Goal: Task Accomplishment & Management: Manage account settings

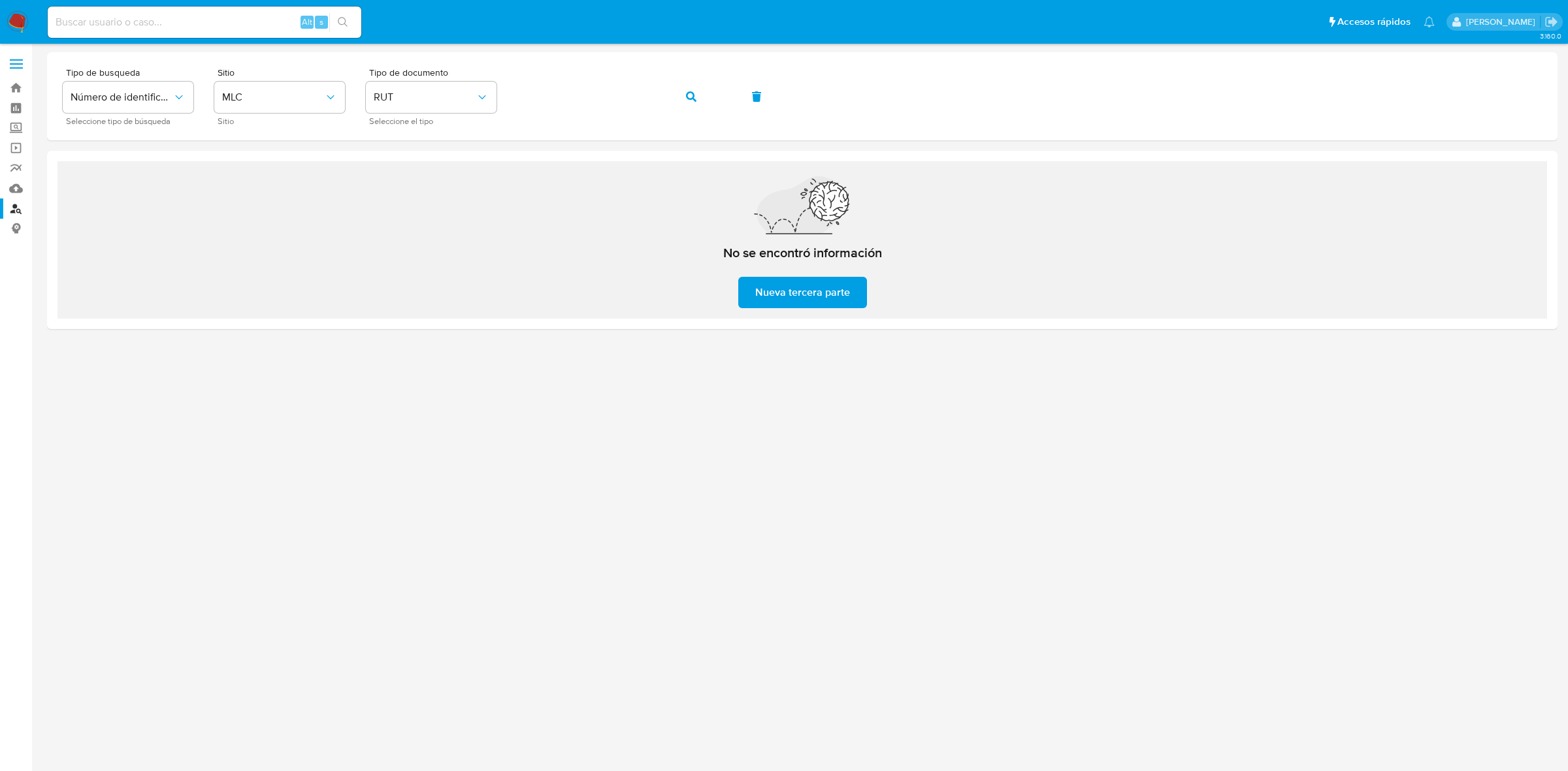
click at [24, 27] on img at bounding box center [17, 22] width 22 height 22
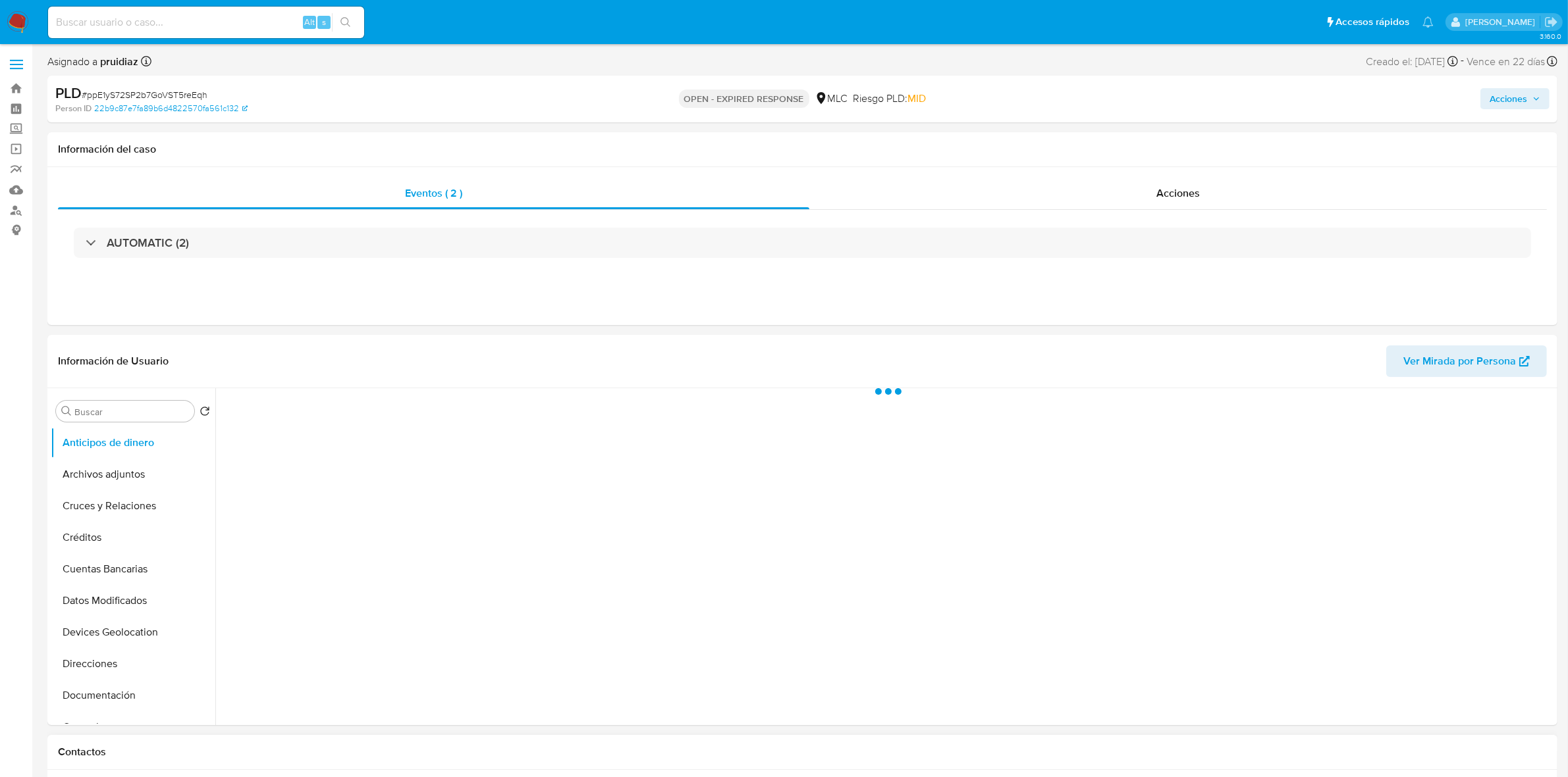
select select "10"
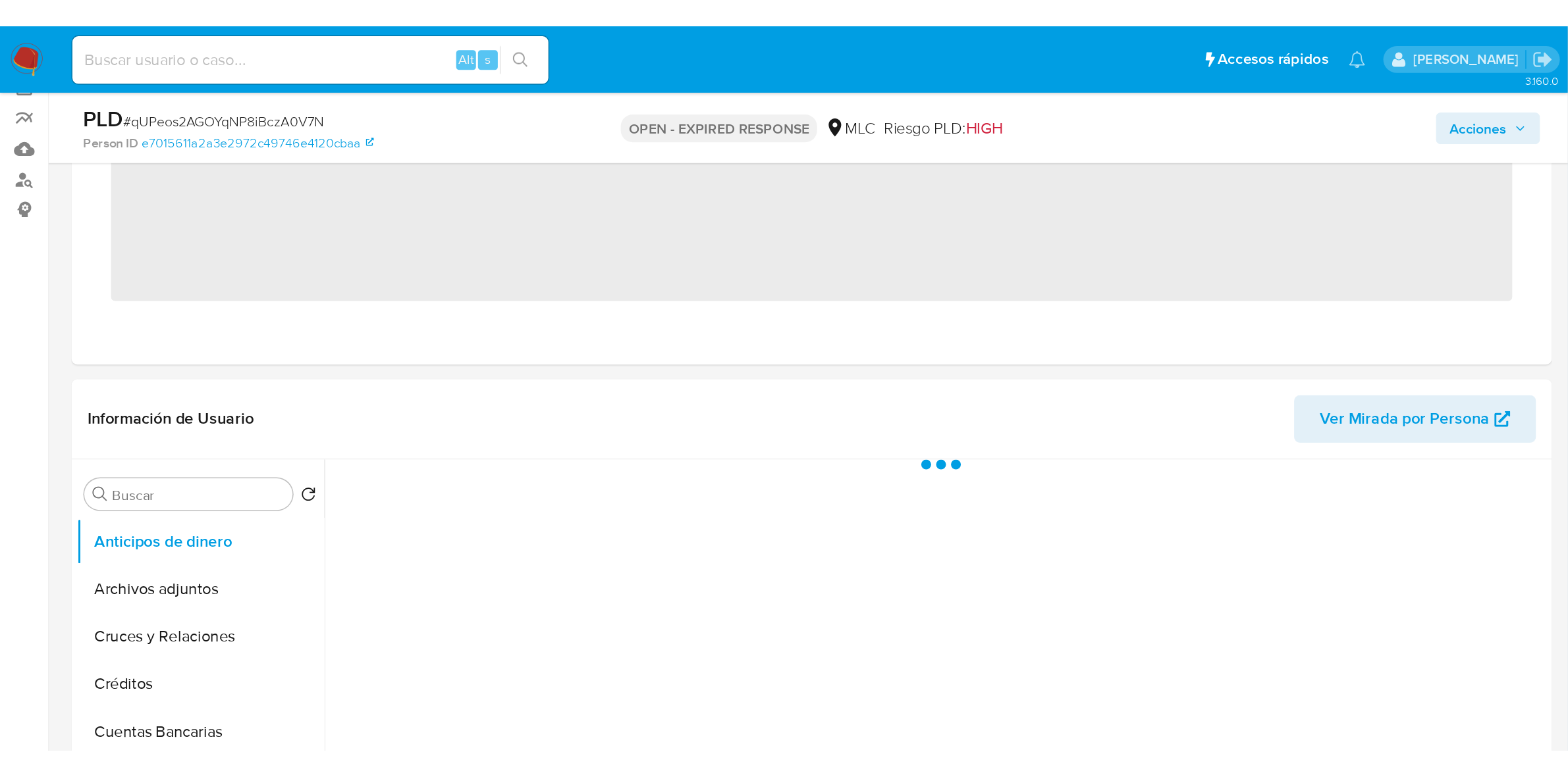
scroll to position [108, 0]
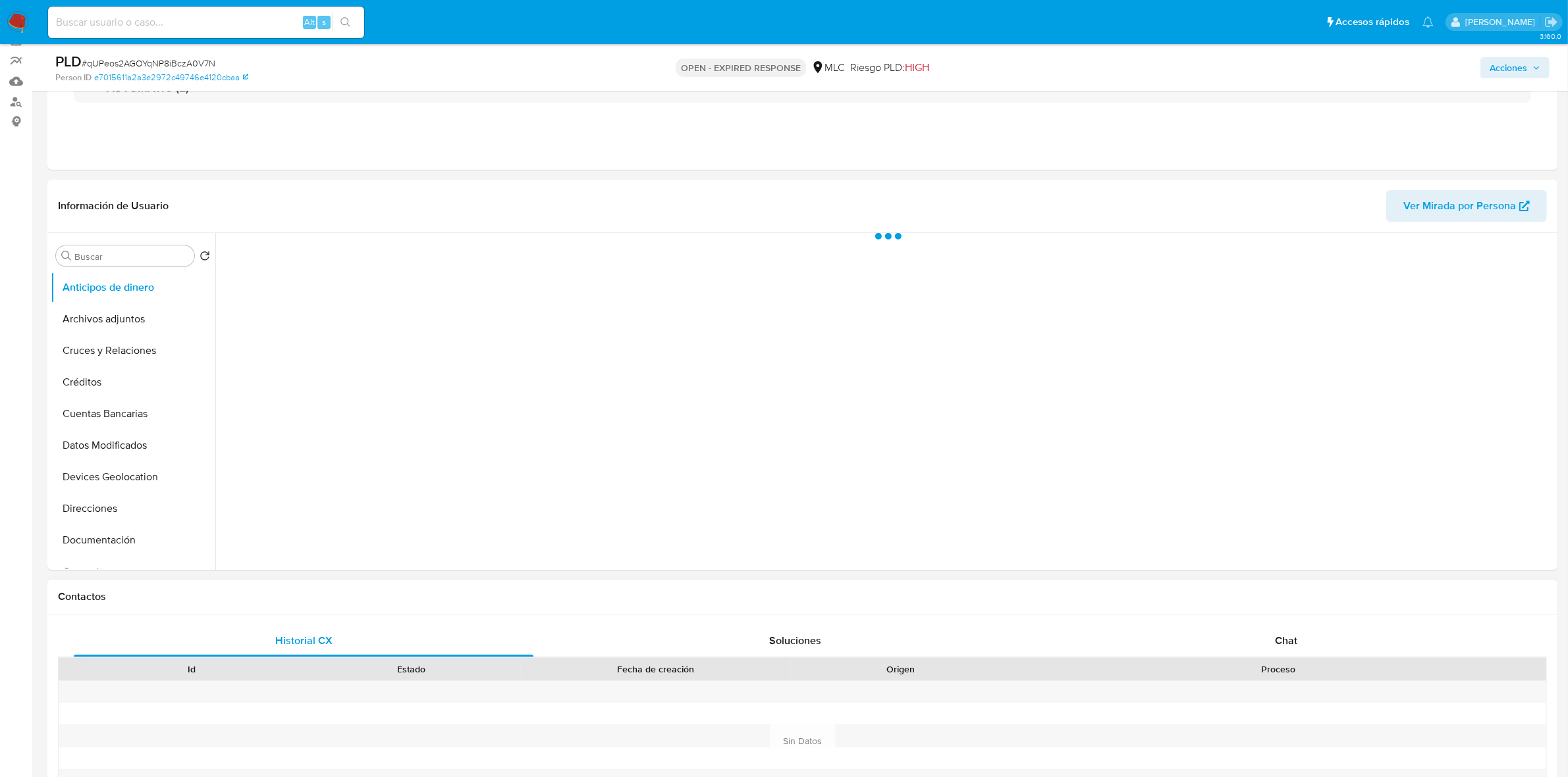
select select "10"
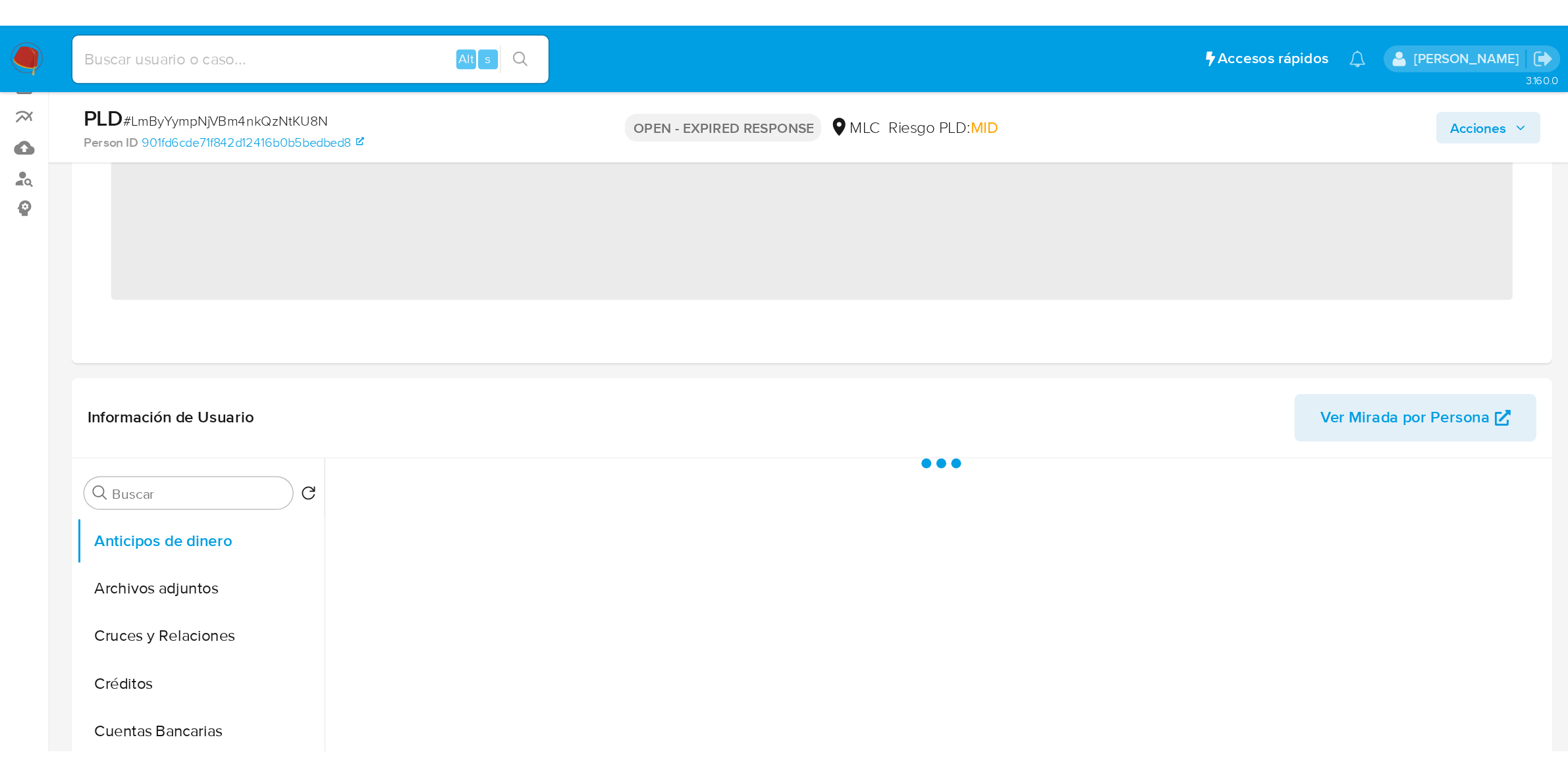
scroll to position [108, 0]
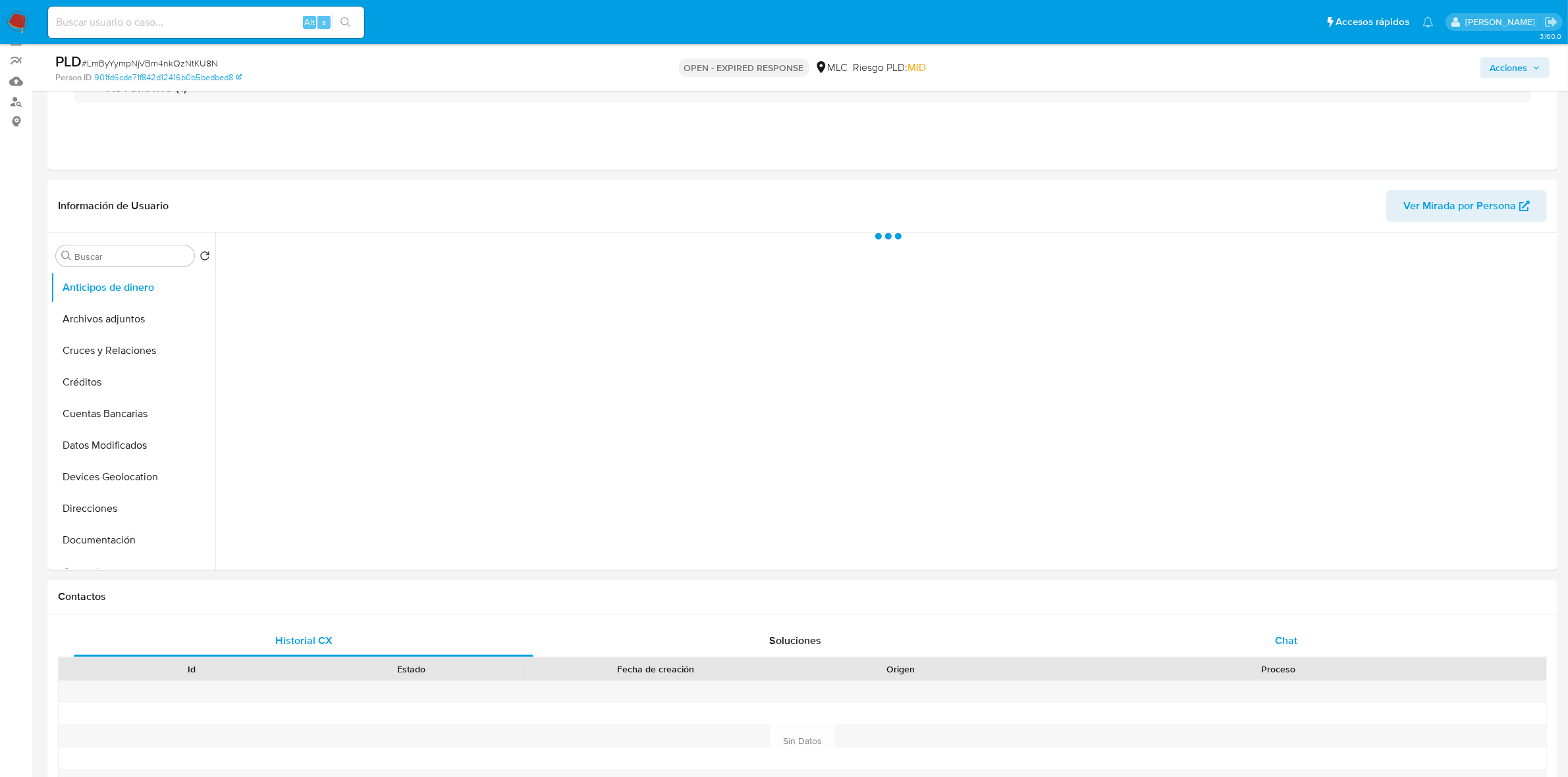
select select "10"
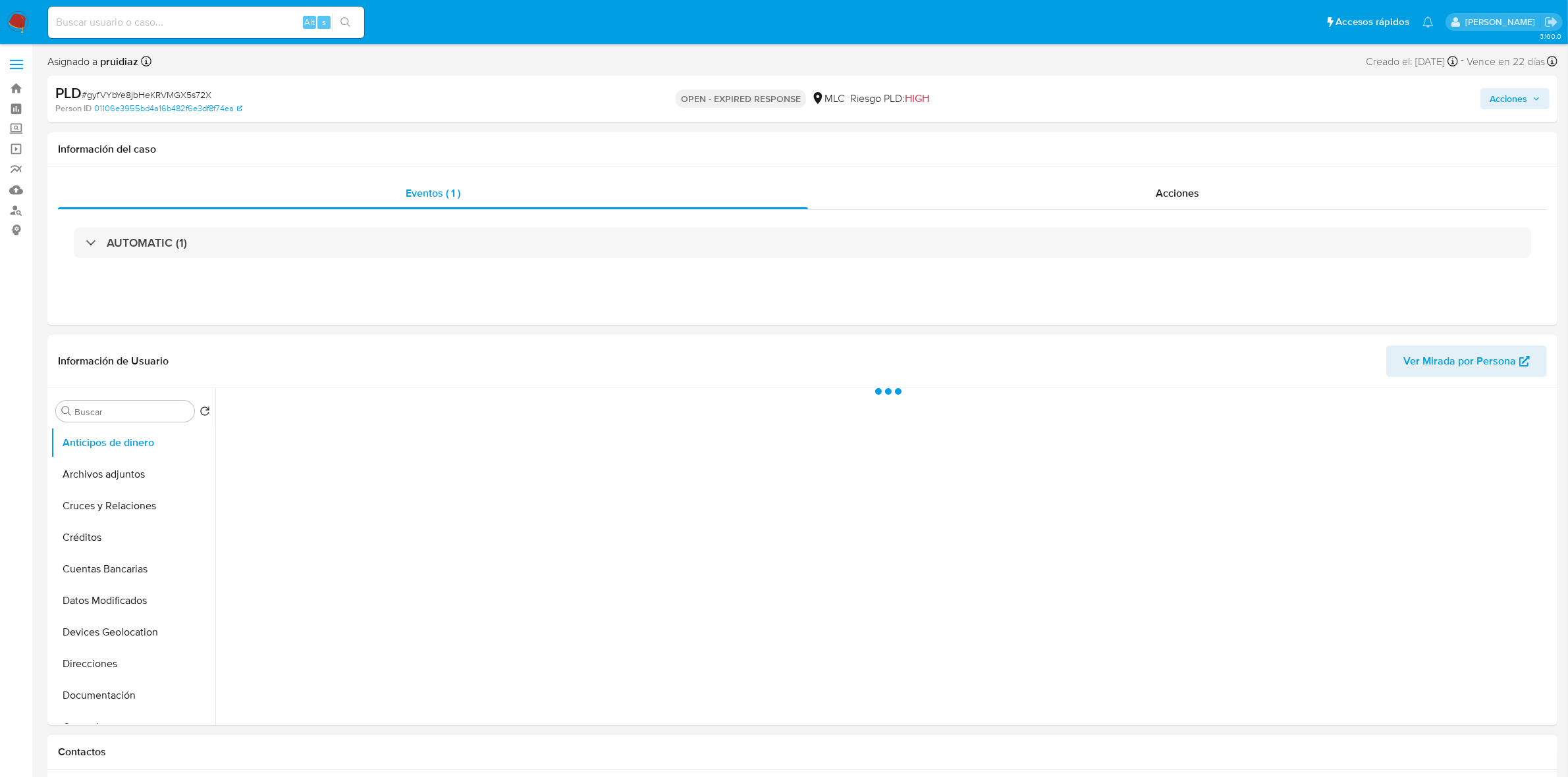
select select "10"
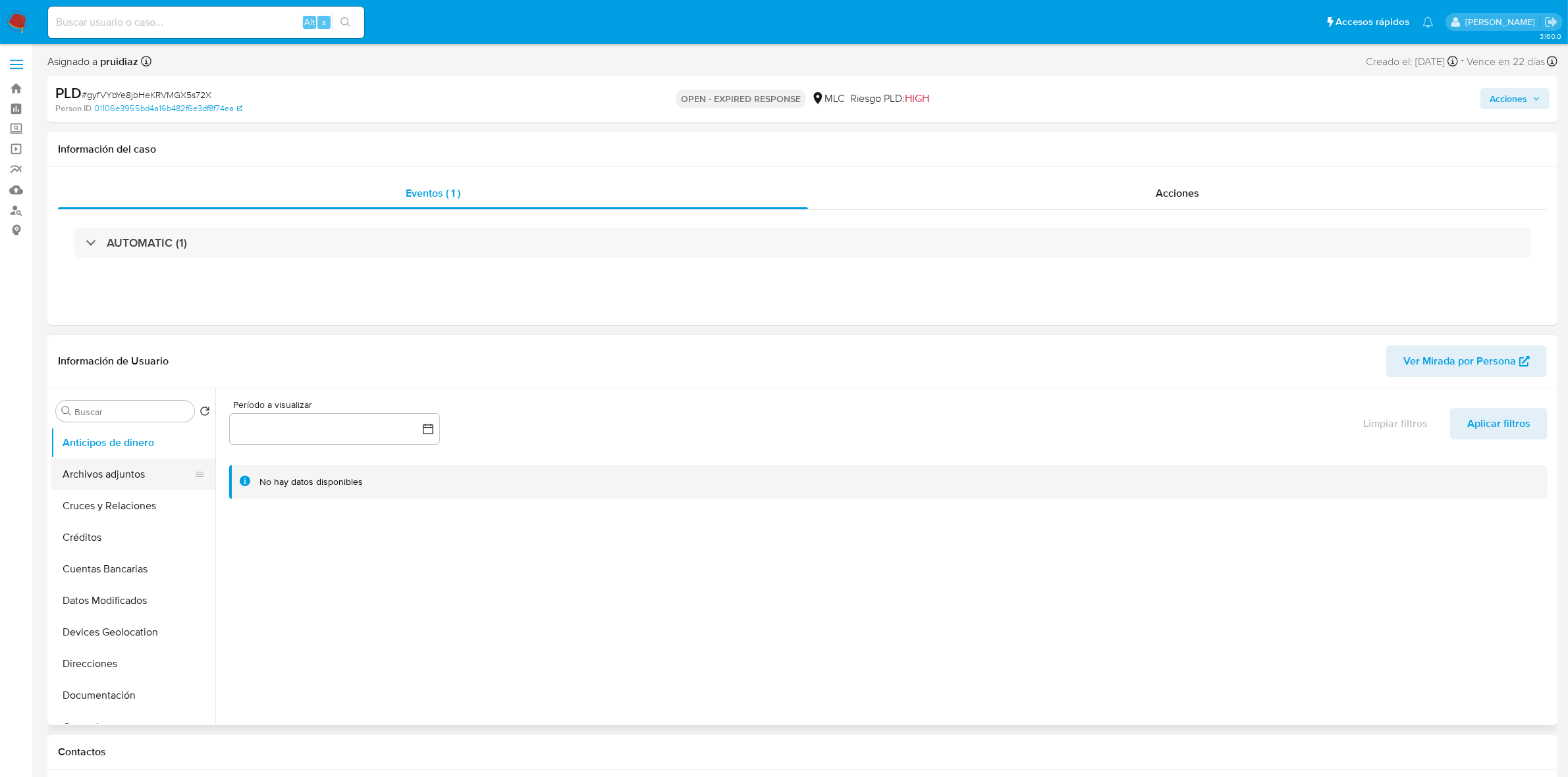
scroll to position [164, 0]
click at [92, 560] on button "General" at bounding box center [128, 563] width 154 height 32
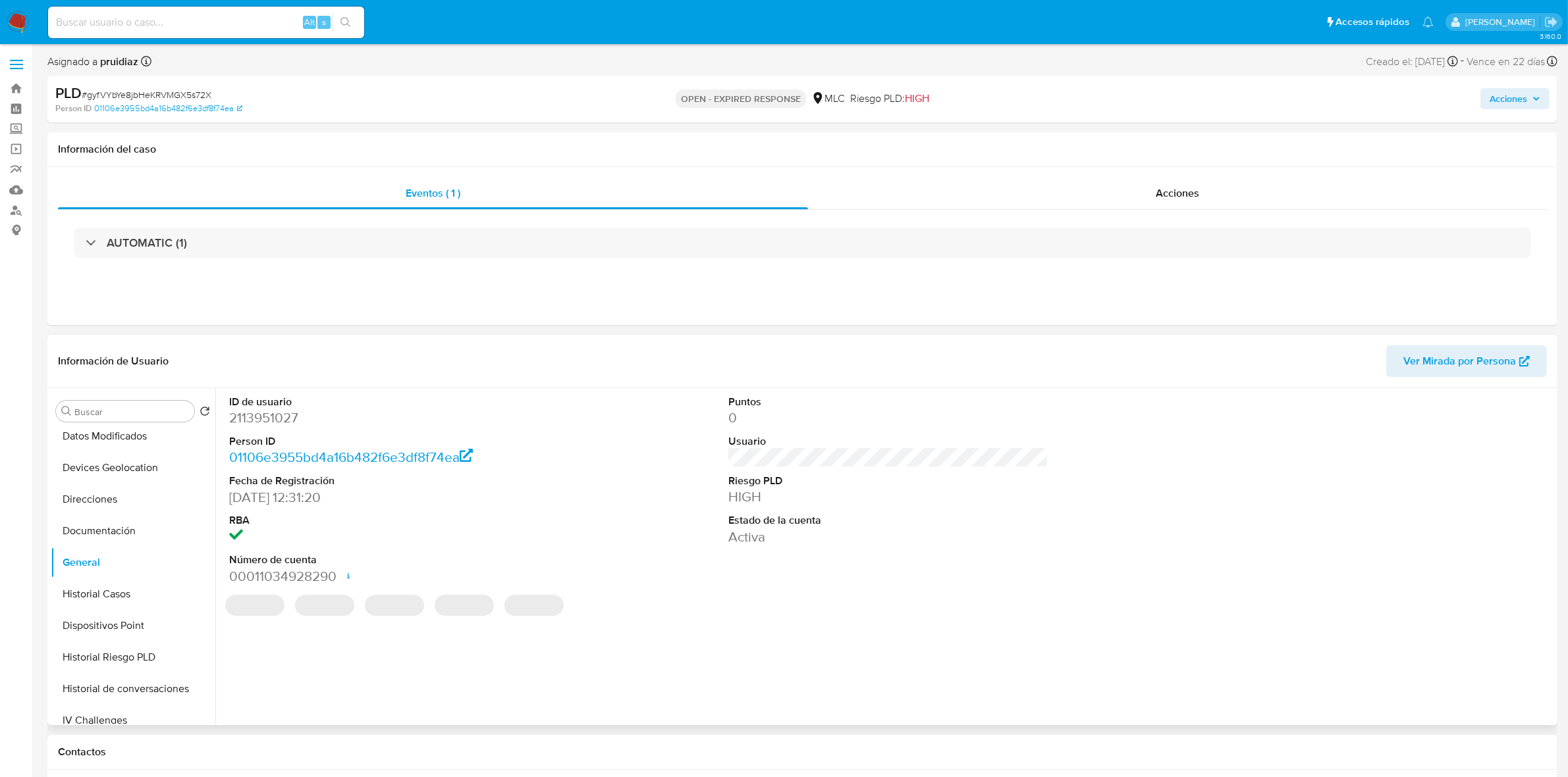
click at [280, 423] on dd "2113951027" at bounding box center [389, 418] width 320 height 18
copy dd "2113951027"
click at [267, 422] on dd "2113951027" at bounding box center [389, 418] width 320 height 18
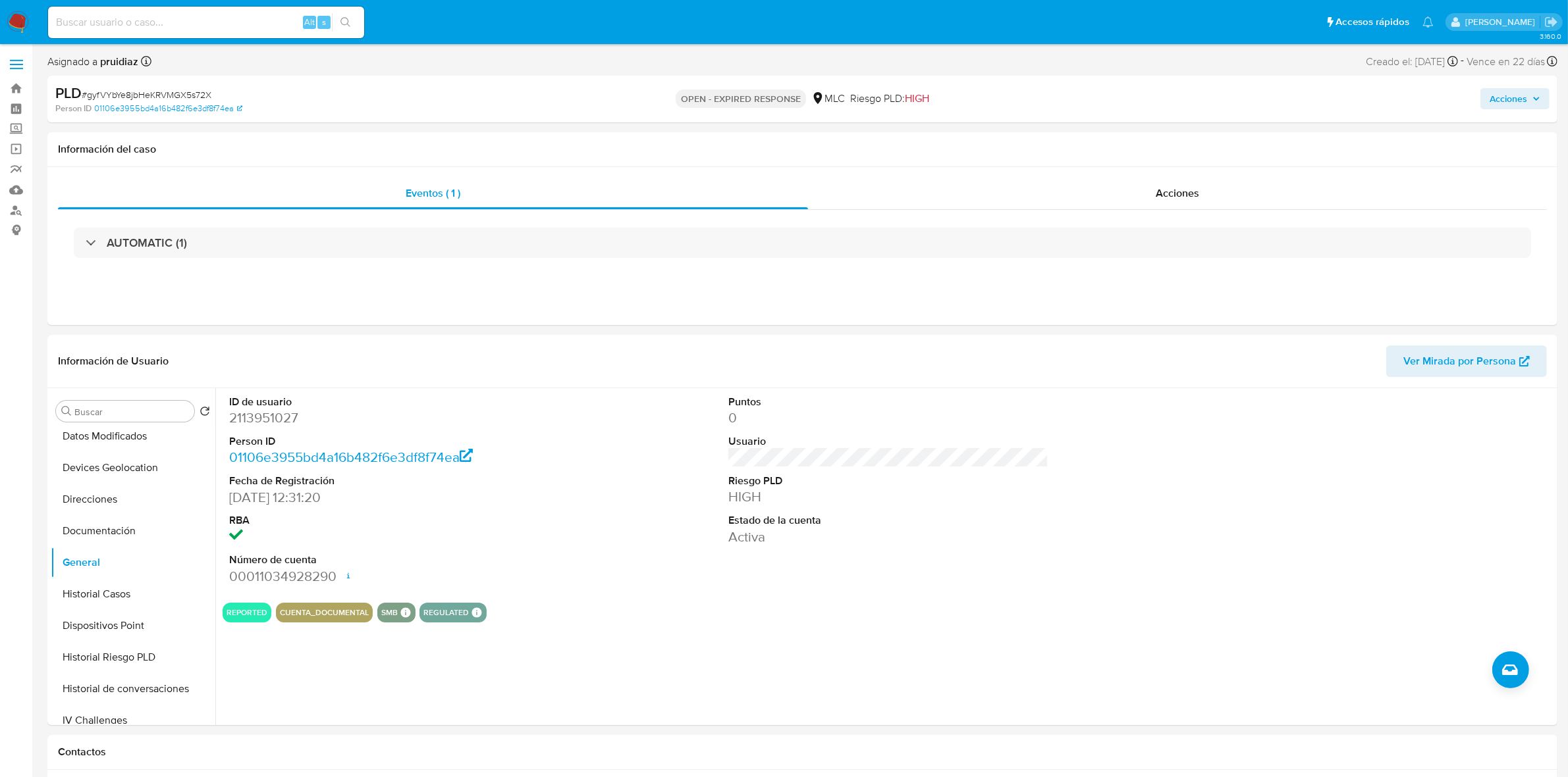
click at [146, 88] on span "# gyfVYbYe8jbHeKRVMGX5s72X" at bounding box center [146, 95] width 130 height 13
click at [146, 89] on span "# gyfVYbYe8jbHeKRVMGX5s72X" at bounding box center [146, 95] width 130 height 13
click at [146, 93] on span "# gyfVYbYe8jbHeKRVMGX5s72X" at bounding box center [146, 95] width 130 height 13
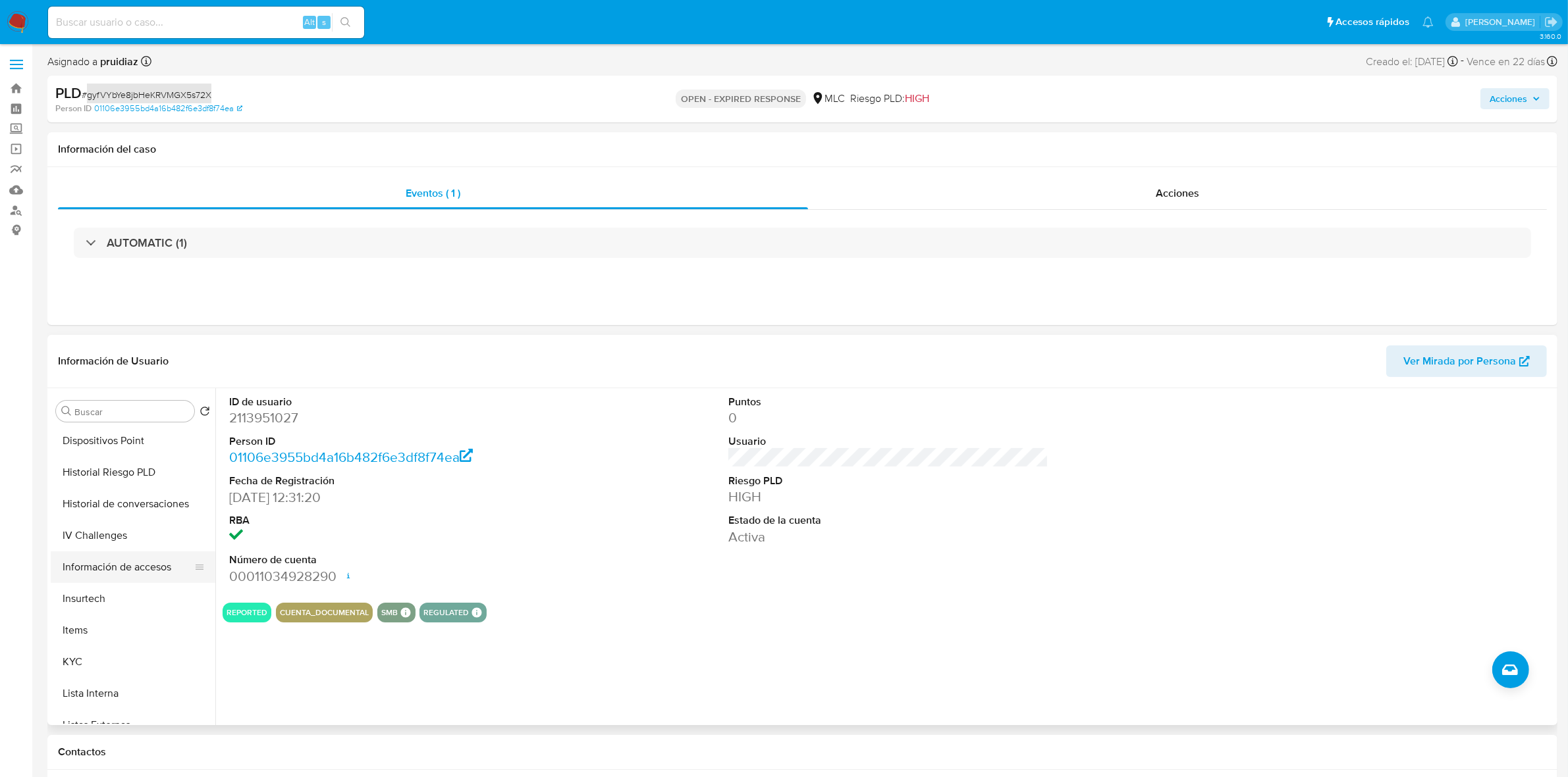
scroll to position [411, 0]
click at [74, 603] on button "KYC" at bounding box center [128, 601] width 154 height 32
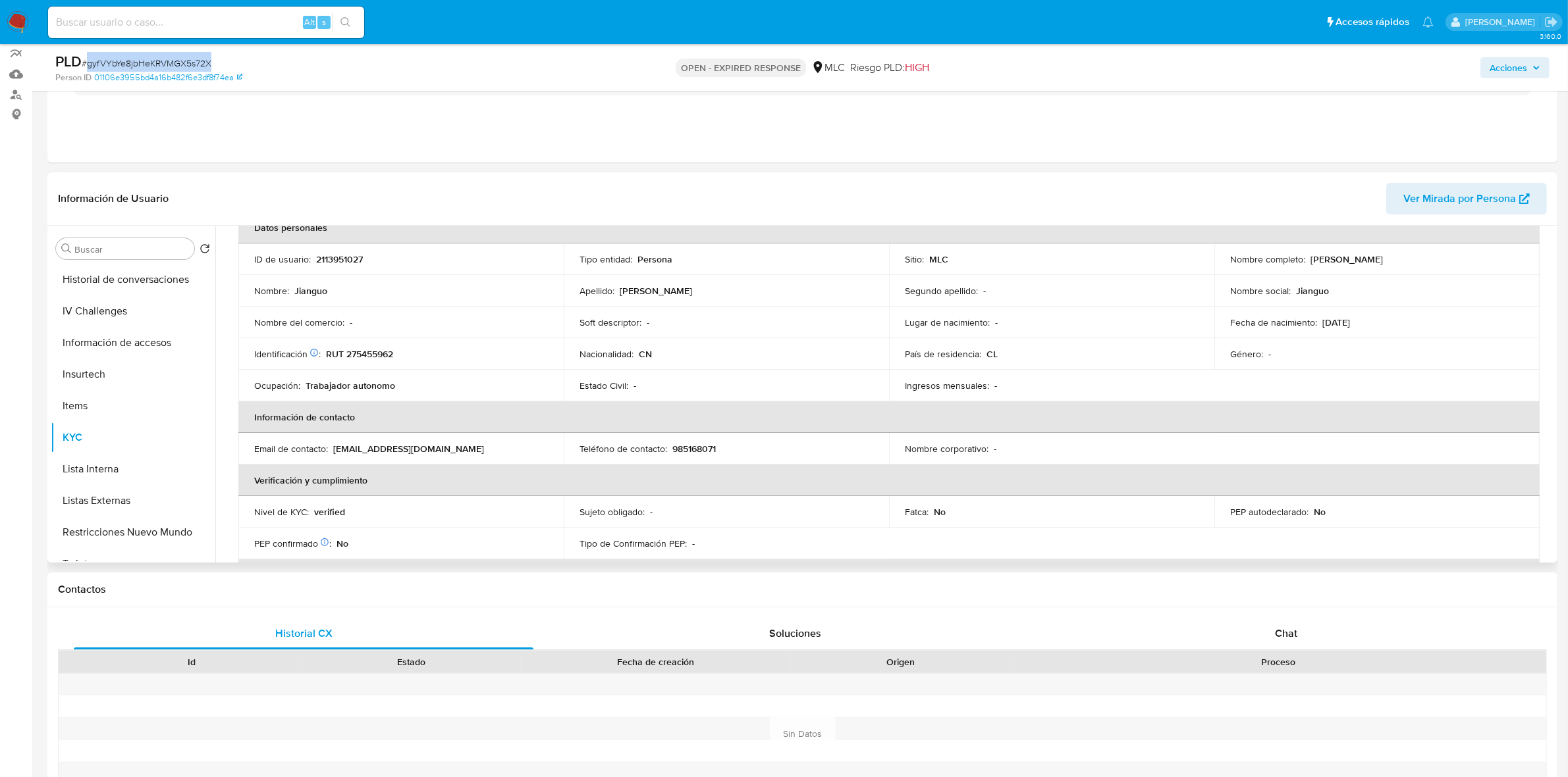
scroll to position [0, 0]
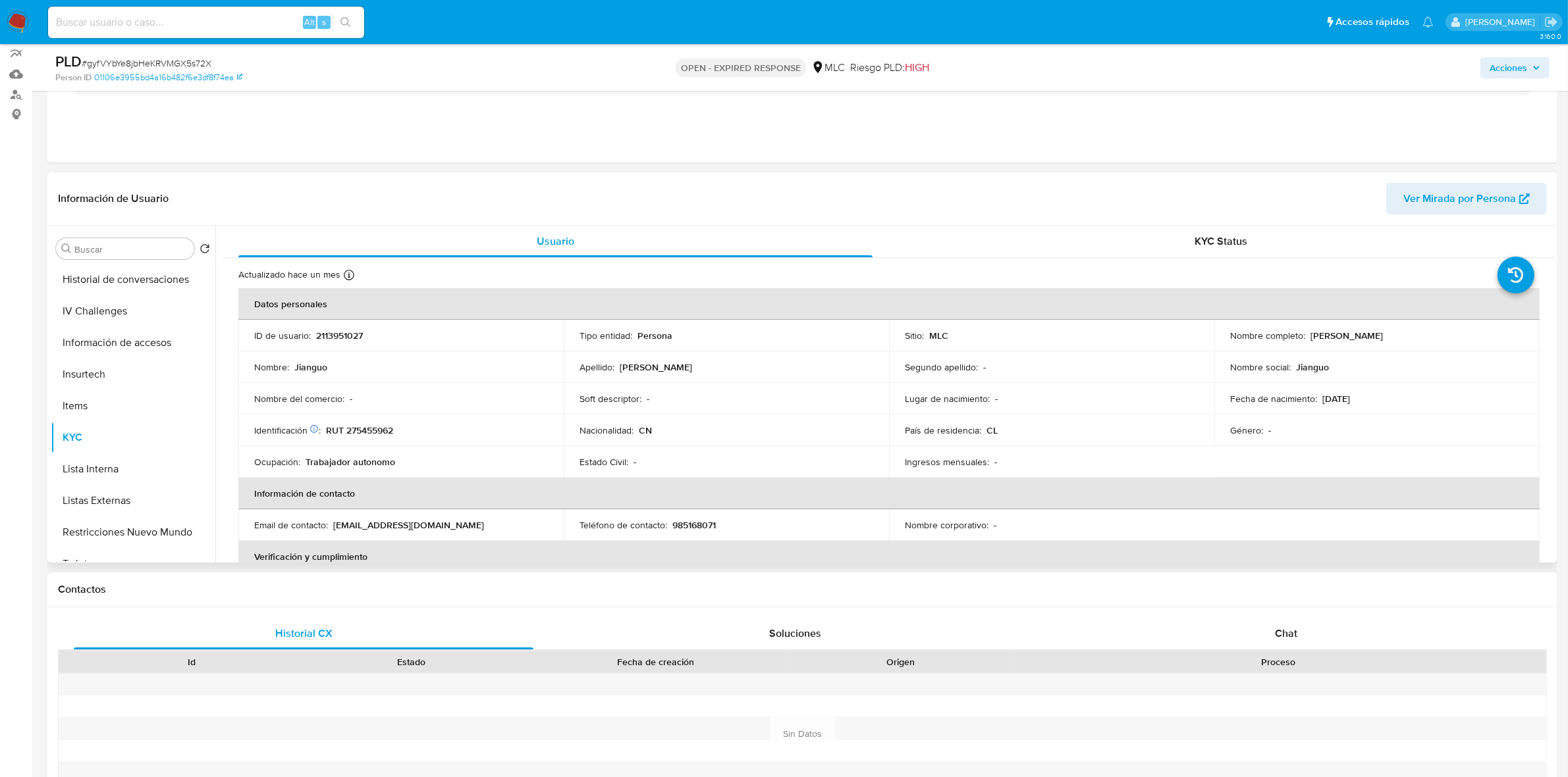
click at [359, 428] on p "RUT 275455962" at bounding box center [359, 430] width 67 height 12
copy p "275455962"
click at [128, 443] on button "Documentación" at bounding box center [128, 451] width 154 height 32
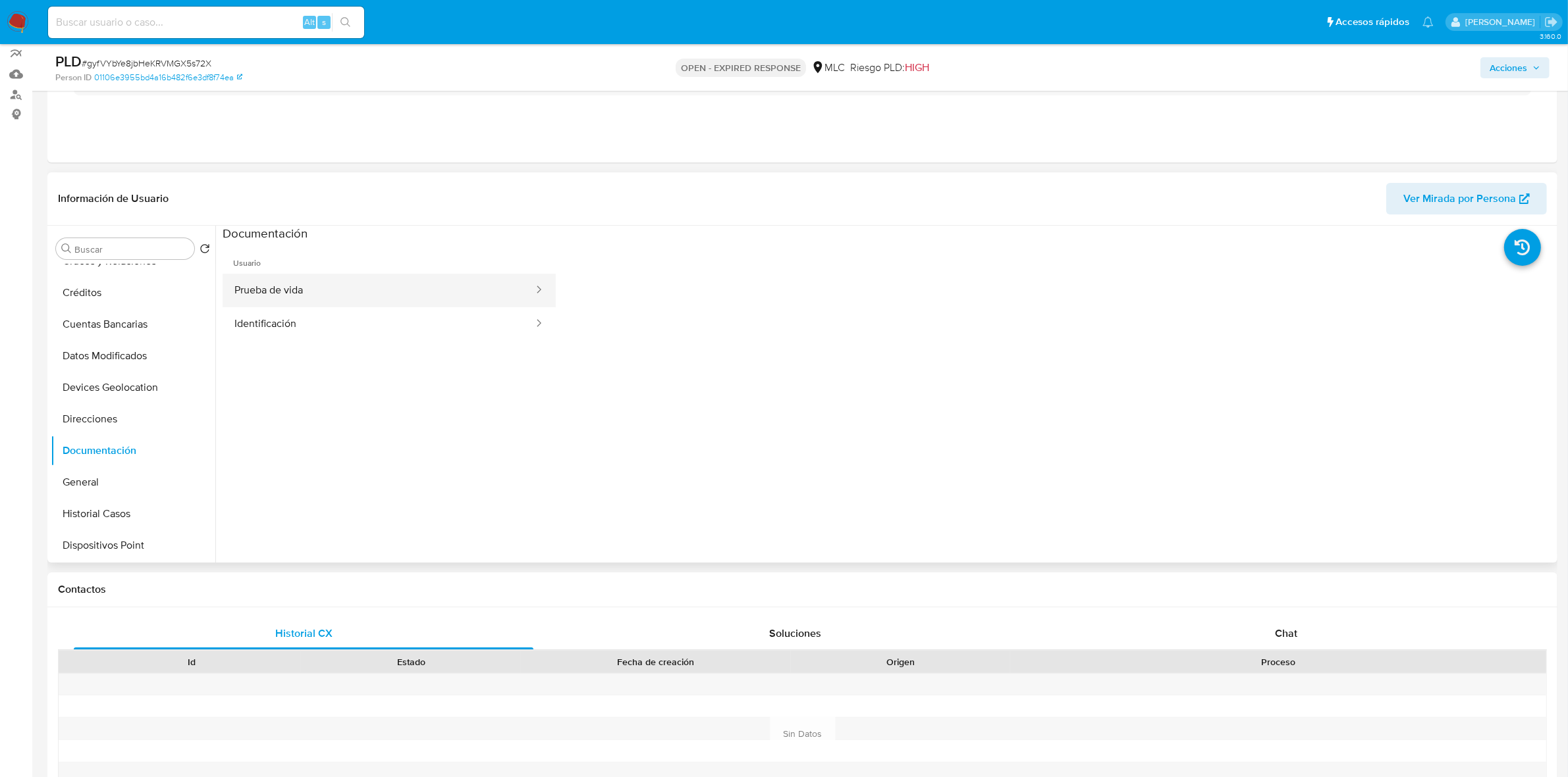
click at [344, 281] on button "Prueba de vida" at bounding box center [379, 290] width 312 height 34
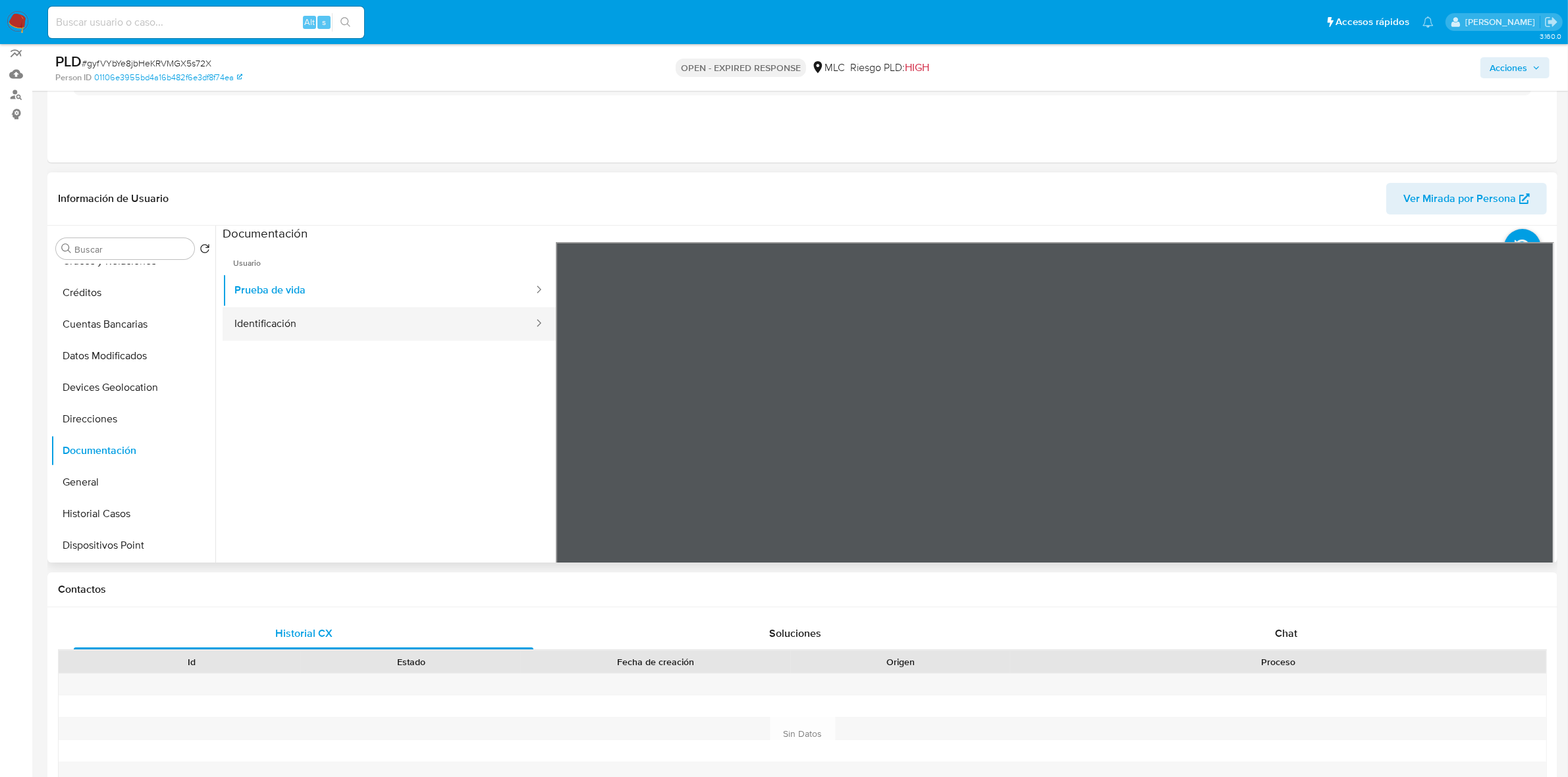
click at [393, 327] on button "Identificación" at bounding box center [379, 324] width 312 height 34
click at [1534, 454] on icon at bounding box center [1537, 456] width 8 height 13
click at [347, 271] on span "Usuario" at bounding box center [389, 258] width 333 height 32
click at [336, 283] on button "Prueba de vida" at bounding box center [379, 290] width 312 height 34
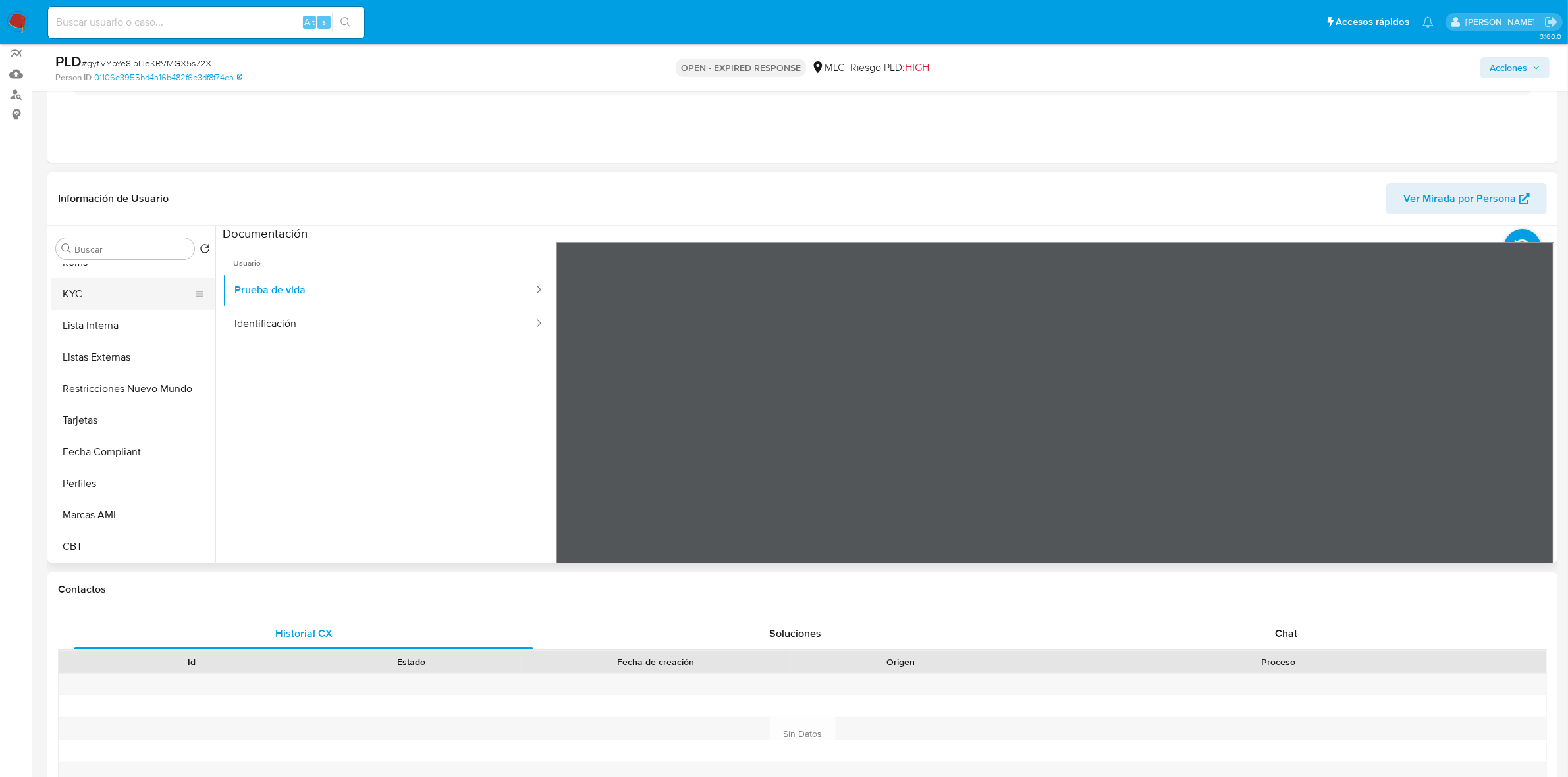
click at [91, 291] on button "KYC" at bounding box center [128, 295] width 154 height 32
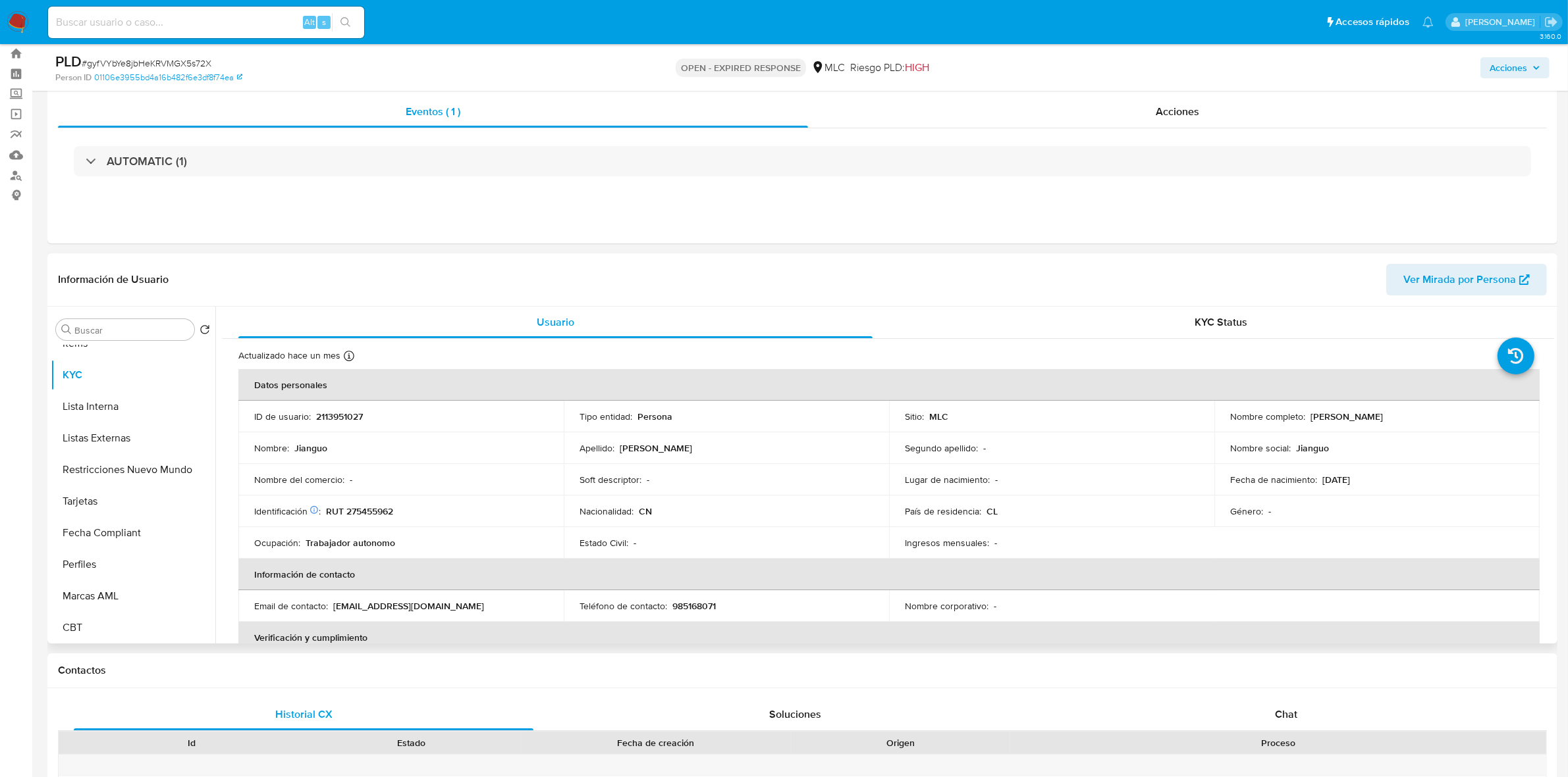
scroll to position [0, 0]
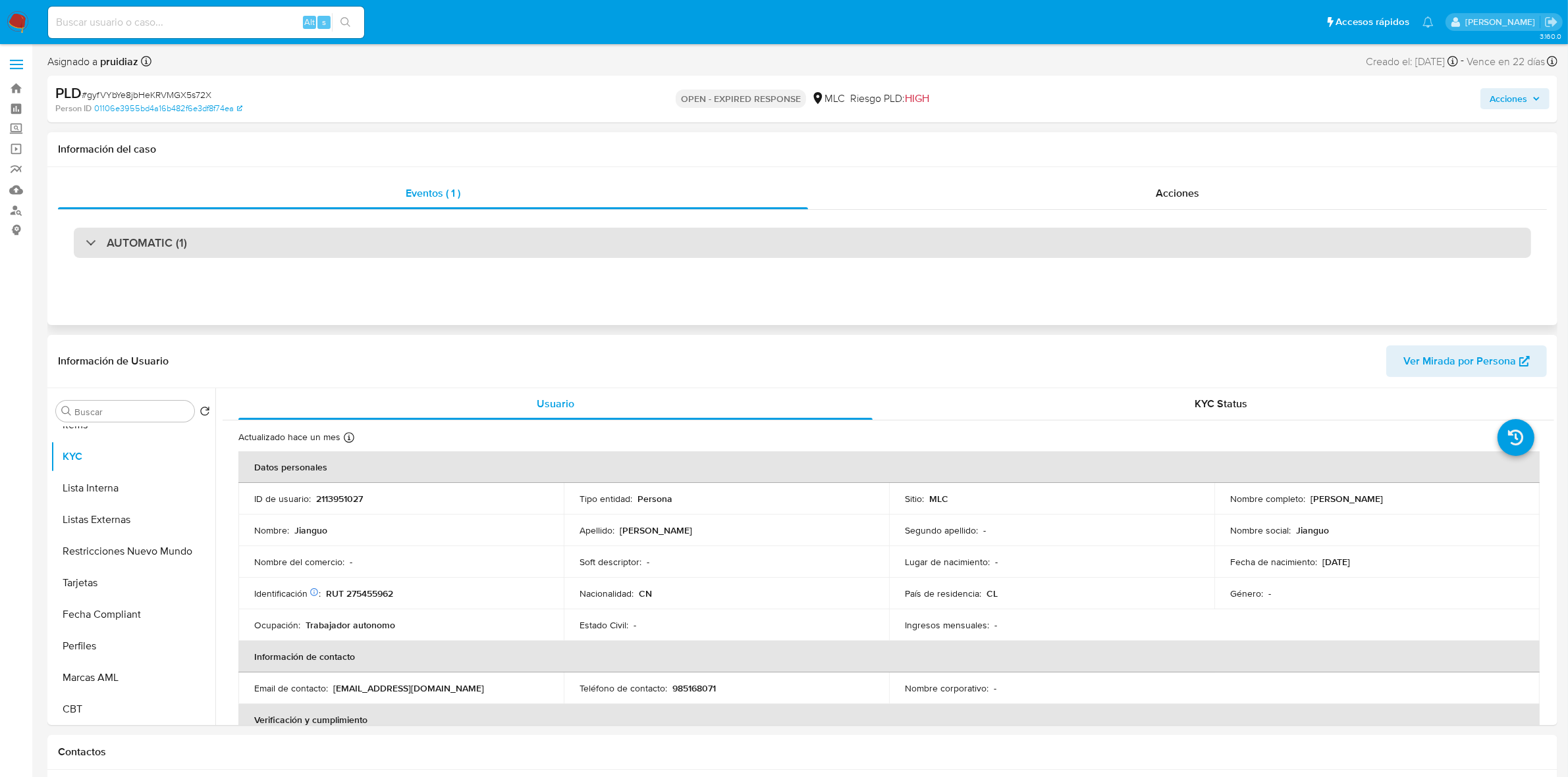
click at [186, 255] on div "AUTOMATIC (1)" at bounding box center [802, 242] width 1457 height 30
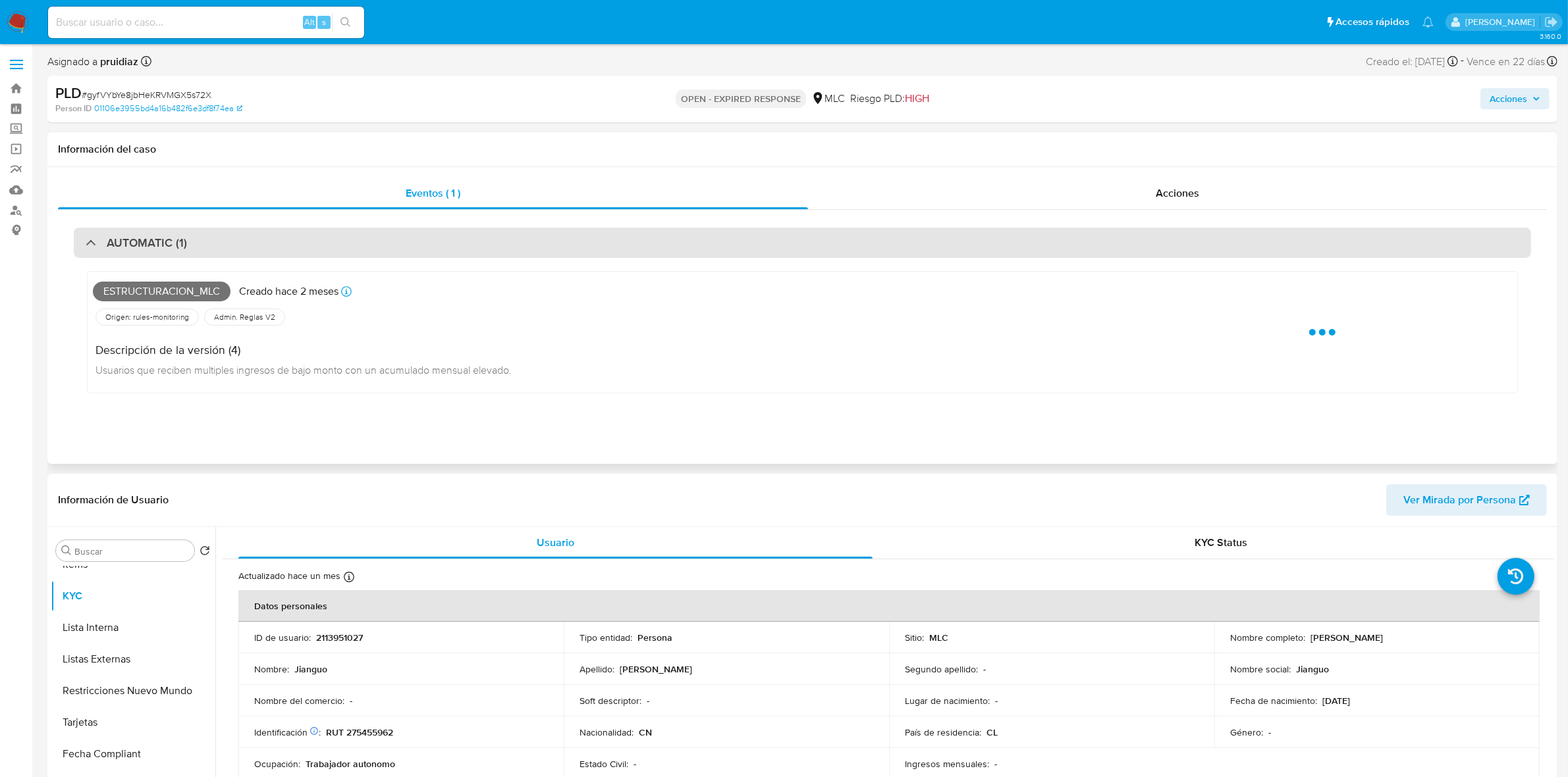
click at [202, 246] on div "AUTOMATIC (1)" at bounding box center [802, 242] width 1457 height 30
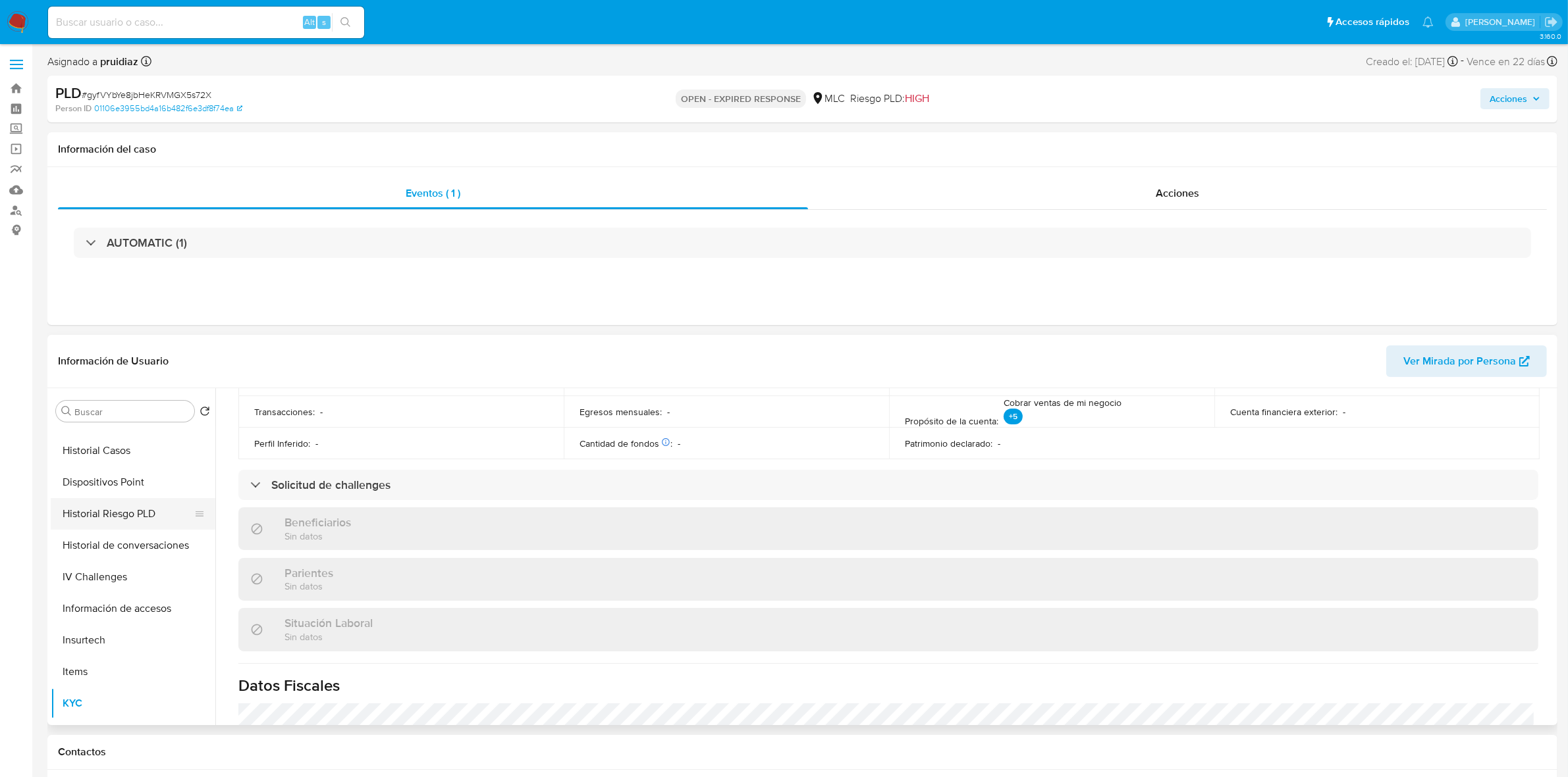
scroll to position [226, 0]
click at [111, 486] on button "General" at bounding box center [128, 502] width 154 height 32
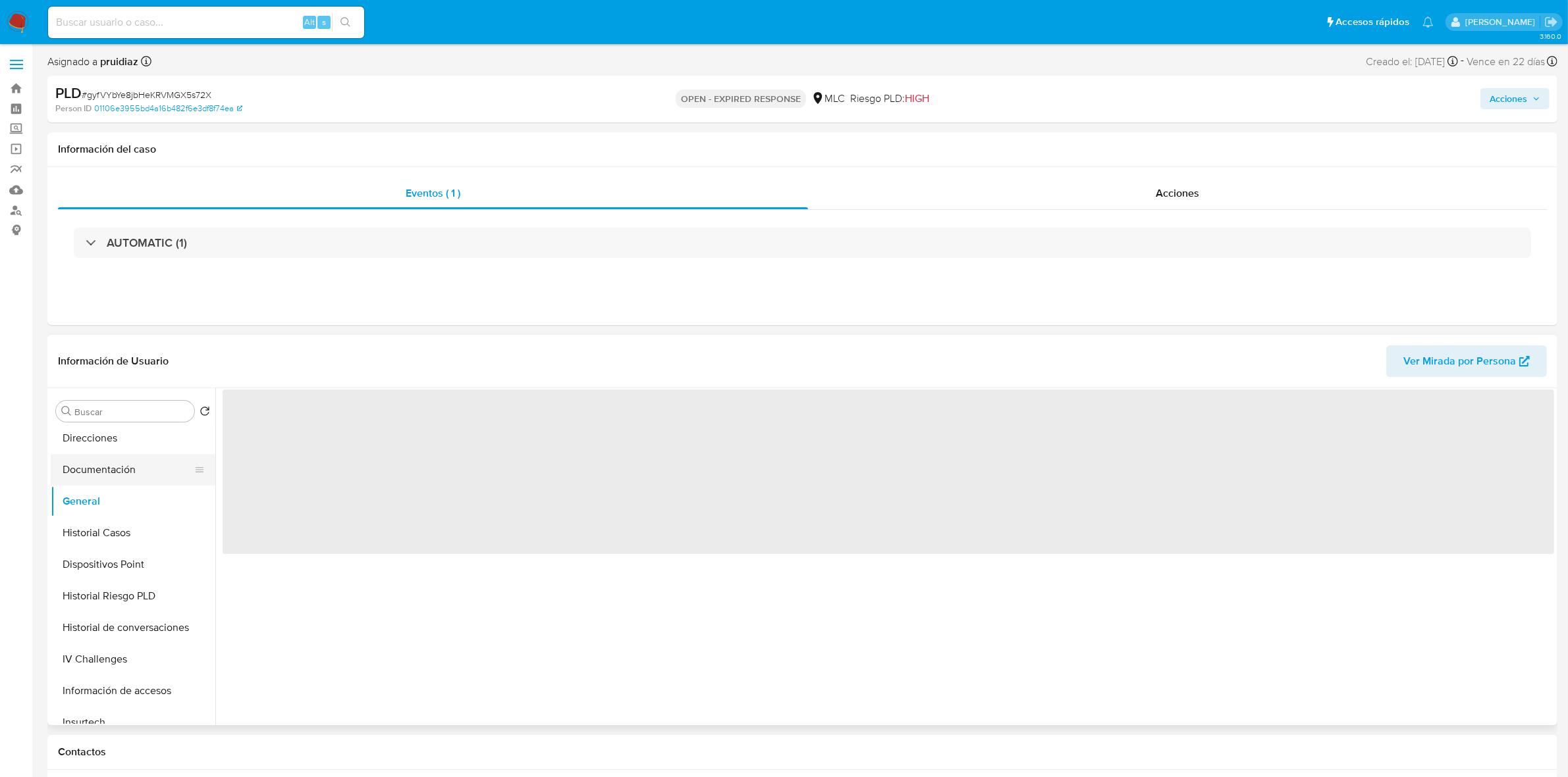
scroll to position [0, 0]
click at [110, 475] on button "Documentación" at bounding box center [128, 470] width 154 height 32
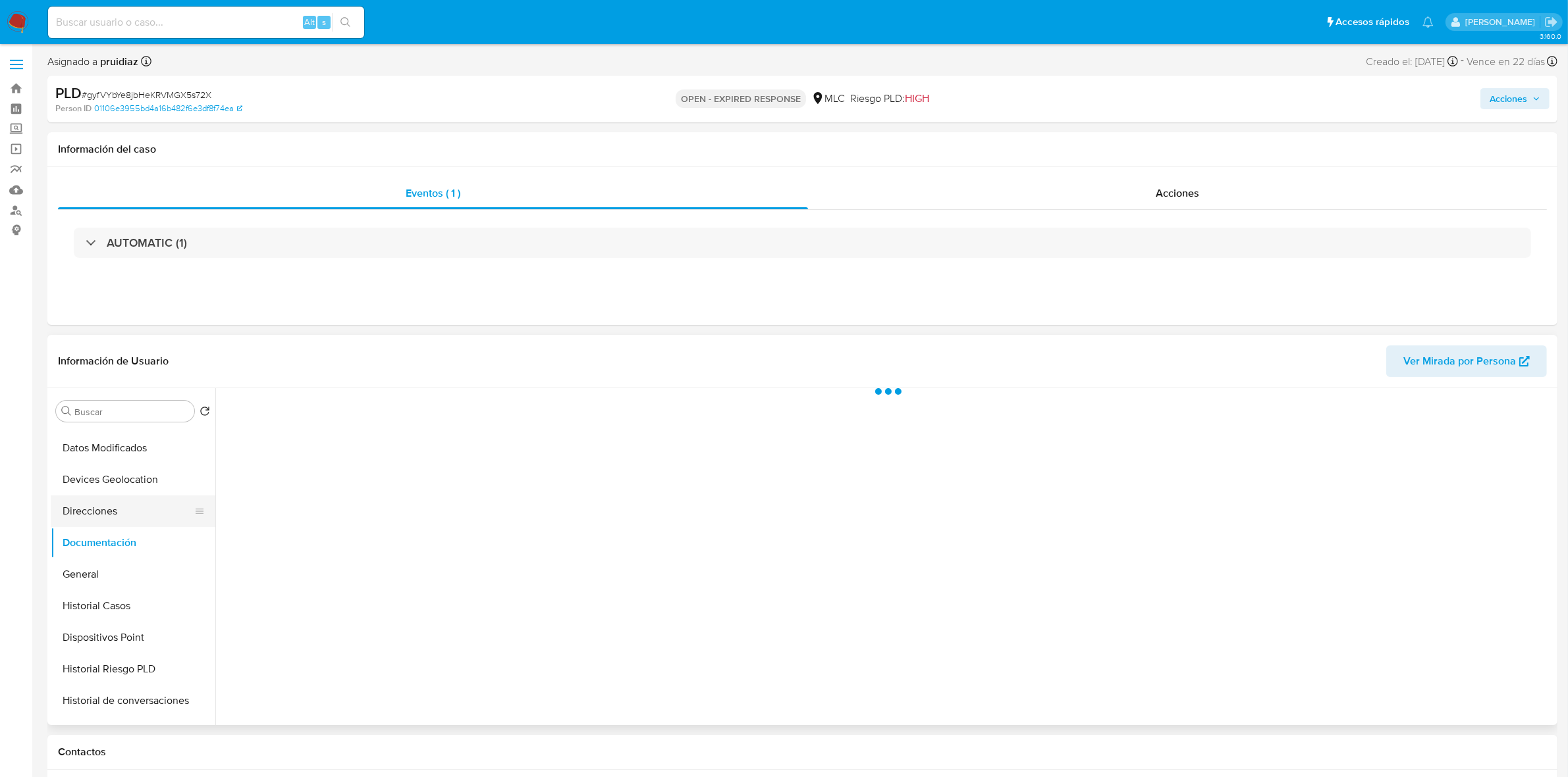
scroll to position [164, 0]
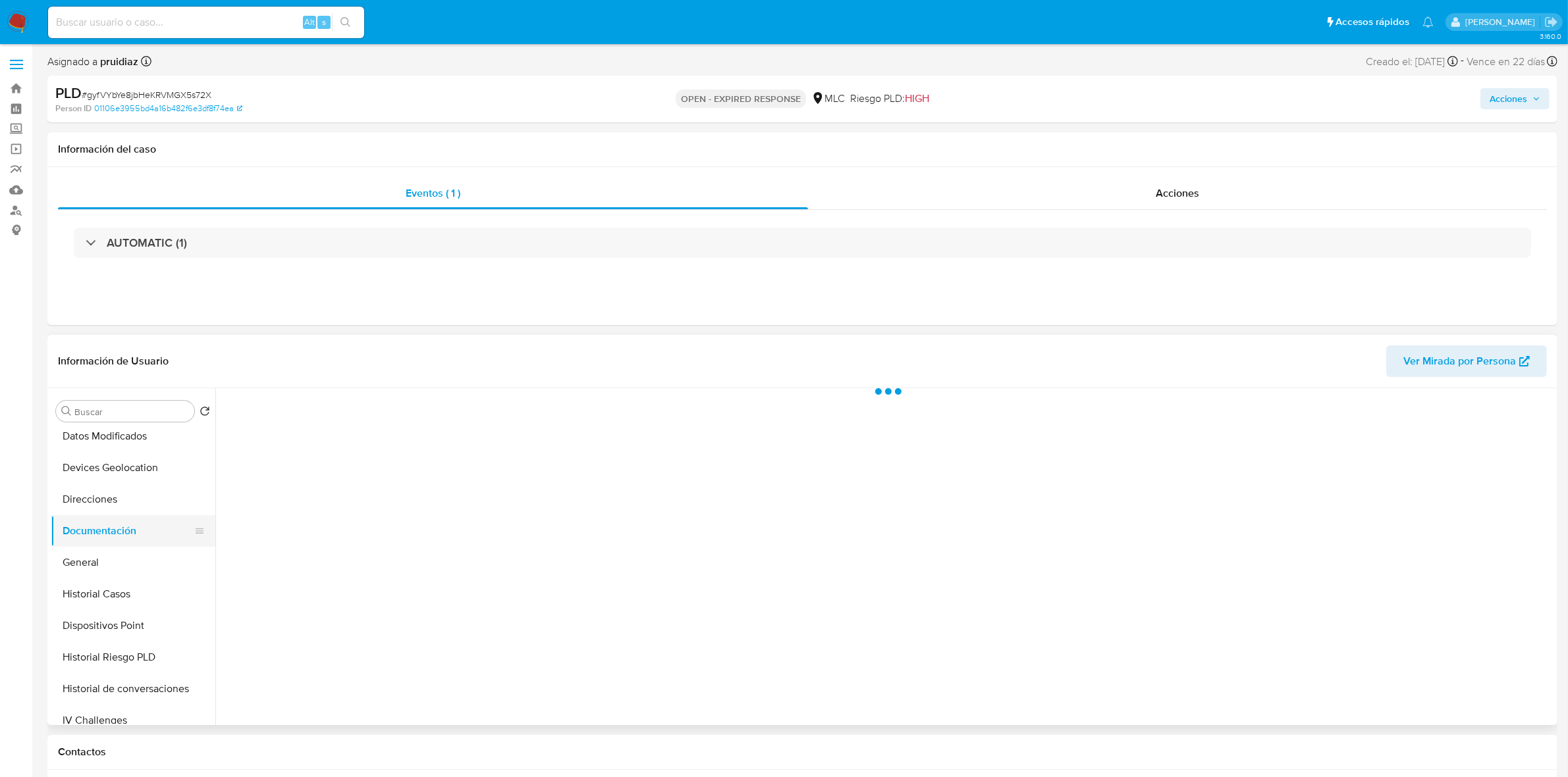
click at [116, 529] on button "Documentación" at bounding box center [128, 531] width 154 height 32
click at [150, 524] on button "Documentación" at bounding box center [128, 531] width 154 height 32
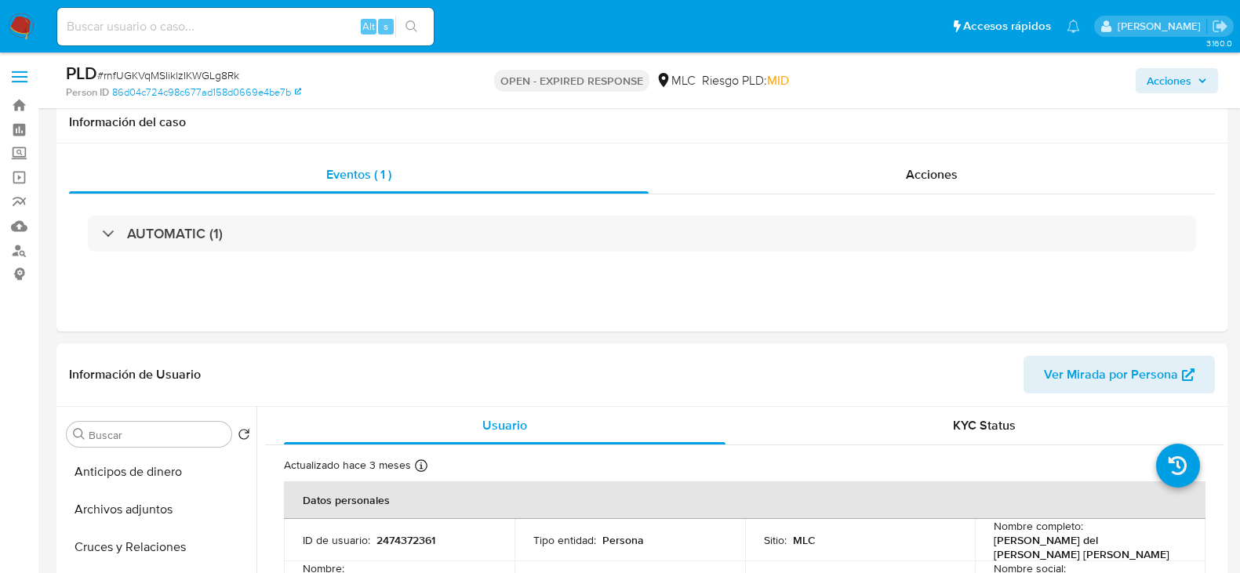
select select "10"
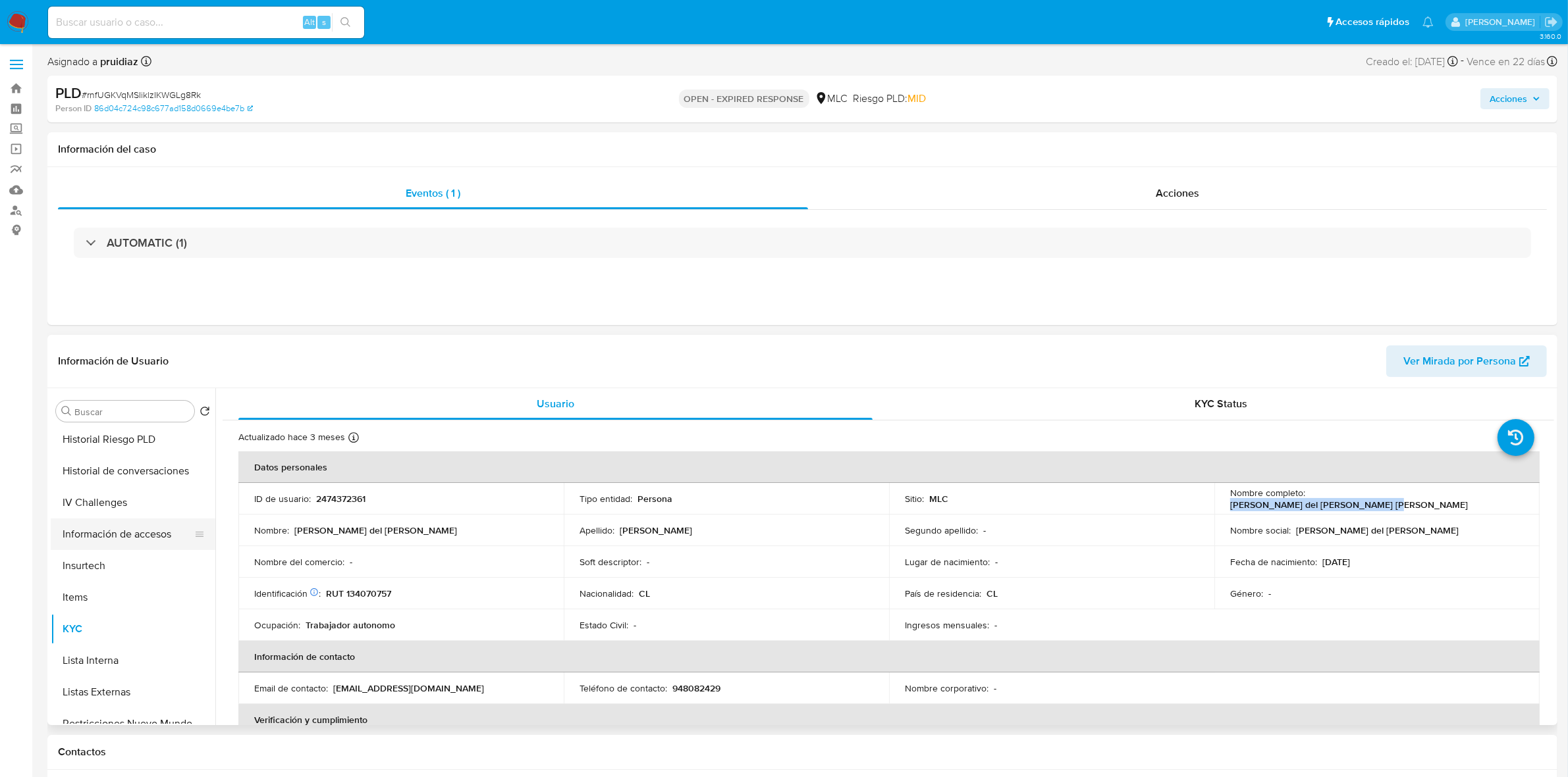
scroll to position [246, 0]
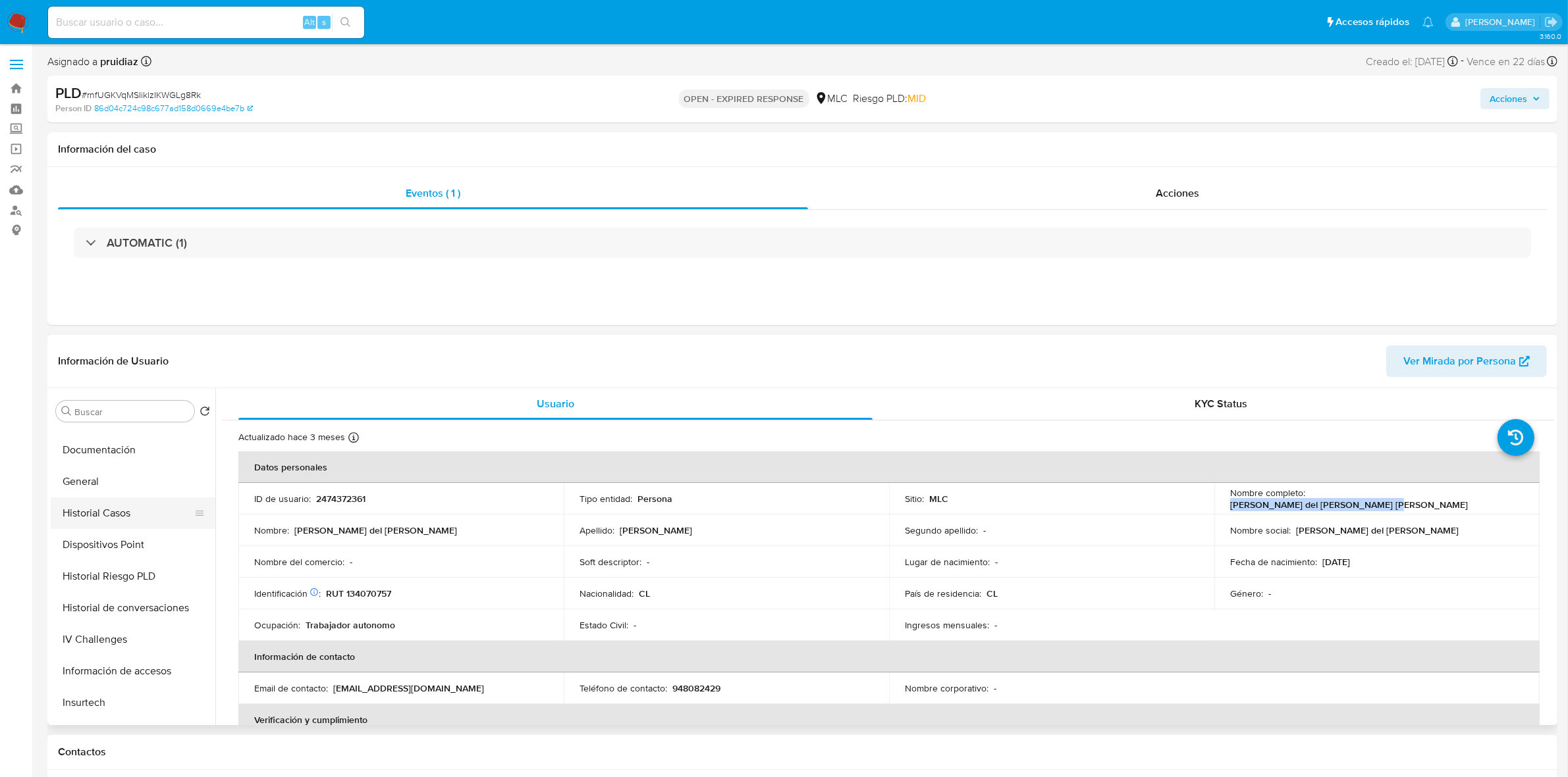
click at [127, 481] on button "Historial Casos" at bounding box center [128, 514] width 154 height 32
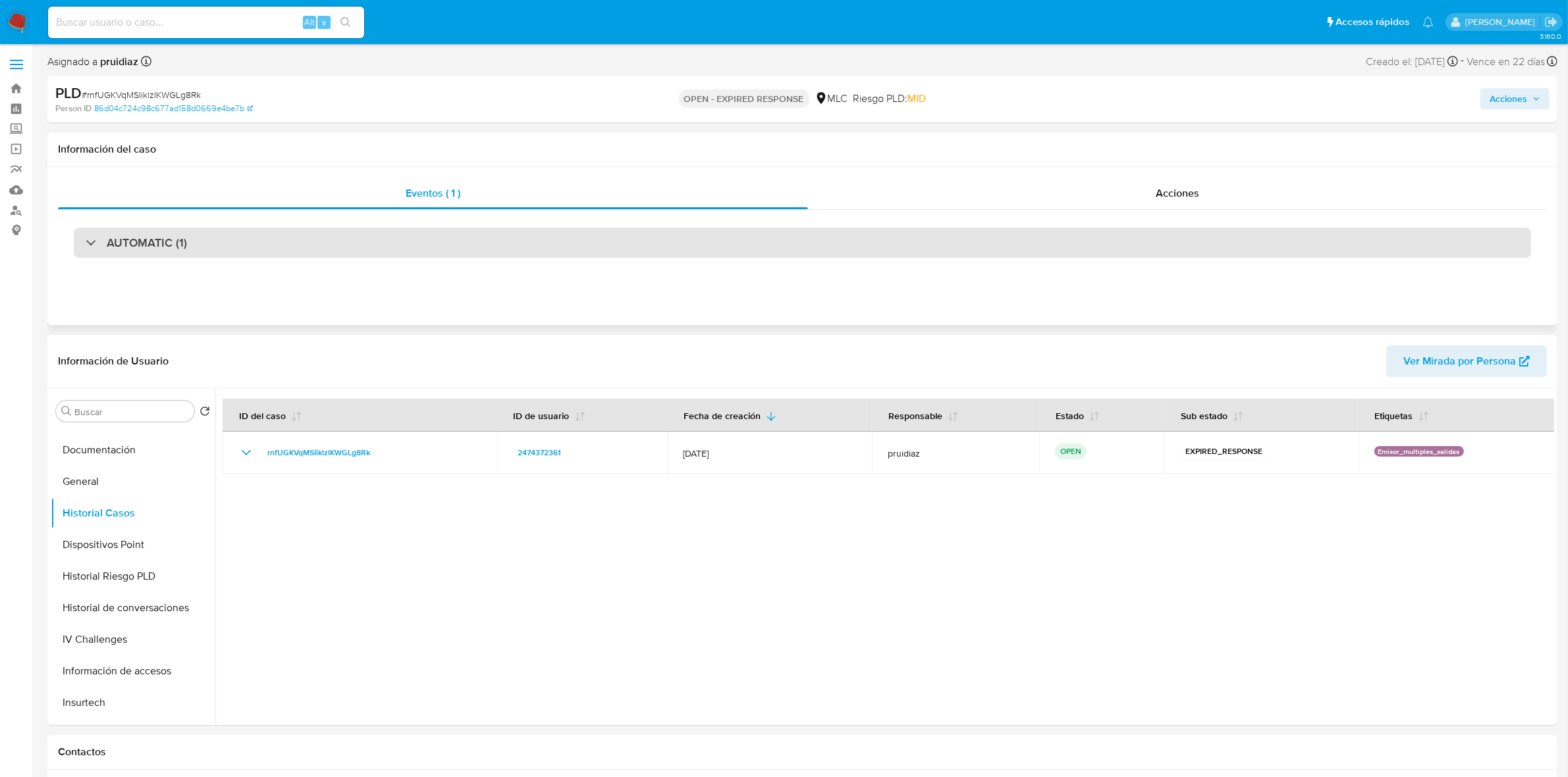
click at [261, 251] on div "AUTOMATIC (1)" at bounding box center [802, 242] width 1457 height 30
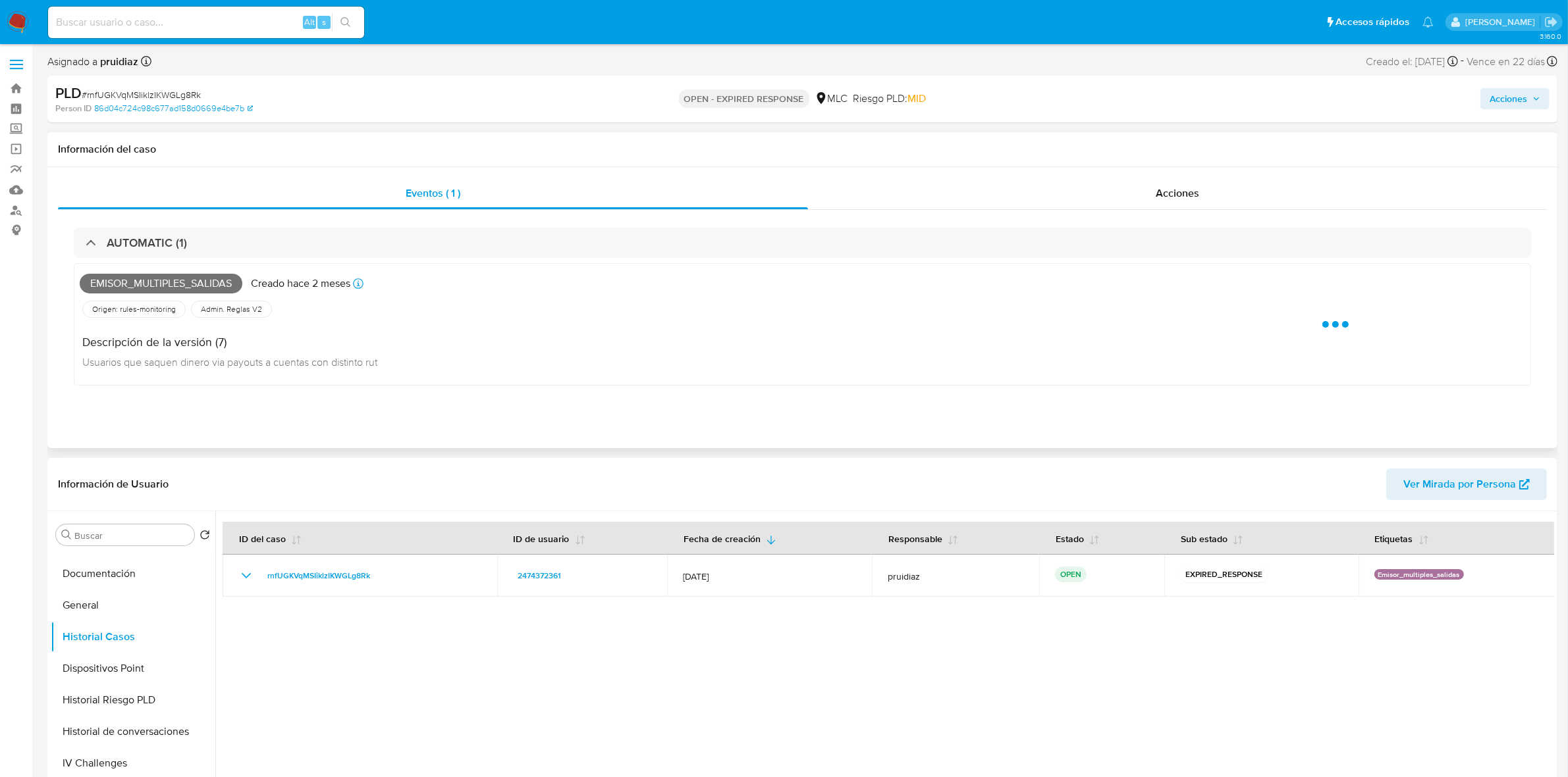
click at [144, 285] on span "Emisor_multiples_salidas" at bounding box center [161, 284] width 163 height 20
copy span "Emisor_multiples_salidas"
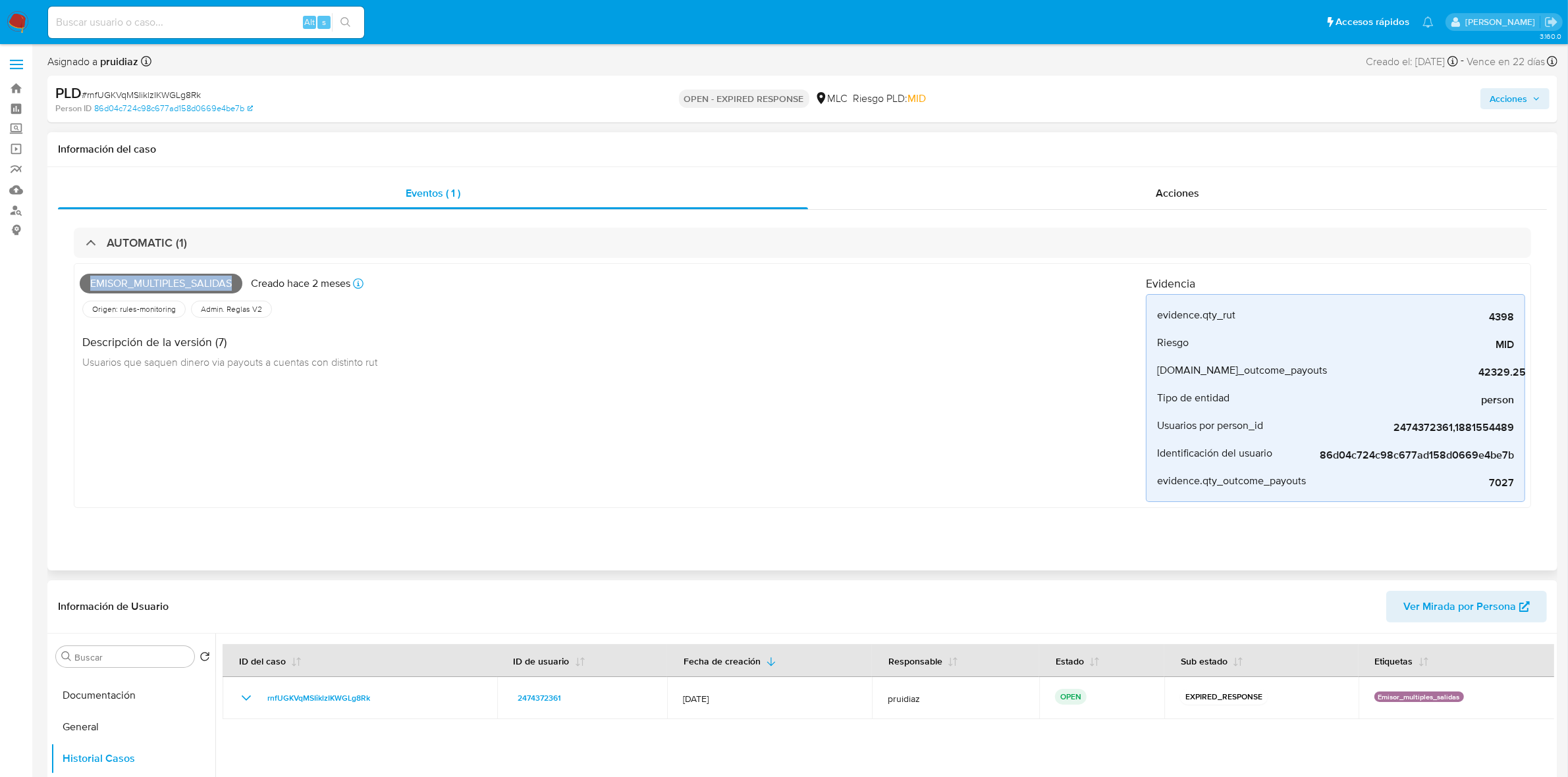
click at [163, 279] on span "Emisor_multiples_salidas" at bounding box center [161, 284] width 163 height 20
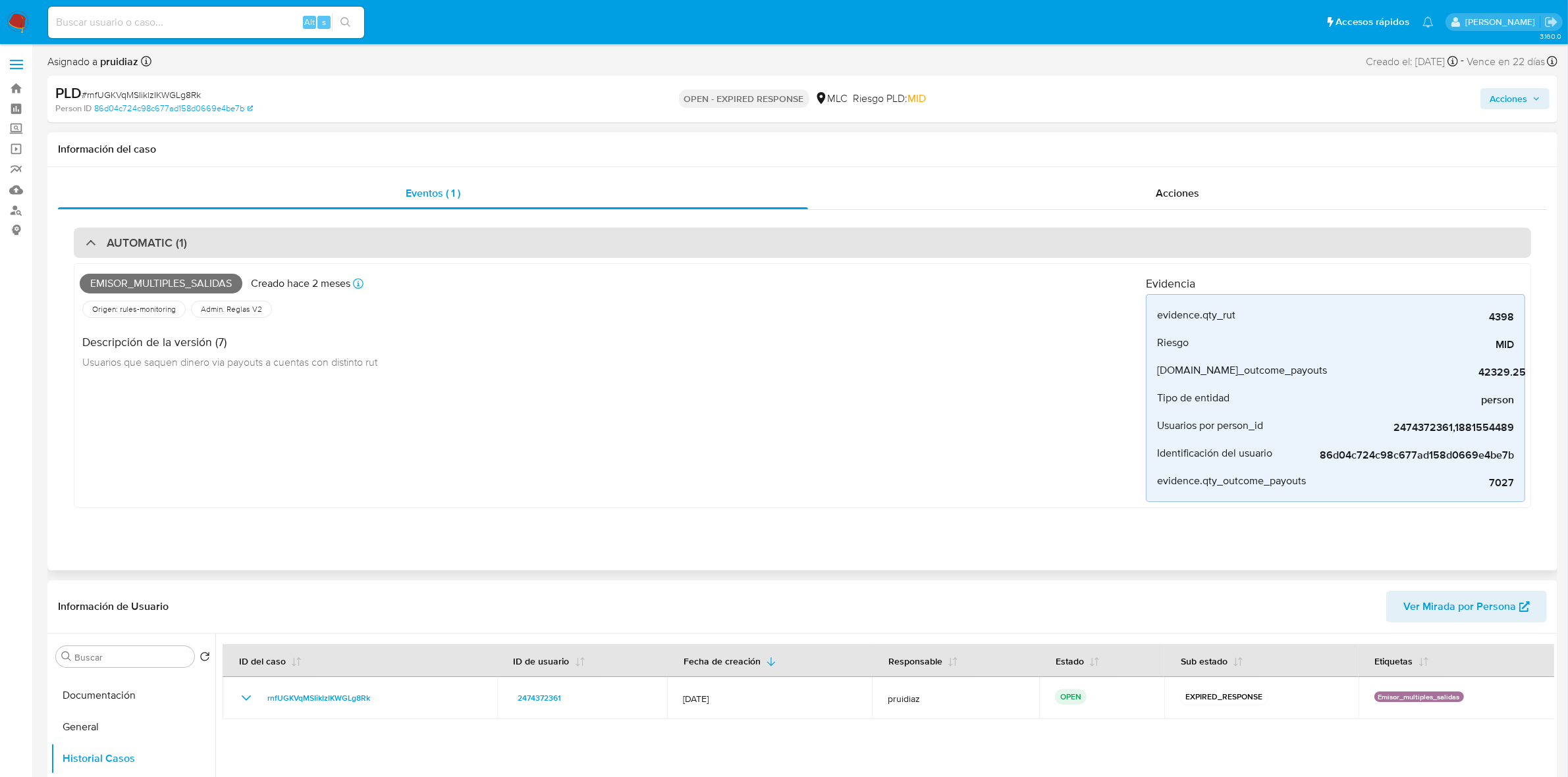
click at [153, 234] on div "AUTOMATIC (1)" at bounding box center [802, 242] width 1457 height 30
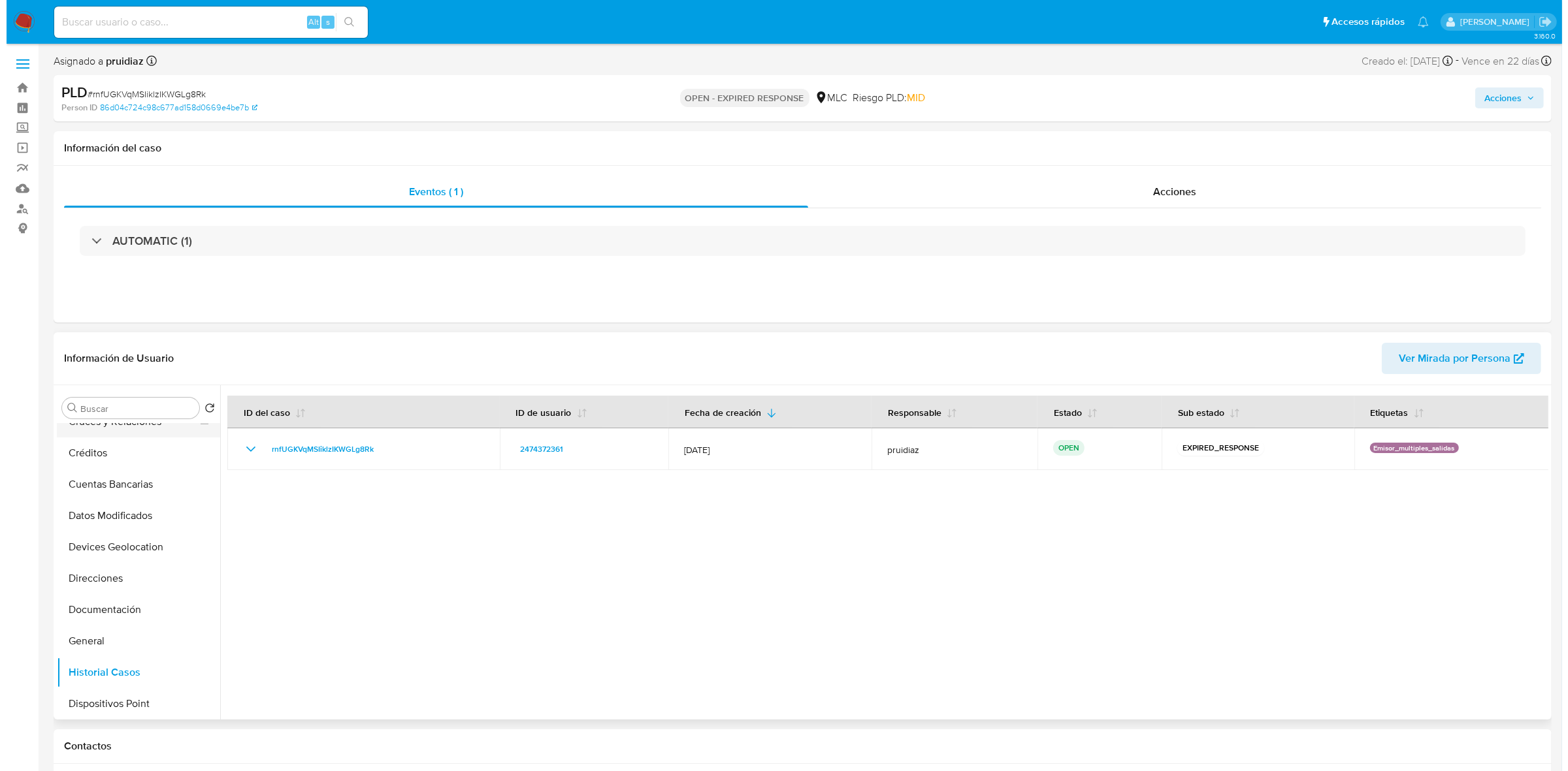
scroll to position [0, 0]
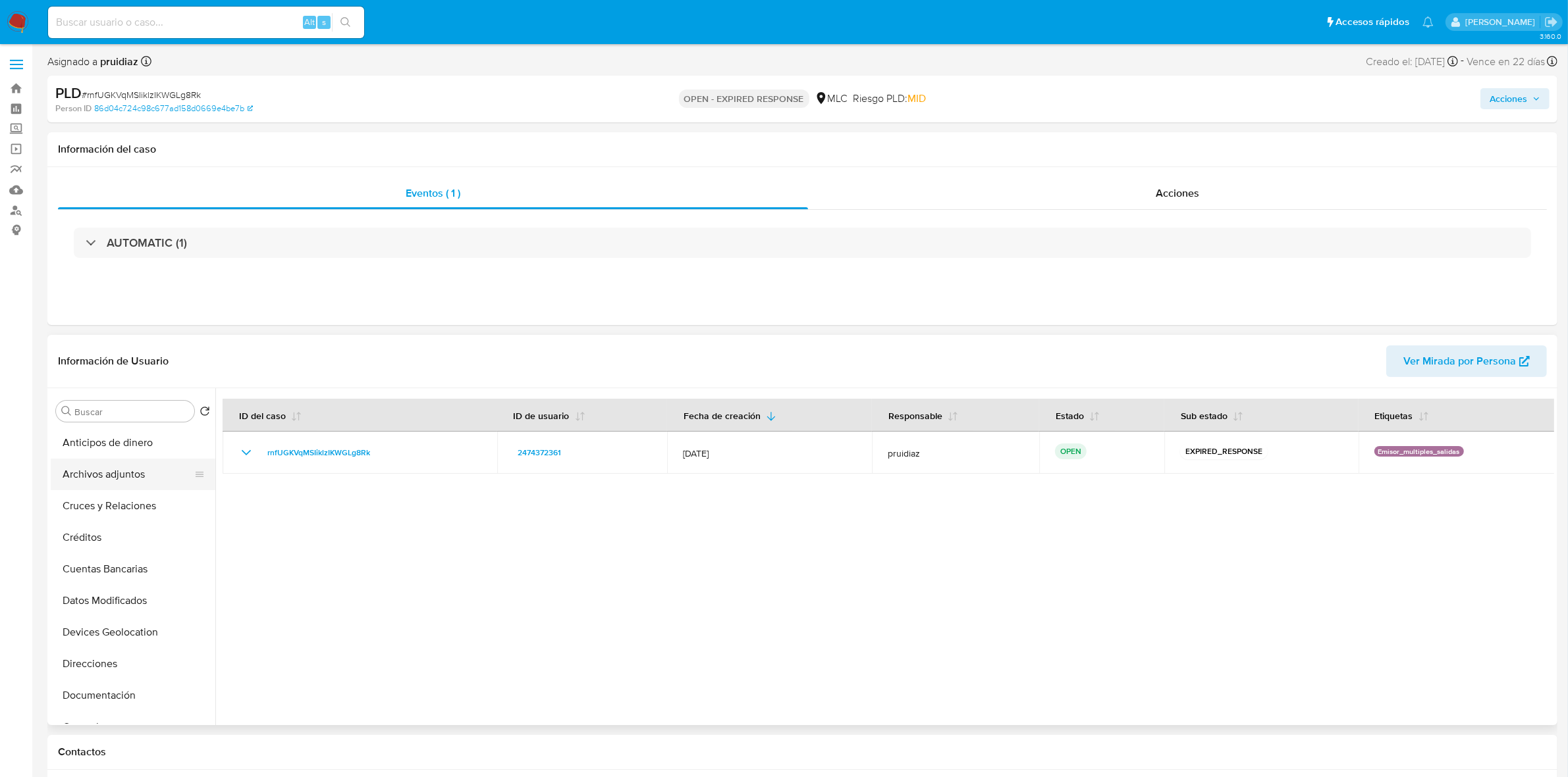
click at [106, 469] on button "Archivos adjuntos" at bounding box center [128, 475] width 154 height 32
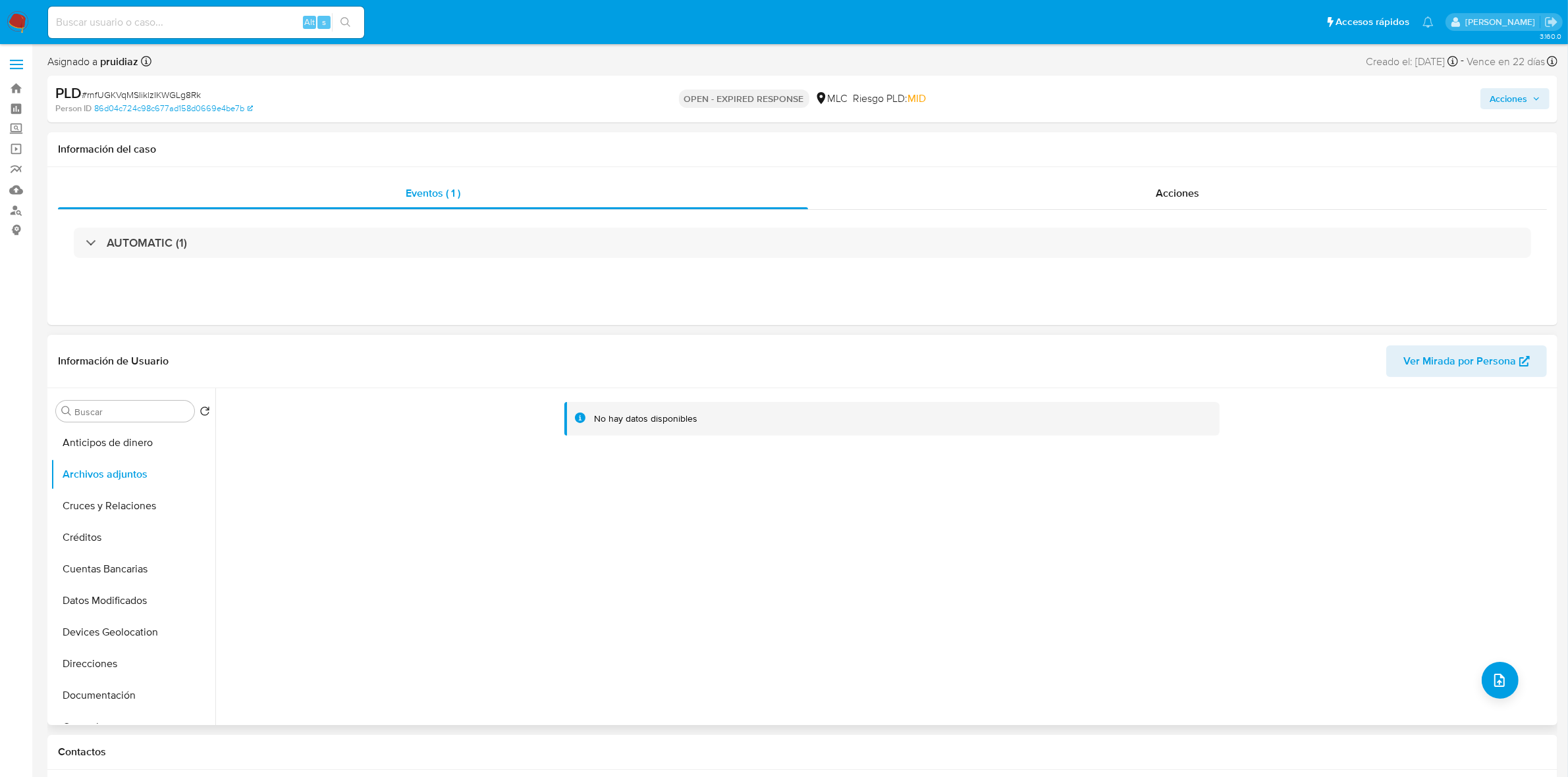
click at [295, 481] on div "No hay datos disponibles" at bounding box center [885, 557] width 1339 height 337
click at [1040, 481] on div "No hay datos disponibles" at bounding box center [885, 557] width 1339 height 337
click at [1040, 481] on icon "upload-file" at bounding box center [1499, 681] width 16 height 16
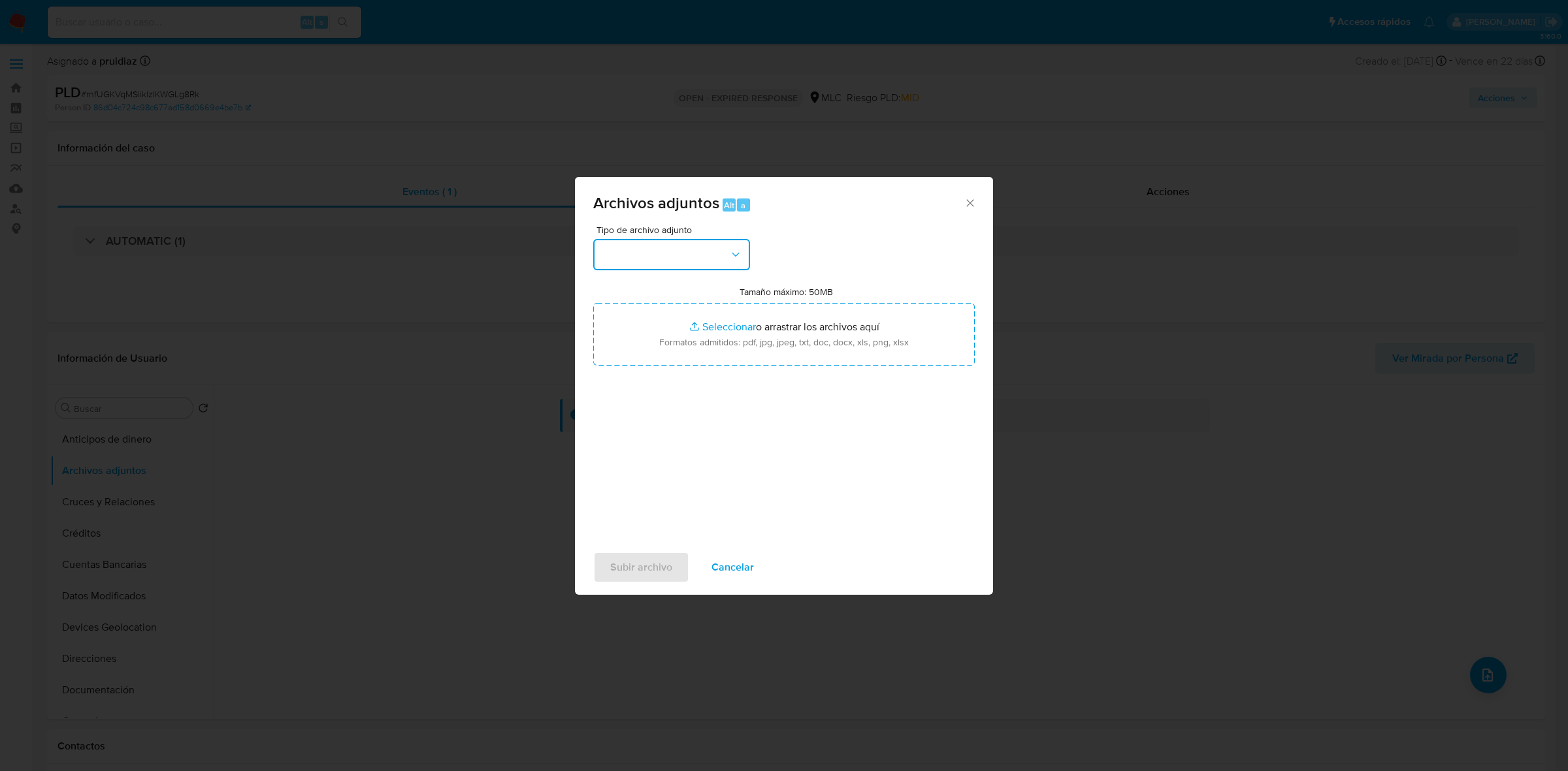
click at [694, 256] on button "button" at bounding box center [671, 255] width 157 height 32
click at [628, 381] on span "OTROS" at bounding box center [618, 375] width 34 height 13
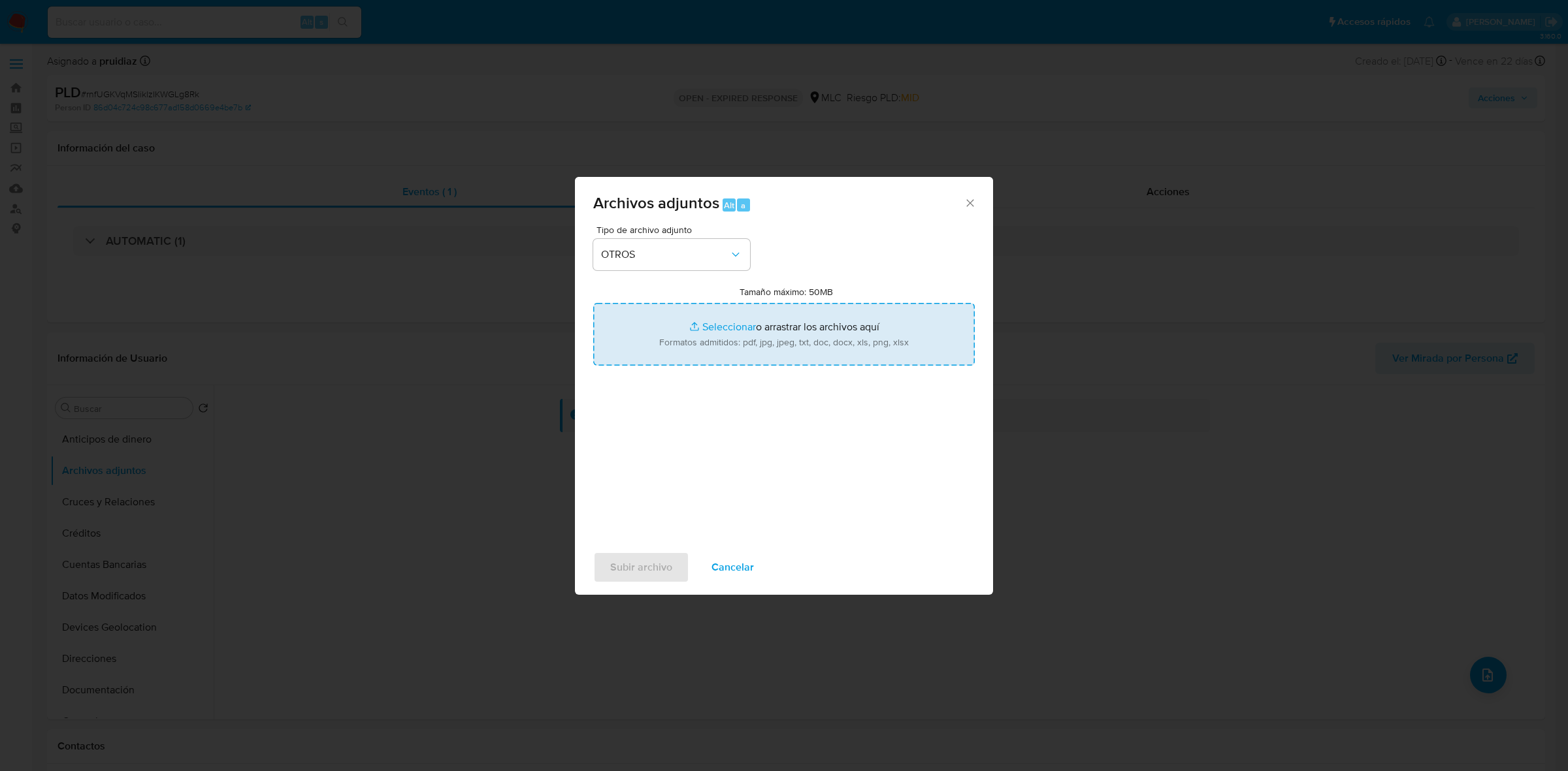
click at [744, 348] on input "Tamaño máximo: 50MB Seleccionar archivos" at bounding box center [784, 334] width 381 height 62
type input "C:\fakepath\2474372361 - 18_09_2025.xlsx"
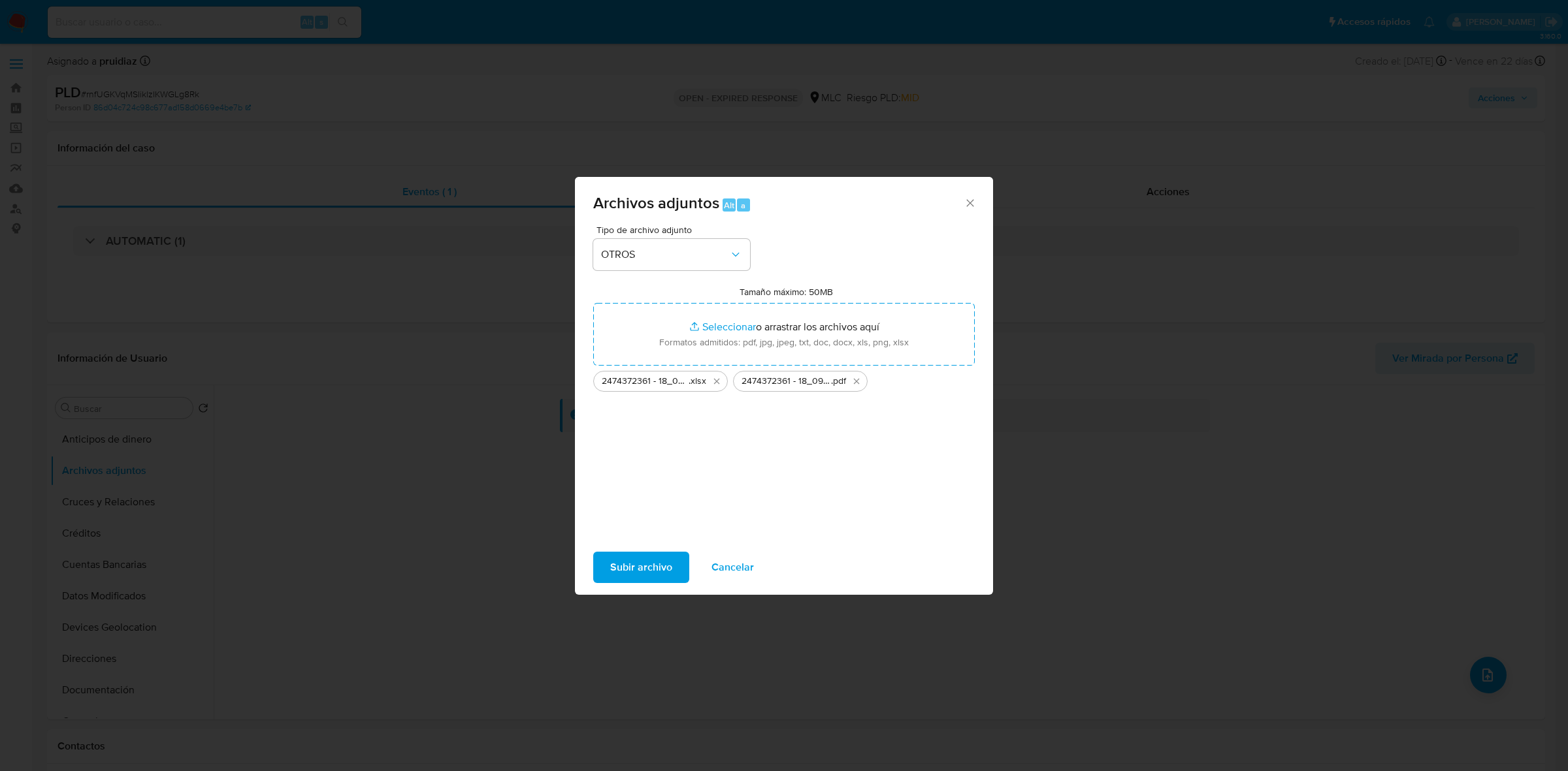
click at [648, 477] on span "Subir archivo" at bounding box center [641, 567] width 62 height 29
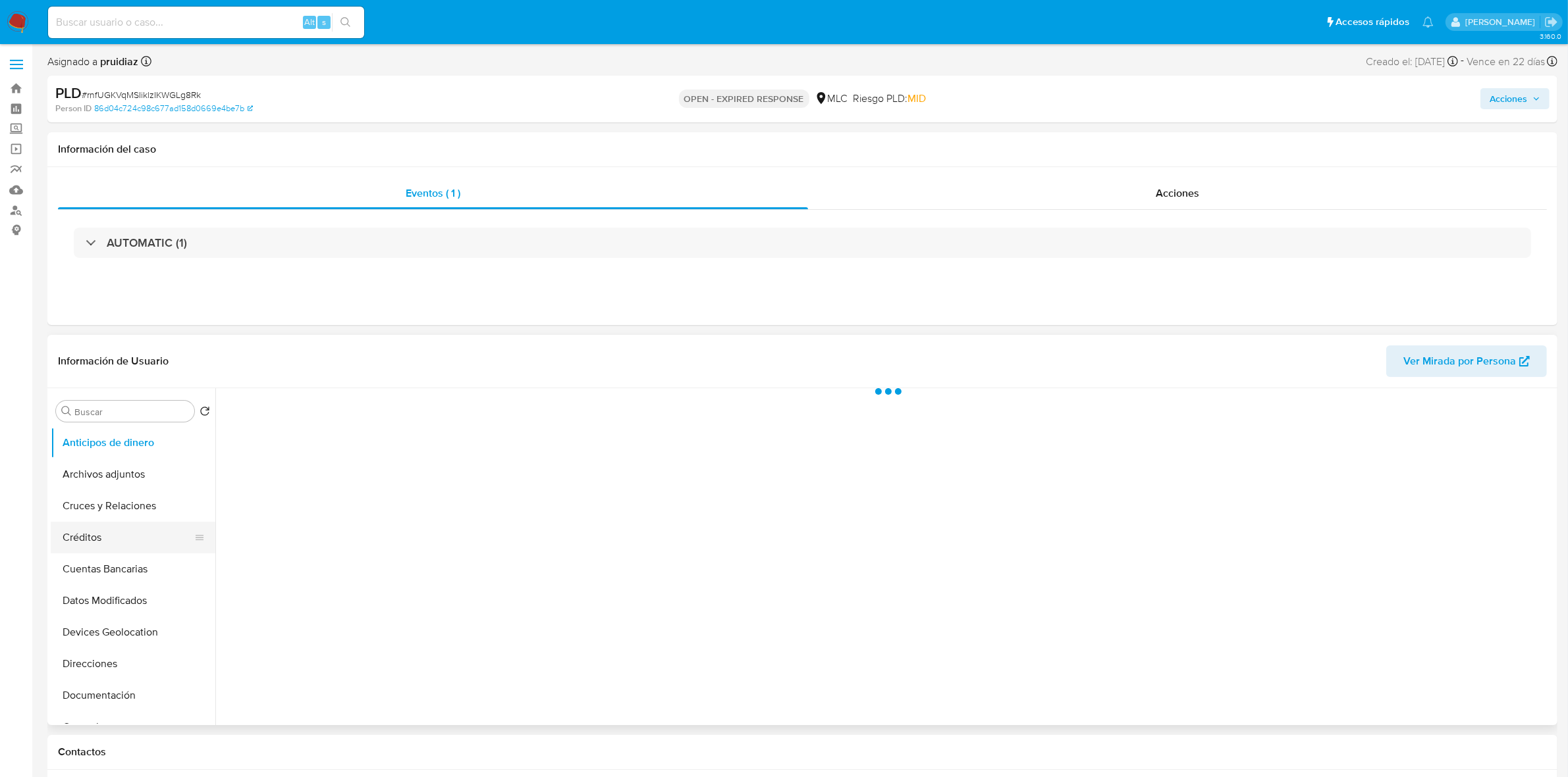
select select "10"
click at [118, 563] on button "Cuentas Bancarias" at bounding box center [128, 570] width 154 height 32
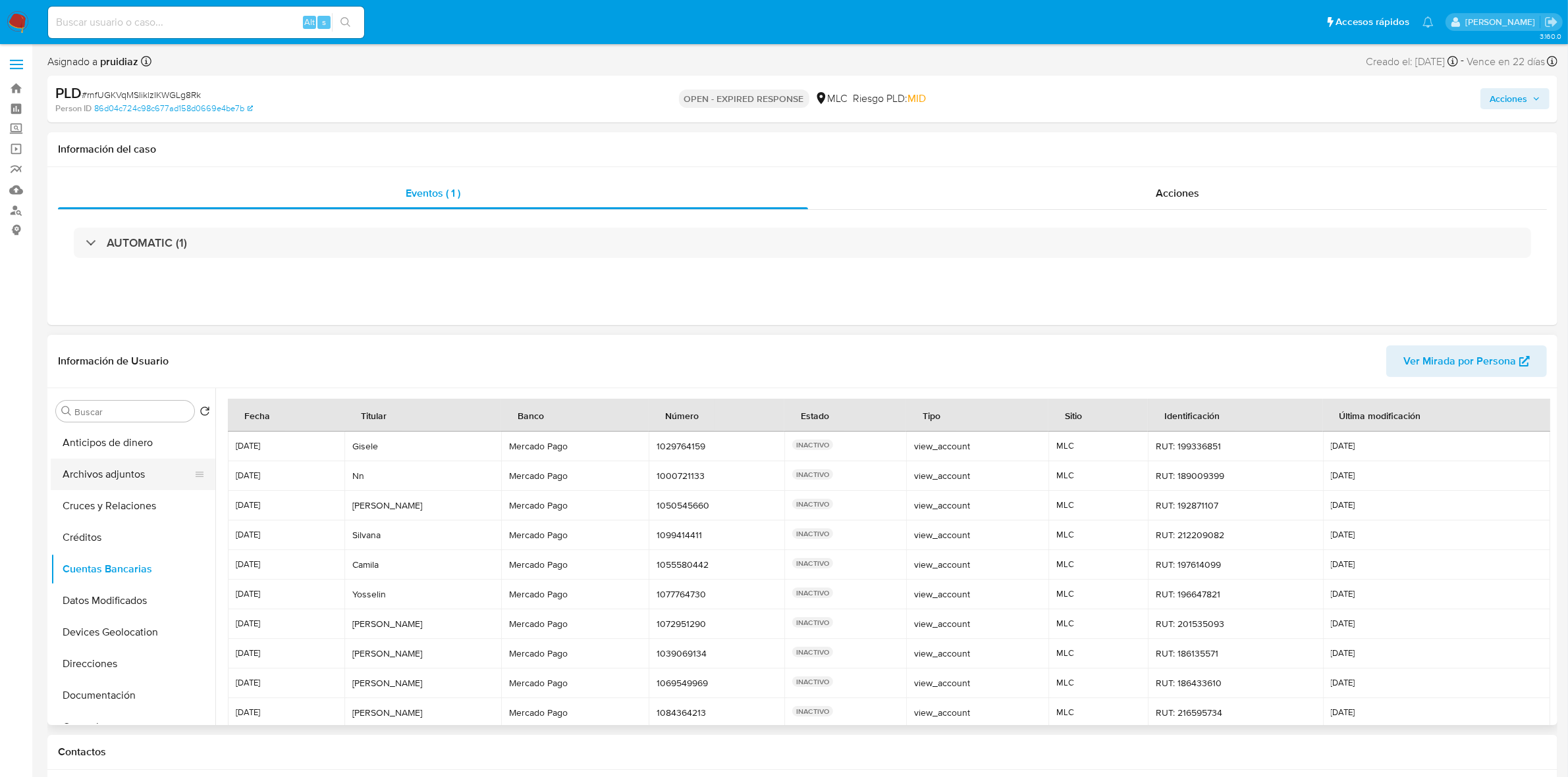
click at [106, 471] on button "Archivos adjuntos" at bounding box center [128, 475] width 154 height 32
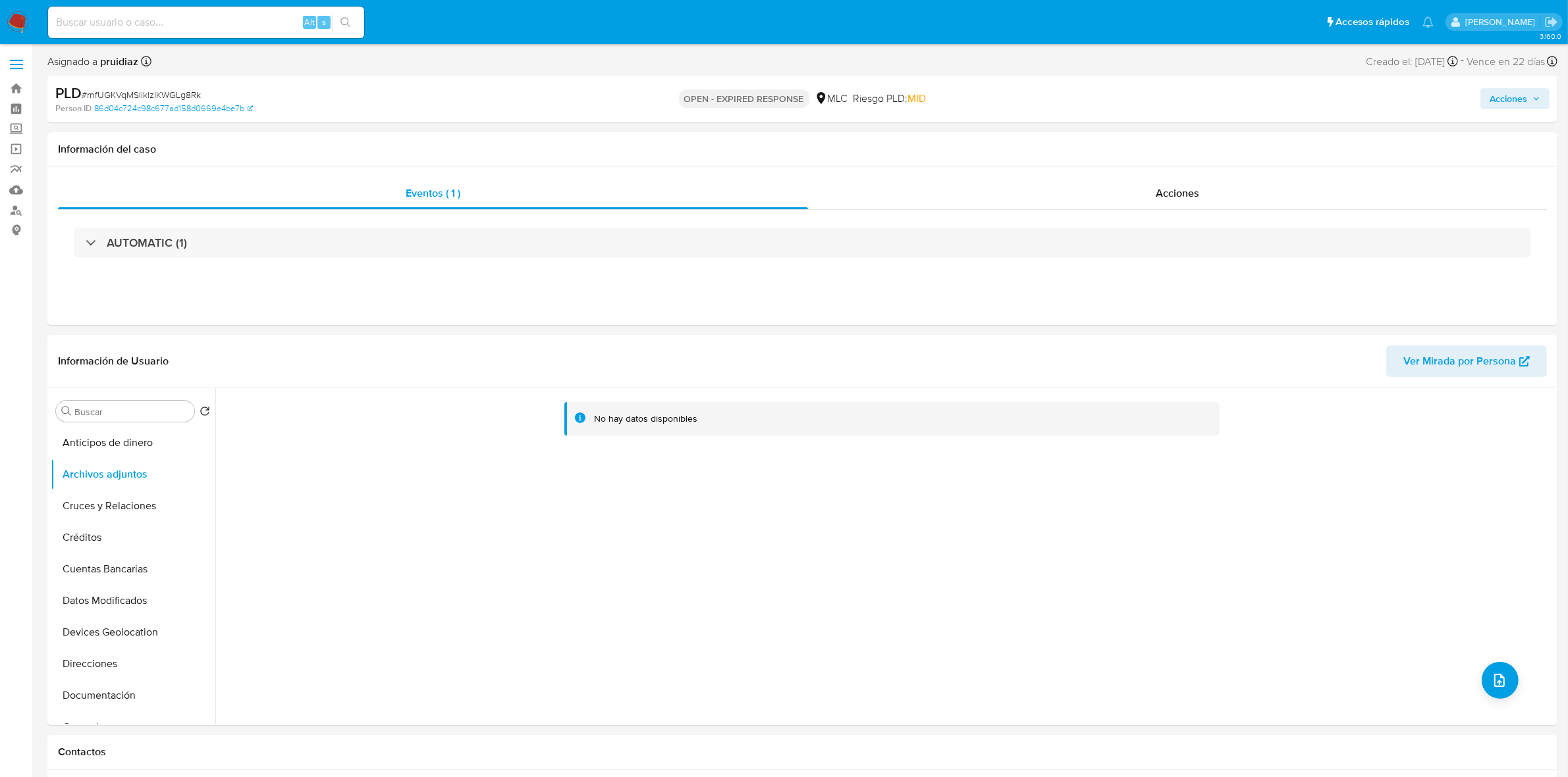
click at [161, 90] on span "# rnfUGKVqMSIiklzIKWGLg8Rk" at bounding box center [141, 95] width 119 height 13
copy span "rnfUGKVqMSIiklzIKWGLg8Rk"
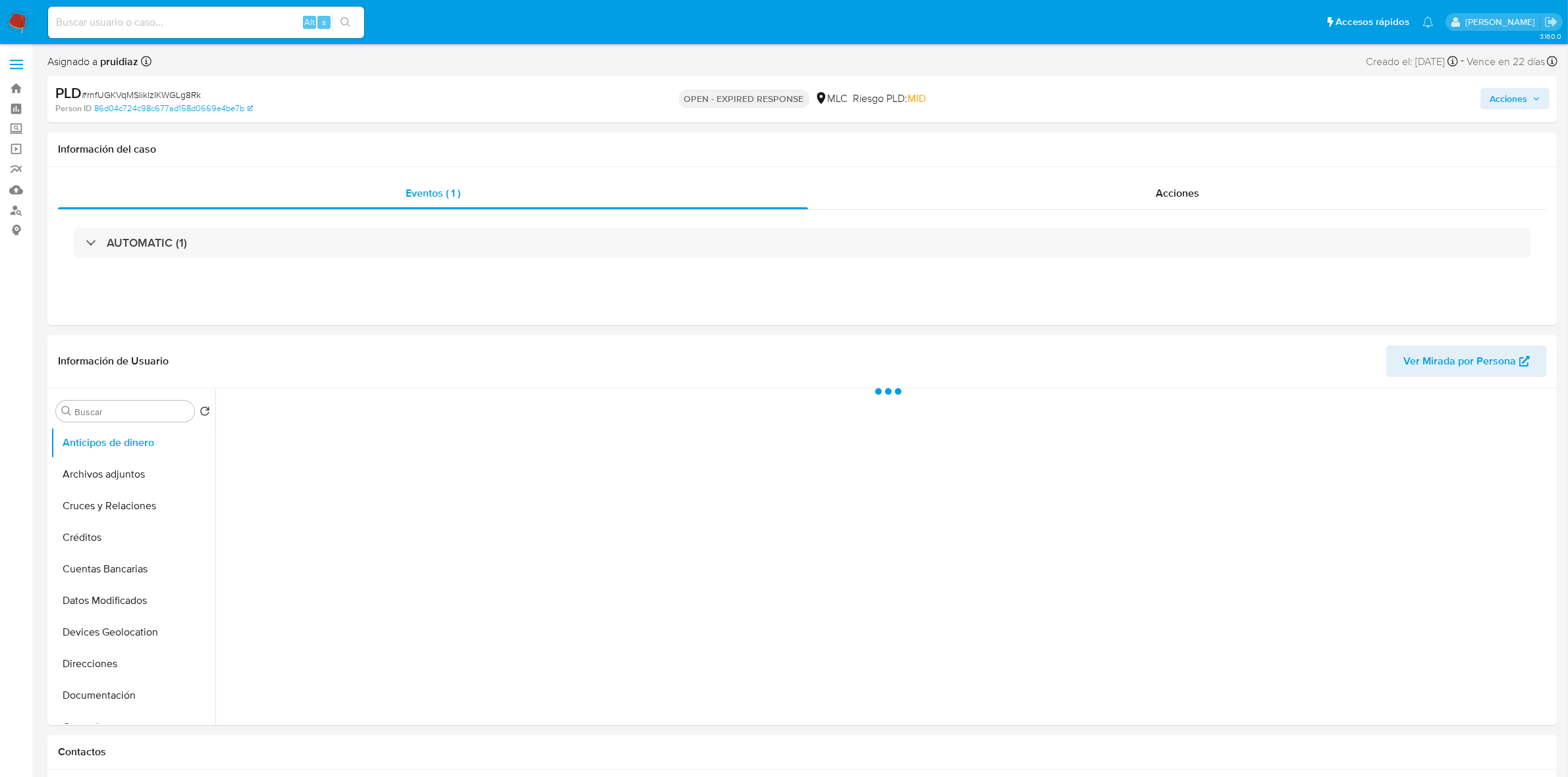
click at [150, 88] on span "# rnfUGKVqMSIiklzIKWGLg8Rk" at bounding box center [141, 95] width 119 height 13
click at [149, 90] on span "# rnfUGKVqMSIiklzIKWGLg8Rk" at bounding box center [141, 95] width 119 height 13
select select "10"
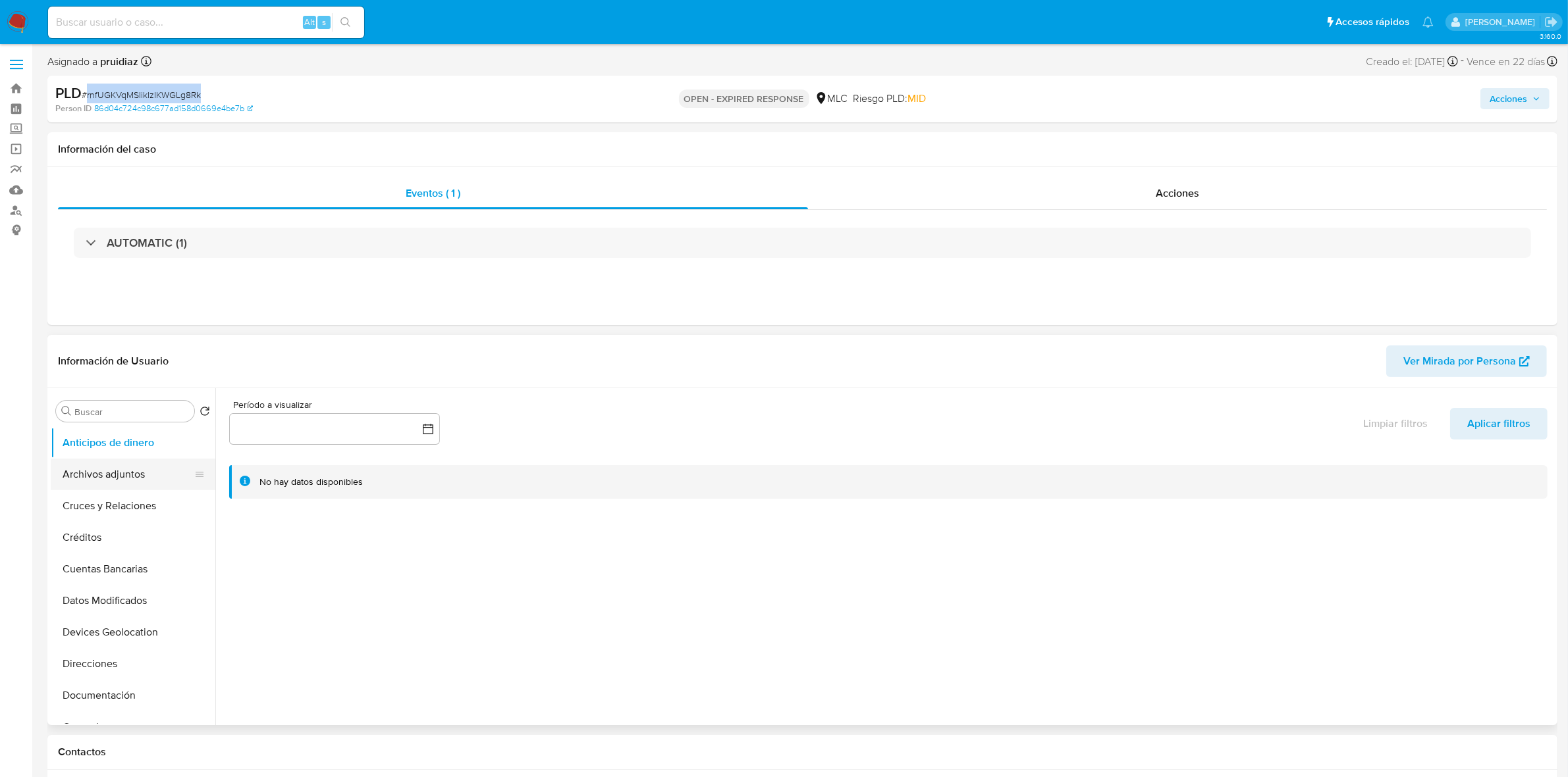
click at [160, 475] on button "Archivos adjuntos" at bounding box center [128, 475] width 154 height 32
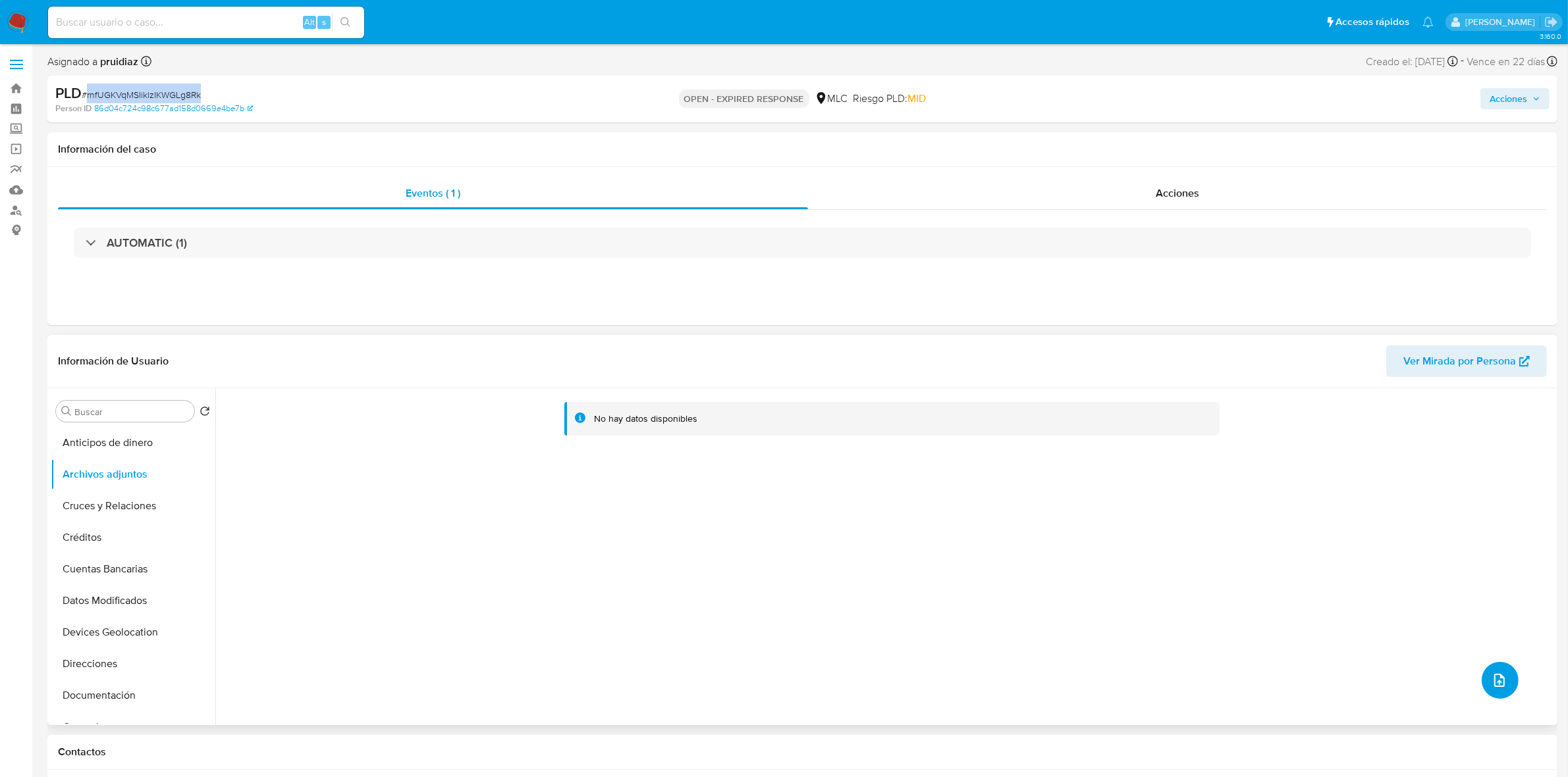
click at [1495, 675] on icon "upload-file" at bounding box center [1499, 681] width 16 height 16
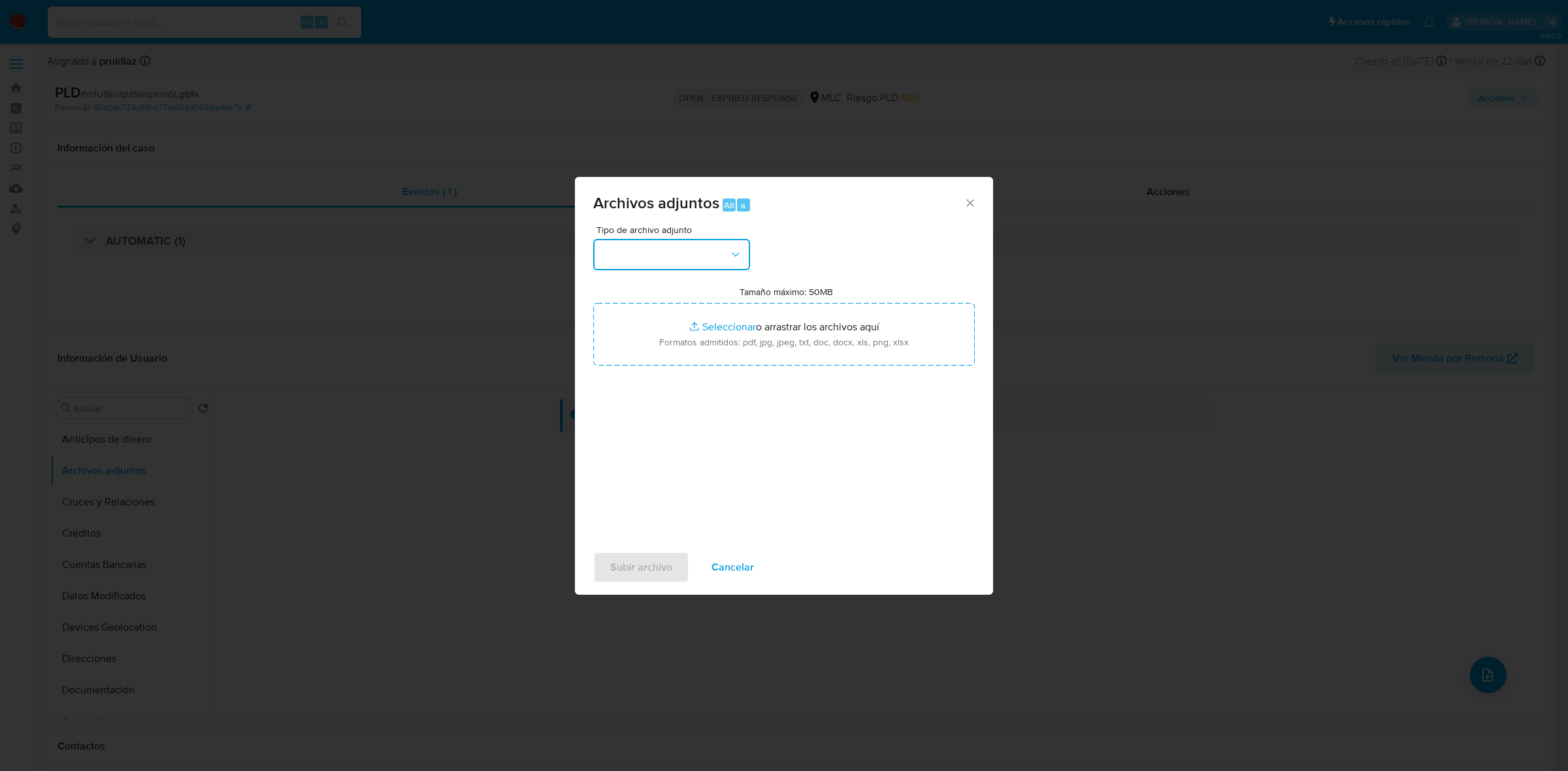
click at [678, 247] on button "button" at bounding box center [671, 255] width 157 height 32
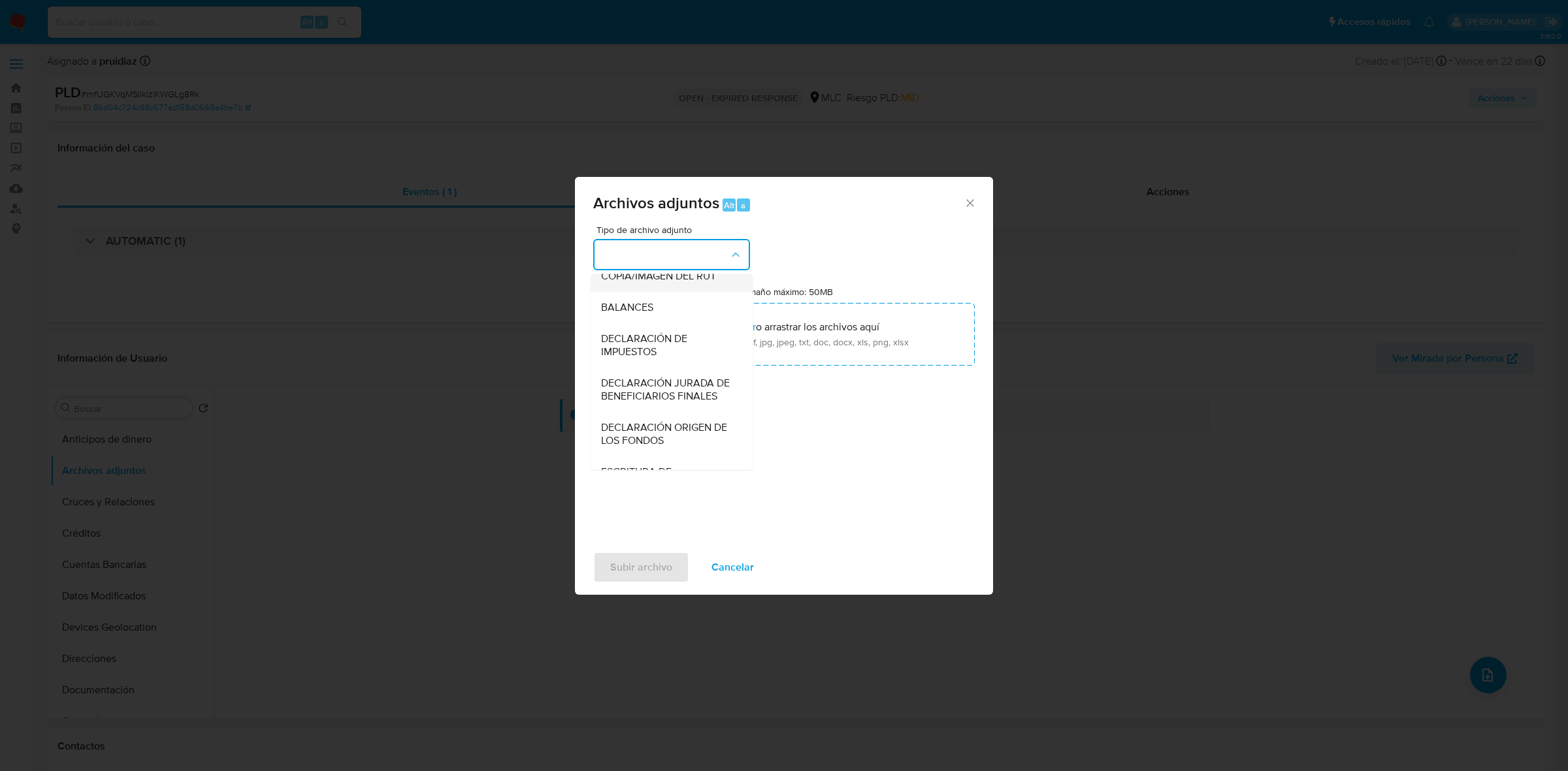
scroll to position [216, 0]
click at [629, 300] on span "OTROS" at bounding box center [618, 293] width 34 height 13
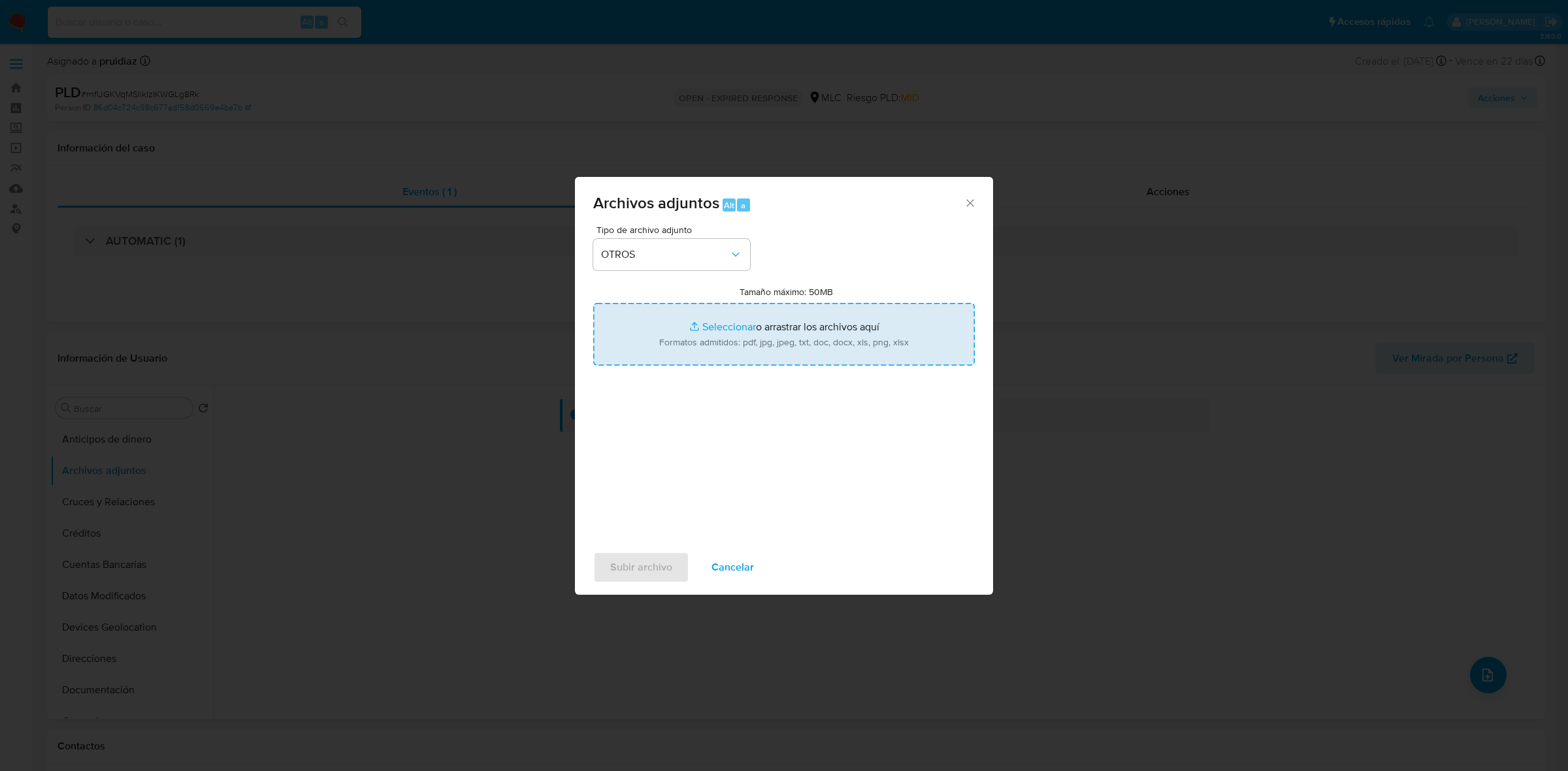
click at [714, 325] on input "Tamaño máximo: 50MB Seleccionar archivos" at bounding box center [784, 334] width 381 height 62
type input "C:\fakepath\2474372361 - 18_09_2025.xlsx"
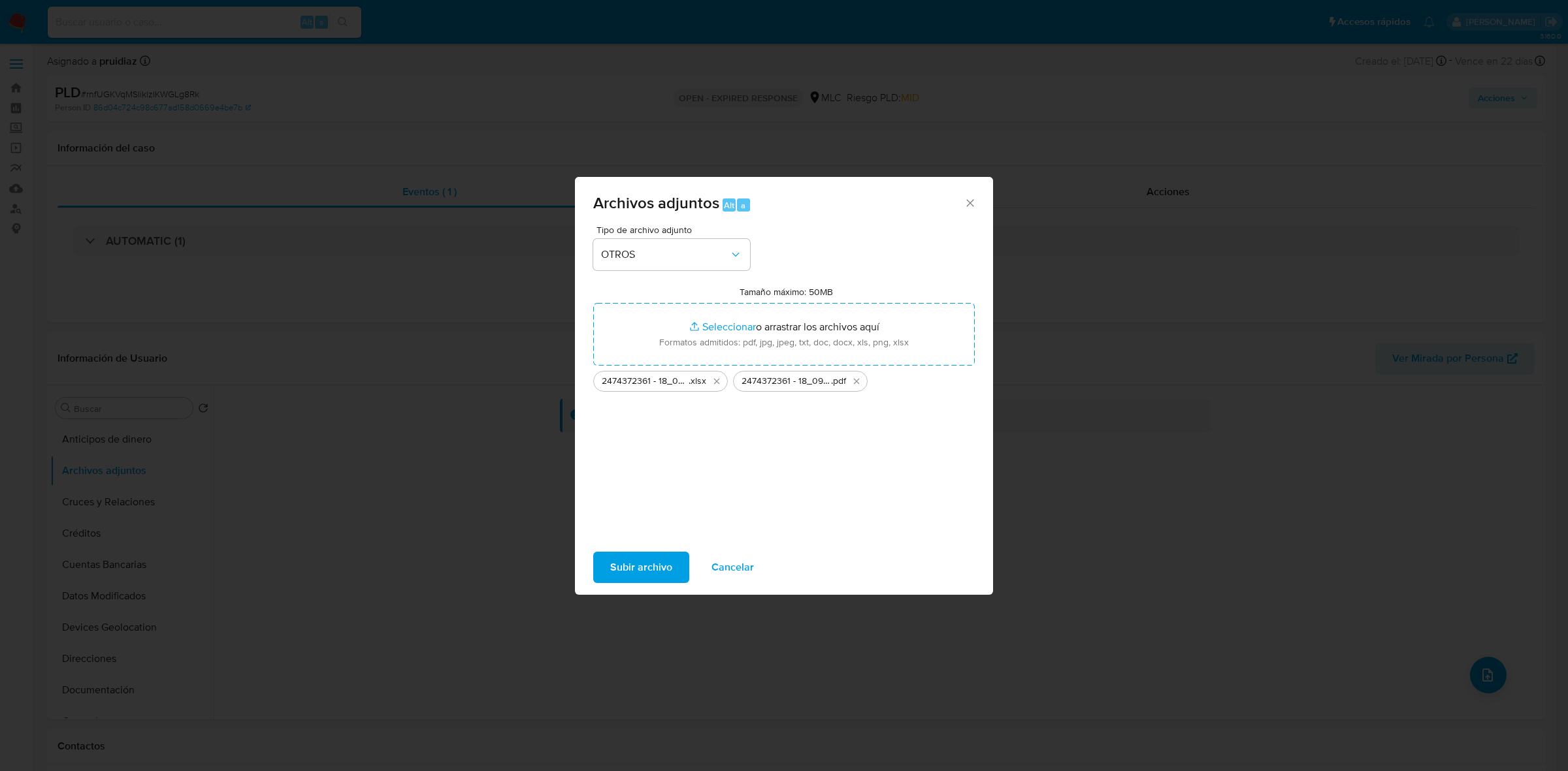
click at [723, 455] on div "Tipo de archivo adjunto OTROS Tamaño máximo: 50MB Seleccionar archivos Seleccio…" at bounding box center [784, 380] width 381 height 308
click at [635, 565] on span "Subir archivo" at bounding box center [641, 567] width 62 height 29
click at [968, 206] on icon "Cerrar" at bounding box center [970, 203] width 13 height 13
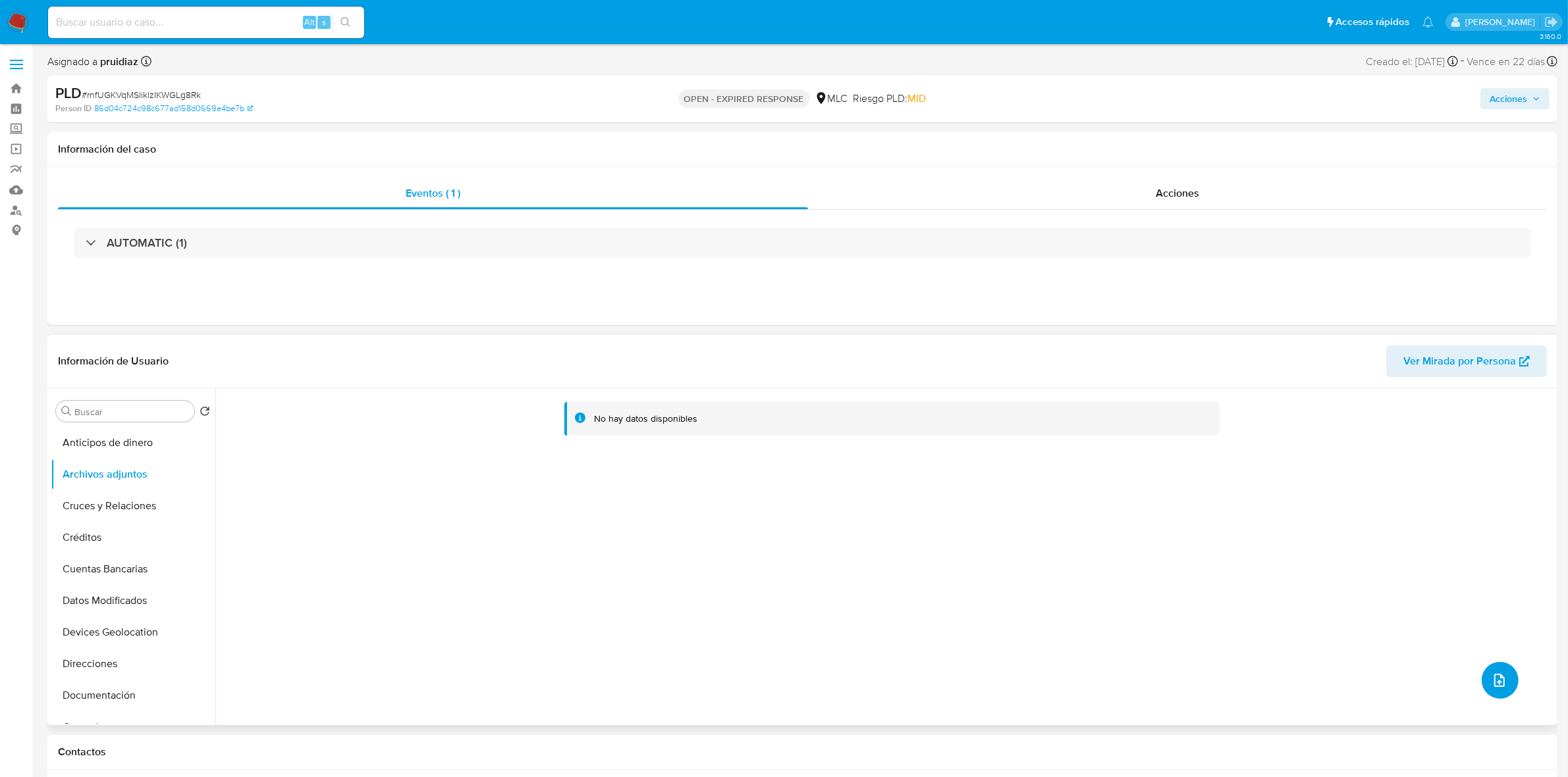
click at [1490, 692] on button "upload-file" at bounding box center [1500, 681] width 37 height 37
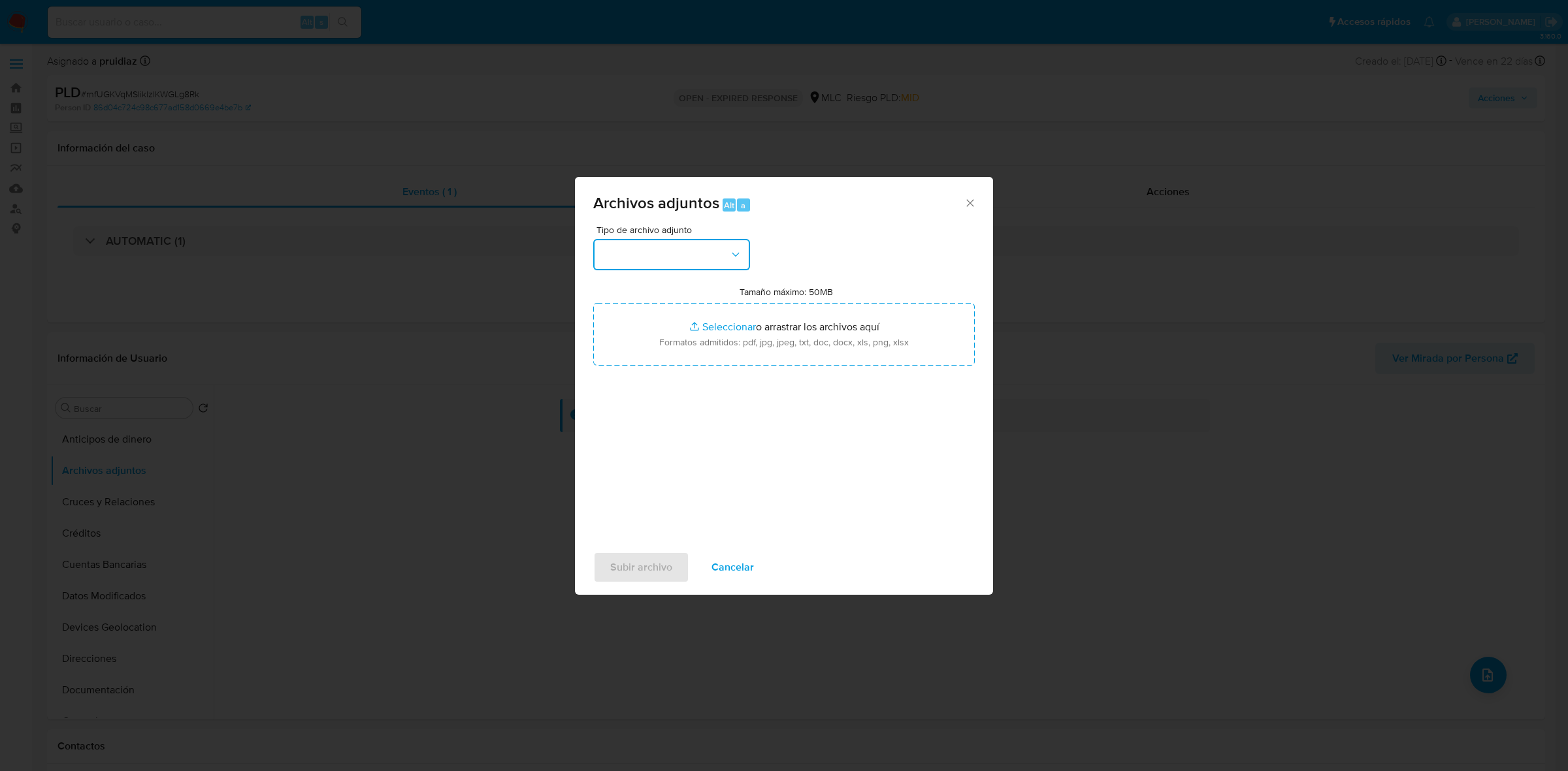
click at [686, 260] on button "button" at bounding box center [671, 255] width 157 height 32
click at [617, 309] on div "OTROS" at bounding box center [668, 293] width 133 height 32
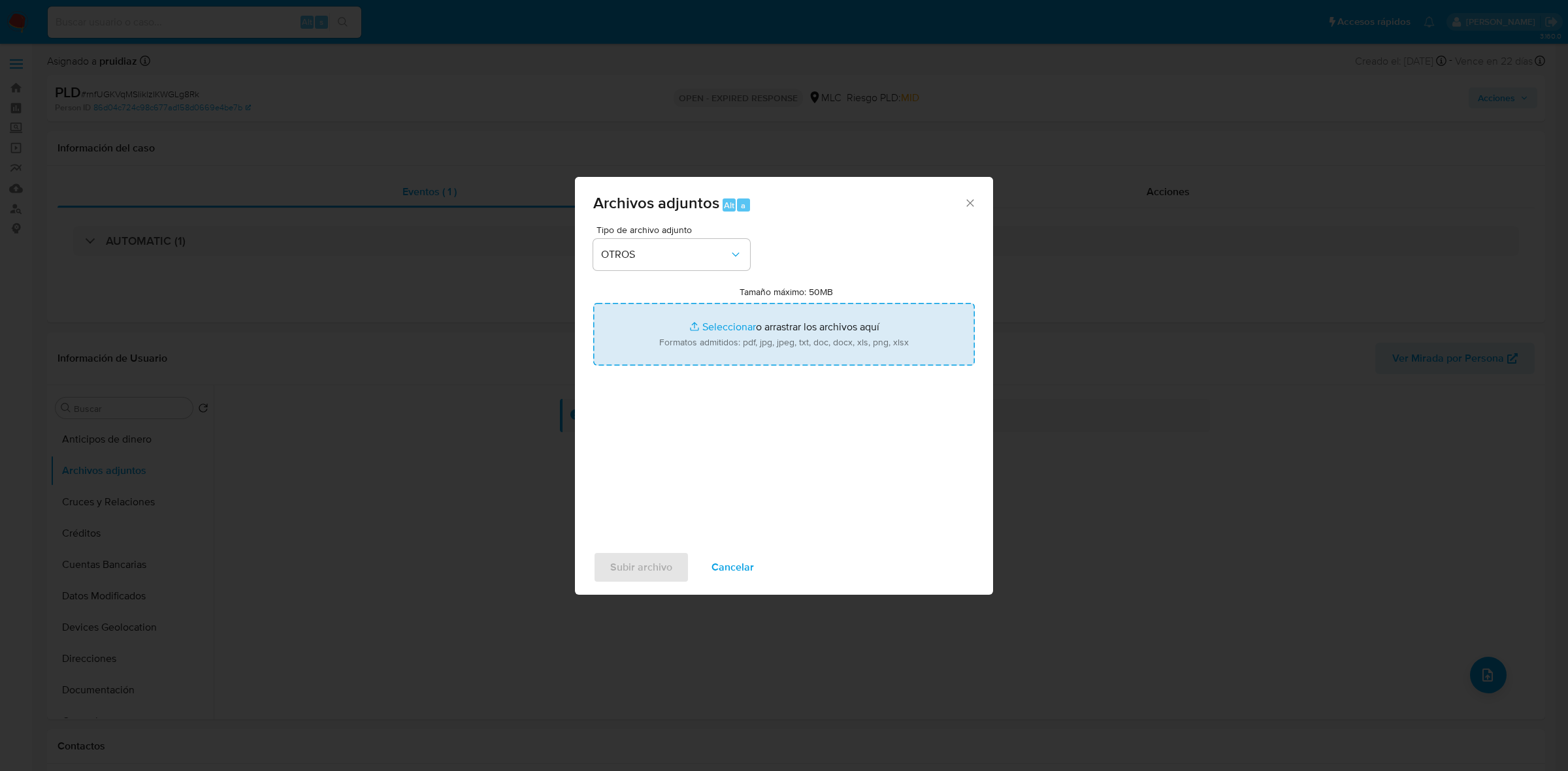
click at [734, 327] on input "Tamaño máximo: 50MB Seleccionar archivos" at bounding box center [784, 334] width 381 height 62
type input "C:\fakepath\2474372361 - 18_09_2025.xlsx"
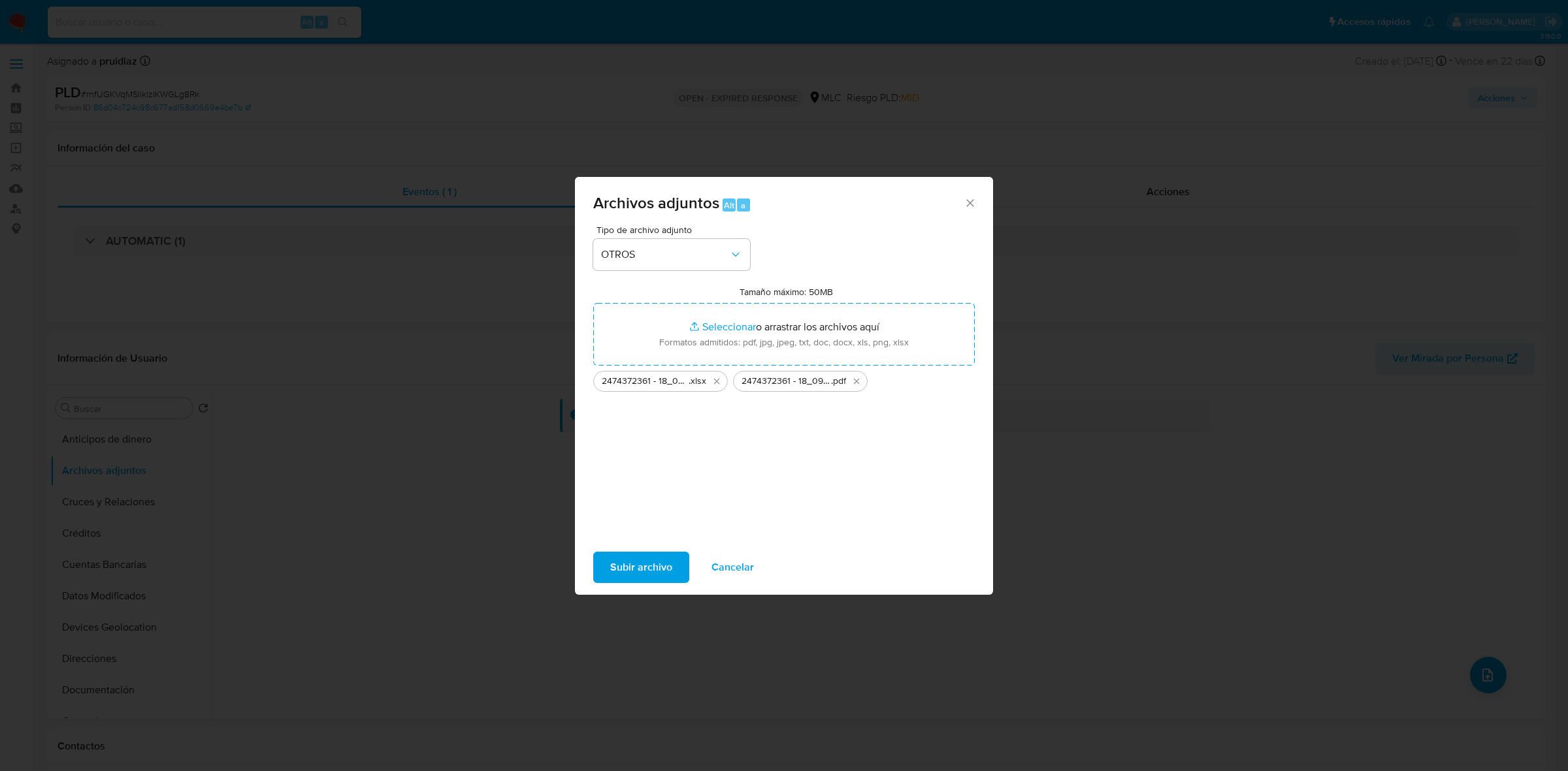
click at [655, 571] on span "Subir archivo" at bounding box center [641, 567] width 62 height 29
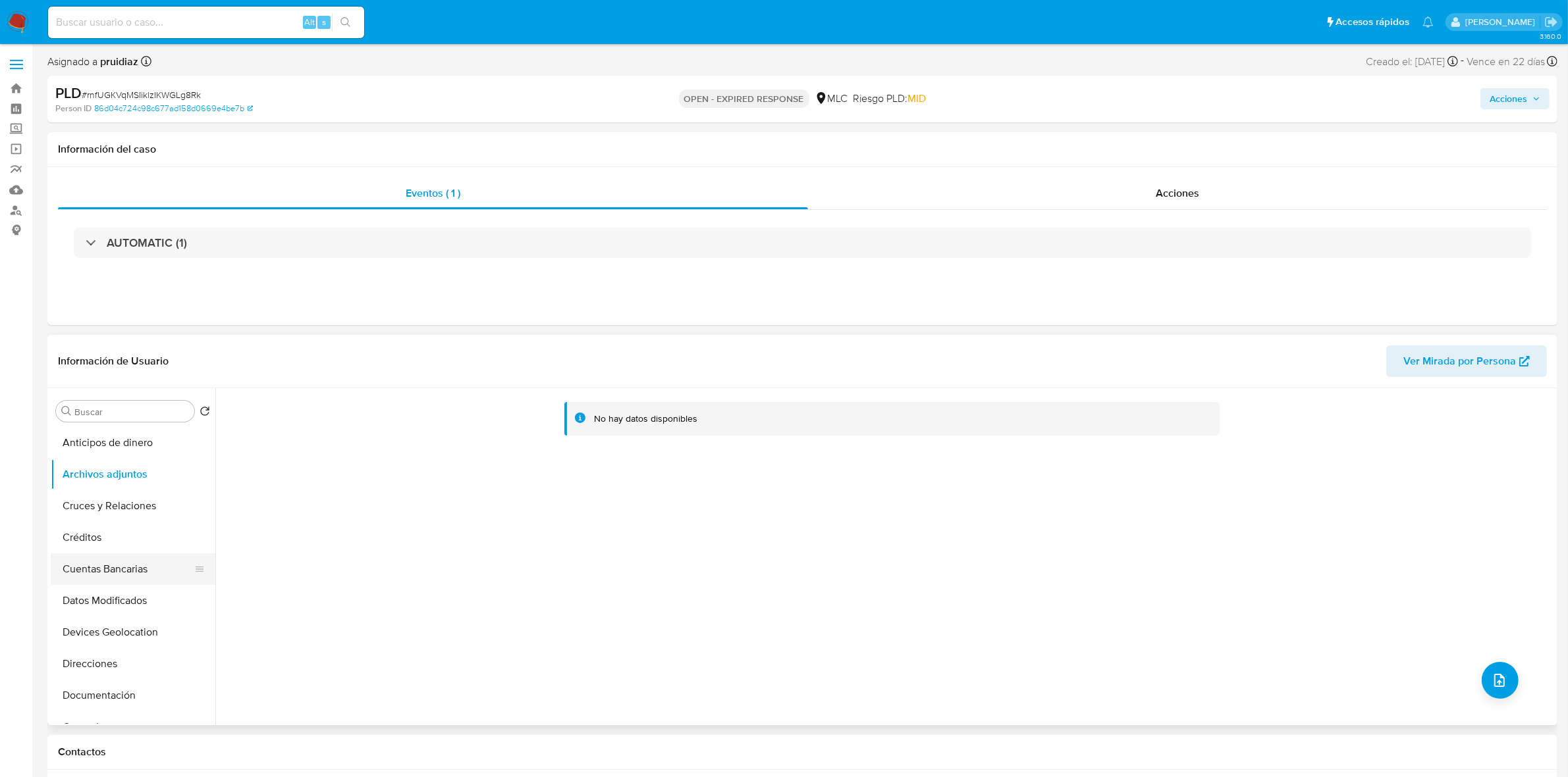
click at [118, 561] on button "Cuentas Bancarias" at bounding box center [128, 570] width 154 height 32
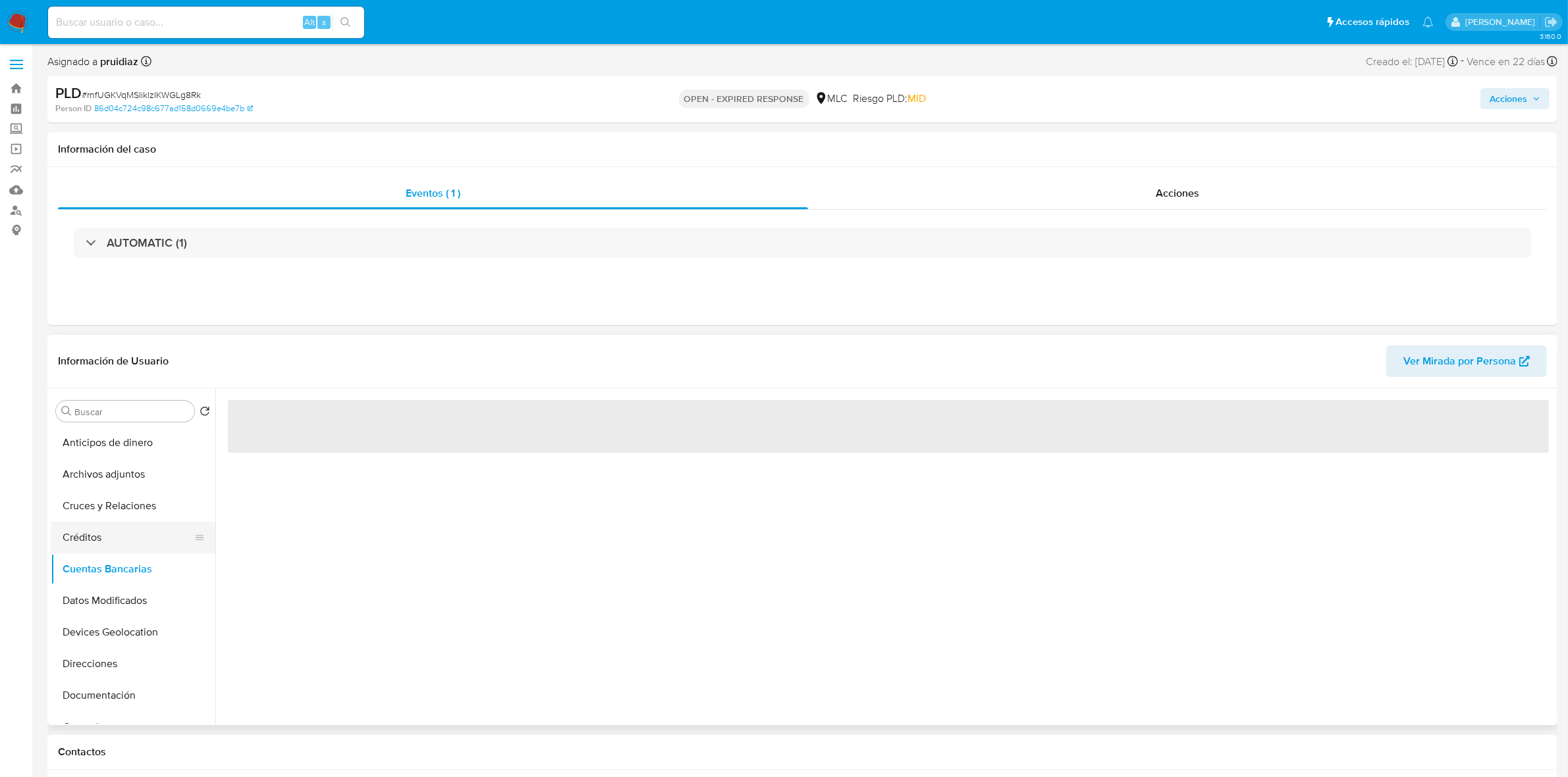
click at [113, 546] on button "Créditos" at bounding box center [128, 538] width 154 height 32
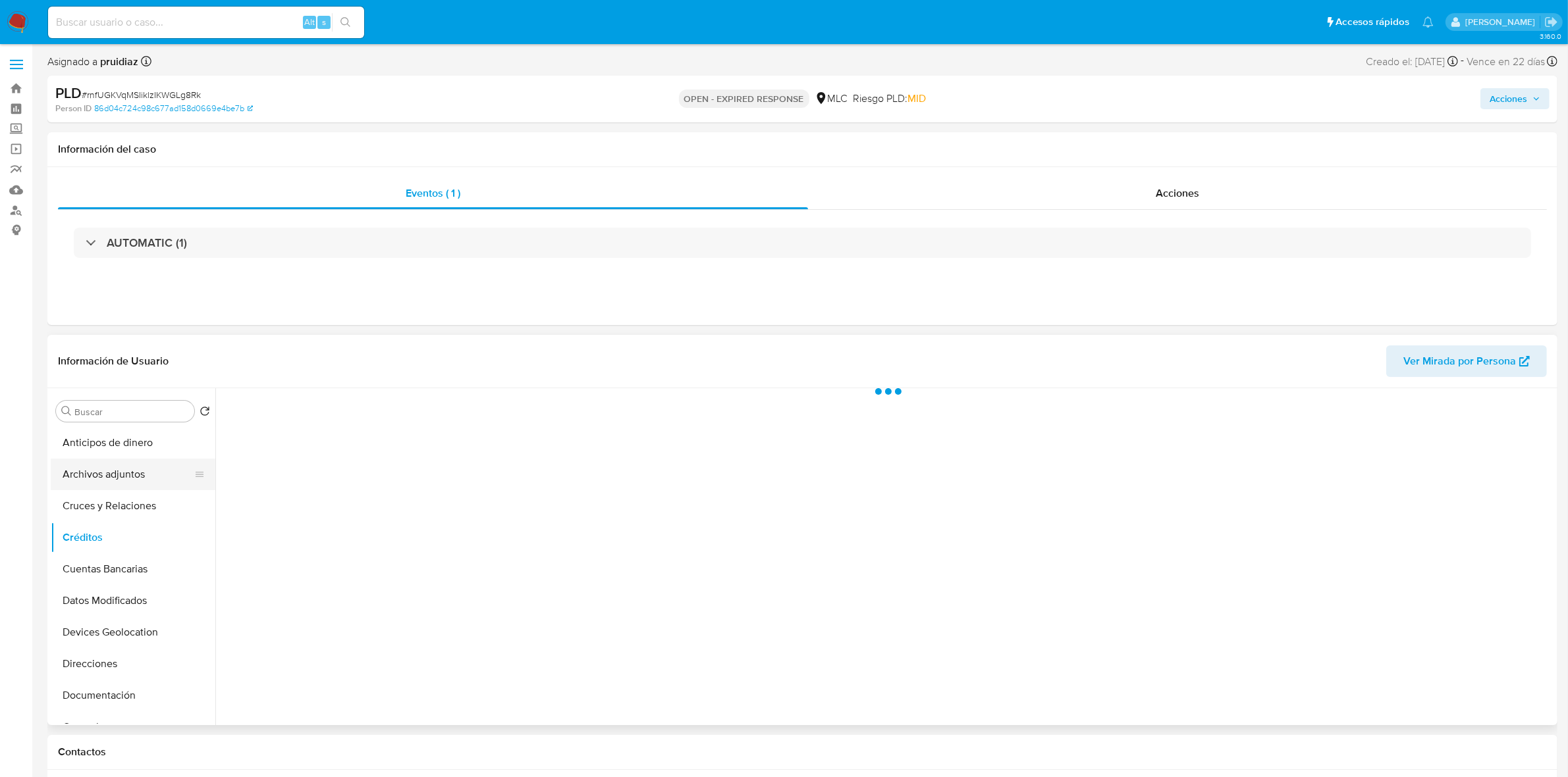
click at [100, 484] on button "Archivos adjuntos" at bounding box center [128, 475] width 154 height 32
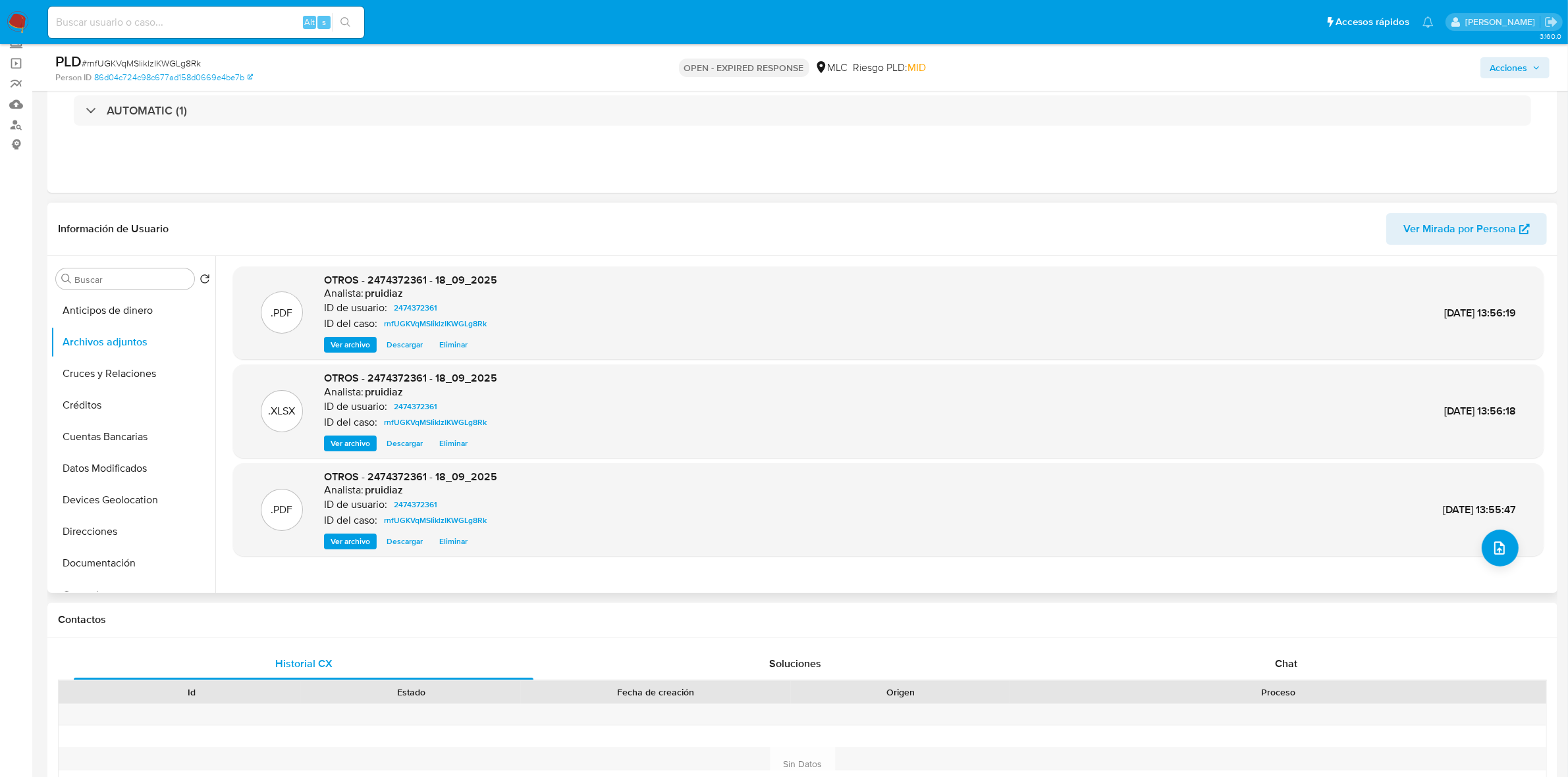
scroll to position [82, 0]
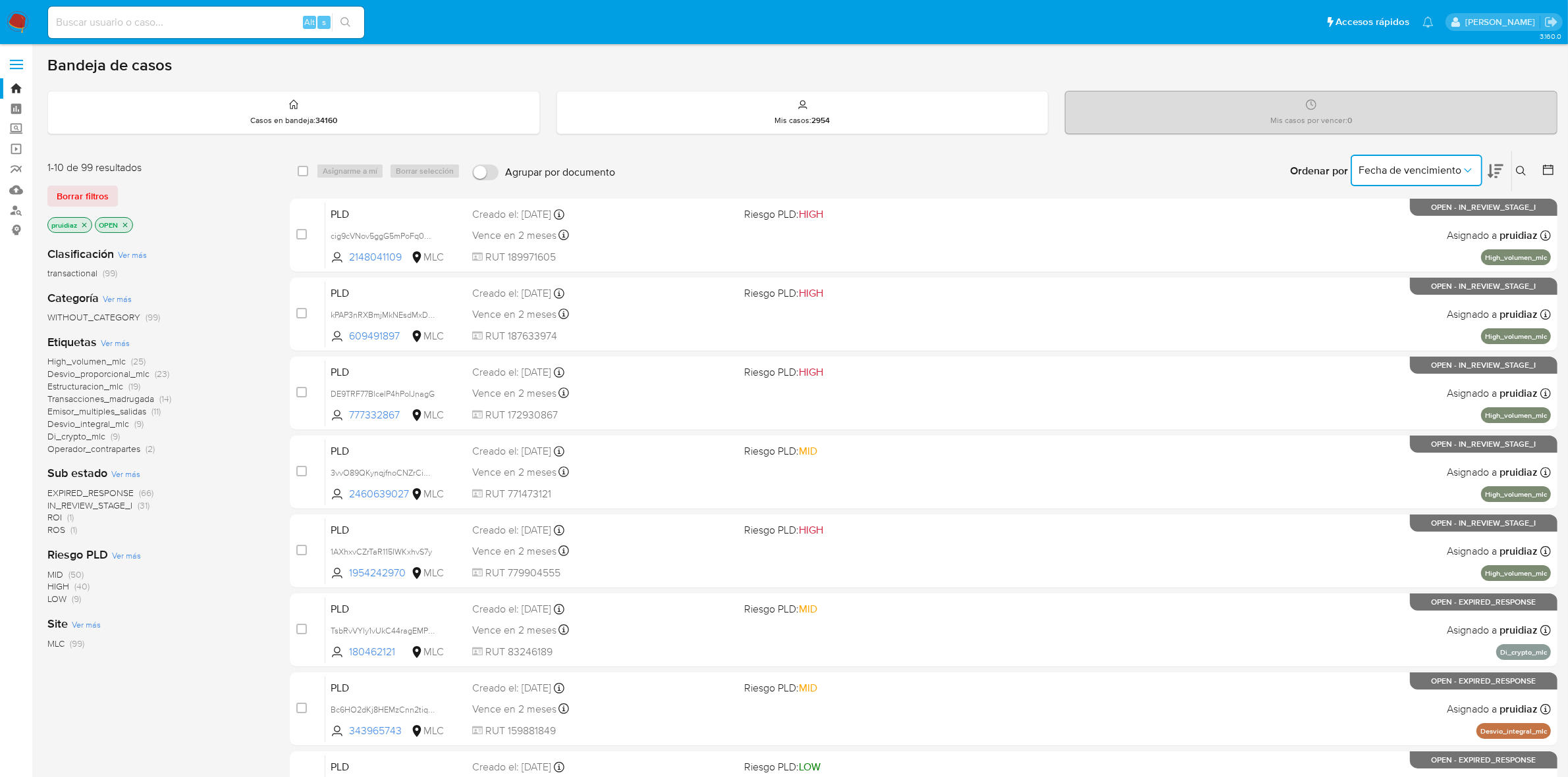
click at [1482, 179] on button "Fecha de vencimiento" at bounding box center [1416, 170] width 132 height 32
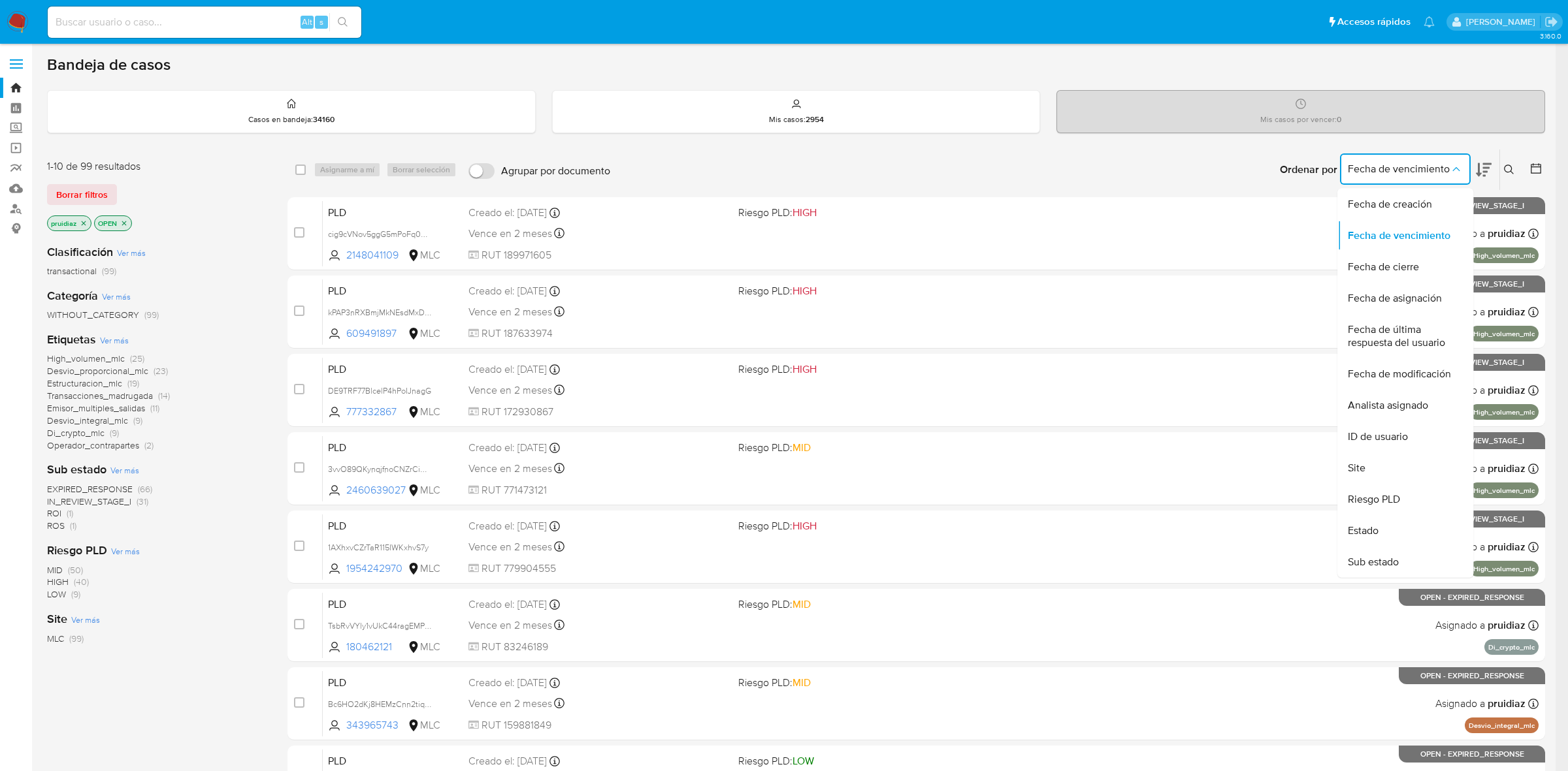
click at [1465, 173] on button "Fecha de vencimiento" at bounding box center [1405, 169] width 131 height 32
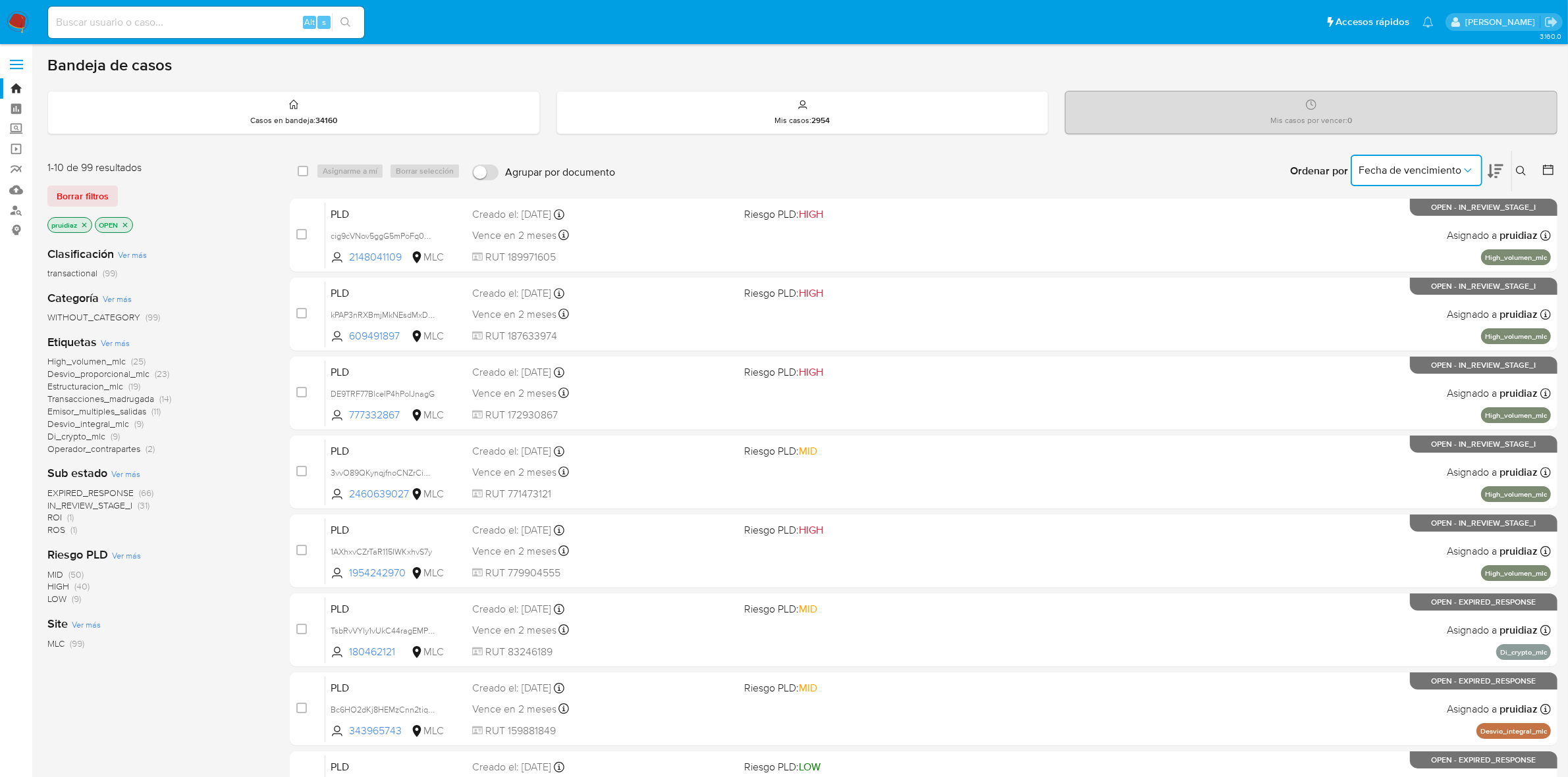
click at [1514, 169] on button at bounding box center [1523, 171] width 22 height 16
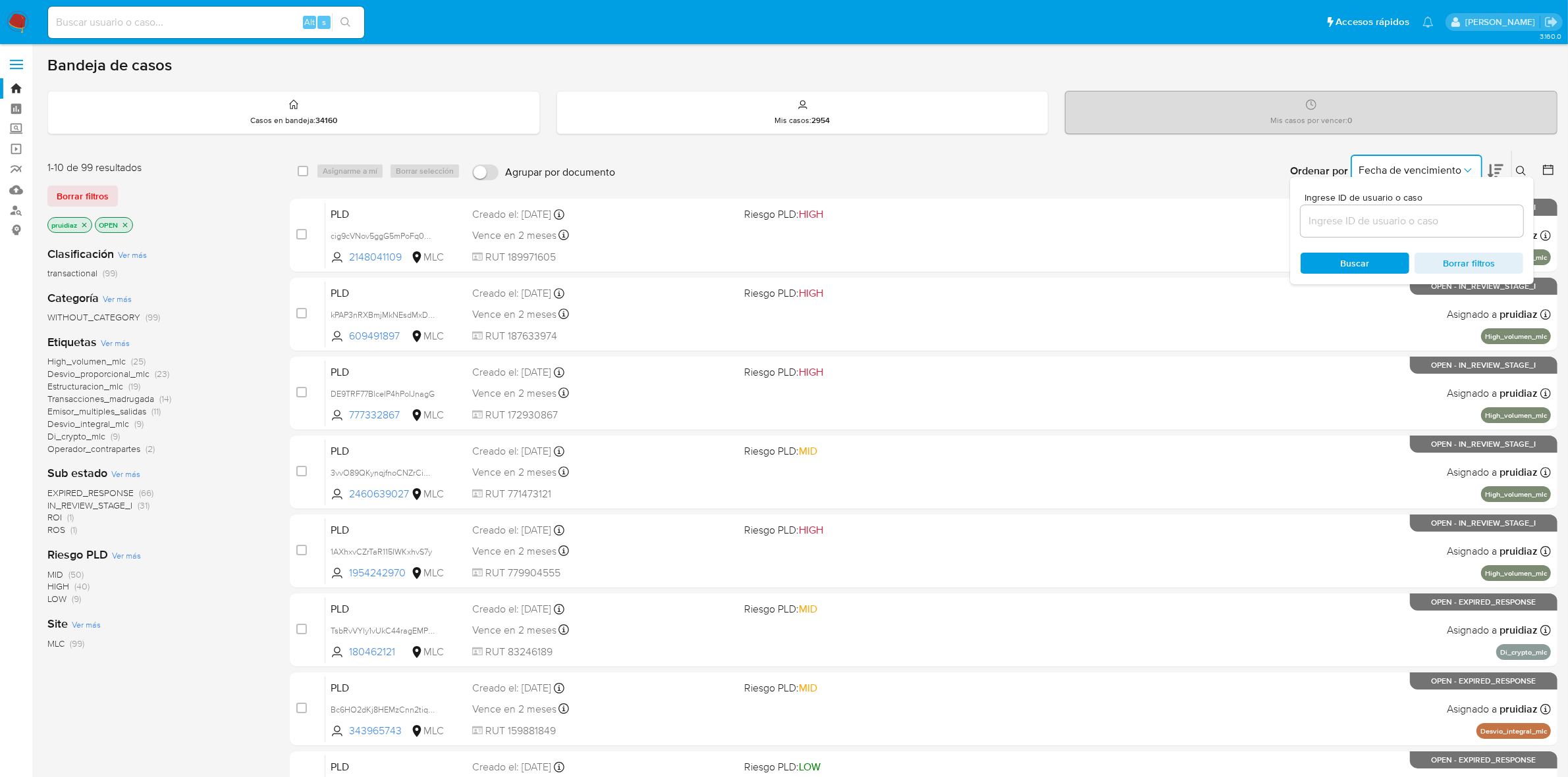
click at [1498, 171] on icon at bounding box center [1495, 171] width 16 height 16
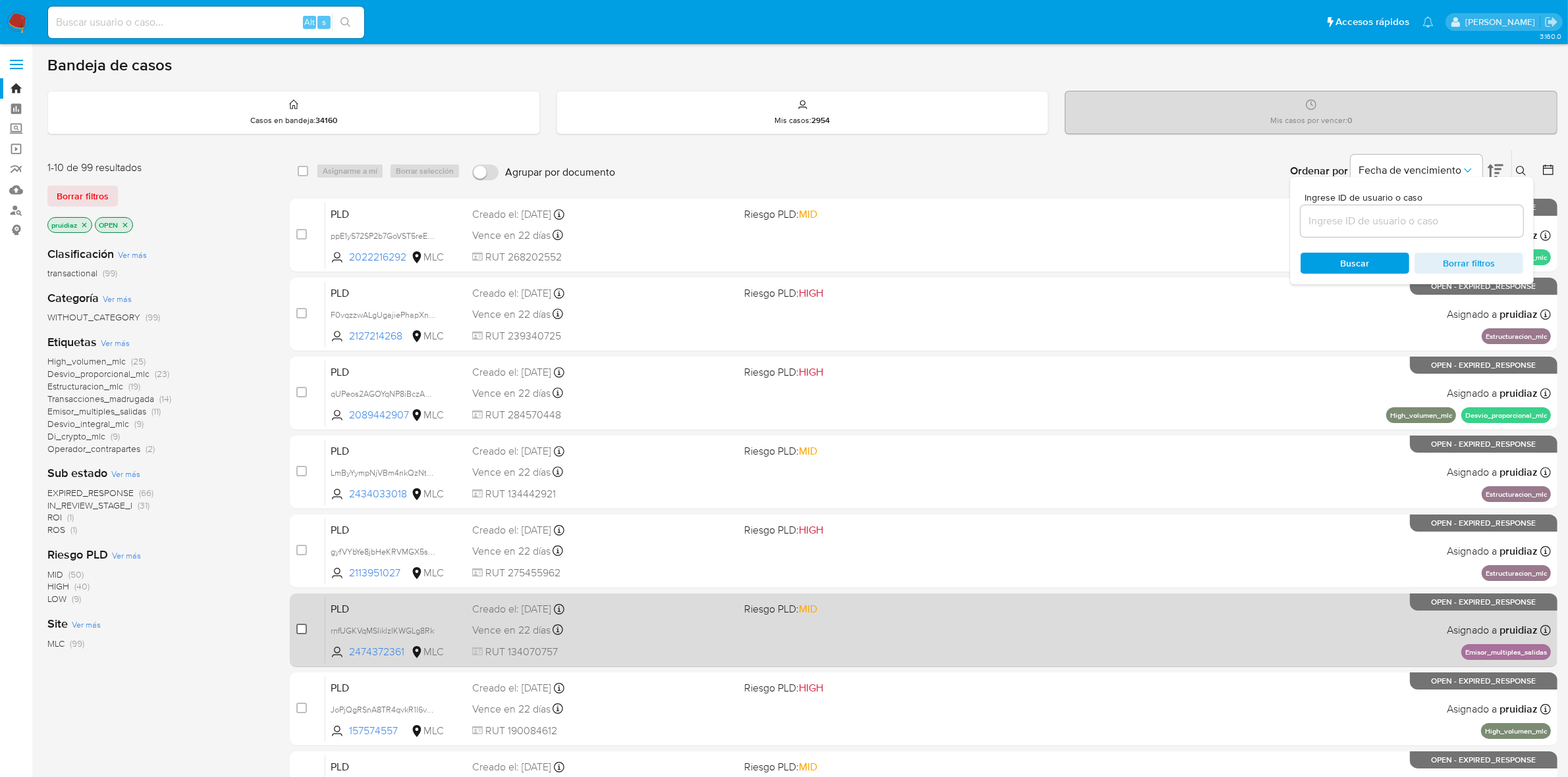
click at [301, 632] on input "checkbox" at bounding box center [301, 629] width 11 height 11
checkbox input "true"
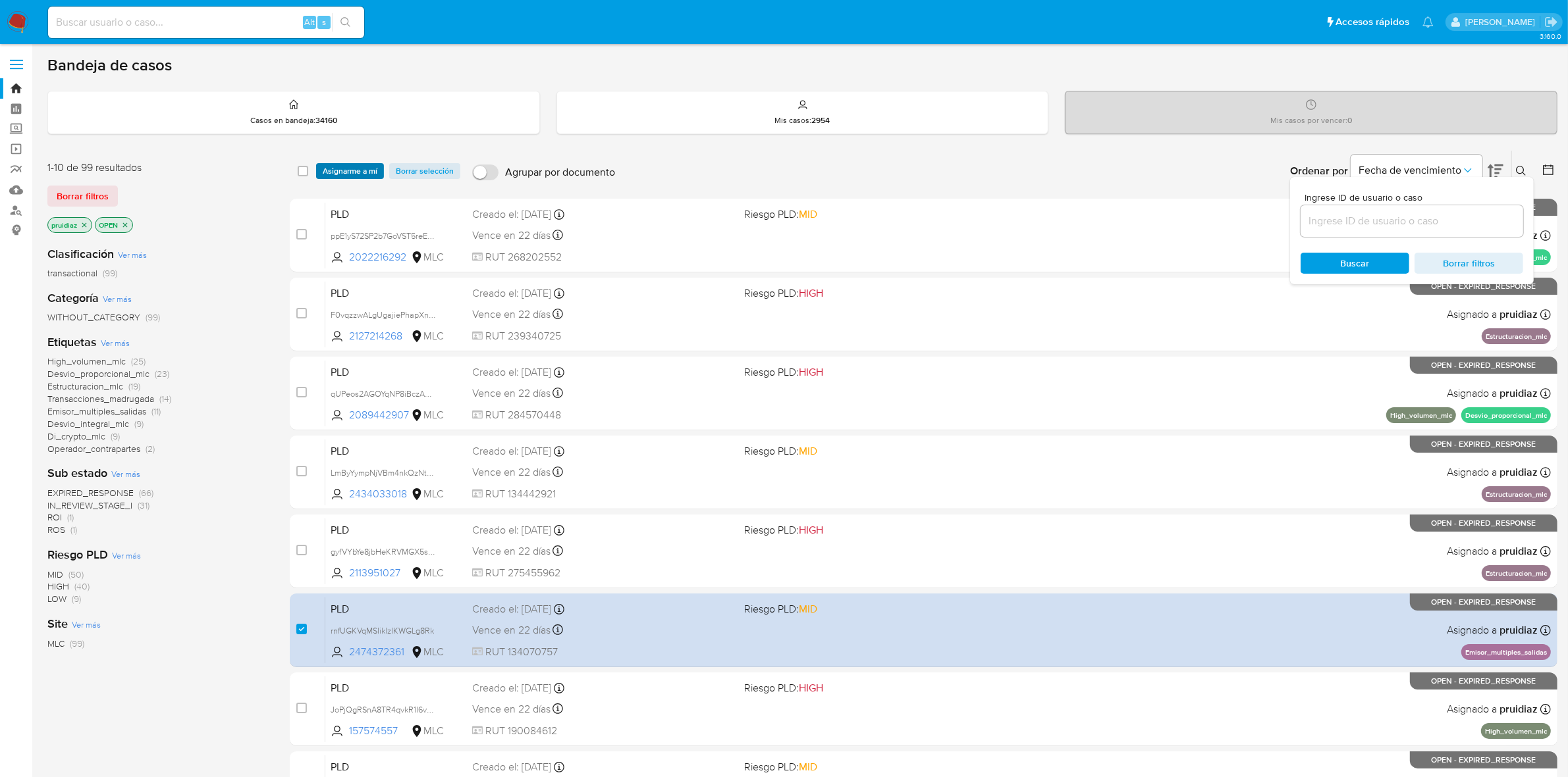
click at [346, 169] on span "Asignarme a mí" at bounding box center [349, 171] width 55 height 13
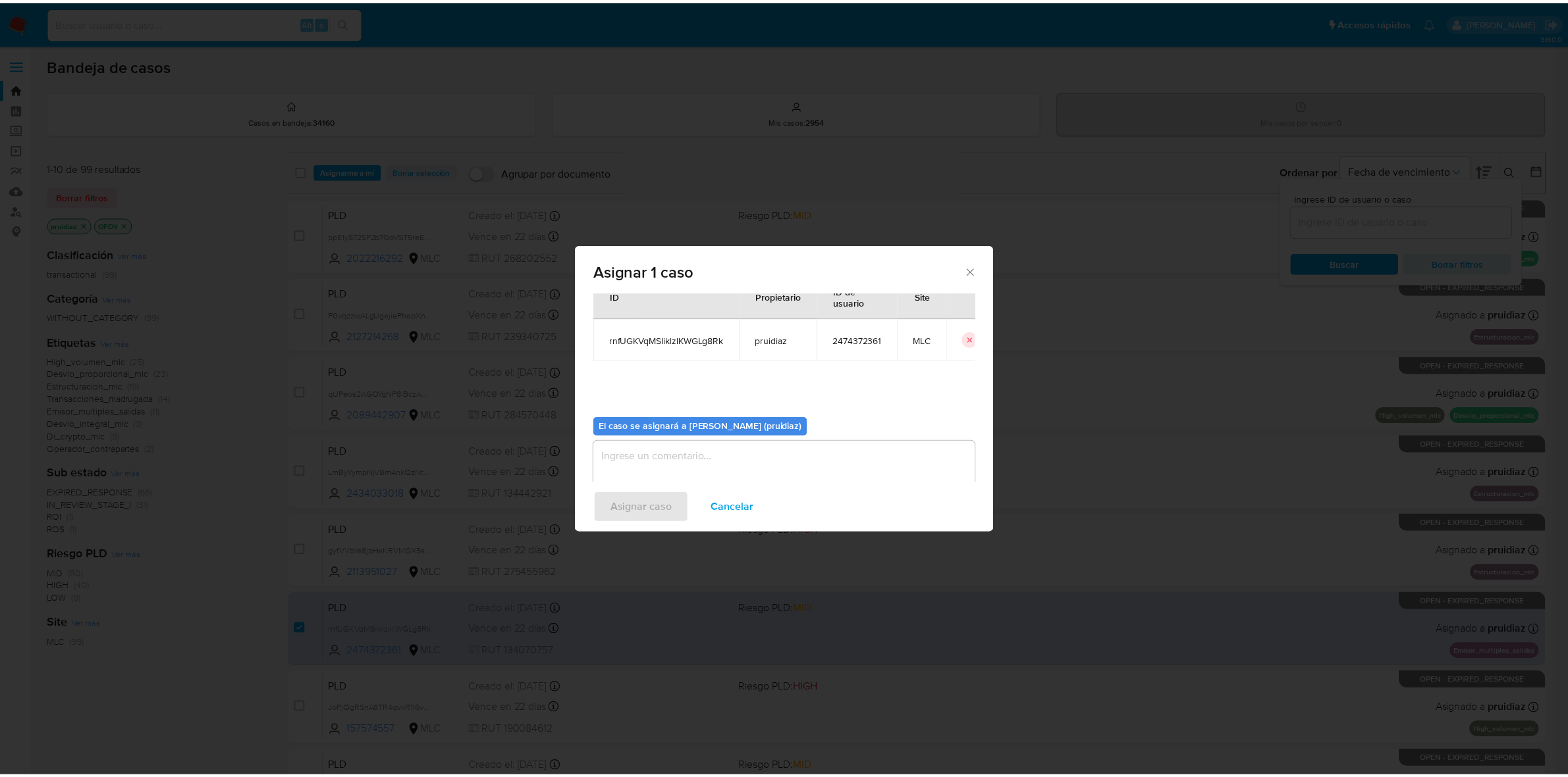
scroll to position [67, 0]
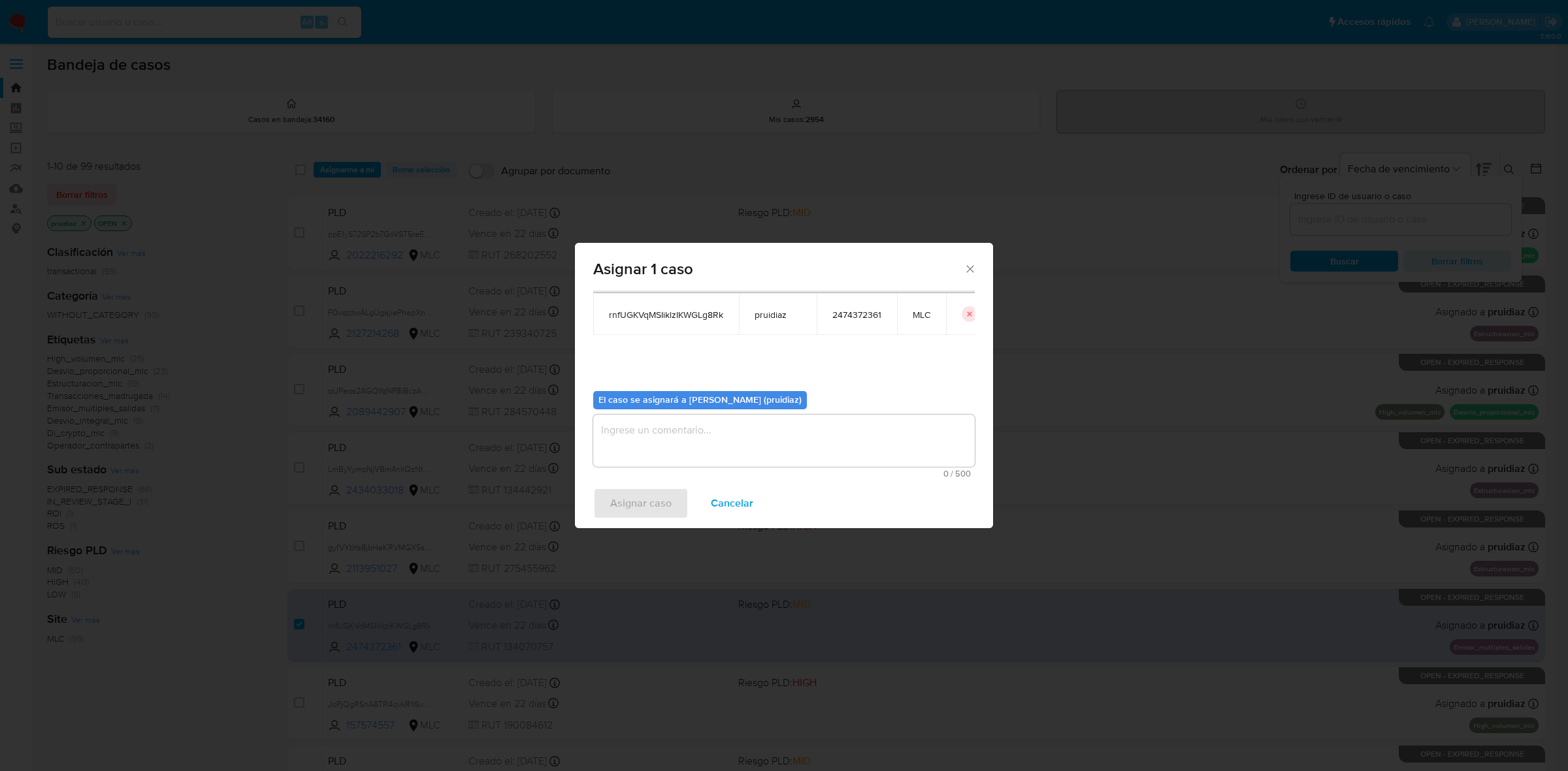
click at [696, 455] on textarea "assign-modal" at bounding box center [784, 440] width 381 height 52
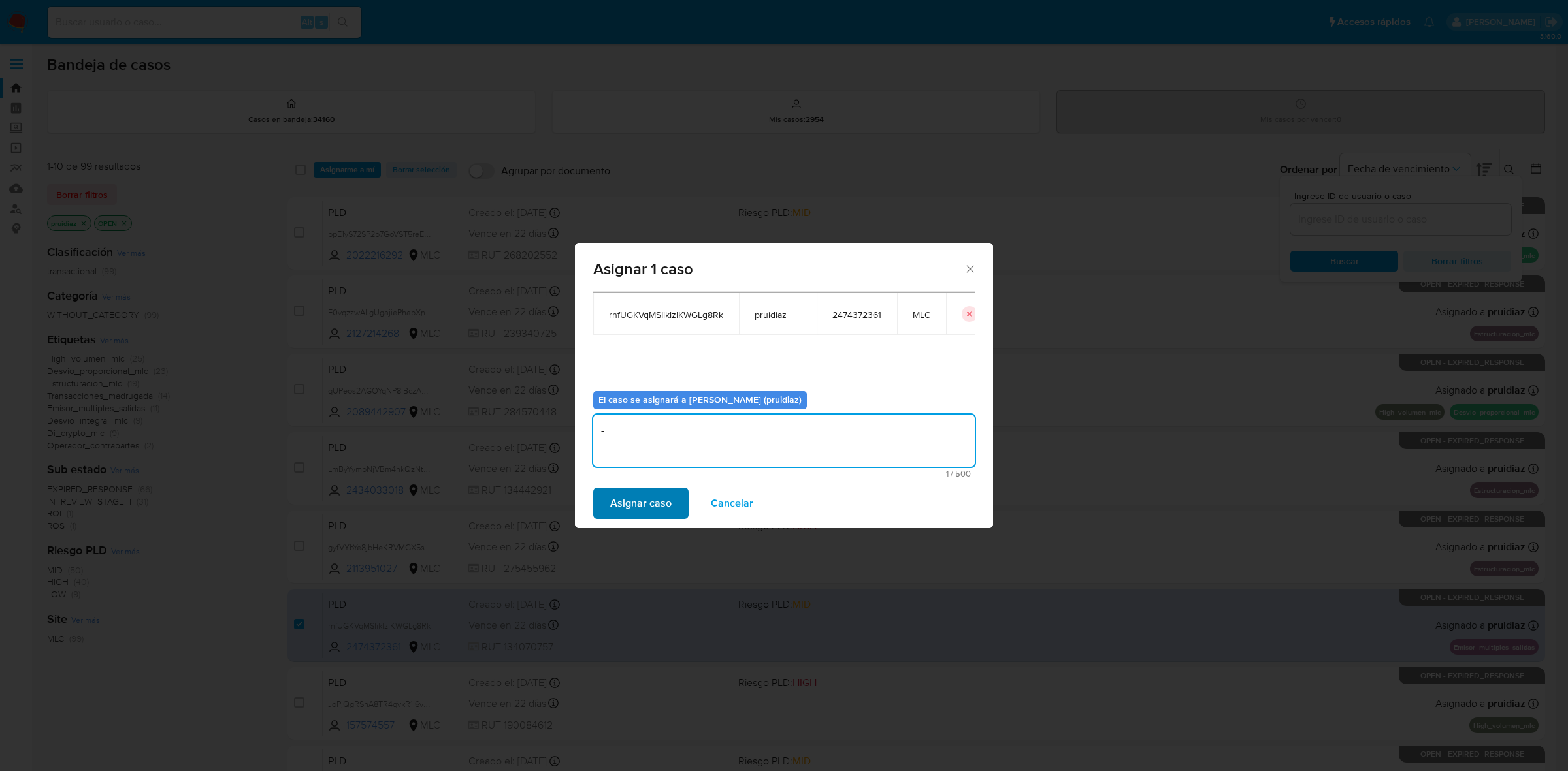
type textarea "-"
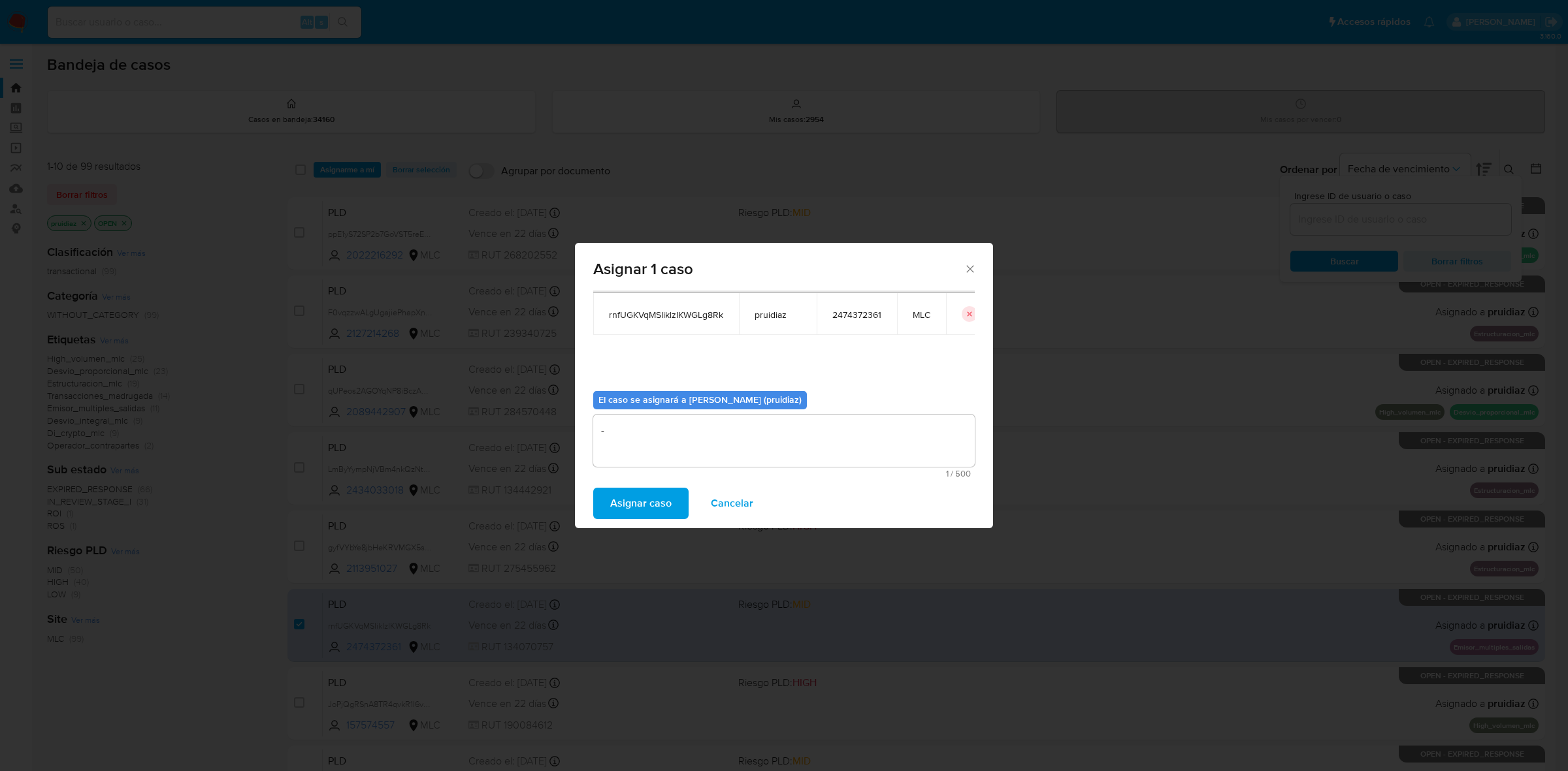
click at [632, 503] on span "Asignar caso" at bounding box center [641, 504] width 62 height 29
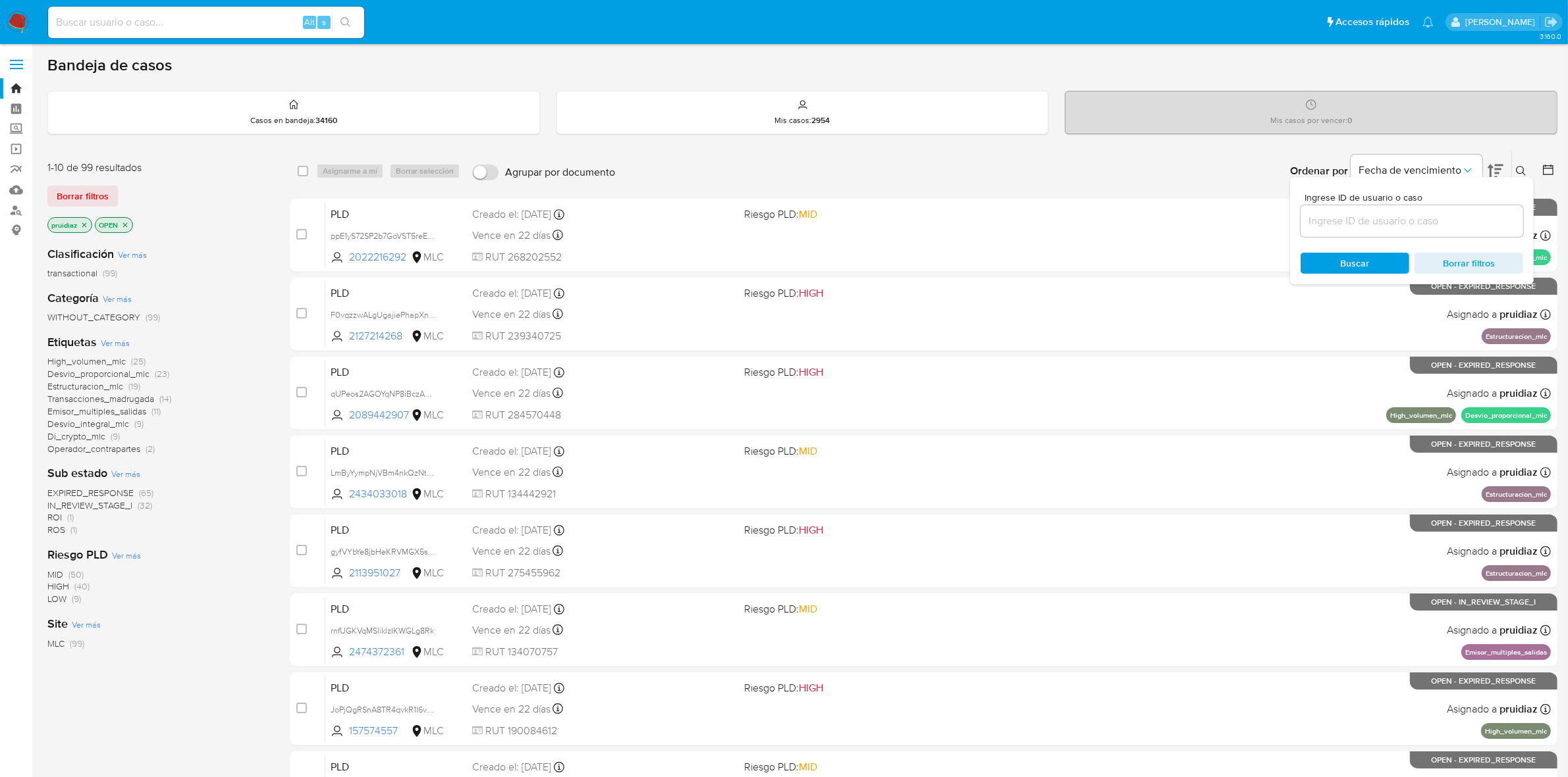
click at [22, 13] on img at bounding box center [18, 22] width 23 height 23
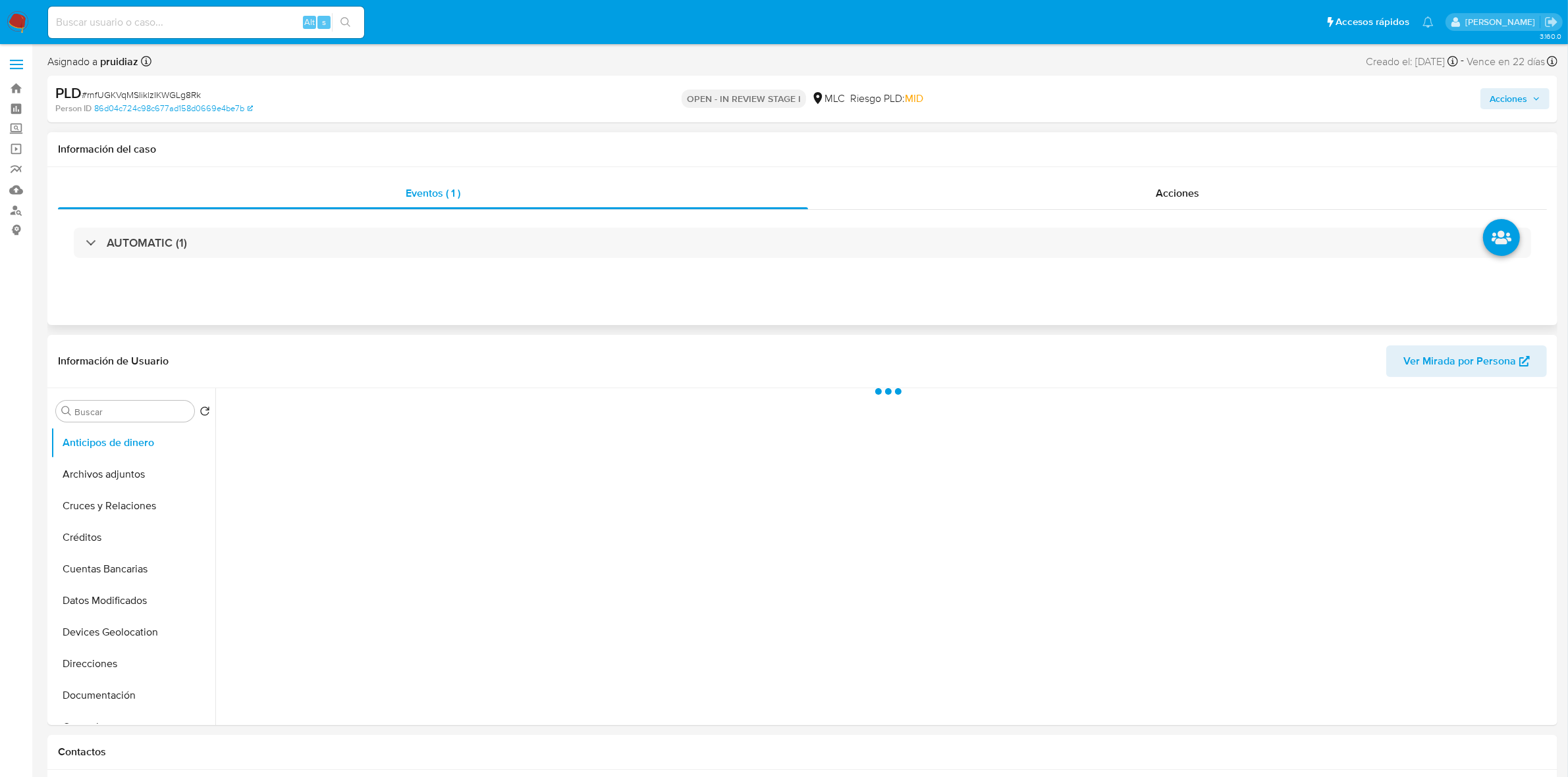
select select "10"
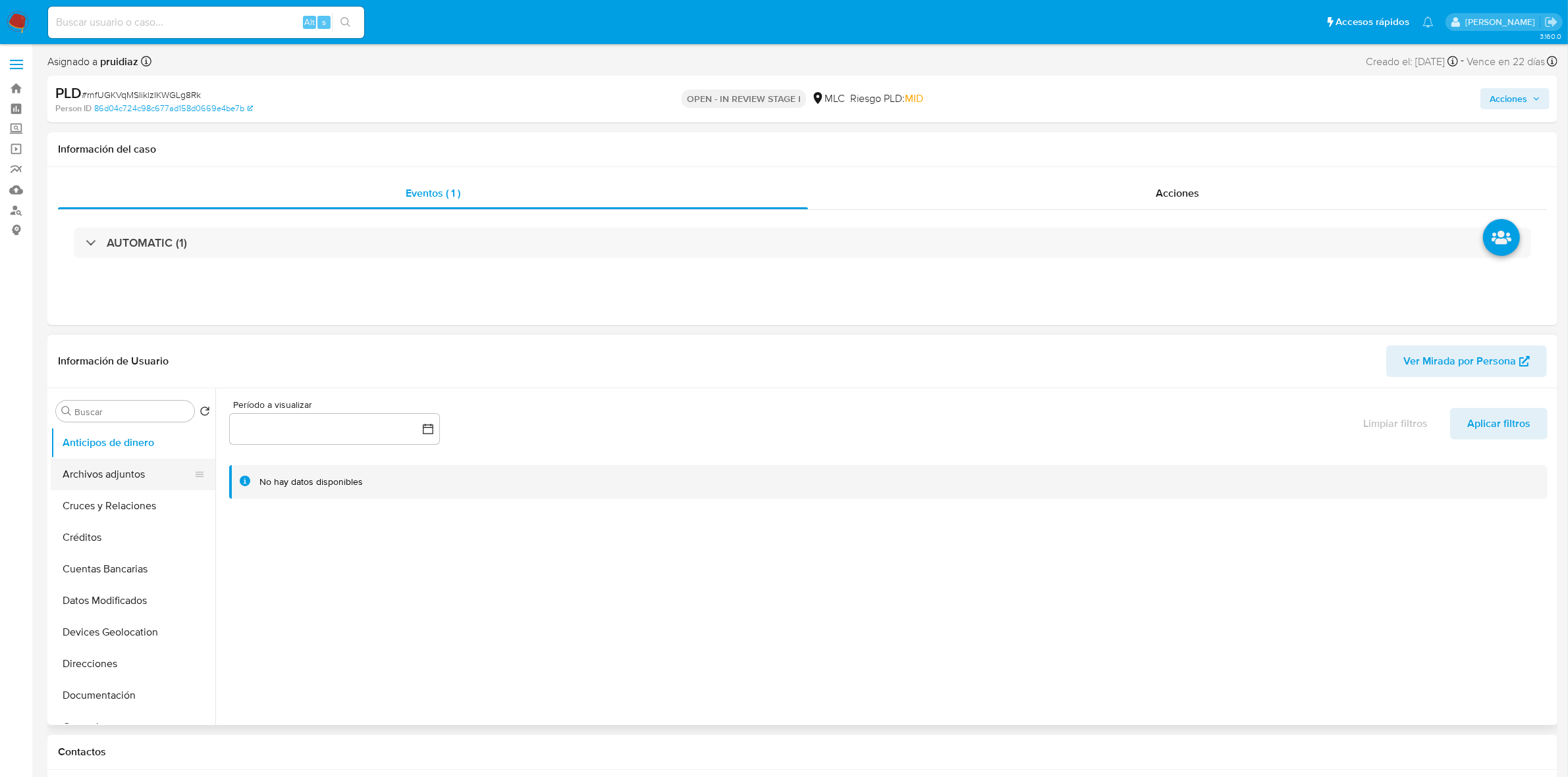
click at [125, 478] on button "Archivos adjuntos" at bounding box center [128, 475] width 154 height 32
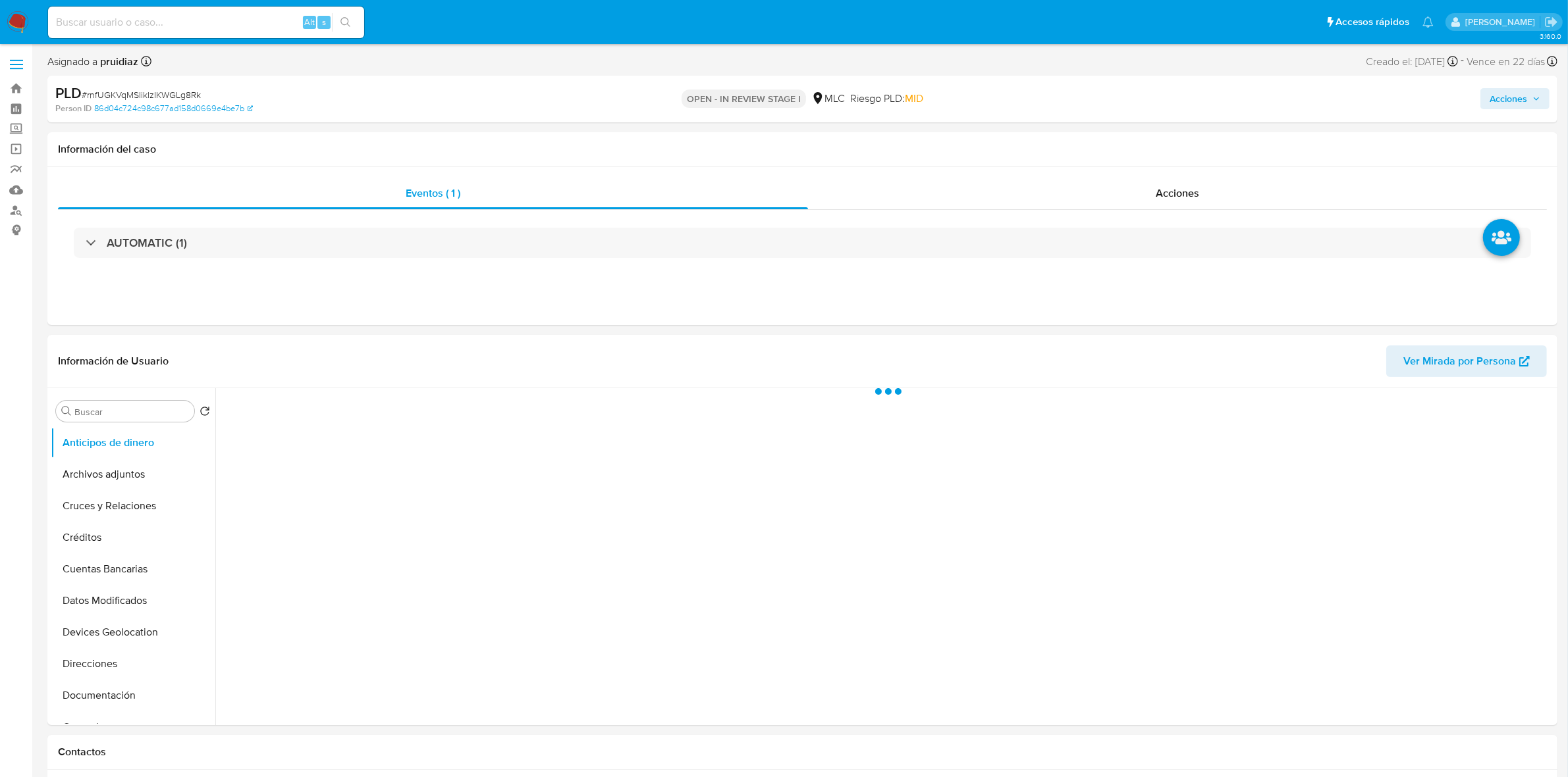
select select "10"
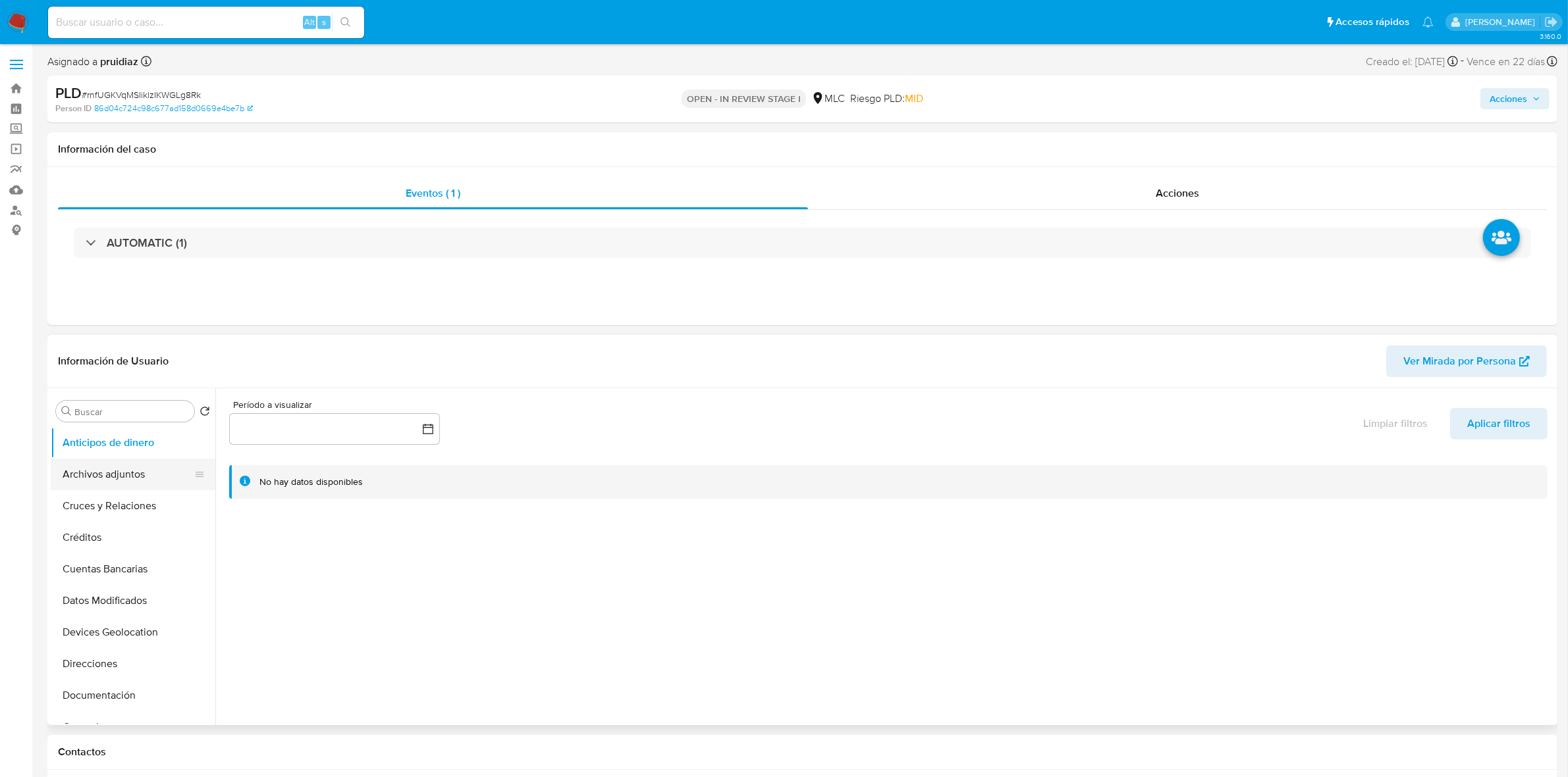
click at [143, 488] on button "Archivos adjuntos" at bounding box center [128, 475] width 154 height 32
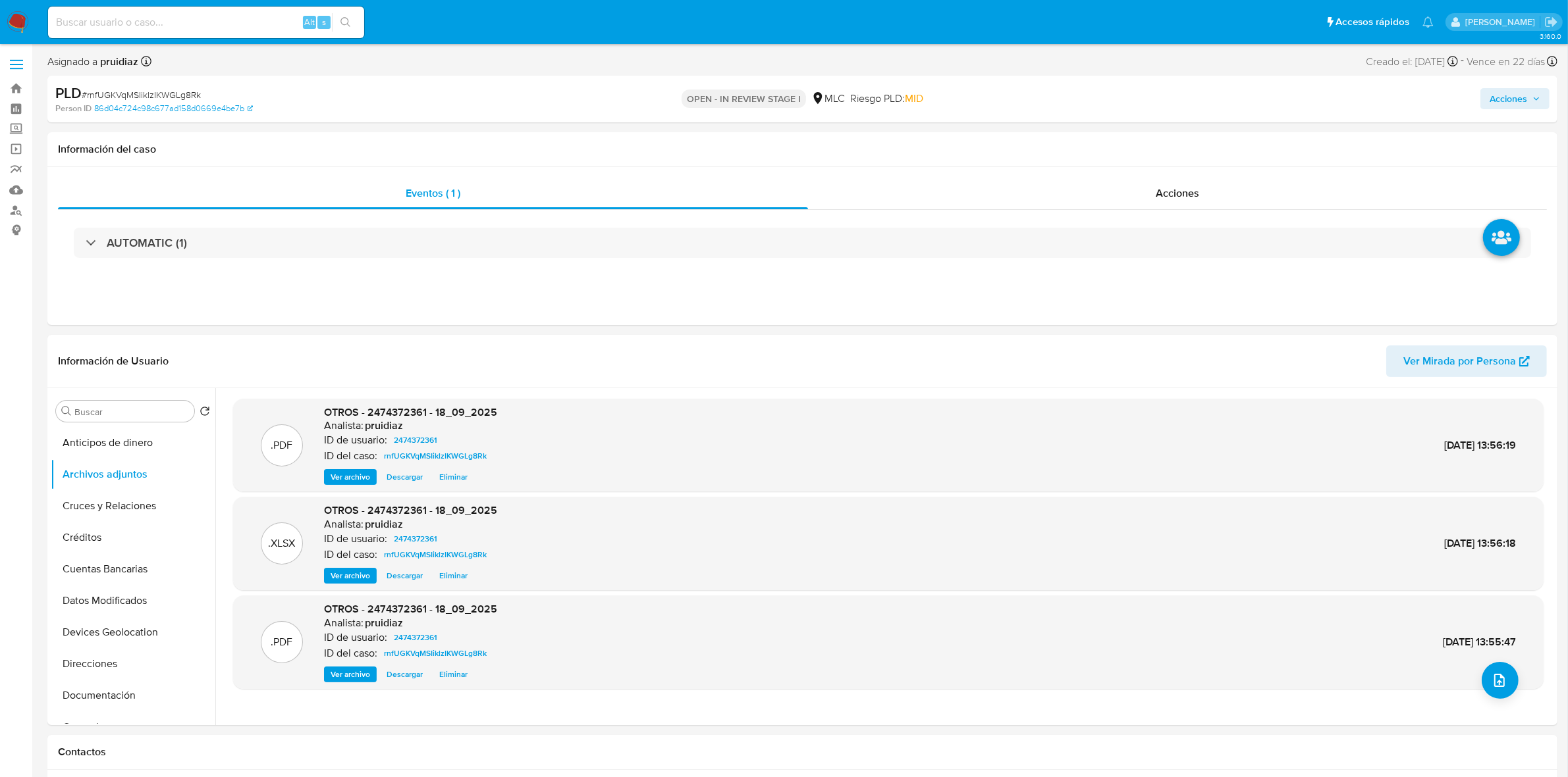
click at [1504, 100] on span "Acciones" at bounding box center [1508, 98] width 38 height 21
click at [1163, 142] on span "Resolución del caso" at bounding box center [1141, 140] width 94 height 15
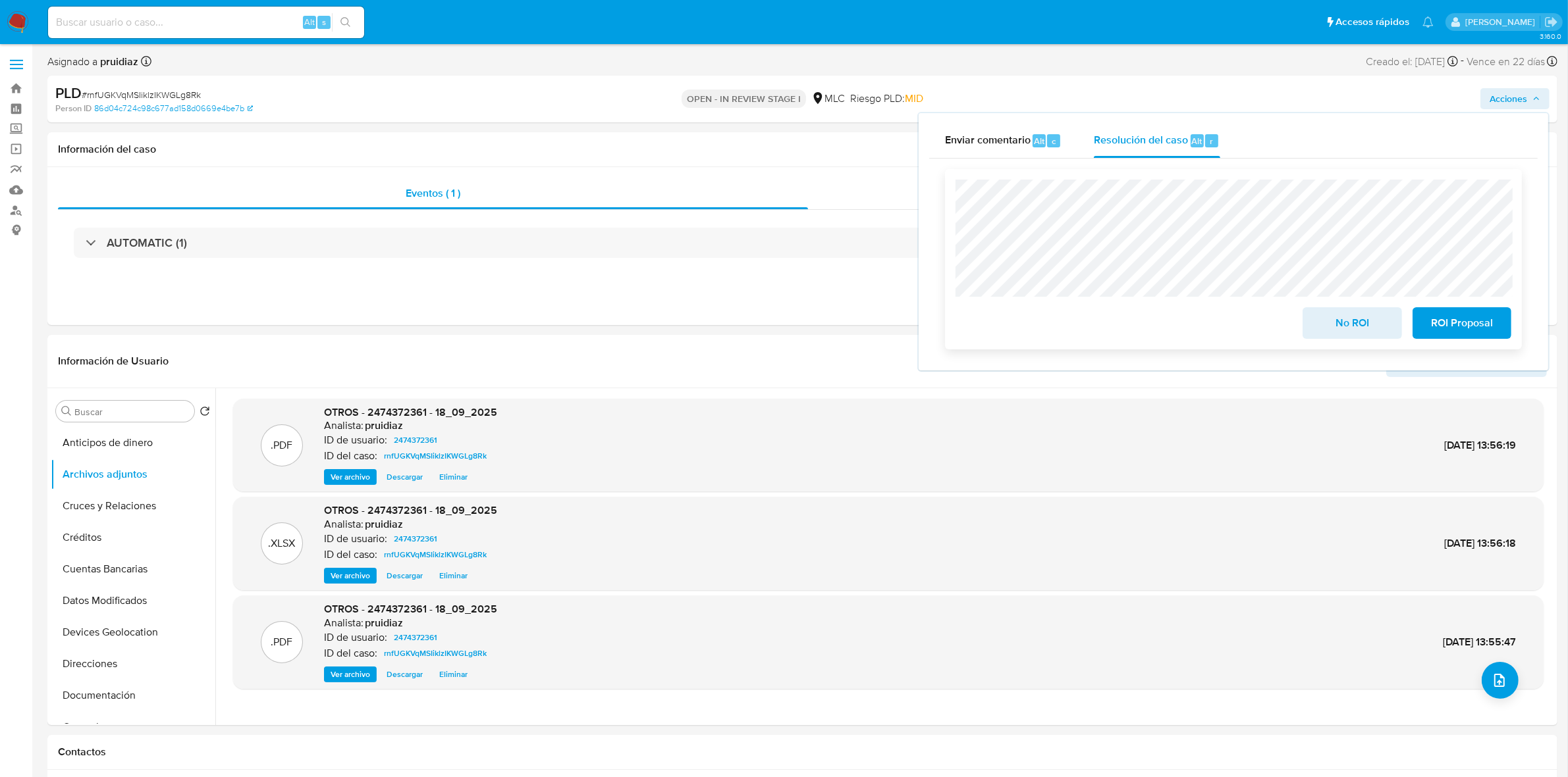
click at [1476, 329] on span "ROI Proposal" at bounding box center [1461, 323] width 65 height 29
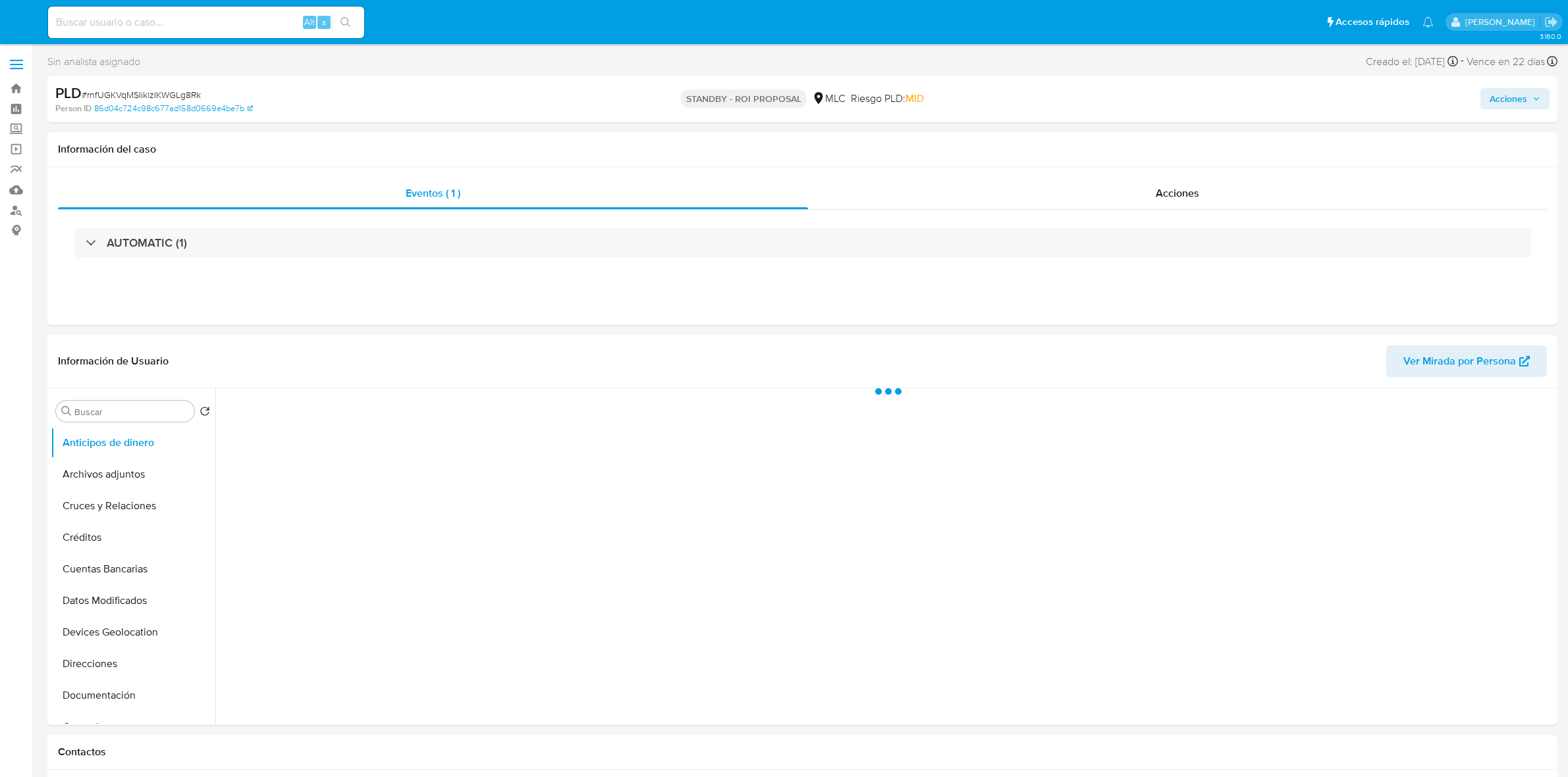
select select "10"
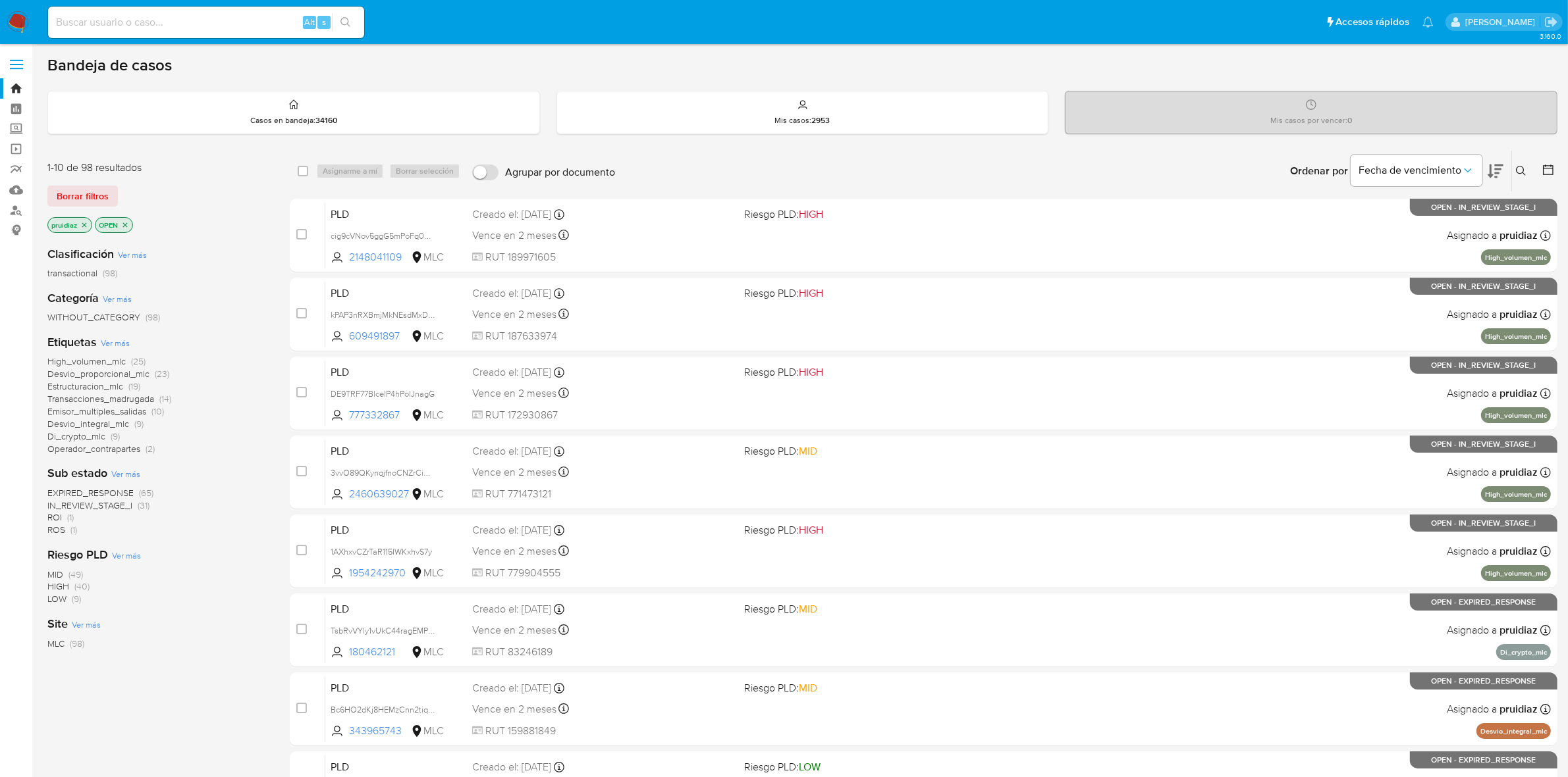
click at [96, 23] on input at bounding box center [206, 22] width 316 height 17
paste input "2077556865"
type input "2077556865"
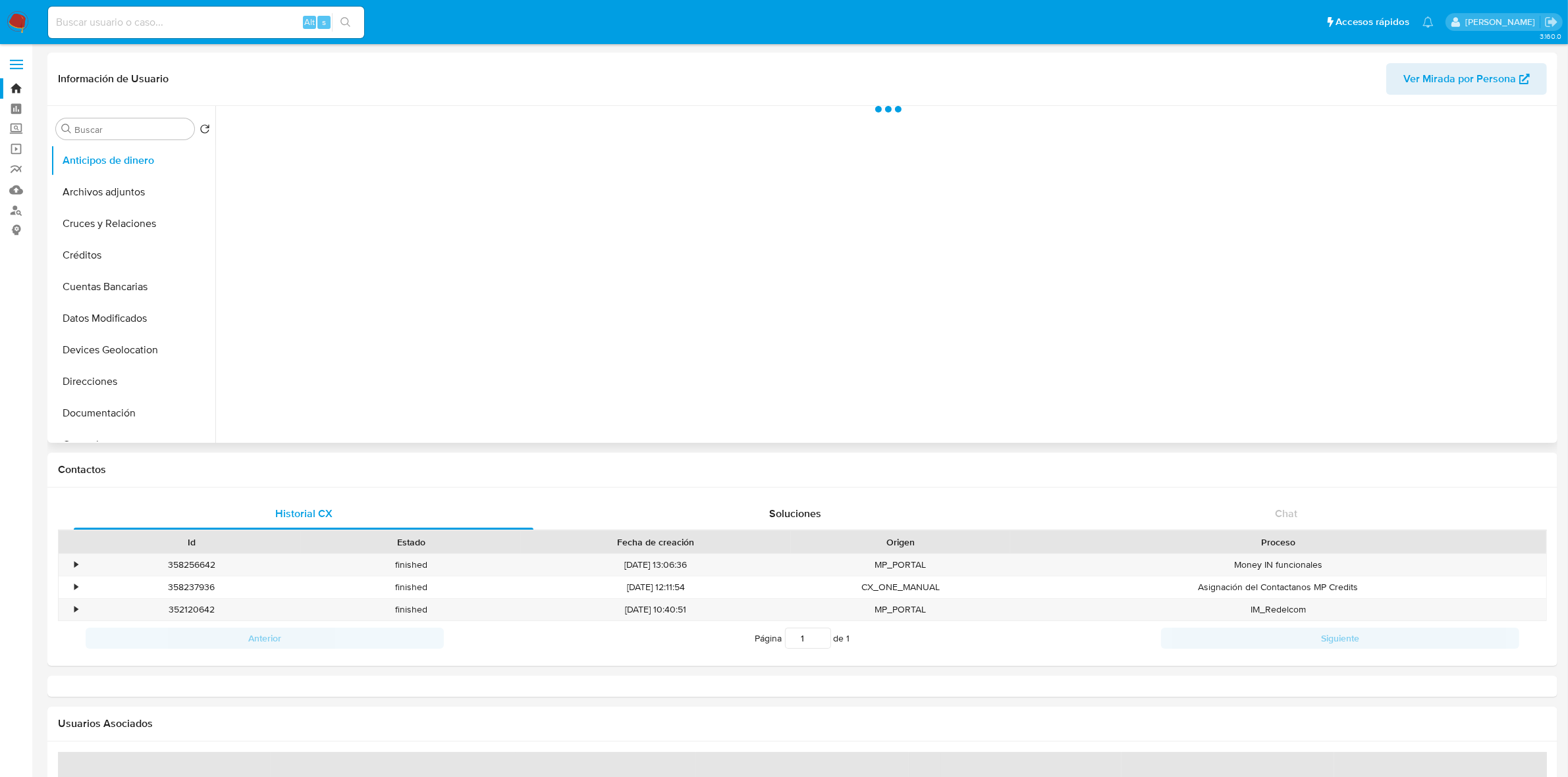
select select "10"
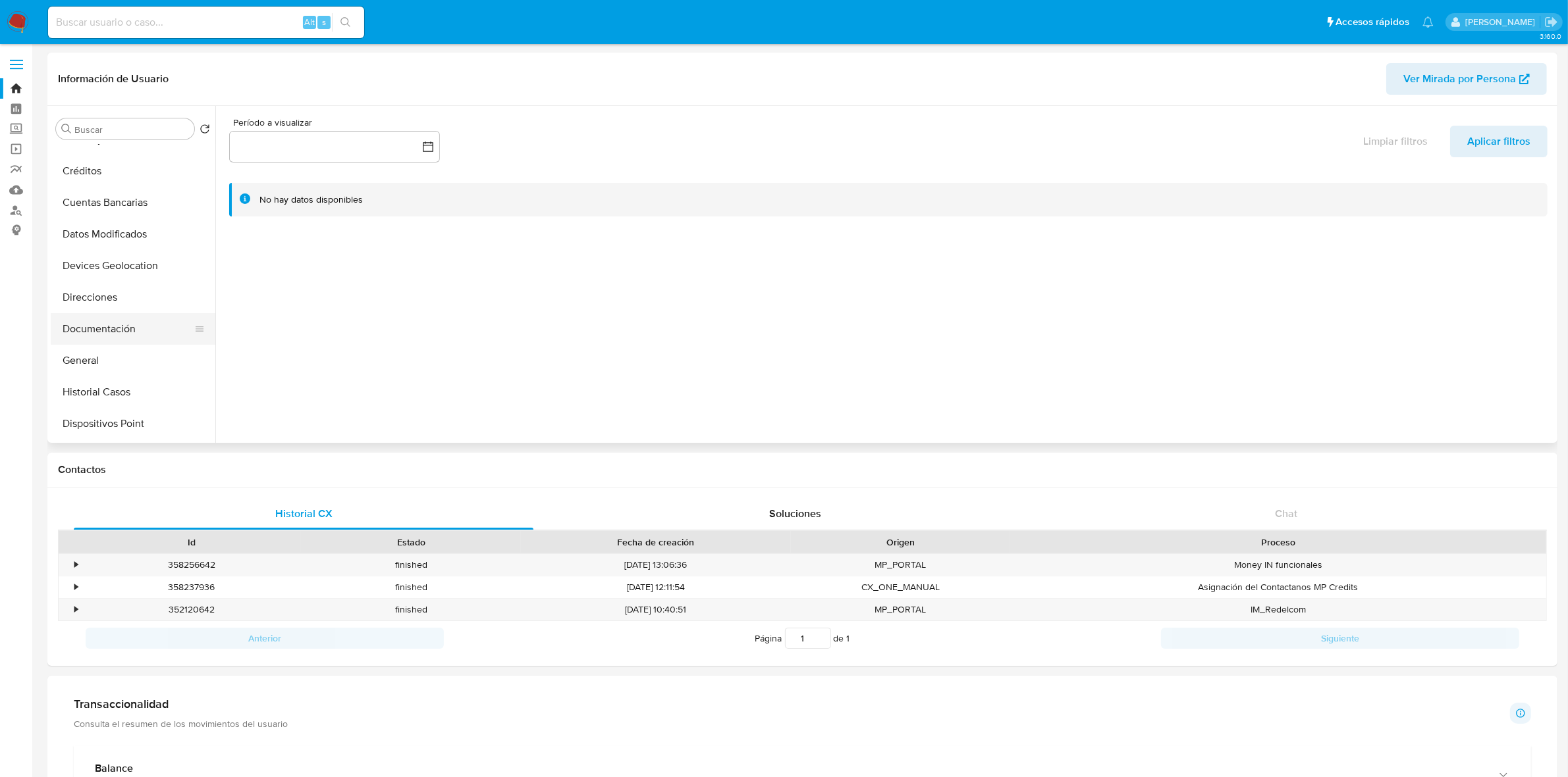
scroll to position [164, 0]
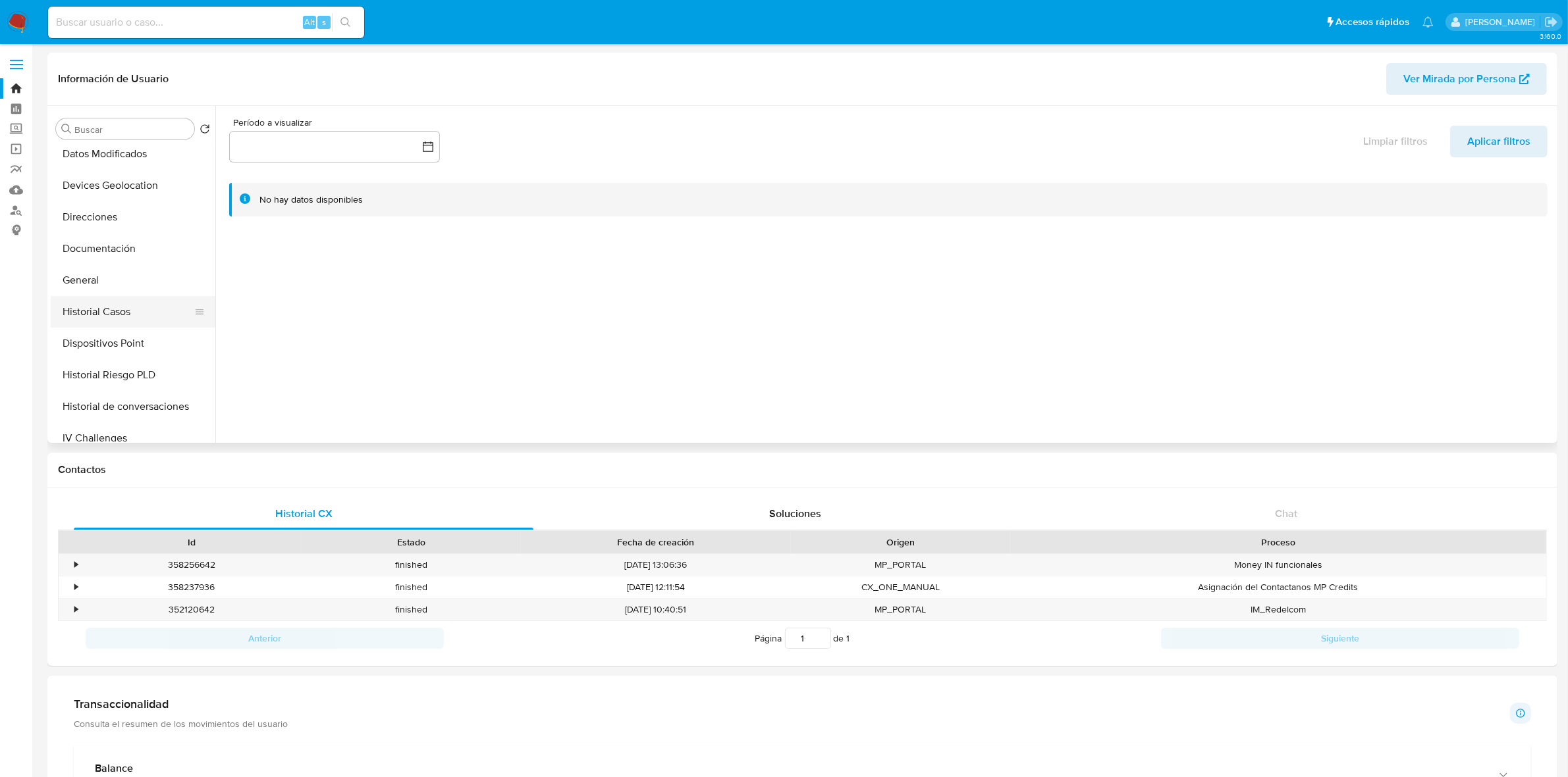
click at [143, 310] on button "Historial Casos" at bounding box center [128, 312] width 154 height 32
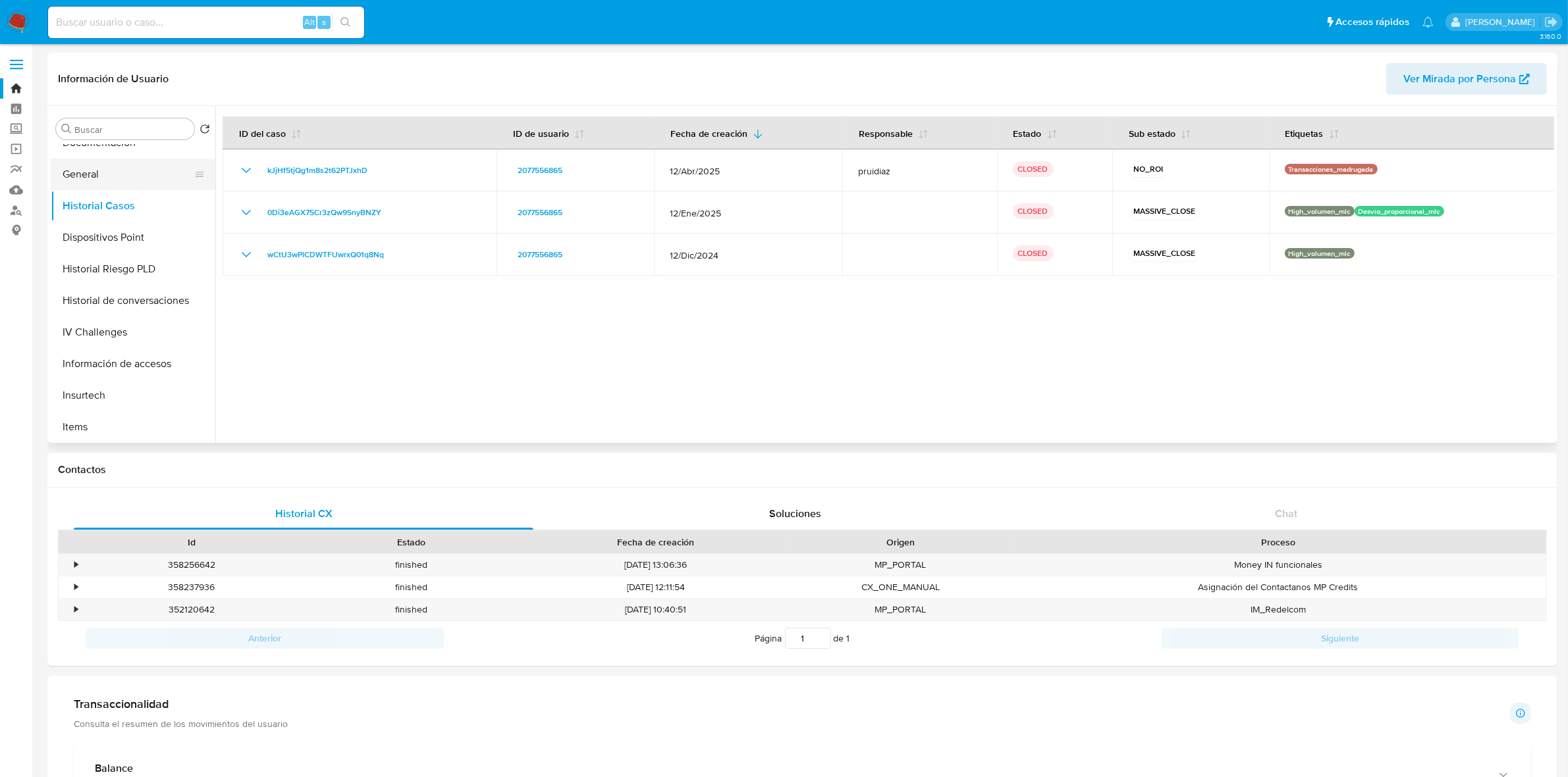
scroll to position [493, 0]
click at [83, 237] on button "KYC" at bounding box center [128, 236] width 154 height 32
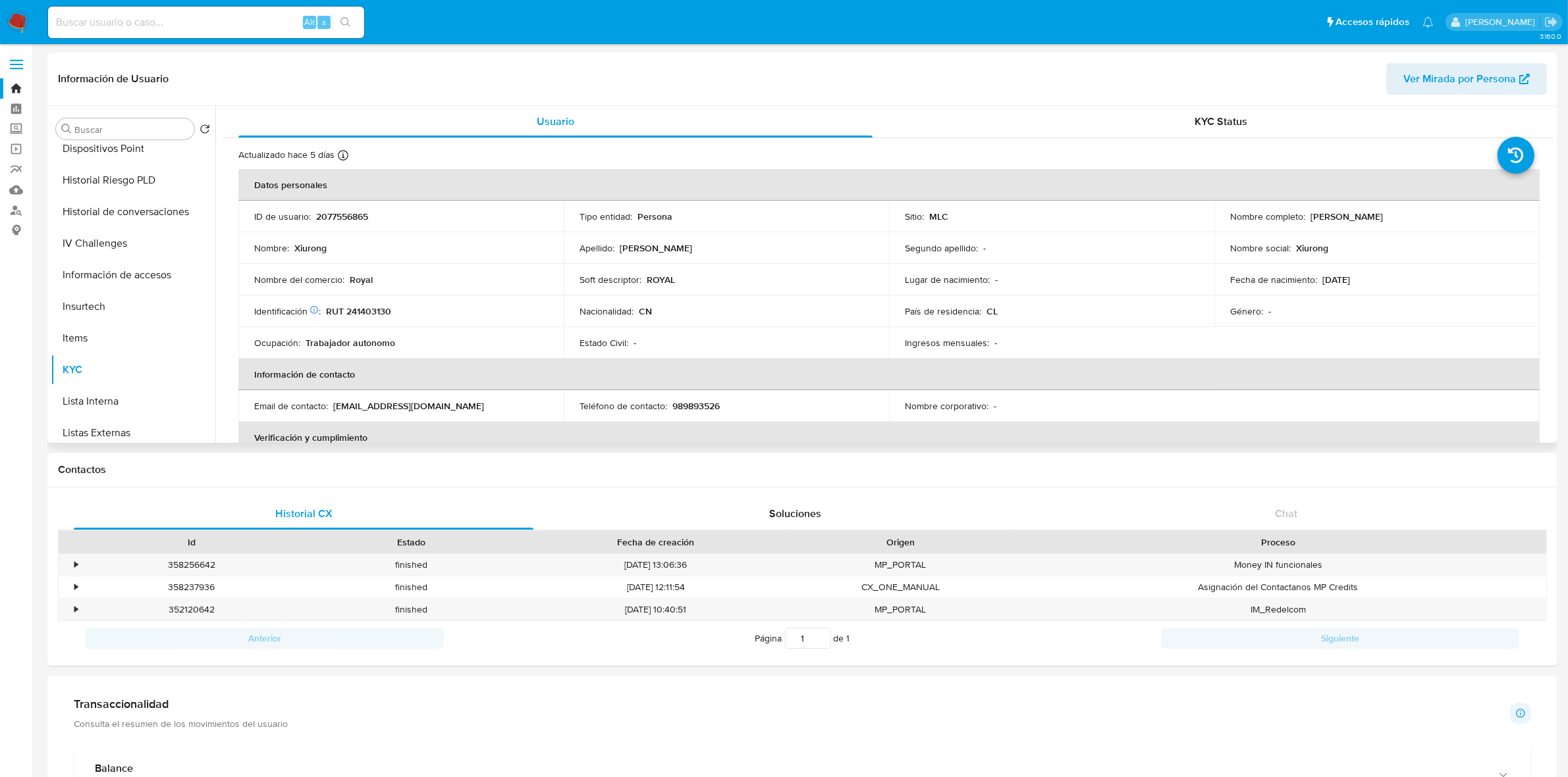
scroll to position [247, 0]
click at [120, 171] on button "Documentación" at bounding box center [128, 167] width 154 height 32
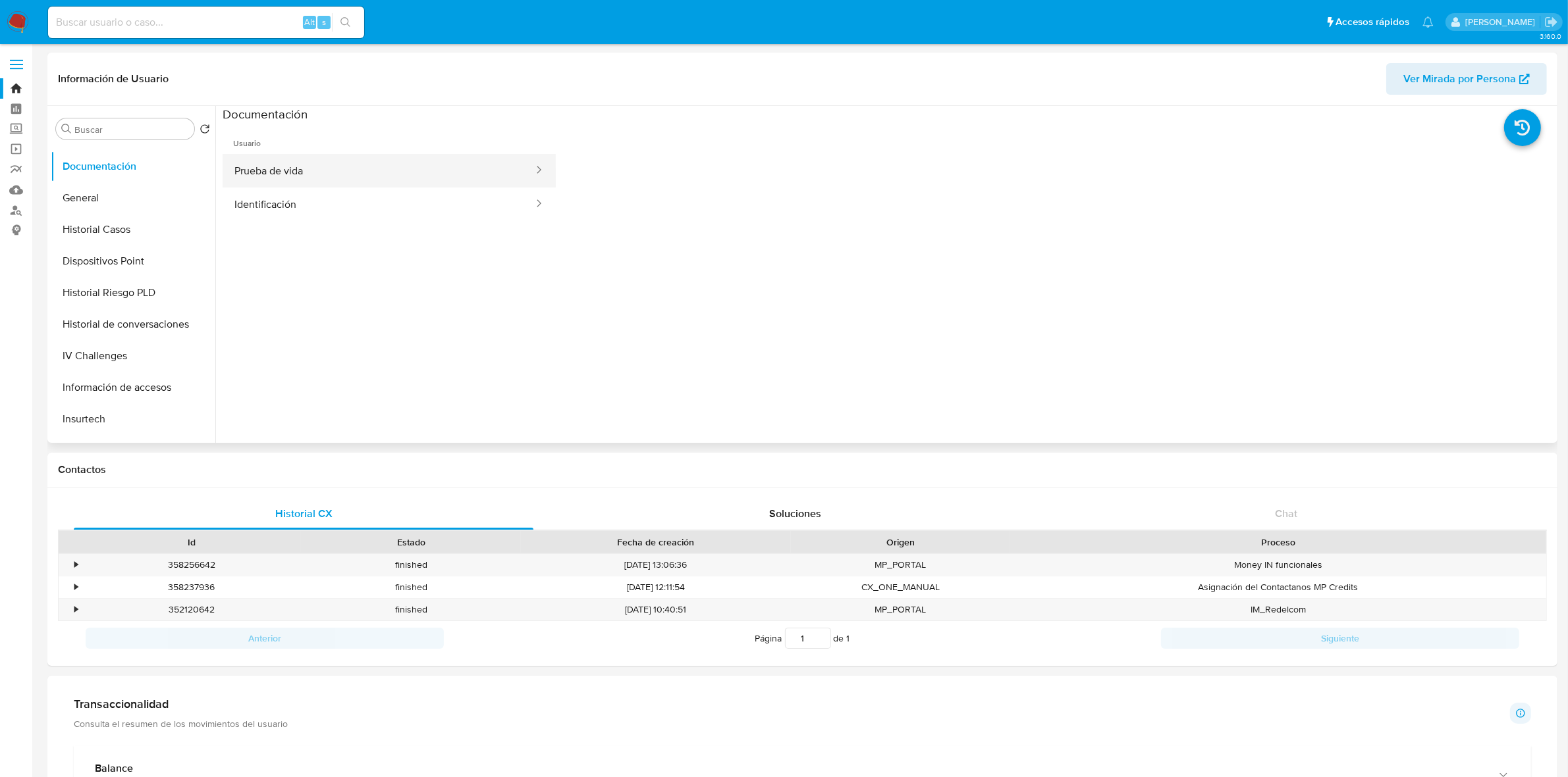
click at [289, 162] on button "Prueba de vida" at bounding box center [379, 171] width 312 height 34
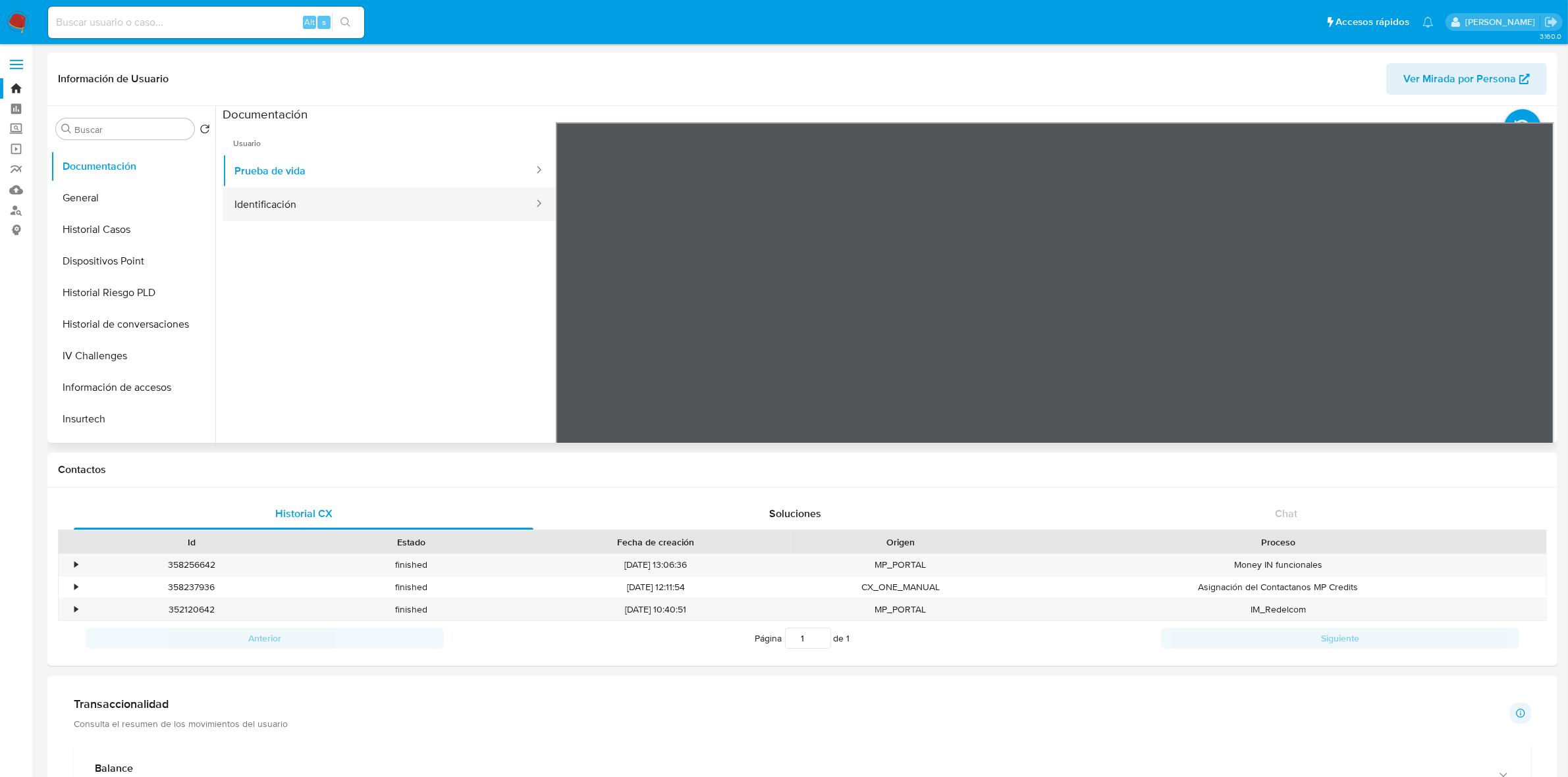
click at [283, 214] on button "Identificación" at bounding box center [379, 205] width 312 height 34
click at [1535, 332] on icon at bounding box center [1537, 336] width 26 height 26
click at [560, 333] on icon at bounding box center [572, 336] width 26 height 26
click at [12, 209] on link "Buscador de personas" at bounding box center [78, 210] width 157 height 20
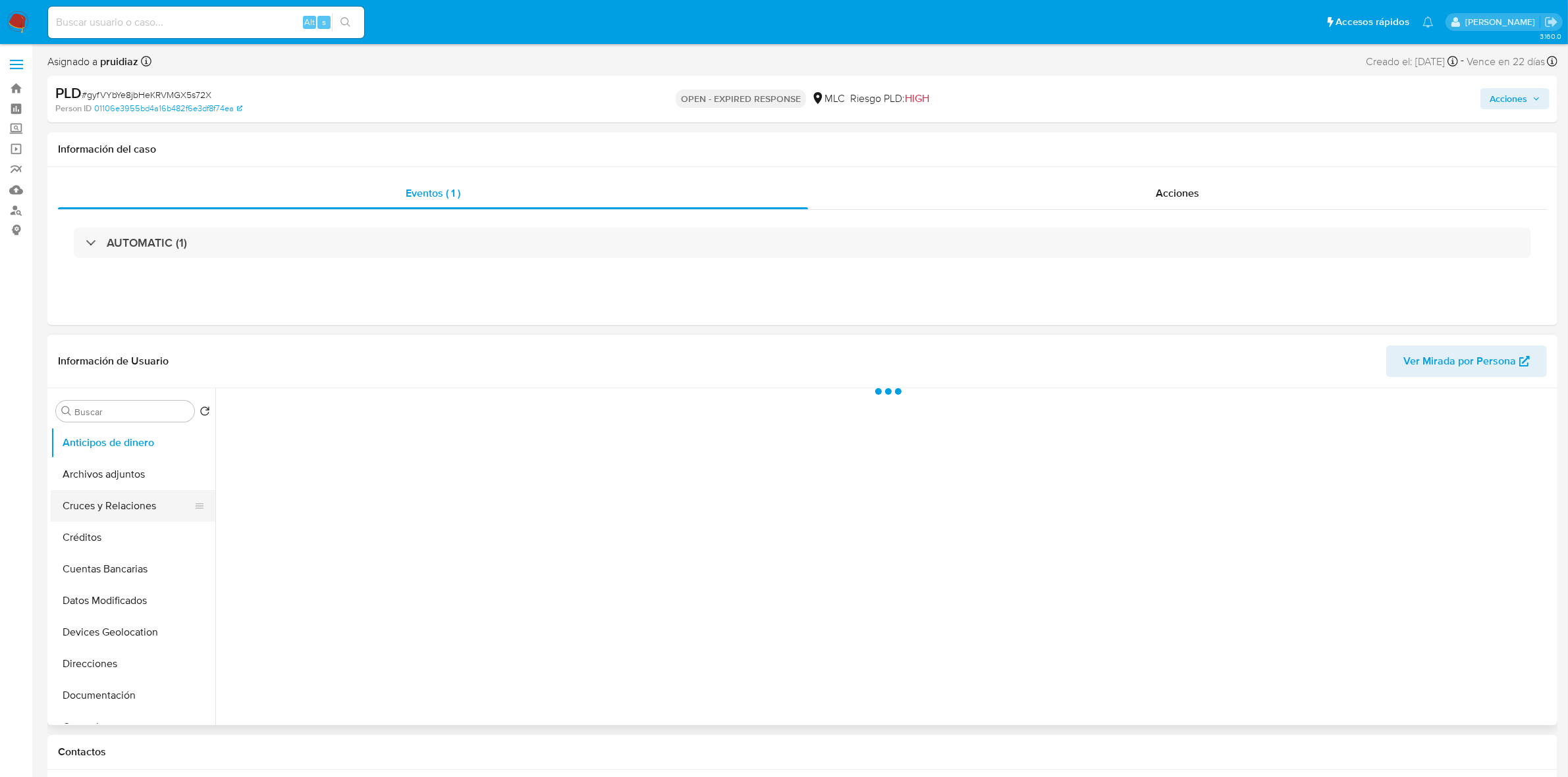
scroll to position [82, 0]
select select "10"
click at [116, 608] on button "Documentación" at bounding box center [128, 613] width 154 height 32
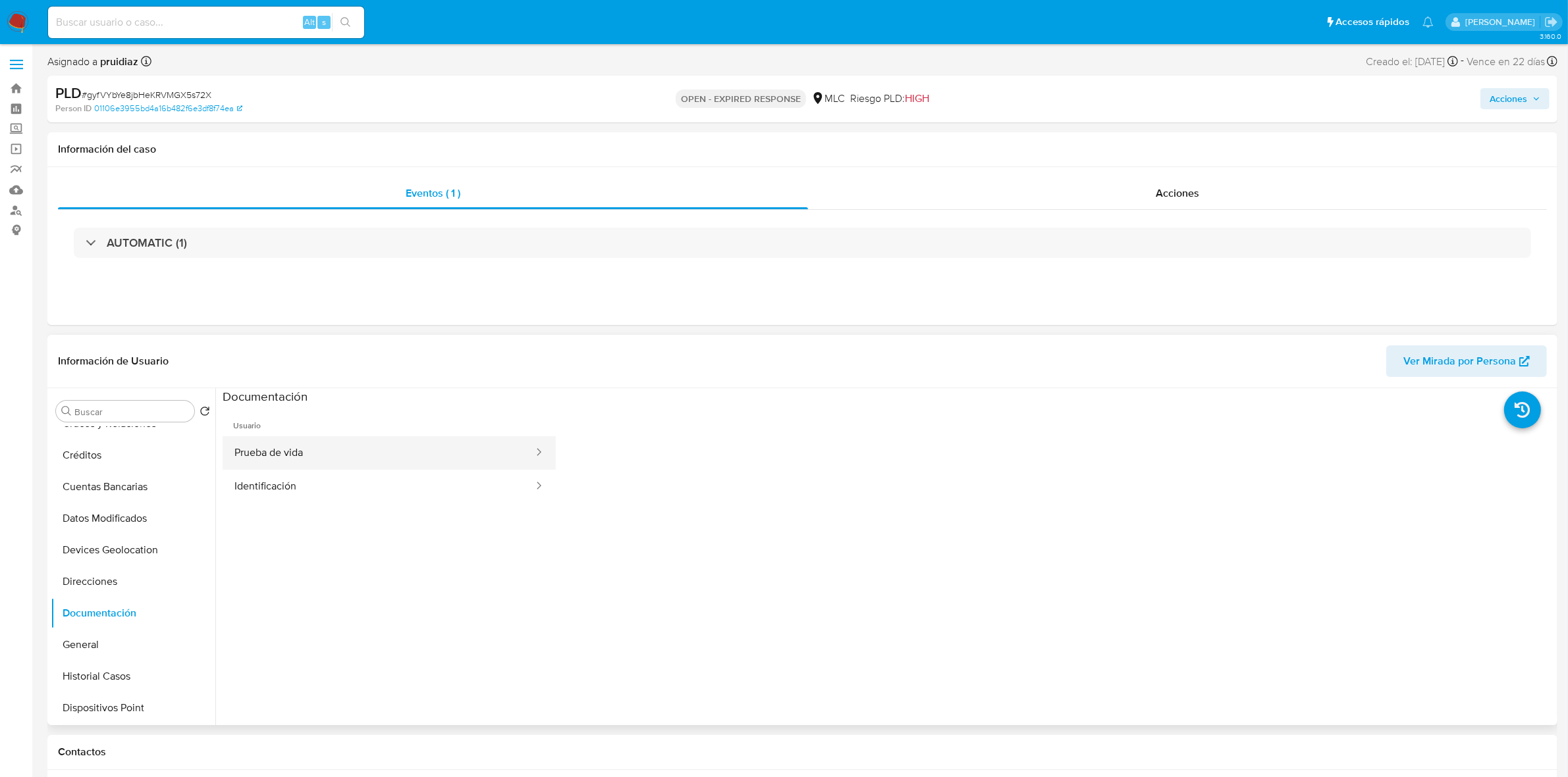
click at [301, 446] on button "Prueba de vida" at bounding box center [379, 453] width 312 height 34
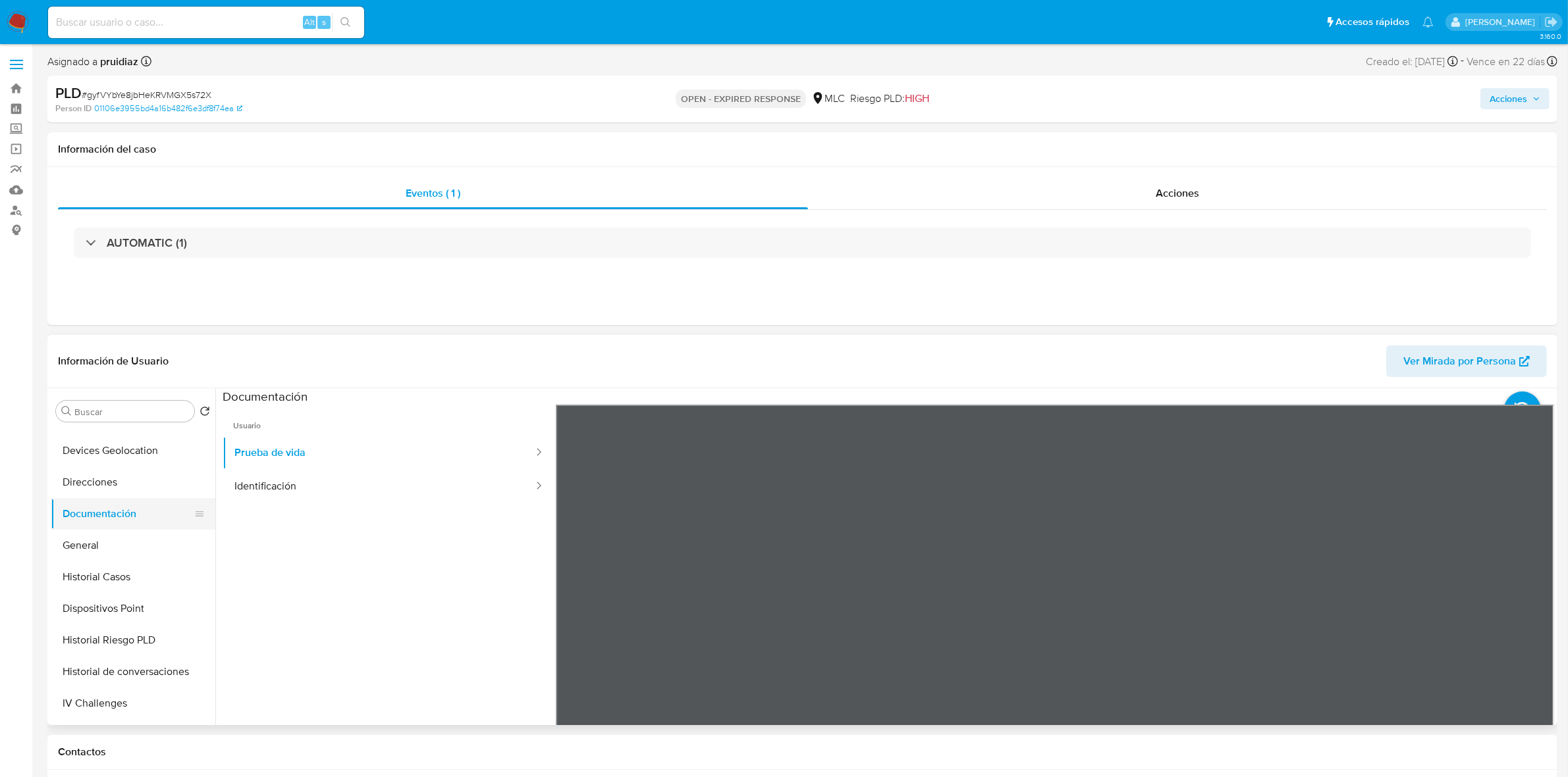
scroll to position [329, 0]
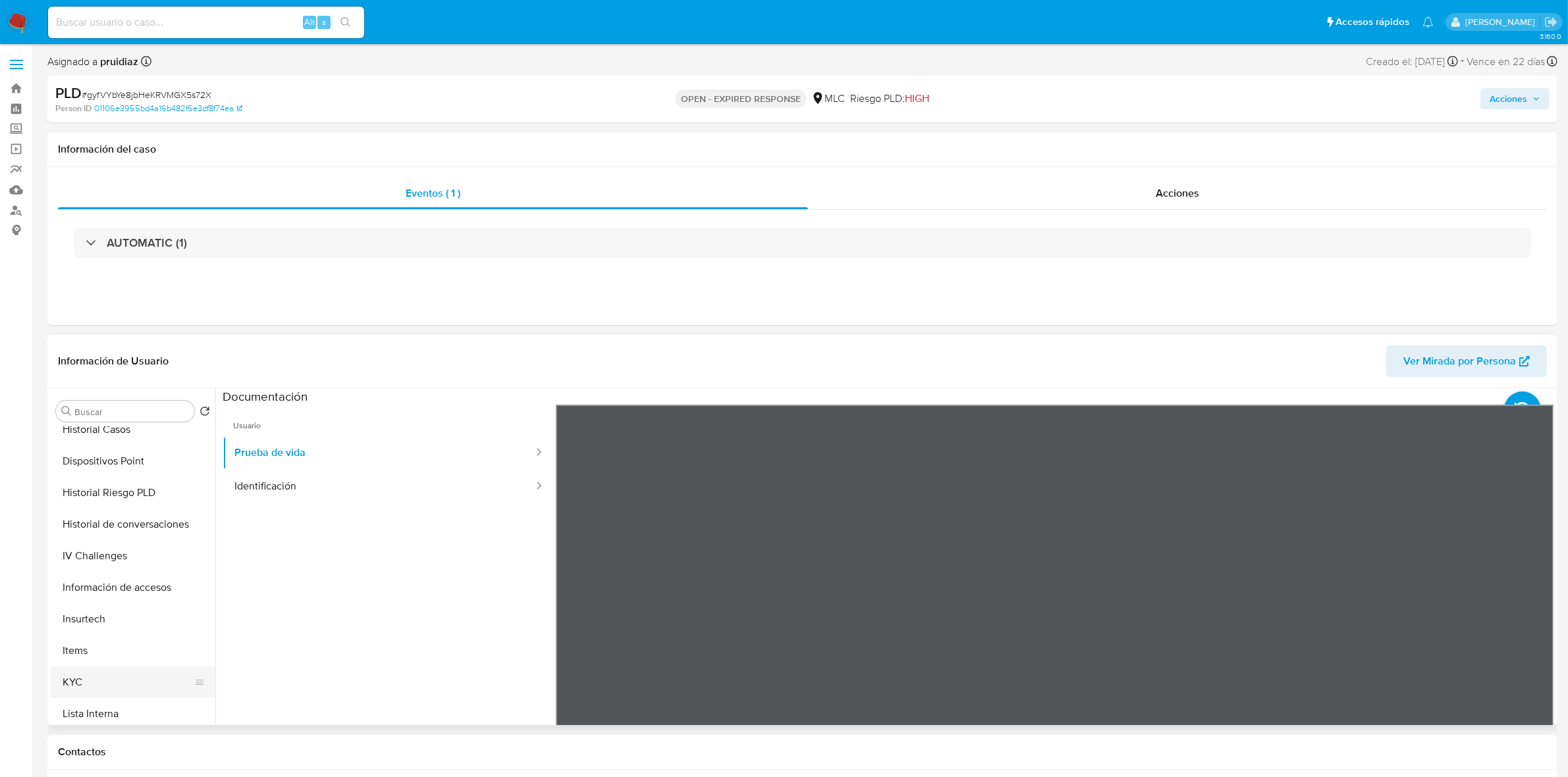
click at [90, 695] on button "KYC" at bounding box center [128, 683] width 154 height 32
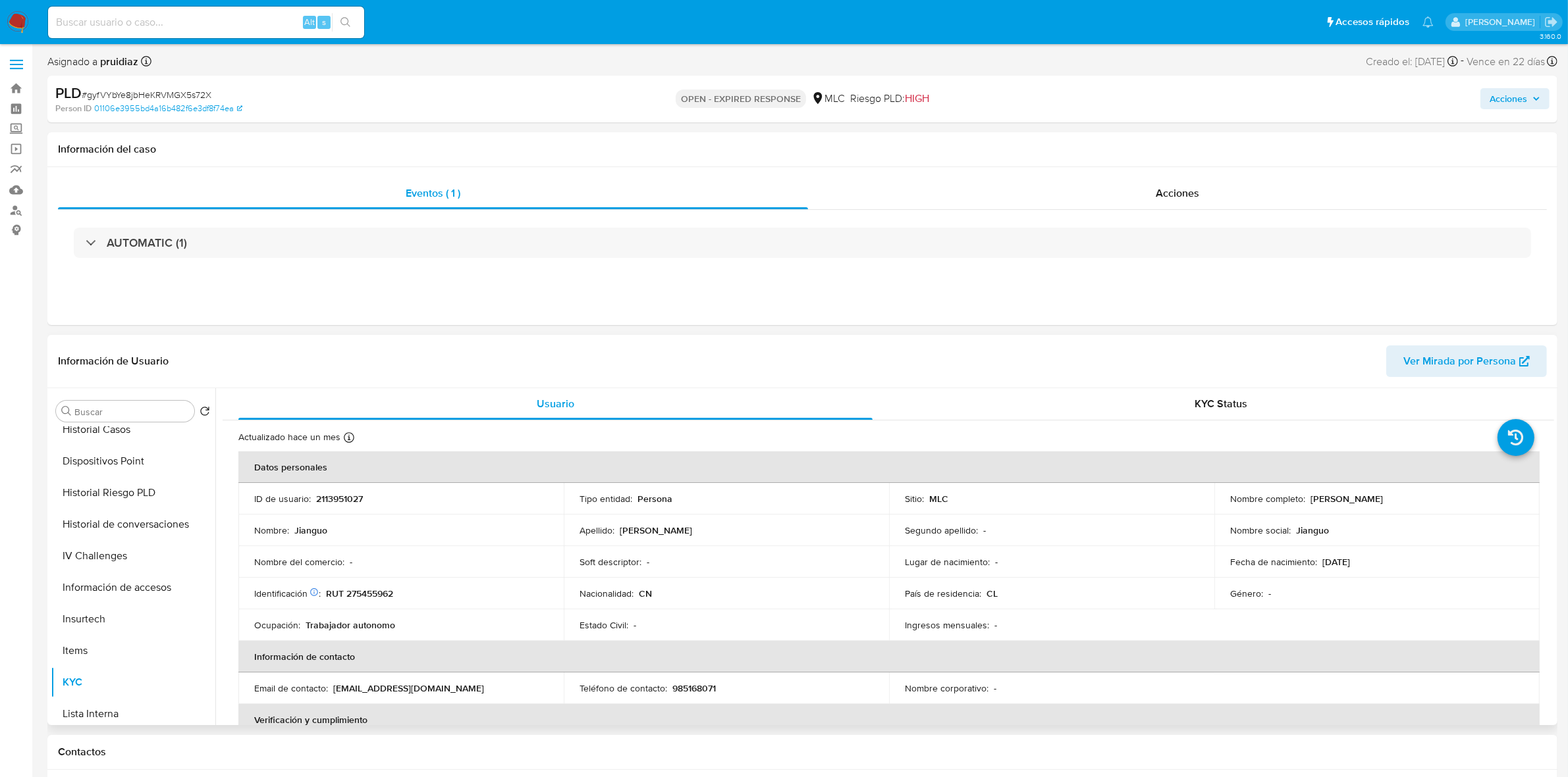
click at [371, 599] on p "RUT 275455962" at bounding box center [359, 593] width 67 height 12
copy p "275455962"
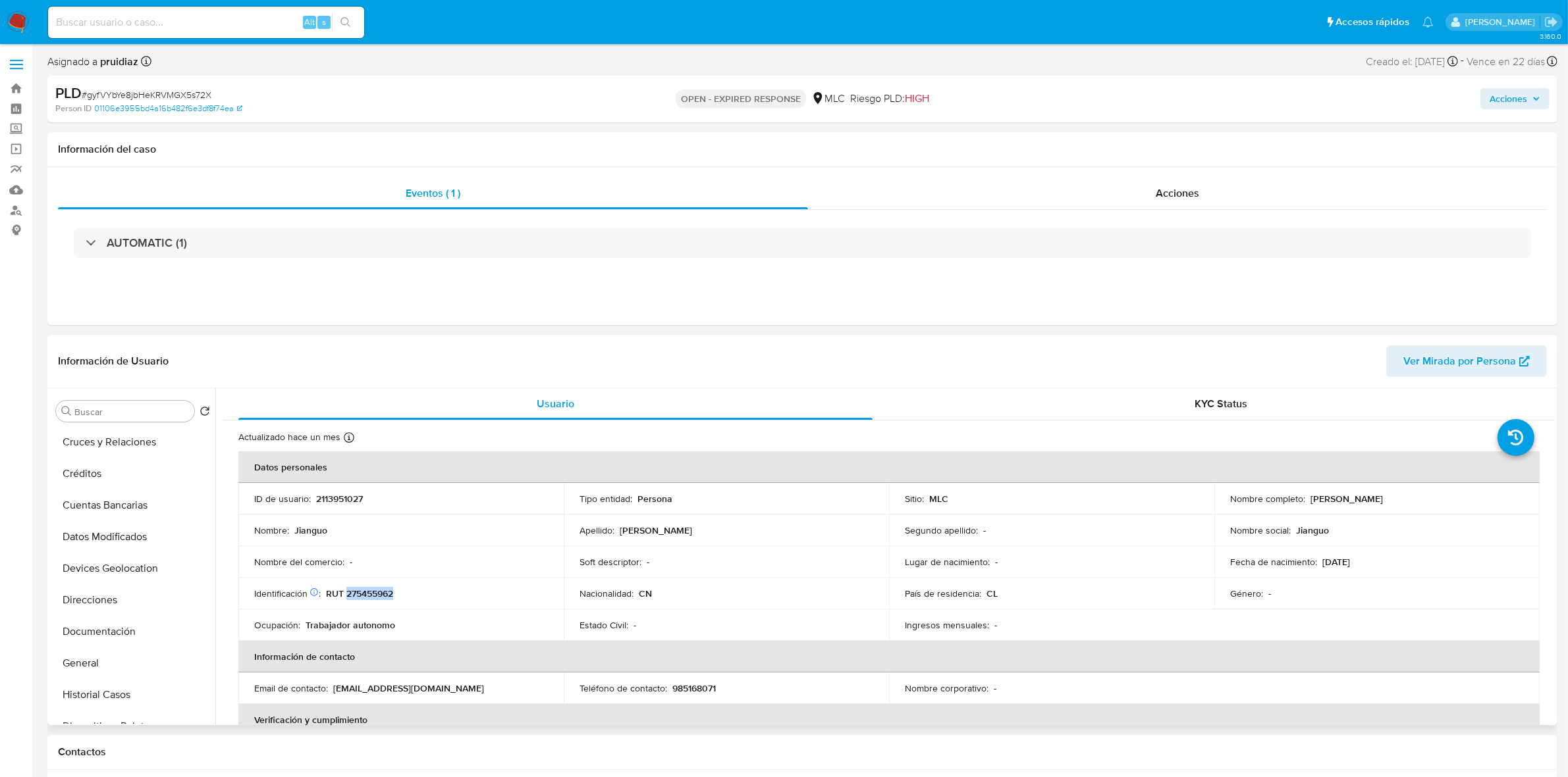
scroll to position [0, 0]
click at [132, 514] on button "Cruces y Relaciones" at bounding box center [128, 506] width 154 height 32
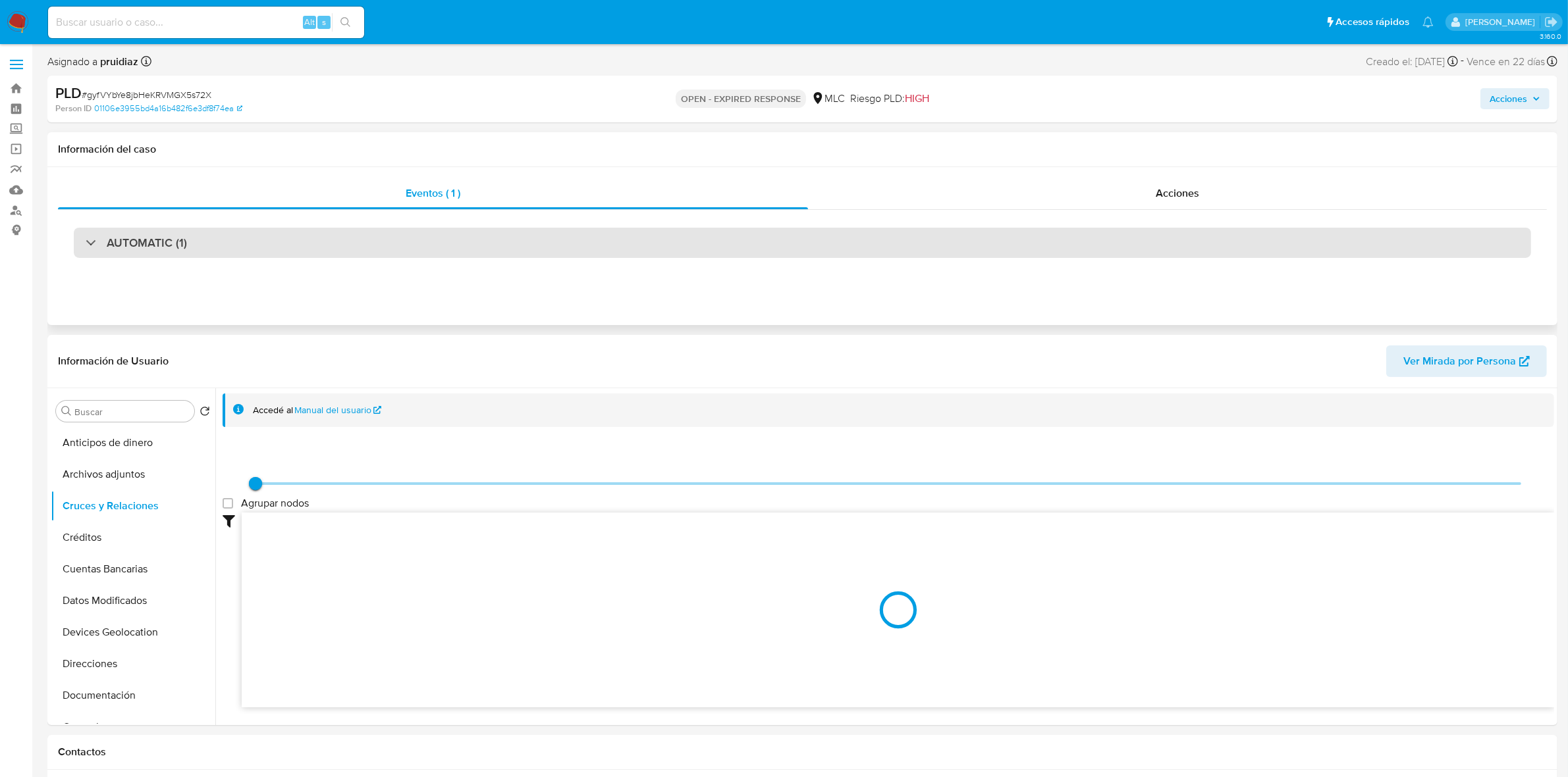
scroll to position [82, 0]
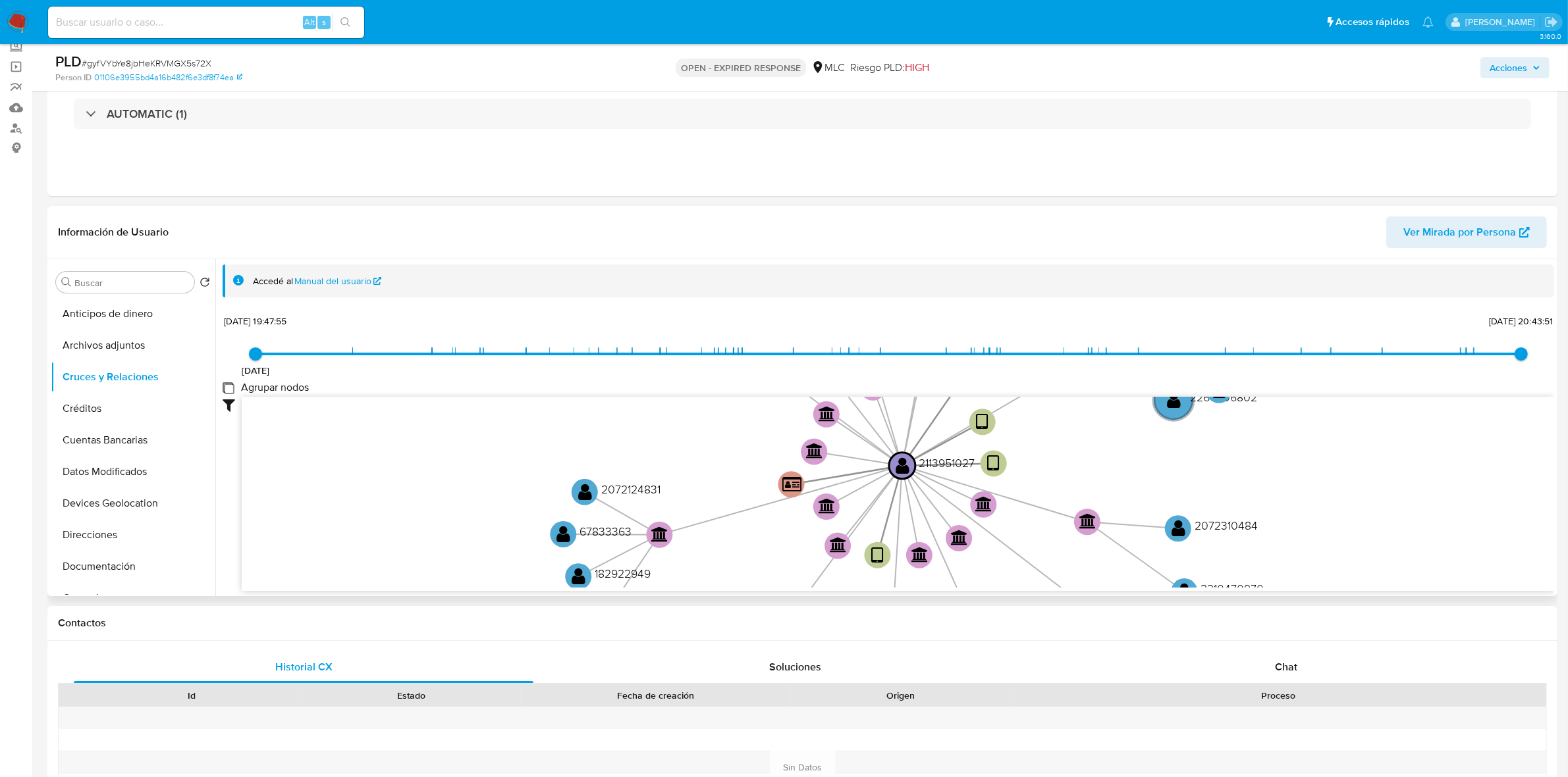
click at [222, 386] on group_nodes "Agrupar nodos" at bounding box center [227, 388] width 11 height 11
checkbox group_nodes "true"
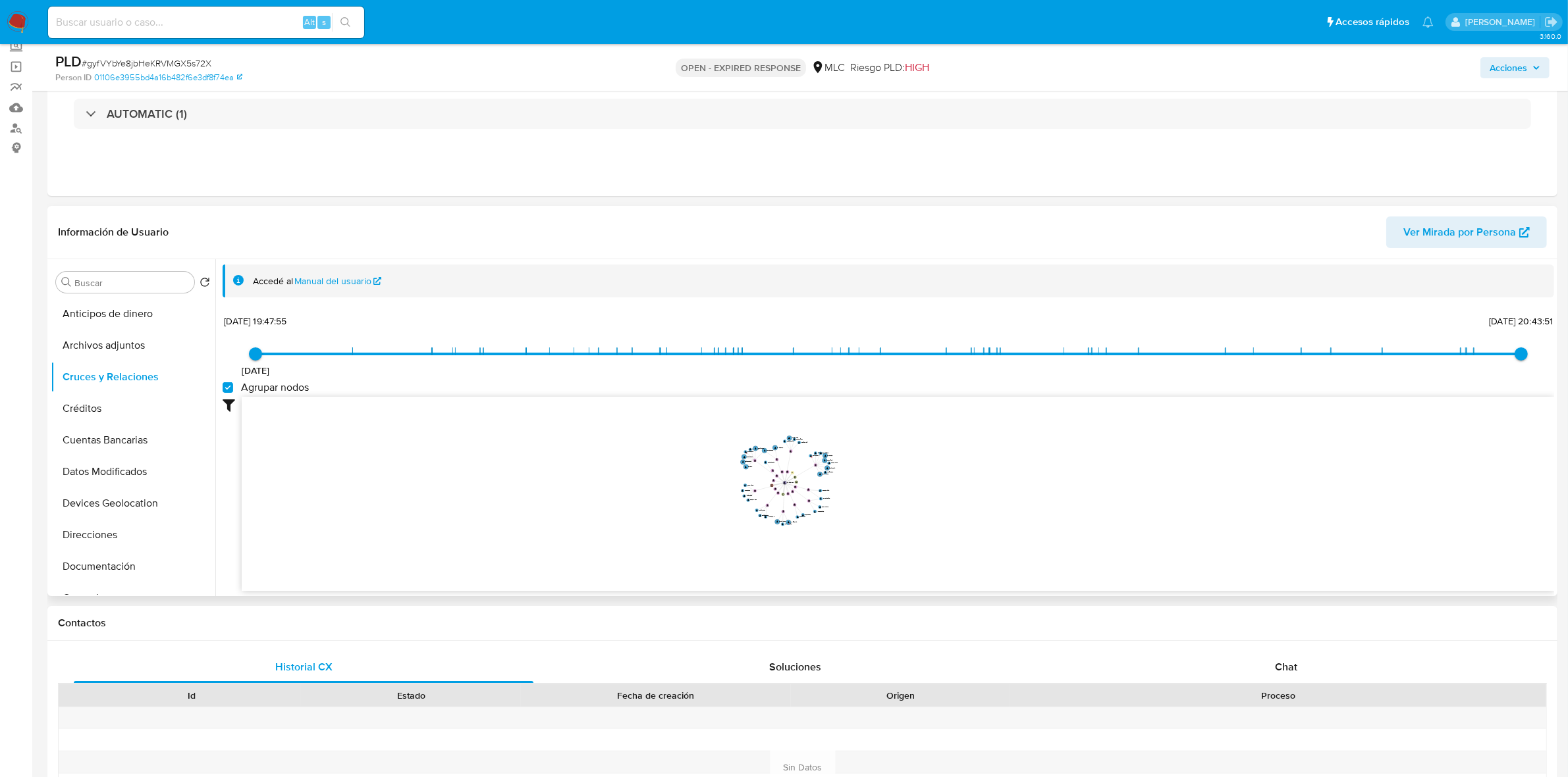
drag, startPoint x: 881, startPoint y: 465, endPoint x: 891, endPoint y: 468, distance: 10.4
click at [891, 468] on icon "device-681b8a1244c3b42dd80fb857  user-2113951027  2113951027 device-67bcc5c90…" at bounding box center [897, 492] width 1312 height 190
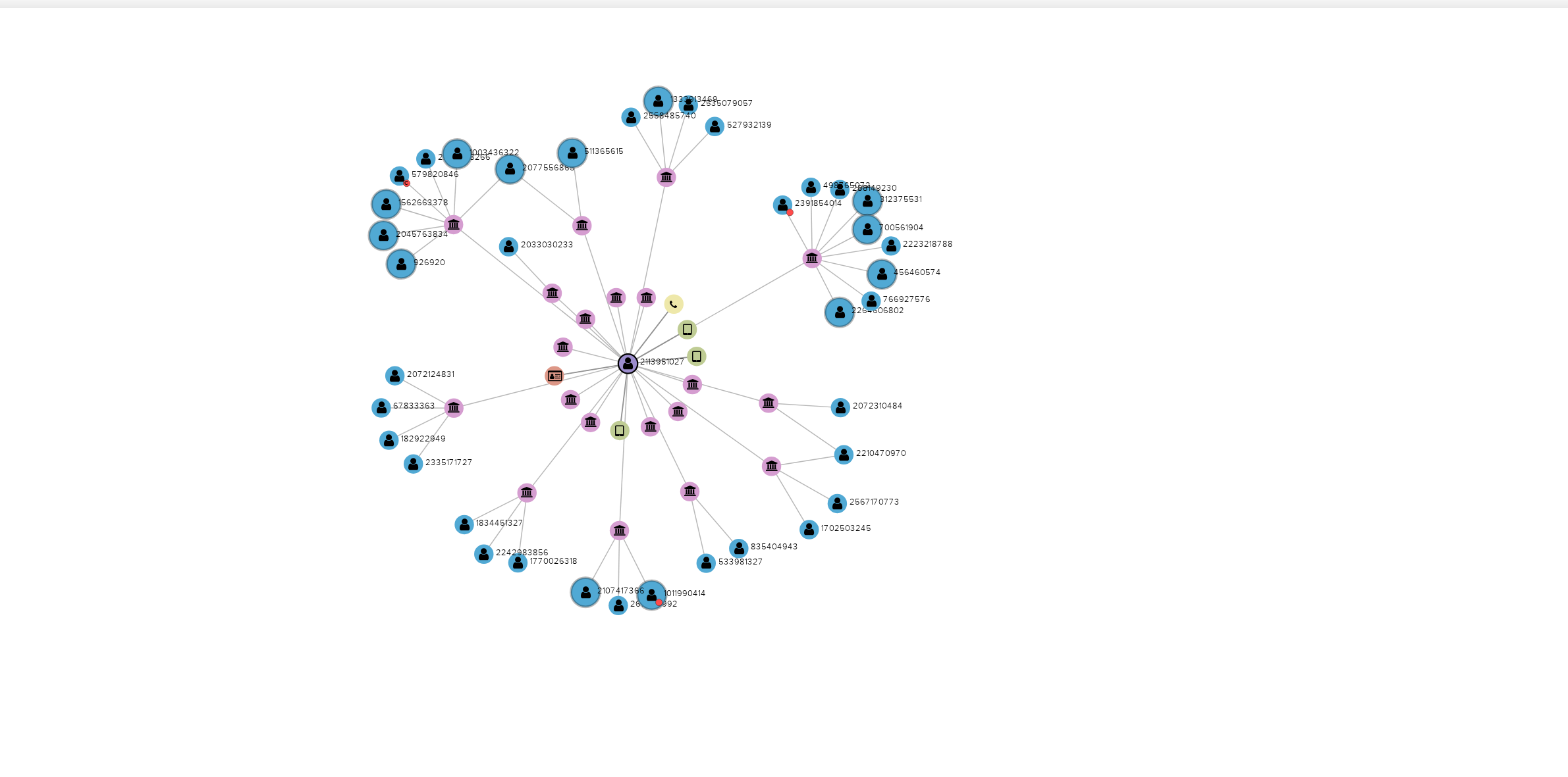
drag, startPoint x: 859, startPoint y: 519, endPoint x: 860, endPoint y: 507, distance: 12.0
click at [860, 507] on icon "device-681b8a1244c3b42dd80fb857  user-2113951027  2113951027 device-67bcc5c90…" at bounding box center [897, 492] width 1312 height 190
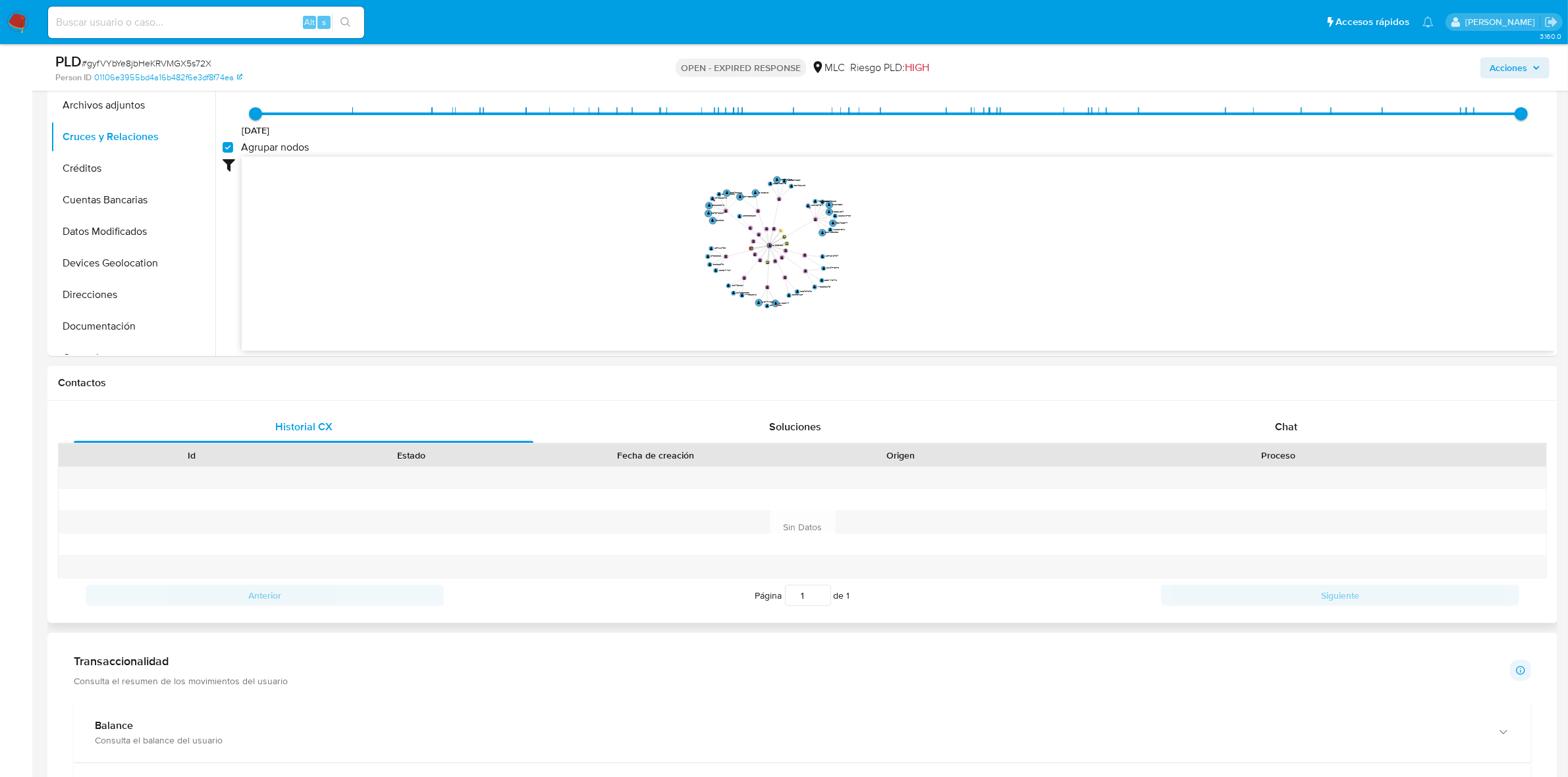
scroll to position [411, 0]
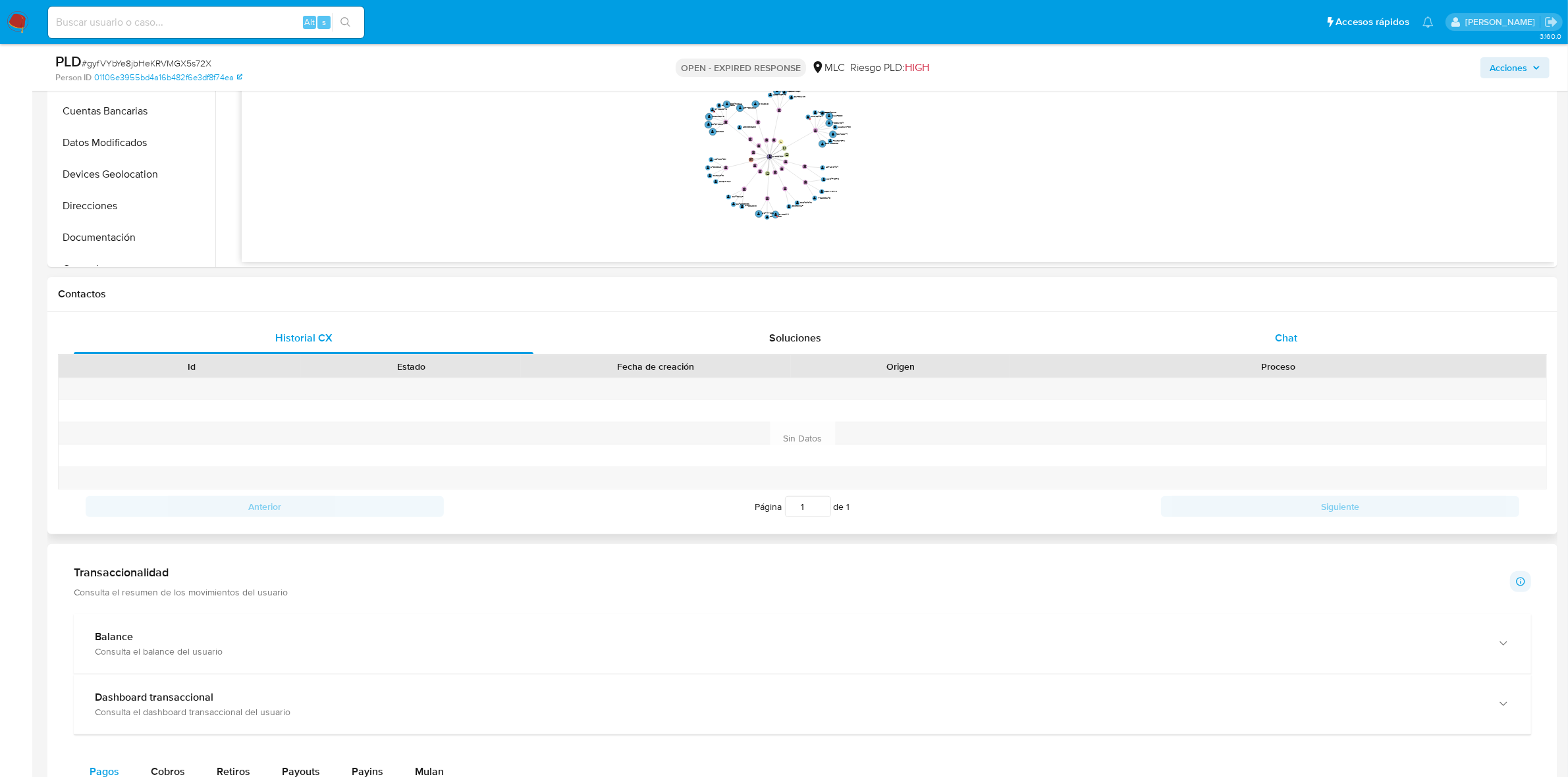
click at [1269, 332] on div "Chat" at bounding box center [1286, 338] width 460 height 32
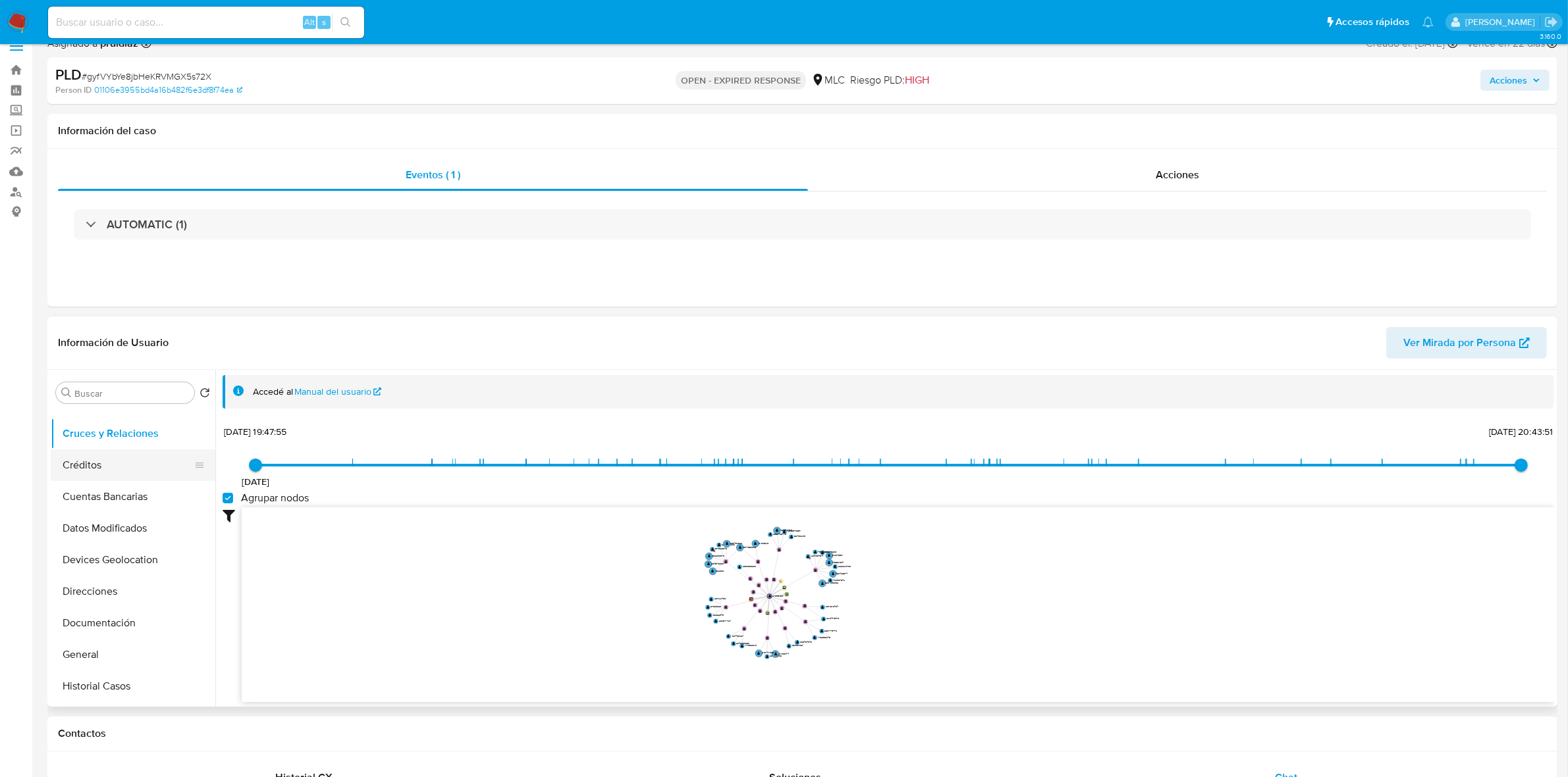
scroll to position [164, 0]
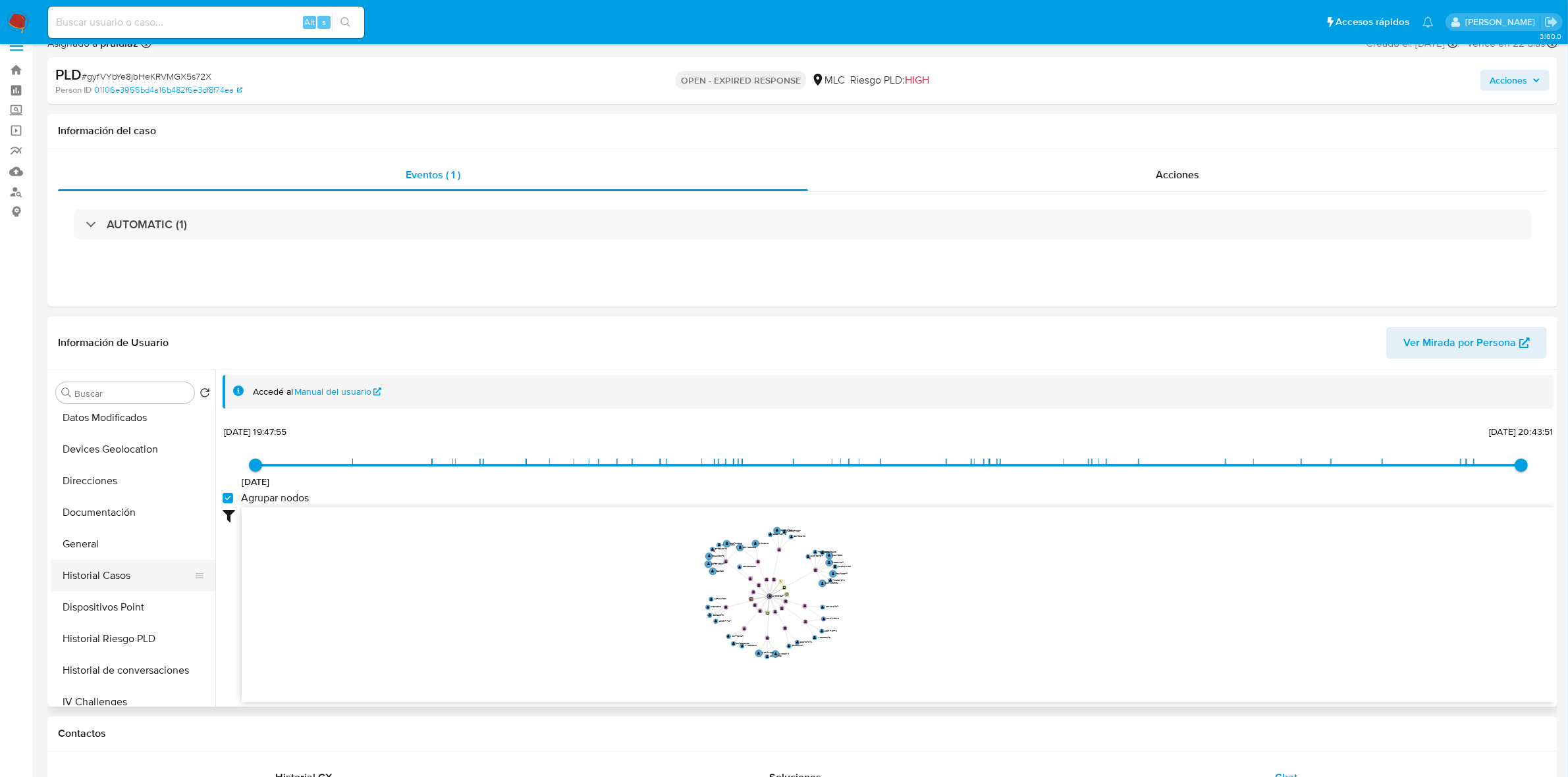
click at [104, 575] on button "Historial Casos" at bounding box center [128, 576] width 154 height 32
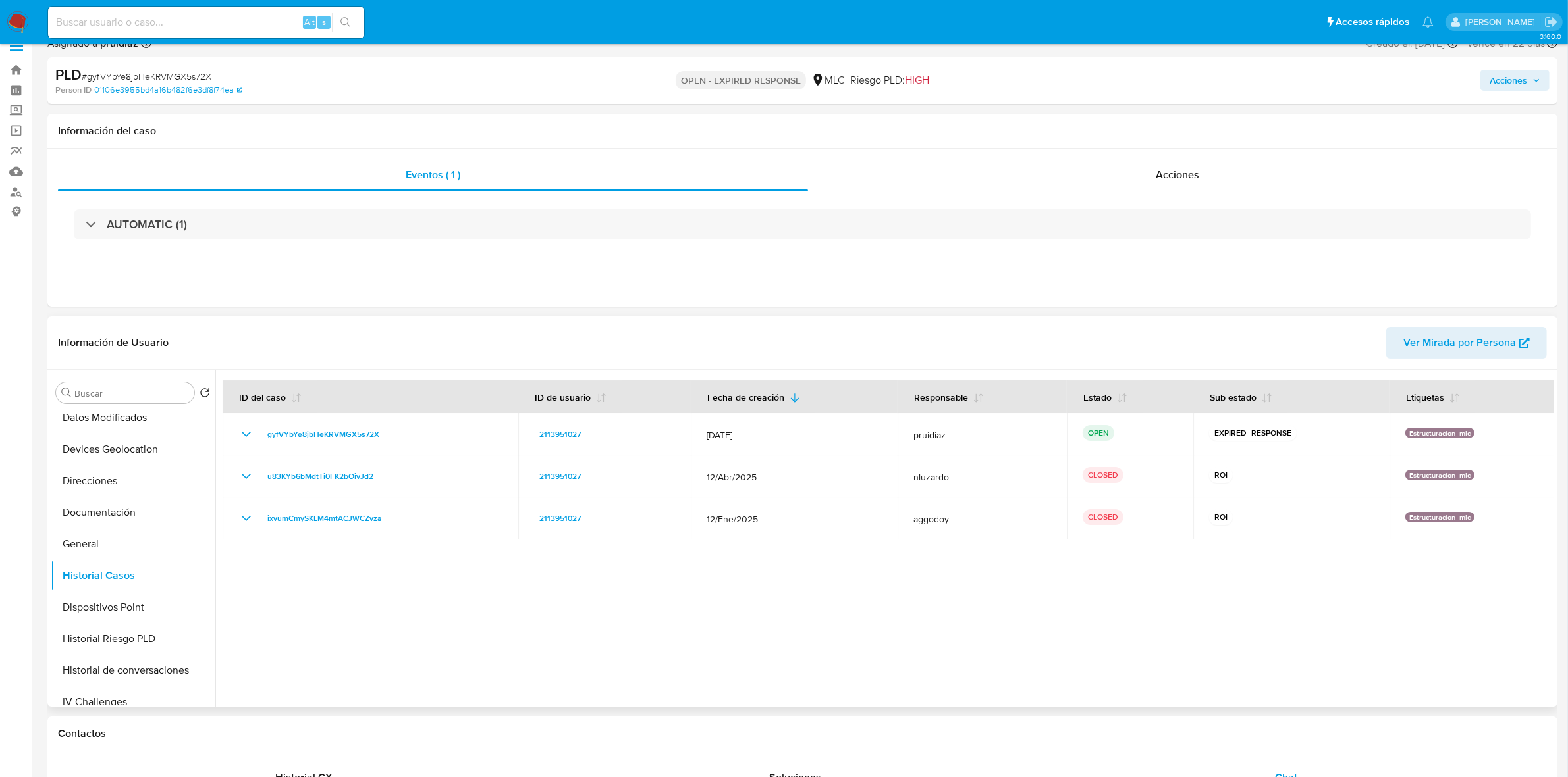
scroll to position [0, 0]
click at [102, 455] on button "Archivos adjuntos" at bounding box center [128, 456] width 154 height 32
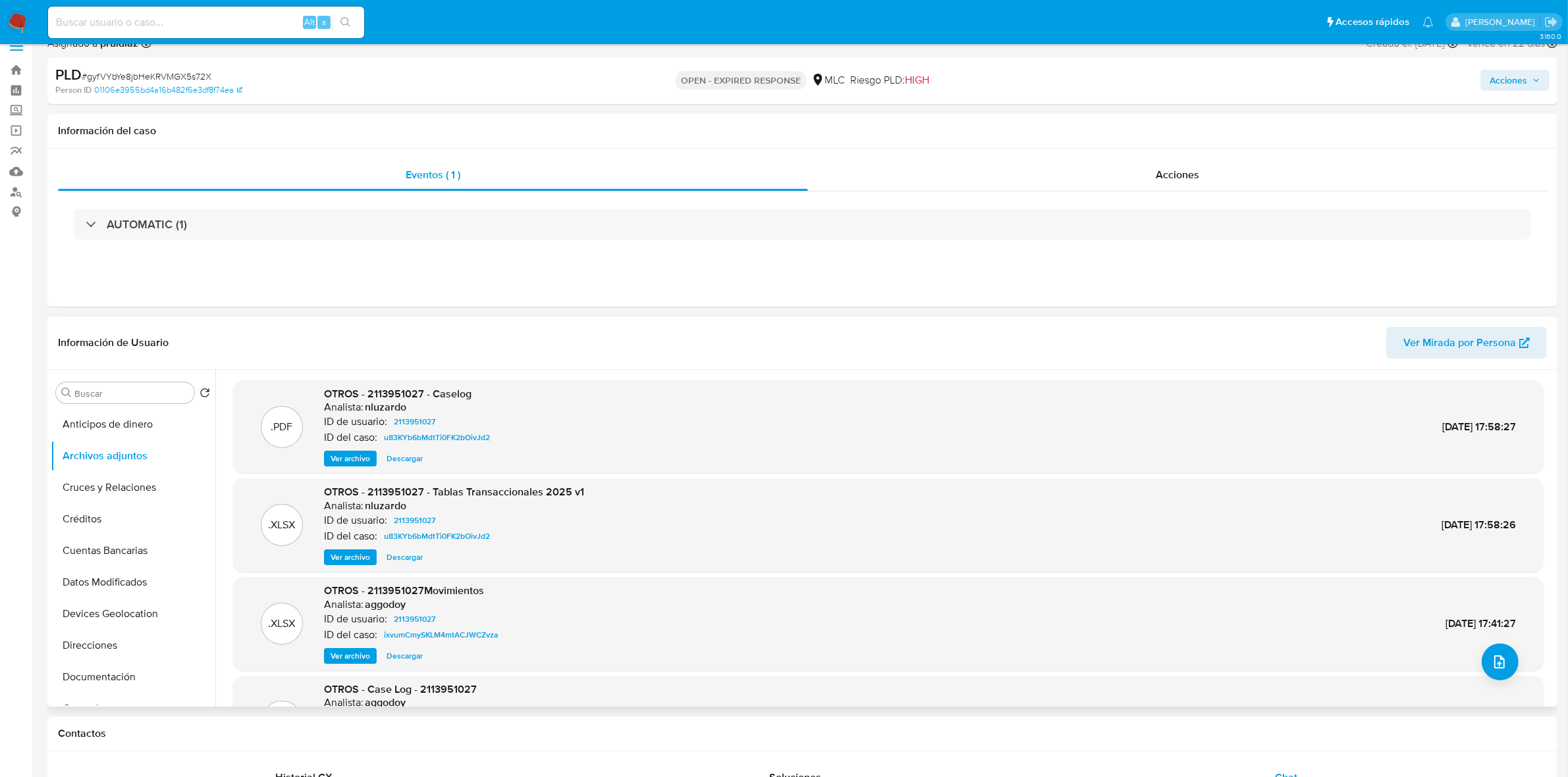
click at [346, 462] on span "Ver archivo" at bounding box center [350, 459] width 39 height 13
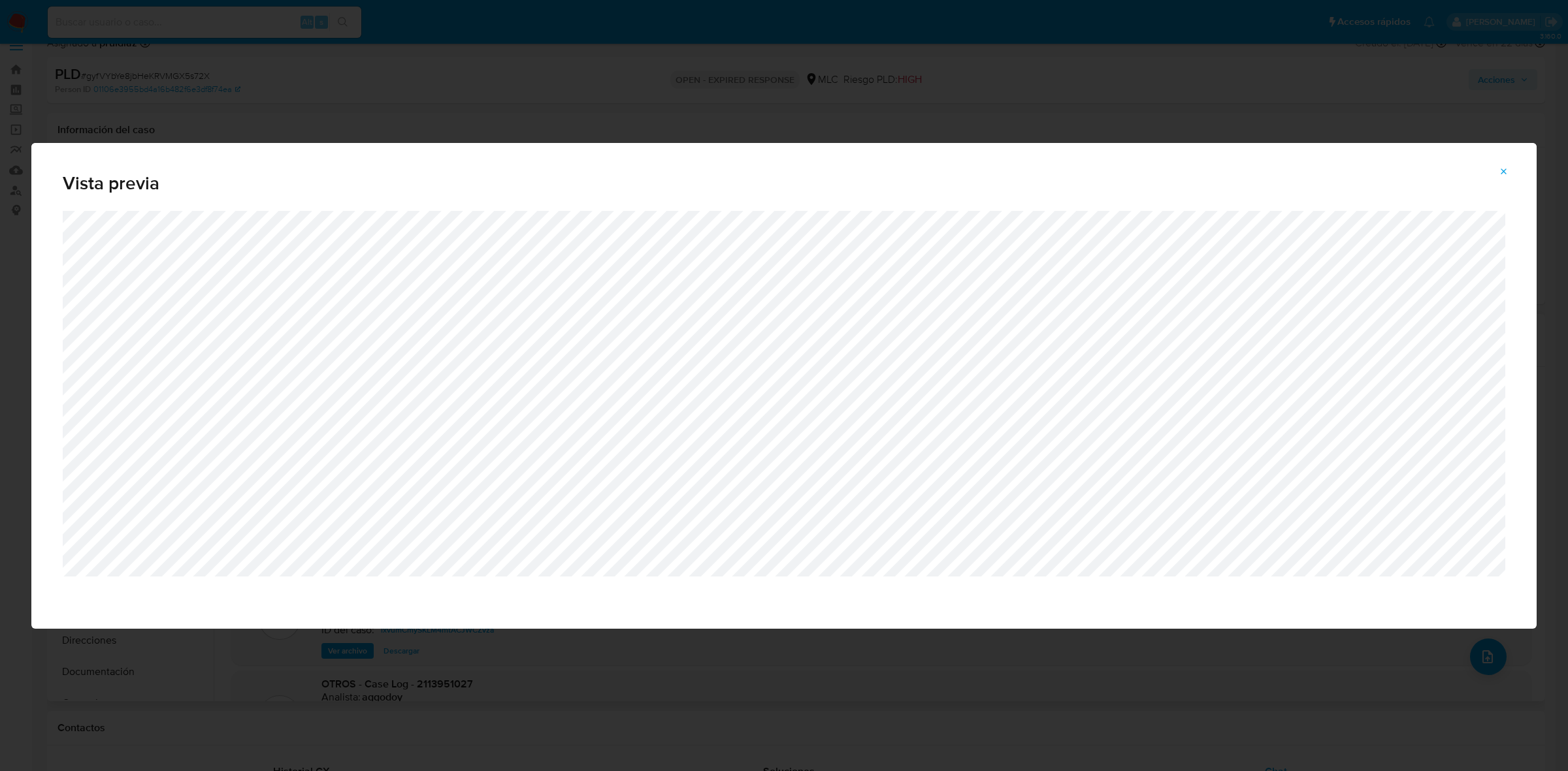
click at [1506, 180] on span "Attachment preview" at bounding box center [1503, 172] width 11 height 18
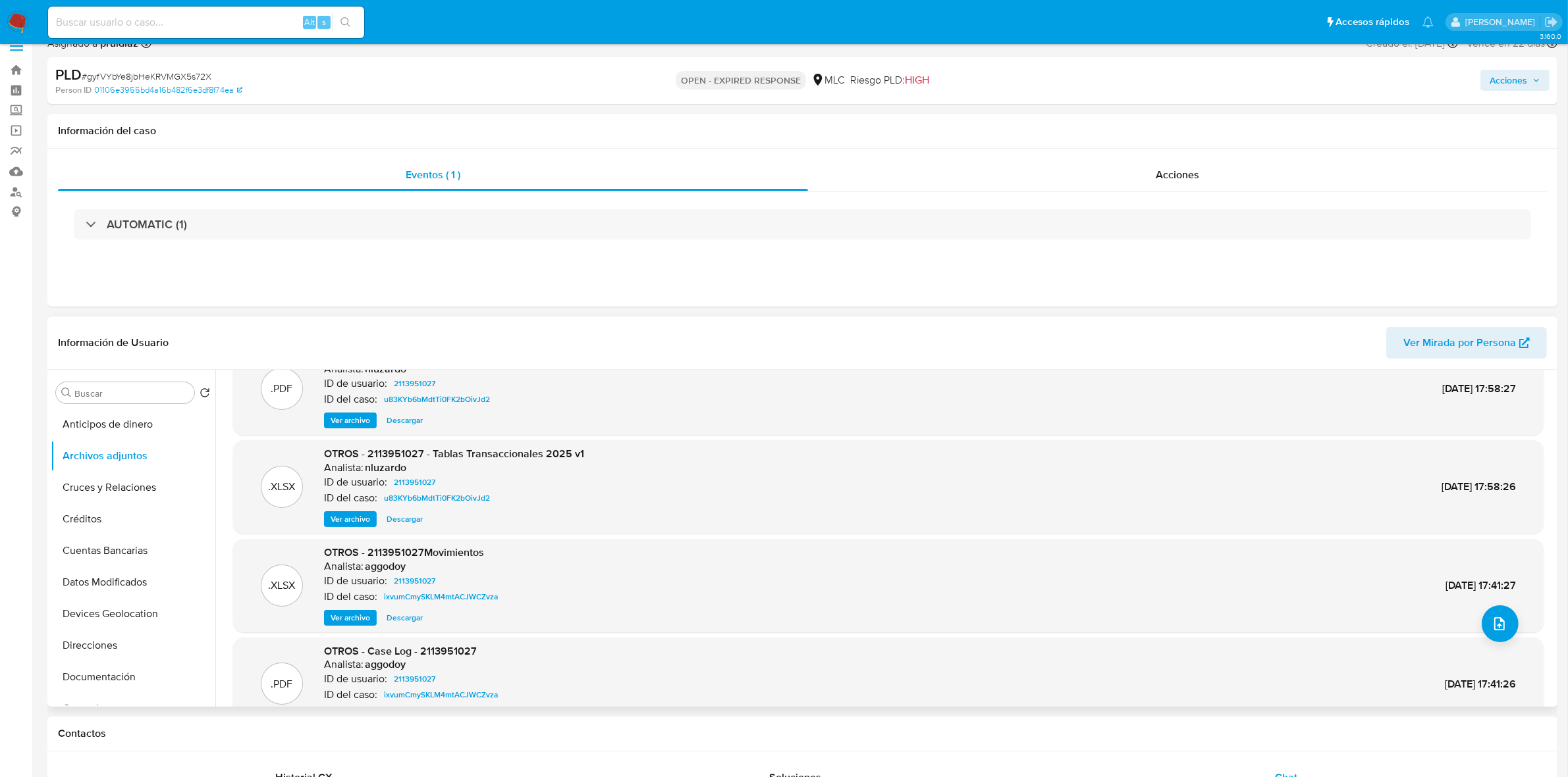
scroll to position [73, 0]
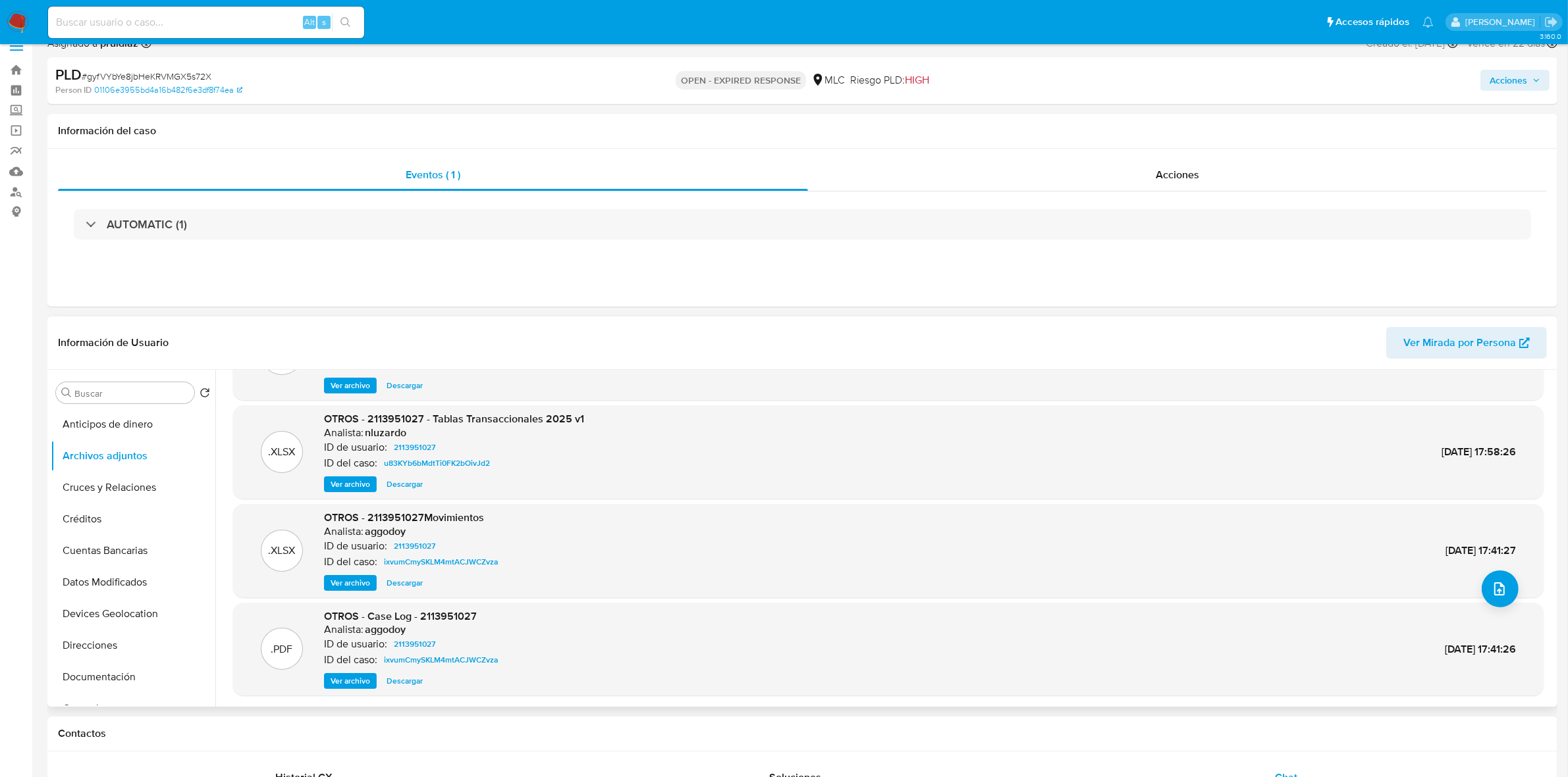
click at [350, 682] on span "Ver archivo" at bounding box center [350, 681] width 39 height 13
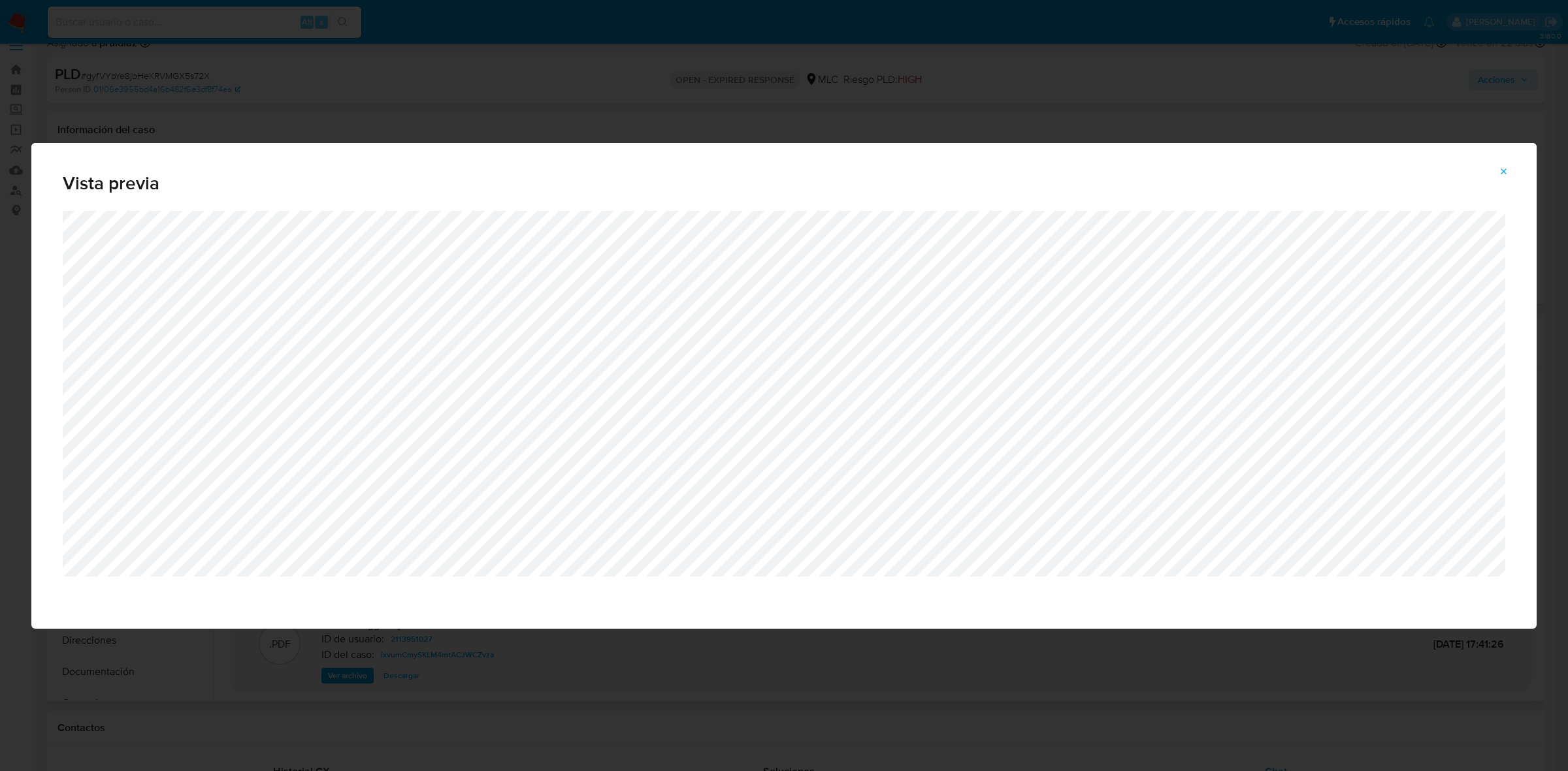
click at [1498, 168] on button "Attachment preview" at bounding box center [1503, 172] width 29 height 21
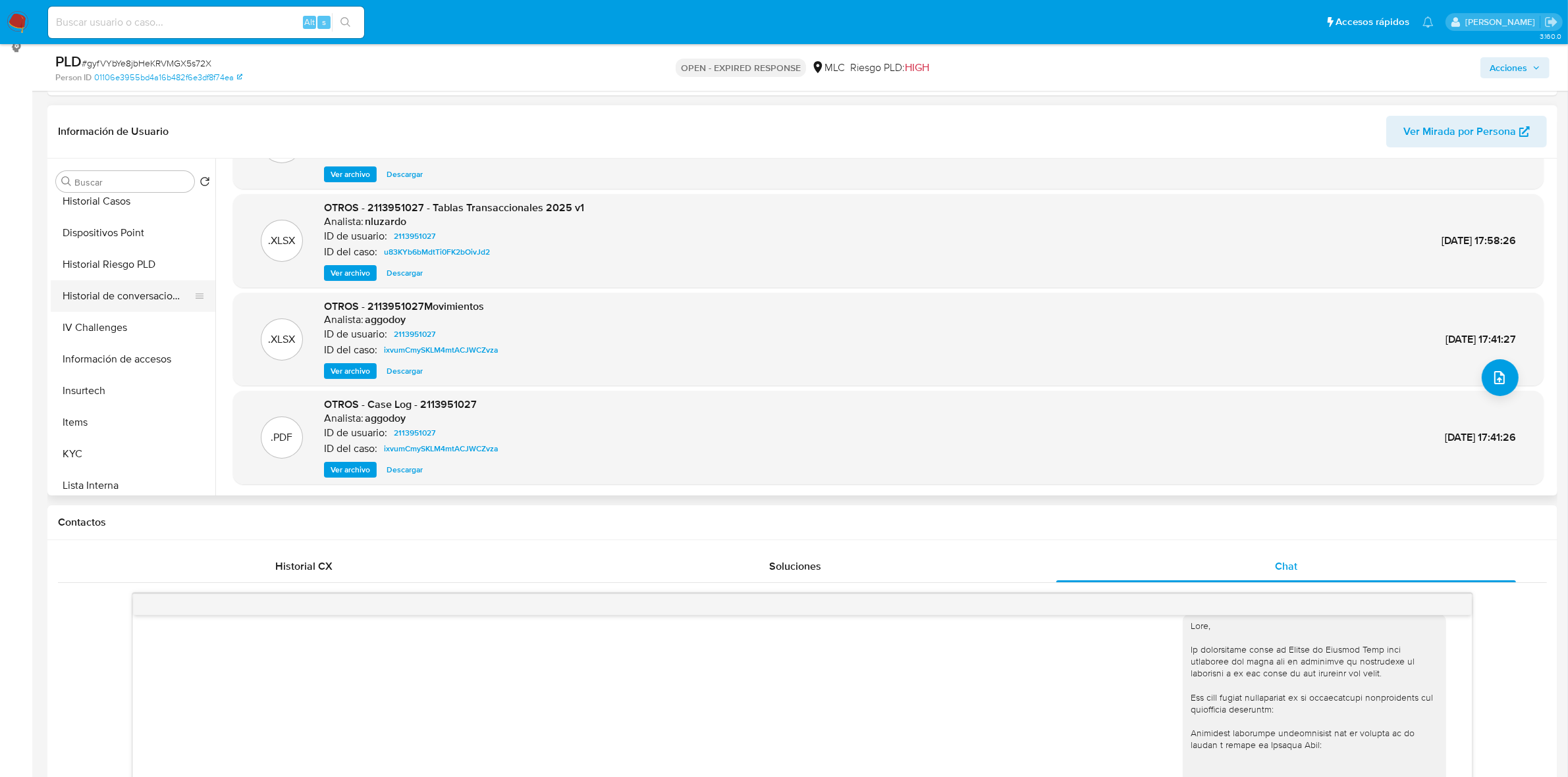
scroll to position [493, 0]
click at [97, 279] on button "KYC" at bounding box center [128, 289] width 154 height 32
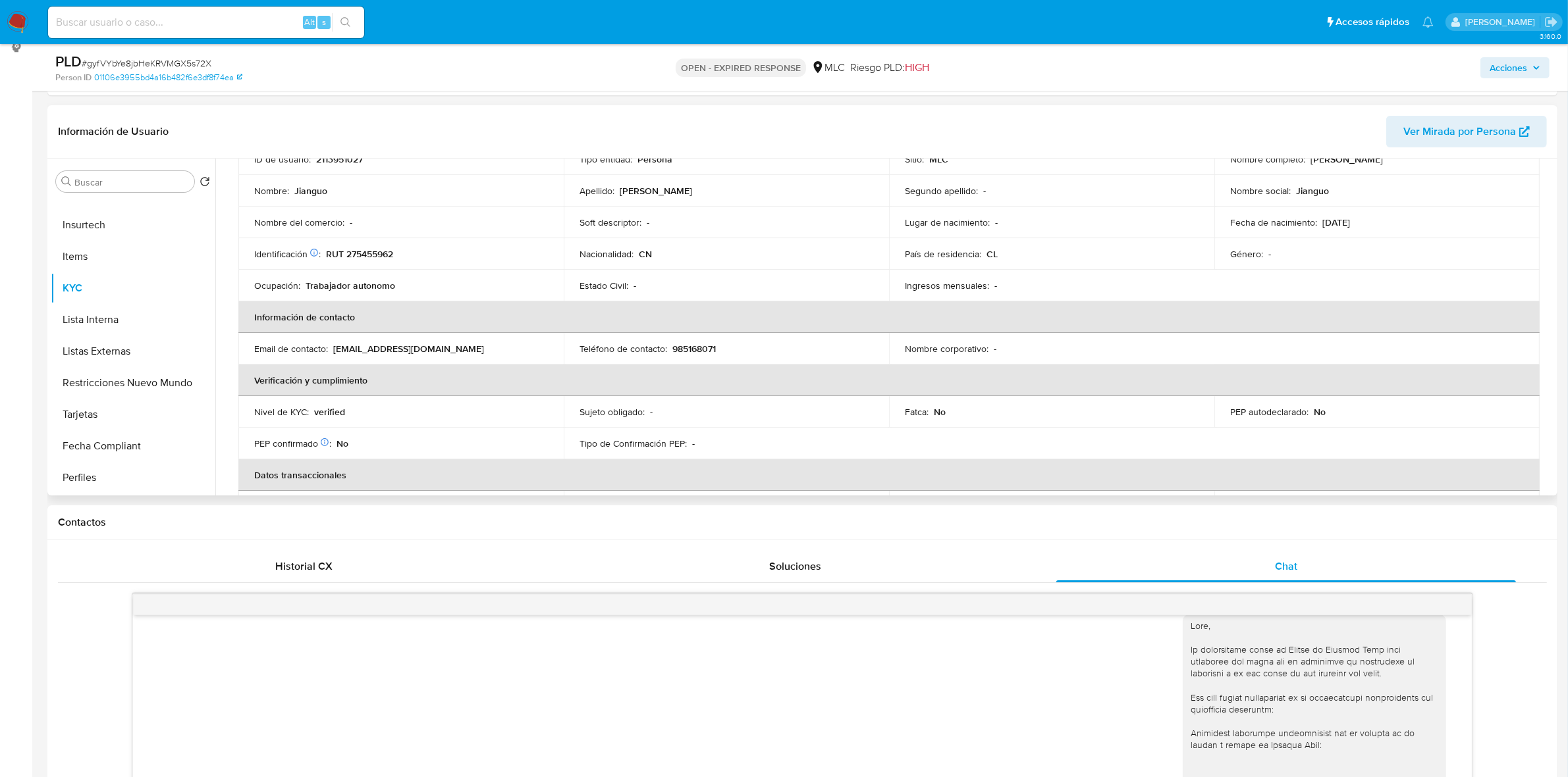
scroll to position [0, 0]
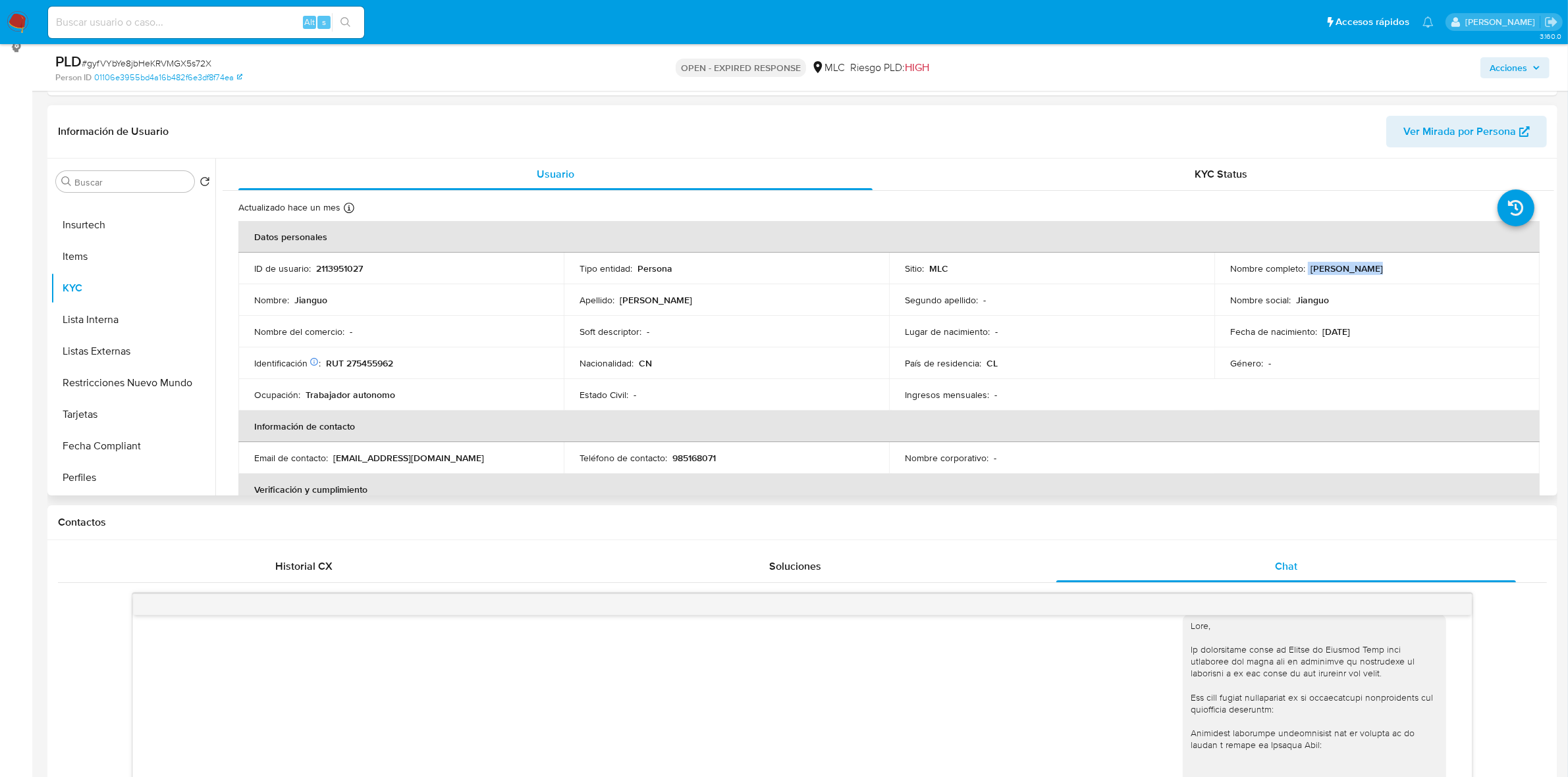
drag, startPoint x: 1394, startPoint y: 268, endPoint x: 1304, endPoint y: 267, distance: 90.0
click at [1304, 267] on div "Nombre completo : Jianguo Zheng" at bounding box center [1377, 269] width 294 height 12
copy div "Jianguo Zheng"
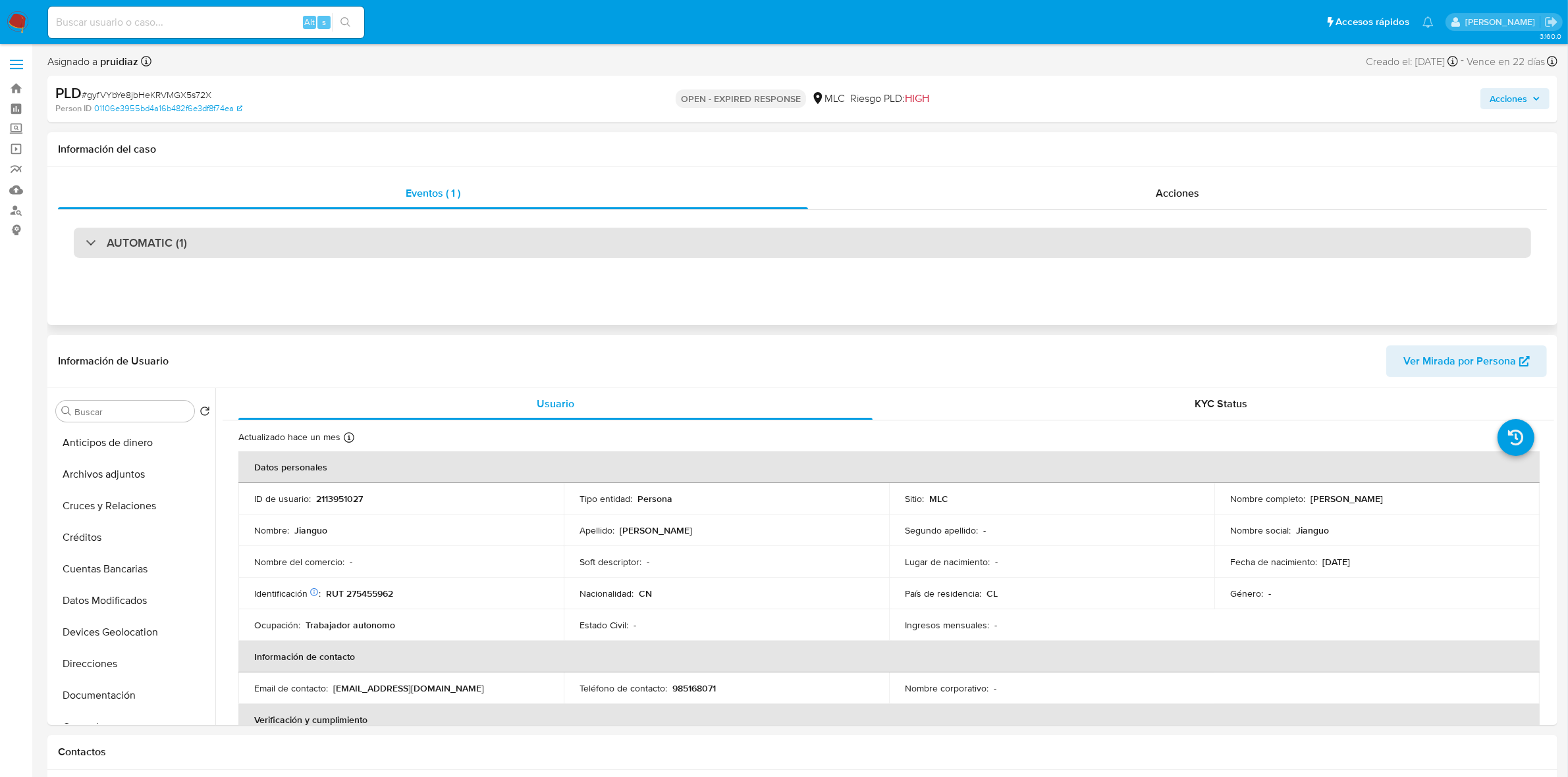
click at [175, 241] on h3 "AUTOMATIC (1)" at bounding box center [147, 242] width 81 height 14
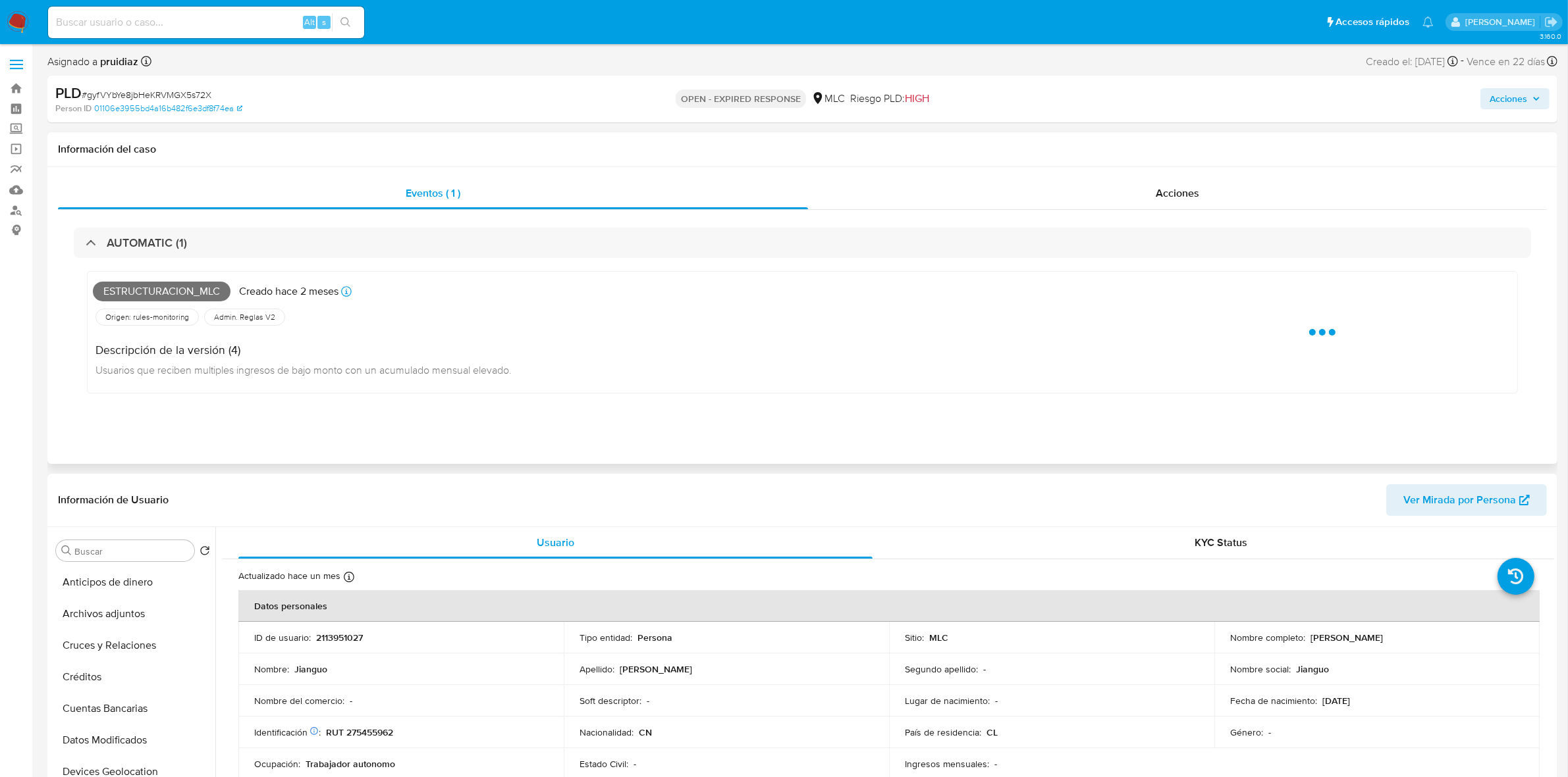
click at [149, 289] on span "Estructuracion_mlc" at bounding box center [162, 292] width 138 height 20
copy span "Estructuracion_mlc"
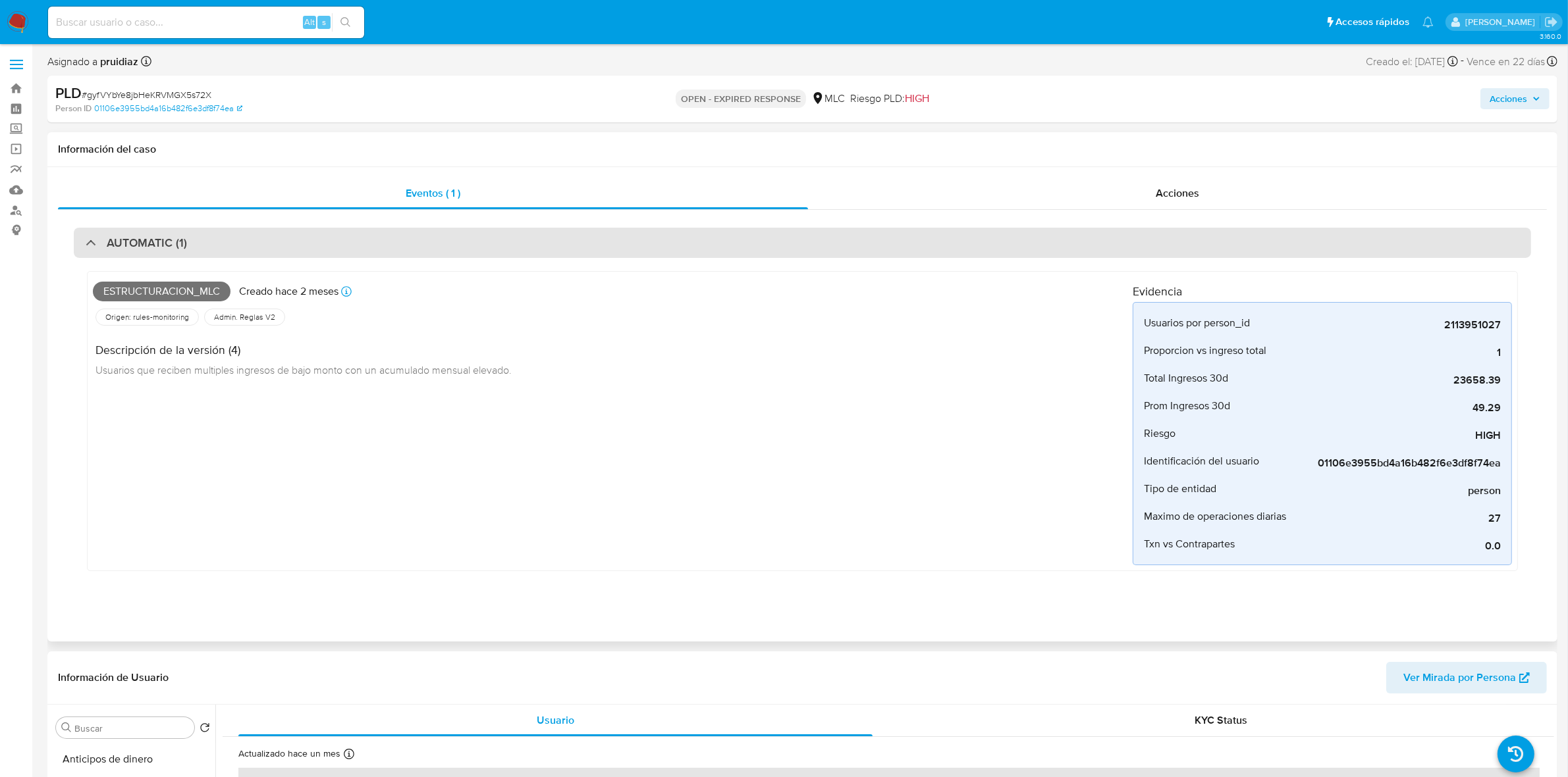
click at [234, 243] on div "AUTOMATIC (1)" at bounding box center [802, 242] width 1457 height 30
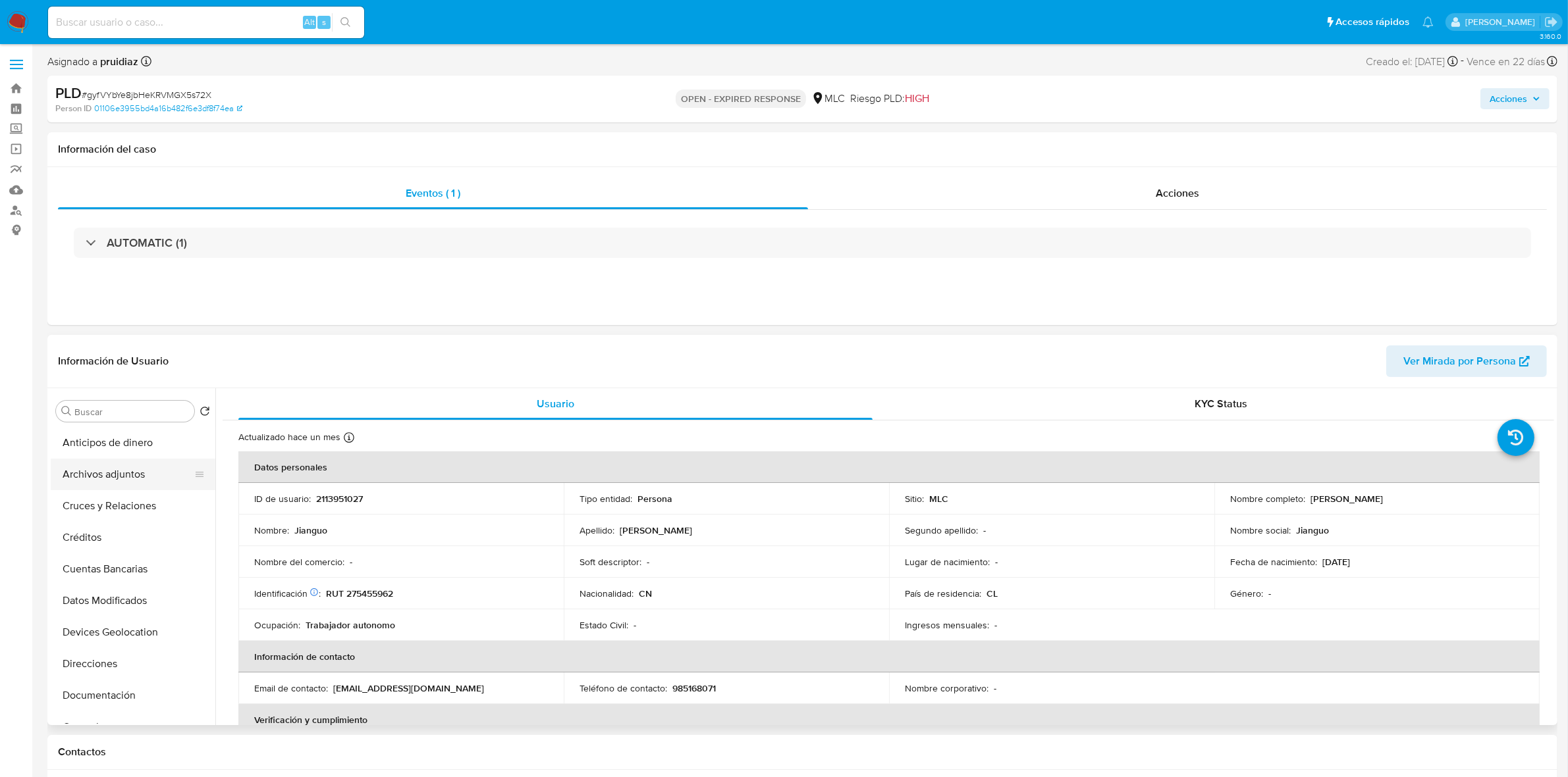
click at [118, 477] on button "Archivos adjuntos" at bounding box center [128, 475] width 154 height 32
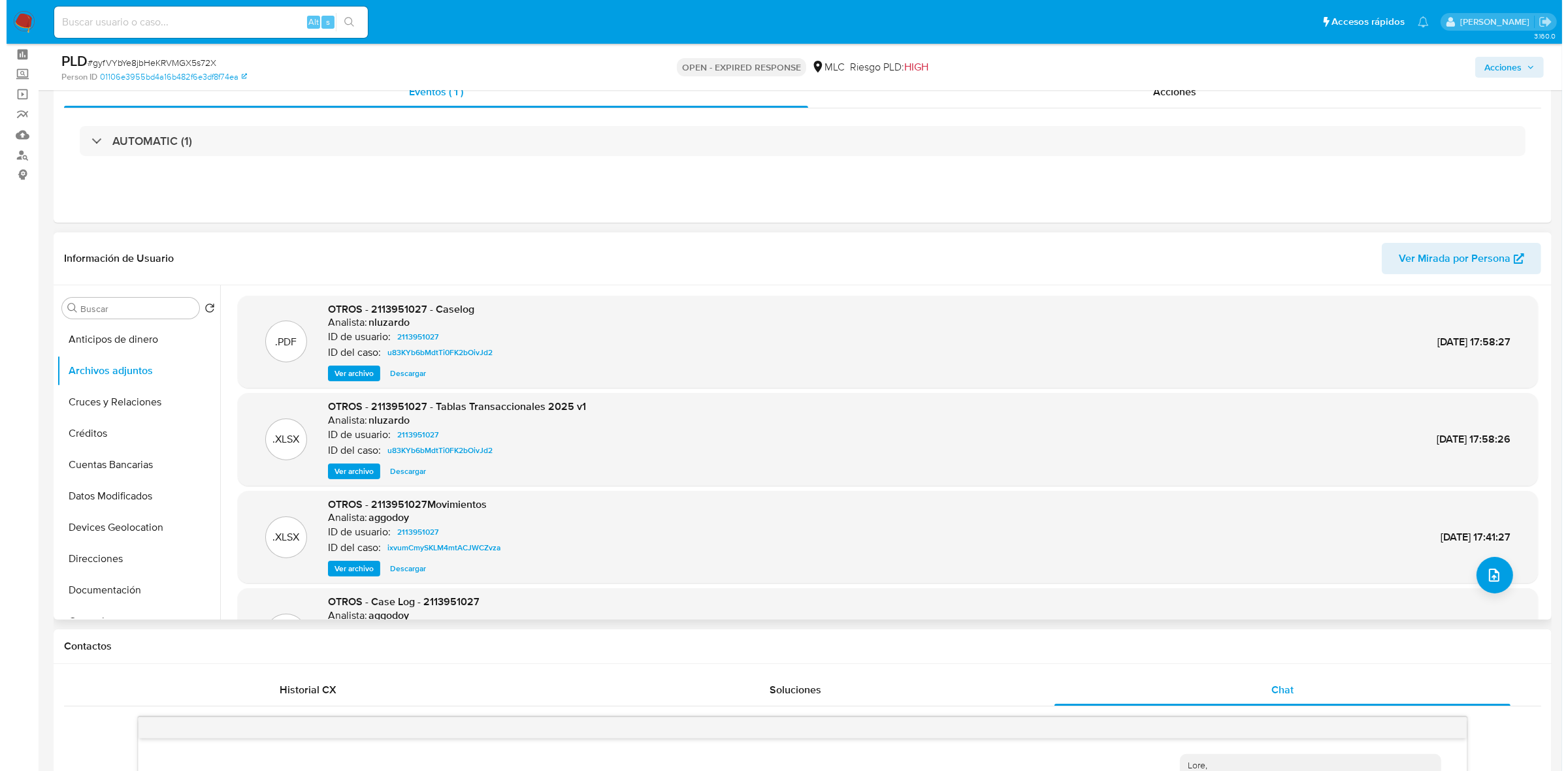
scroll to position [82, 0]
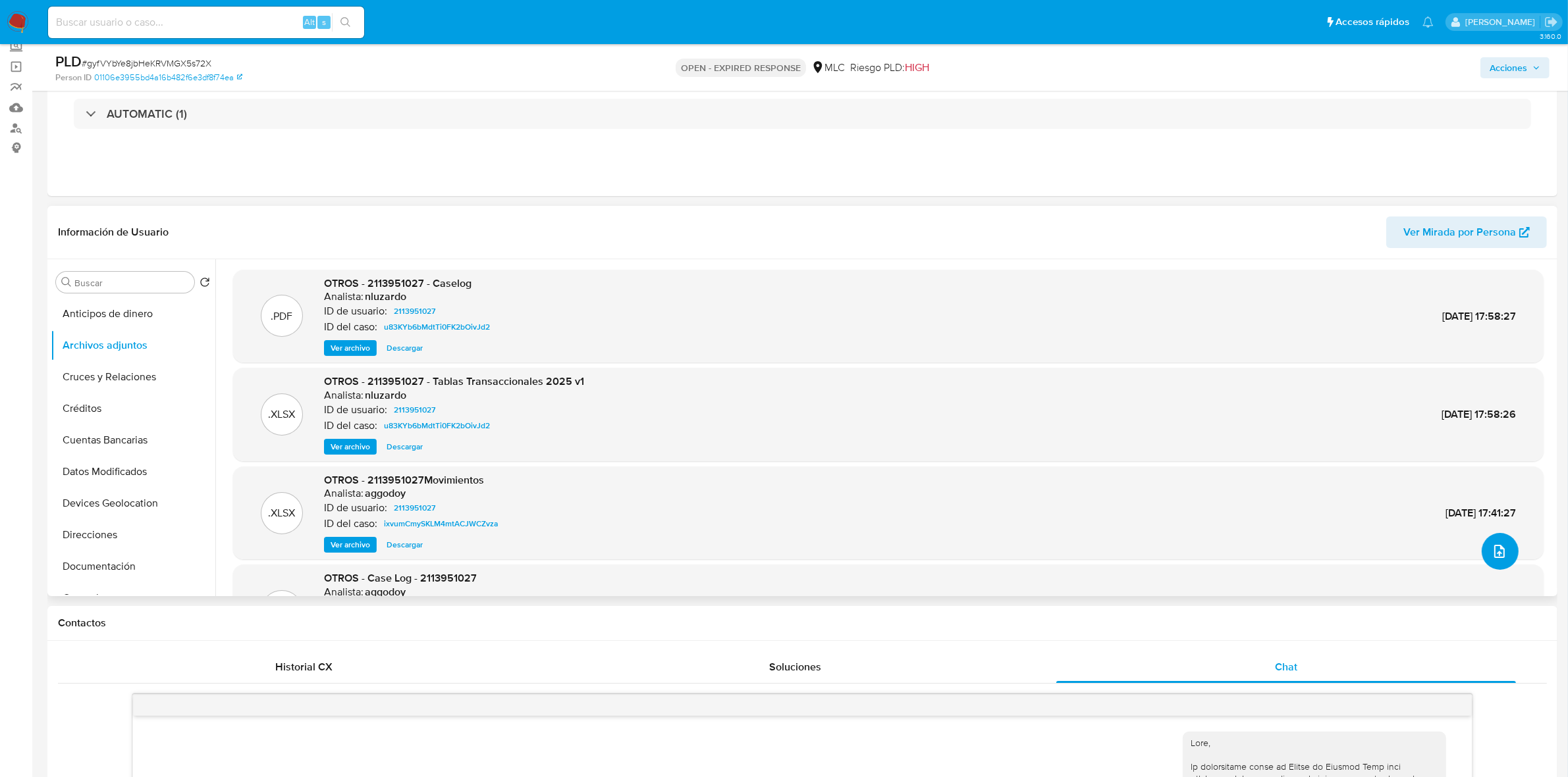
click at [1489, 541] on button "upload-file" at bounding box center [1500, 551] width 37 height 37
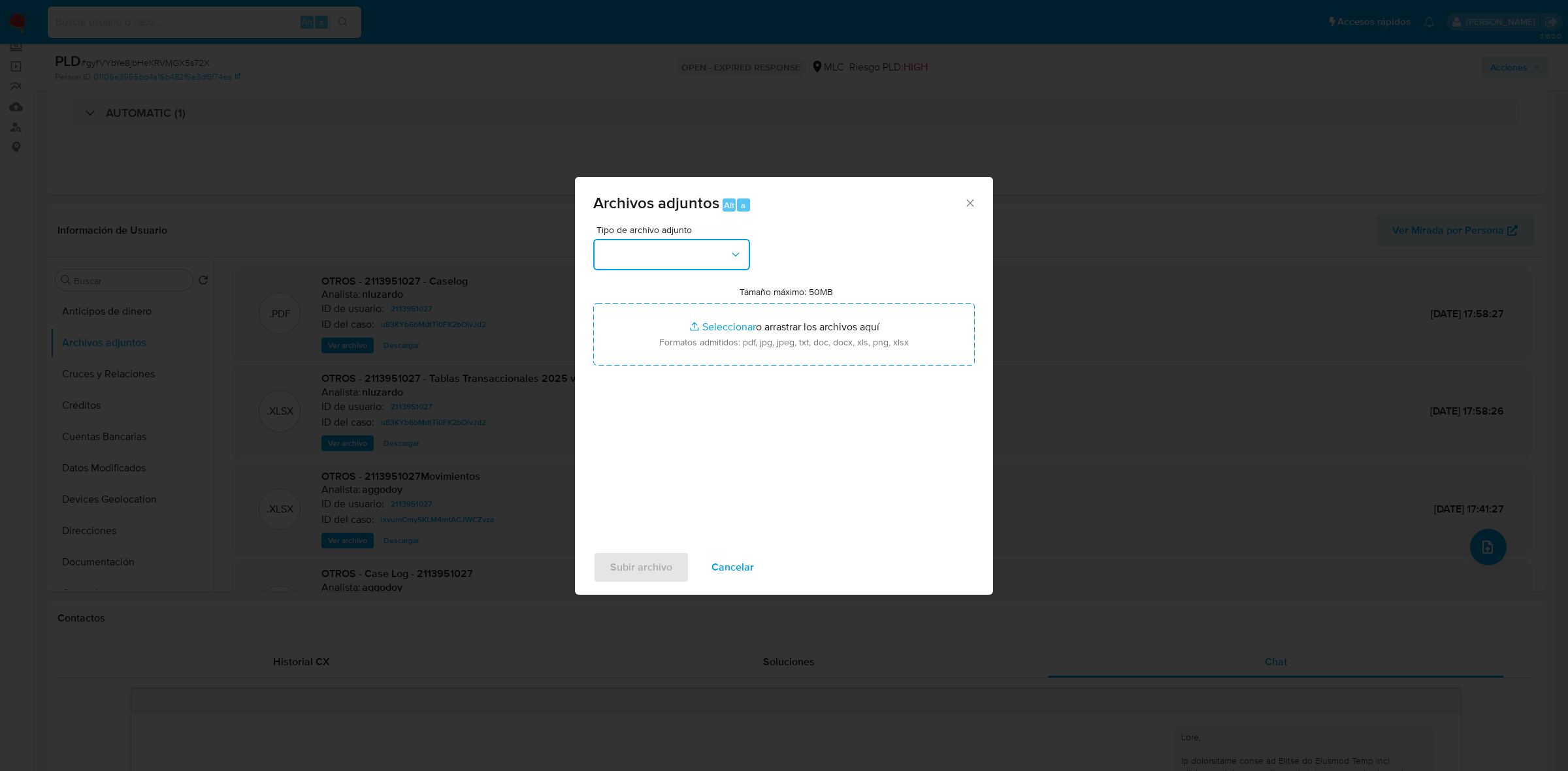
click at [714, 250] on button "button" at bounding box center [671, 255] width 157 height 32
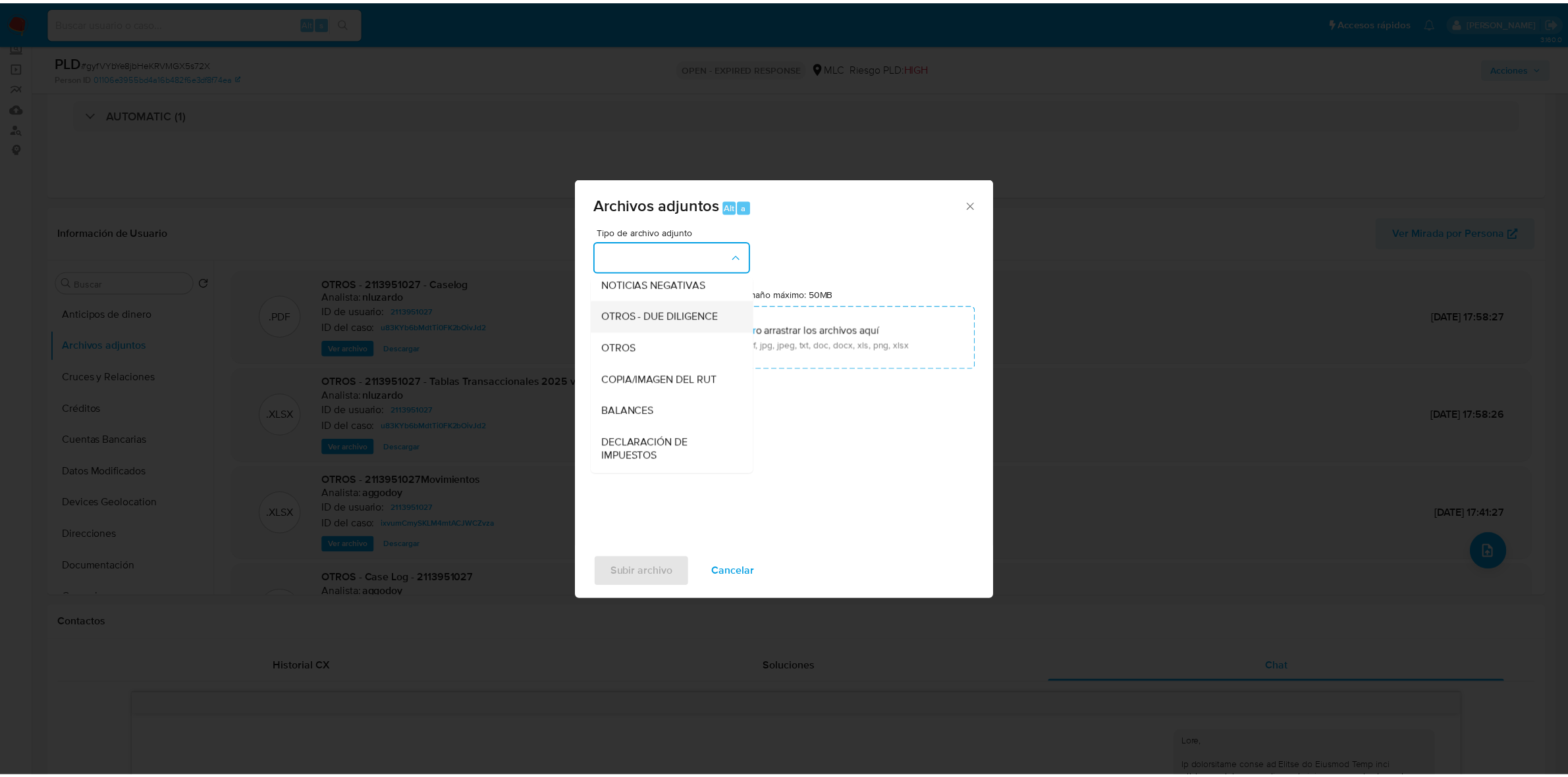
scroll to position [136, 0]
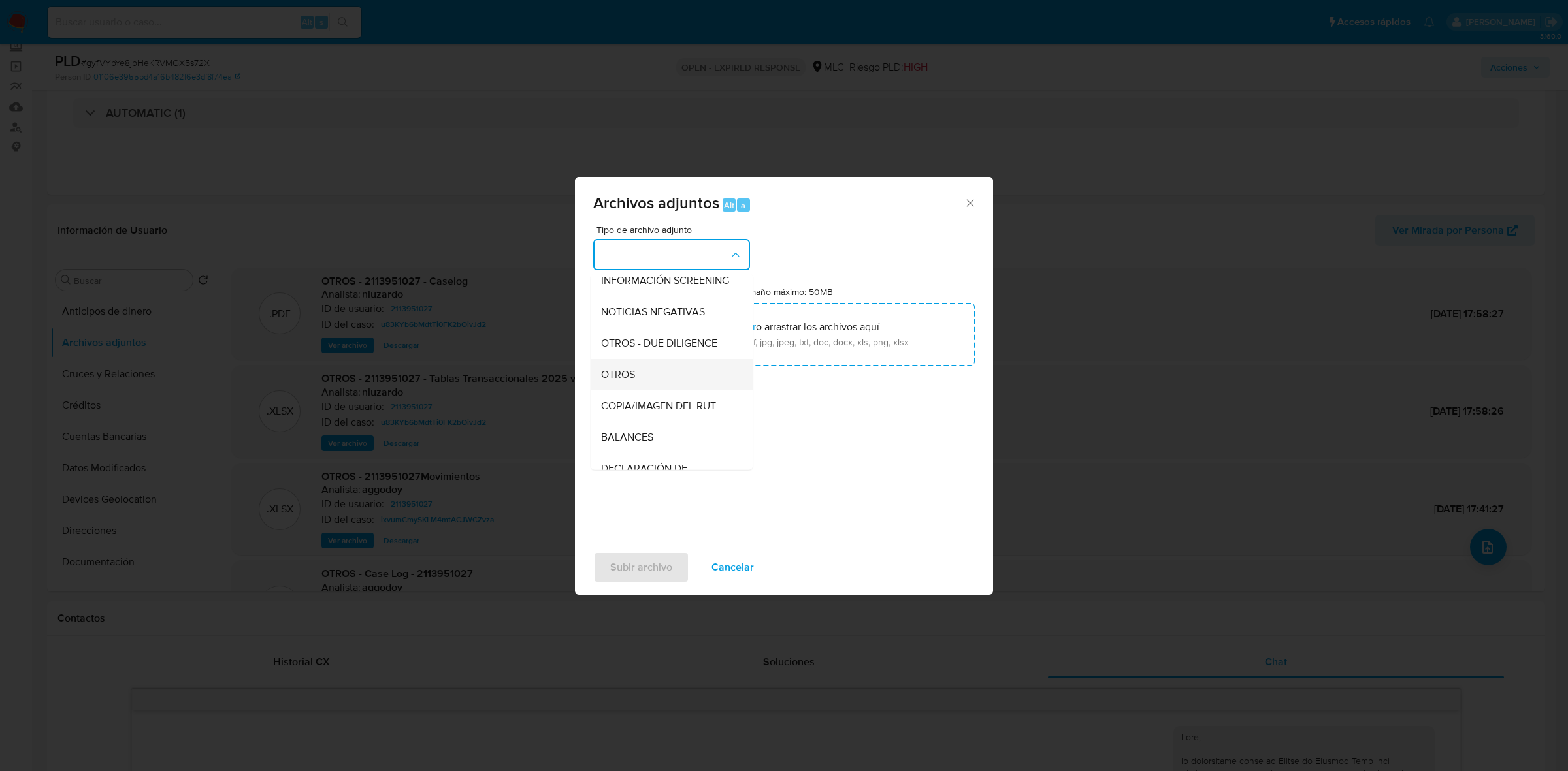
click at [615, 381] on span "OTROS" at bounding box center [618, 375] width 34 height 13
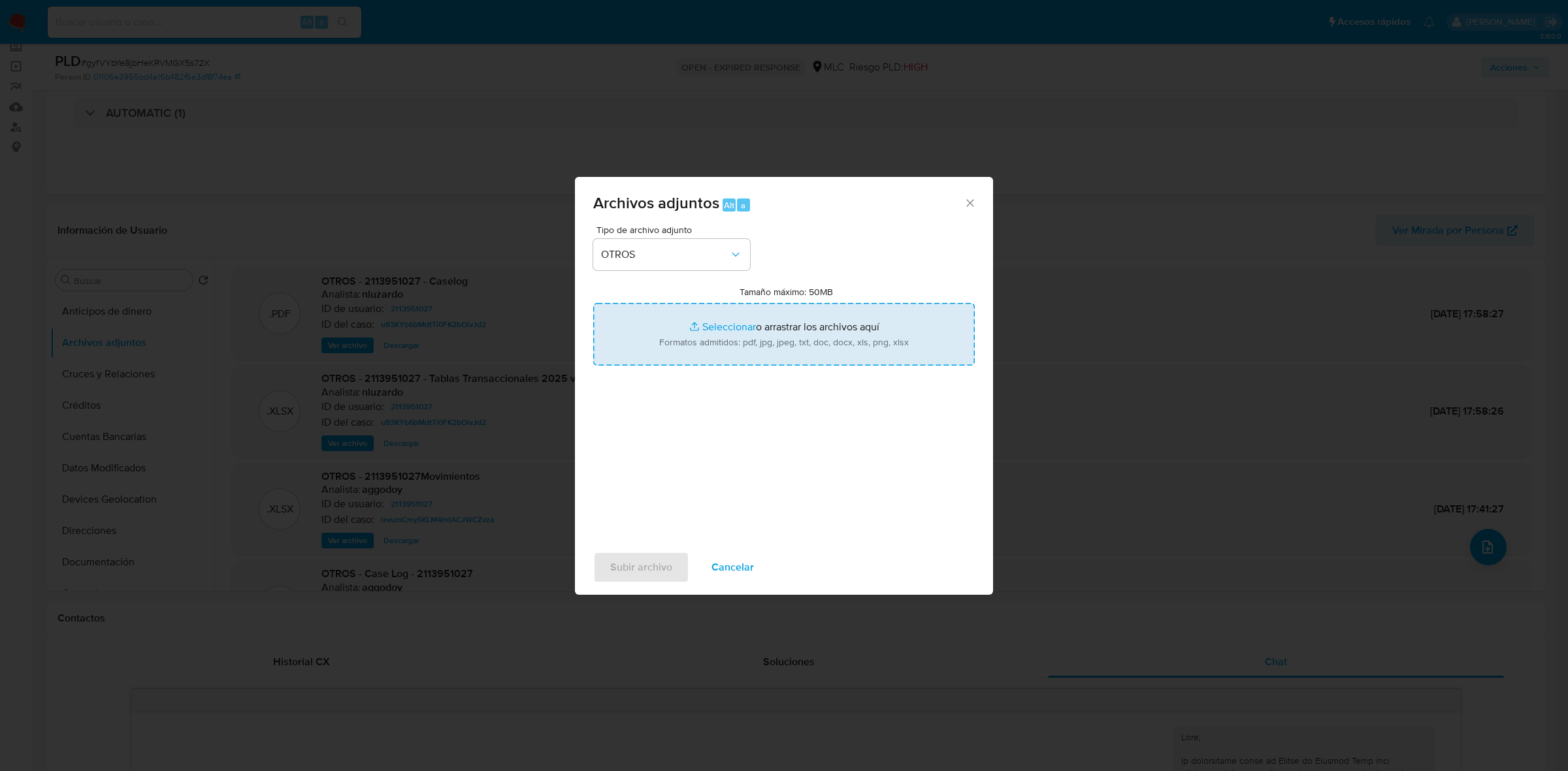
click at [779, 330] on input "Tamaño máximo: 50MB Seleccionar archivos" at bounding box center [784, 334] width 381 height 62
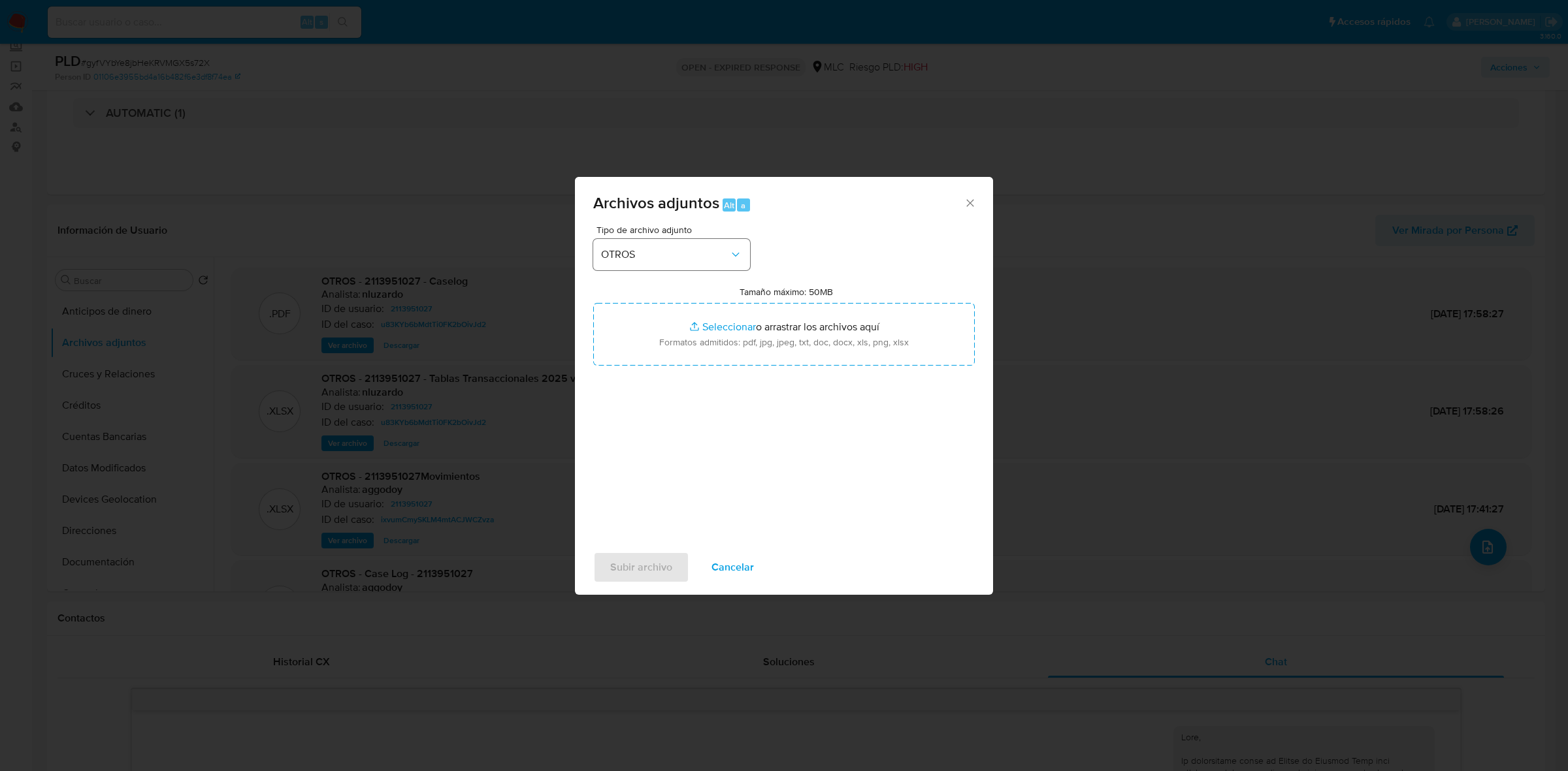
type input "C:\fakepath\2113951027 - 18_09_2025 (1).xlsx"
click at [620, 562] on span "Subir archivo" at bounding box center [641, 567] width 62 height 29
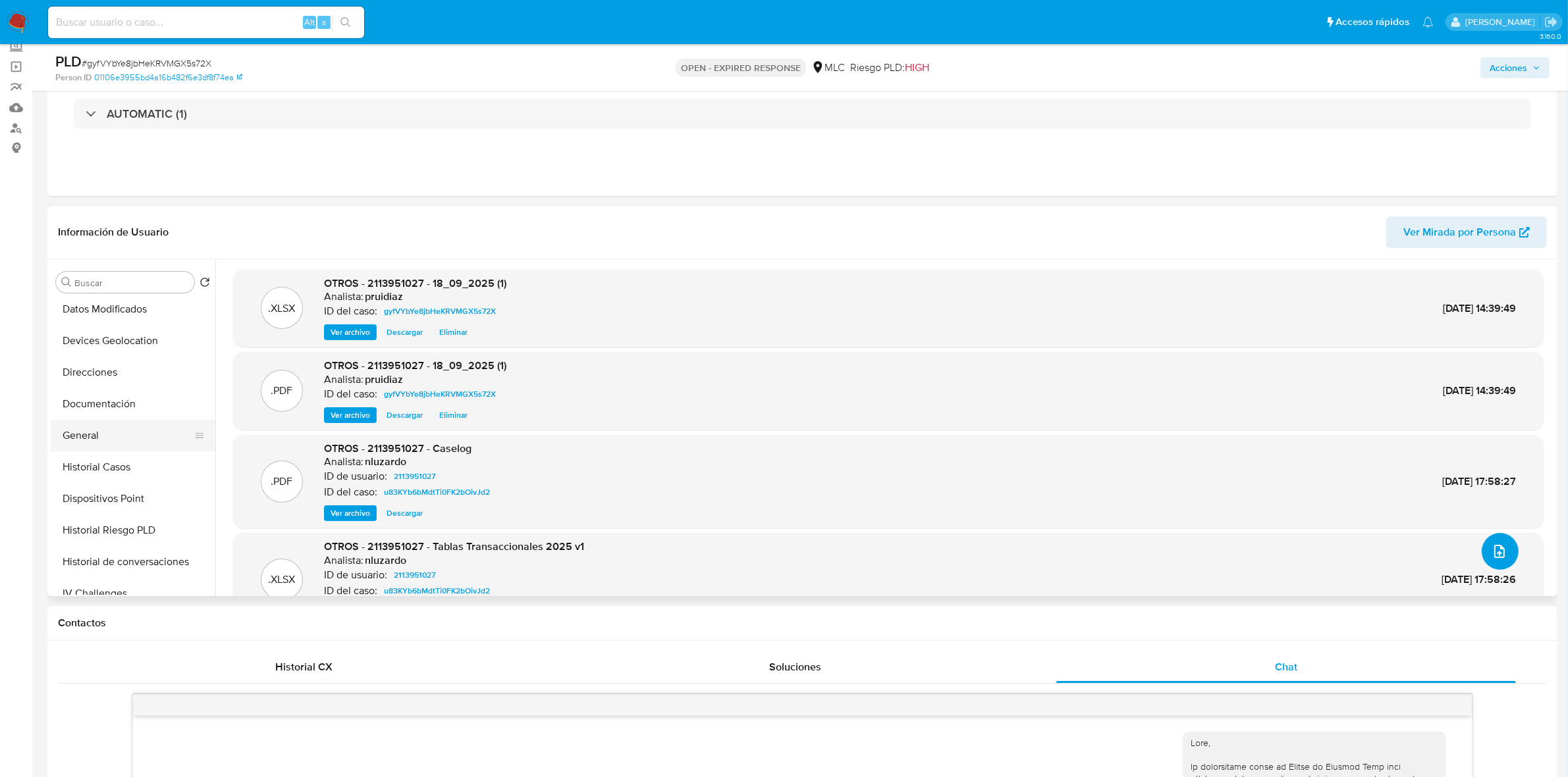
scroll to position [164, 0]
click at [106, 435] on button "General" at bounding box center [128, 434] width 154 height 32
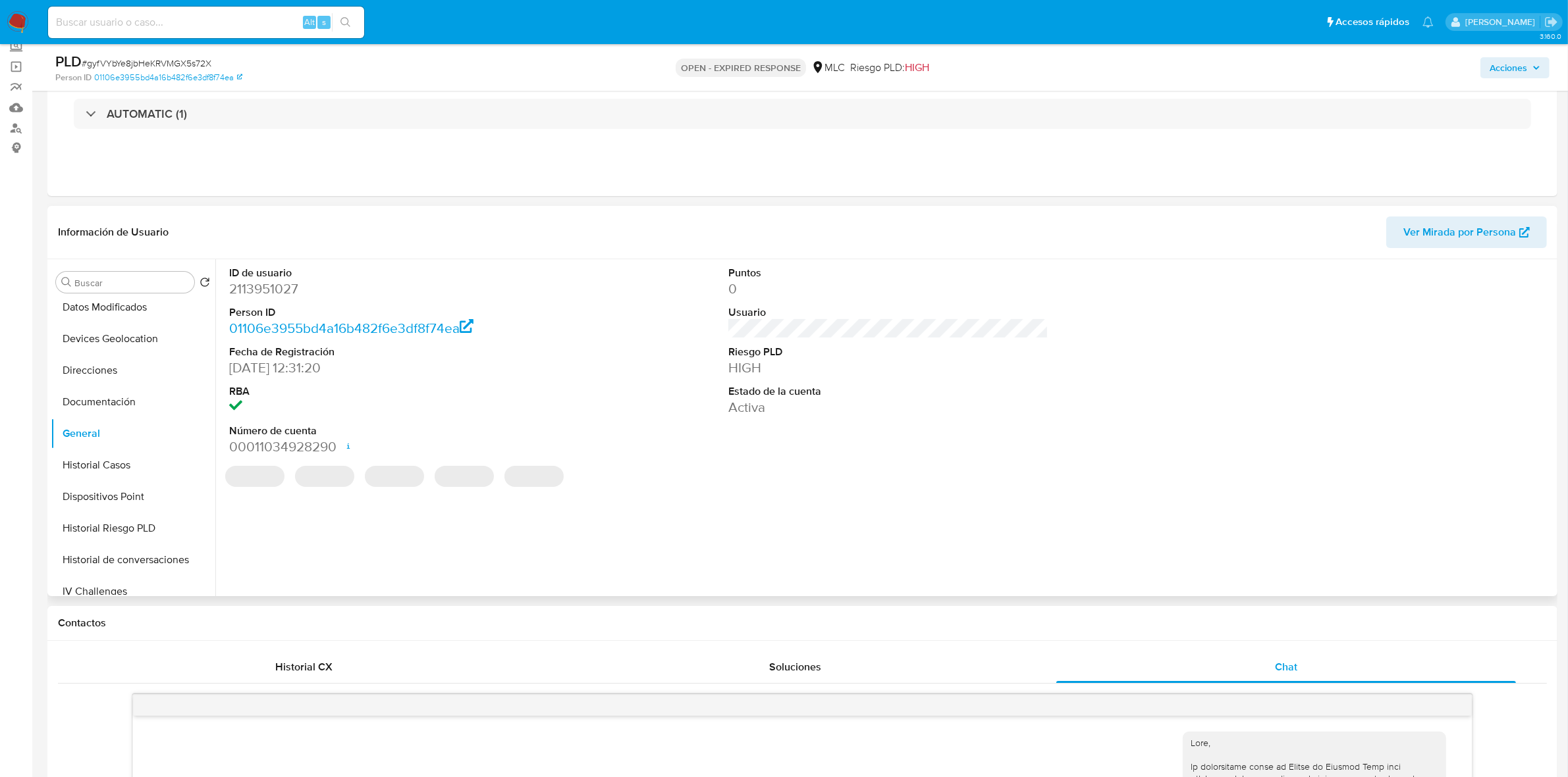
click at [267, 289] on dd "2113951027" at bounding box center [389, 289] width 320 height 18
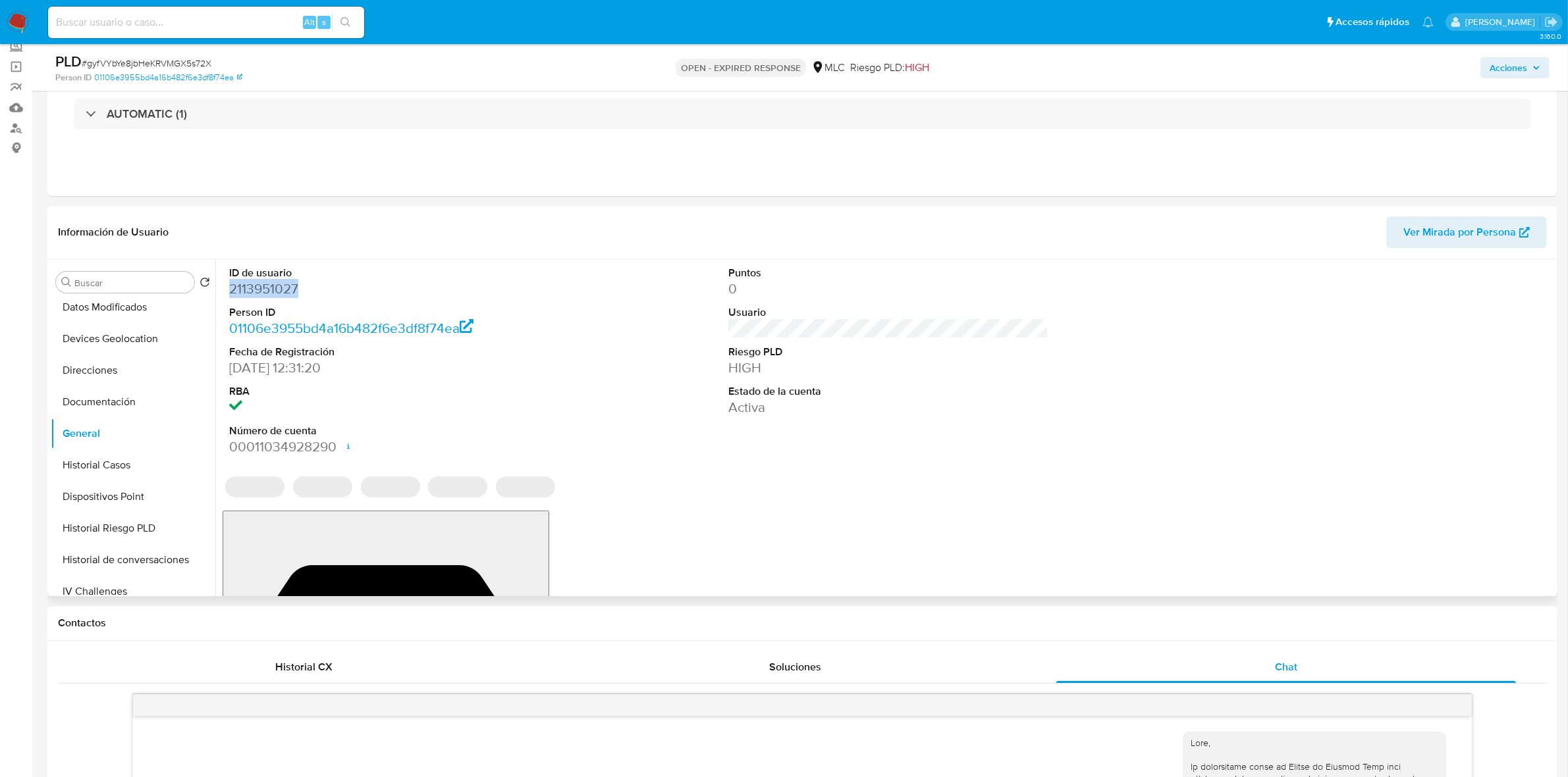
copy dd "2113951027"
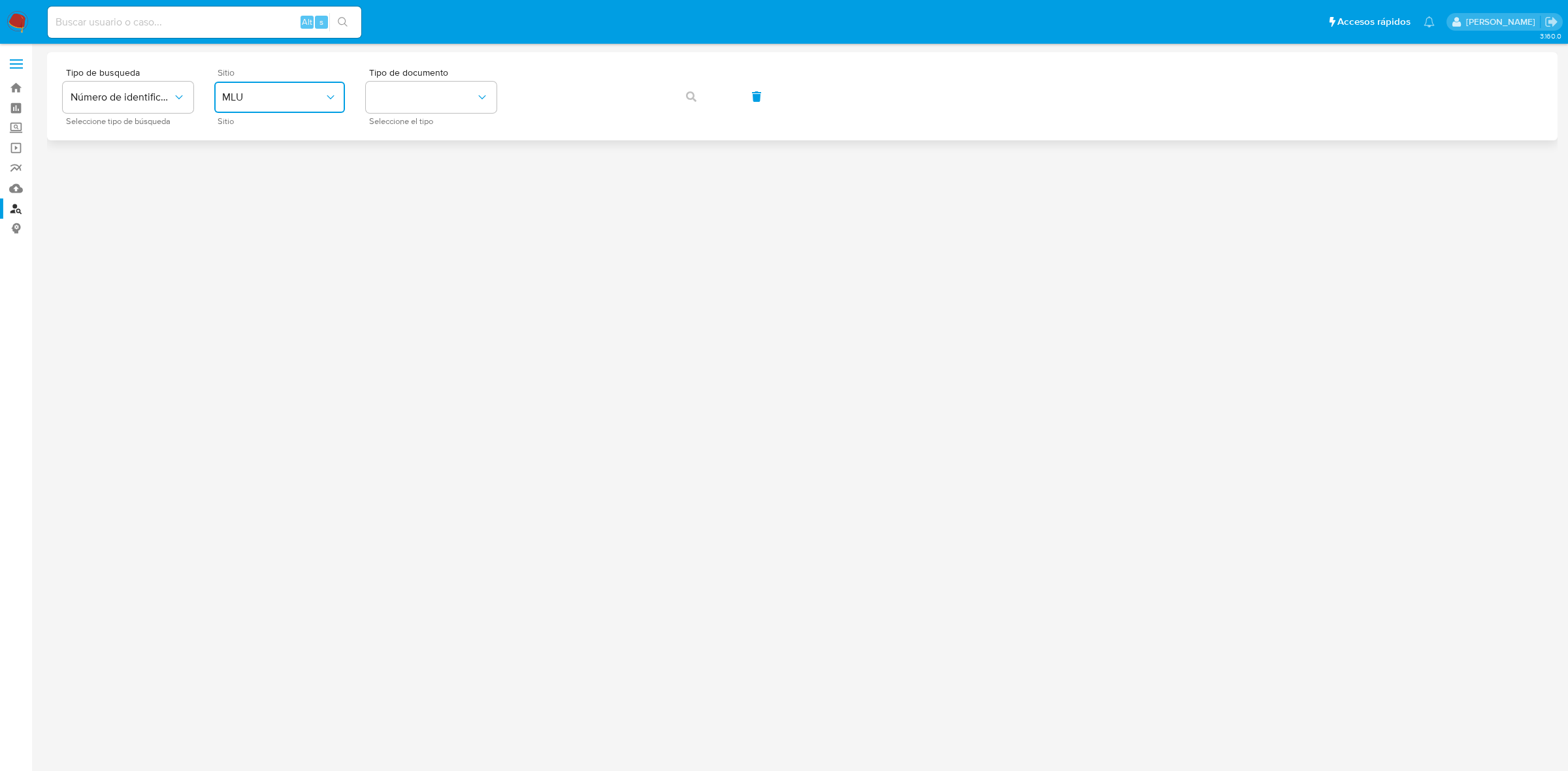
click at [256, 92] on span "MLU" at bounding box center [273, 97] width 102 height 13
click at [247, 319] on div "MLC" at bounding box center [276, 321] width 107 height 32
click at [416, 83] on button "identificationType" at bounding box center [431, 97] width 131 height 32
click at [414, 138] on div "RUT RUT" at bounding box center [427, 138] width 107 height 44
click at [674, 102] on button "button" at bounding box center [690, 97] width 44 height 32
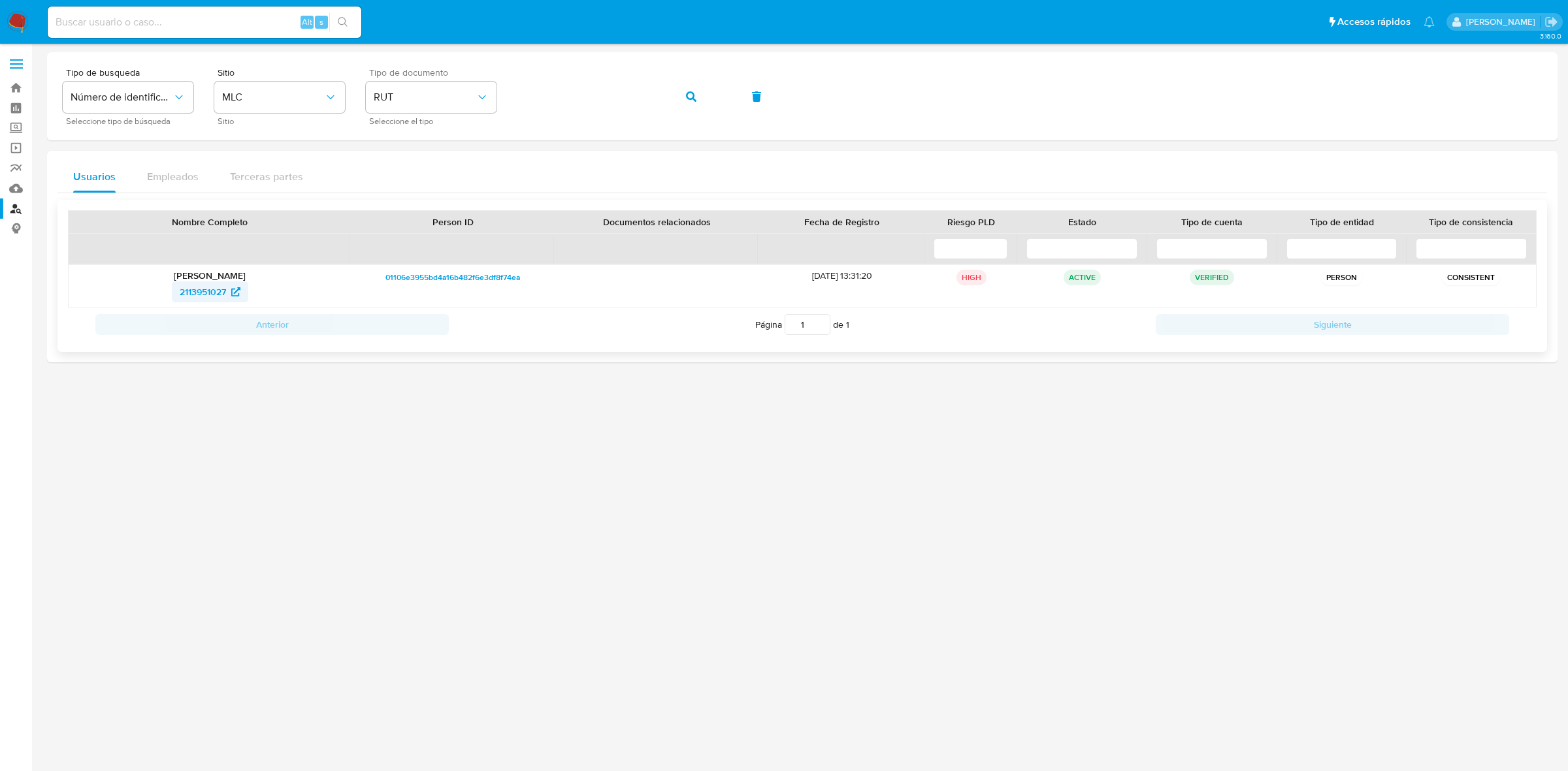
click at [219, 292] on span "2113951027" at bounding box center [203, 291] width 47 height 21
click at [677, 93] on button "button" at bounding box center [690, 97] width 44 height 32
click at [207, 286] on span "2077556865" at bounding box center [203, 291] width 52 height 21
click at [21, 17] on img at bounding box center [17, 22] width 22 height 22
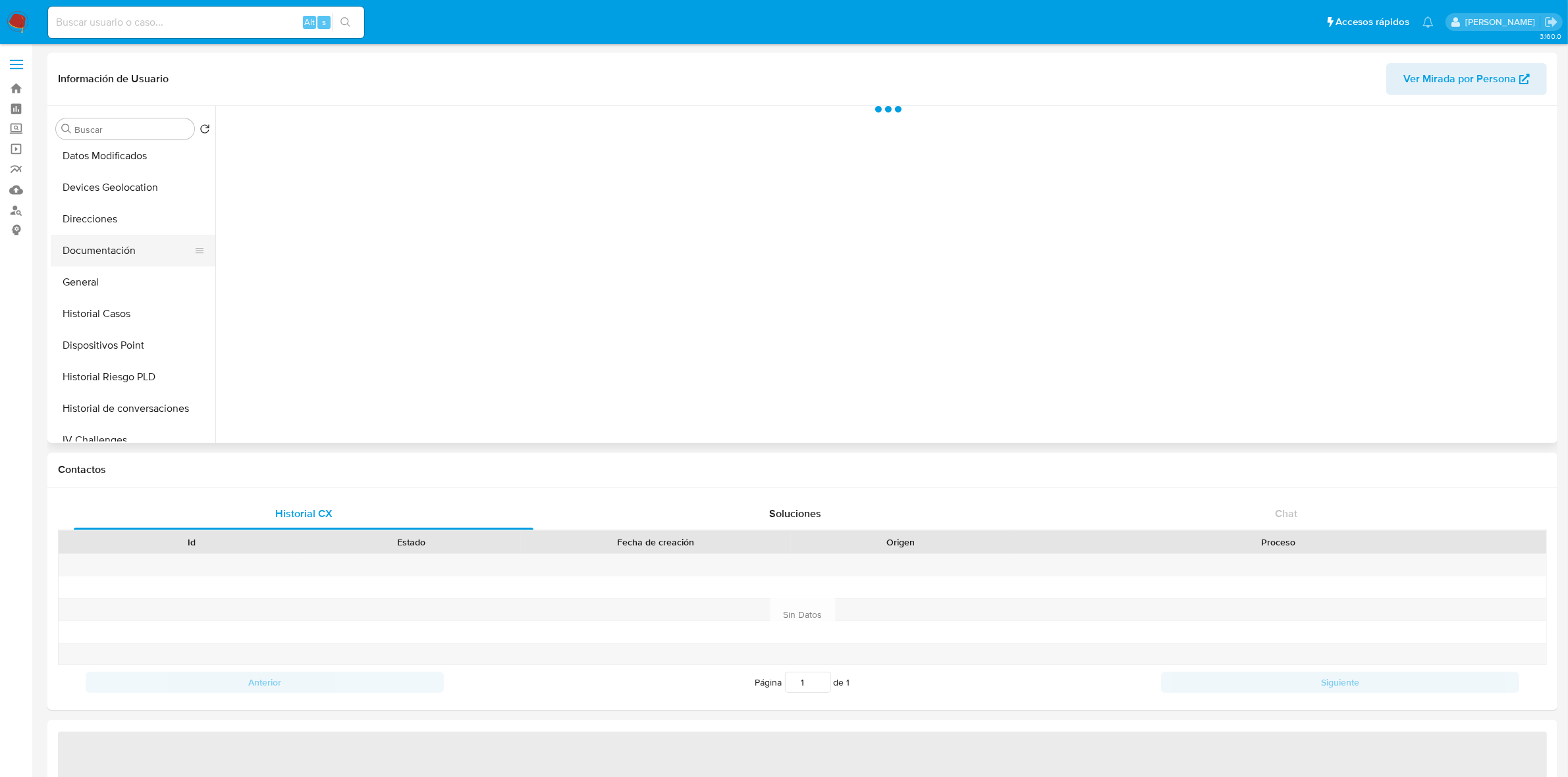
scroll to position [164, 0]
select select "10"
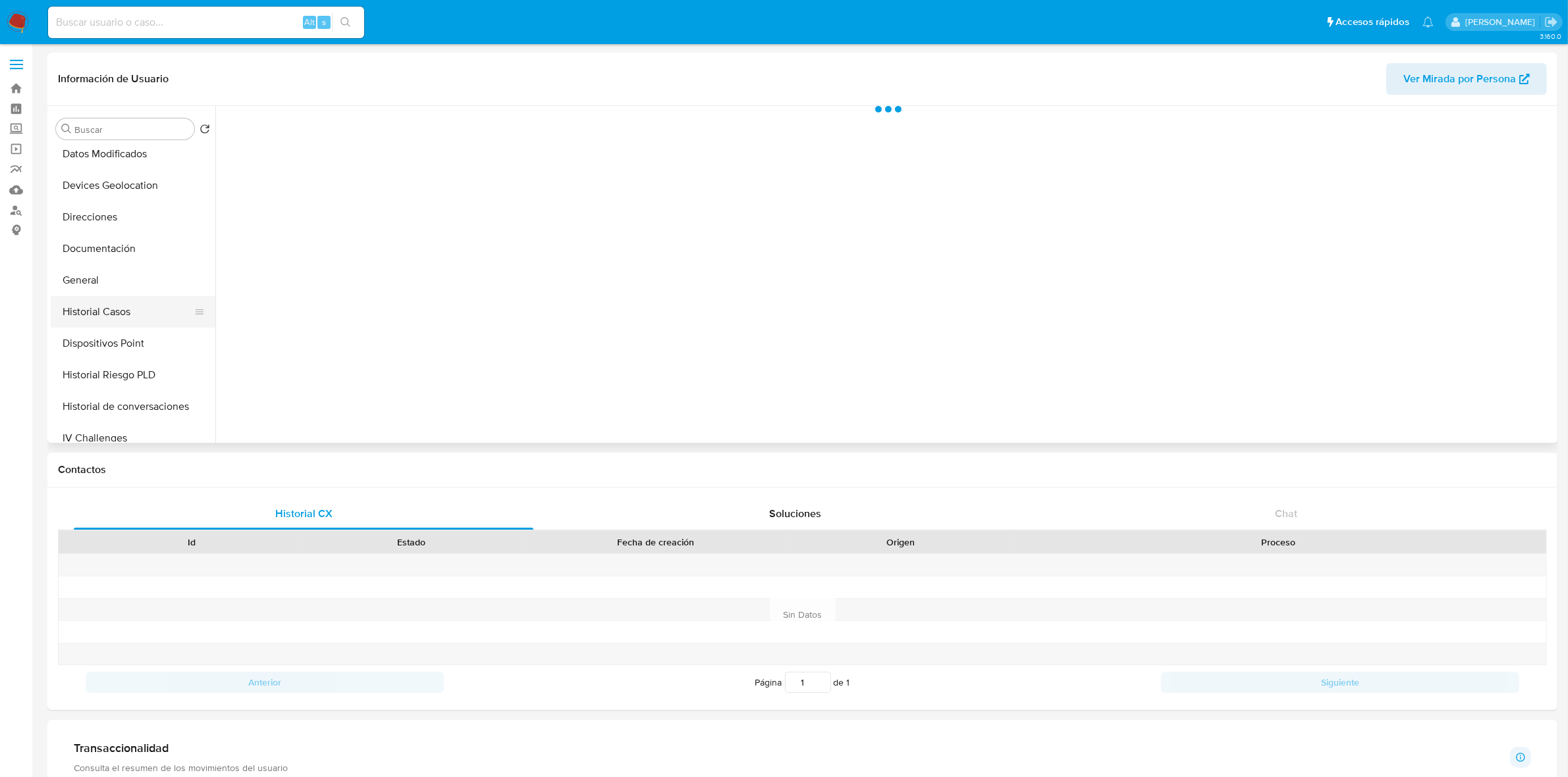
click at [119, 318] on button "Historial Casos" at bounding box center [128, 312] width 154 height 32
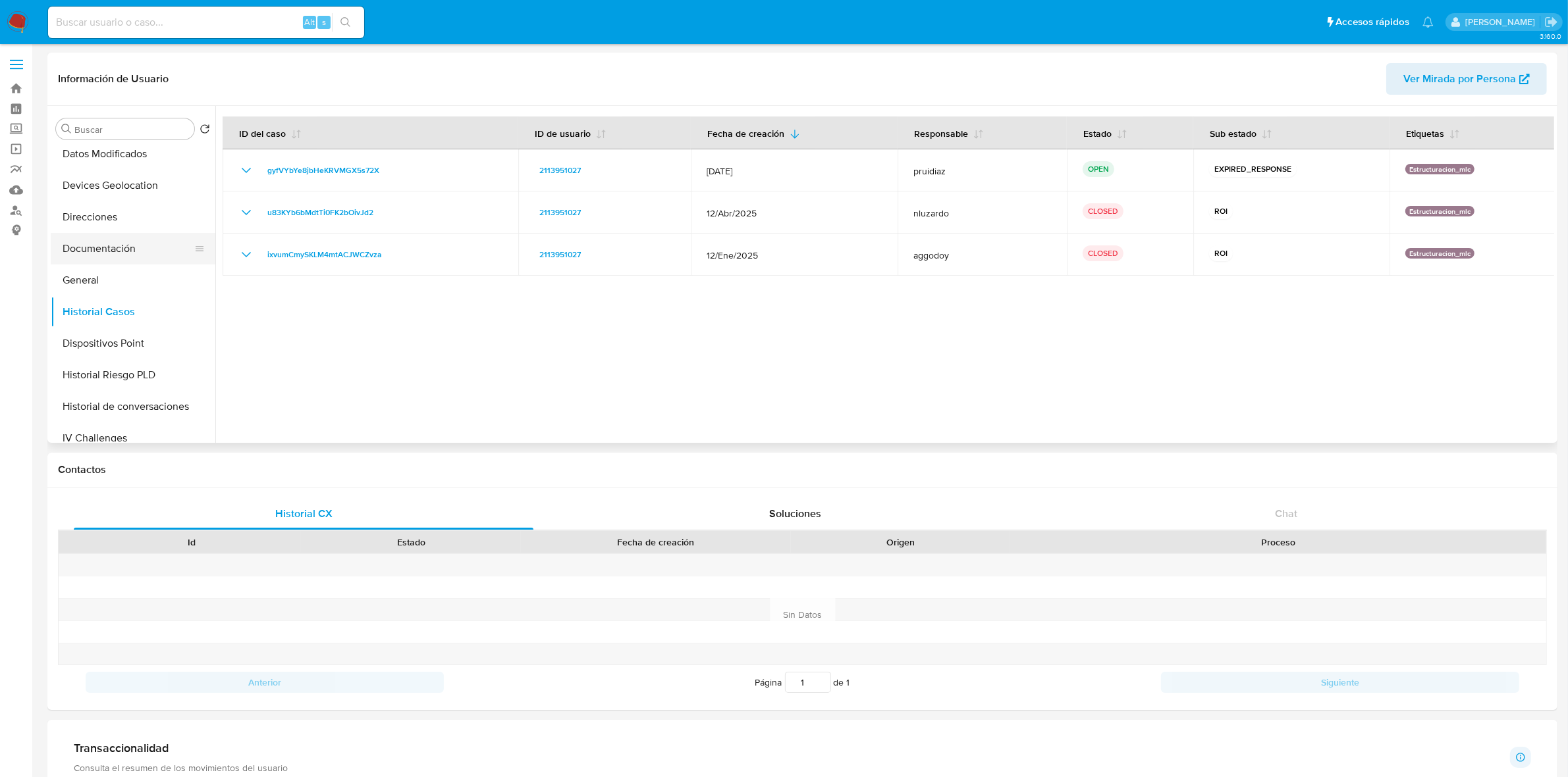
click at [116, 258] on button "Documentación" at bounding box center [128, 249] width 154 height 32
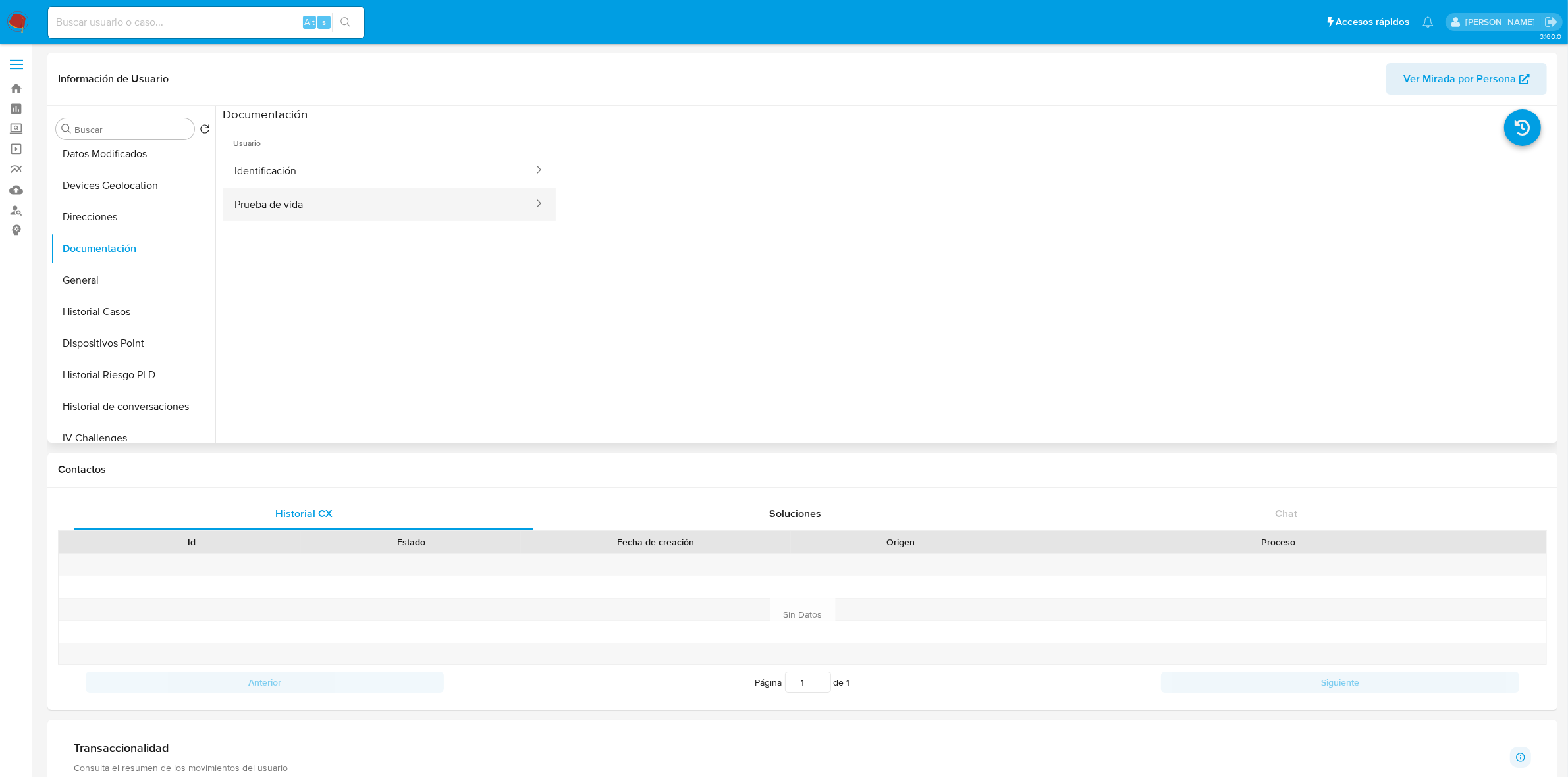
click at [303, 218] on button "Prueba de vida" at bounding box center [379, 205] width 312 height 34
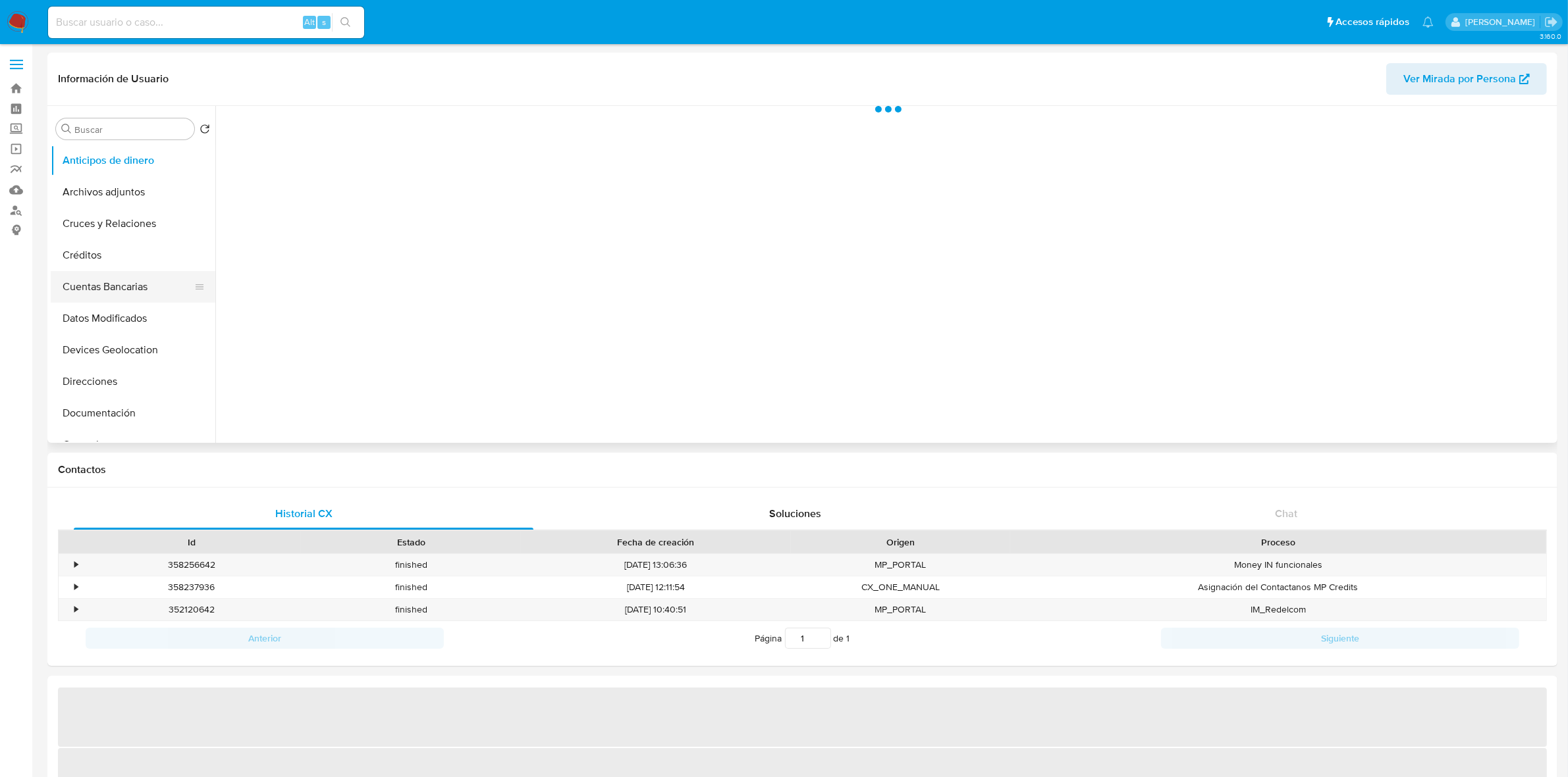
scroll to position [82, 0]
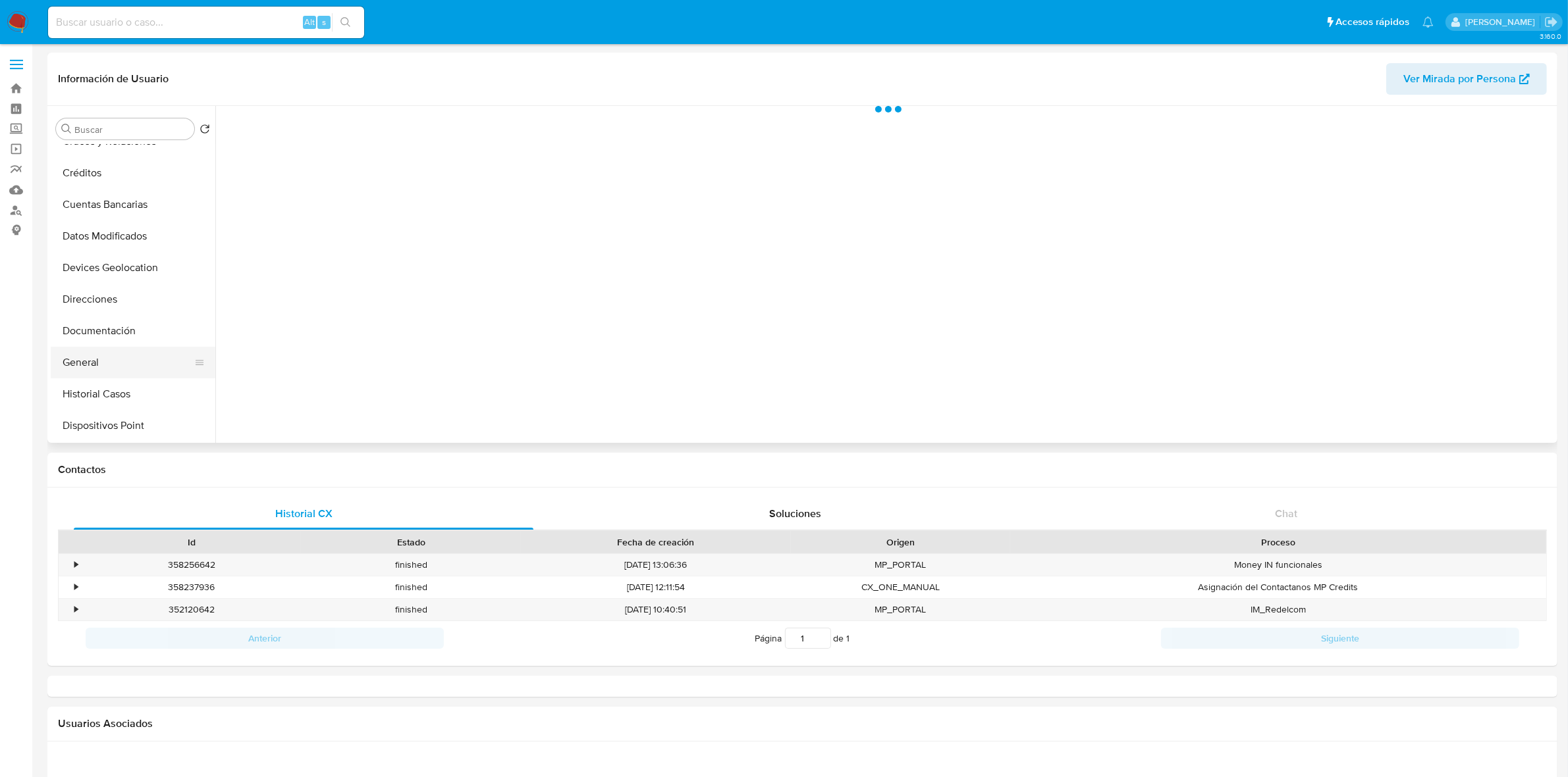
select select "10"
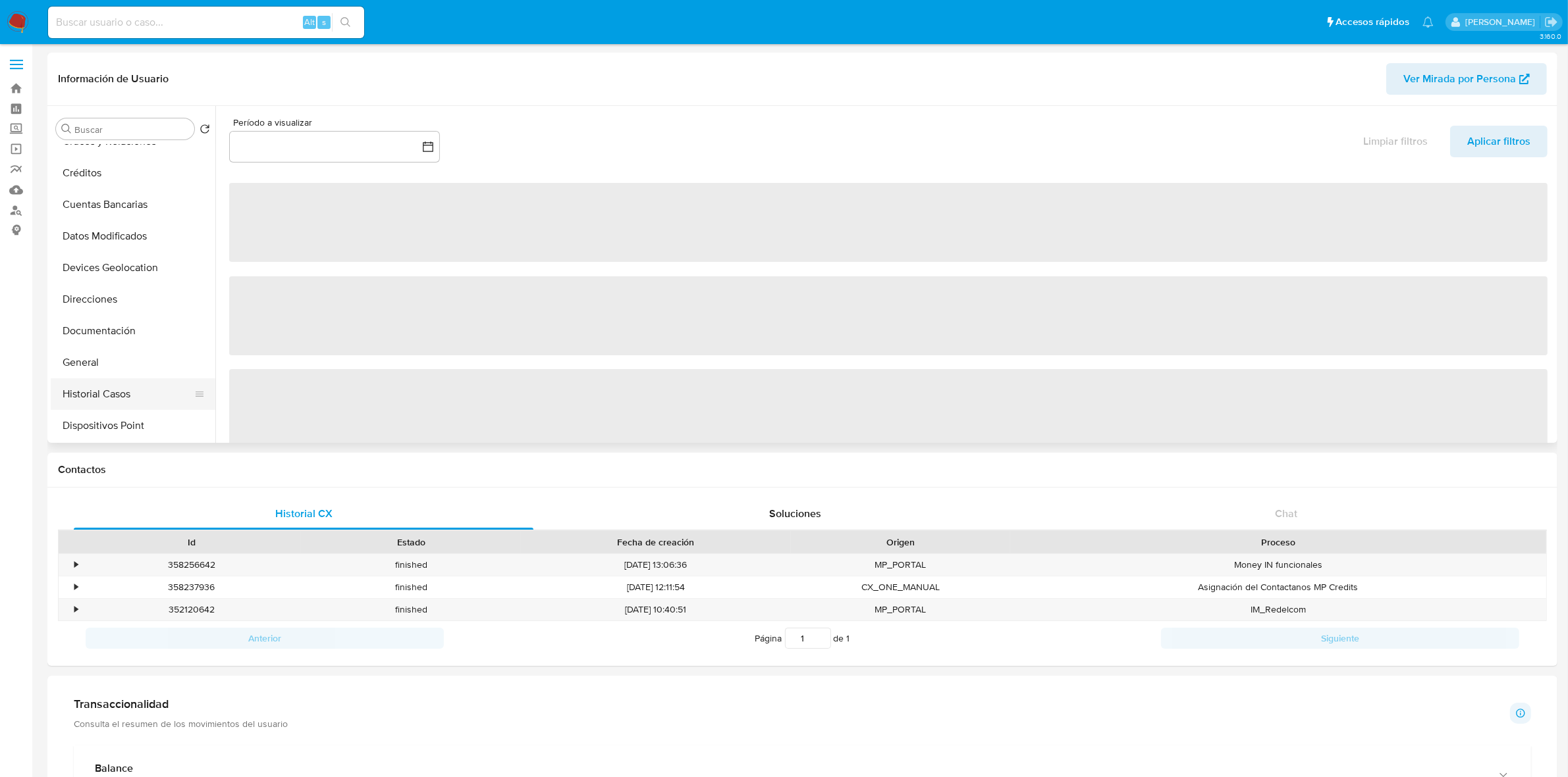
click at [108, 404] on button "Historial Casos" at bounding box center [128, 394] width 154 height 32
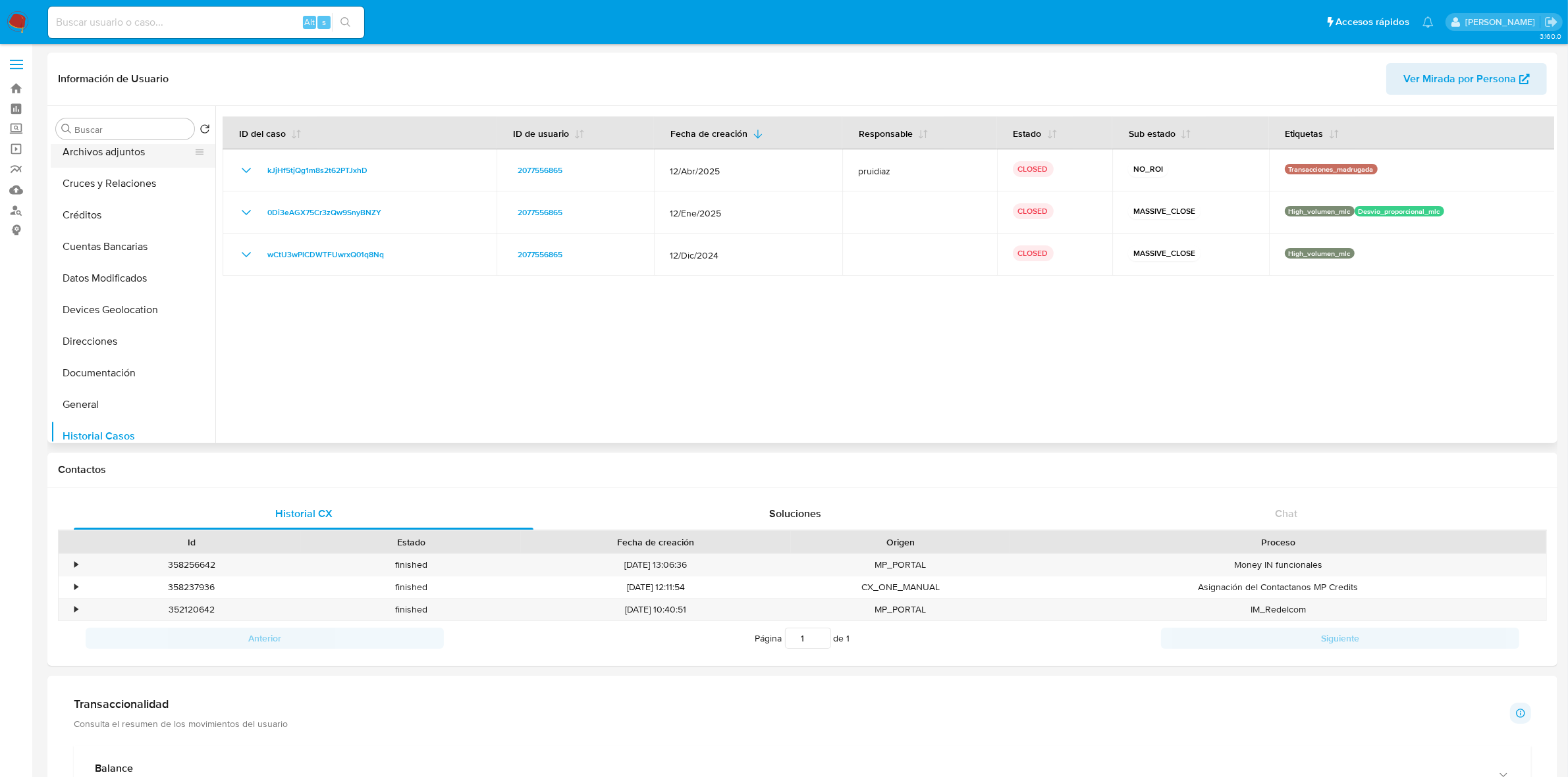
scroll to position [0, 0]
click at [135, 194] on button "Archivos adjuntos" at bounding box center [128, 192] width 154 height 32
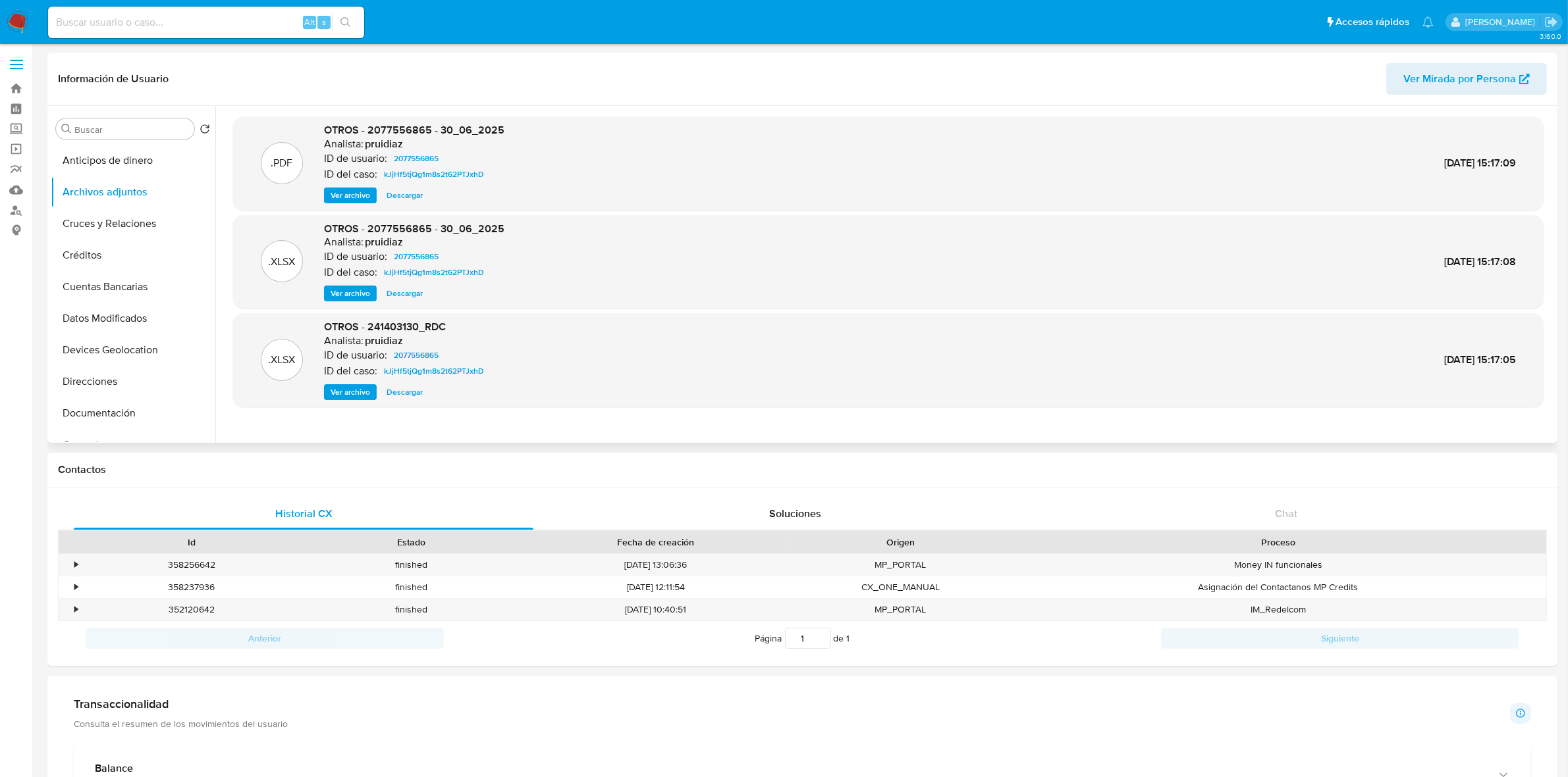
click at [354, 192] on span "Ver archivo" at bounding box center [350, 196] width 39 height 13
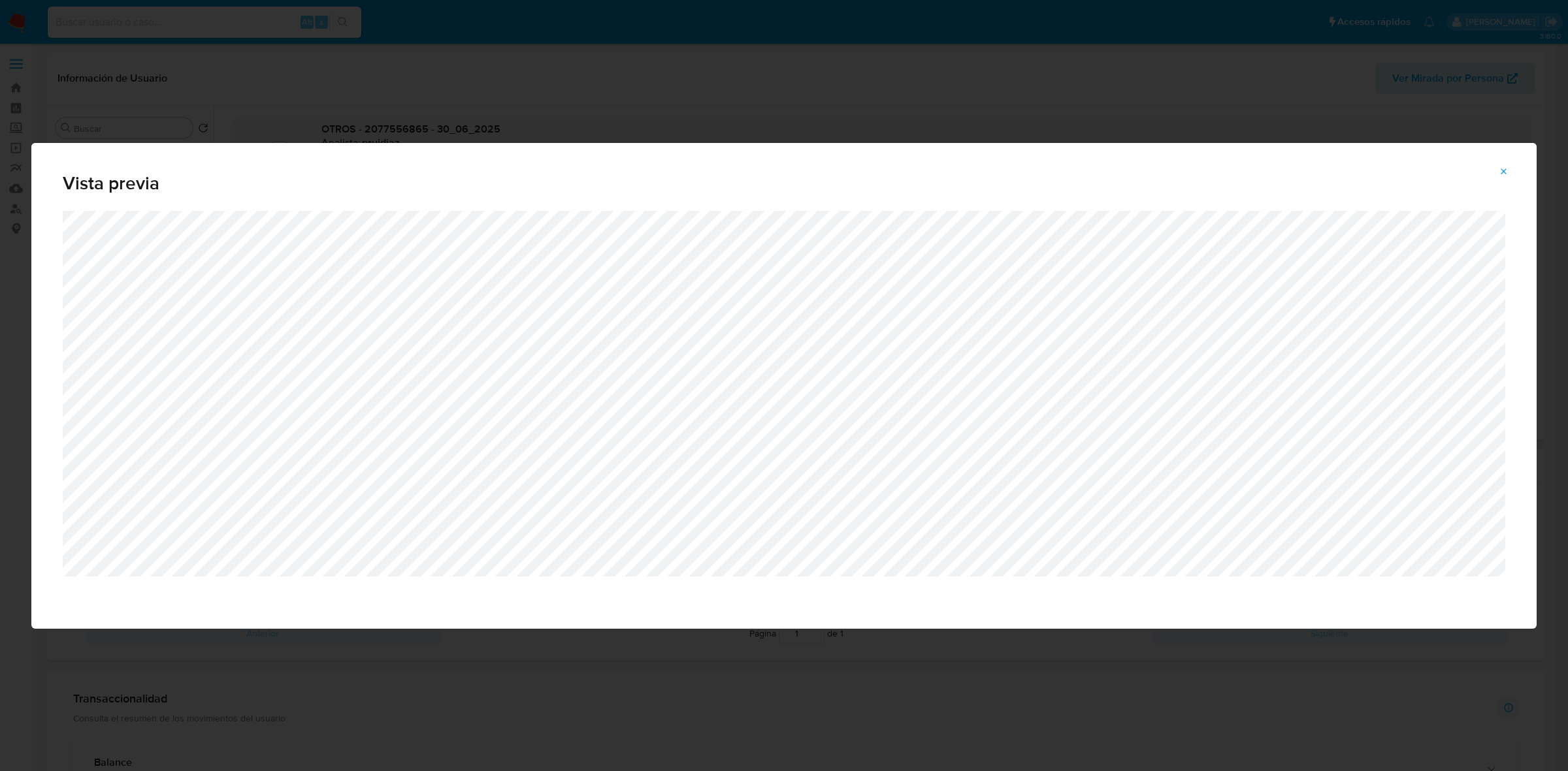
click at [1497, 174] on button "Attachment preview" at bounding box center [1503, 172] width 29 height 21
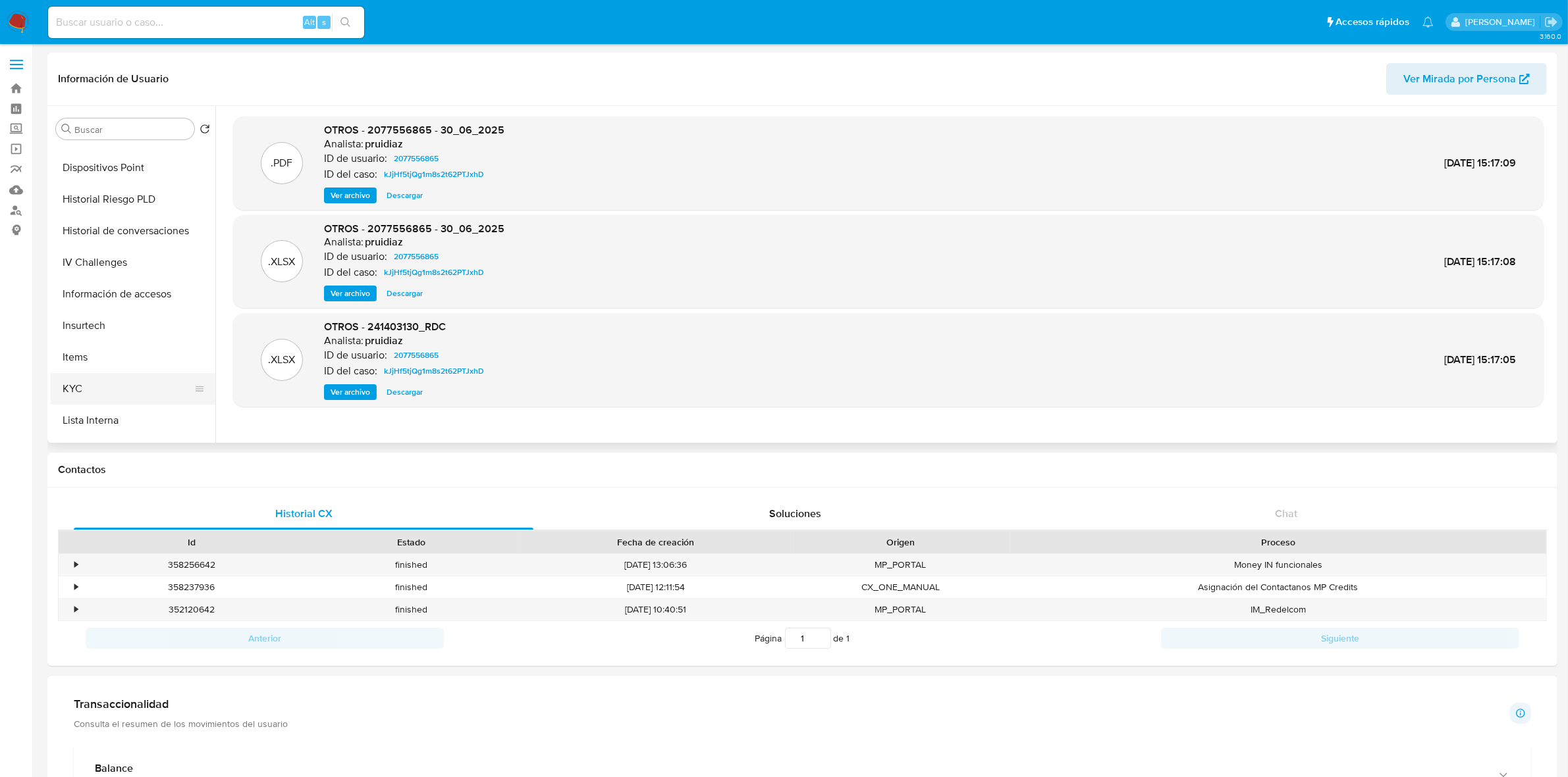
scroll to position [411, 0]
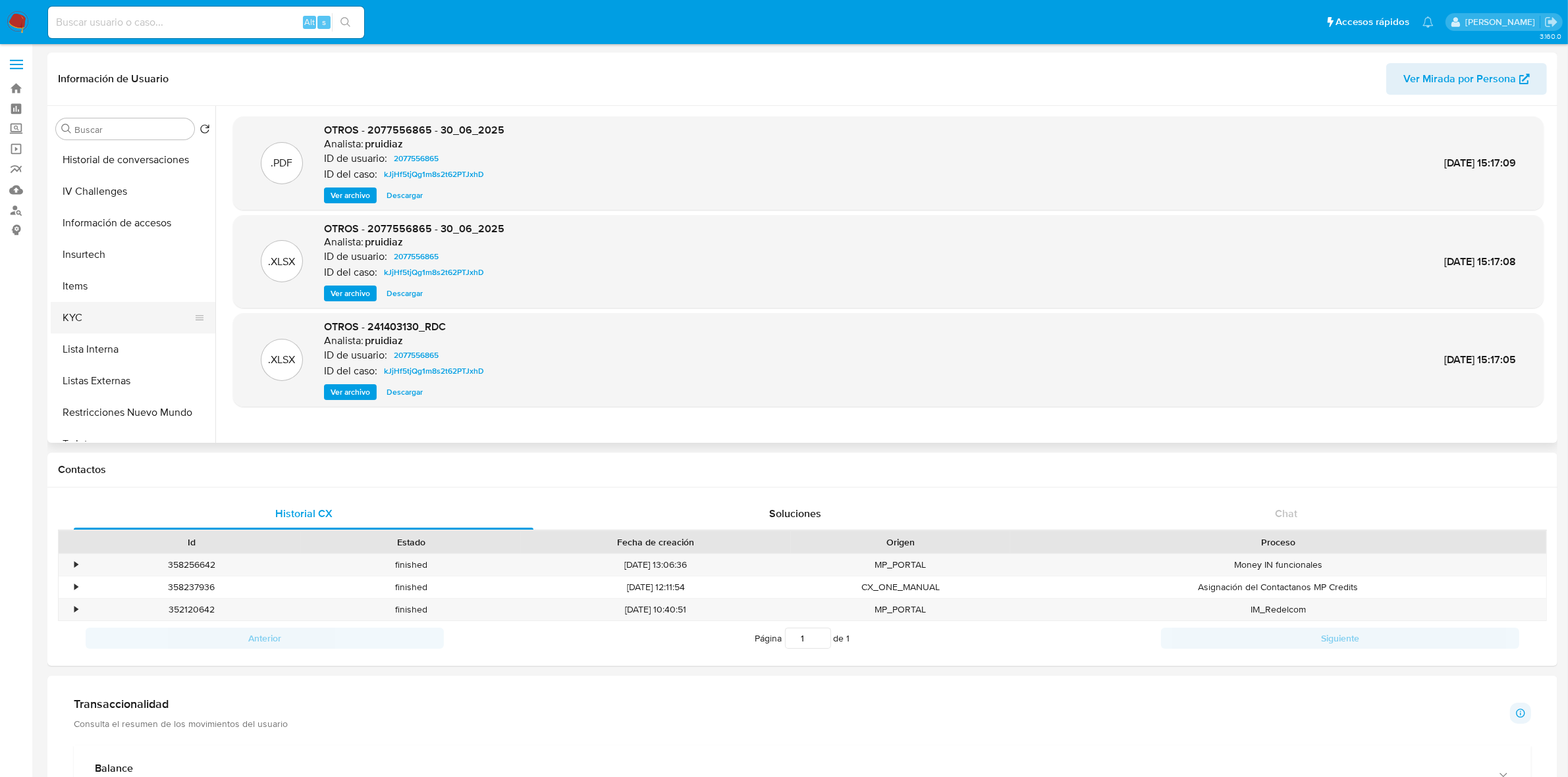
click at [75, 326] on button "KYC" at bounding box center [128, 318] width 154 height 32
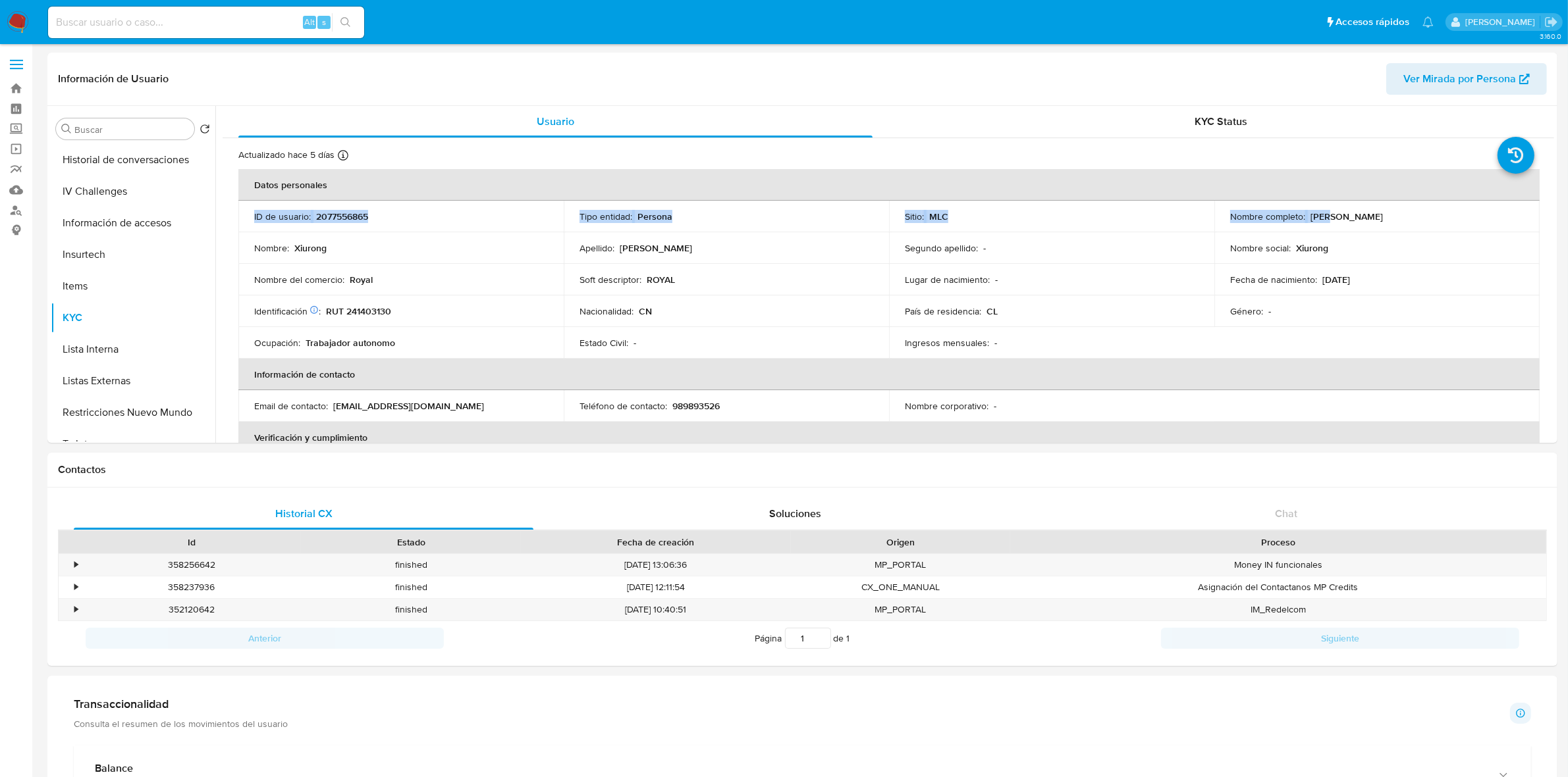
drag, startPoint x: 1406, startPoint y: 206, endPoint x: 1325, endPoint y: 212, distance: 81.2
click at [1325, 212] on table "Datos personales ID de usuario : 2077556865 Tipo entidad : Persona Sitio : MLC …" at bounding box center [889, 406] width 1301 height 474
click at [1335, 218] on p "Xiurong Zhou" at bounding box center [1346, 216] width 72 height 12
drag, startPoint x: 1370, startPoint y: 222, endPoint x: 1307, endPoint y: 218, distance: 63.1
click at [1307, 218] on div "Nombre completo : Xiurong Zhou" at bounding box center [1377, 216] width 294 height 12
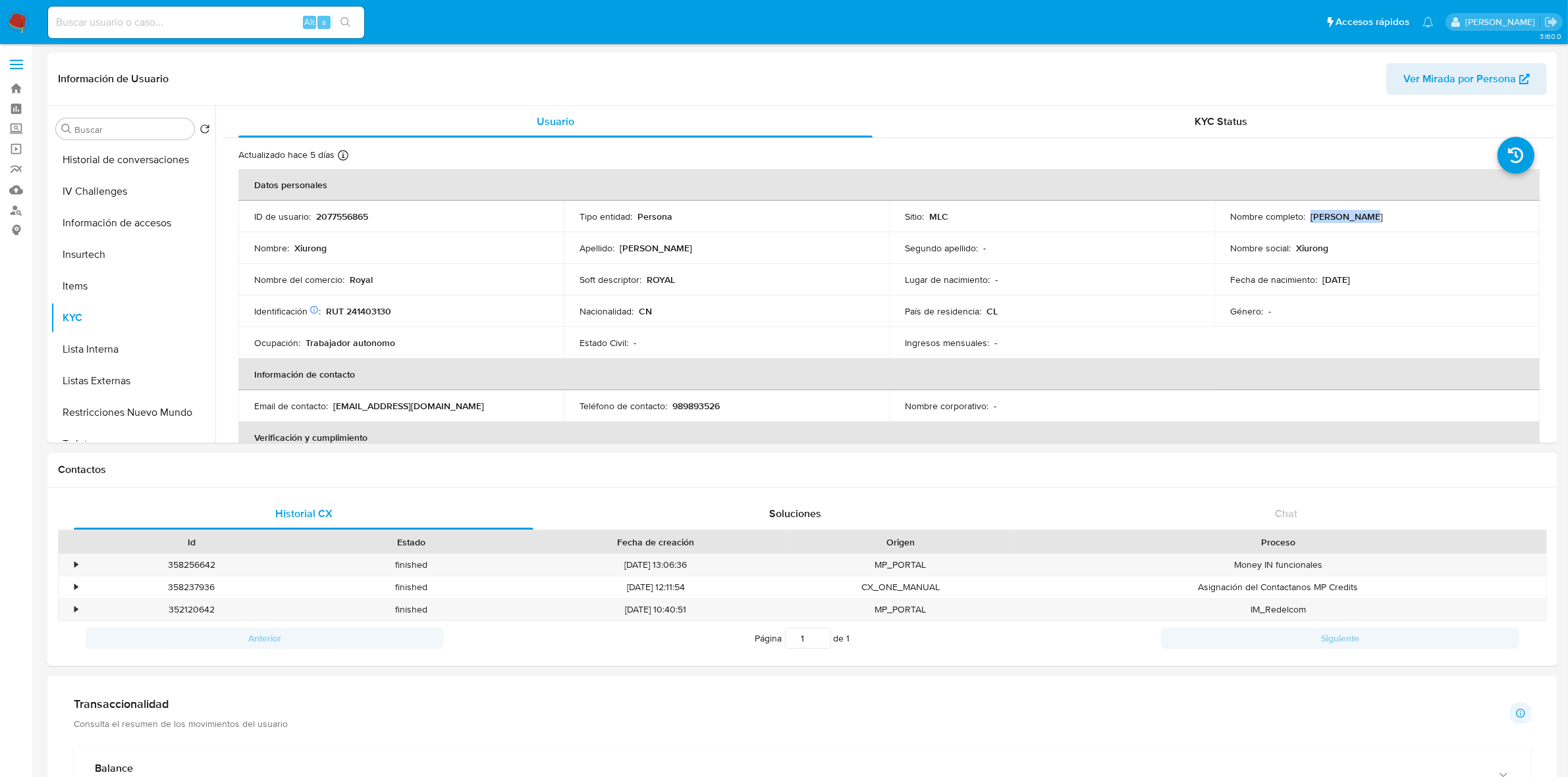
copy p "Xiurong Zhou"
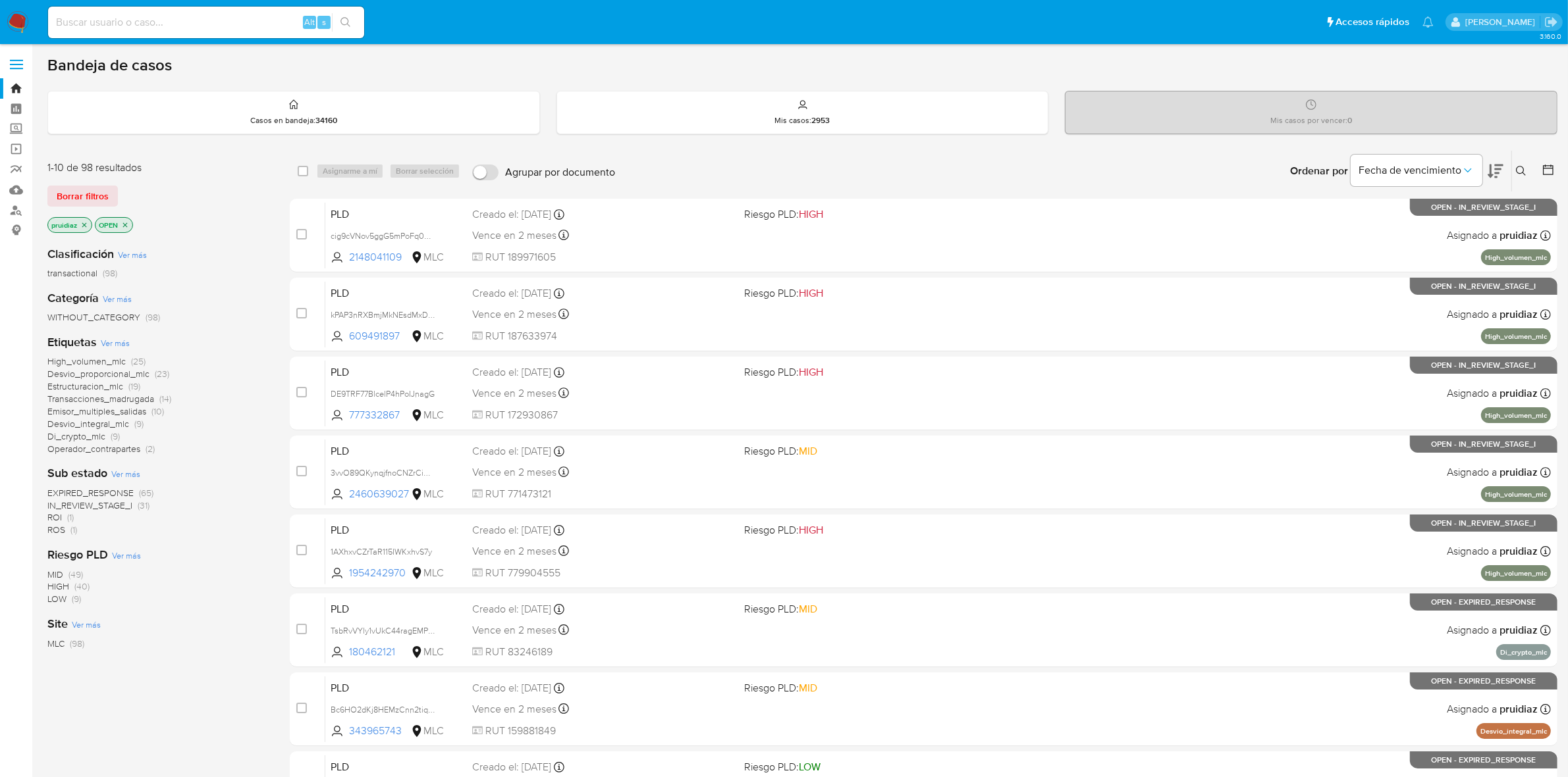
click at [1502, 173] on icon at bounding box center [1495, 171] width 16 height 16
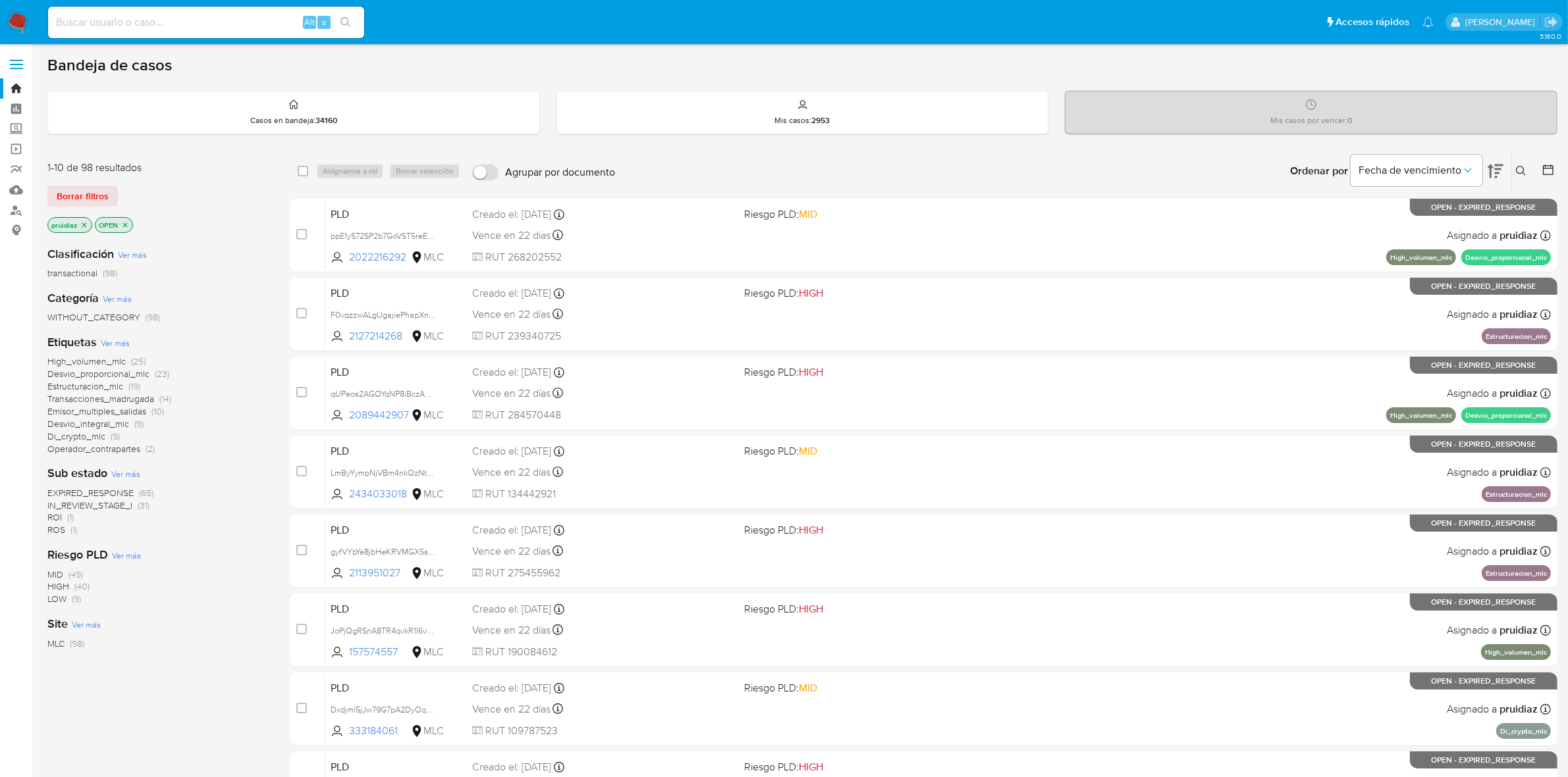
click at [1513, 164] on button at bounding box center [1523, 171] width 22 height 16
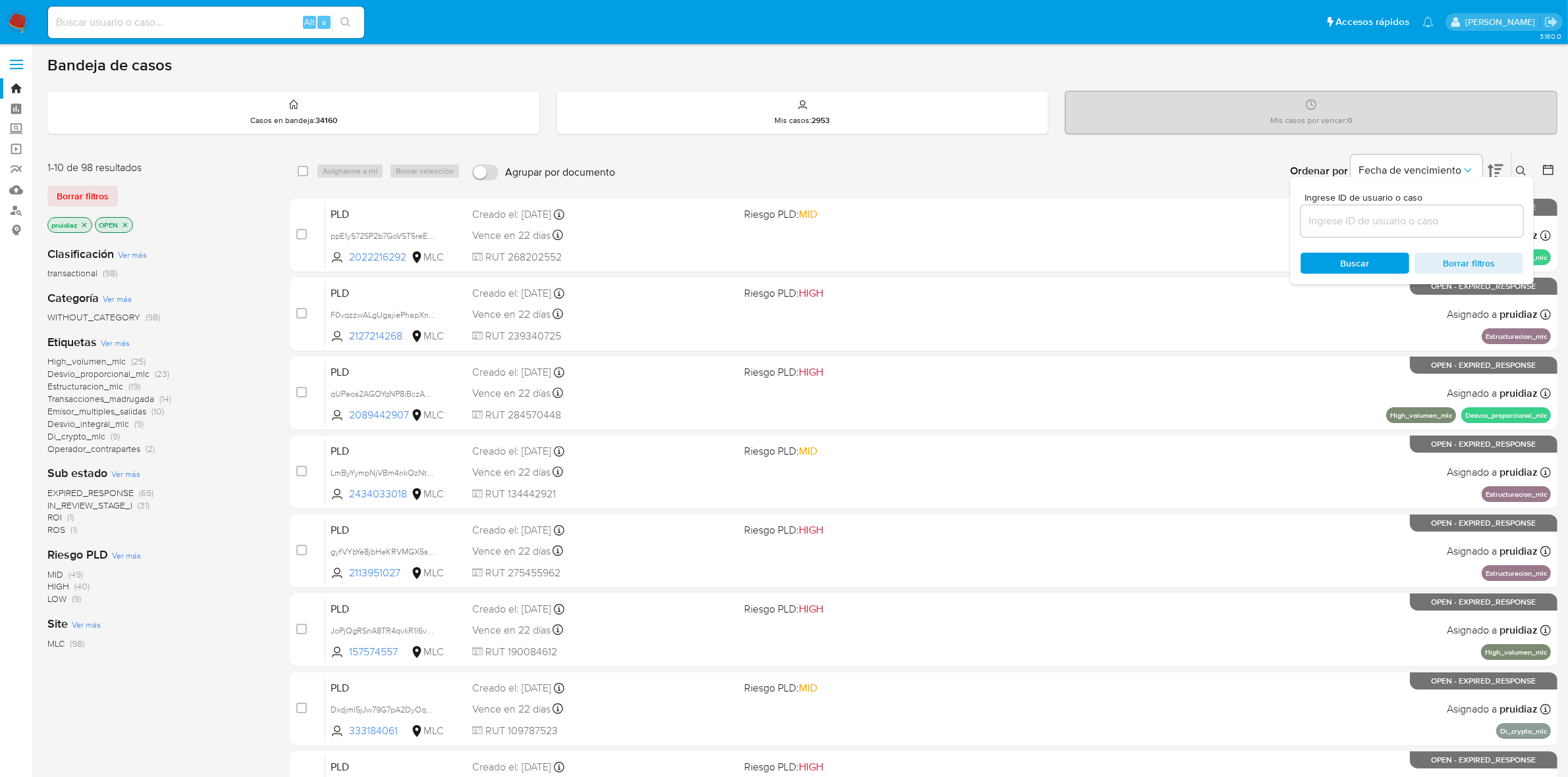
click at [1339, 222] on input at bounding box center [1411, 221] width 222 height 17
type input "2113951027"
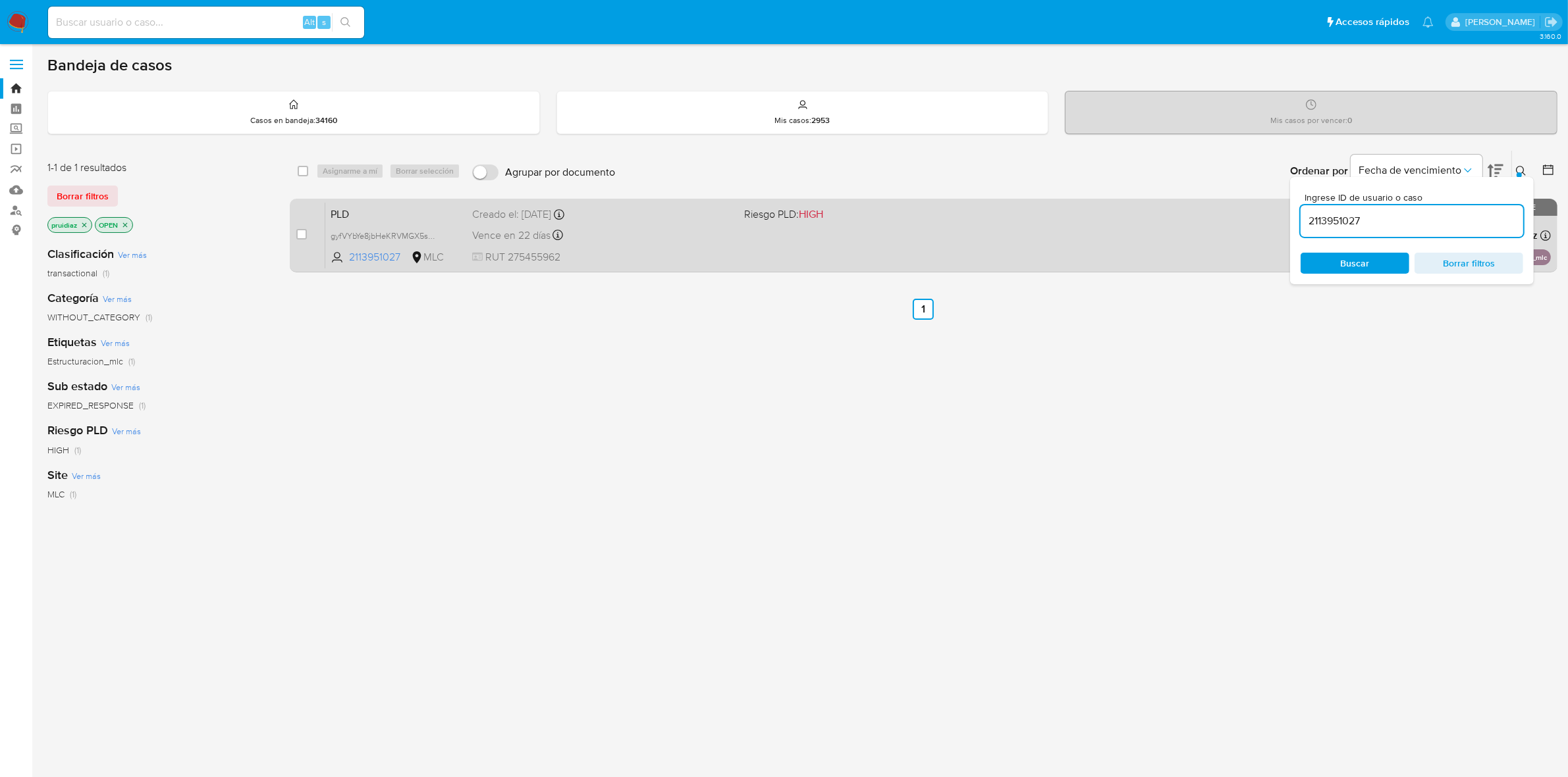
click at [301, 239] on div "case-item-checkbox" at bounding box center [301, 234] width 11 height 13
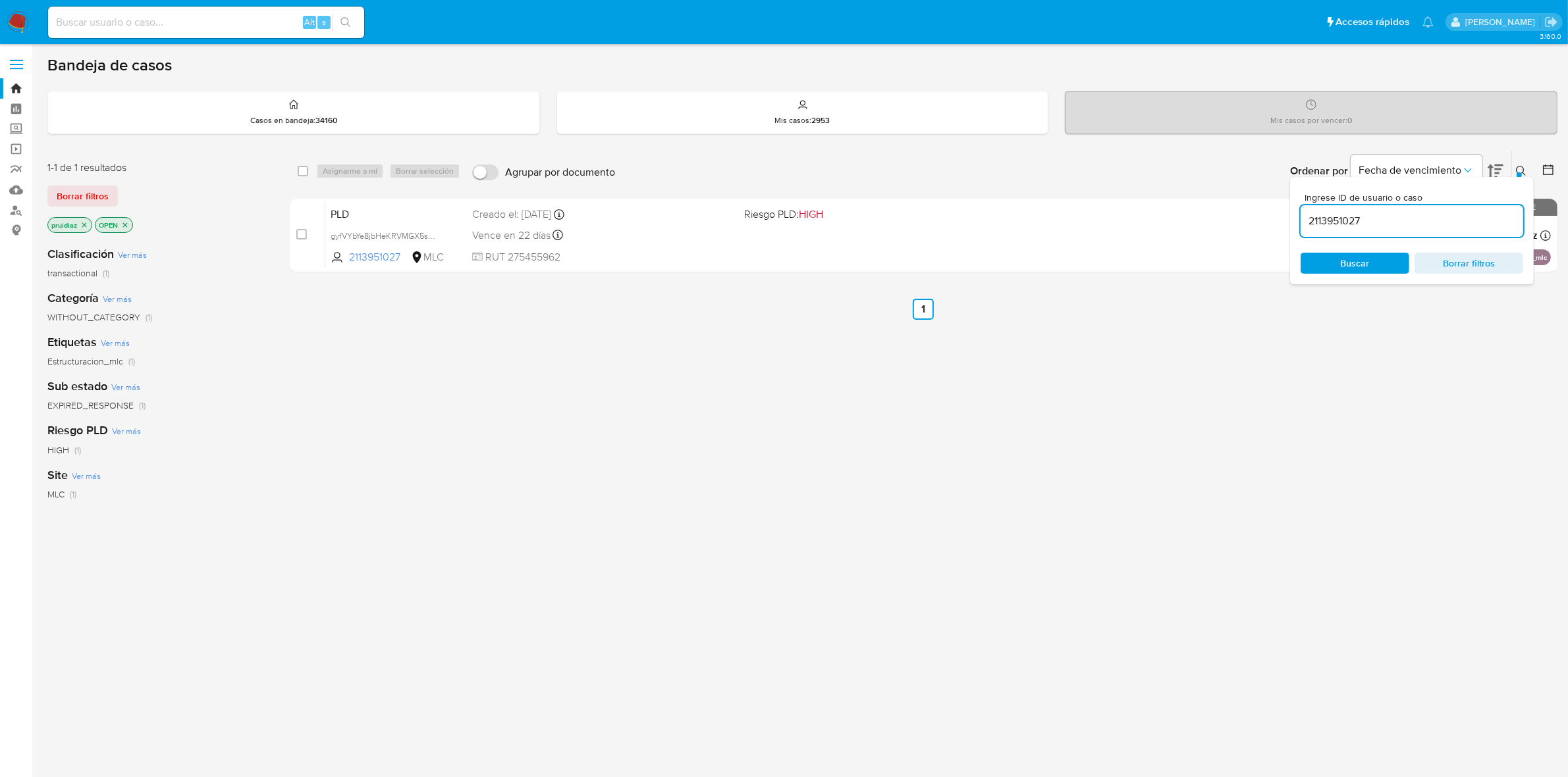
click at [334, 169] on div "Asignarme a mí Borrar selección" at bounding box center [391, 171] width 149 height 16
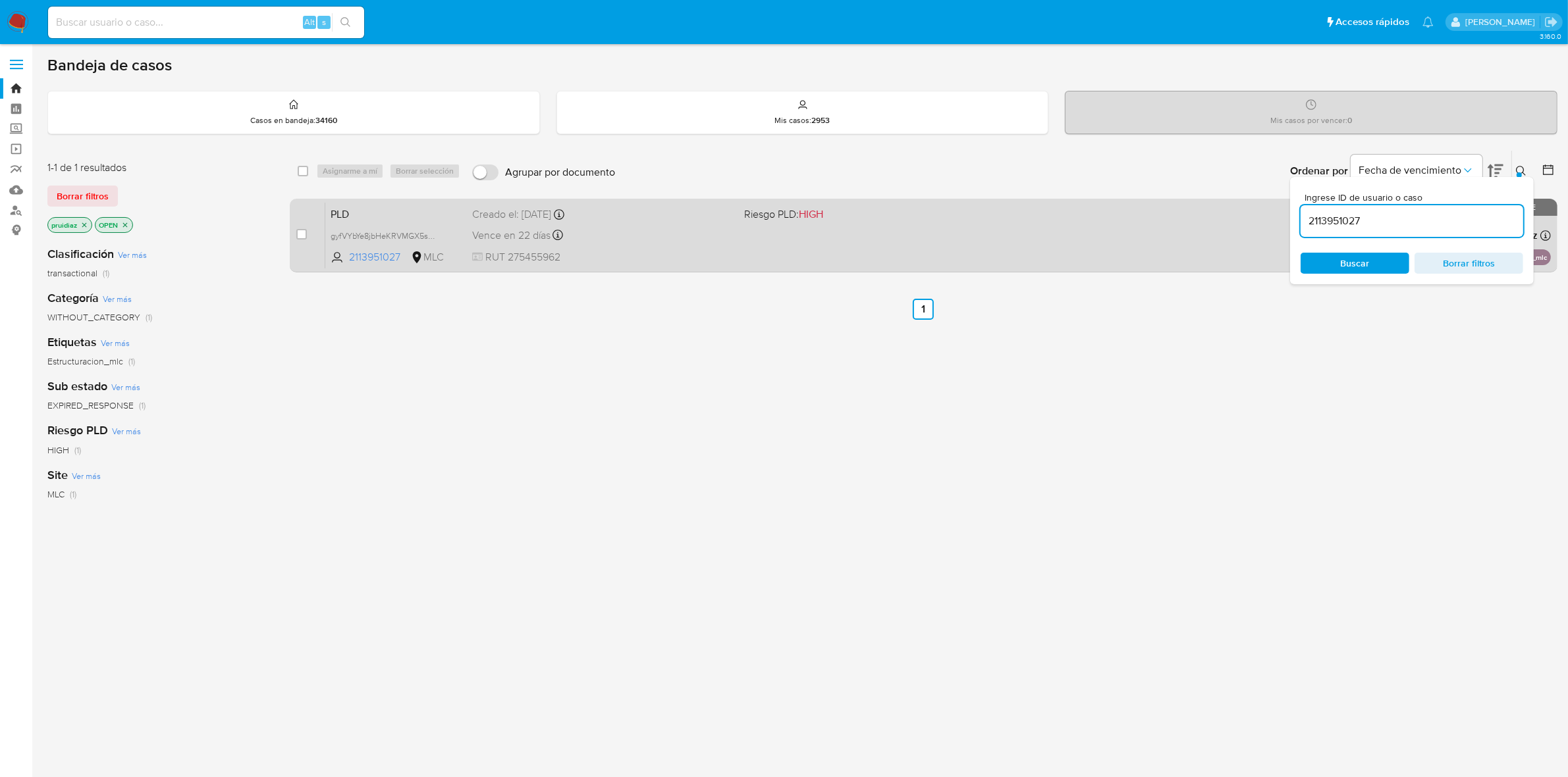
drag, startPoint x: 301, startPoint y: 231, endPoint x: 313, endPoint y: 228, distance: 12.4
click at [301, 232] on input "checkbox" at bounding box center [301, 234] width 11 height 11
checkbox input "true"
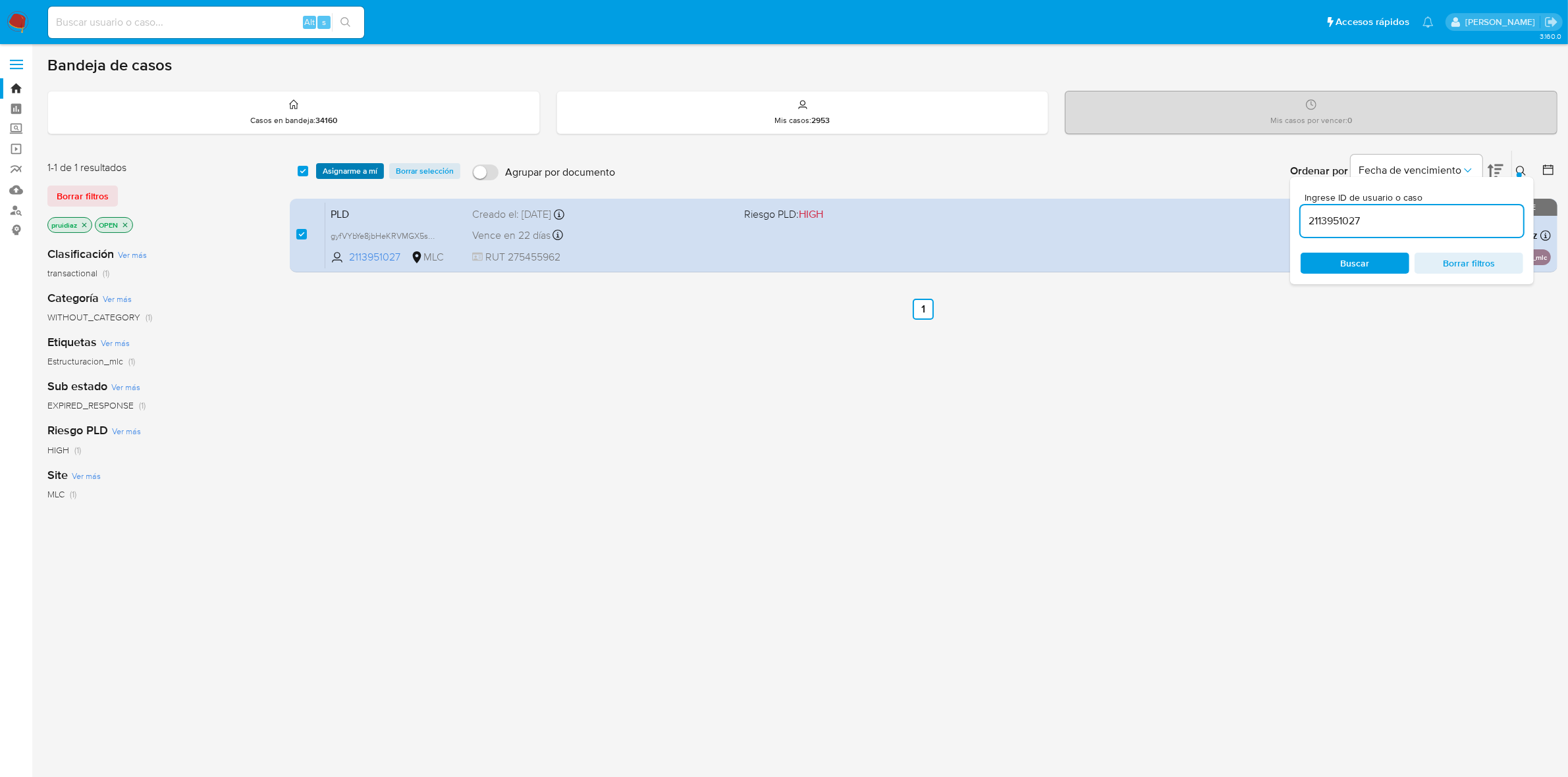
click at [366, 169] on span "Asignarme a mí" at bounding box center [349, 171] width 55 height 13
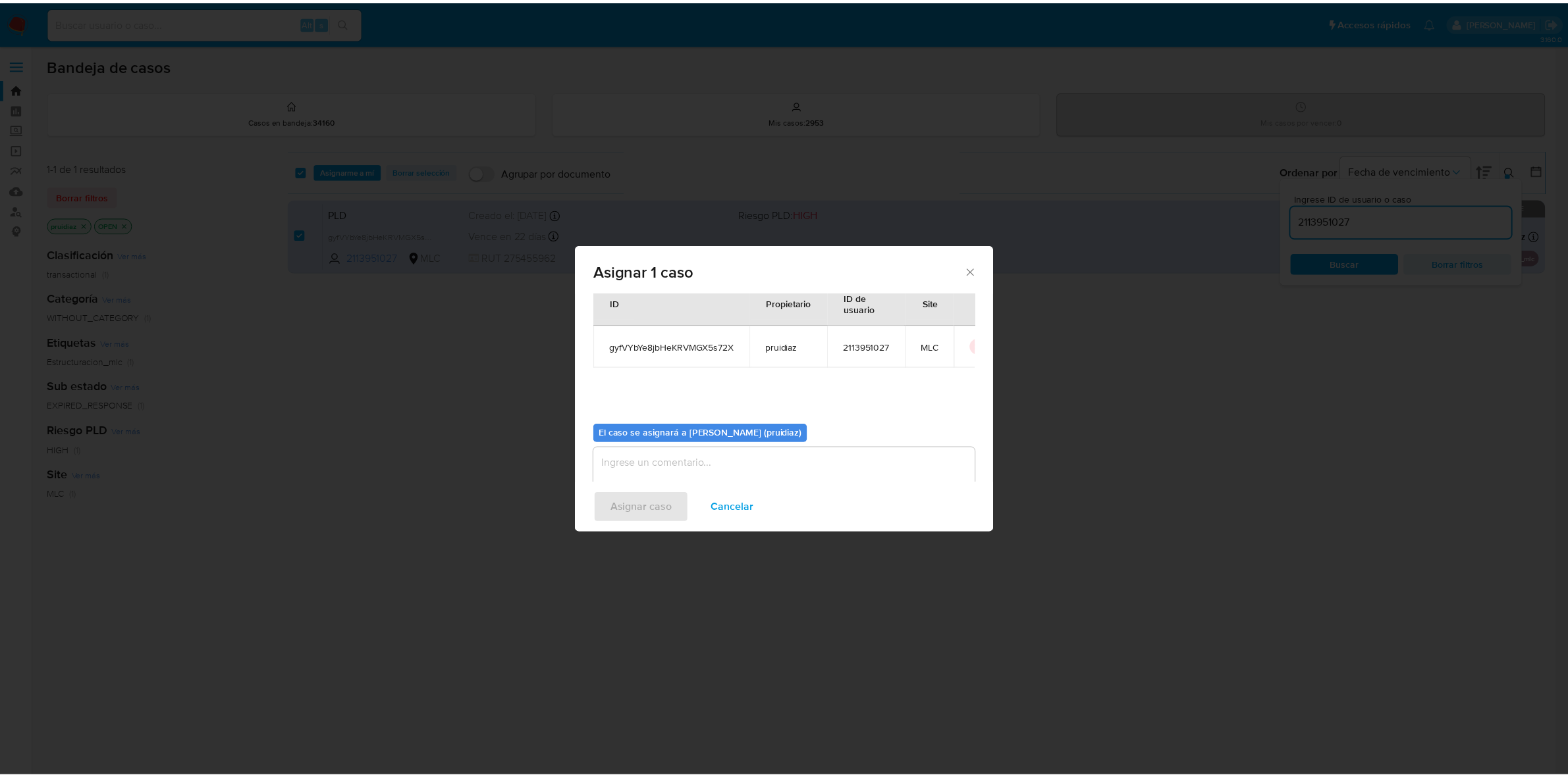
scroll to position [67, 0]
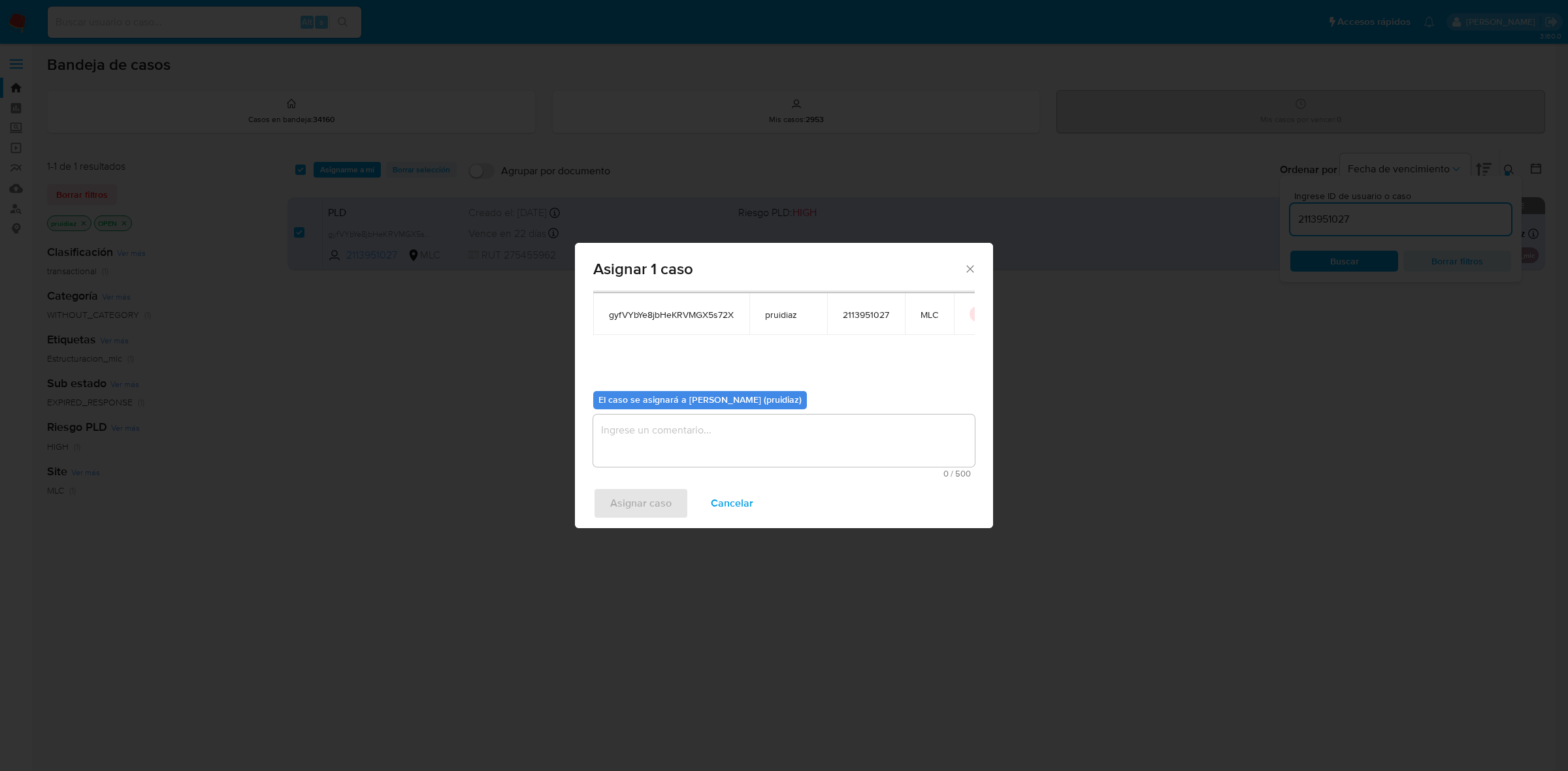
click at [729, 429] on textarea "assign-modal" at bounding box center [784, 440] width 381 height 52
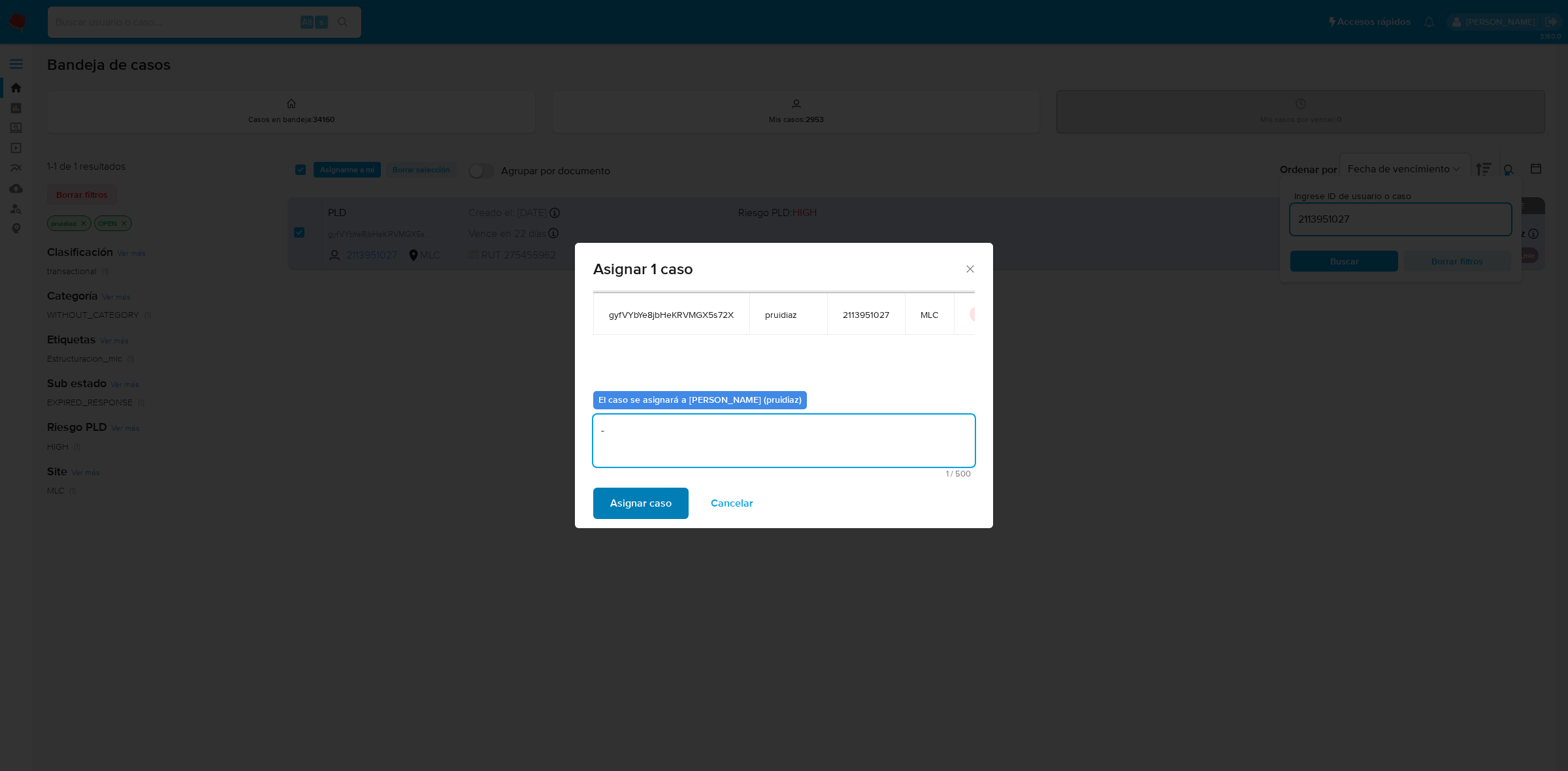
type textarea "-"
click at [655, 494] on span "Asignar caso" at bounding box center [641, 504] width 62 height 29
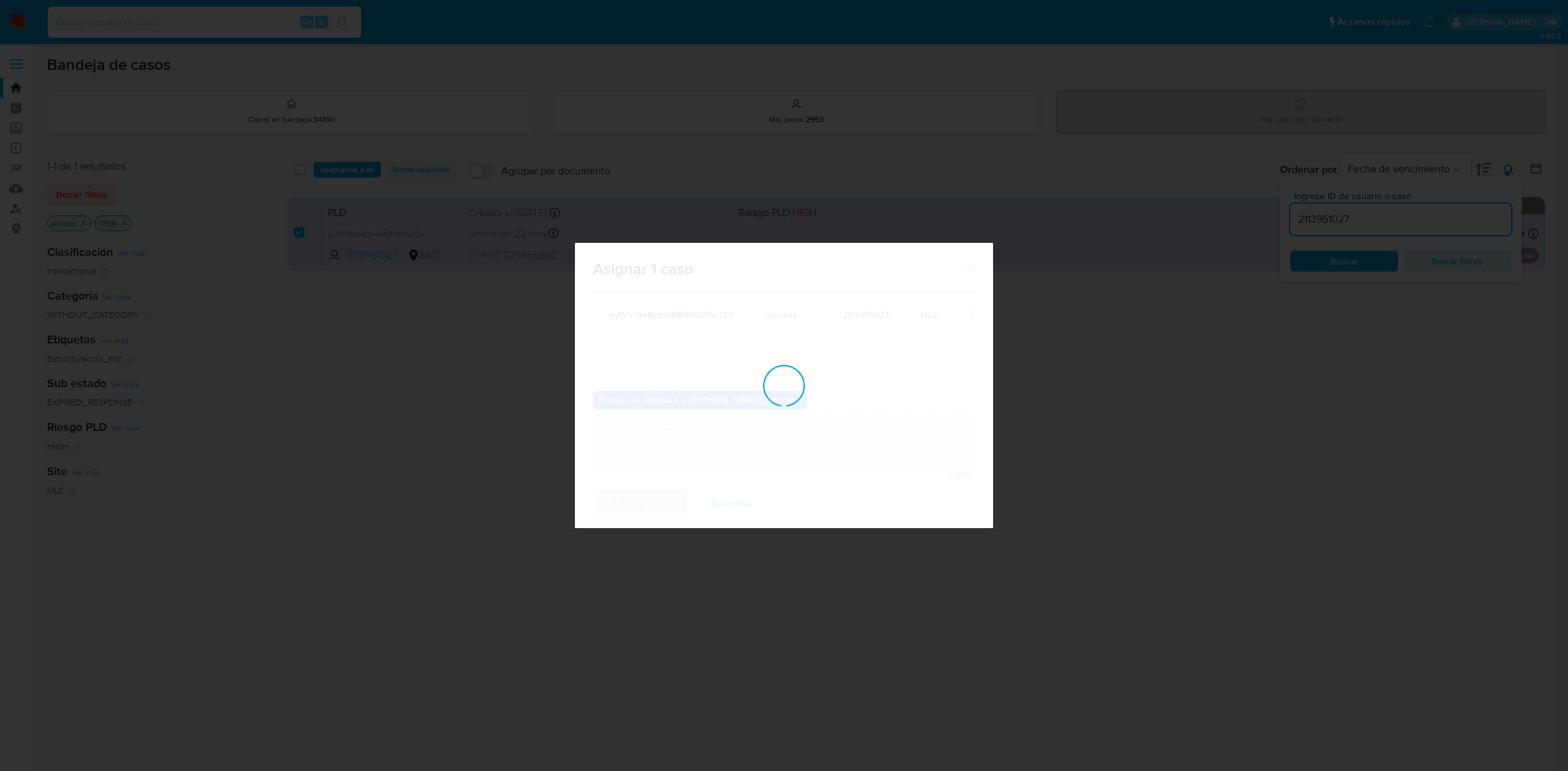
checkbox input "false"
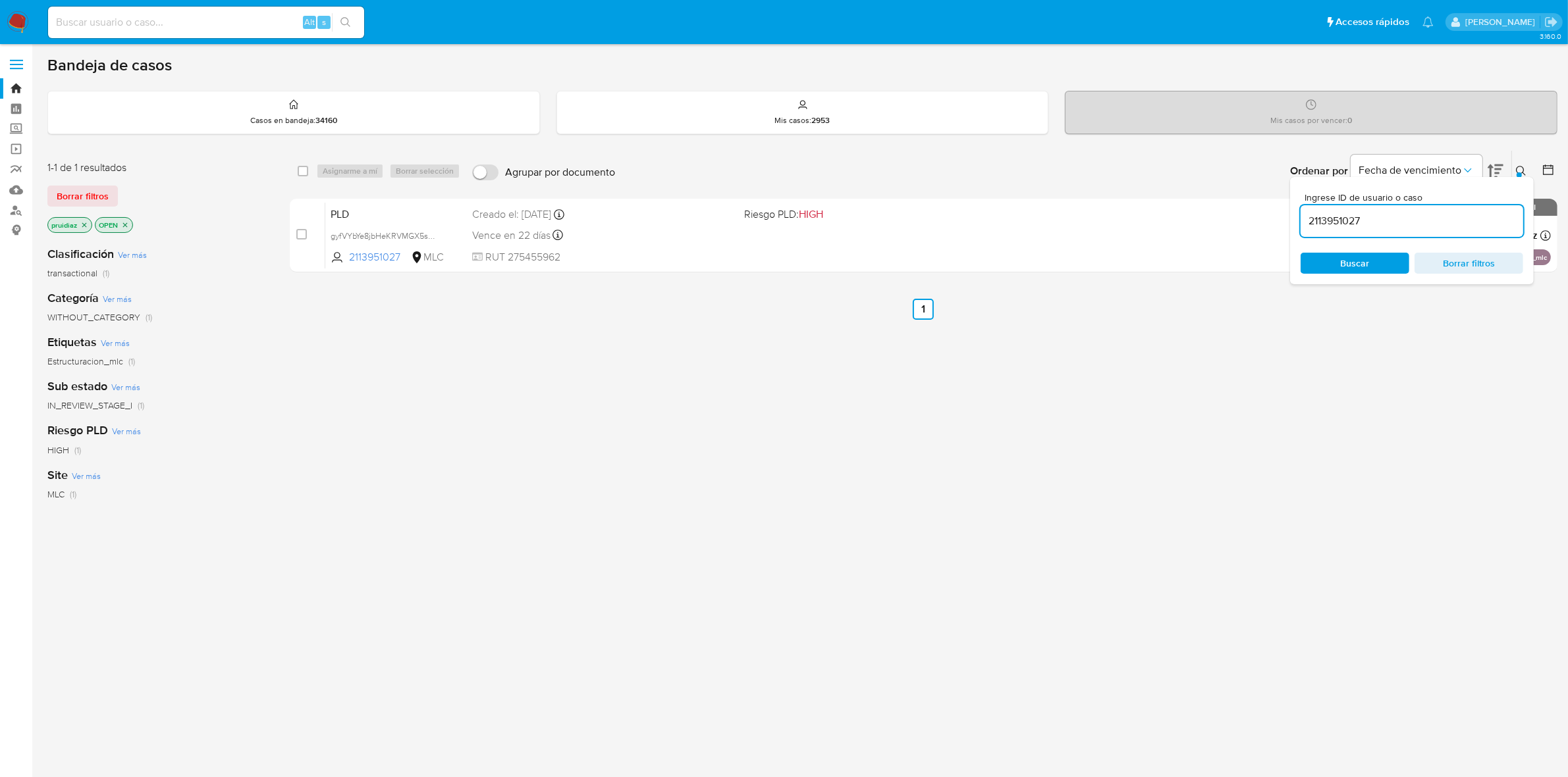
click at [25, 23] on img at bounding box center [18, 22] width 23 height 23
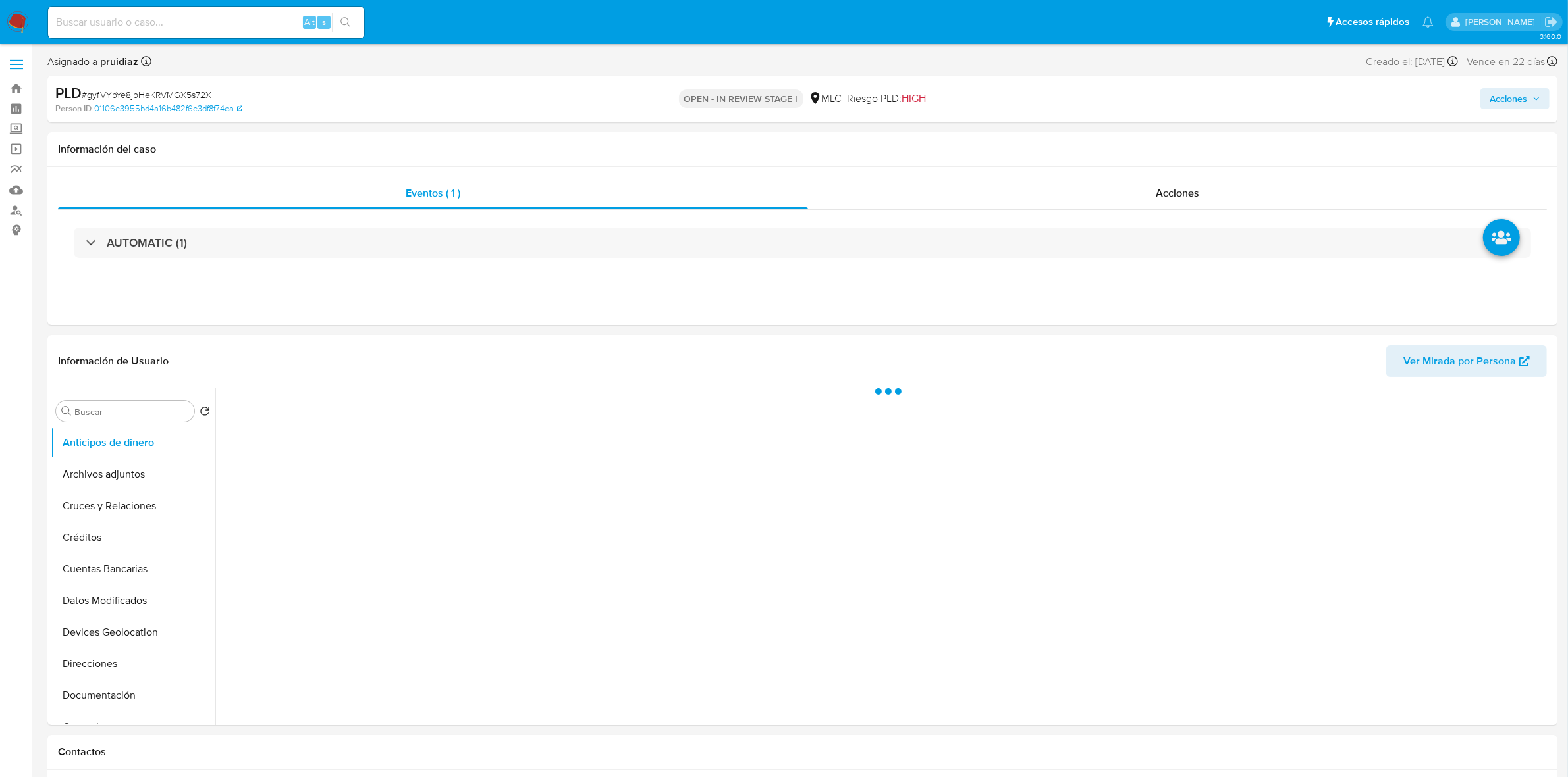
select select "10"
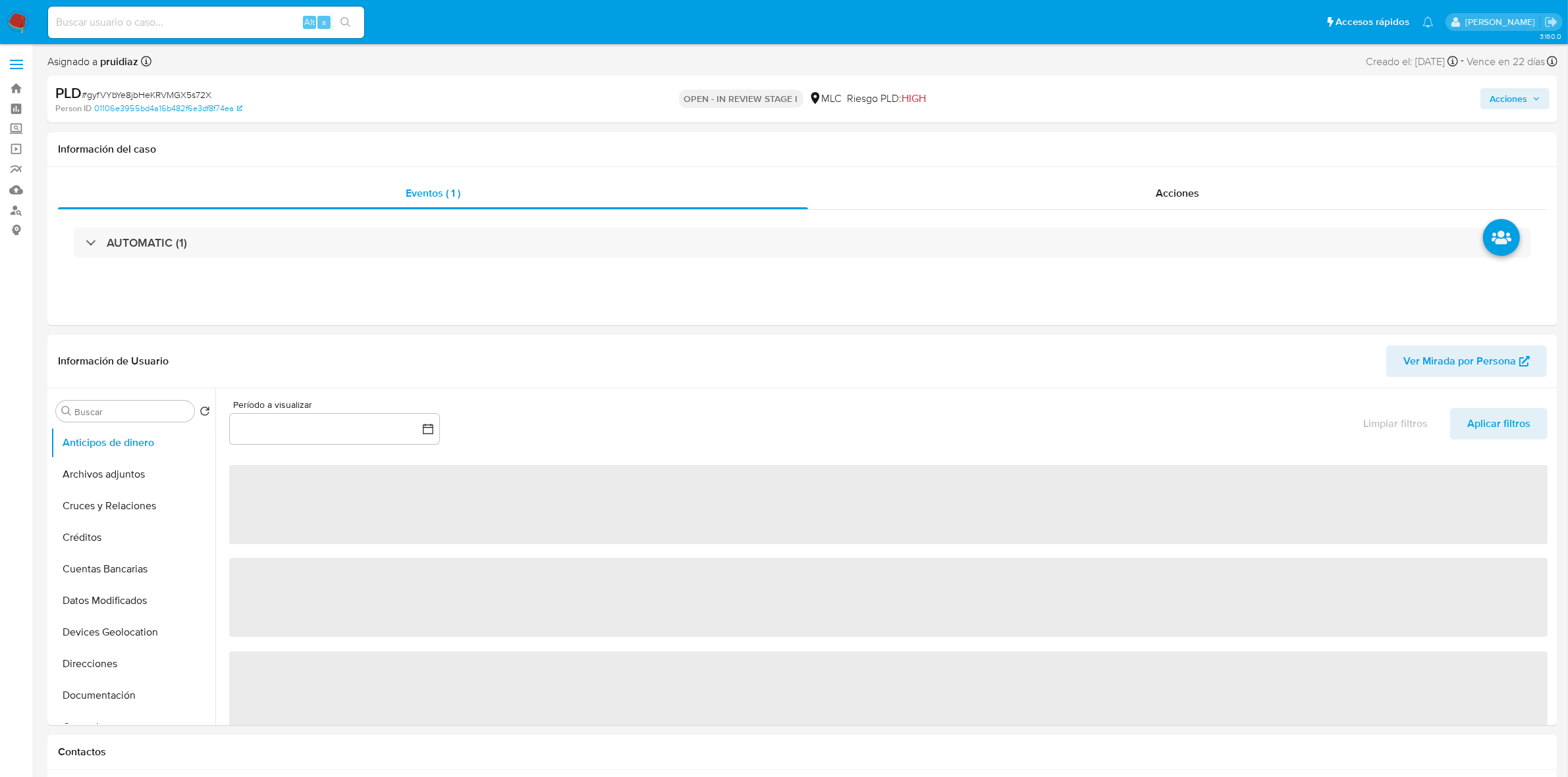
click at [1487, 96] on button "Acciones" at bounding box center [1514, 98] width 69 height 21
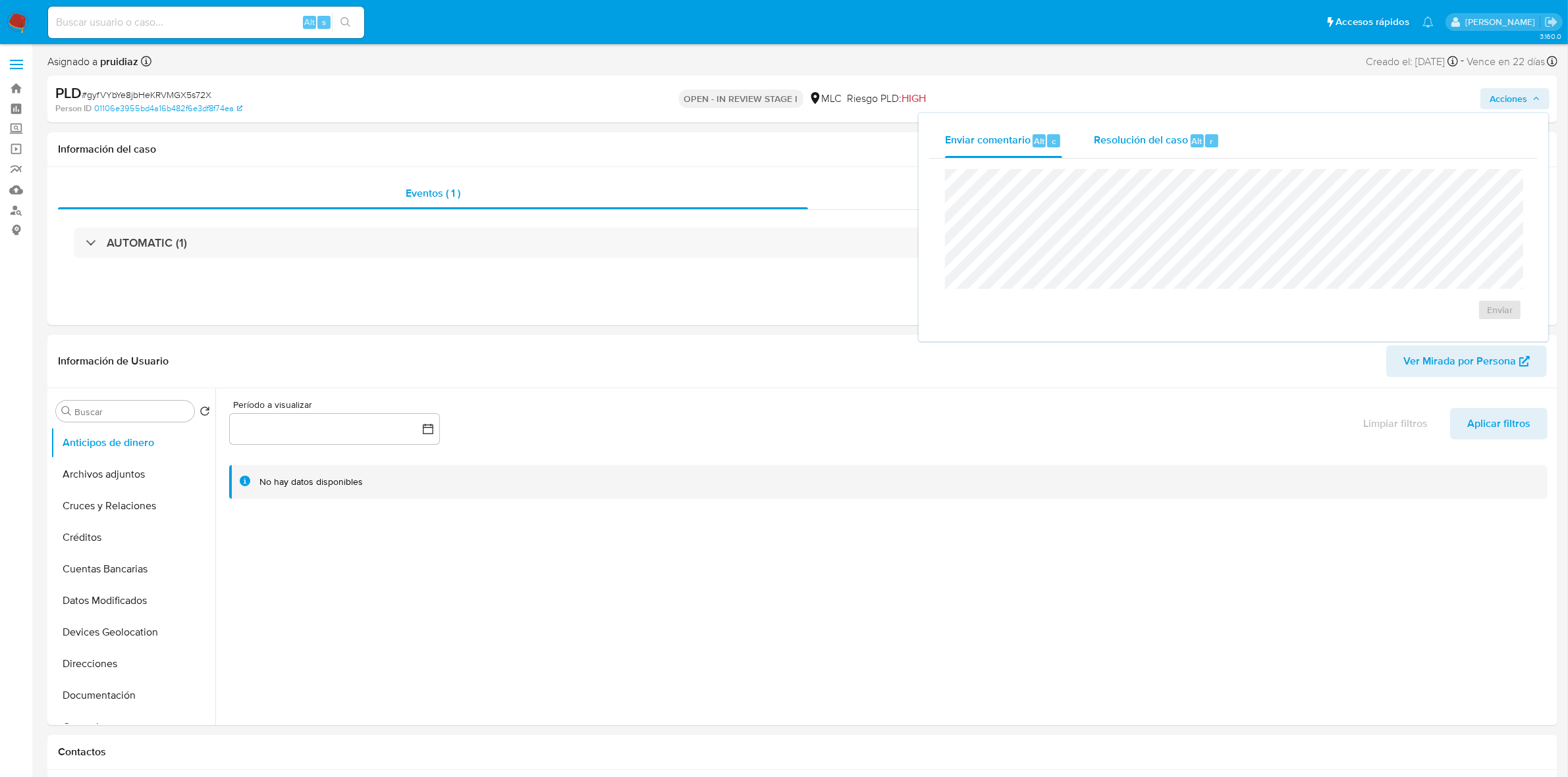
click at [1141, 133] on span "Resolución del caso" at bounding box center [1141, 140] width 94 height 15
click at [1493, 321] on button "ROI Proposal" at bounding box center [1462, 323] width 99 height 32
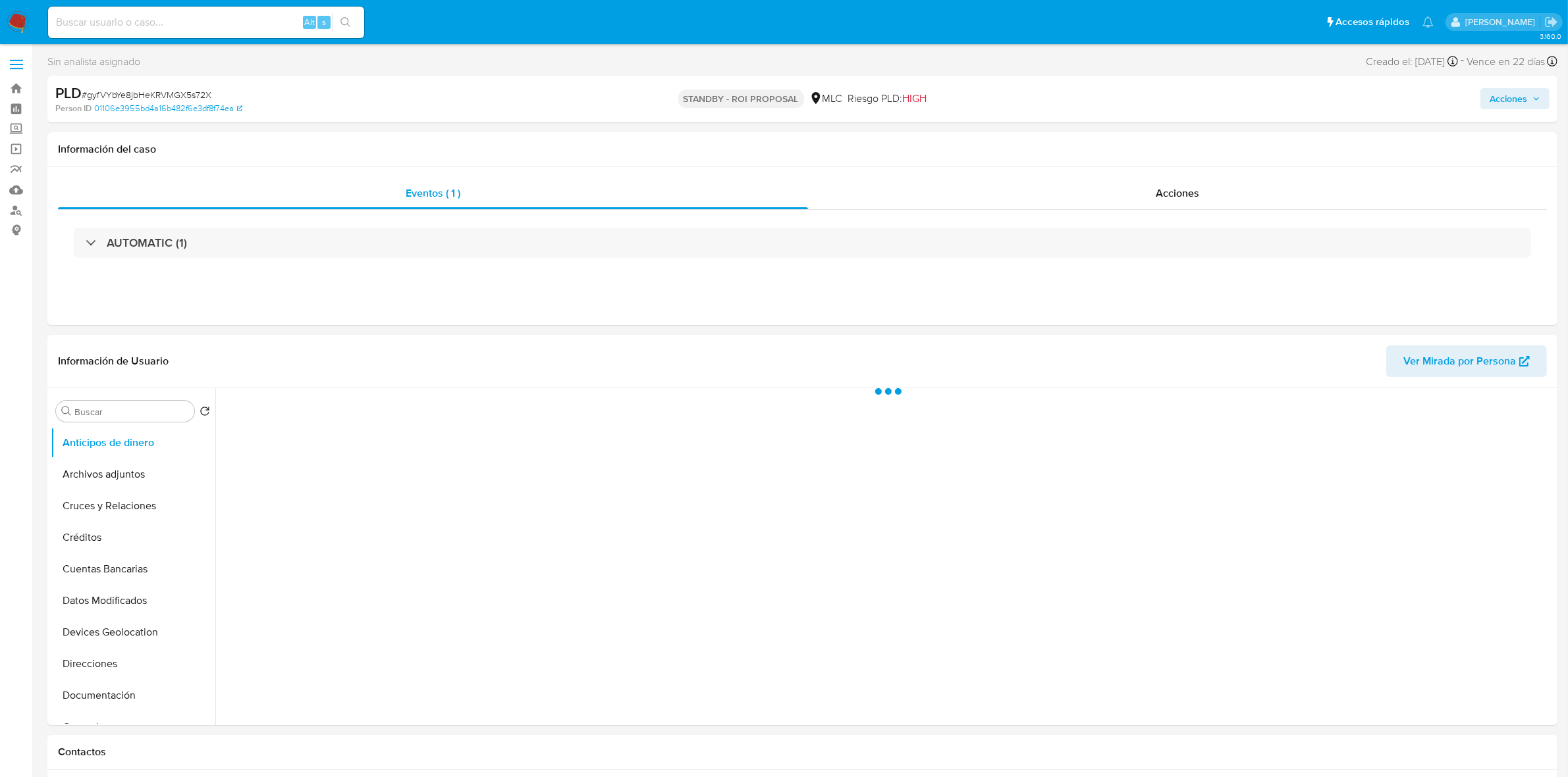
select select "10"
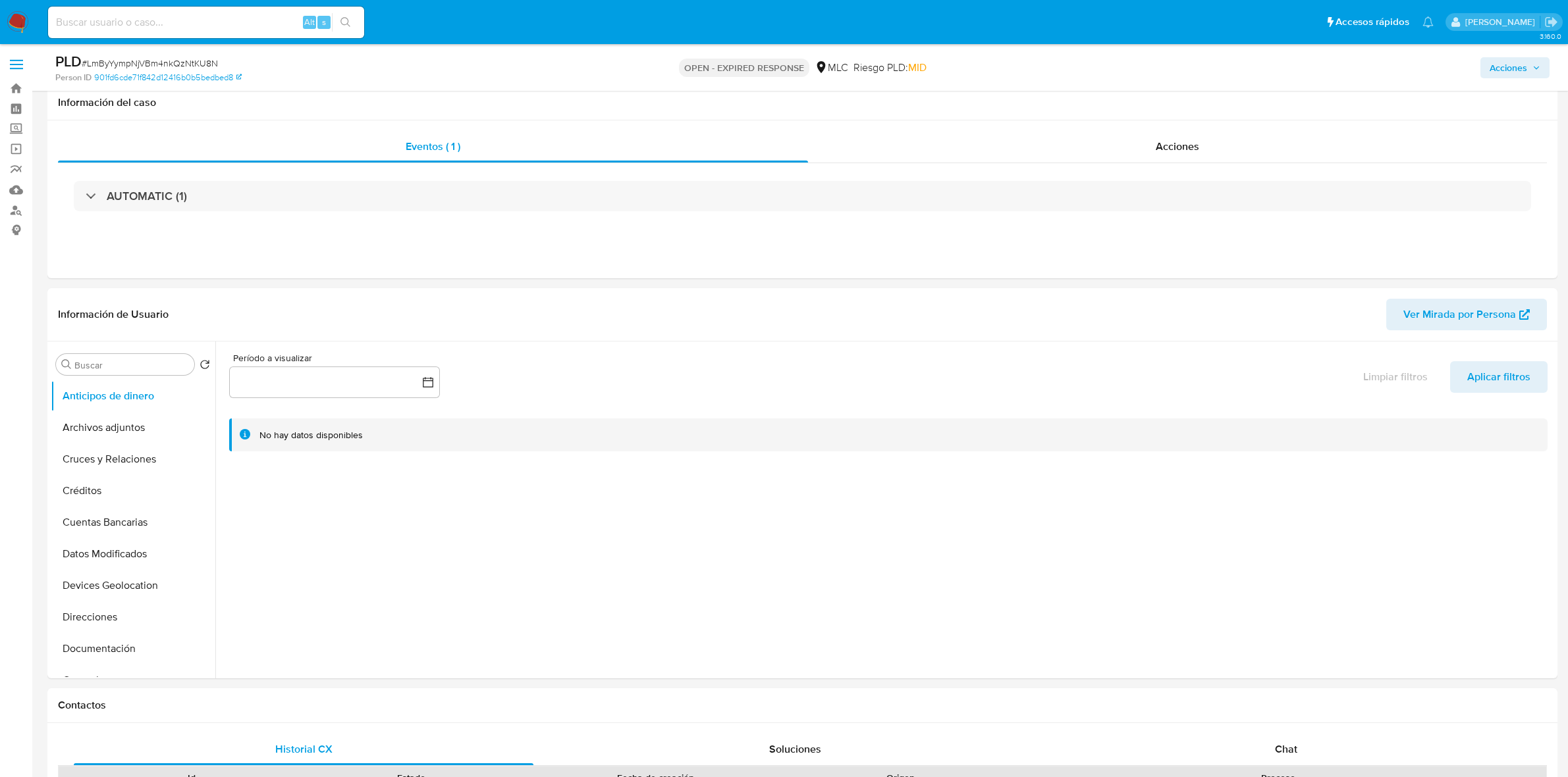
select select "10"
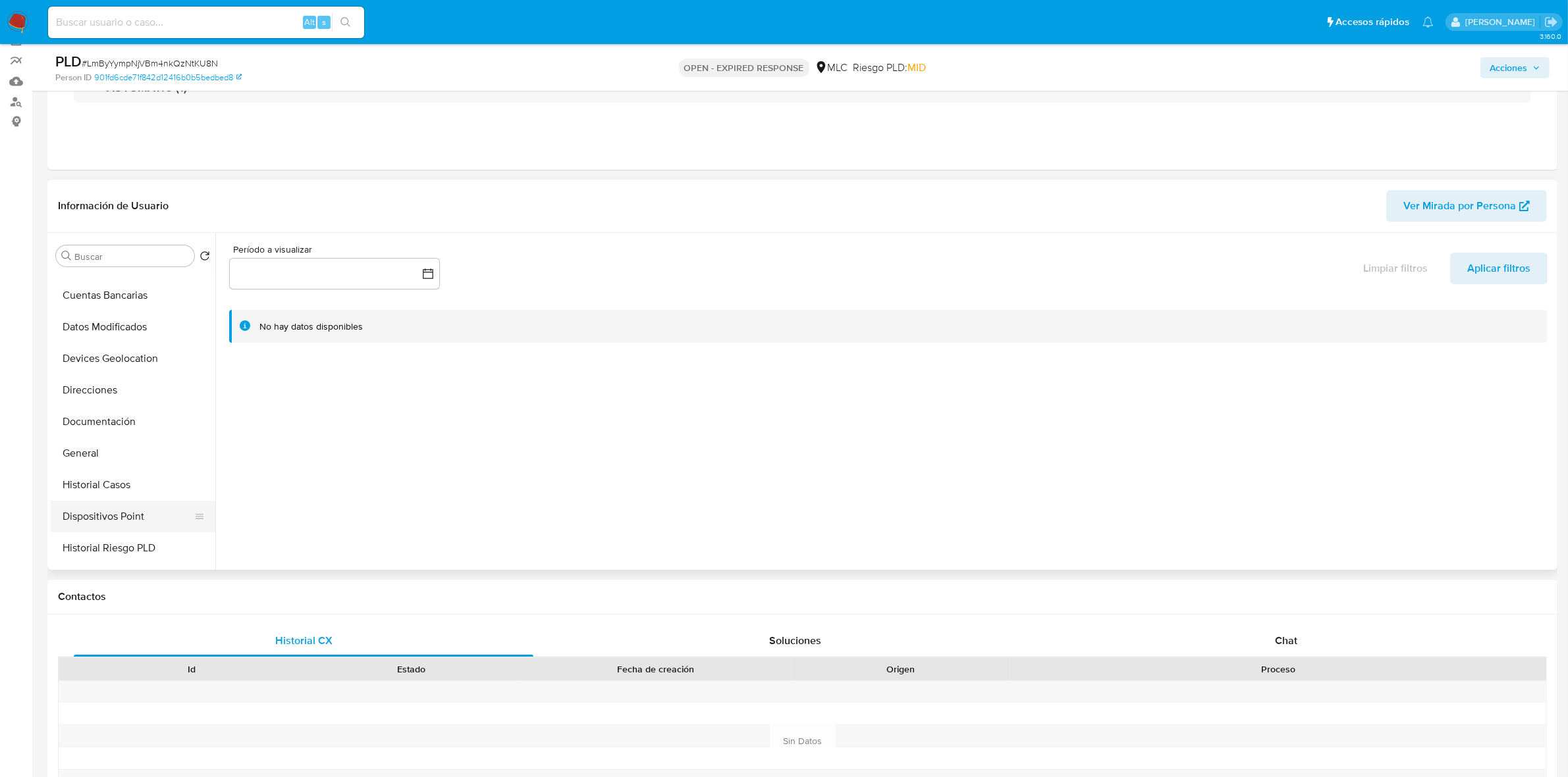
scroll to position [247, 0]
click at [102, 359] on button "Historial Casos" at bounding box center [128, 357] width 154 height 32
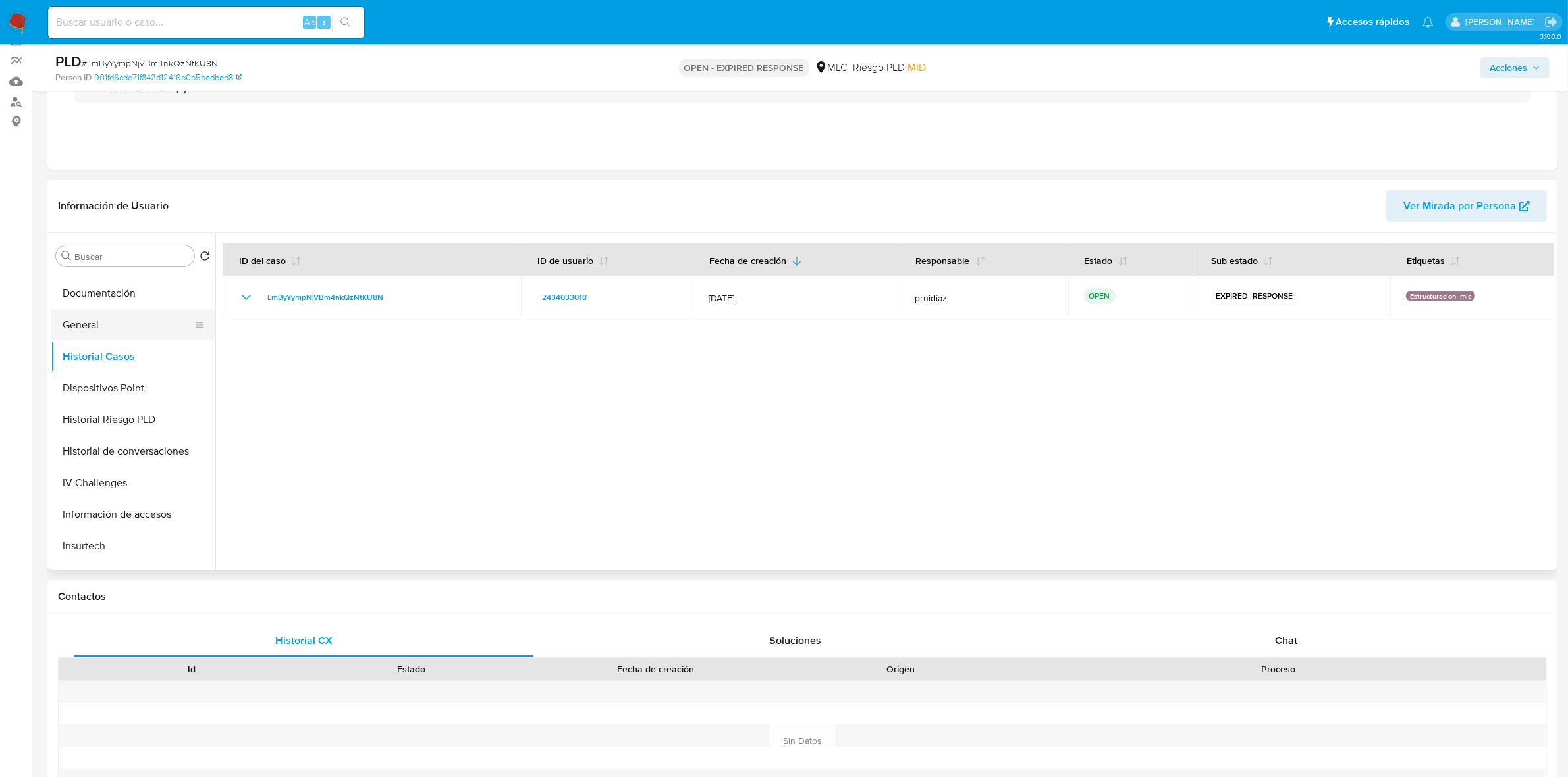
click at [94, 319] on button "General" at bounding box center [128, 326] width 154 height 32
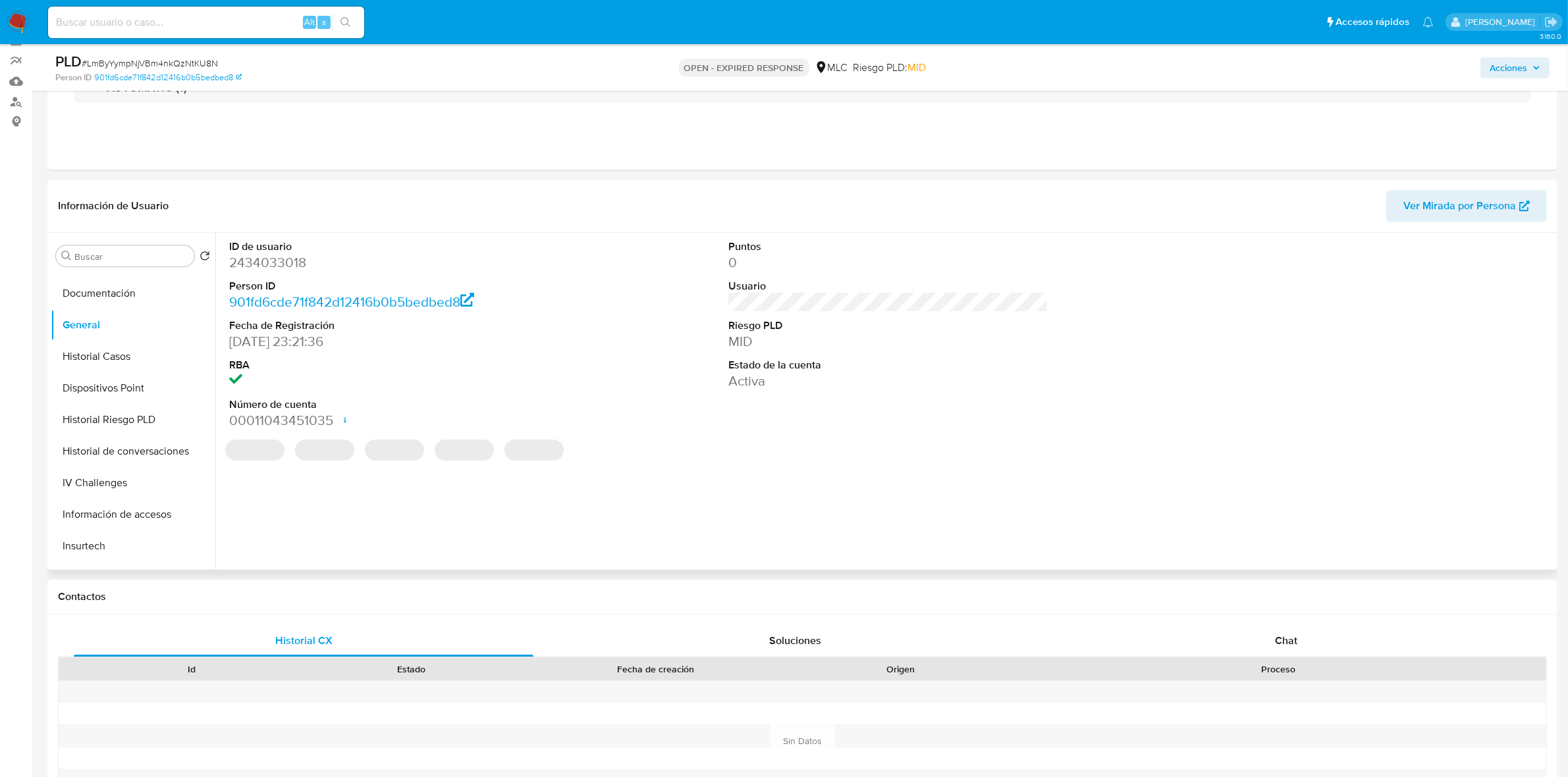
click at [279, 264] on dd "2434033018" at bounding box center [389, 263] width 320 height 18
click at [278, 264] on dd "2434033018" at bounding box center [389, 263] width 320 height 18
copy dd "2434033018"
click at [199, 56] on span "# LmByYympNjVBm4nkQzNtKU8N" at bounding box center [149, 63] width 136 height 13
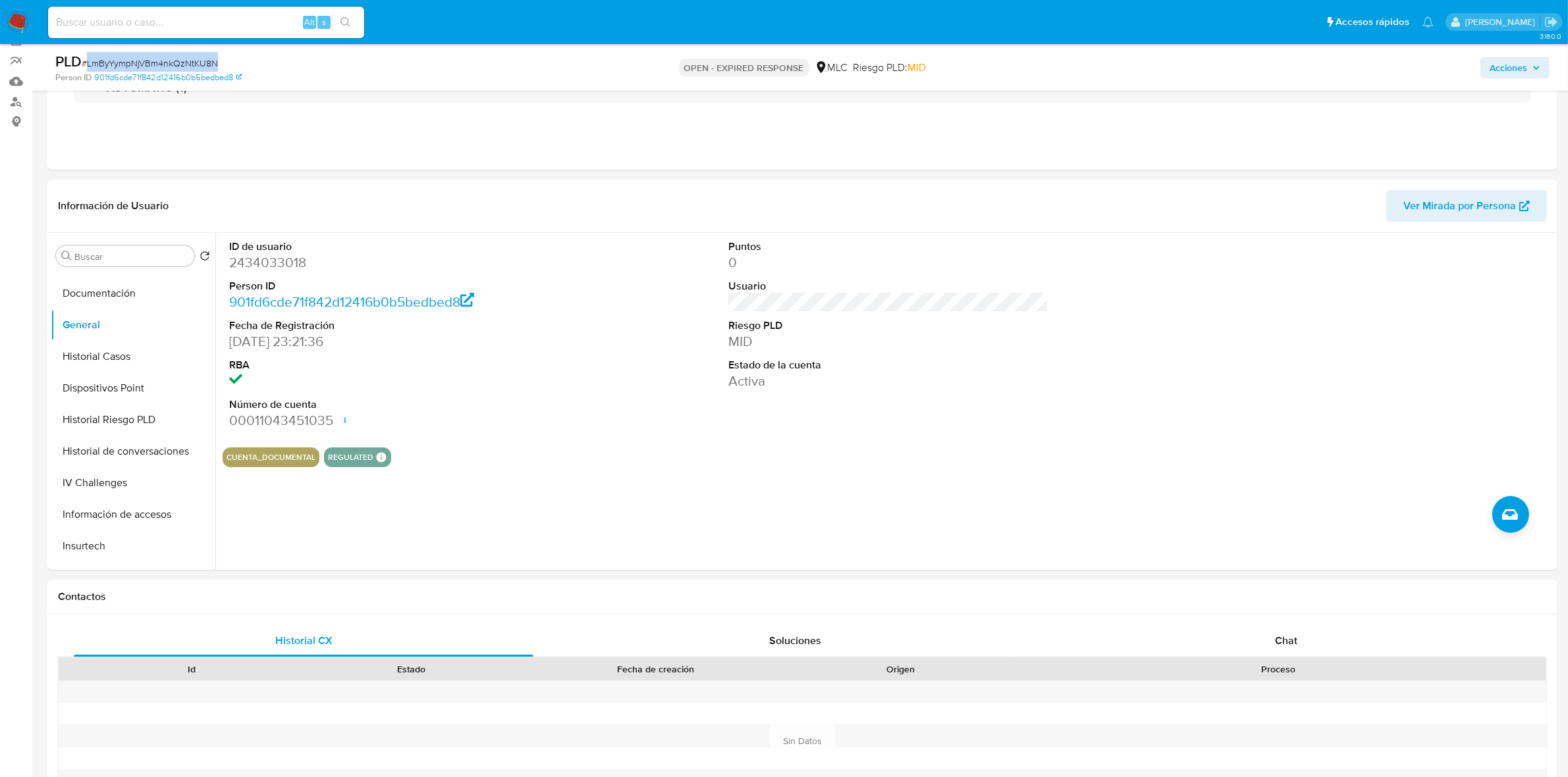
copy span "LmByYympNjVBm4nkQzNtKU8N"
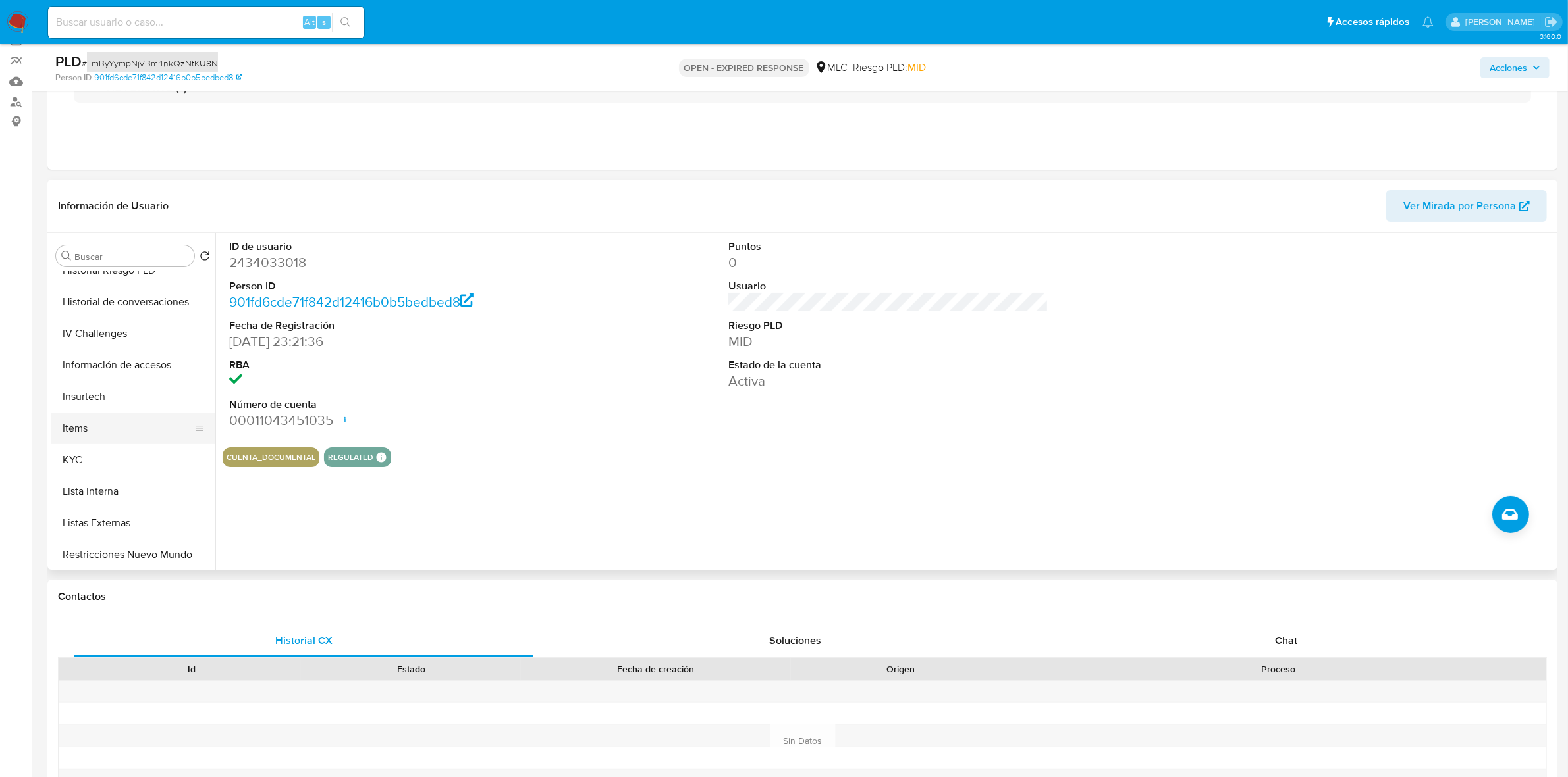
scroll to position [411, 0]
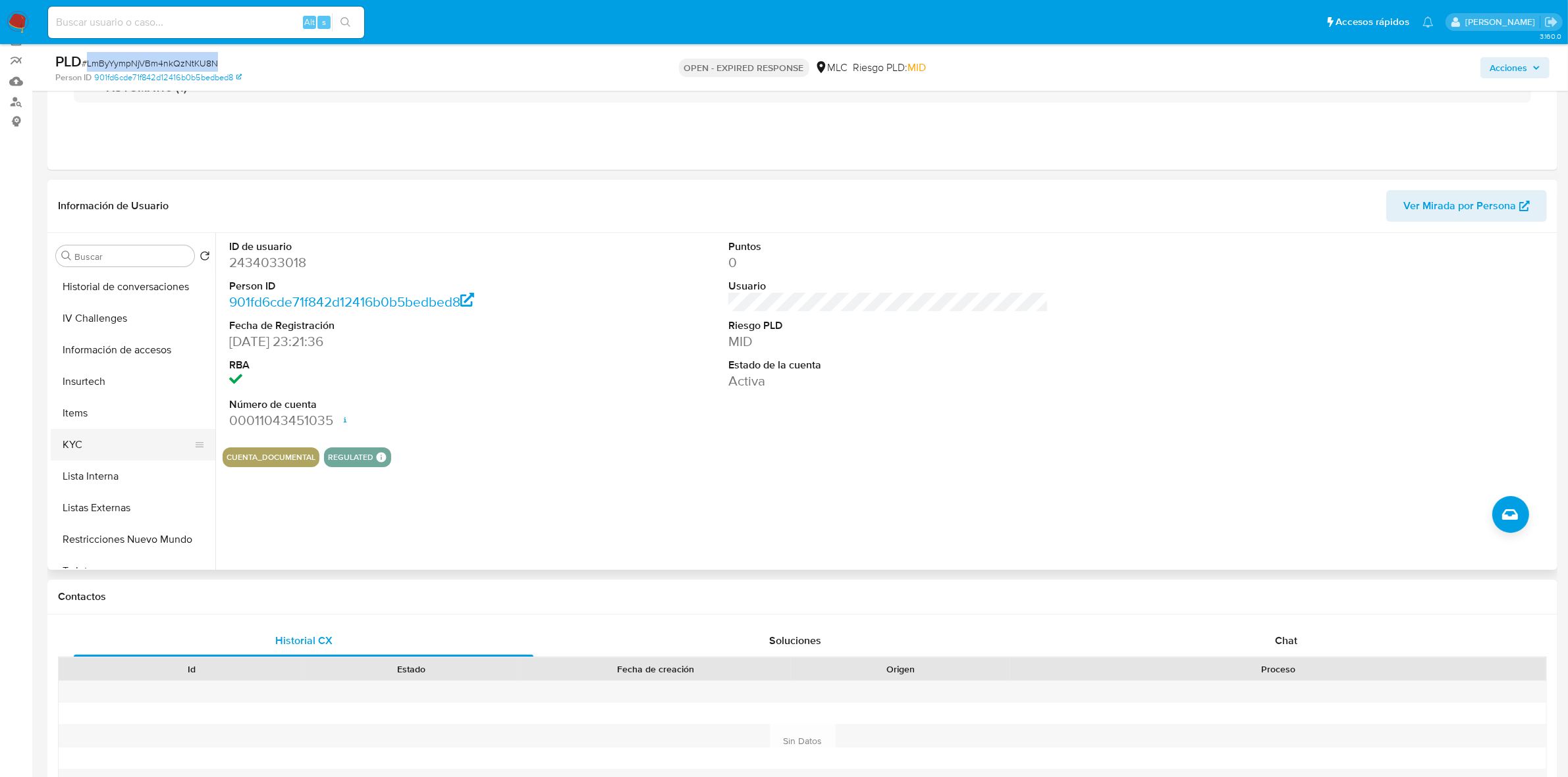
click at [101, 436] on button "KYC" at bounding box center [128, 445] width 154 height 32
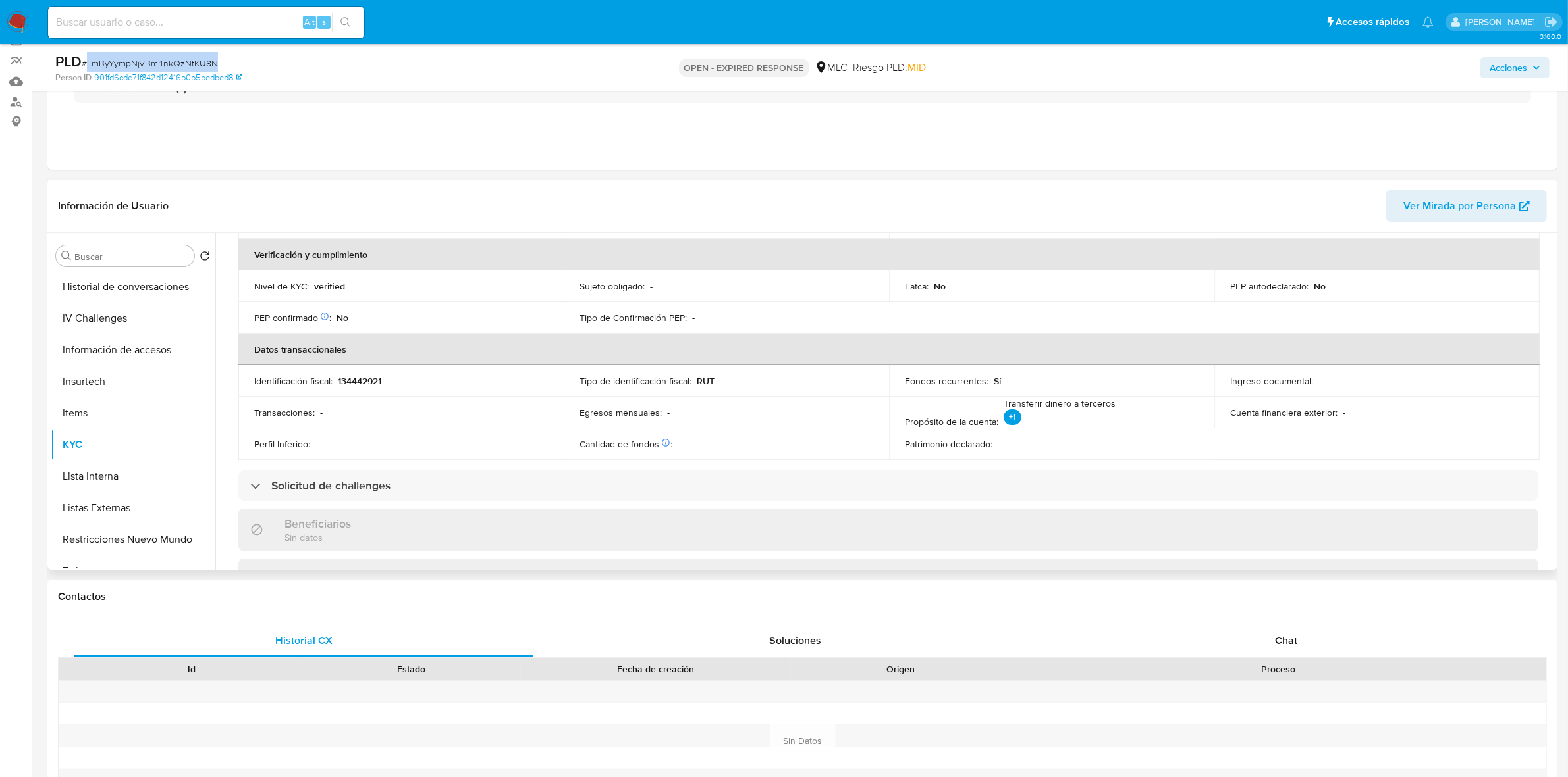
scroll to position [0, 0]
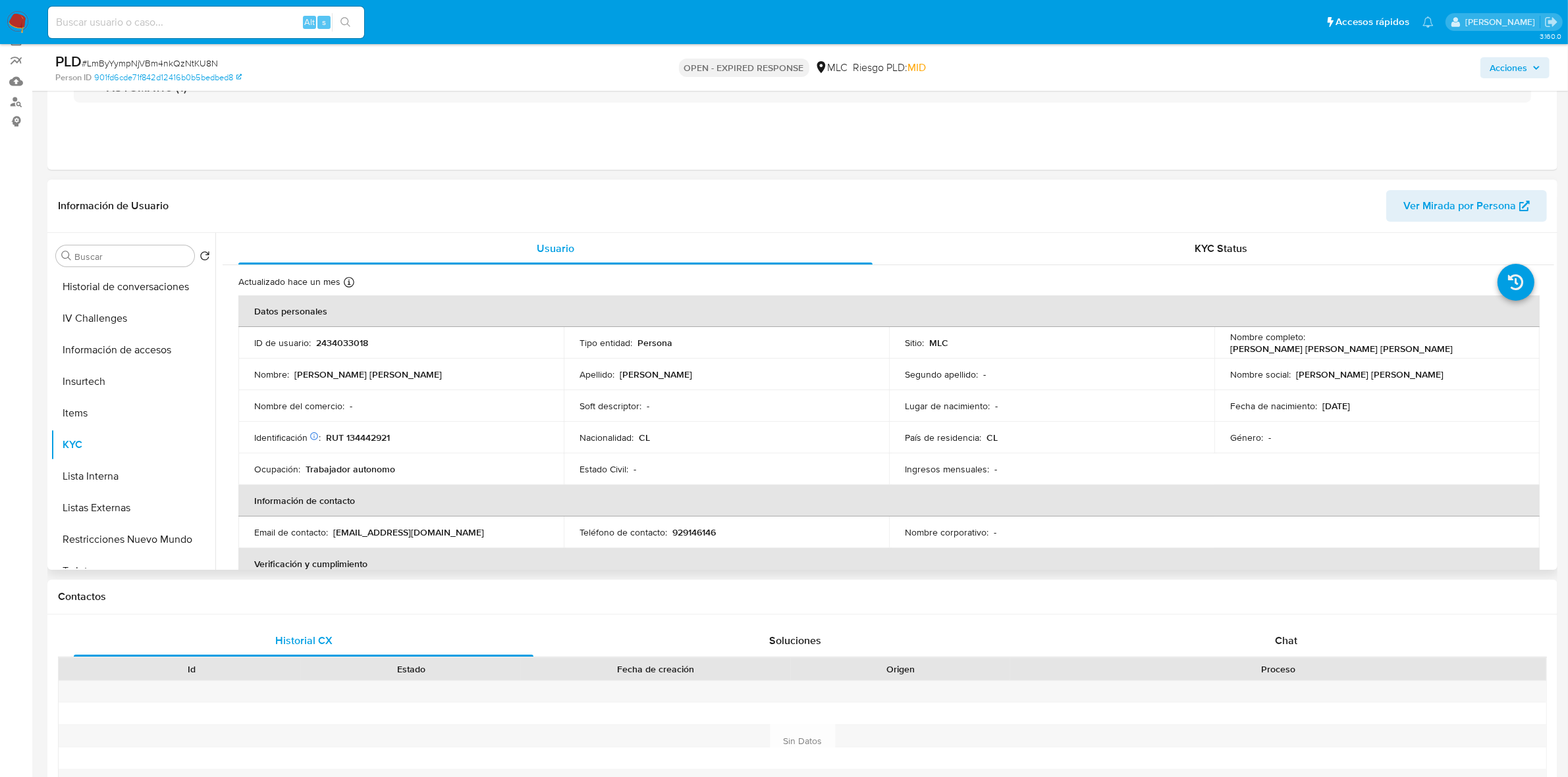
click at [384, 441] on p "RUT 134442921" at bounding box center [358, 438] width 64 height 12
copy p "134442921"
click at [376, 440] on p "RUT 134442921" at bounding box center [358, 438] width 64 height 12
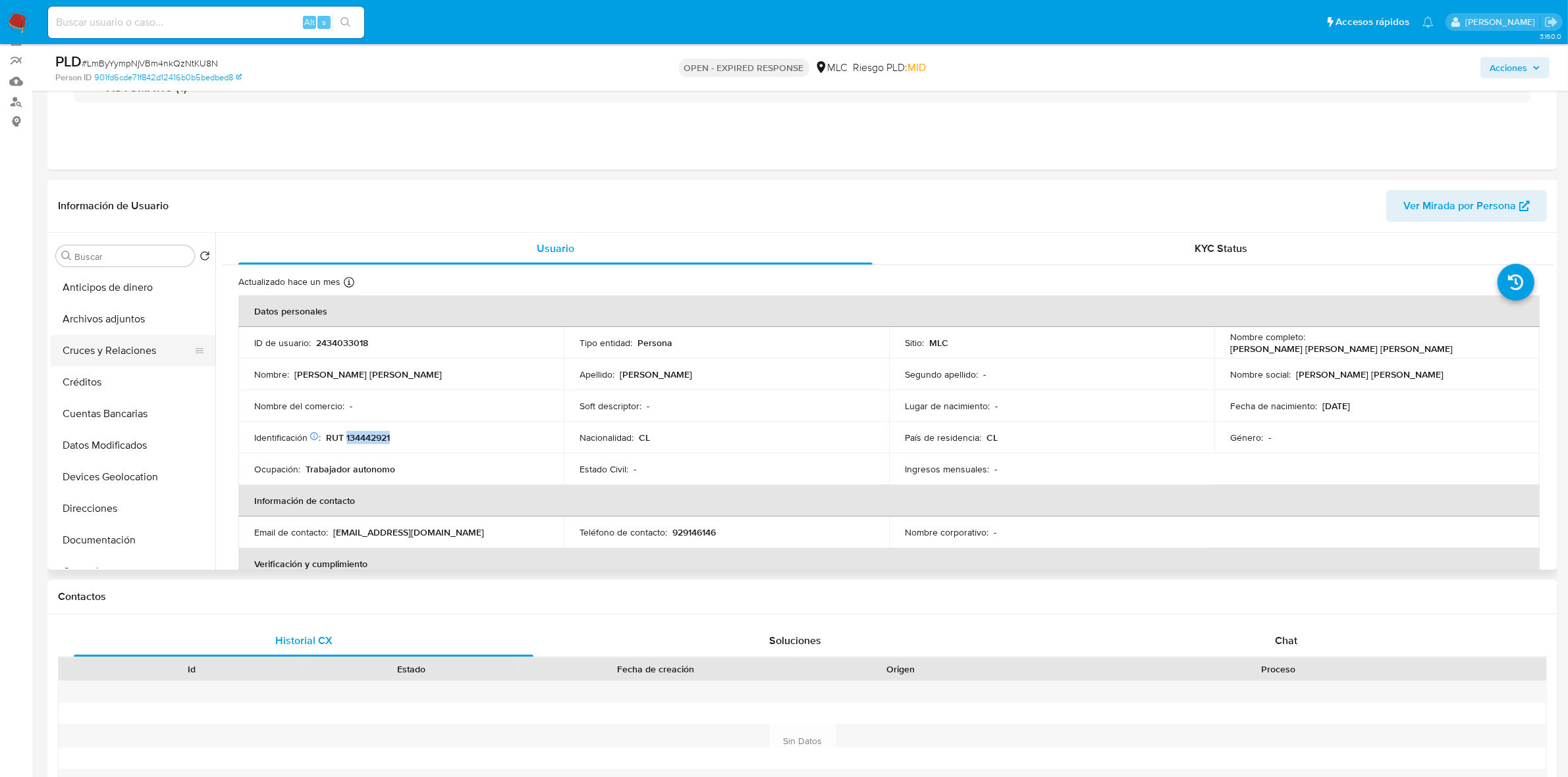
click at [143, 346] on button "Cruces y Relaciones" at bounding box center [128, 351] width 154 height 32
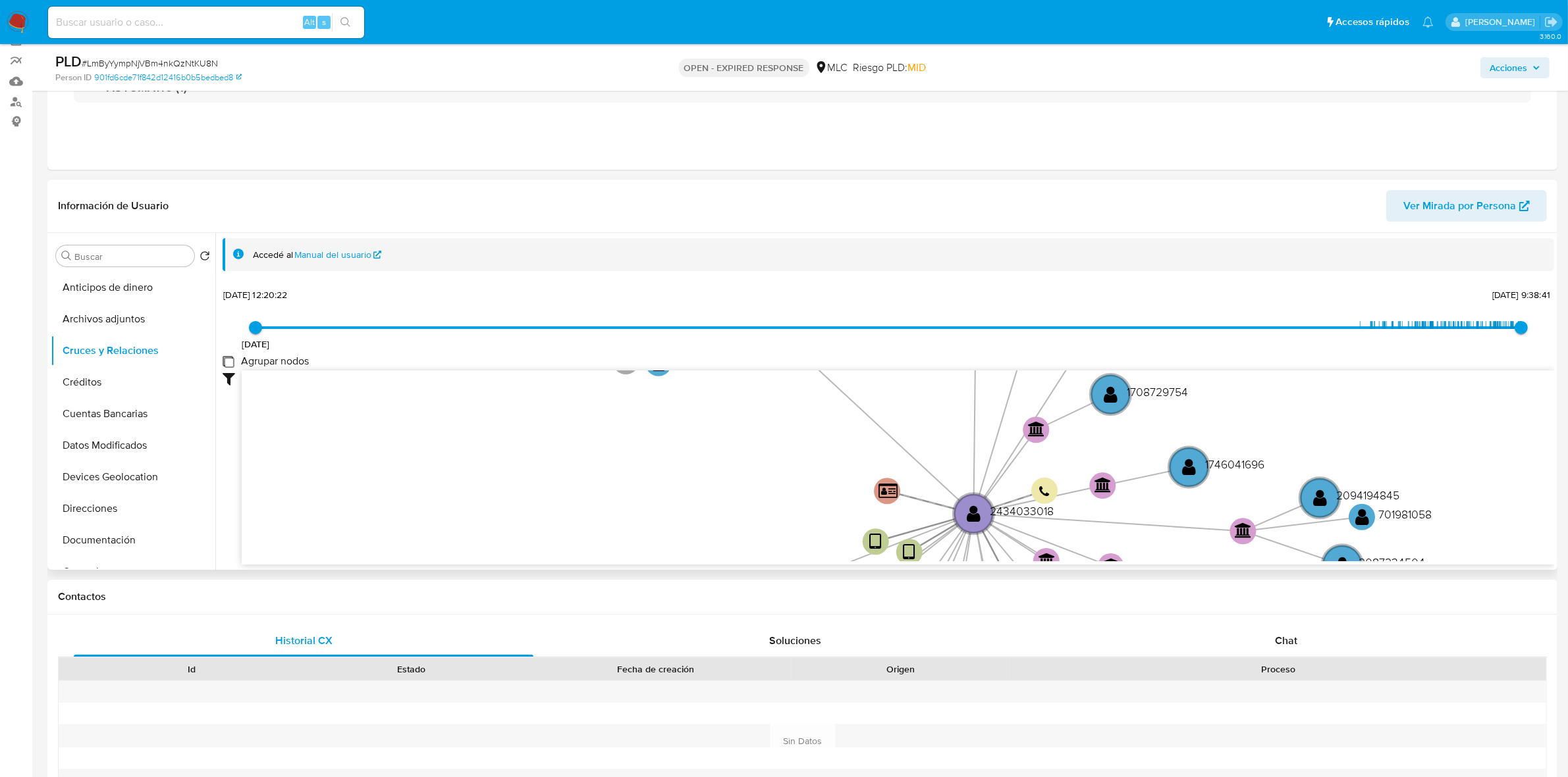
click at [224, 361] on group_nodes "Agrupar nodos" at bounding box center [227, 361] width 11 height 11
checkbox group_nodes "true"
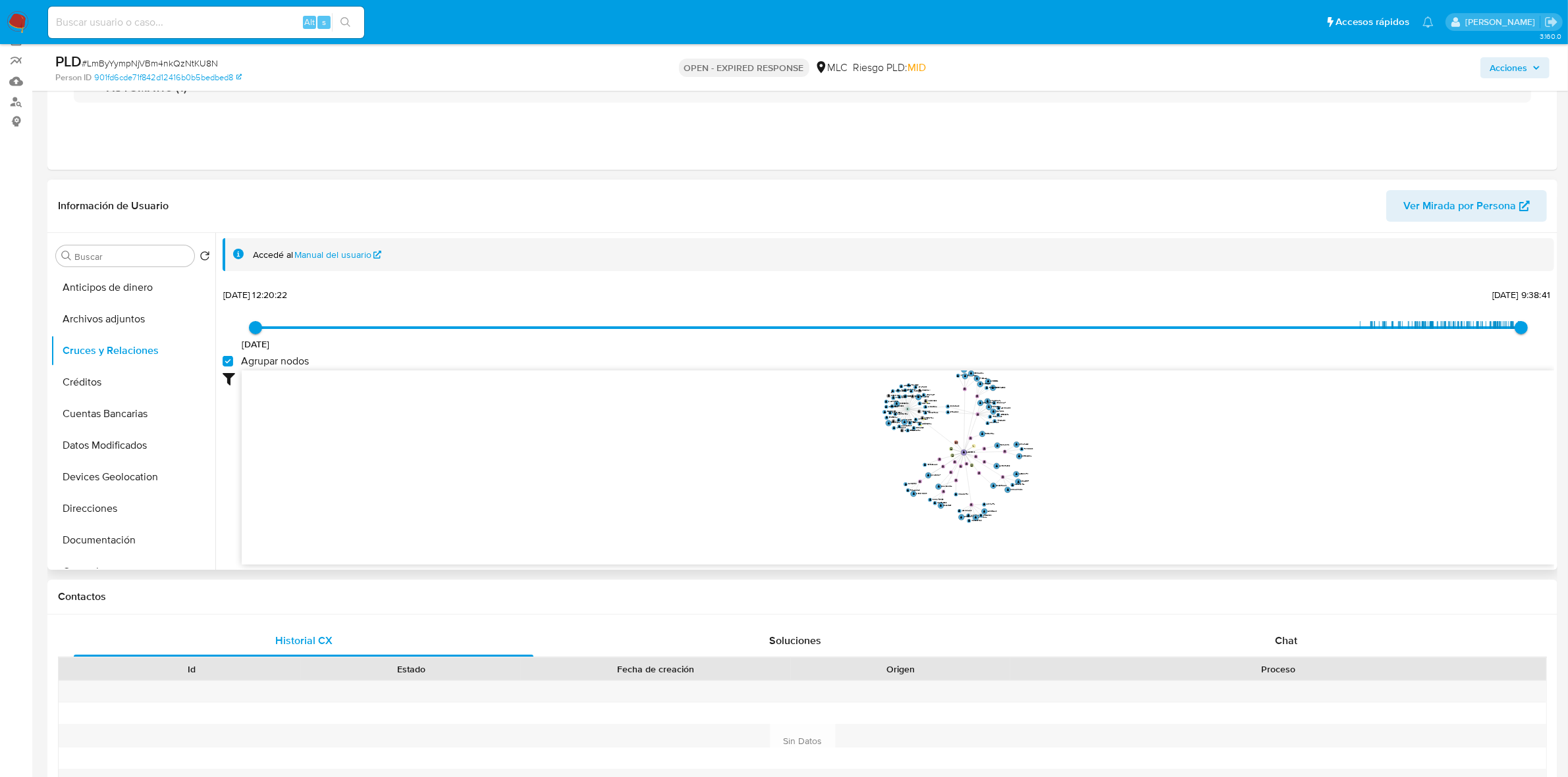
drag, startPoint x: 1089, startPoint y: 396, endPoint x: 1079, endPoint y: 440, distance: 45.1
click at [1079, 440] on icon "device-681ec640f2770a8b92042258  user-2434033018  2434033018 device-6881cc182…" at bounding box center [897, 466] width 1312 height 190
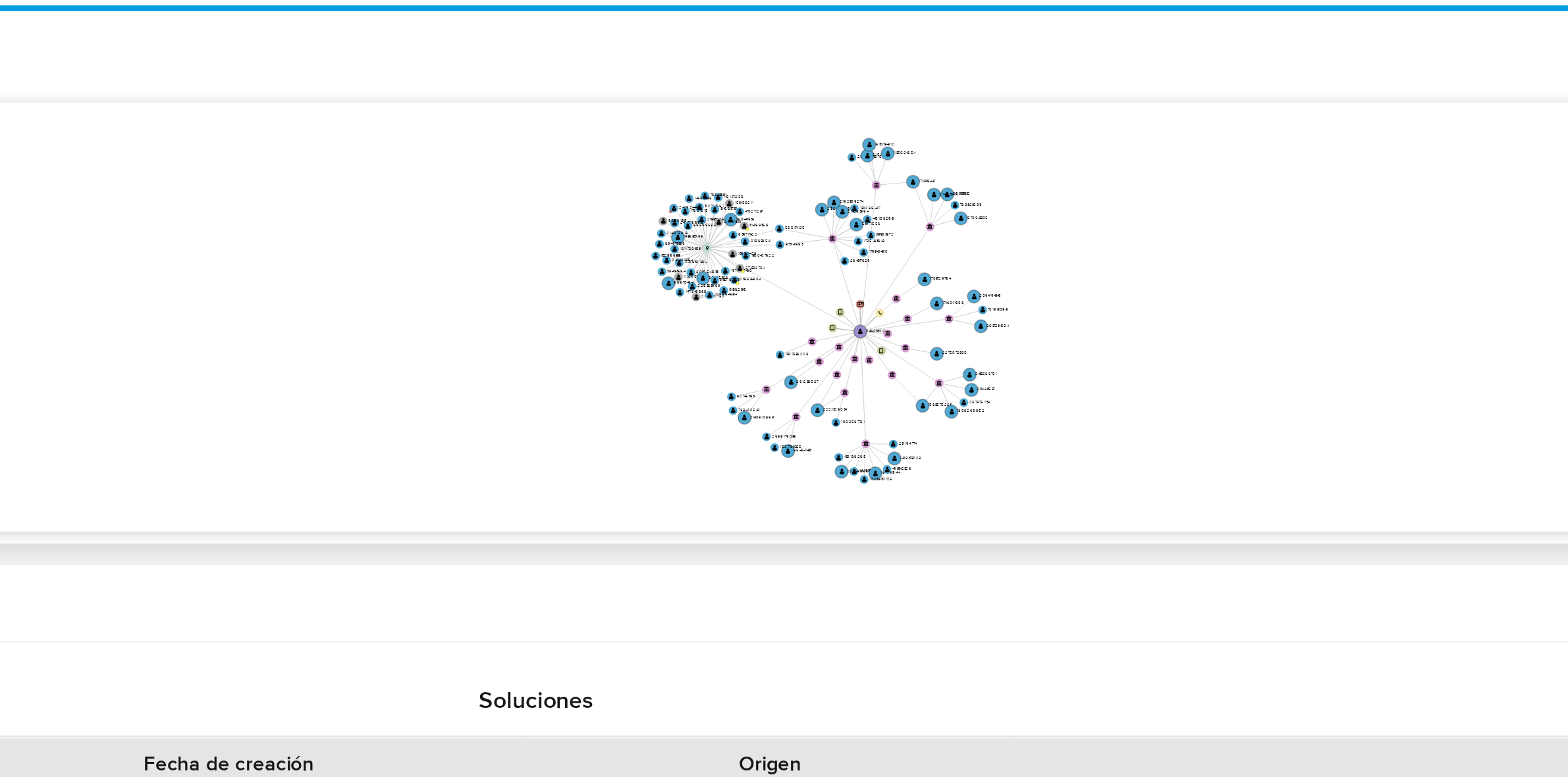
drag, startPoint x: 1060, startPoint y: 449, endPoint x: 1031, endPoint y: 466, distance: 33.6
click at [1031, 466] on icon "device-681ec640f2770a8b92042258  user-2434033018  2434033018 device-6881cc182…" at bounding box center [897, 466] width 1312 height 190
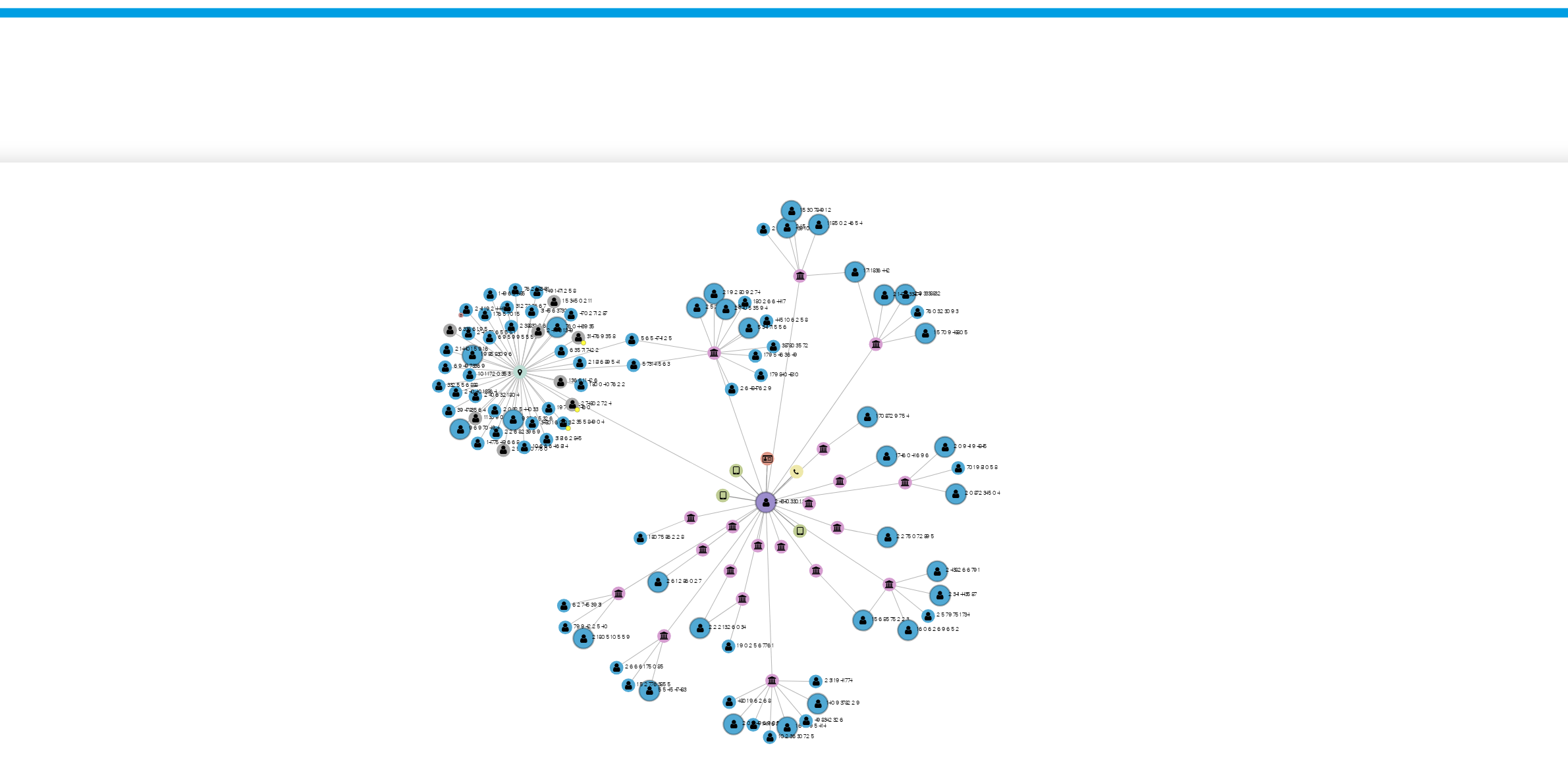
drag, startPoint x: 1012, startPoint y: 394, endPoint x: 1003, endPoint y: 389, distance: 10.3
click at [1003, 389] on icon "device-681ec640f2770a8b92042258  user-2434033018  2434033018 device-6881cc182…" at bounding box center [897, 466] width 1312 height 190
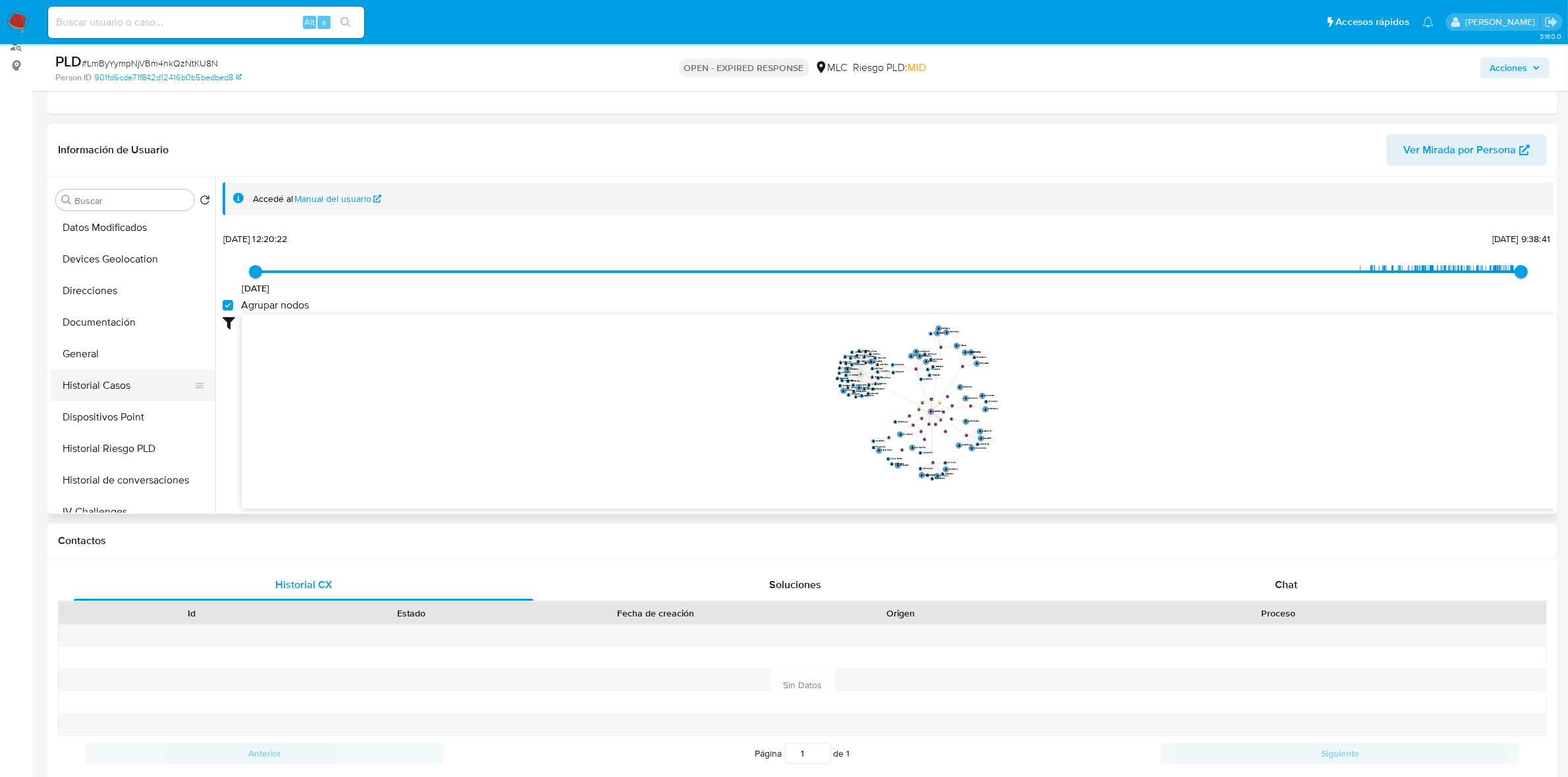
scroll to position [164, 0]
click at [79, 352] on button "General" at bounding box center [128, 352] width 154 height 32
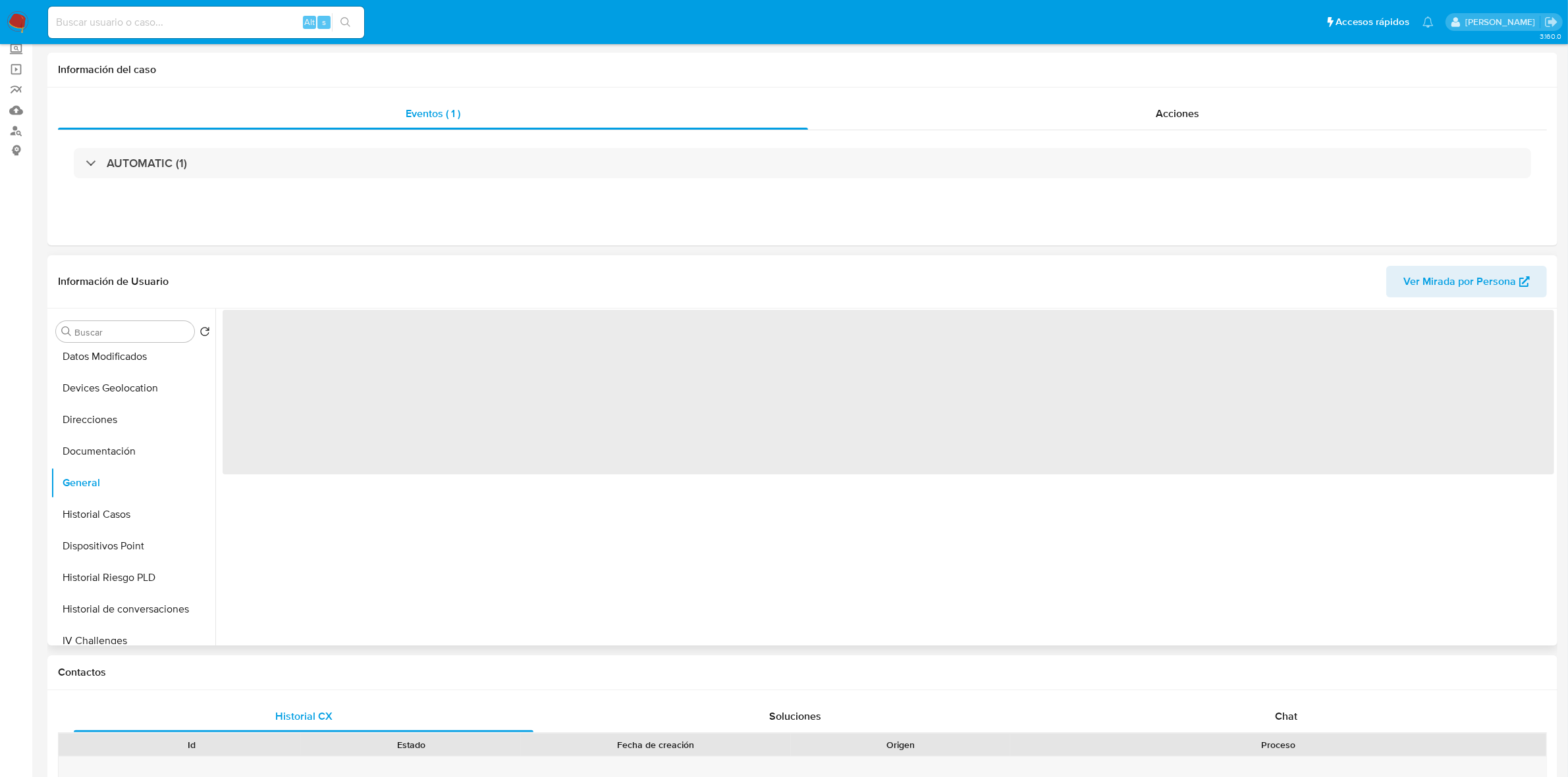
scroll to position [0, 0]
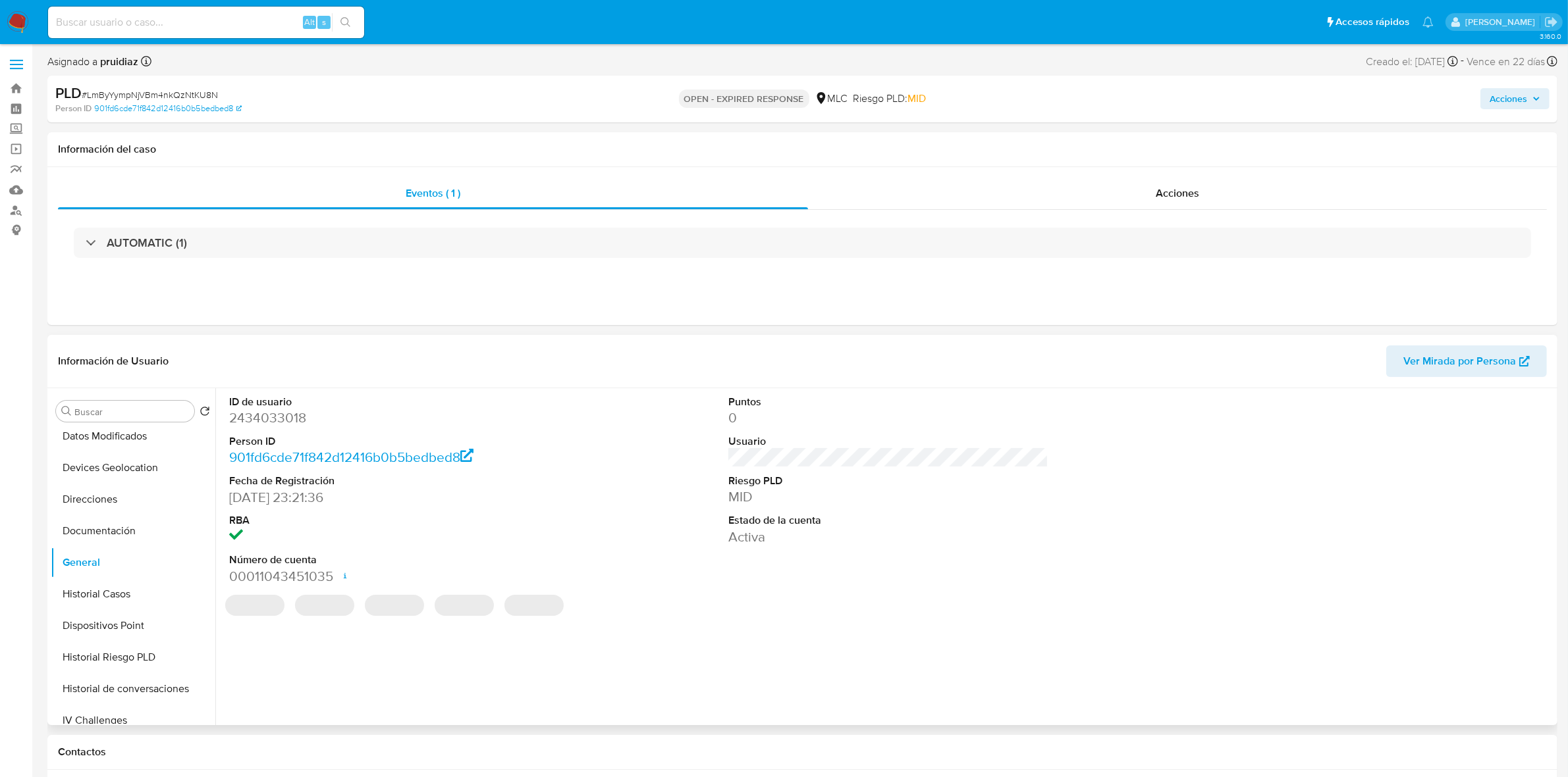
click at [295, 420] on dd "2434033018" at bounding box center [389, 418] width 320 height 18
copy dd "2434033018"
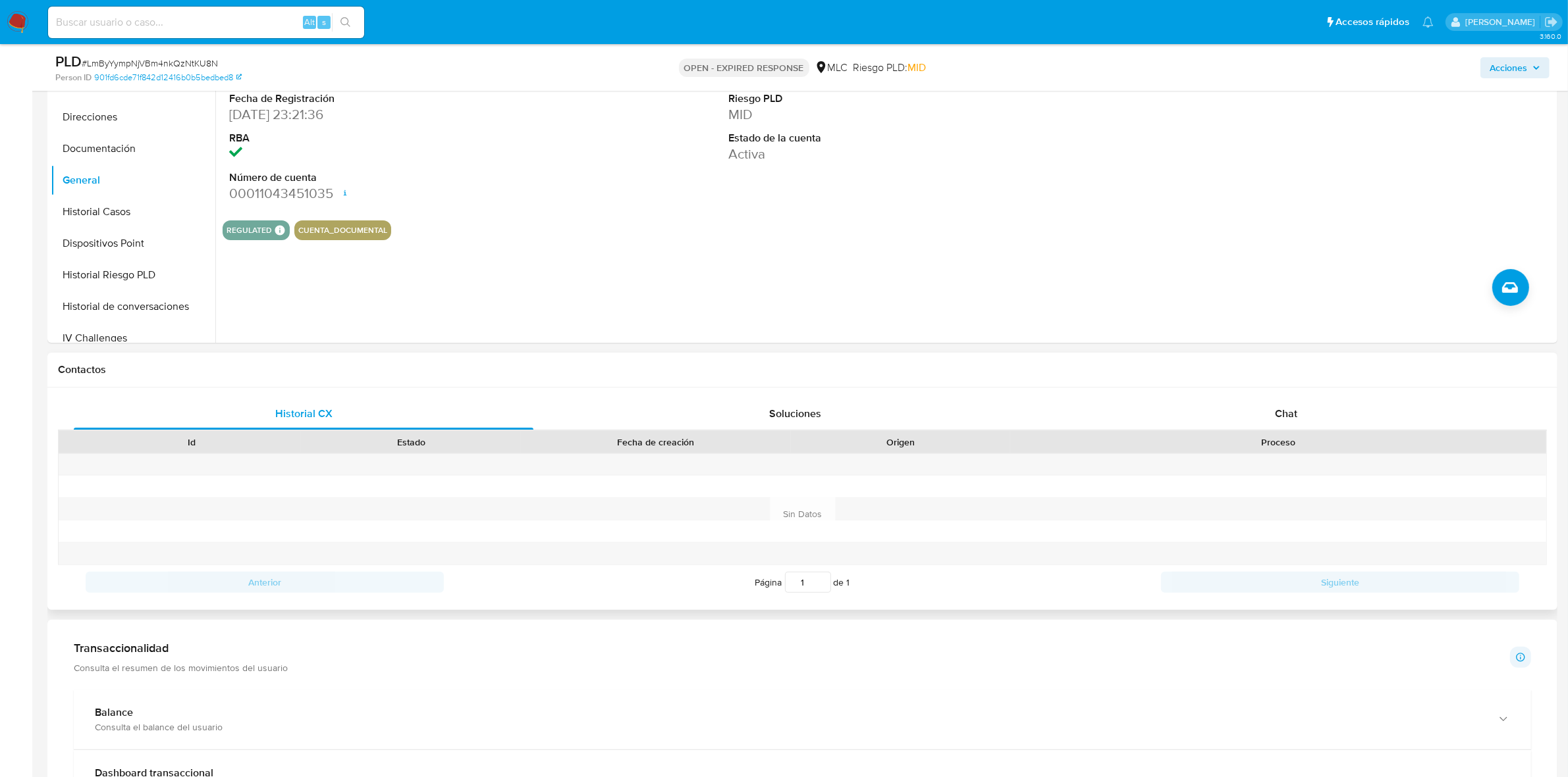
scroll to position [576, 0]
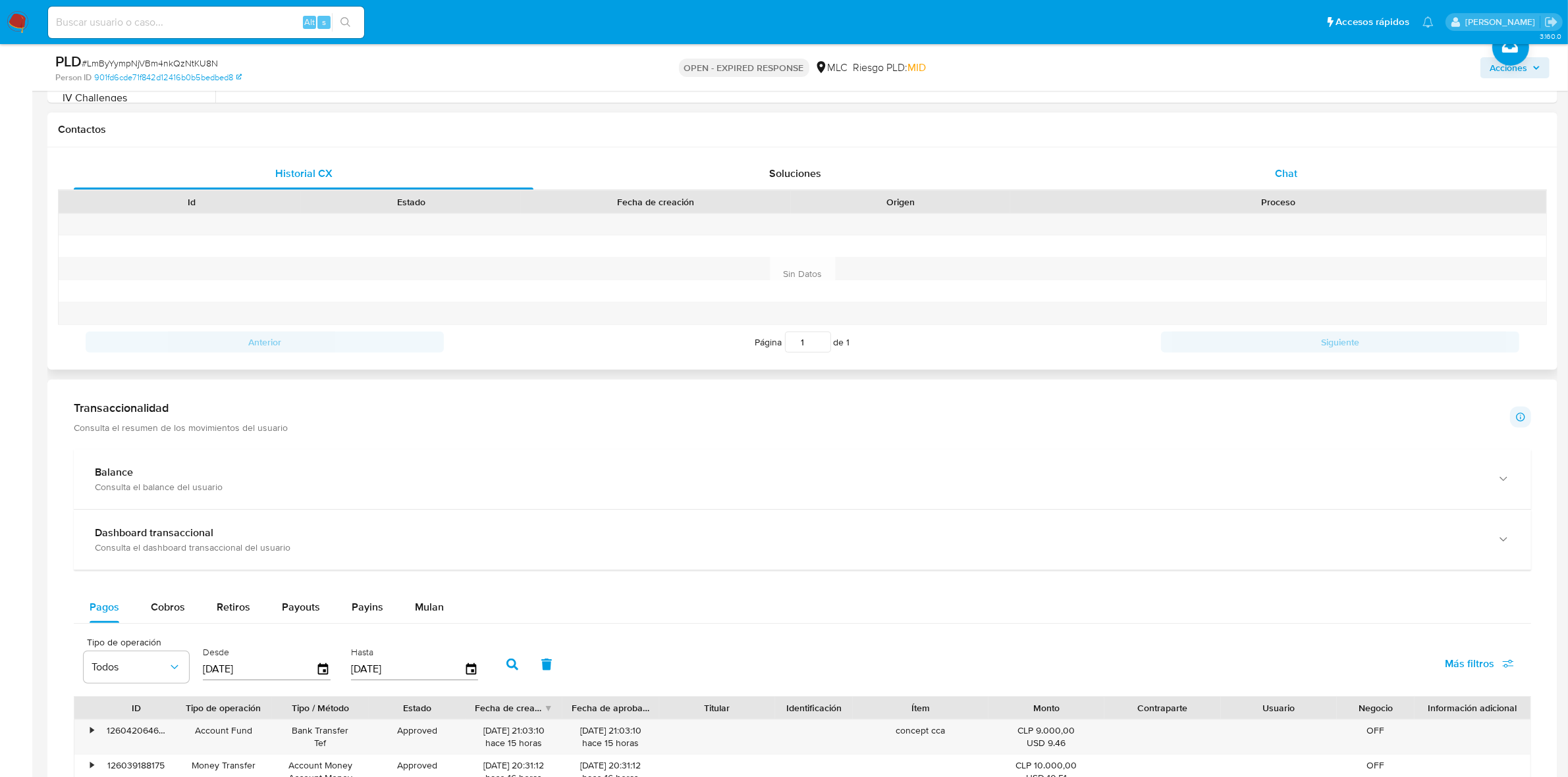
click at [1300, 172] on div "Chat" at bounding box center [1286, 174] width 460 height 32
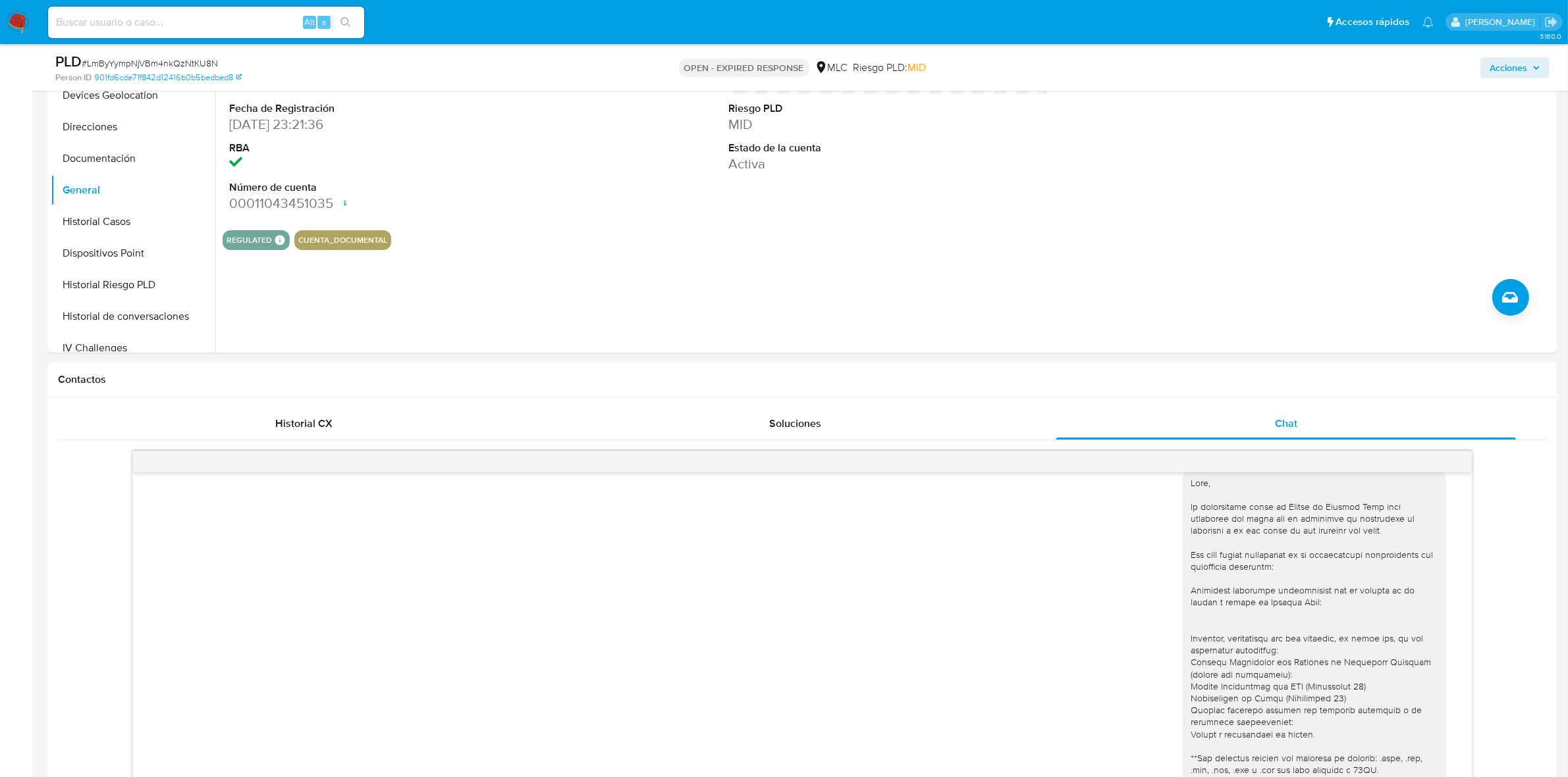
scroll to position [99, 0]
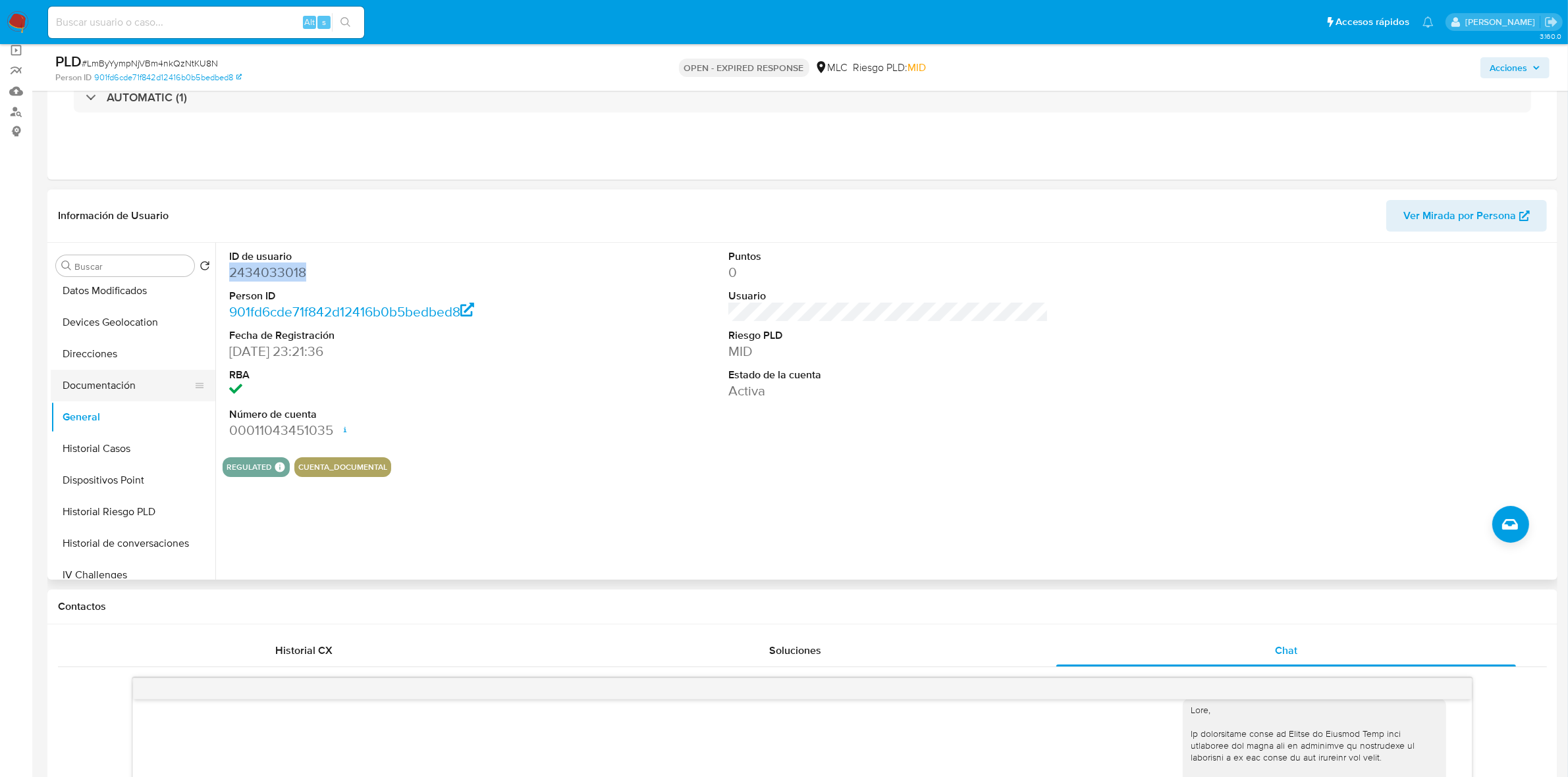
click at [121, 372] on button "Documentación" at bounding box center [128, 386] width 154 height 32
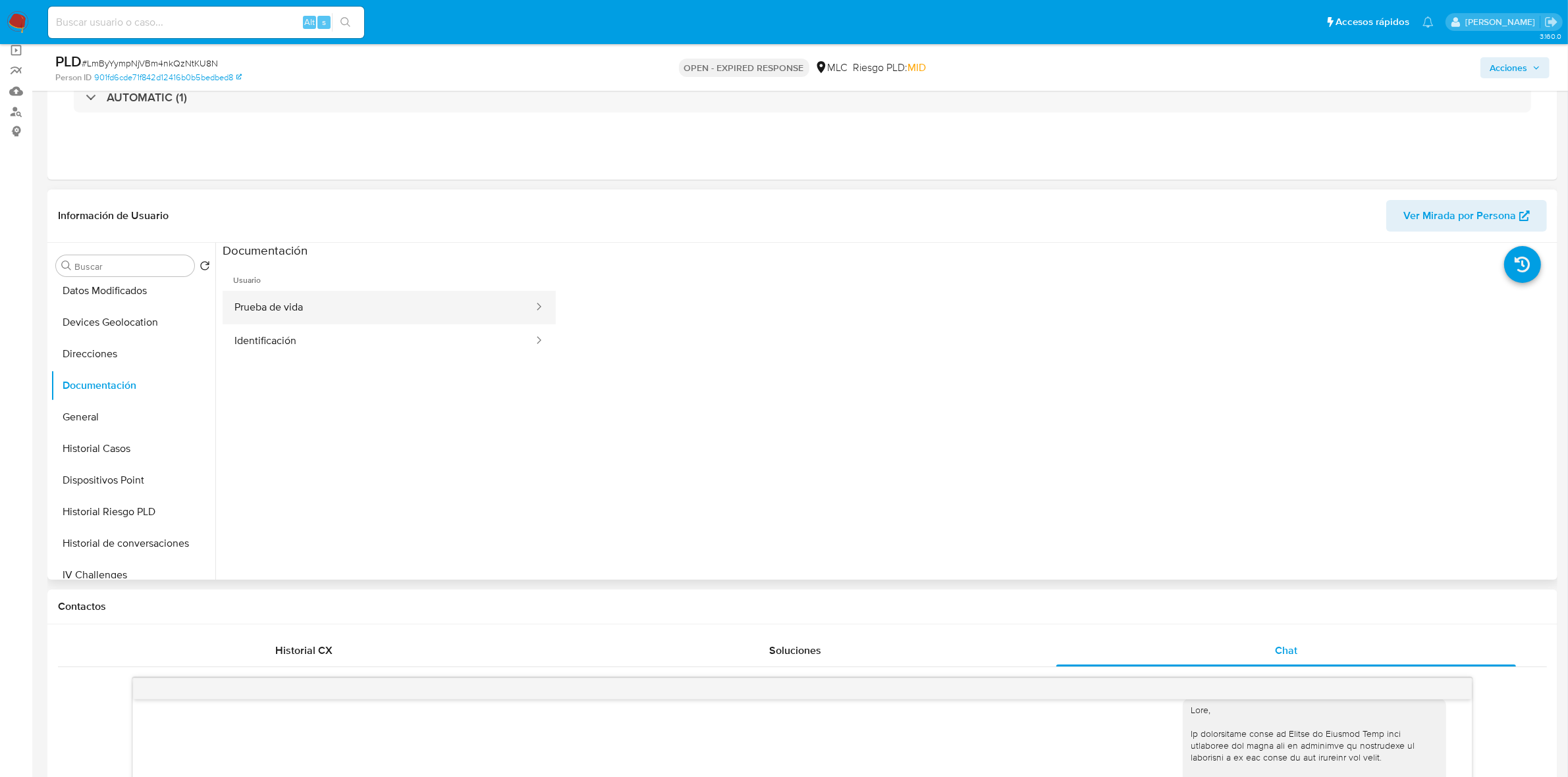
click at [327, 310] on button "Prueba de vida" at bounding box center [379, 308] width 312 height 34
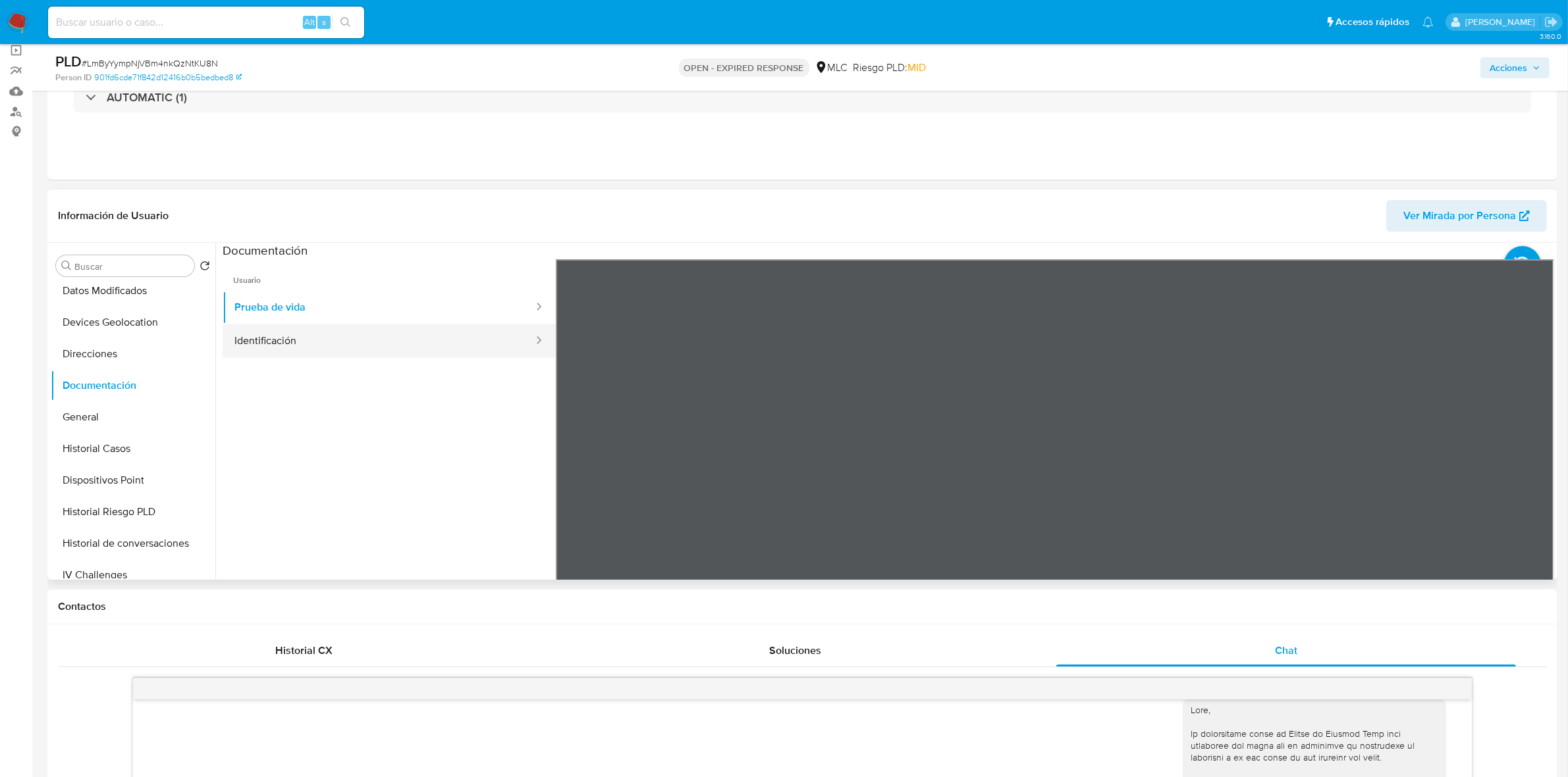
click at [307, 349] on button "Identificación" at bounding box center [379, 342] width 312 height 34
click at [1528, 475] on icon at bounding box center [1537, 472] width 26 height 26
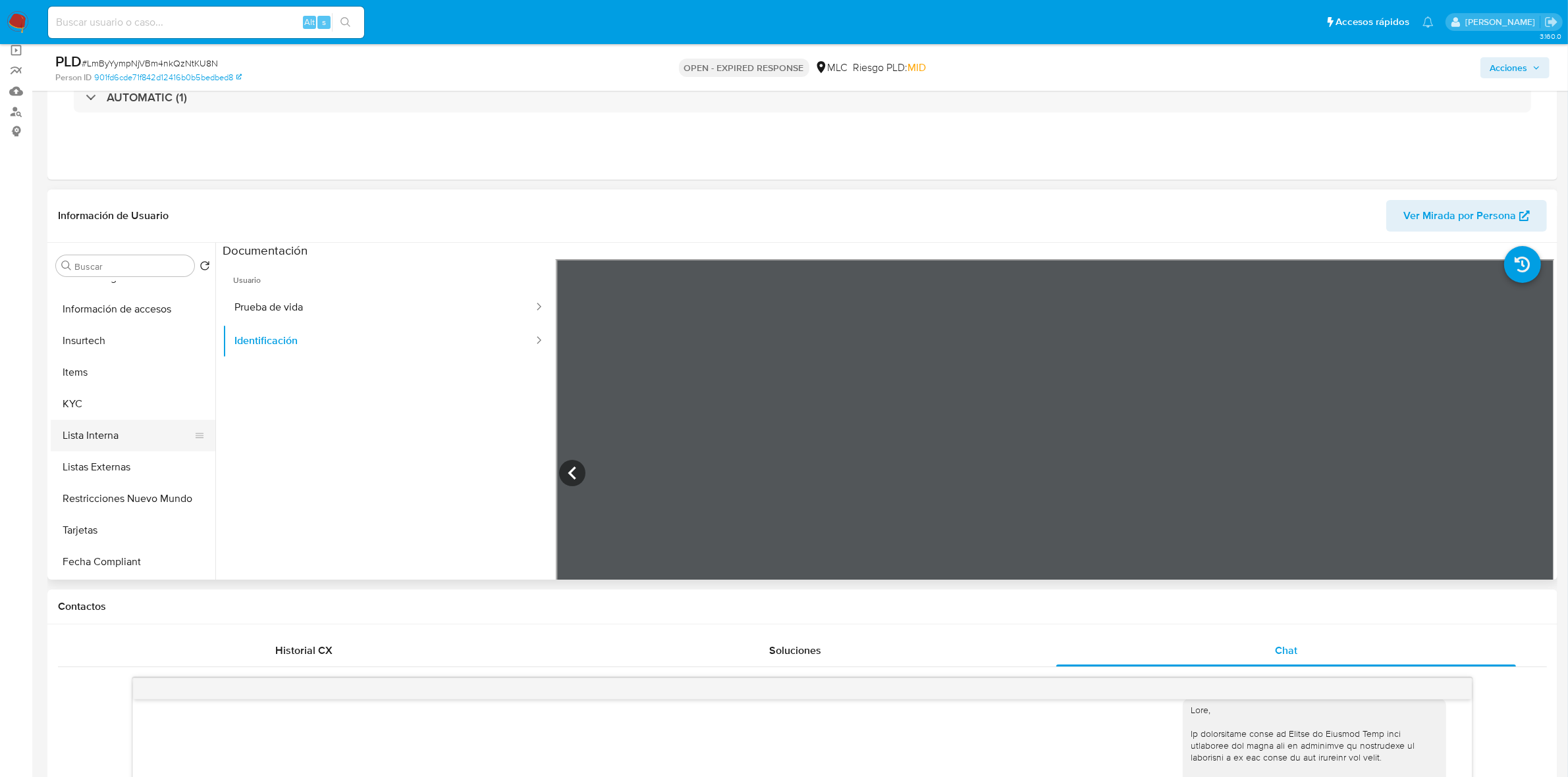
scroll to position [493, 0]
click at [84, 359] on button "KYC" at bounding box center [128, 373] width 154 height 32
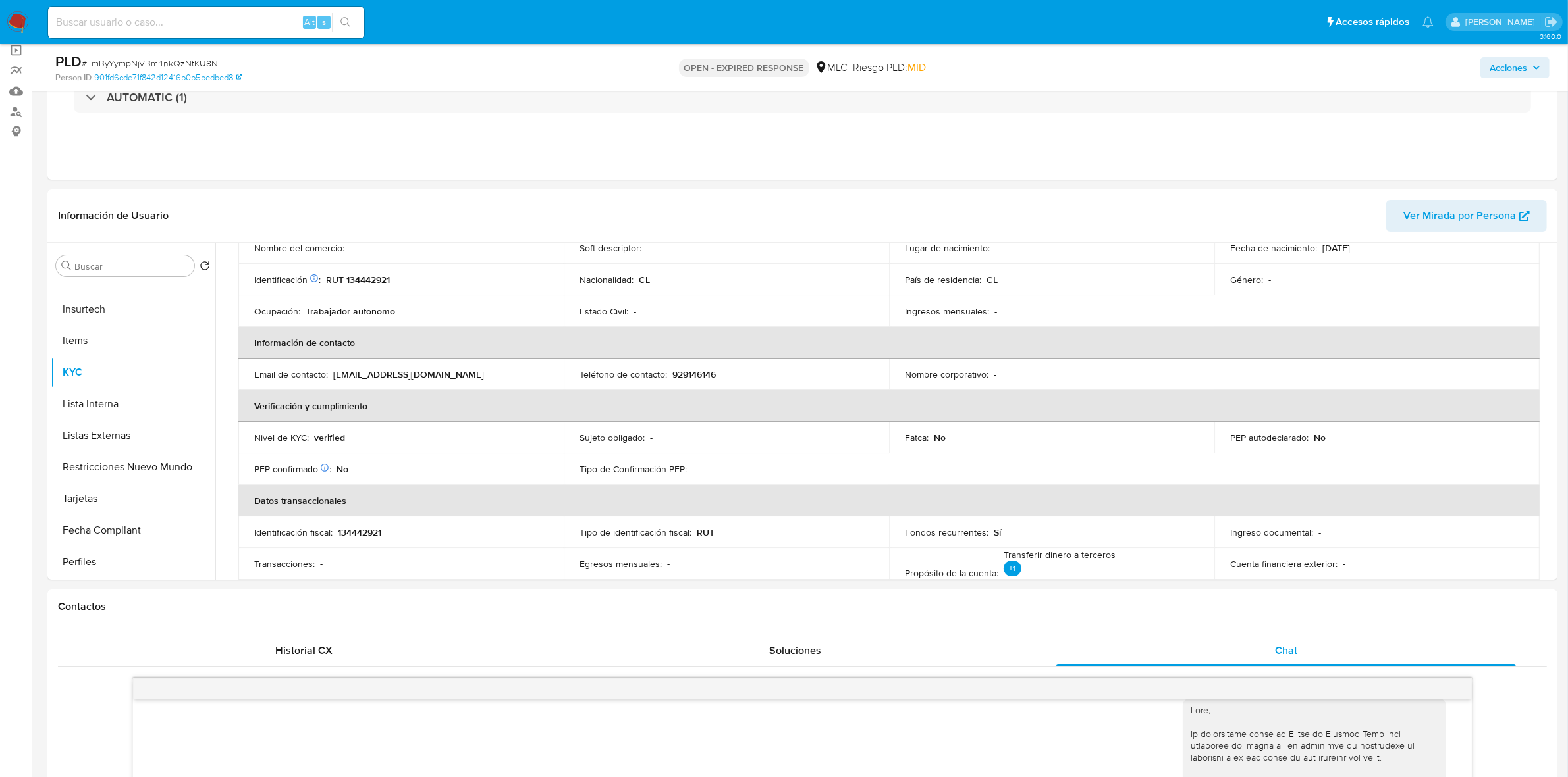
scroll to position [0, 0]
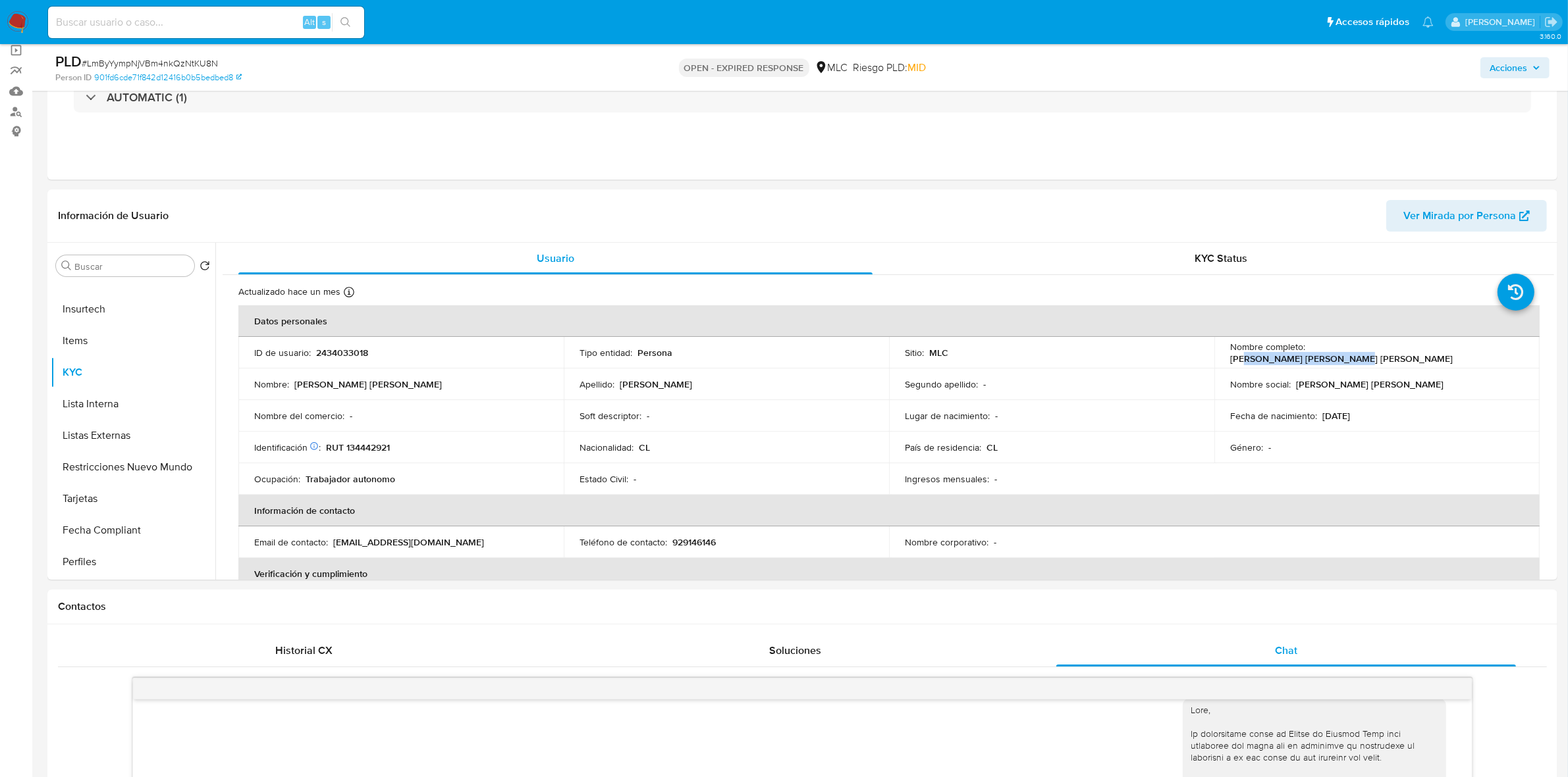
drag, startPoint x: 1419, startPoint y: 357, endPoint x: 1315, endPoint y: 360, distance: 104.0
click at [1319, 352] on p "Elba Alejandra Díaz Moreno" at bounding box center [1341, 358] width 222 height 12
click at [1318, 362] on td "Nombre completo : Elba Alejandra Díaz Moreno" at bounding box center [1377, 353] width 326 height 32
drag, startPoint x: 1433, startPoint y: 359, endPoint x: 1307, endPoint y: 356, distance: 126.0
click at [1307, 356] on div "Nombre completo : Elba Alejandra Díaz Moreno" at bounding box center [1377, 352] width 294 height 23
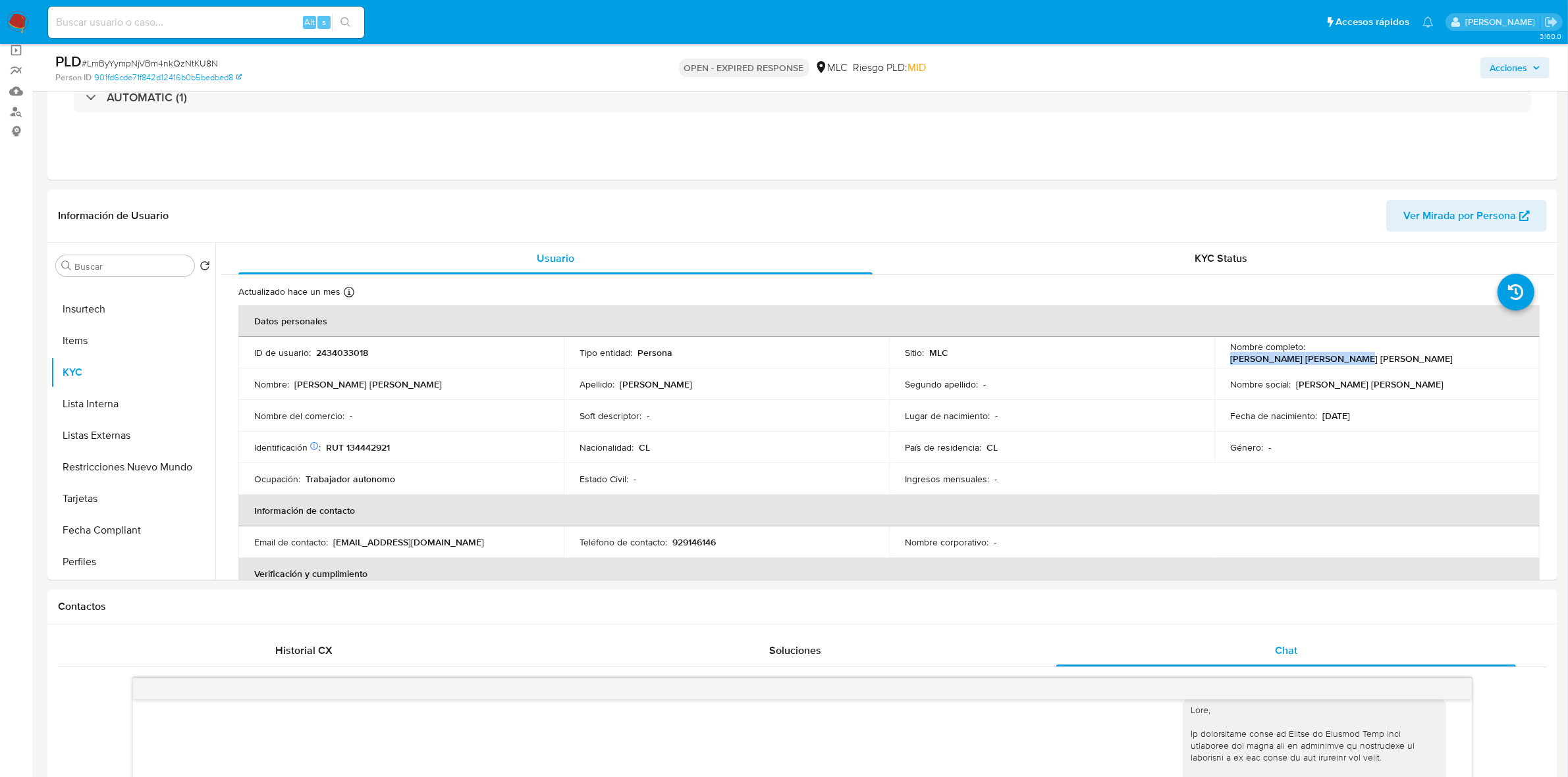
copy p "Elba Alejandra Díaz Moreno"
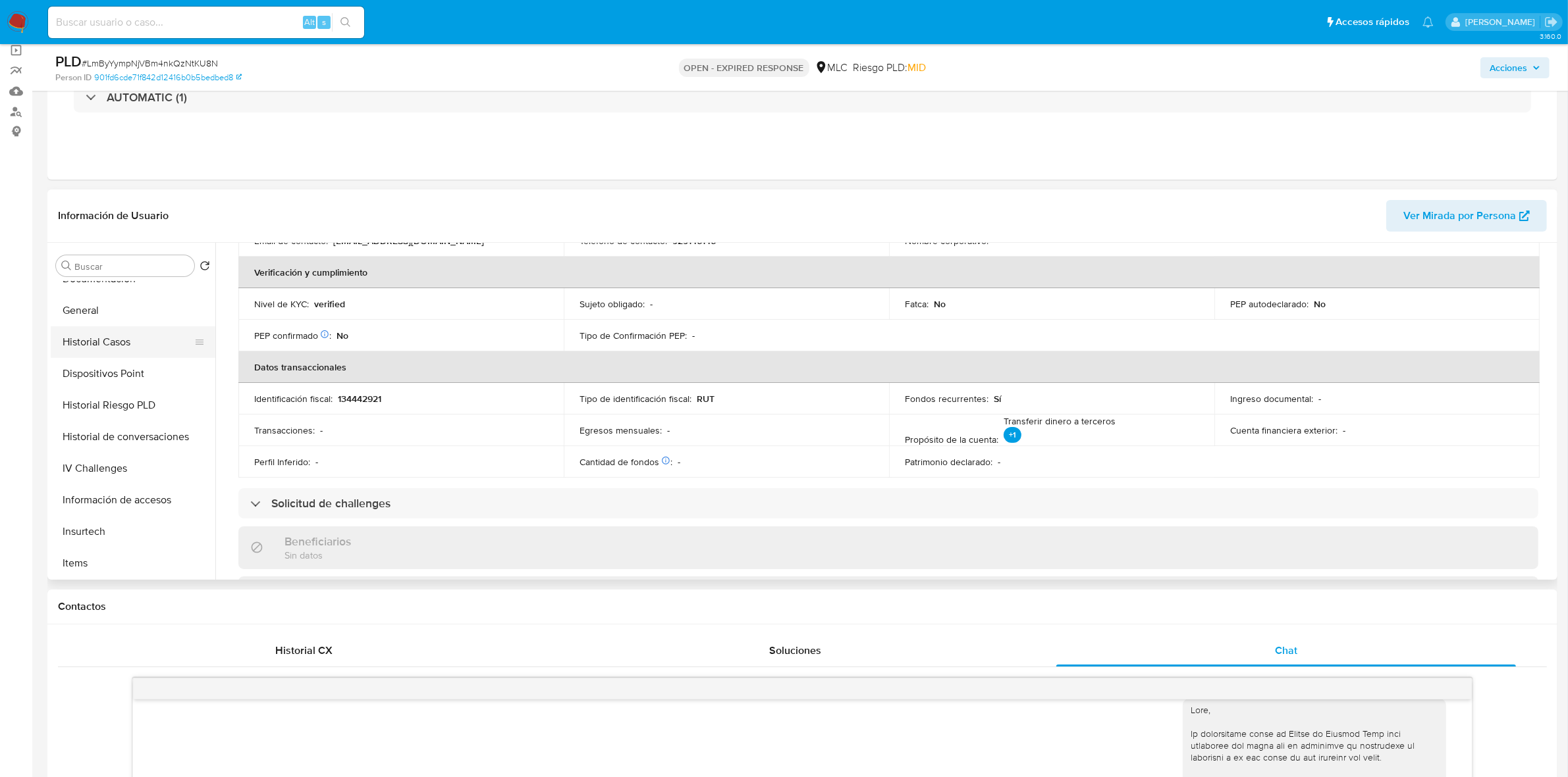
scroll to position [247, 0]
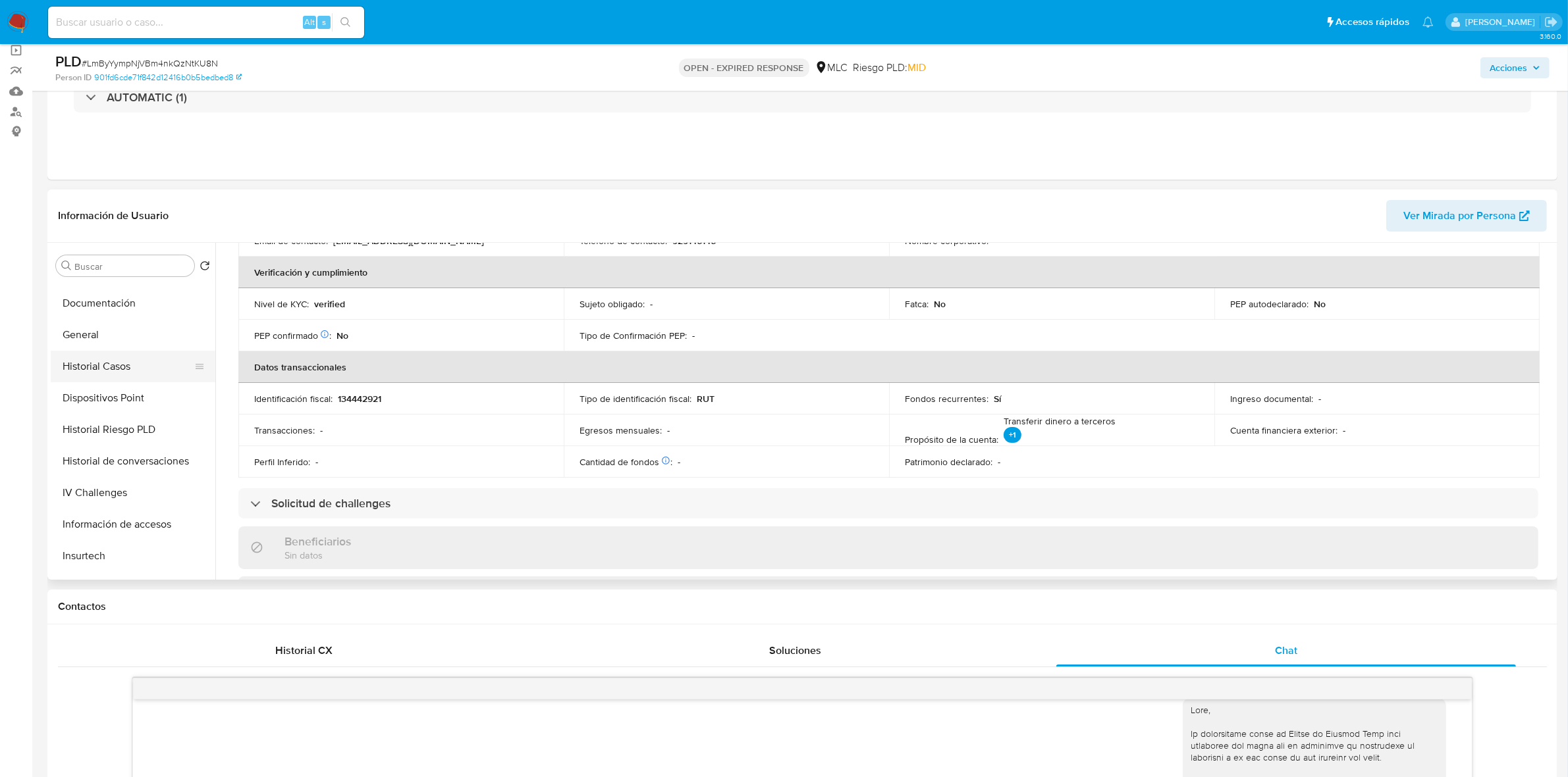
click at [130, 359] on button "Historial Casos" at bounding box center [128, 367] width 154 height 32
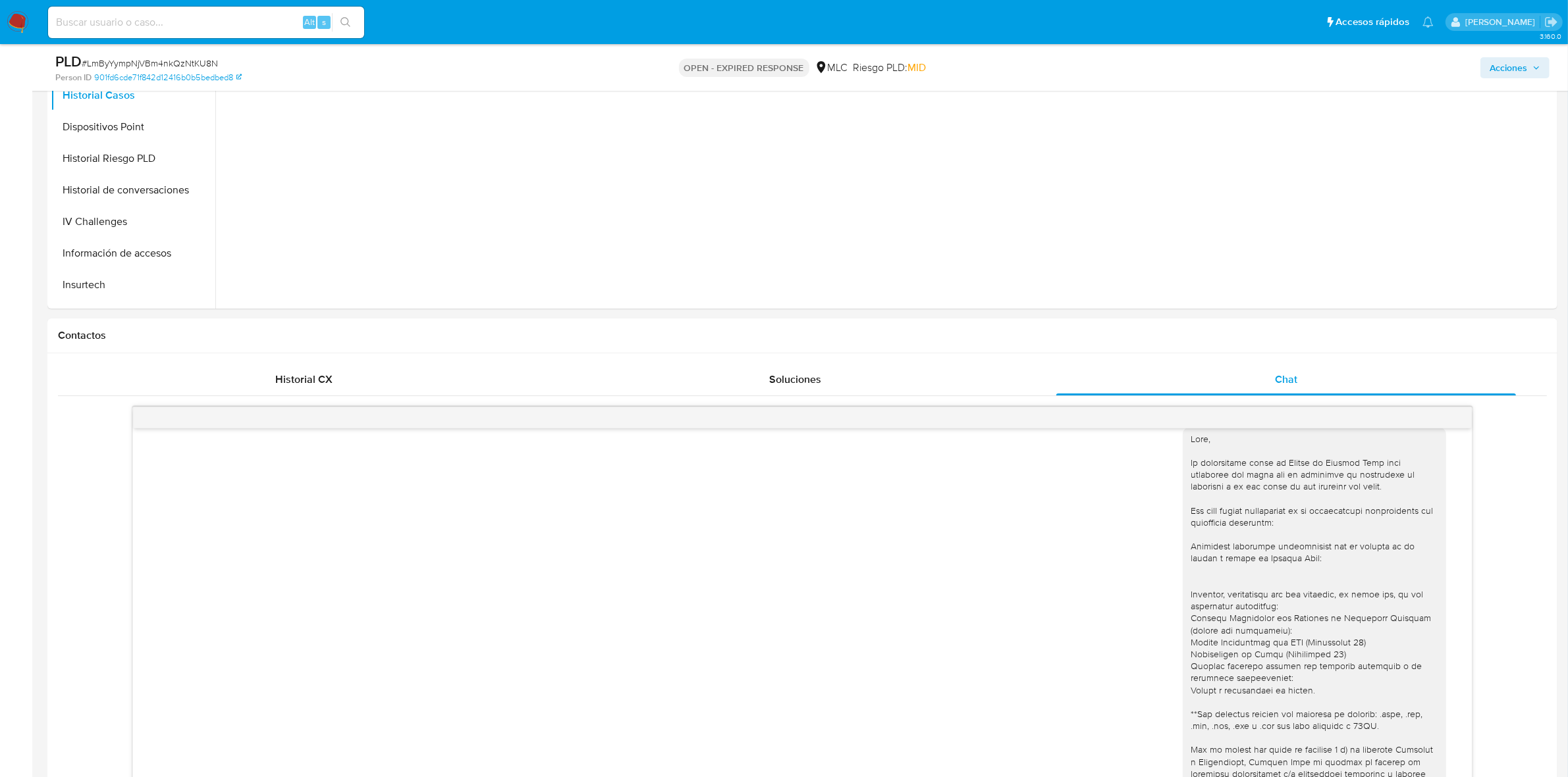
scroll to position [0, 0]
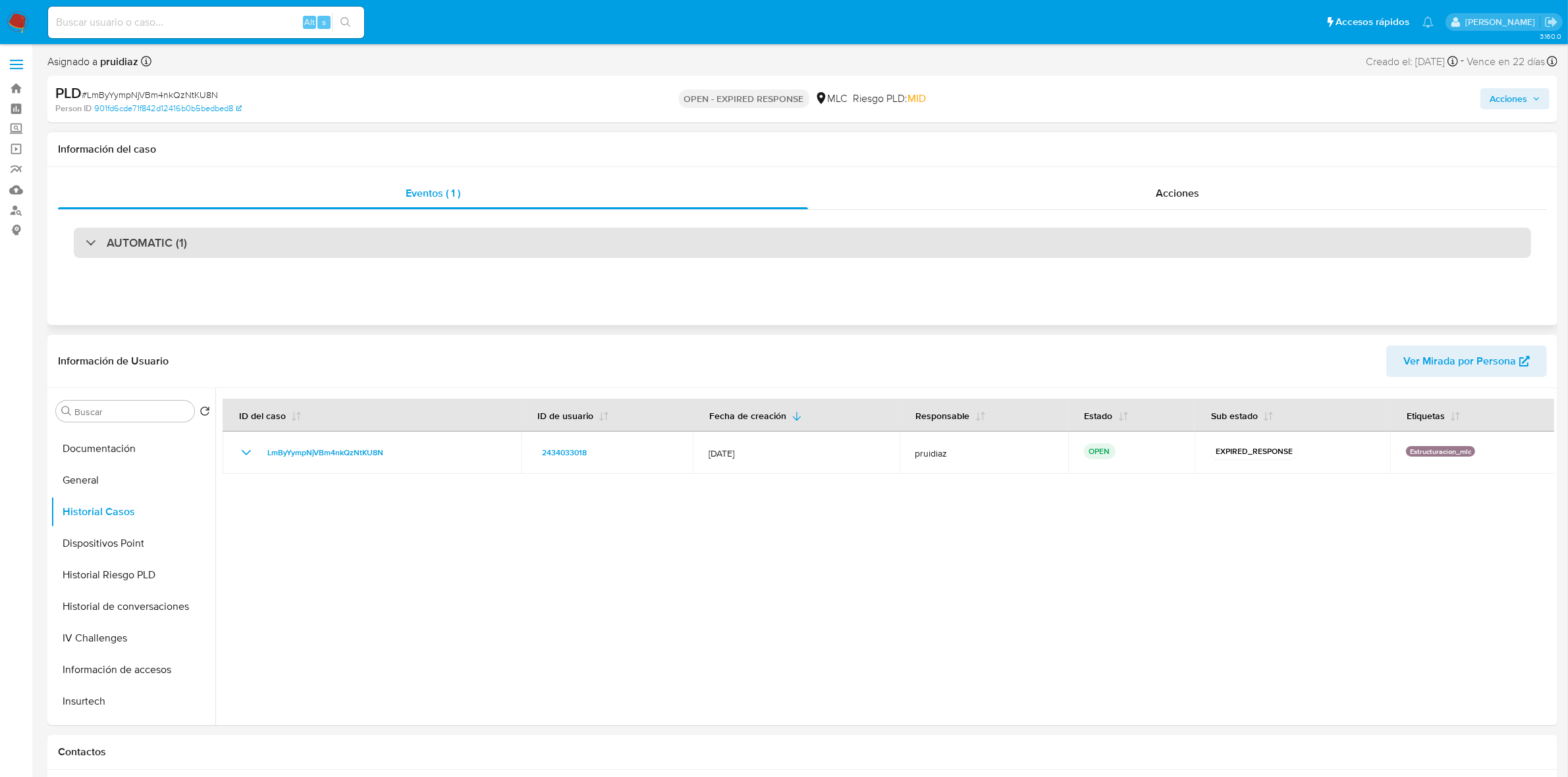
click at [201, 234] on div "AUTOMATIC (1)" at bounding box center [802, 242] width 1457 height 30
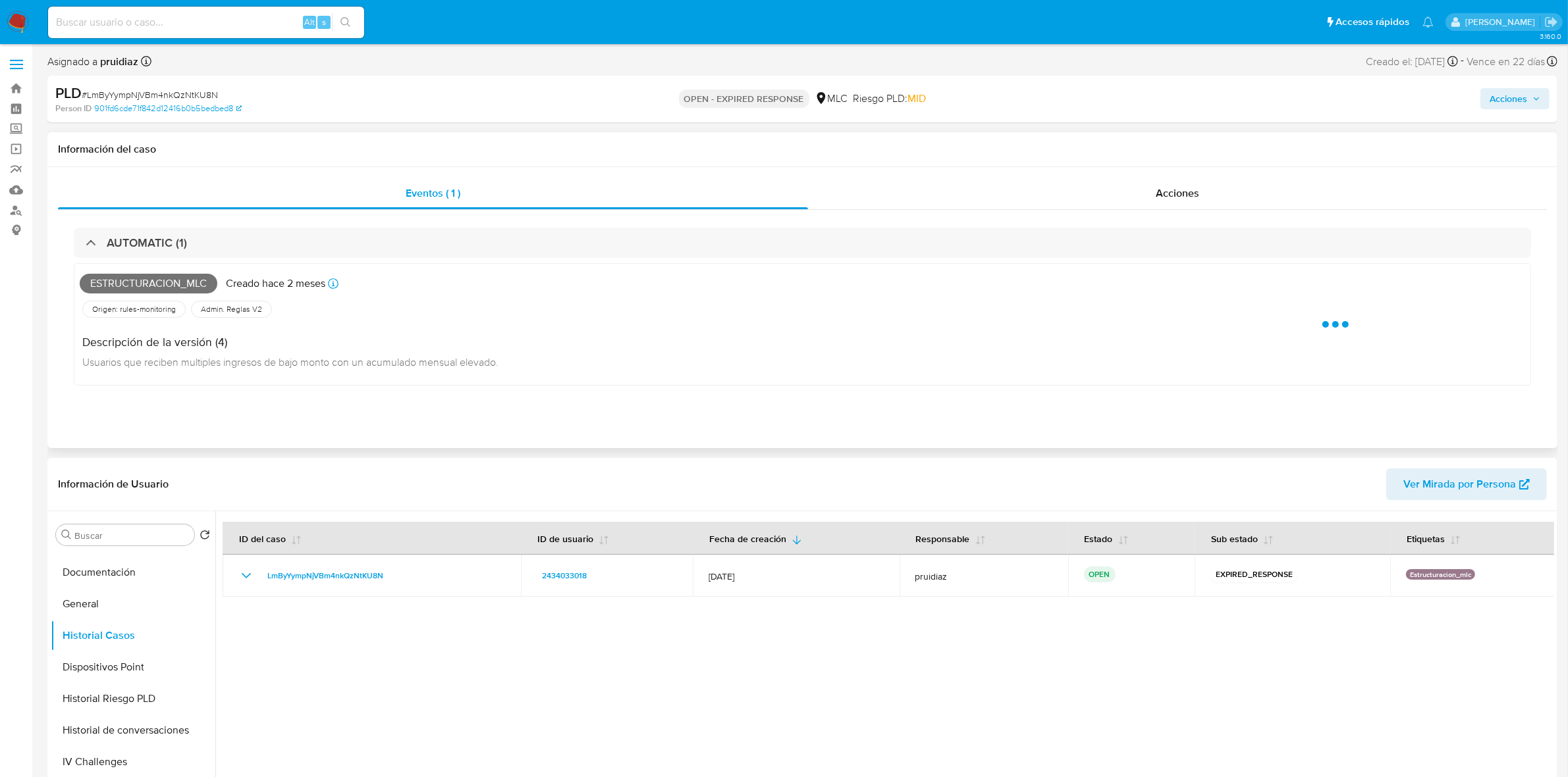
click at [127, 288] on span "Estructuracion_mlc" at bounding box center [149, 284] width 138 height 20
copy span "Estructuracion_mlc"
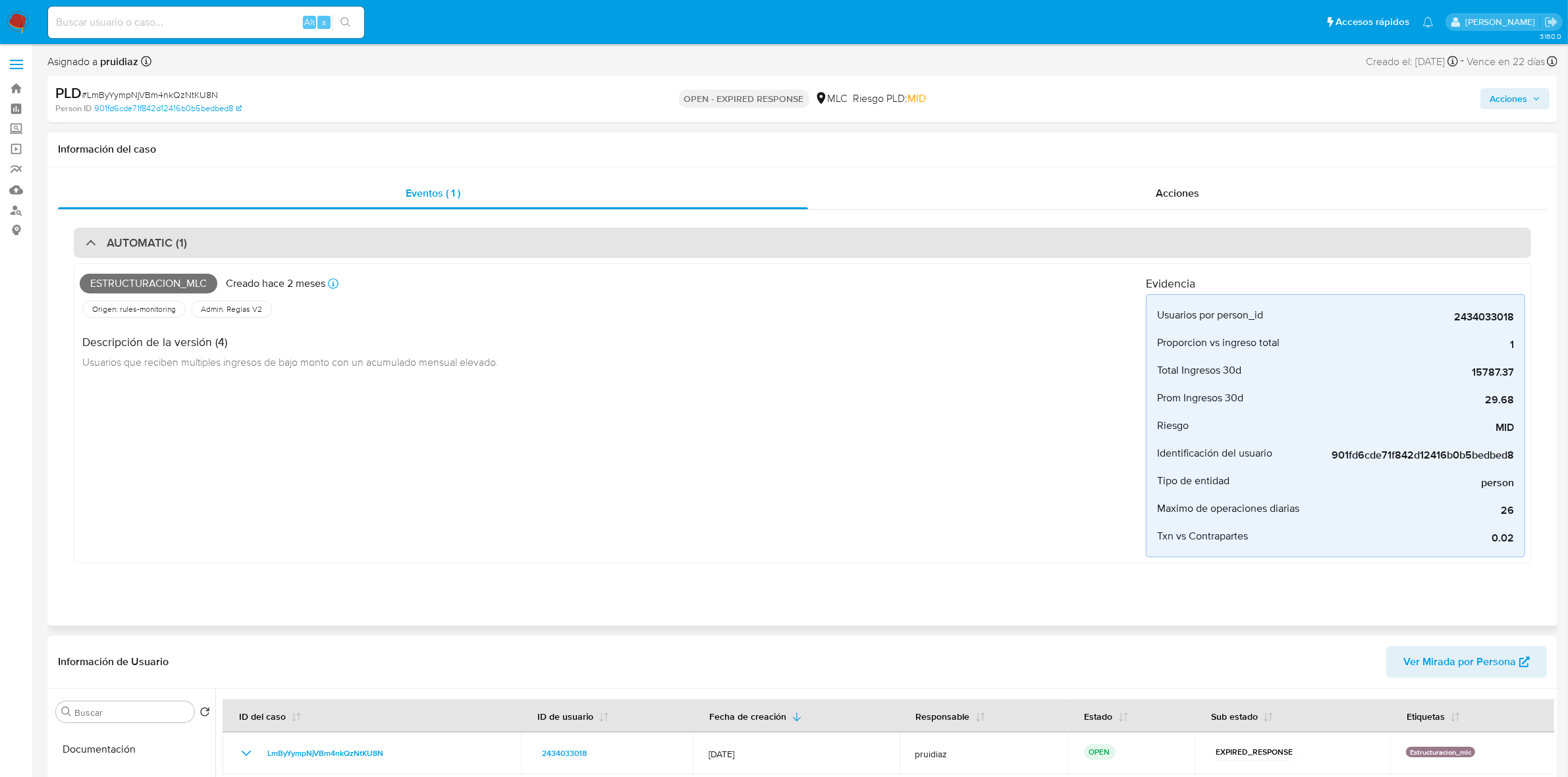
click at [353, 246] on div "AUTOMATIC (1)" at bounding box center [802, 242] width 1457 height 30
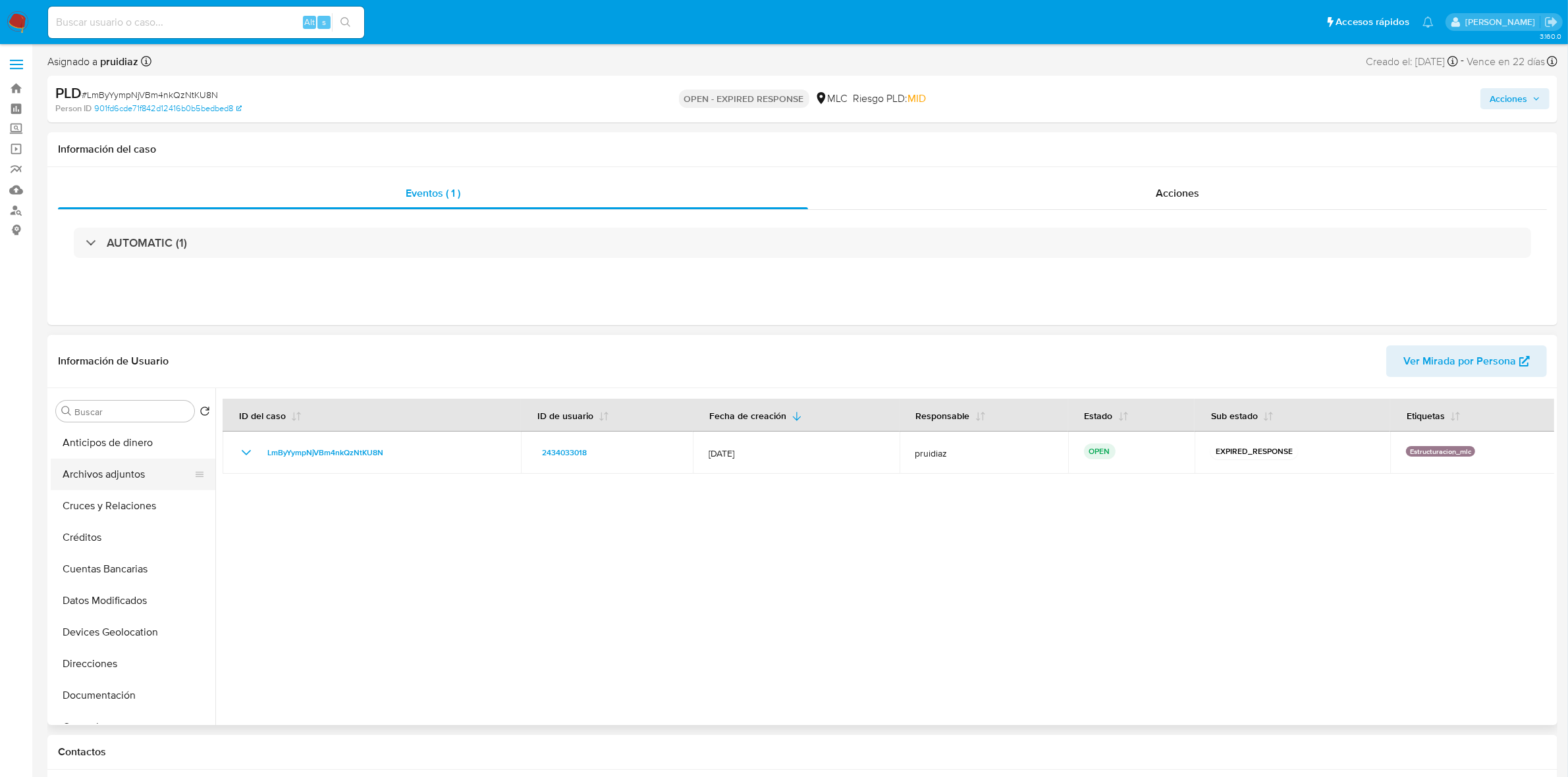
click at [108, 484] on button "Archivos adjuntos" at bounding box center [128, 475] width 154 height 32
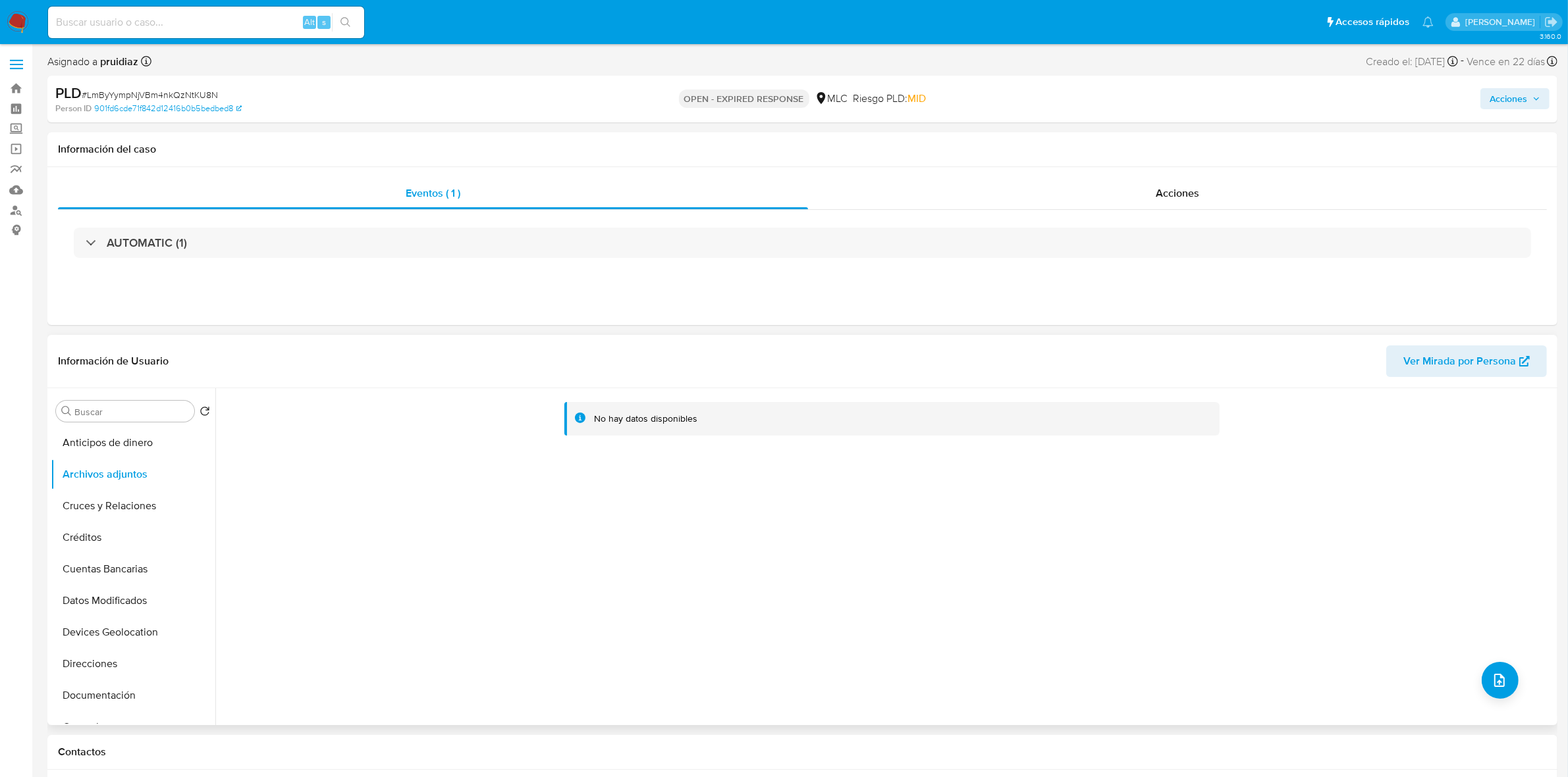
click at [1513, 672] on div "No hay datos disponibles" at bounding box center [885, 557] width 1339 height 337
click at [1482, 688] on button "upload-file" at bounding box center [1500, 681] width 37 height 37
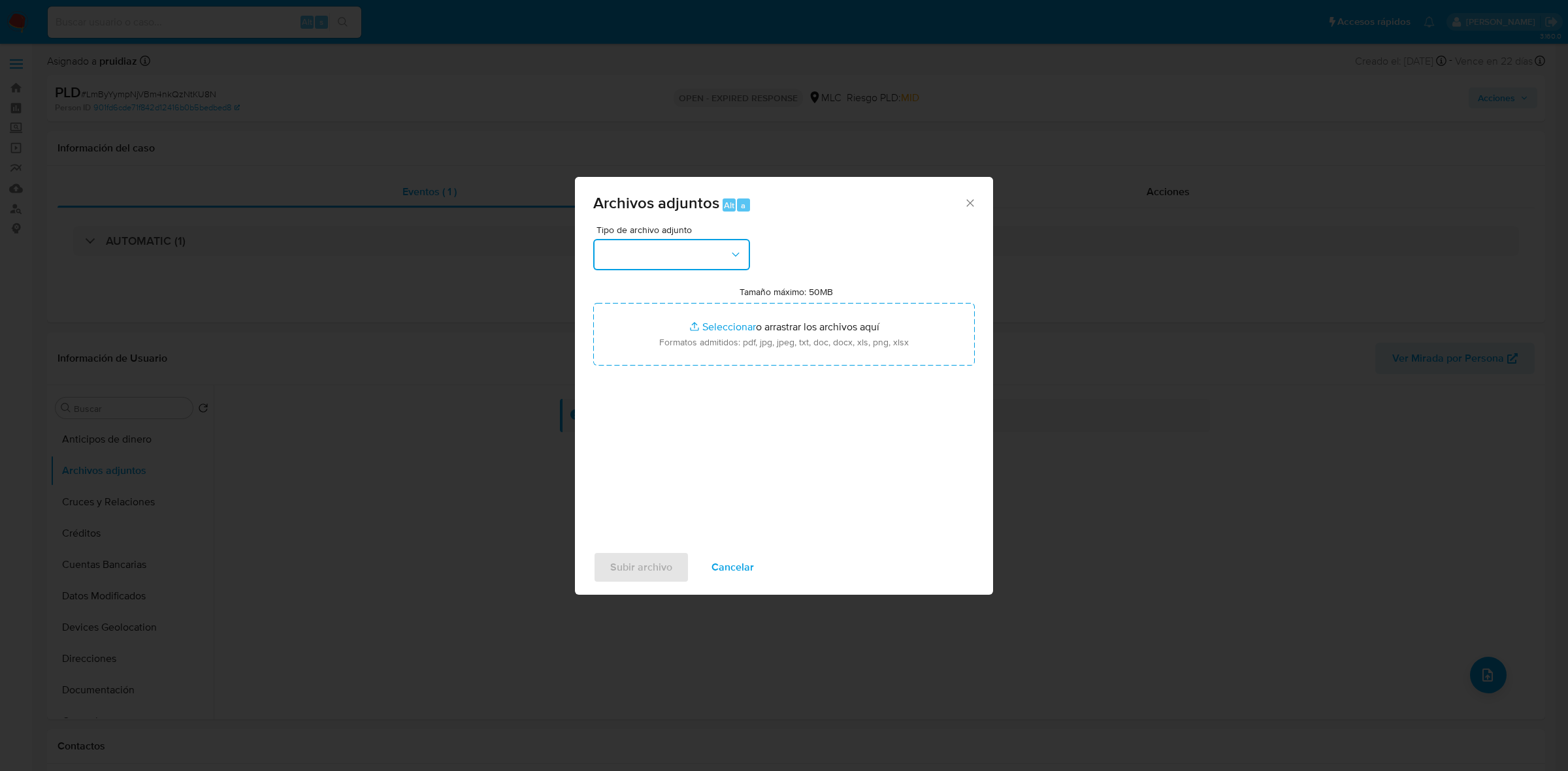
click at [686, 247] on button "button" at bounding box center [671, 255] width 157 height 32
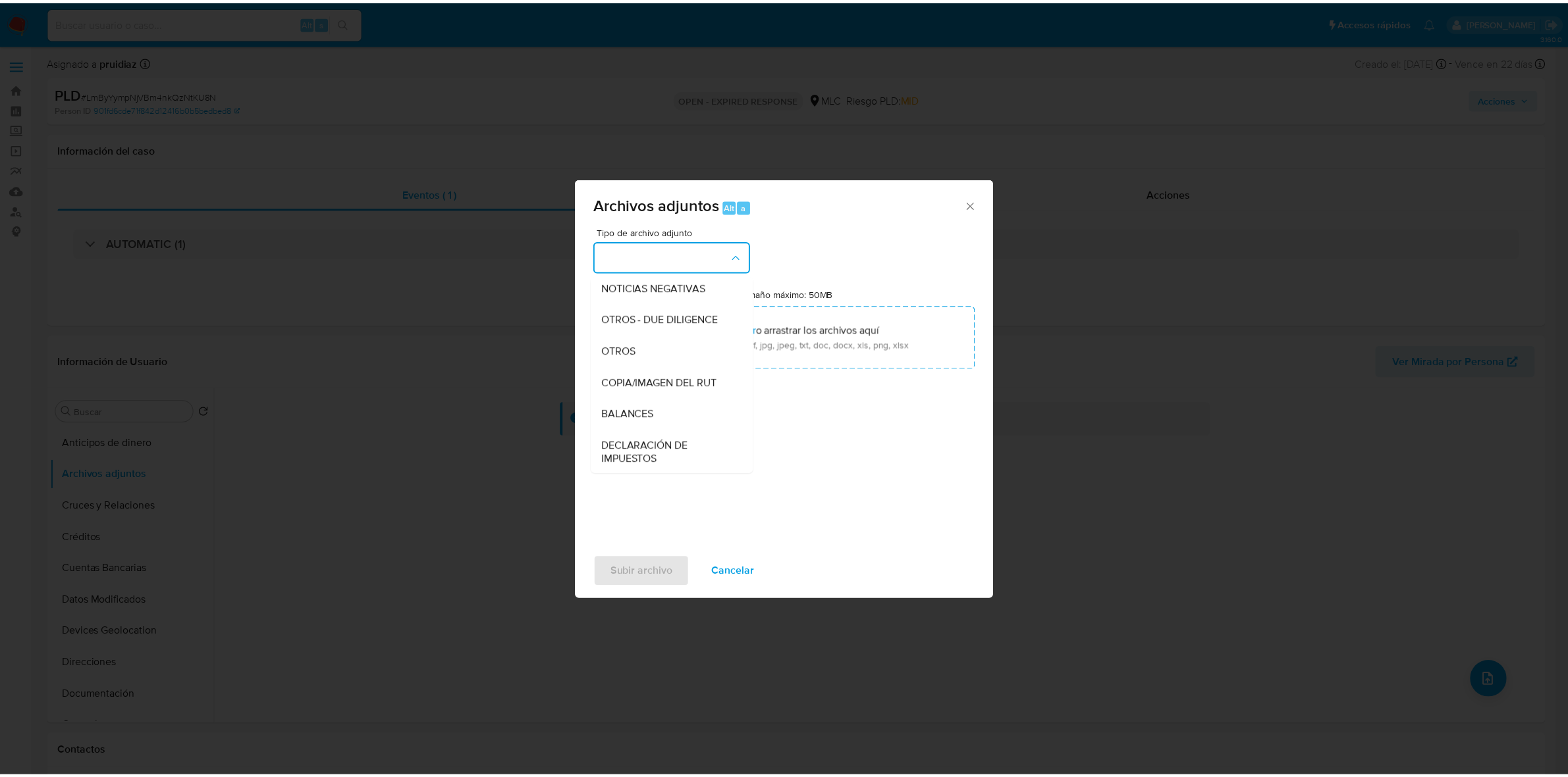
scroll to position [136, 0]
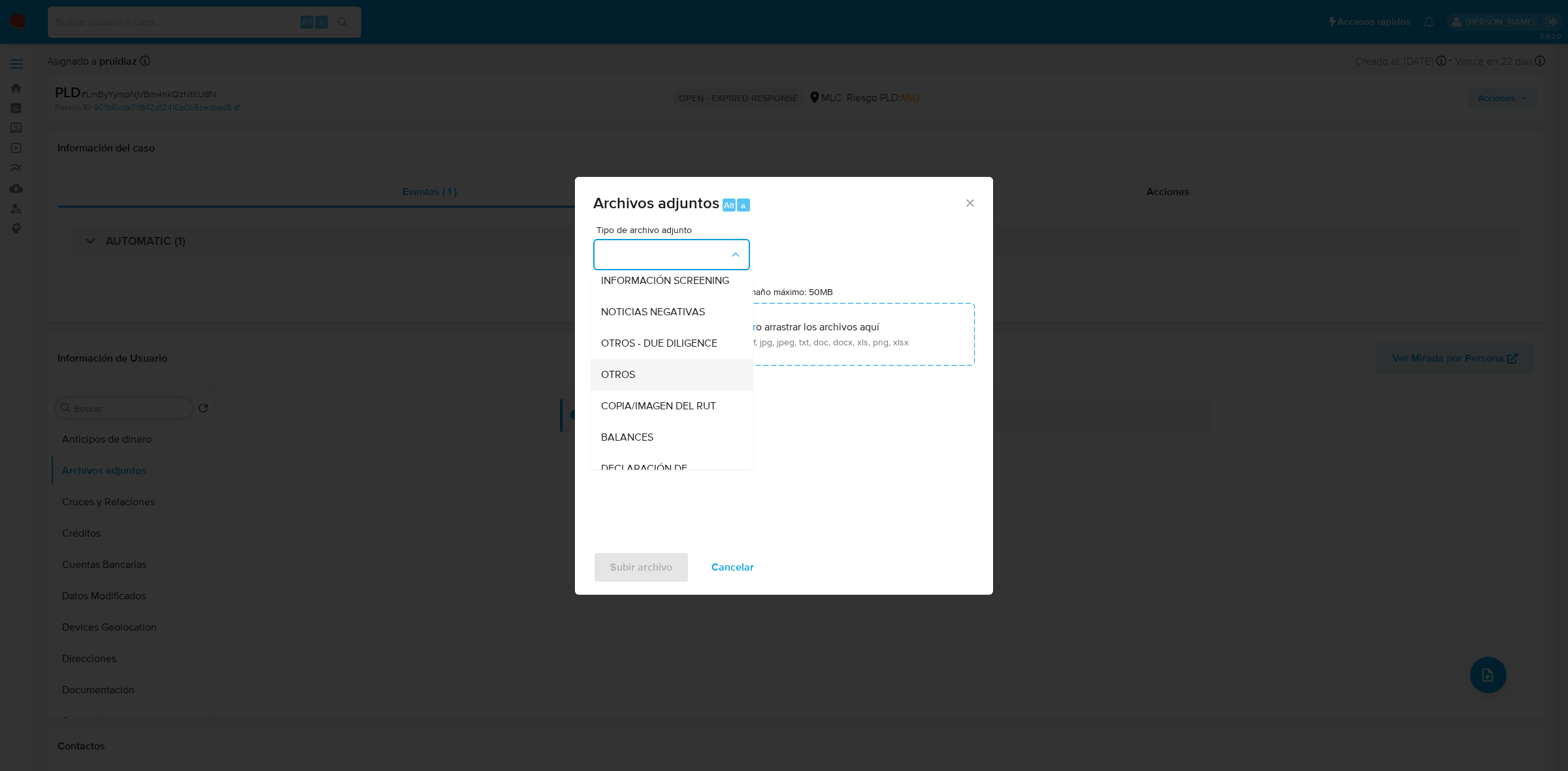
click at [616, 381] on span "OTROS" at bounding box center [618, 375] width 34 height 13
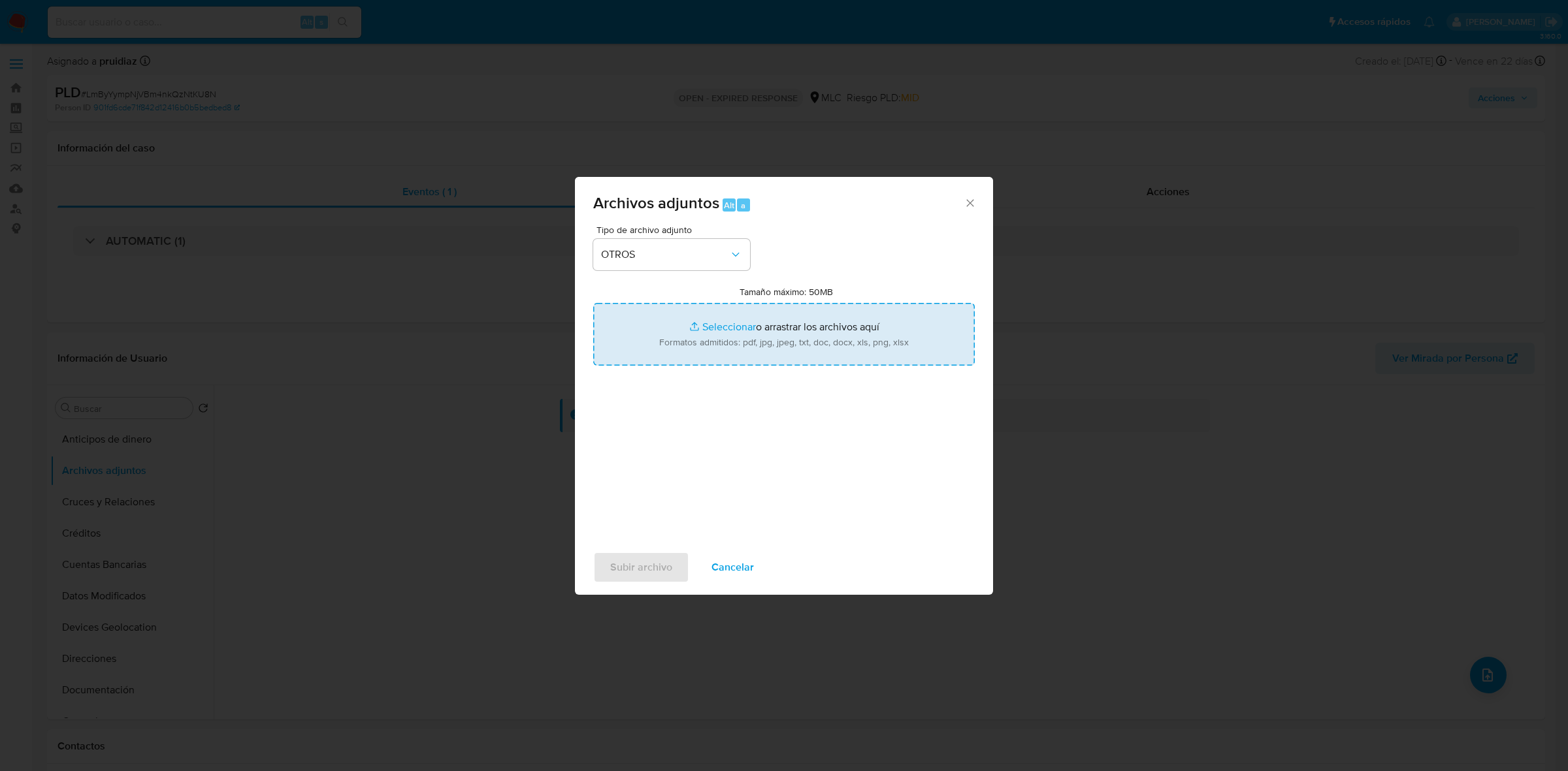
click at [799, 331] on input "Tamaño máximo: 50MB Seleccionar archivos" at bounding box center [784, 334] width 381 height 62
type input "C:\fakepath\2434033018 - 18_09_2025.xlsx"
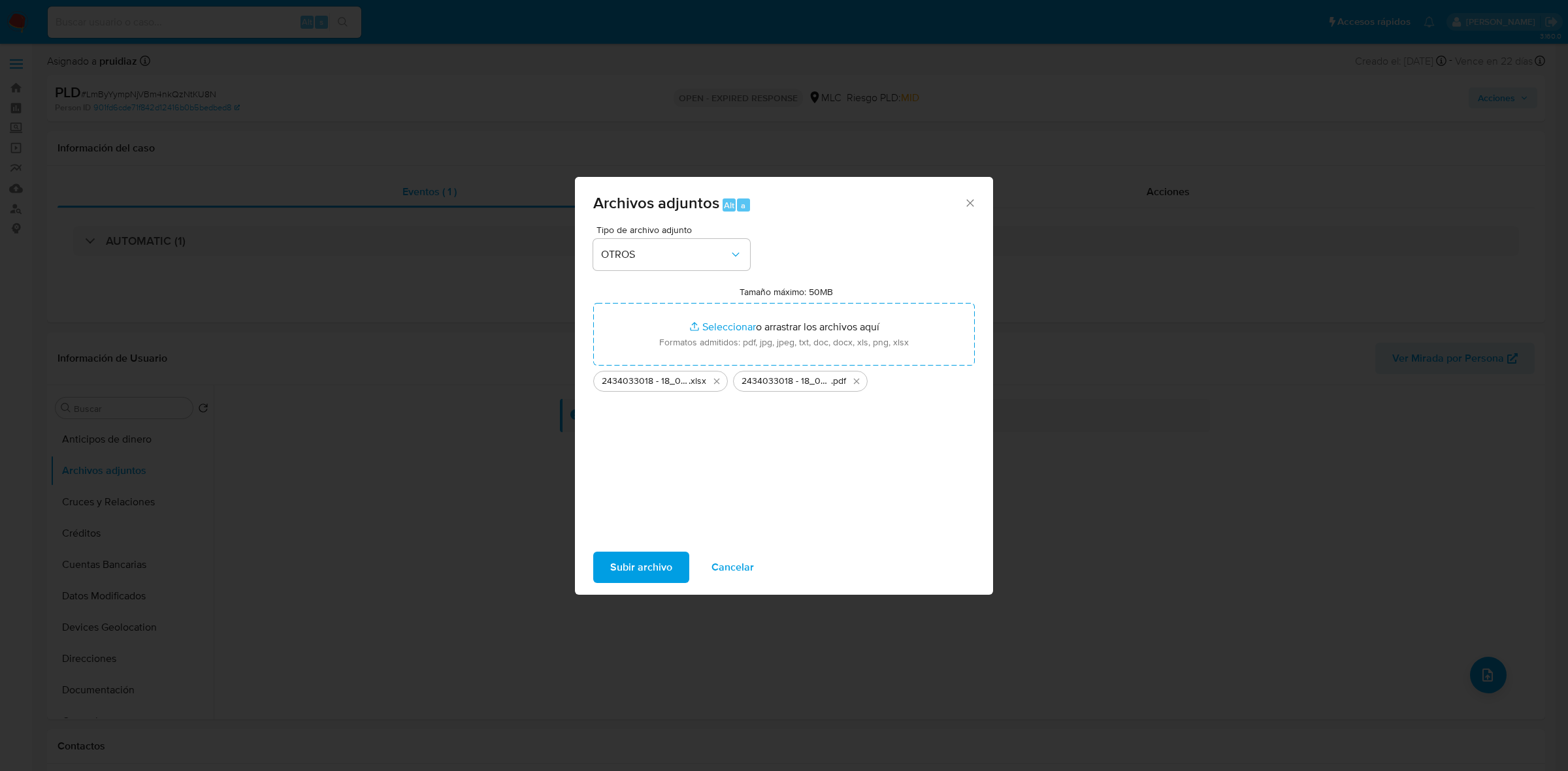
click at [647, 568] on span "Subir archivo" at bounding box center [641, 567] width 62 height 29
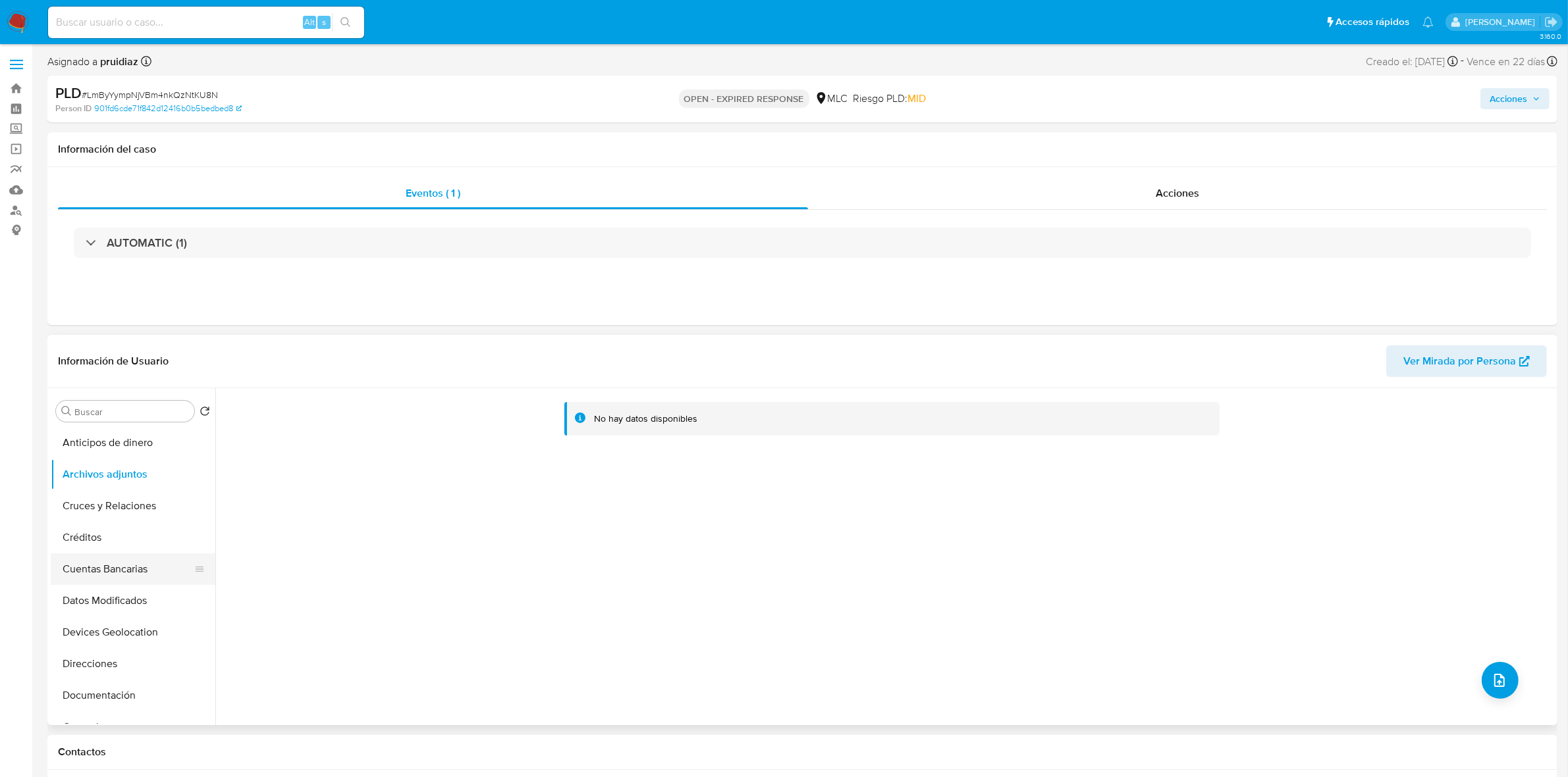
click at [126, 555] on button "Cuentas Bancarias" at bounding box center [128, 570] width 154 height 32
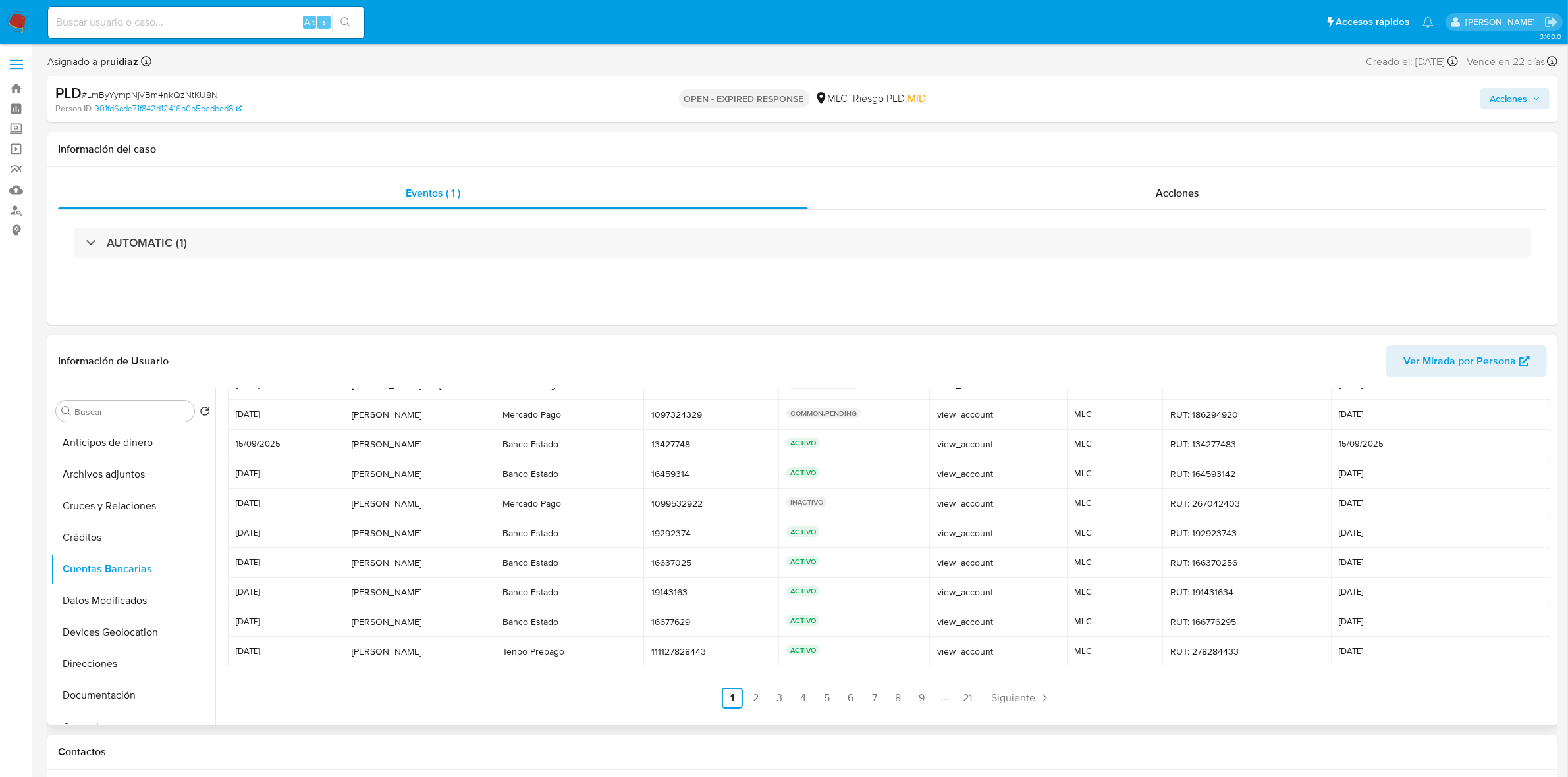
scroll to position [0, 0]
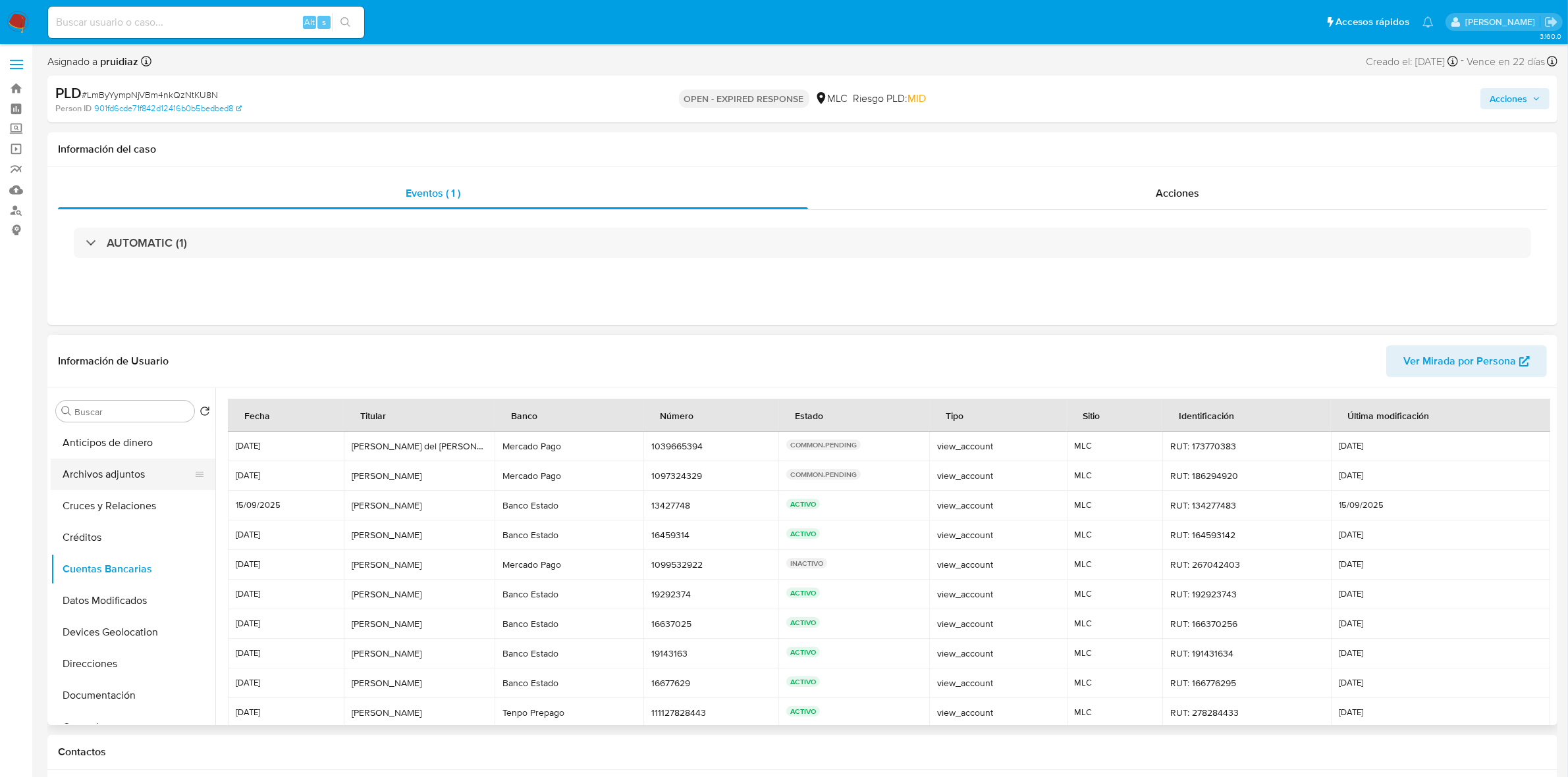
click at [110, 477] on button "Archivos adjuntos" at bounding box center [128, 475] width 154 height 32
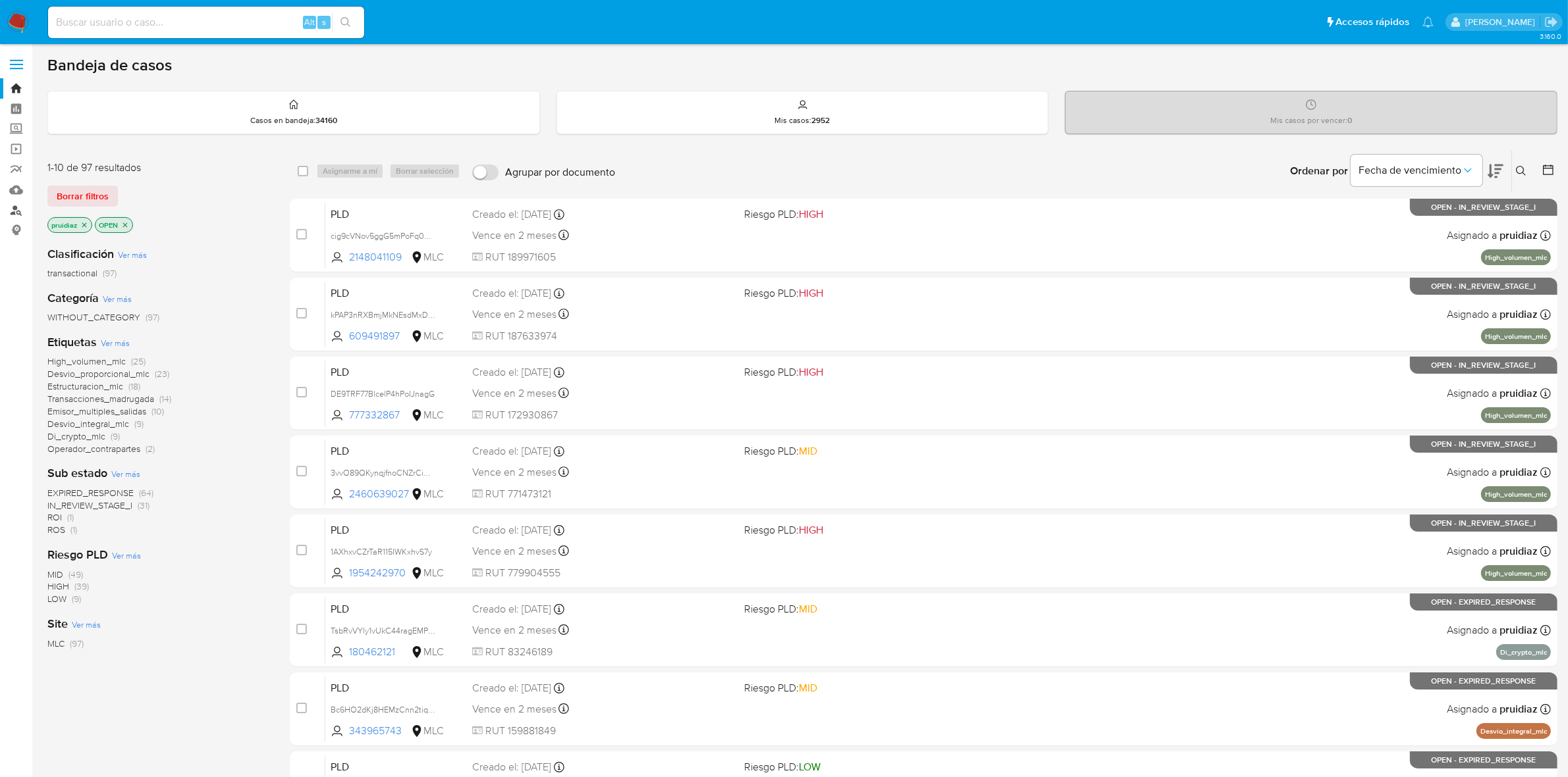
click at [17, 214] on link "Buscador de personas" at bounding box center [78, 210] width 157 height 20
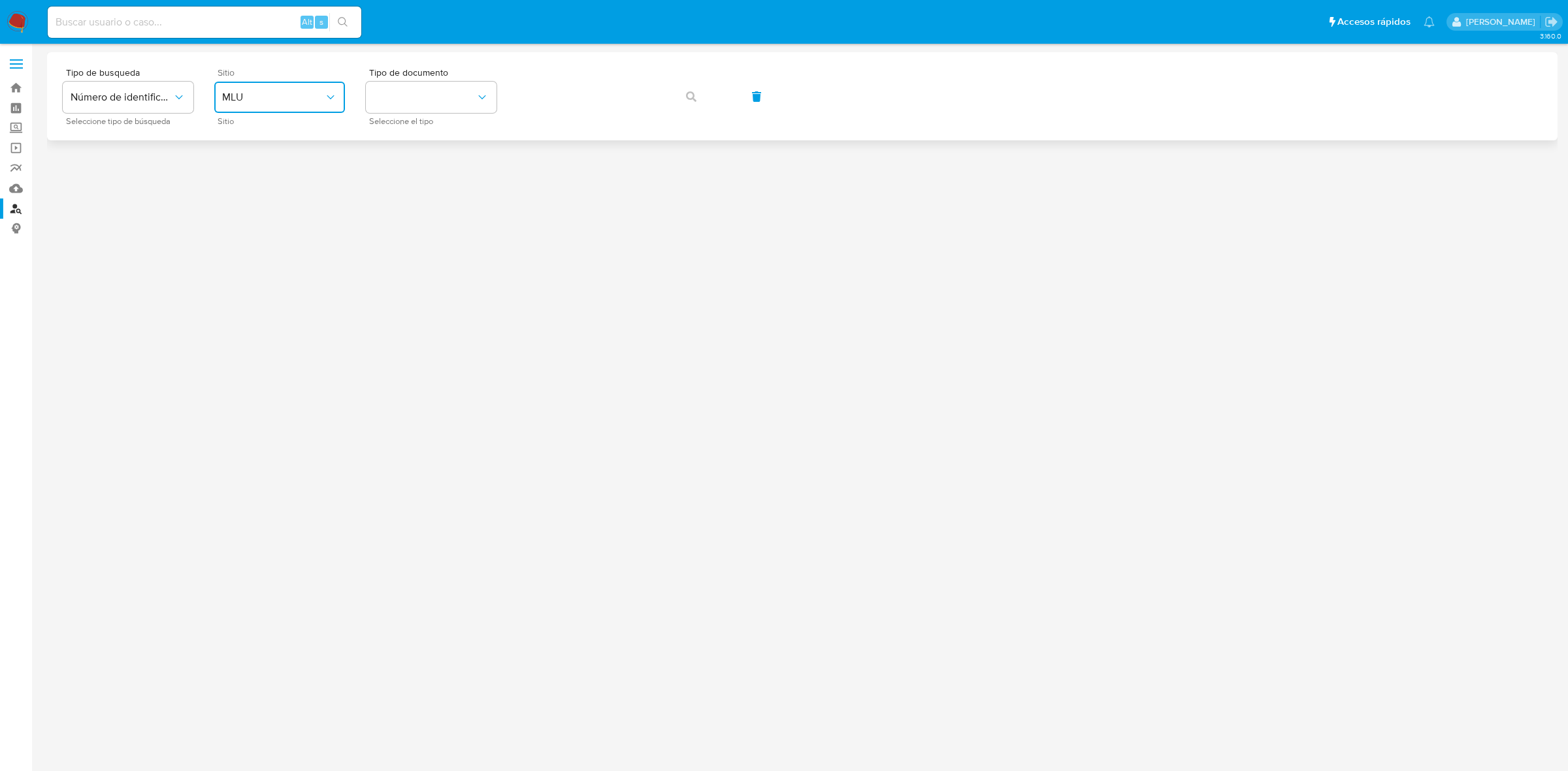
click at [292, 96] on span "MLU" at bounding box center [273, 97] width 102 height 13
click at [260, 316] on div "MLC" at bounding box center [276, 321] width 107 height 32
click at [426, 89] on button "identificationType" at bounding box center [431, 97] width 131 height 32
click at [399, 132] on div "RUT RUT" at bounding box center [427, 138] width 107 height 44
click at [678, 88] on button "button" at bounding box center [690, 97] width 44 height 32
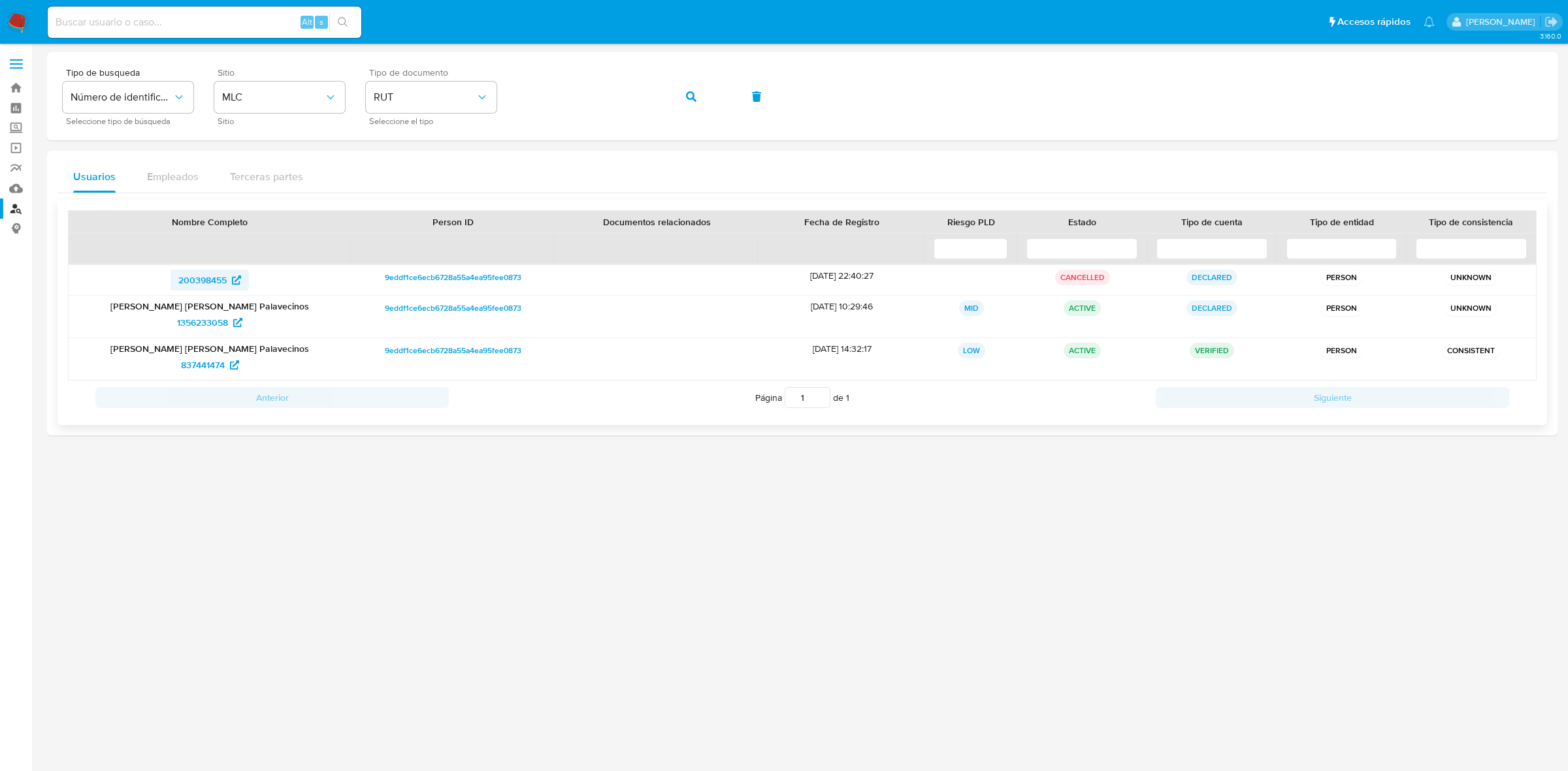
click at [205, 279] on span "200398455" at bounding box center [202, 280] width 48 height 21
click at [214, 315] on span "1356233058" at bounding box center [202, 322] width 51 height 21
click at [189, 365] on span "837441474" at bounding box center [202, 365] width 44 height 21
click at [22, 23] on img at bounding box center [17, 22] width 22 height 22
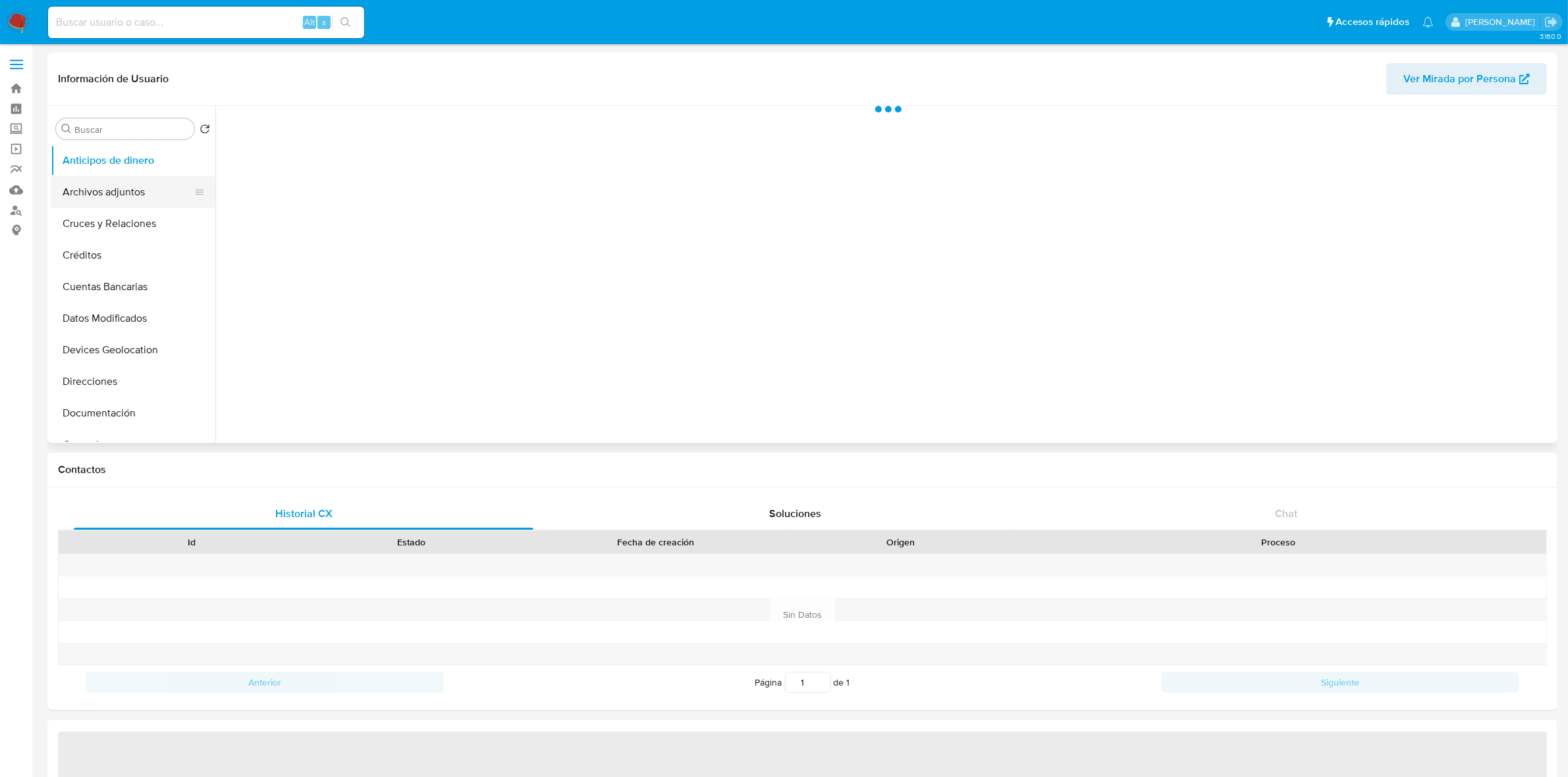
select select "10"
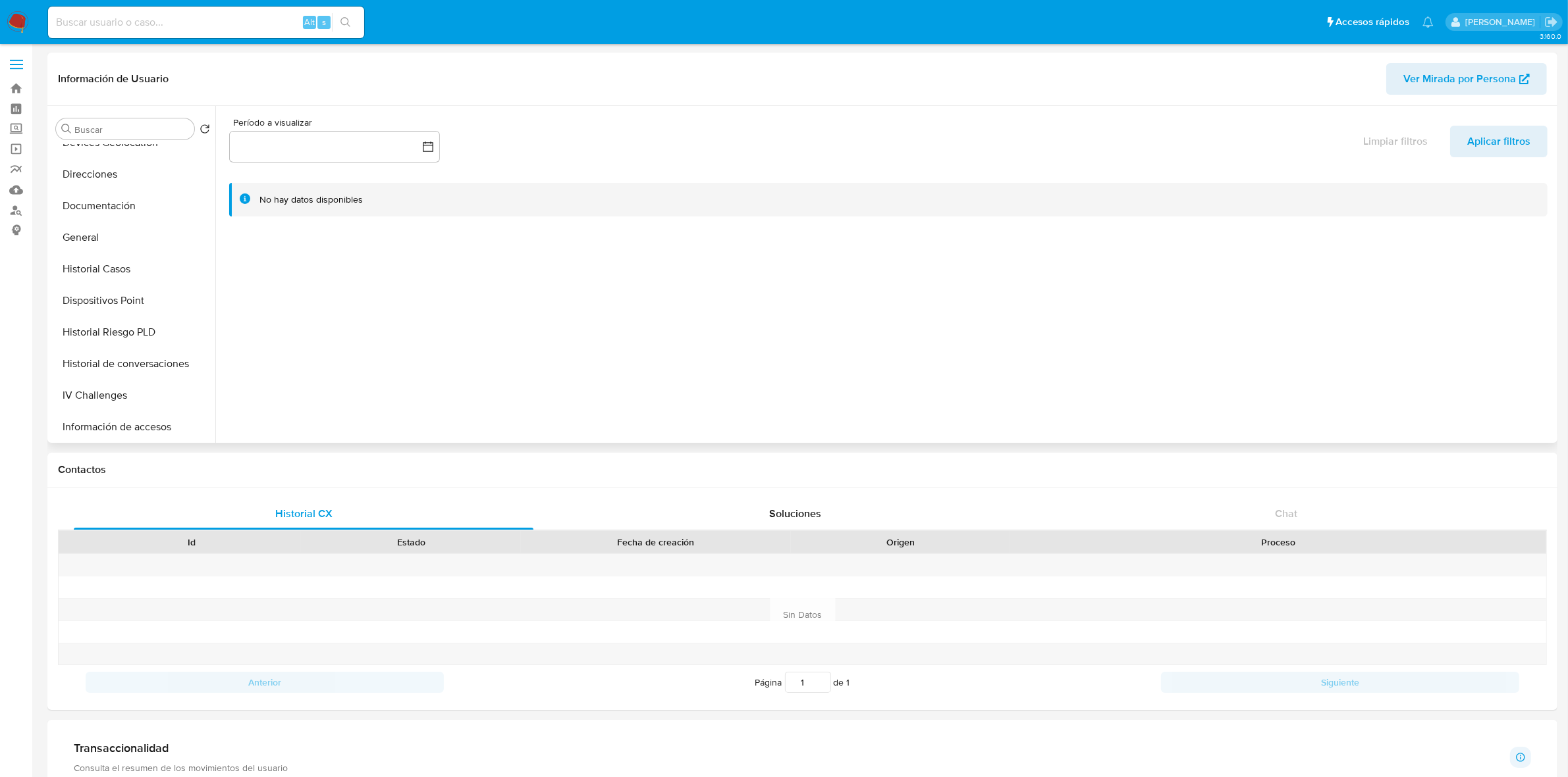
scroll to position [247, 0]
click at [133, 222] on button "Historial Casos" at bounding box center [128, 230] width 154 height 32
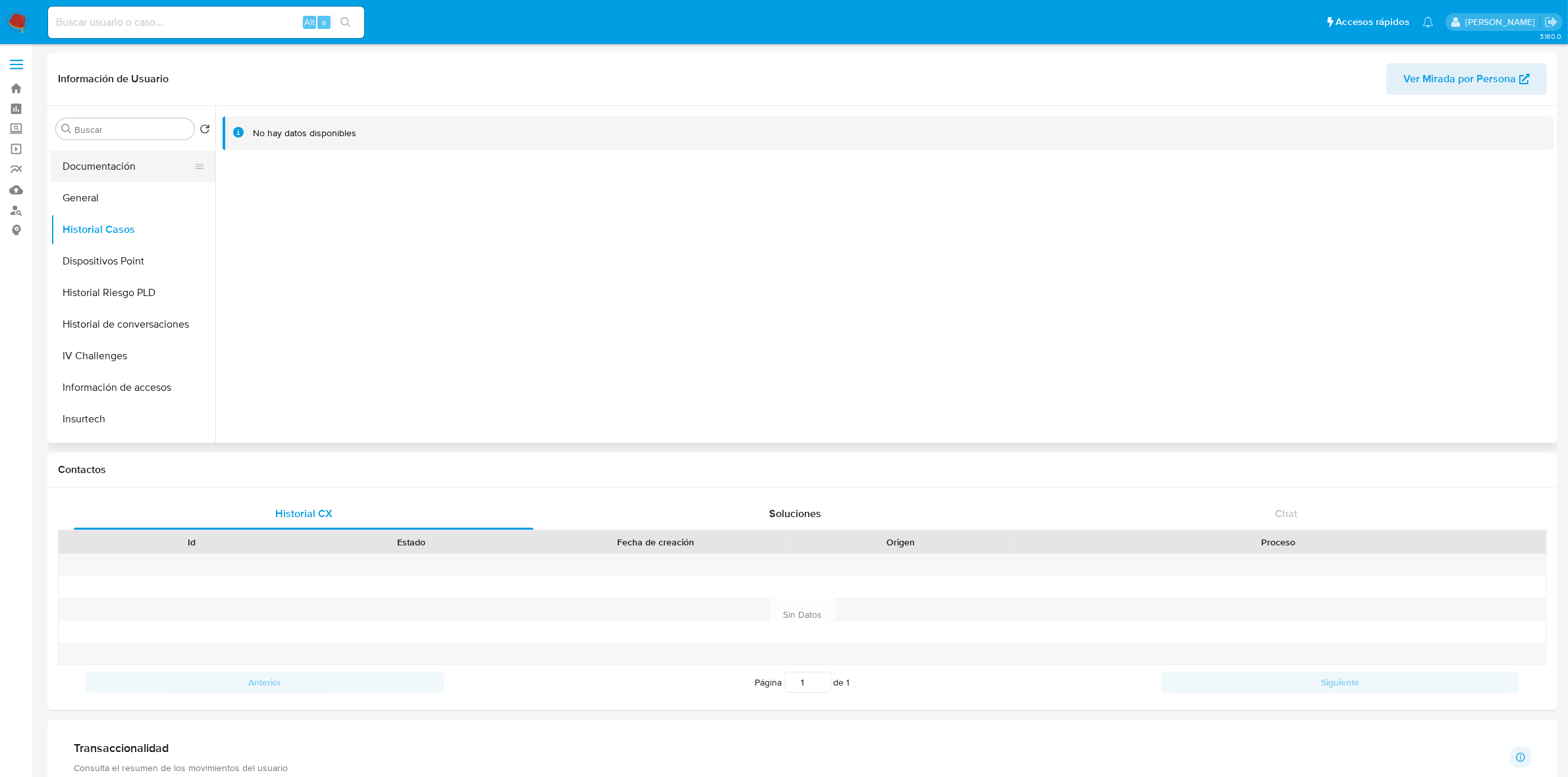
click at [122, 163] on button "Documentación" at bounding box center [128, 167] width 154 height 32
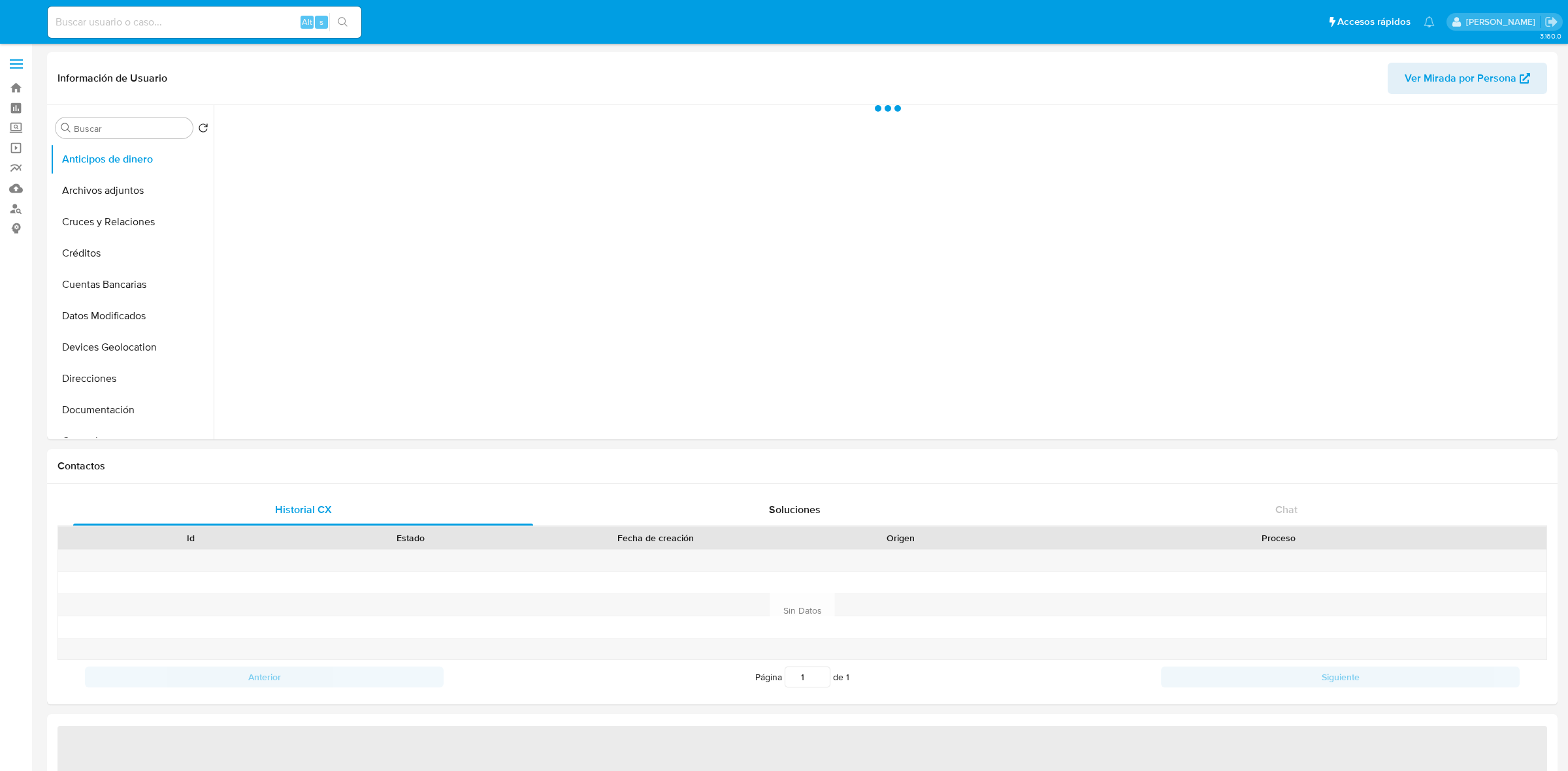
select select "10"
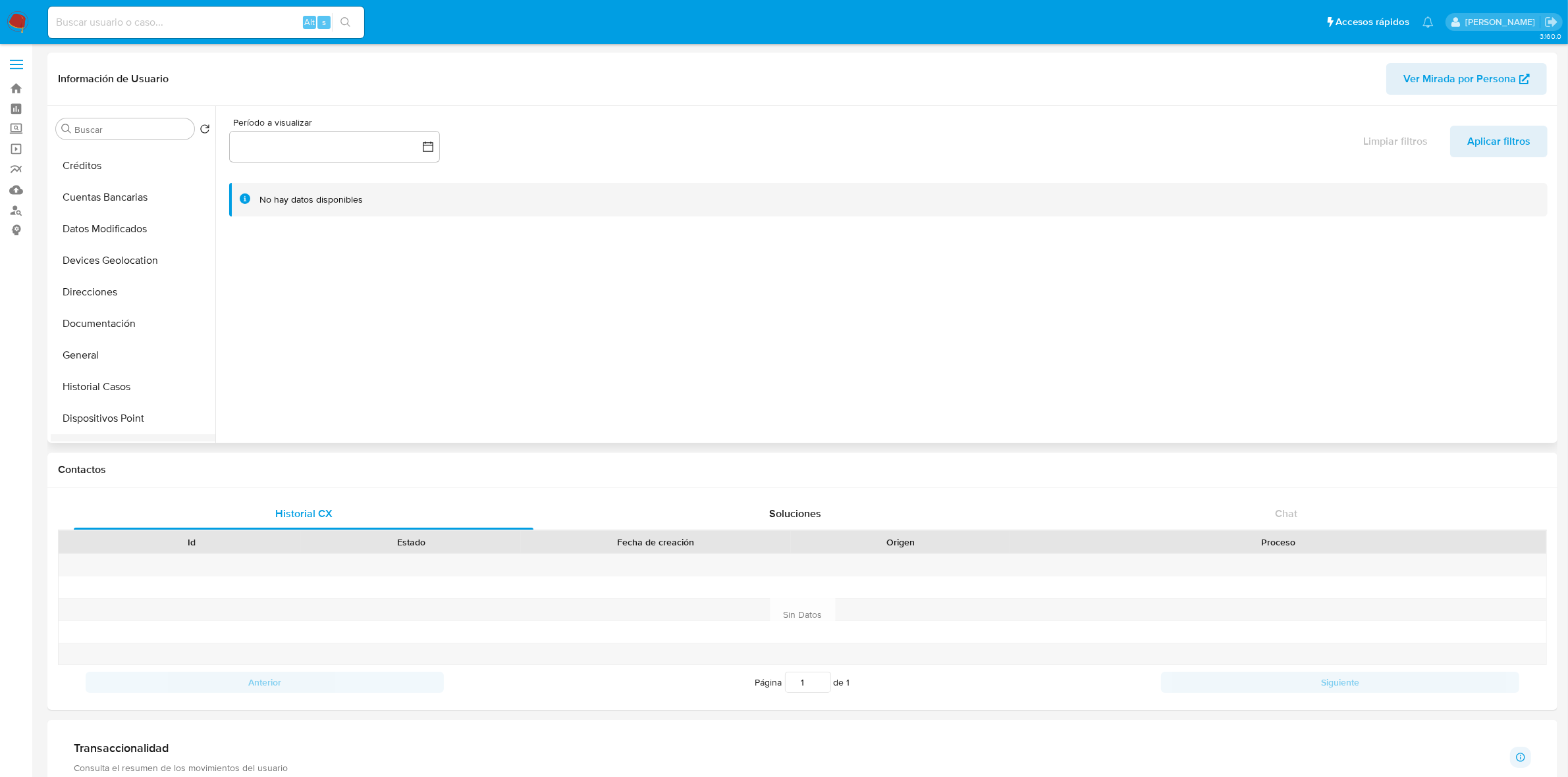
scroll to position [247, 0]
click at [113, 233] on button "Historial Casos" at bounding box center [128, 230] width 154 height 32
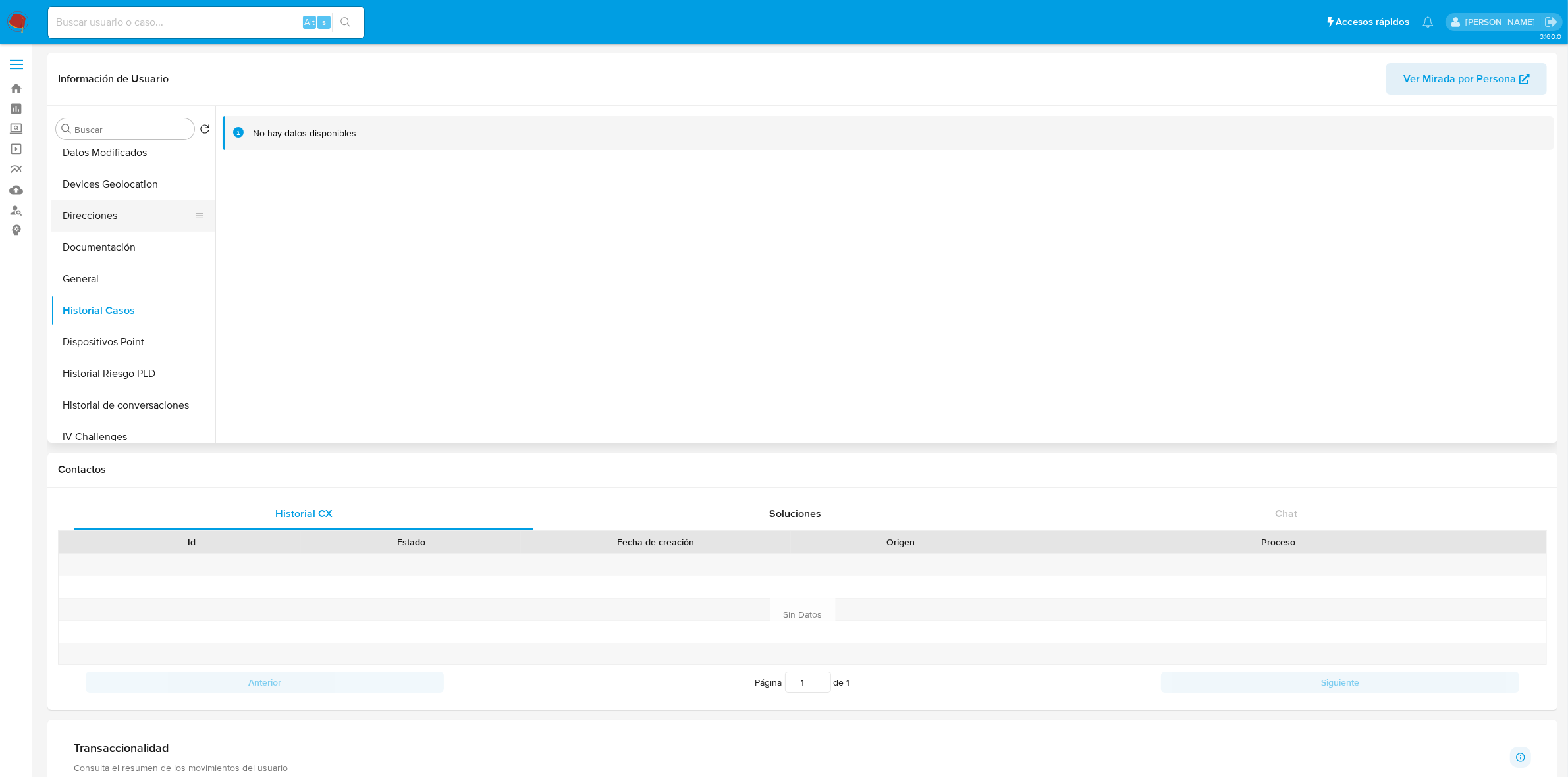
scroll to position [164, 0]
click at [94, 252] on button "Documentación" at bounding box center [128, 249] width 154 height 32
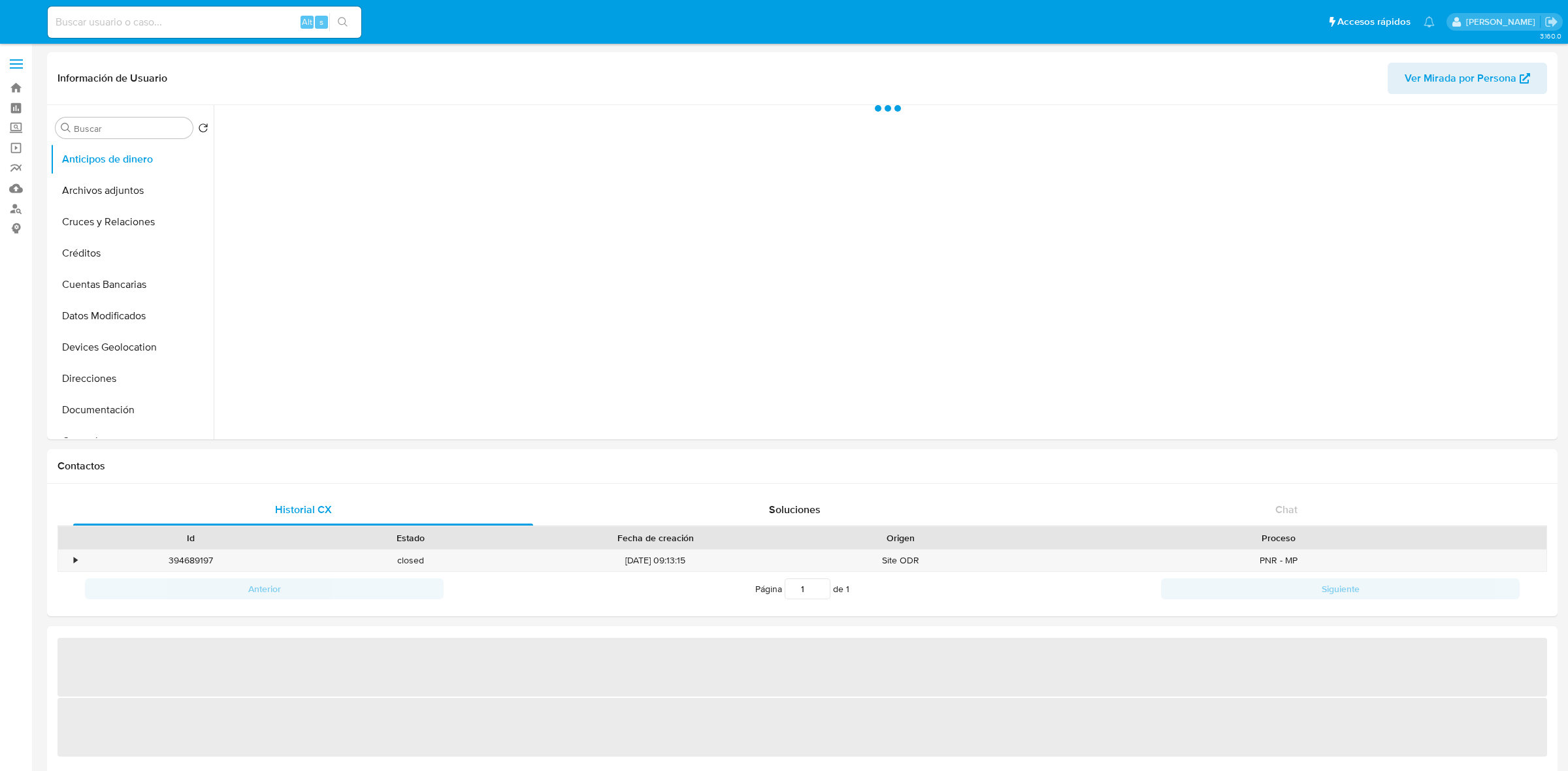
select select "10"
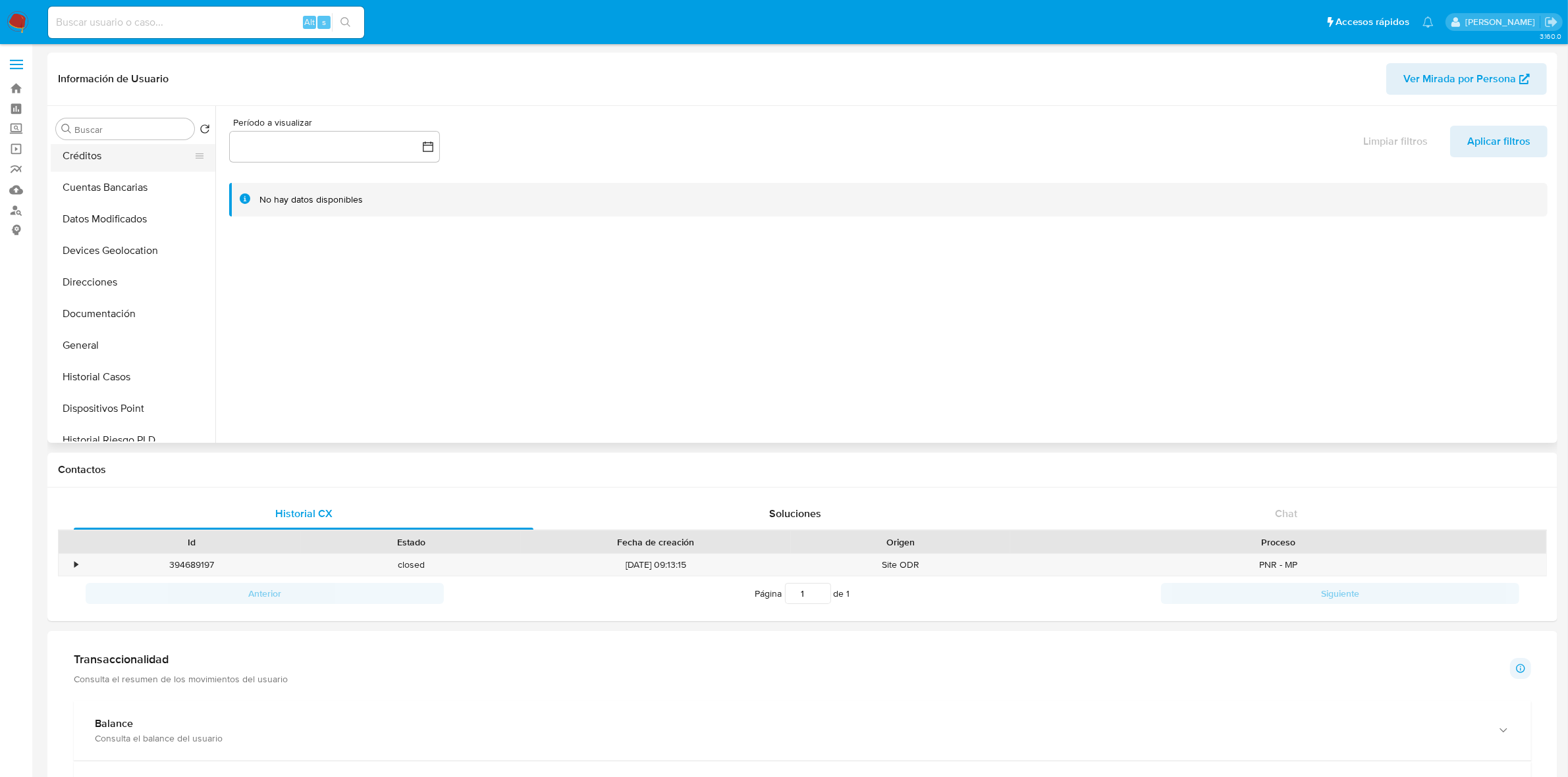
scroll to position [247, 0]
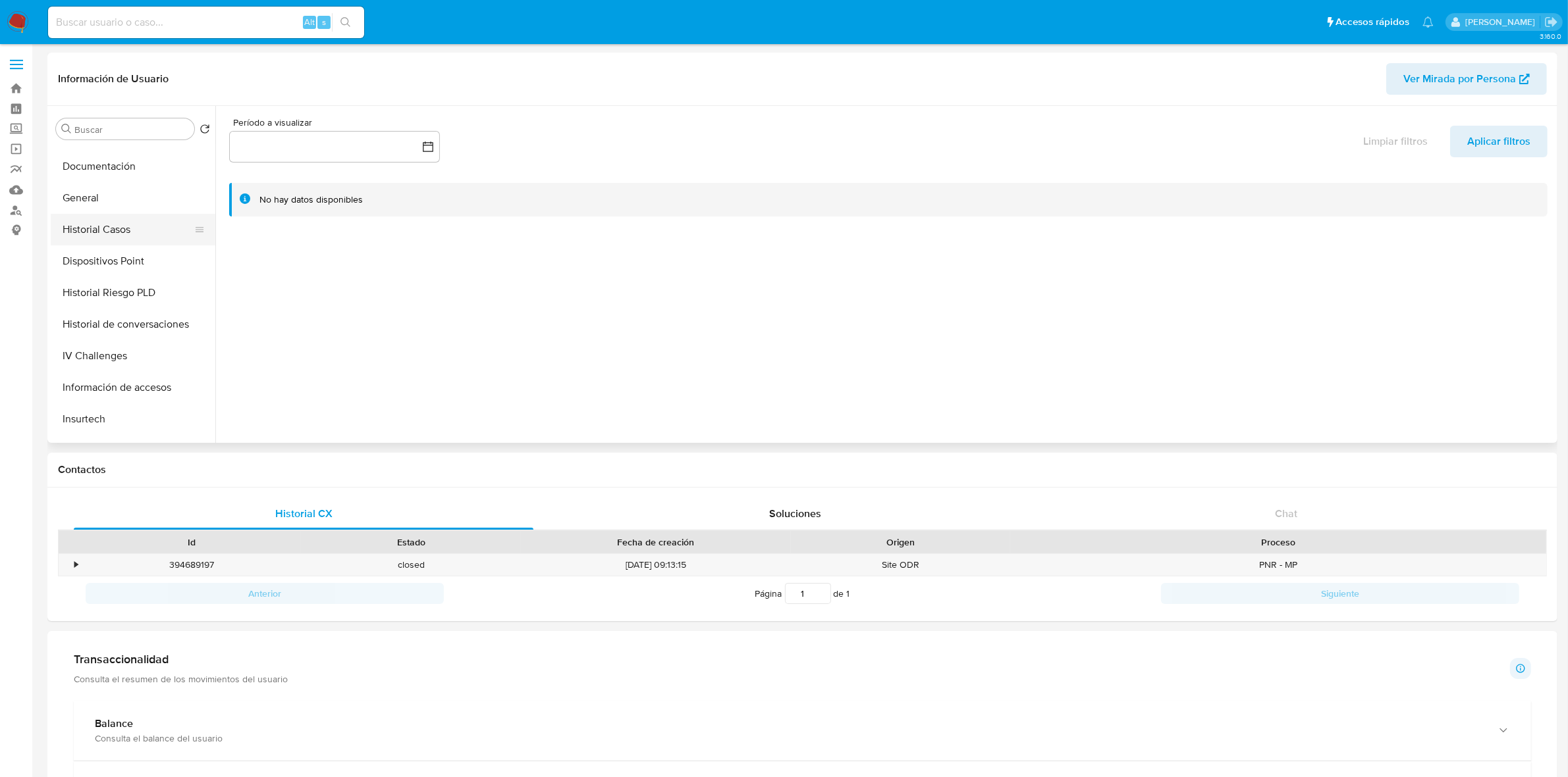
click at [127, 226] on button "Historial Casos" at bounding box center [128, 230] width 154 height 32
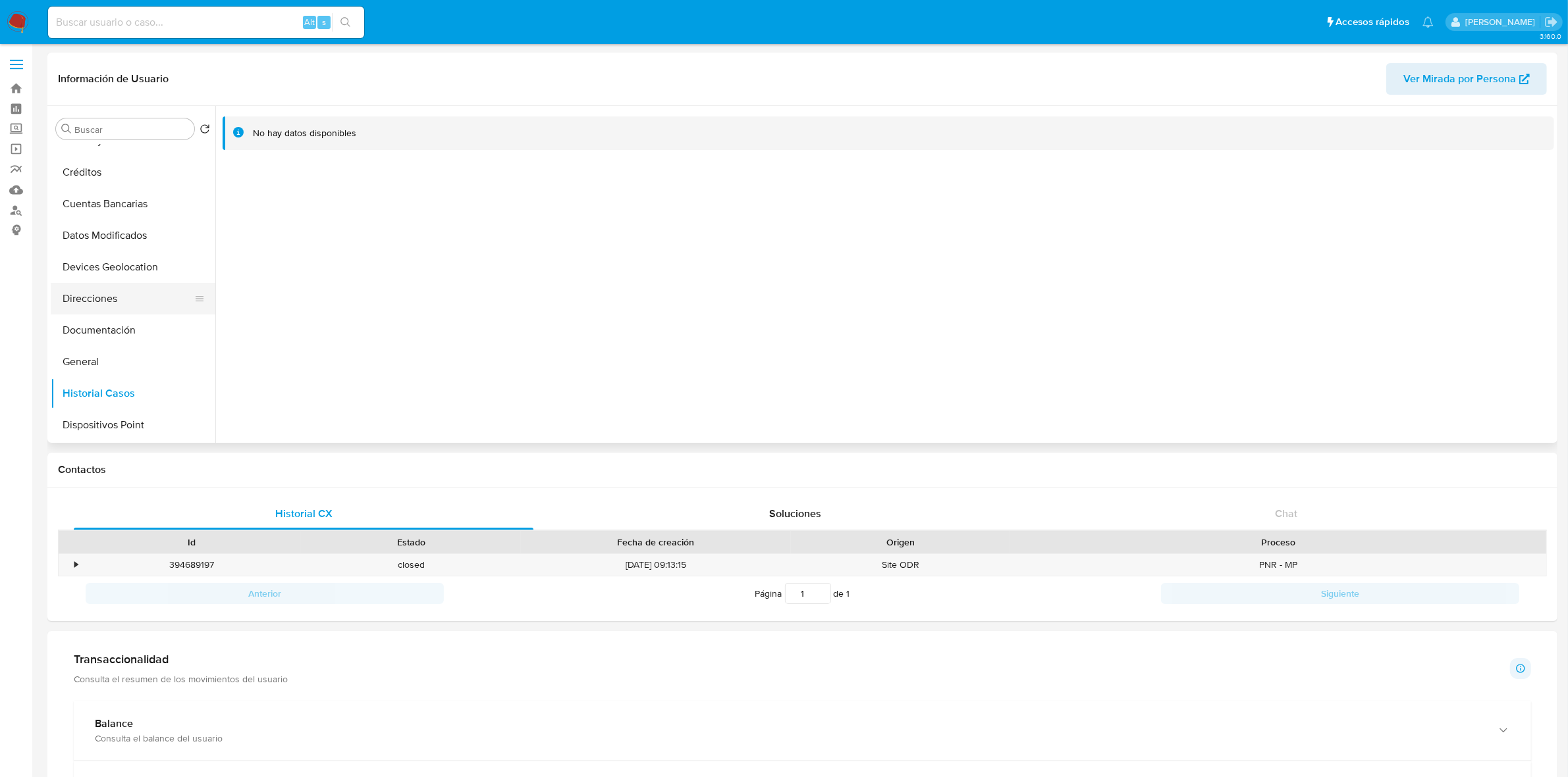
scroll to position [82, 0]
click at [97, 328] on button "Documentación" at bounding box center [128, 331] width 154 height 32
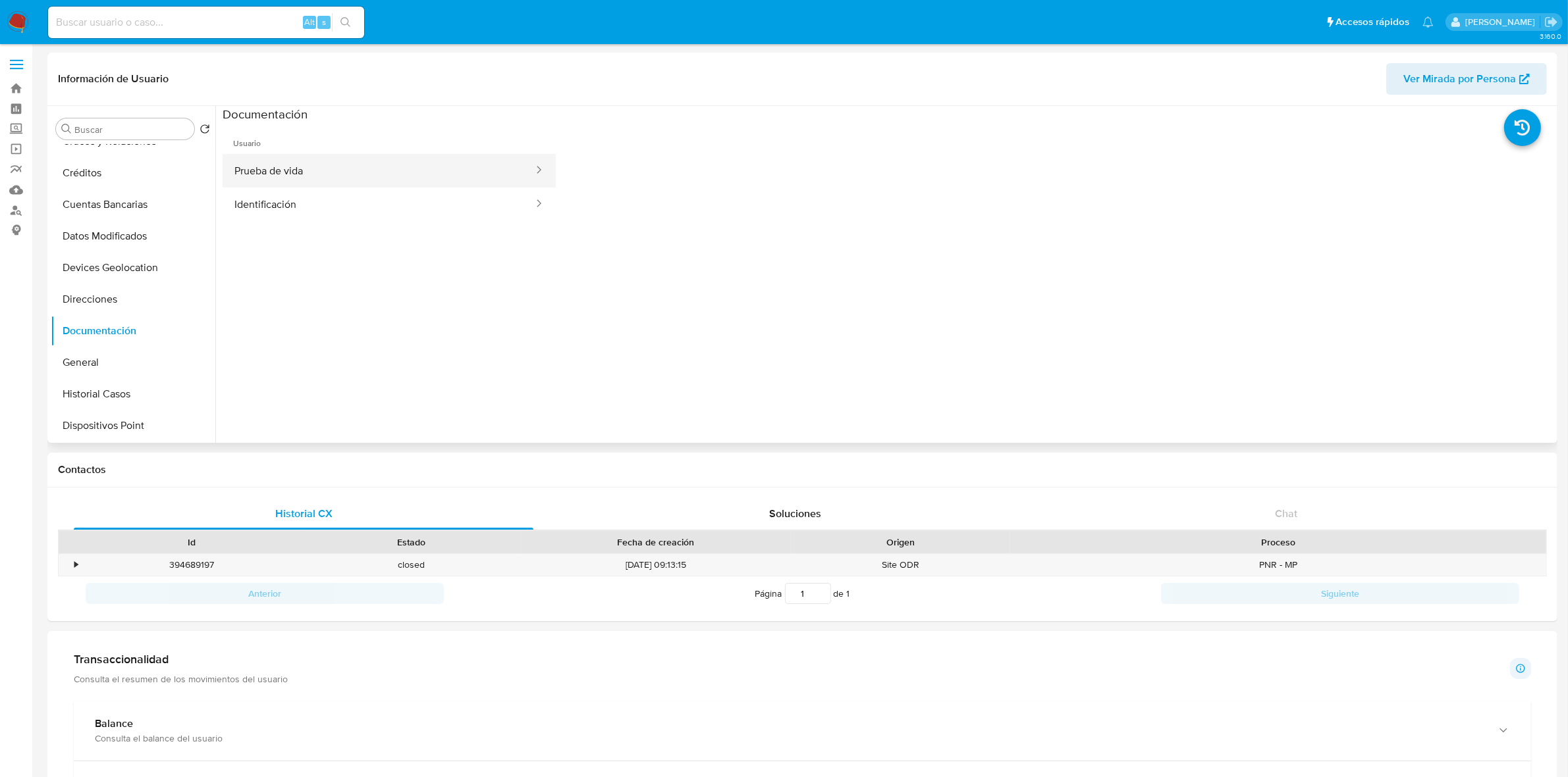
click at [295, 164] on button "Prueba de vida" at bounding box center [379, 171] width 312 height 34
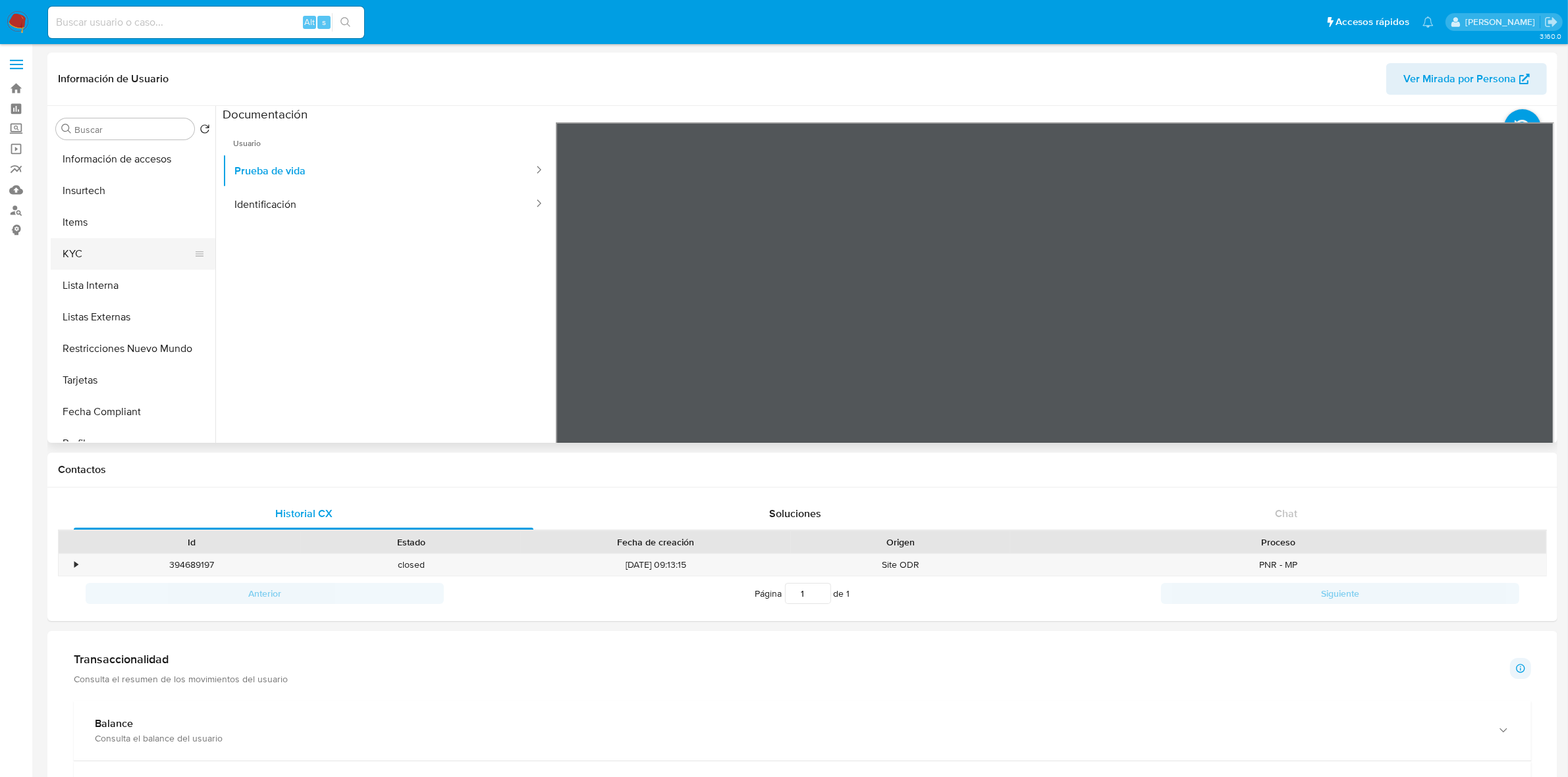
scroll to position [555, 0]
click at [84, 179] on button "KYC" at bounding box center [128, 175] width 154 height 32
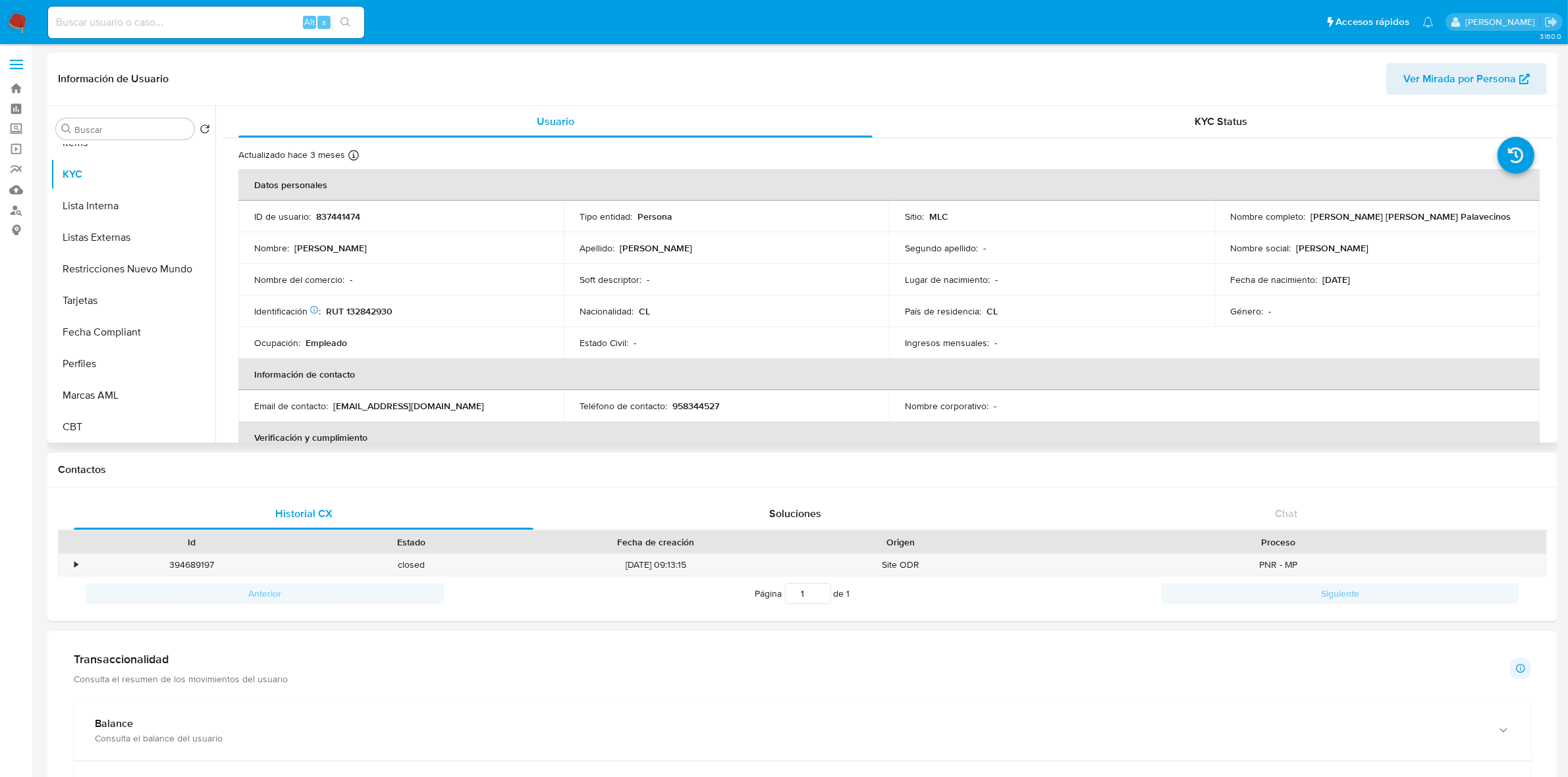
click at [374, 308] on p "RUT 132842930" at bounding box center [358, 311] width 66 height 12
copy p "132842930"
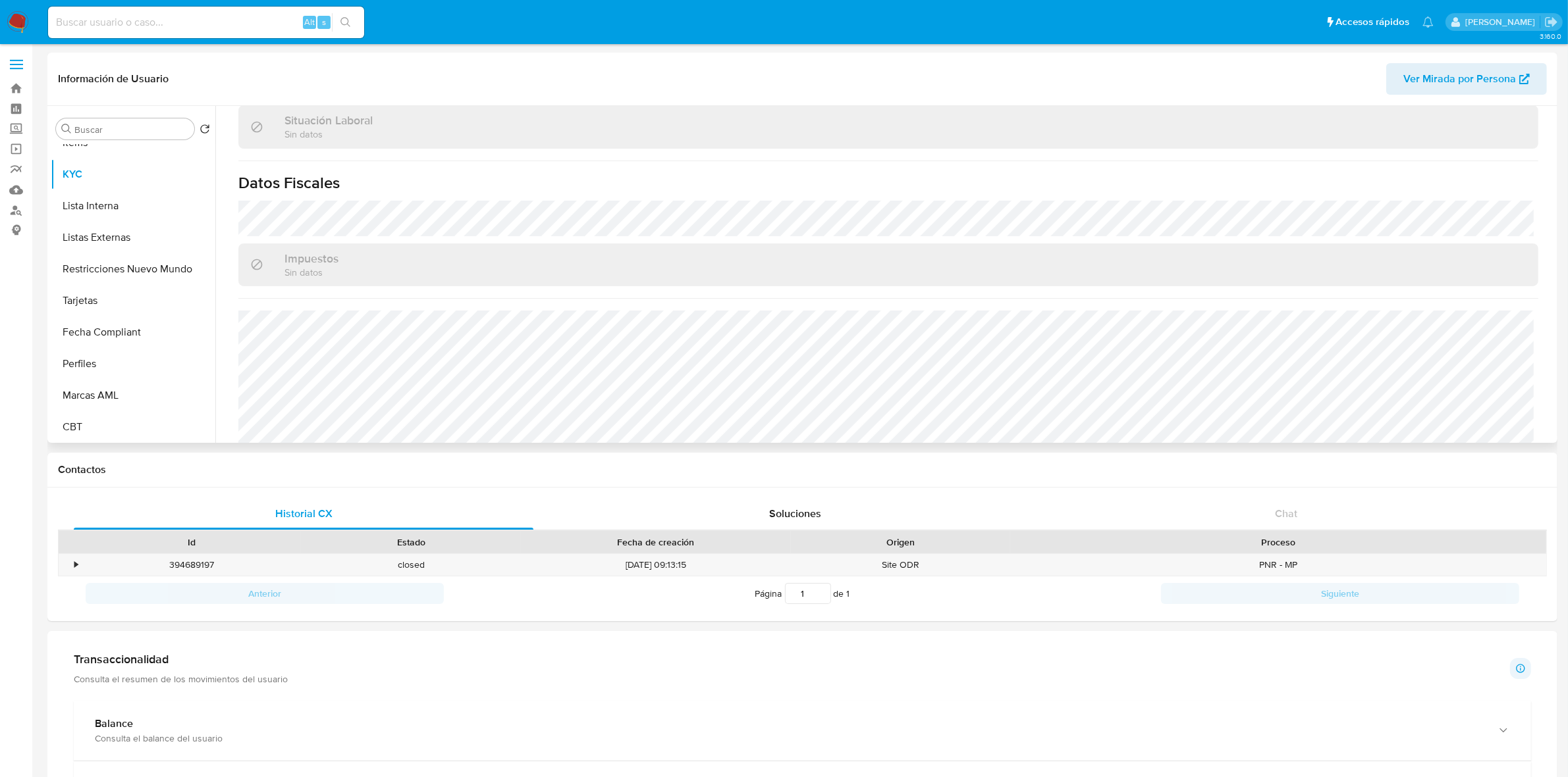
scroll to position [713, 0]
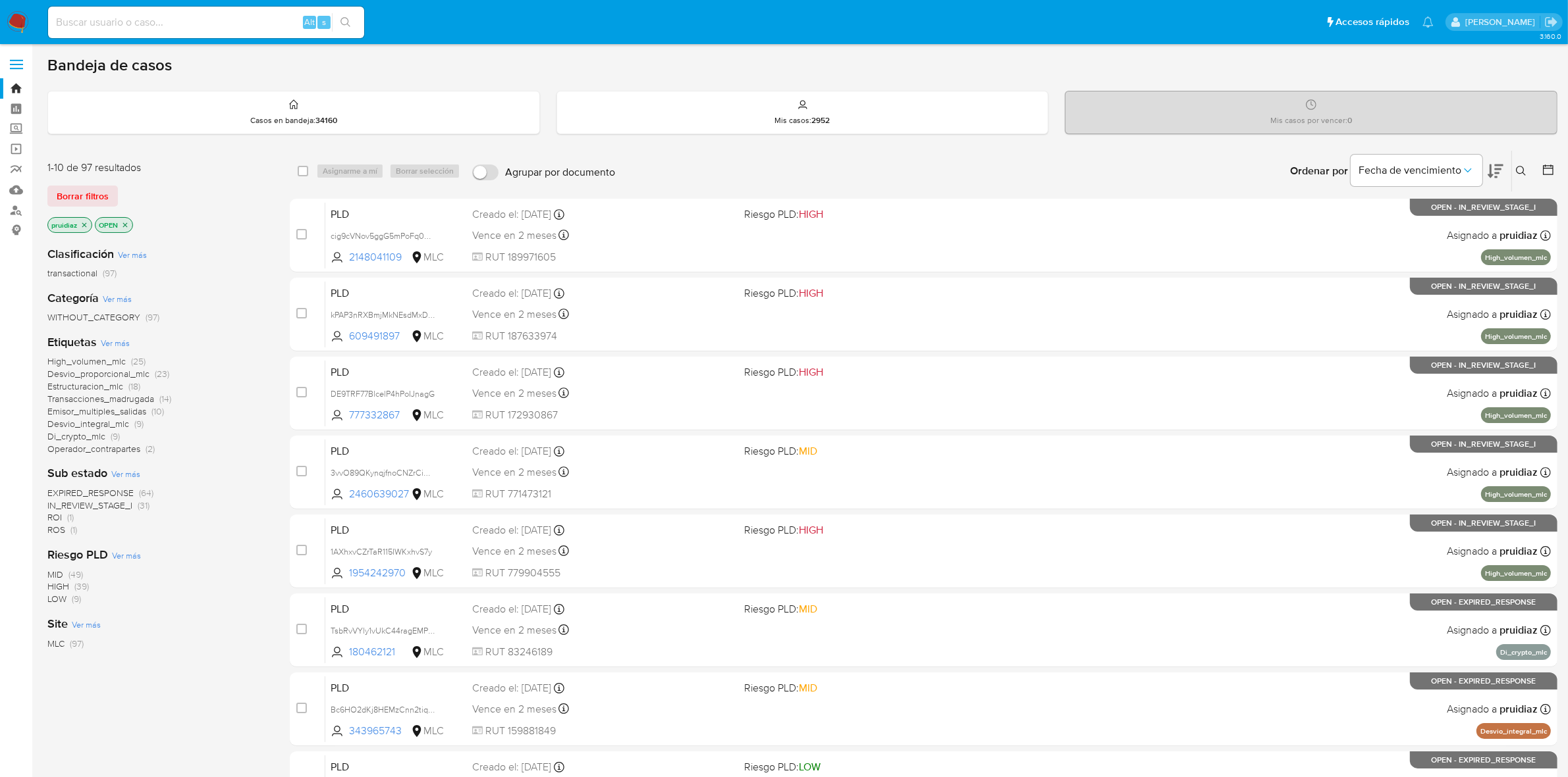
click at [1497, 175] on icon at bounding box center [1495, 171] width 16 height 16
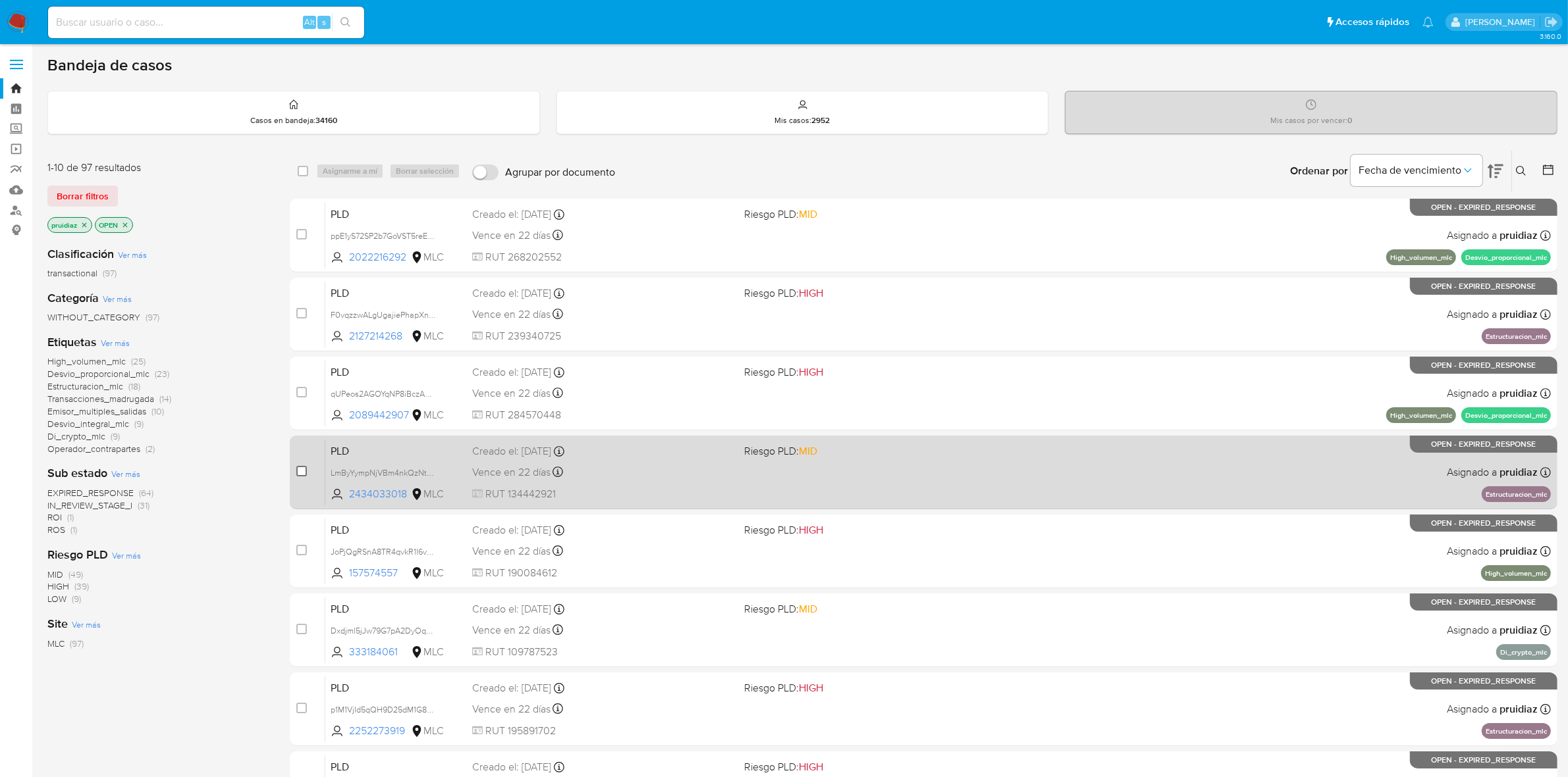
click at [301, 468] on input "checkbox" at bounding box center [301, 471] width 11 height 11
checkbox input "true"
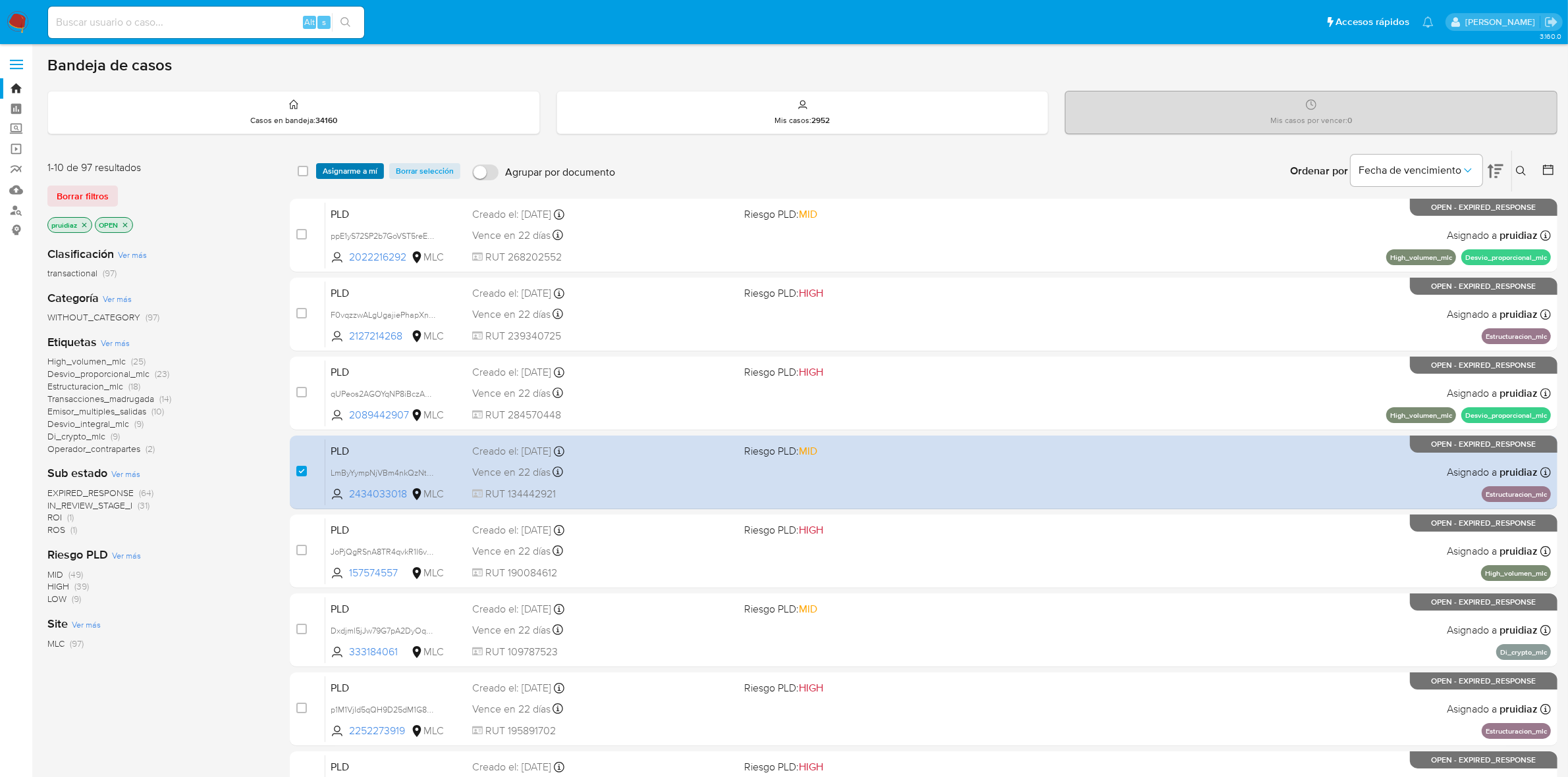
click at [363, 169] on span "Asignarme a mí" at bounding box center [349, 171] width 55 height 13
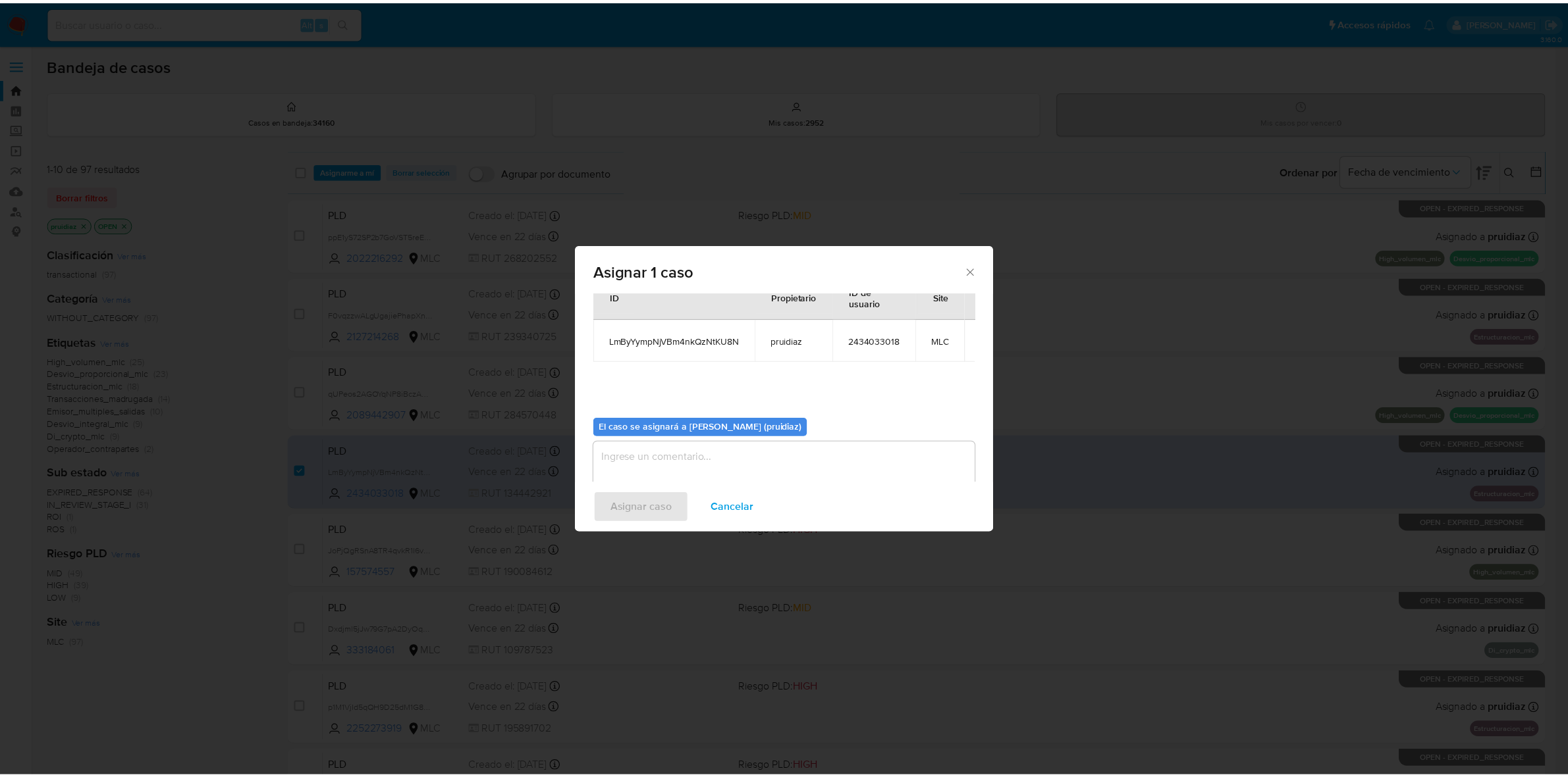
scroll to position [67, 0]
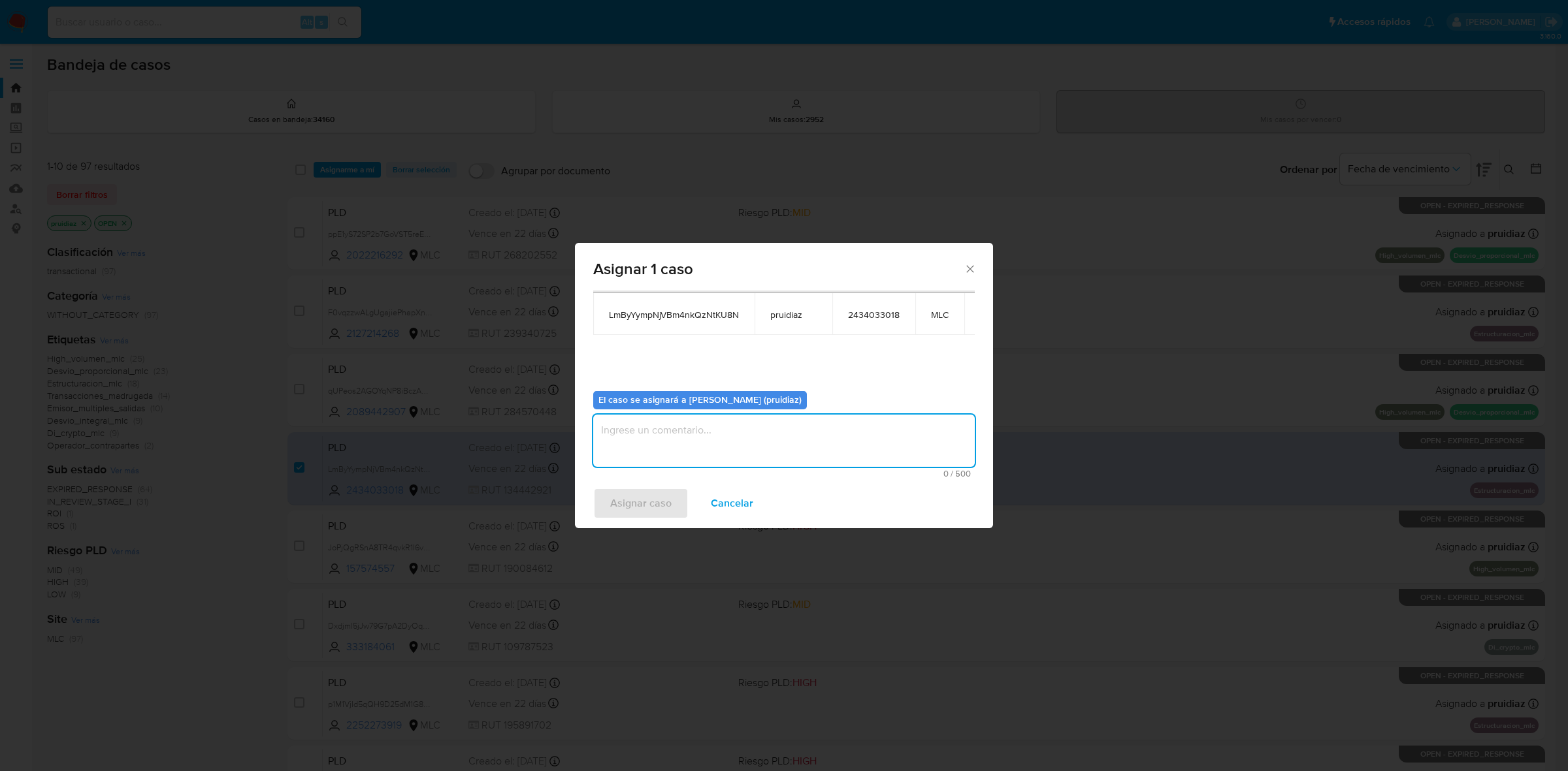
click at [707, 432] on textarea "assign-modal" at bounding box center [784, 440] width 381 height 52
type textarea "-"
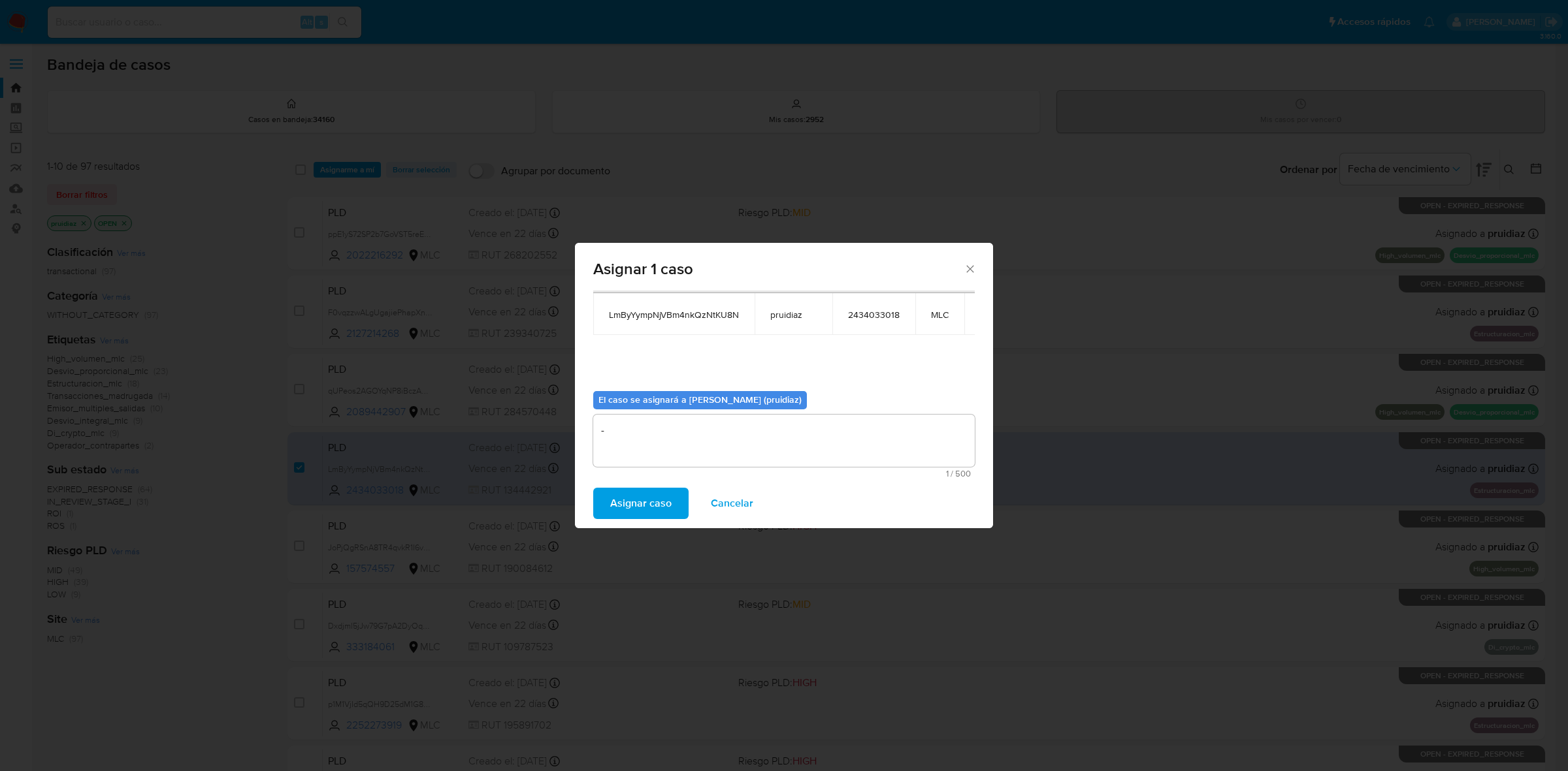
click at [649, 511] on span "Asignar caso" at bounding box center [641, 504] width 62 height 29
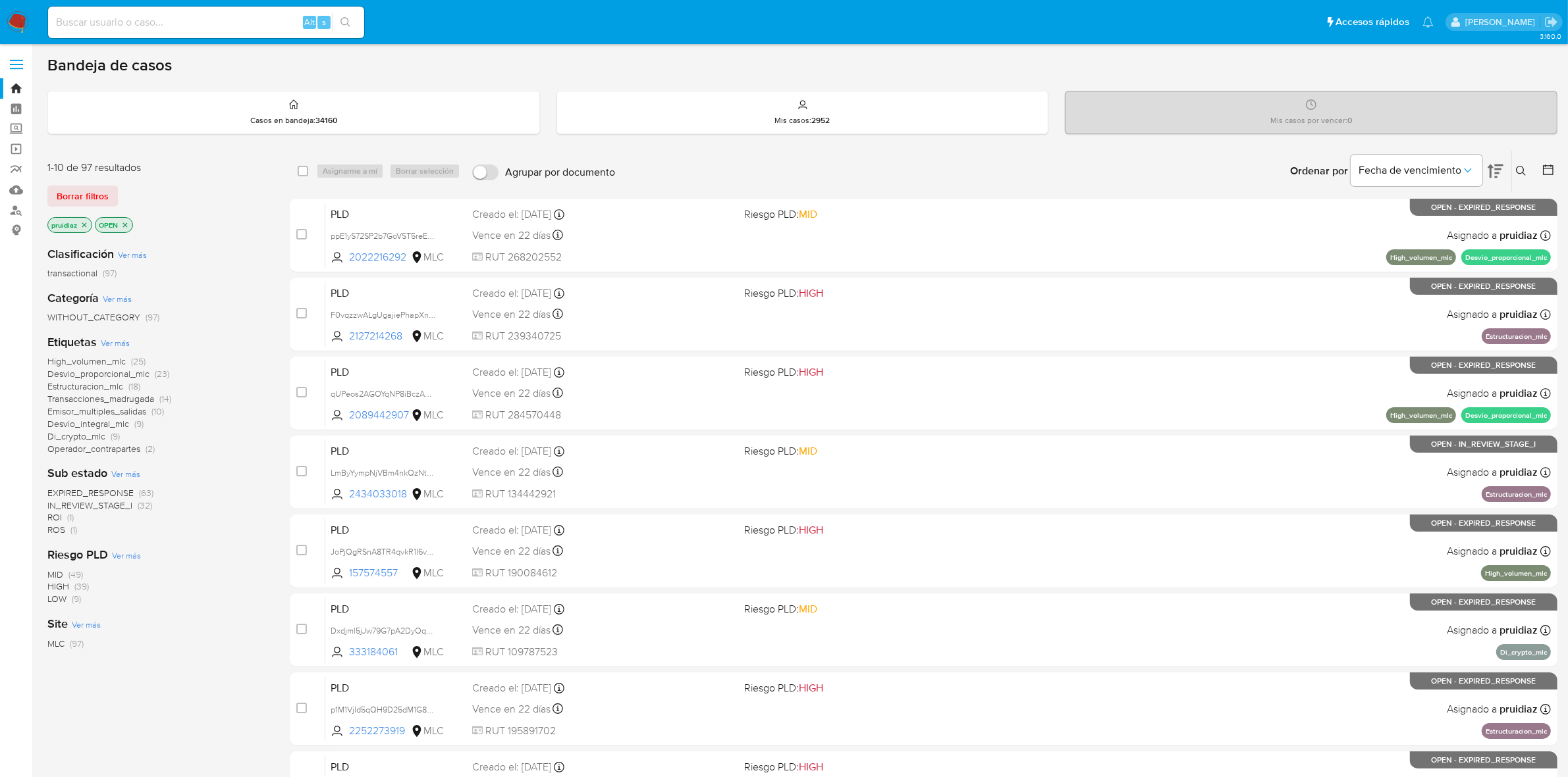
click at [17, 18] on img at bounding box center [18, 22] width 23 height 23
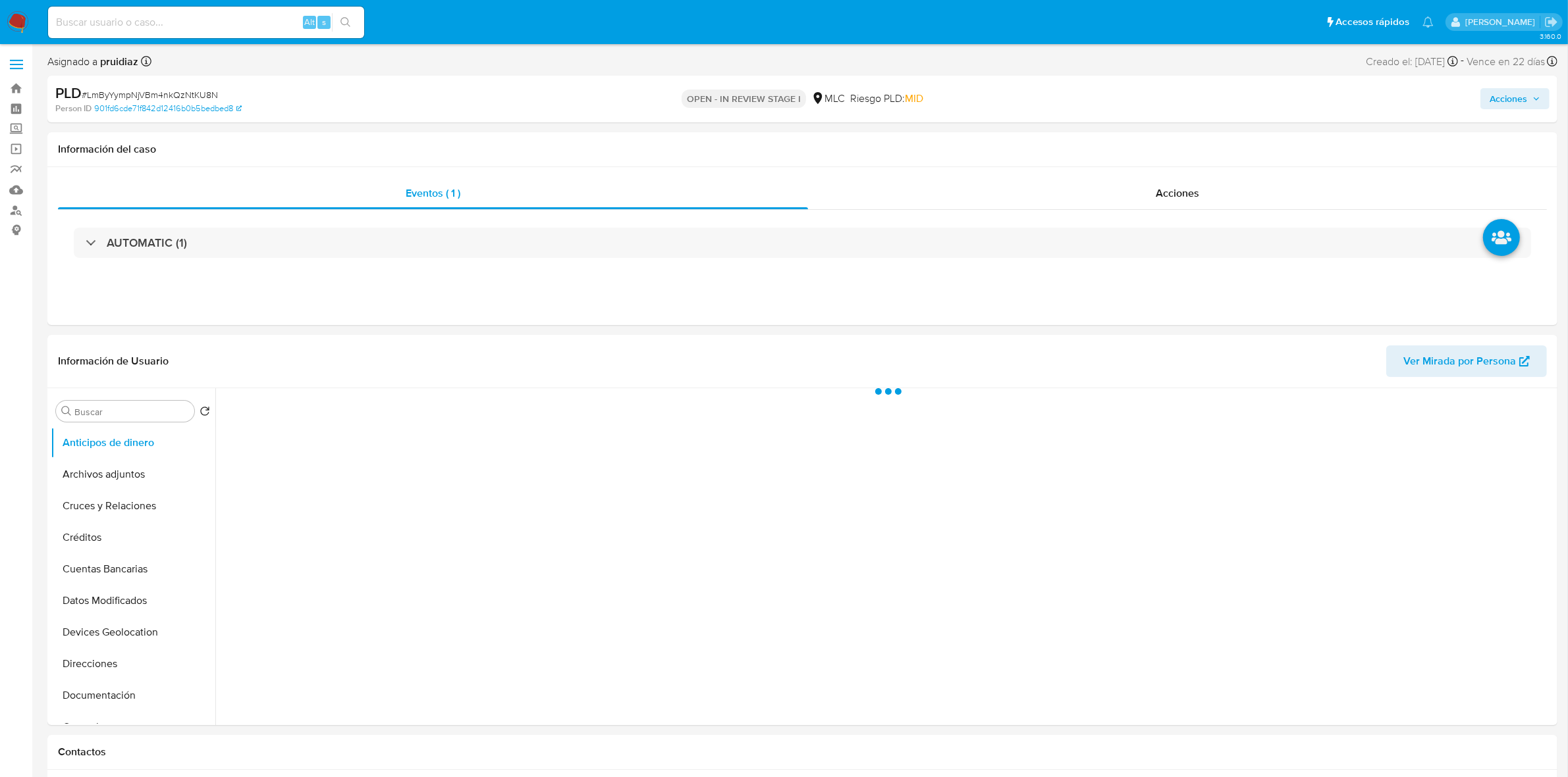
select select "10"
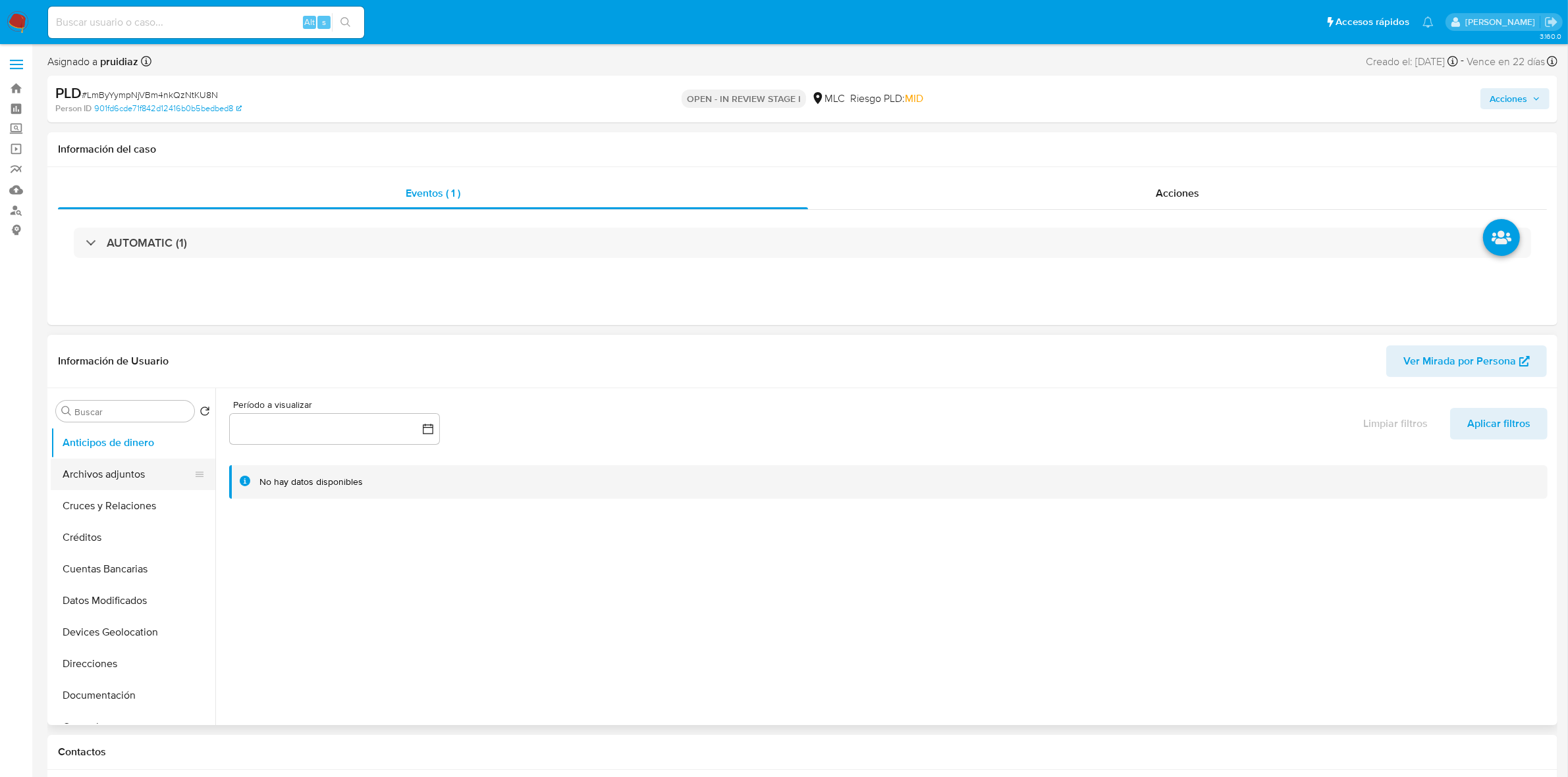
click at [102, 489] on button "Archivos adjuntos" at bounding box center [128, 475] width 154 height 32
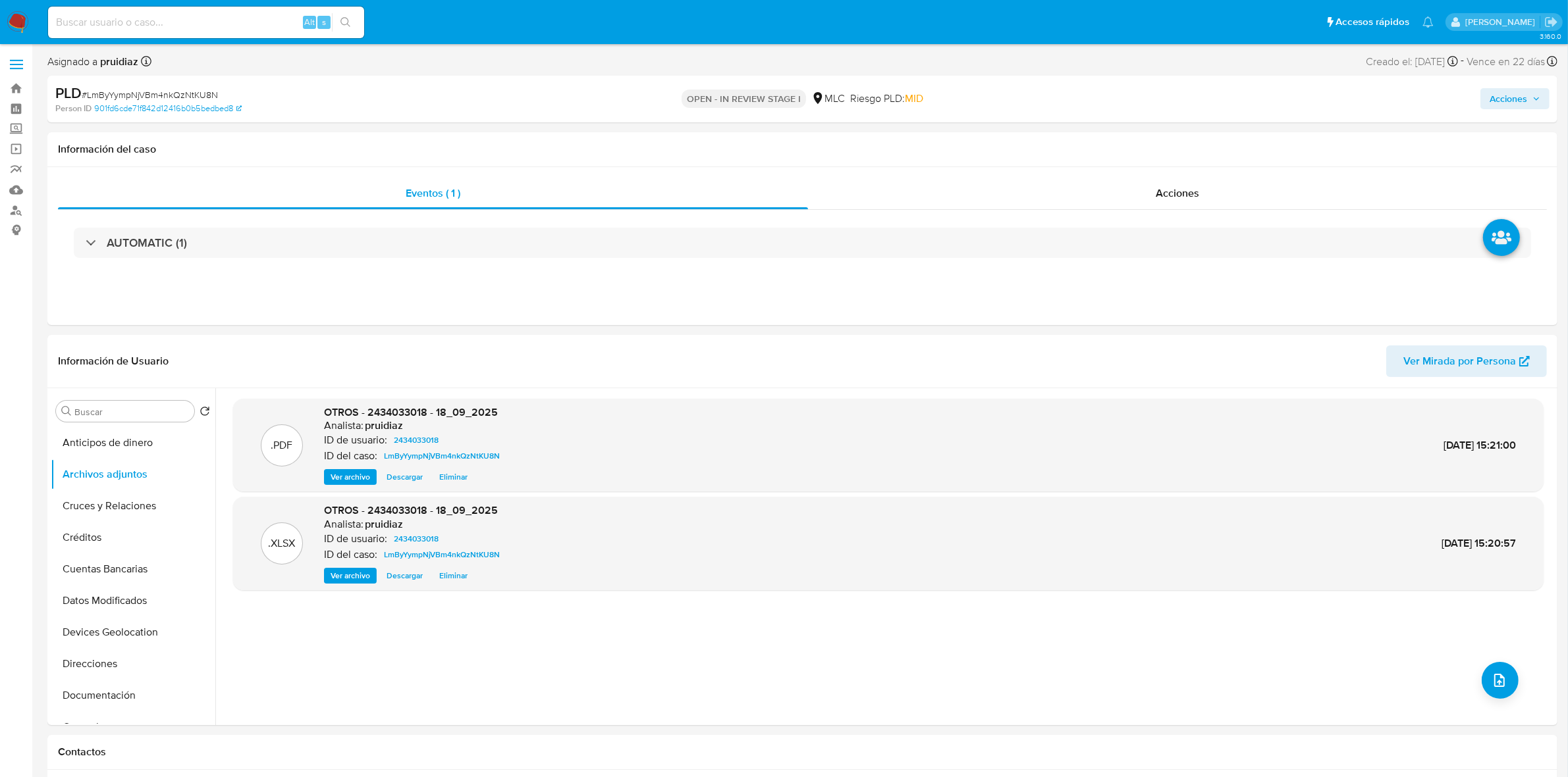
click at [1518, 96] on span "Acciones" at bounding box center [1508, 98] width 38 height 21
click at [1179, 138] on span "Resolución del caso" at bounding box center [1141, 140] width 94 height 15
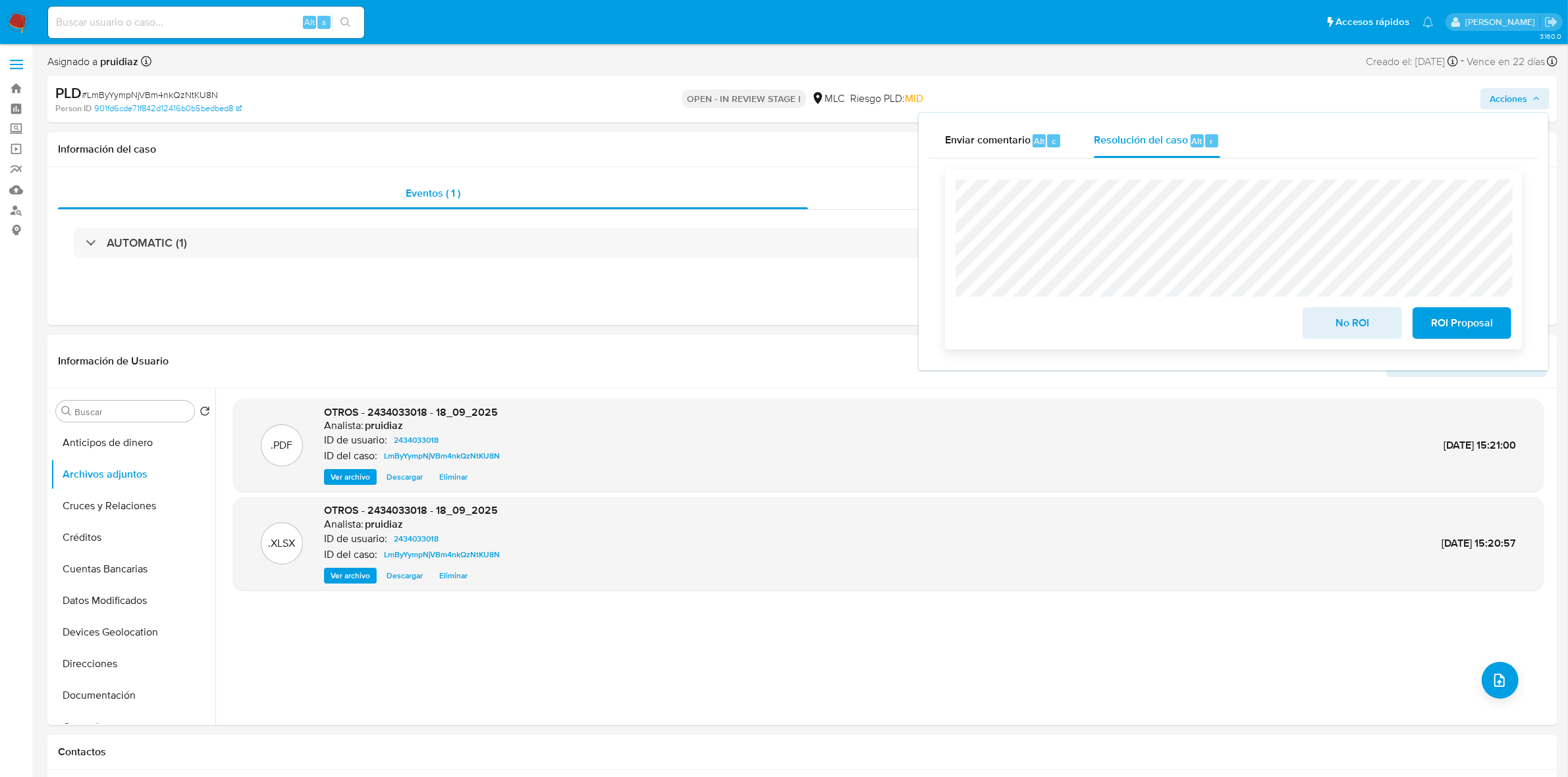
click at [1461, 322] on span "ROI Proposal" at bounding box center [1461, 323] width 65 height 29
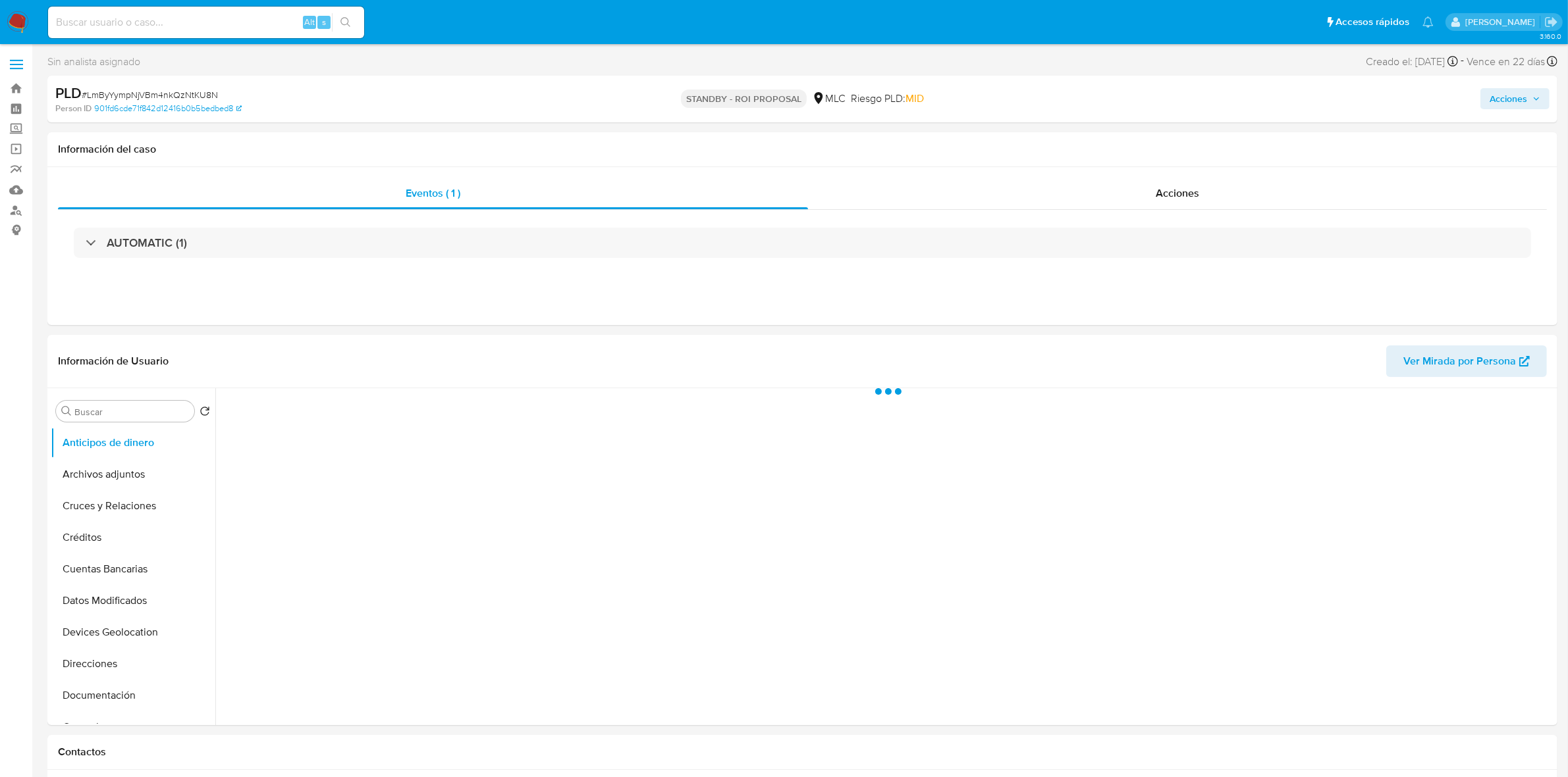
select select "10"
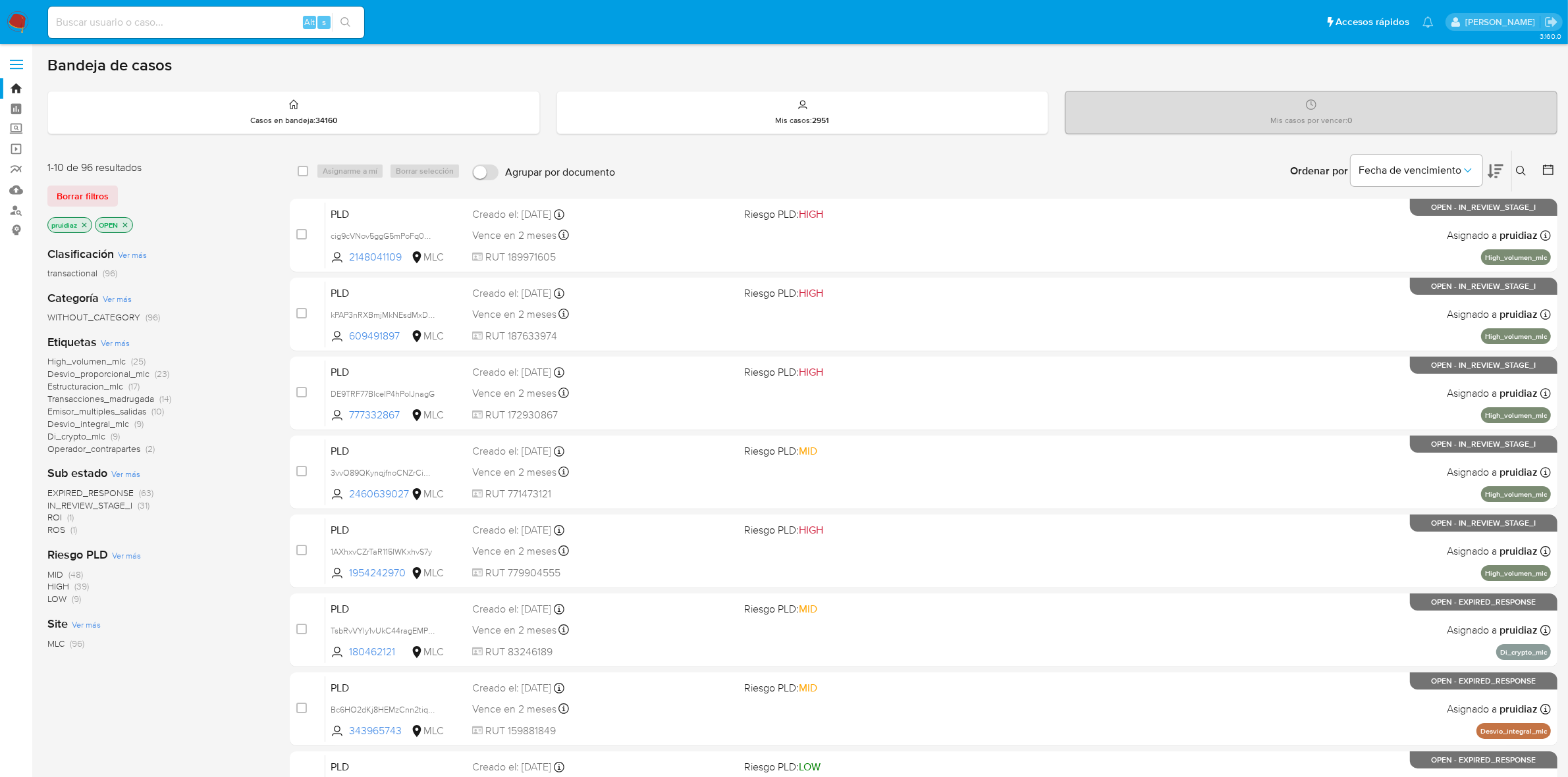
click at [1486, 171] on div "Fecha de vencimiento" at bounding box center [1427, 171] width 153 height 41
click at [12, 211] on link "Buscador de personas" at bounding box center [78, 210] width 157 height 20
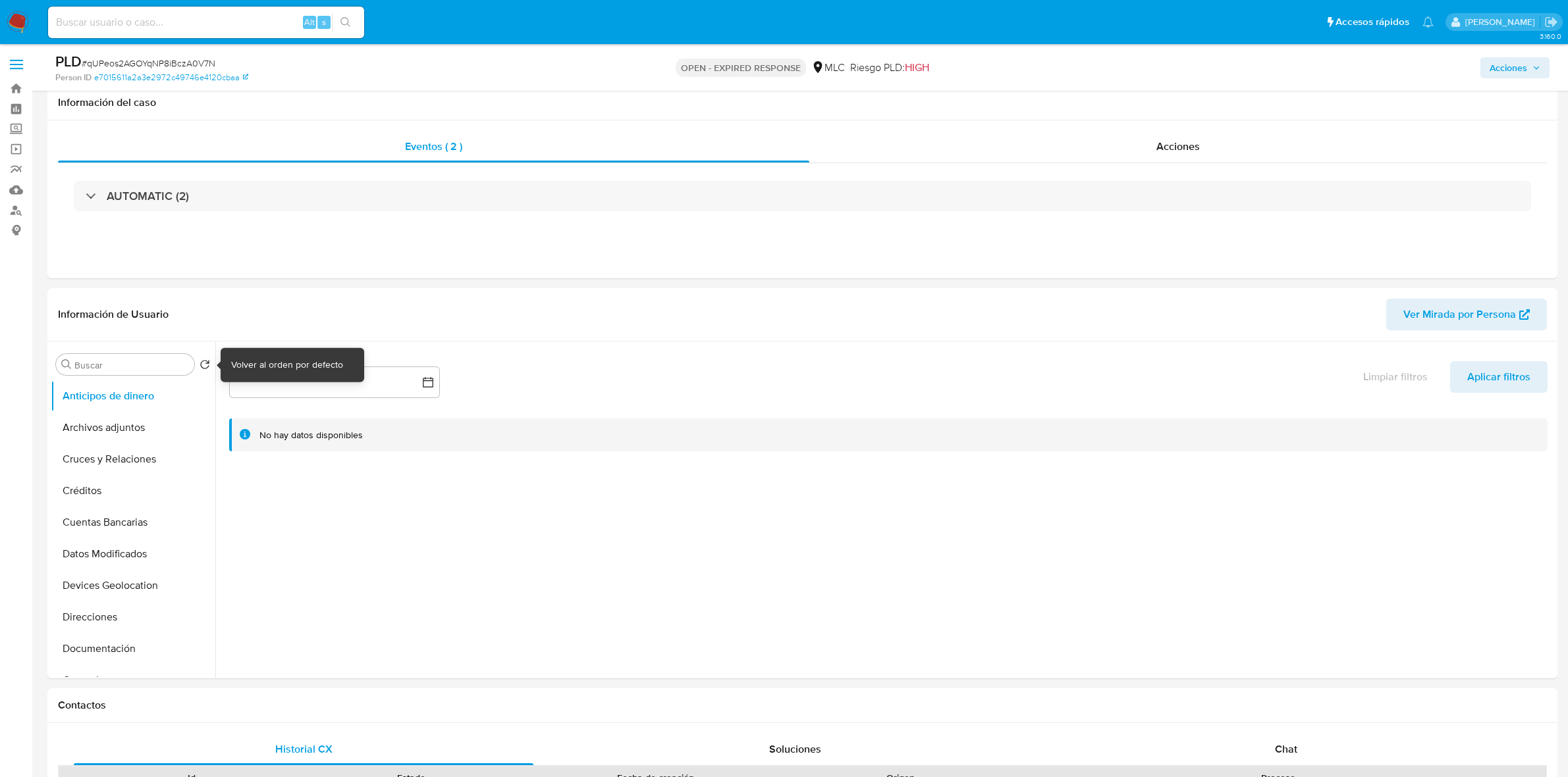
select select "10"
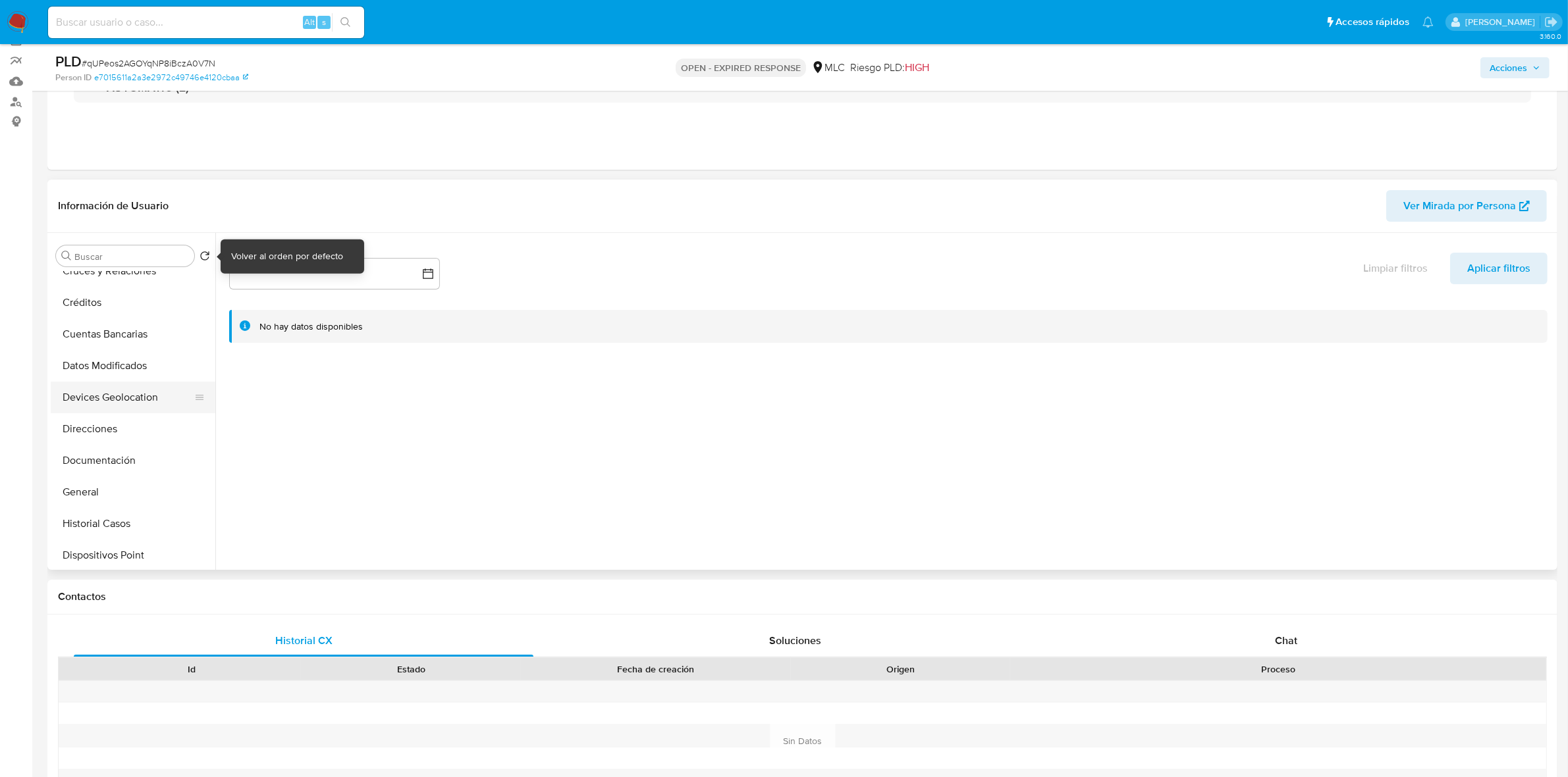
scroll to position [164, 0]
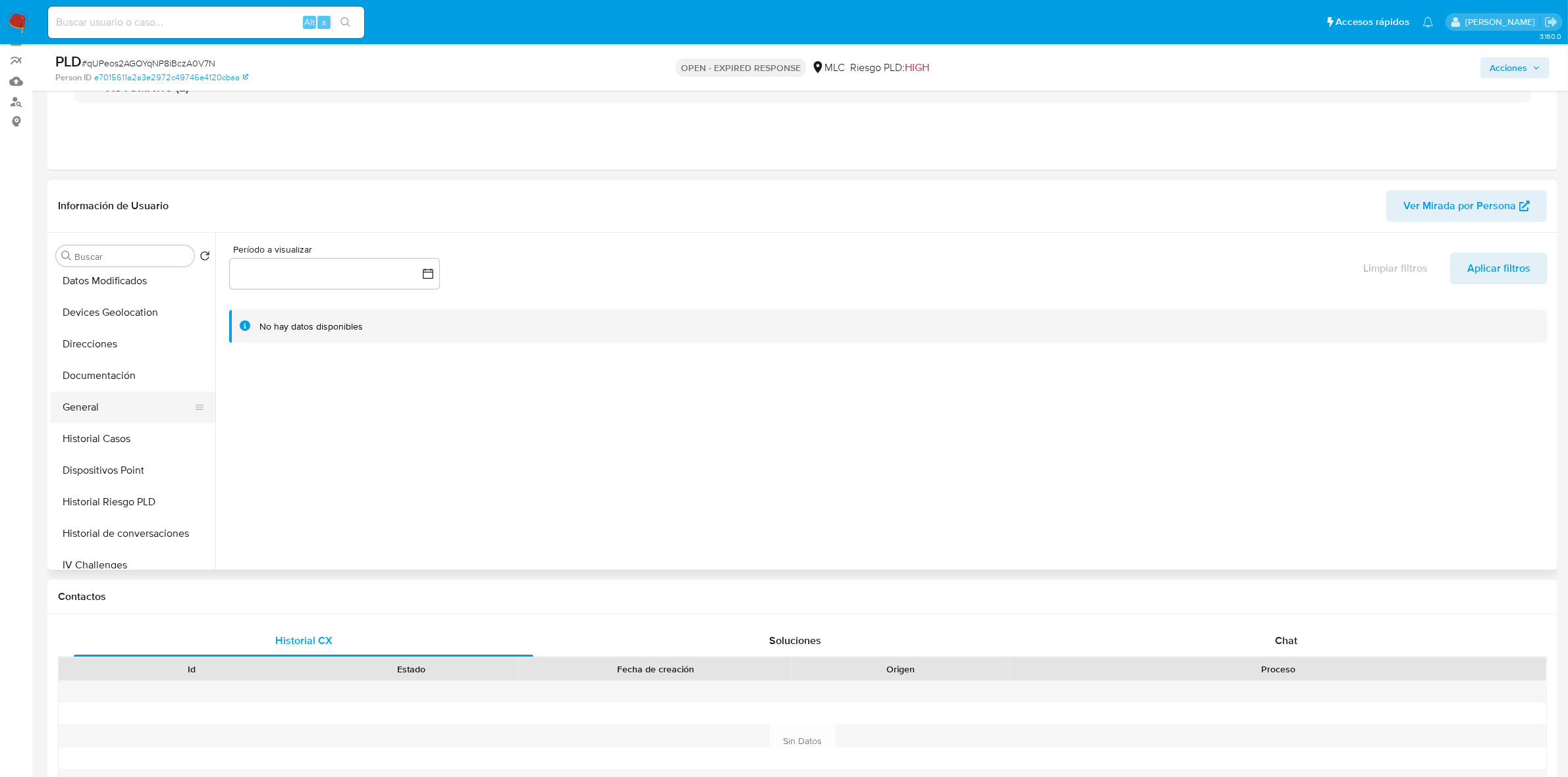
click at [106, 416] on button "General" at bounding box center [128, 408] width 154 height 32
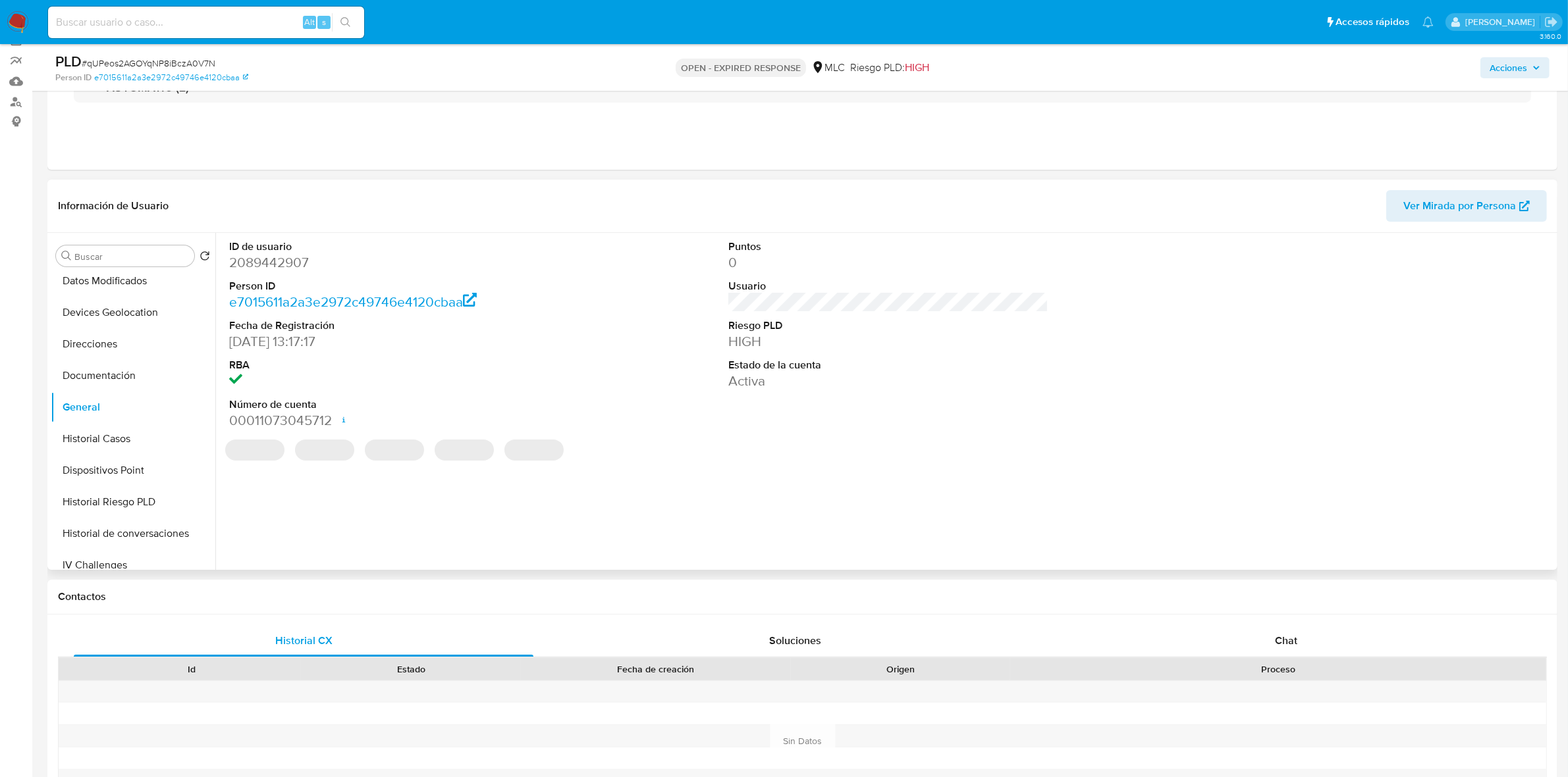
click at [281, 264] on dd "2089442907" at bounding box center [389, 263] width 320 height 18
copy dd "2089442907"
click at [283, 264] on dd "2089442907" at bounding box center [389, 263] width 320 height 18
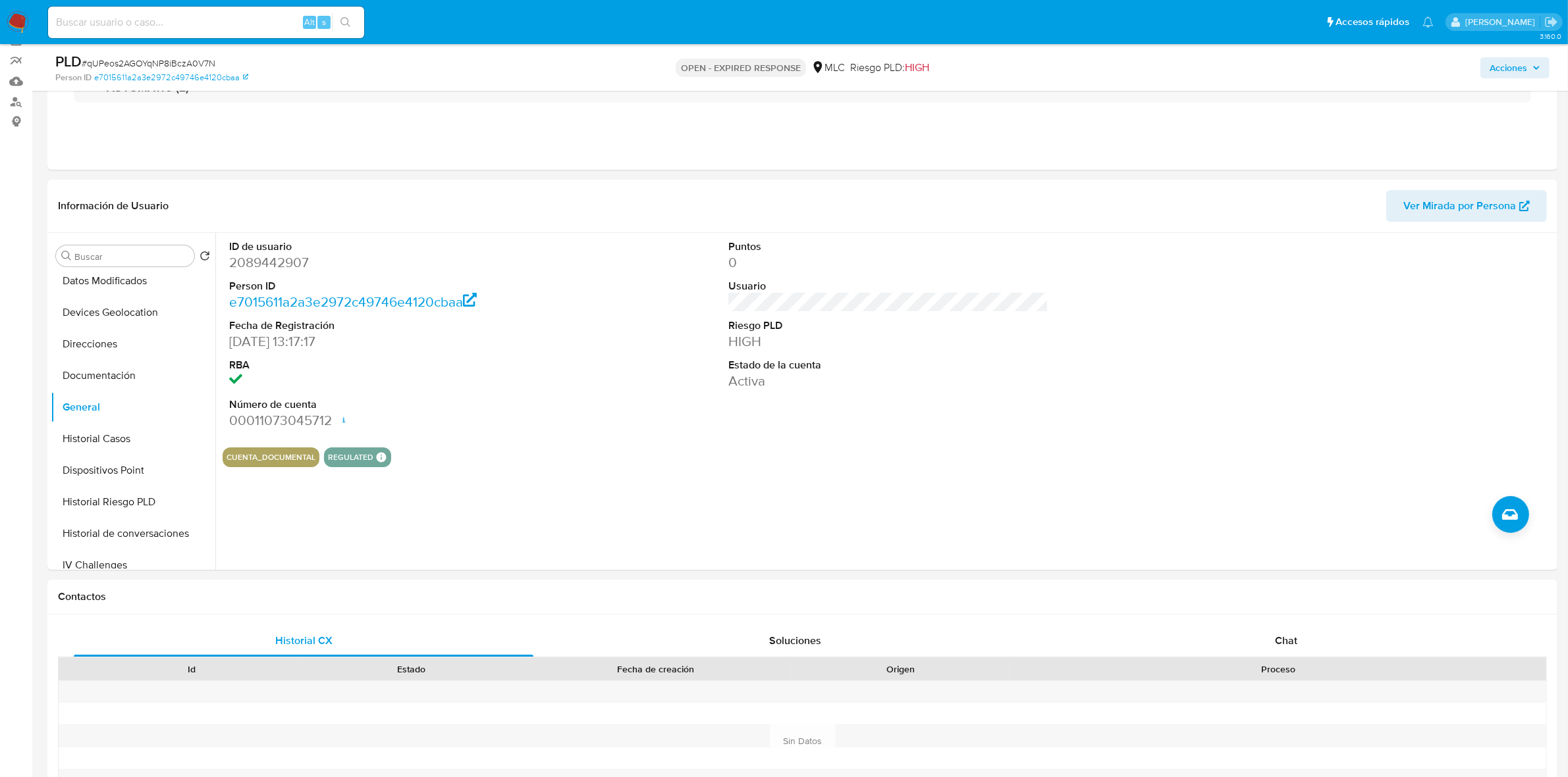
click at [166, 64] on span "# qUPeos2AGOYqNP8iBczA0V7N" at bounding box center [148, 63] width 133 height 13
copy span "qUPeos2AGOYqNP8iBczA0V7N"
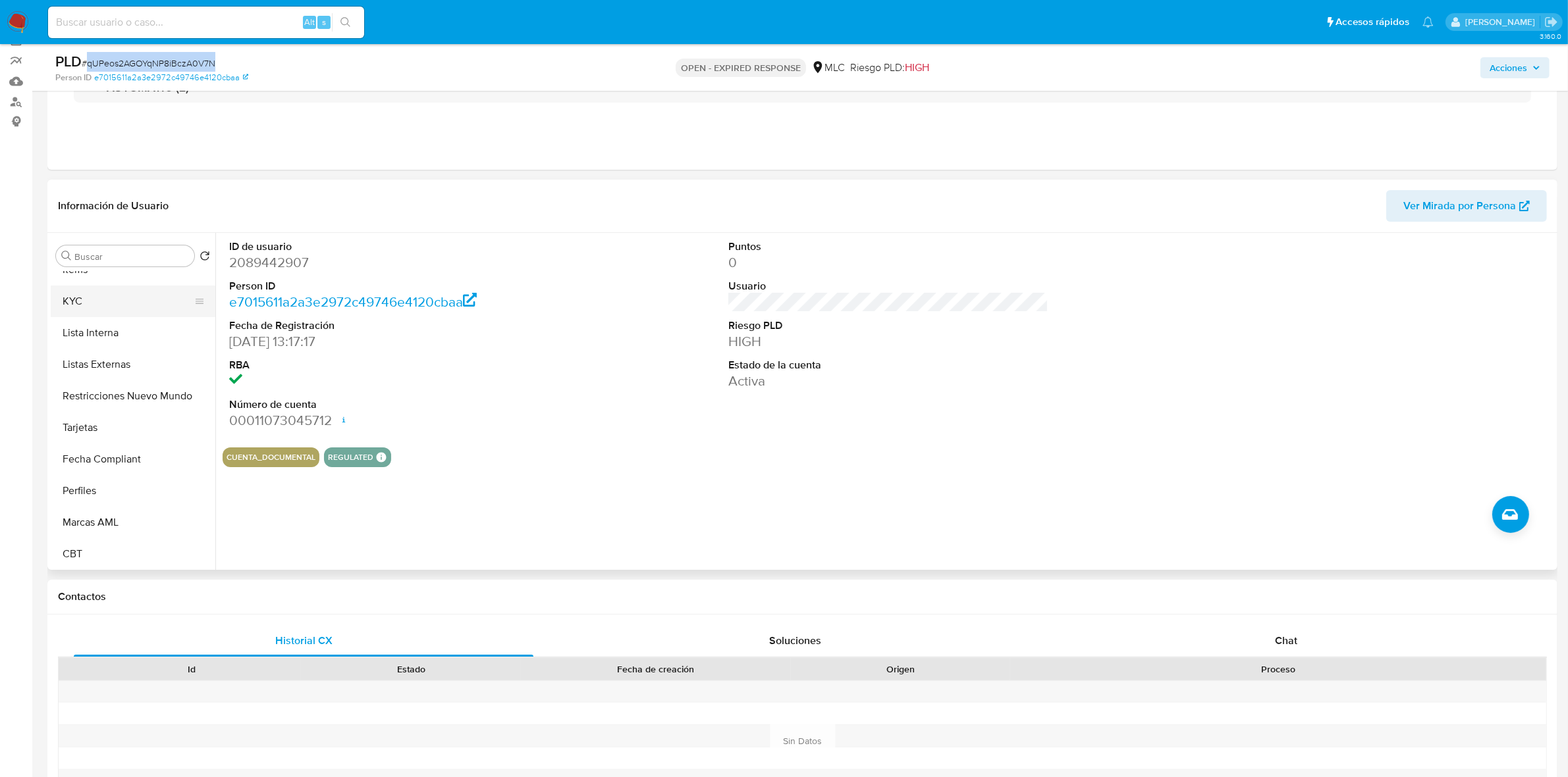
click at [73, 289] on button "KYC" at bounding box center [128, 301] width 154 height 32
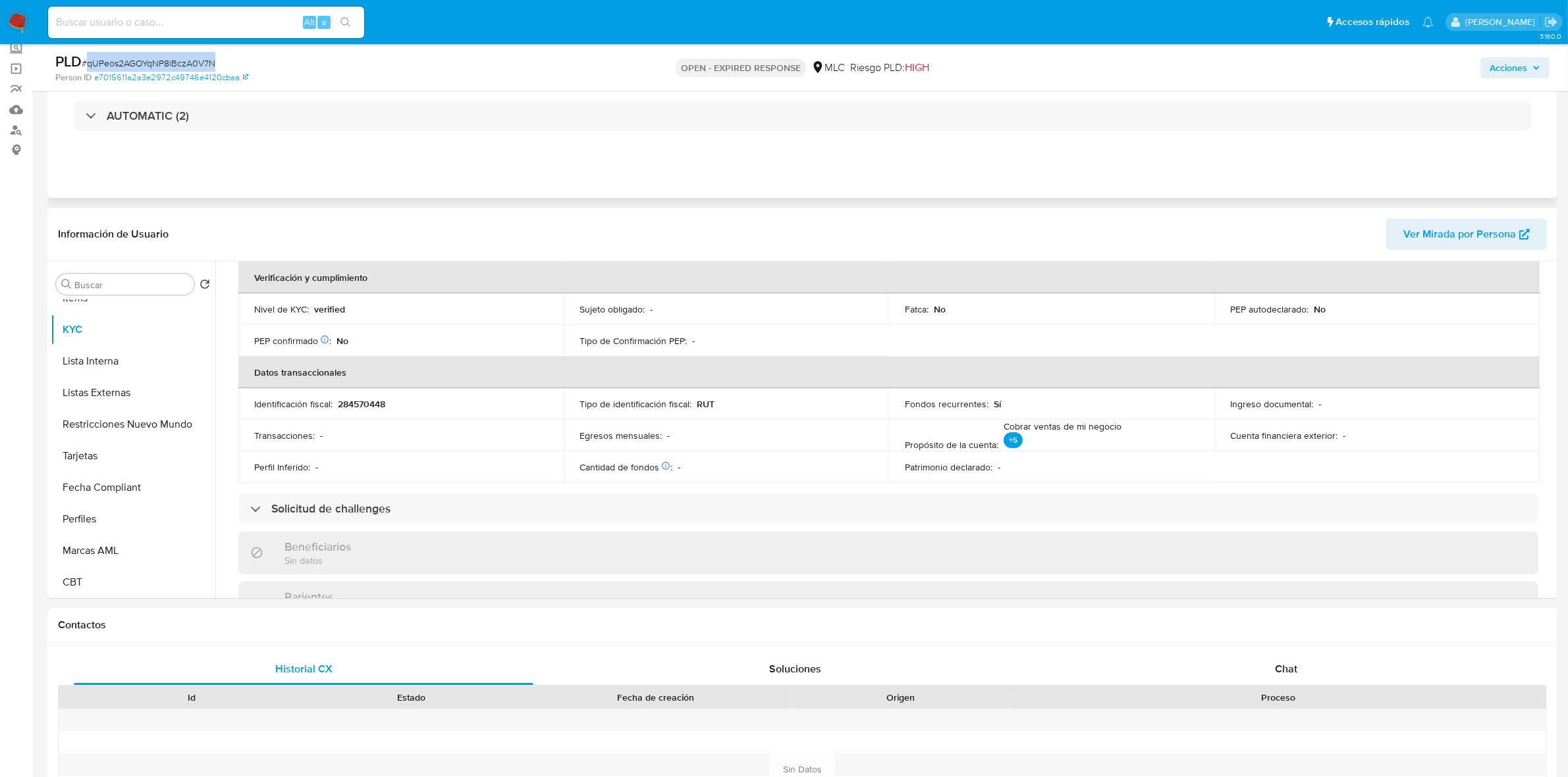
scroll to position [0, 0]
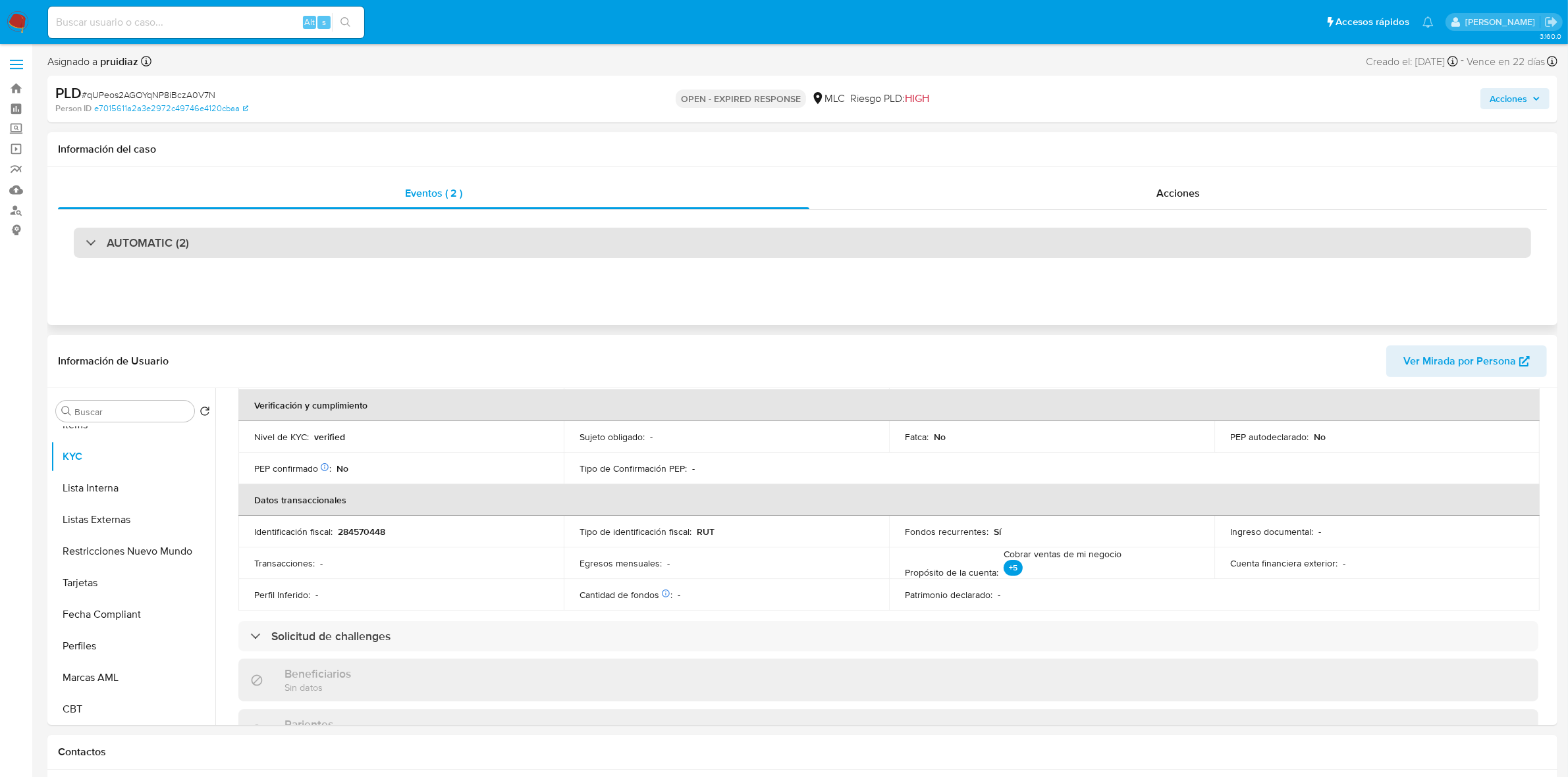
click at [224, 241] on div "AUTOMATIC (2)" at bounding box center [802, 242] width 1457 height 30
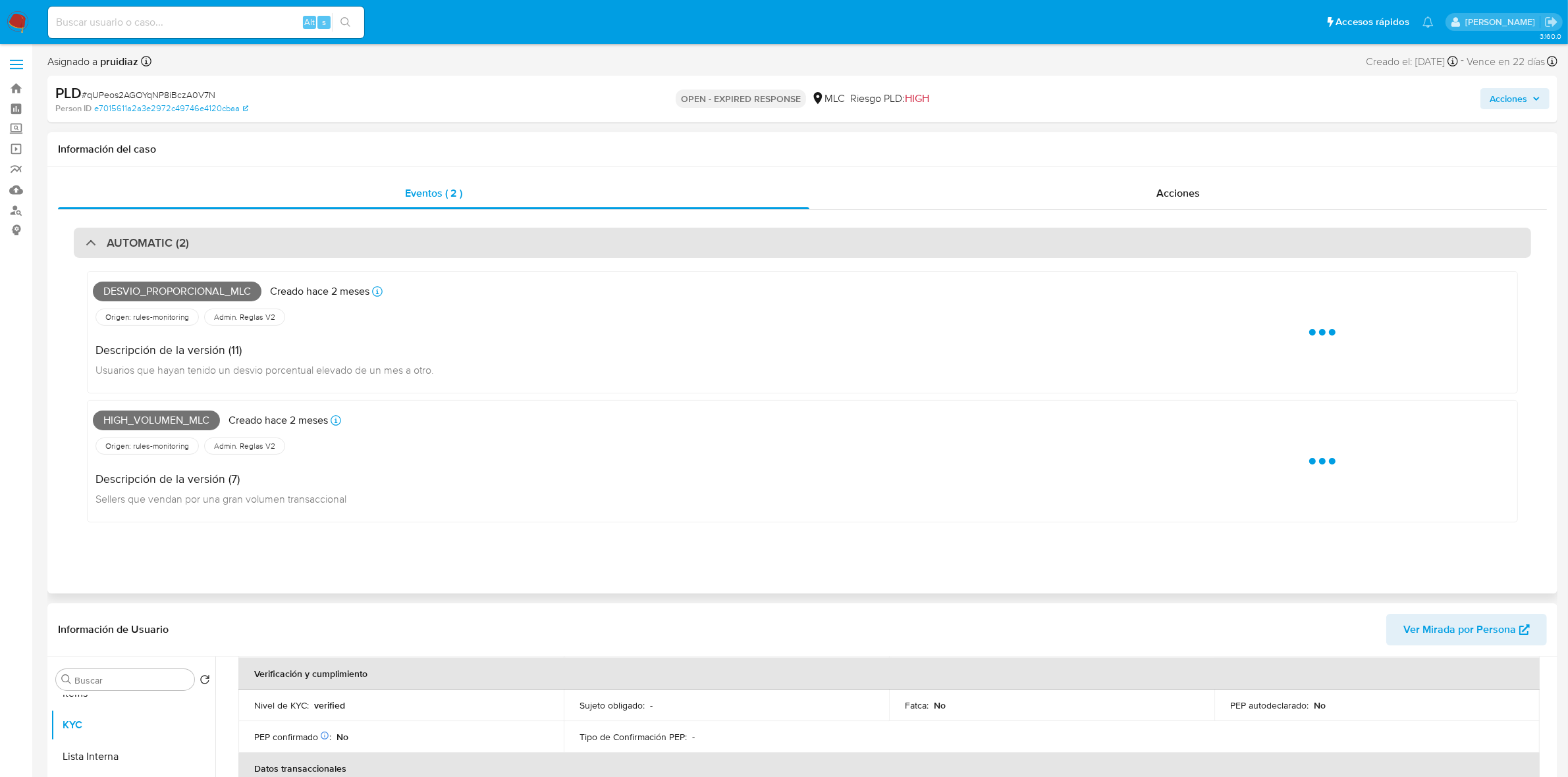
click at [224, 241] on div "AUTOMATIC (2)" at bounding box center [802, 242] width 1457 height 30
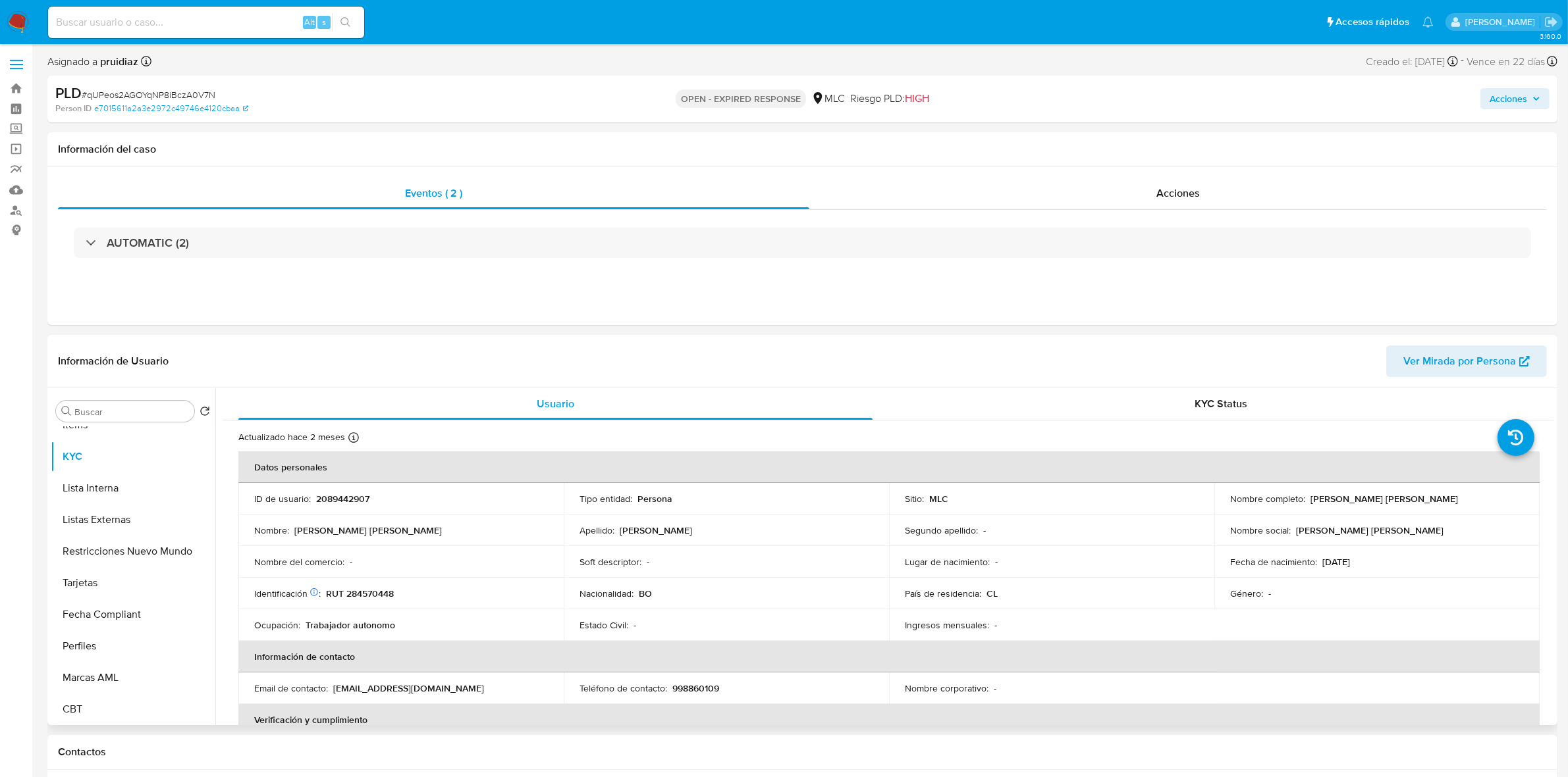
click at [379, 596] on p "RUT 284570448" at bounding box center [359, 593] width 68 height 12
copy p "284570448"
click at [354, 593] on p "RUT 284570448" at bounding box center [359, 593] width 68 height 12
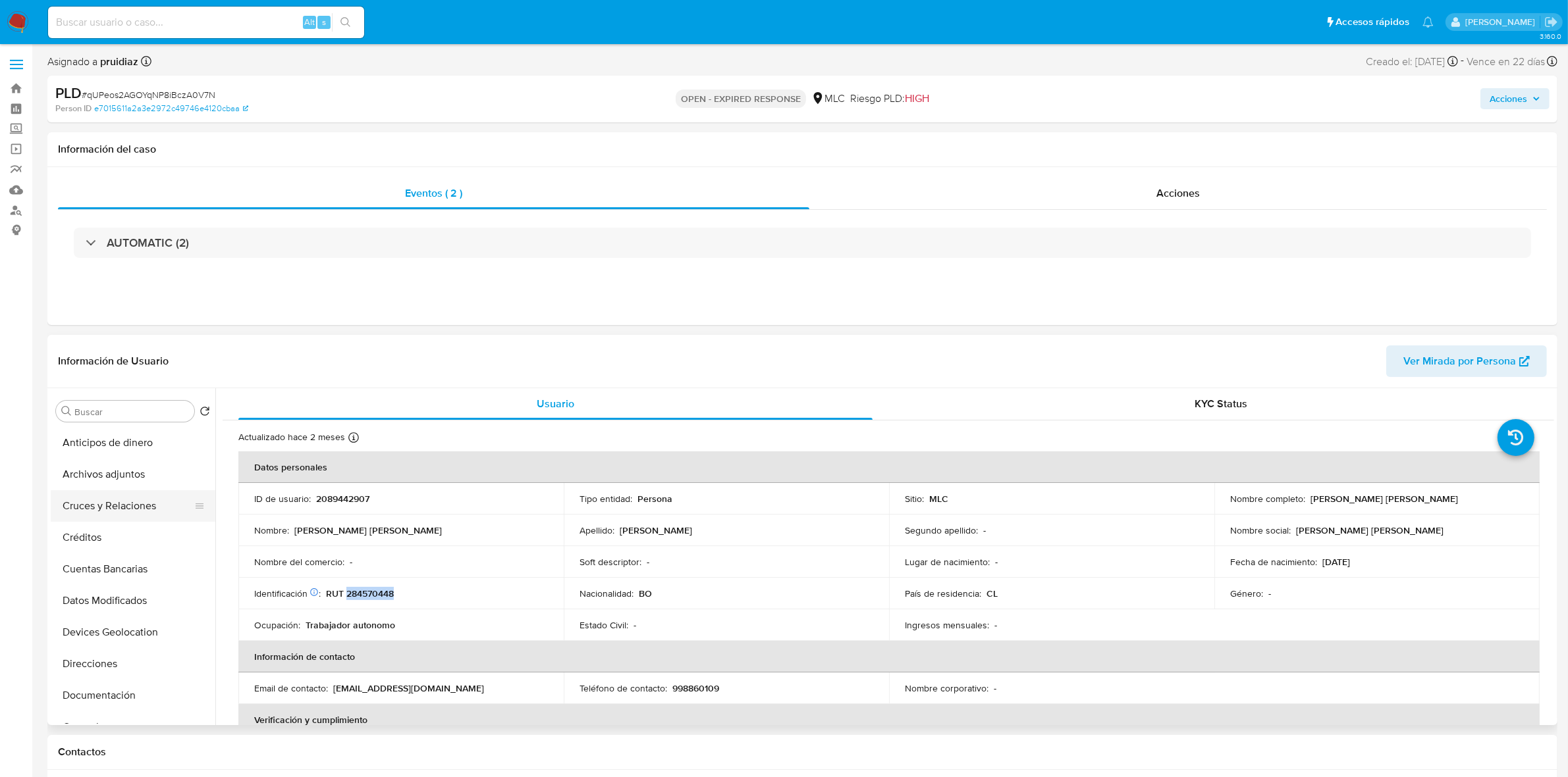
click at [128, 505] on button "Cruces y Relaciones" at bounding box center [128, 506] width 154 height 32
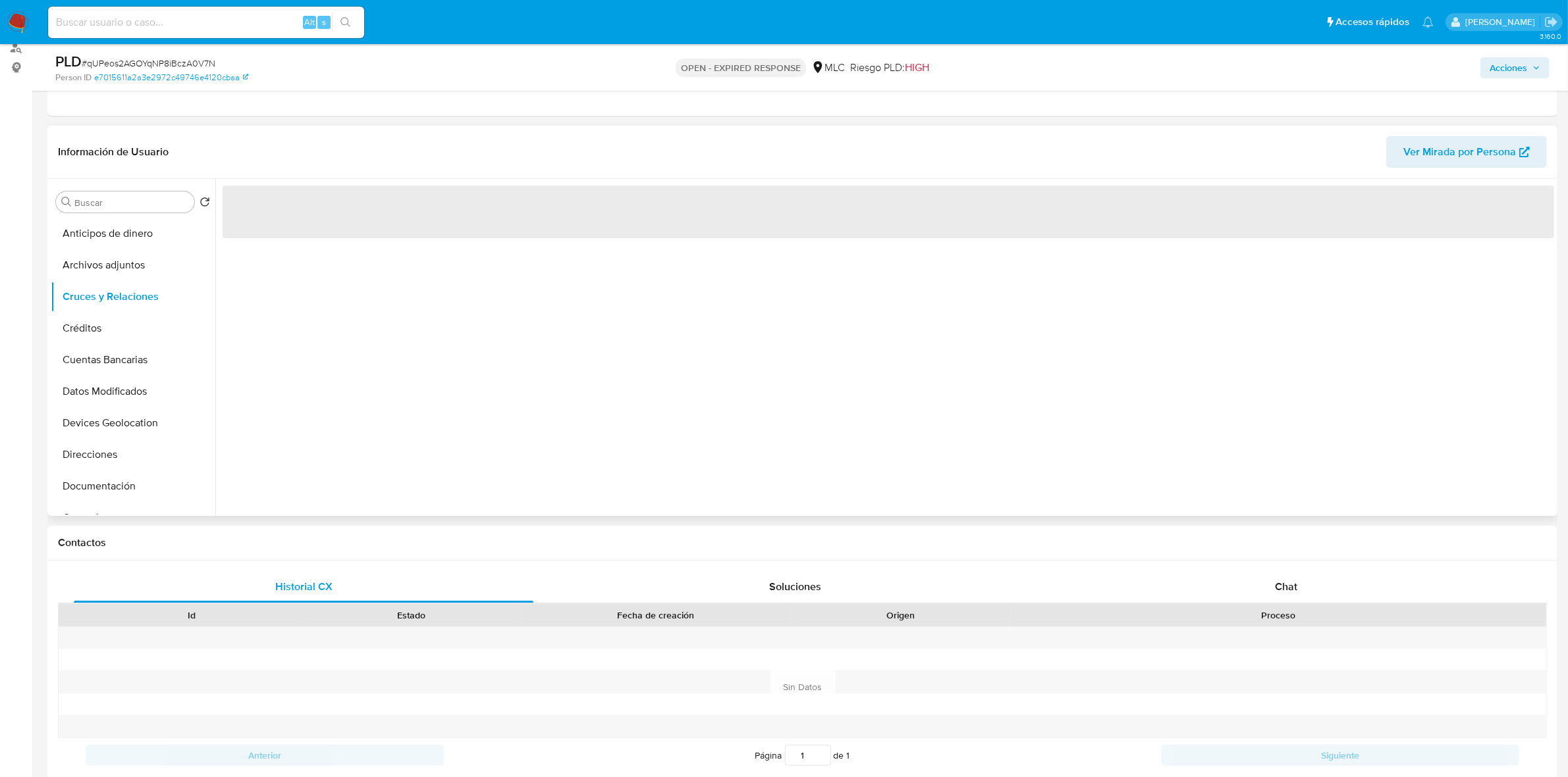
scroll to position [164, 0]
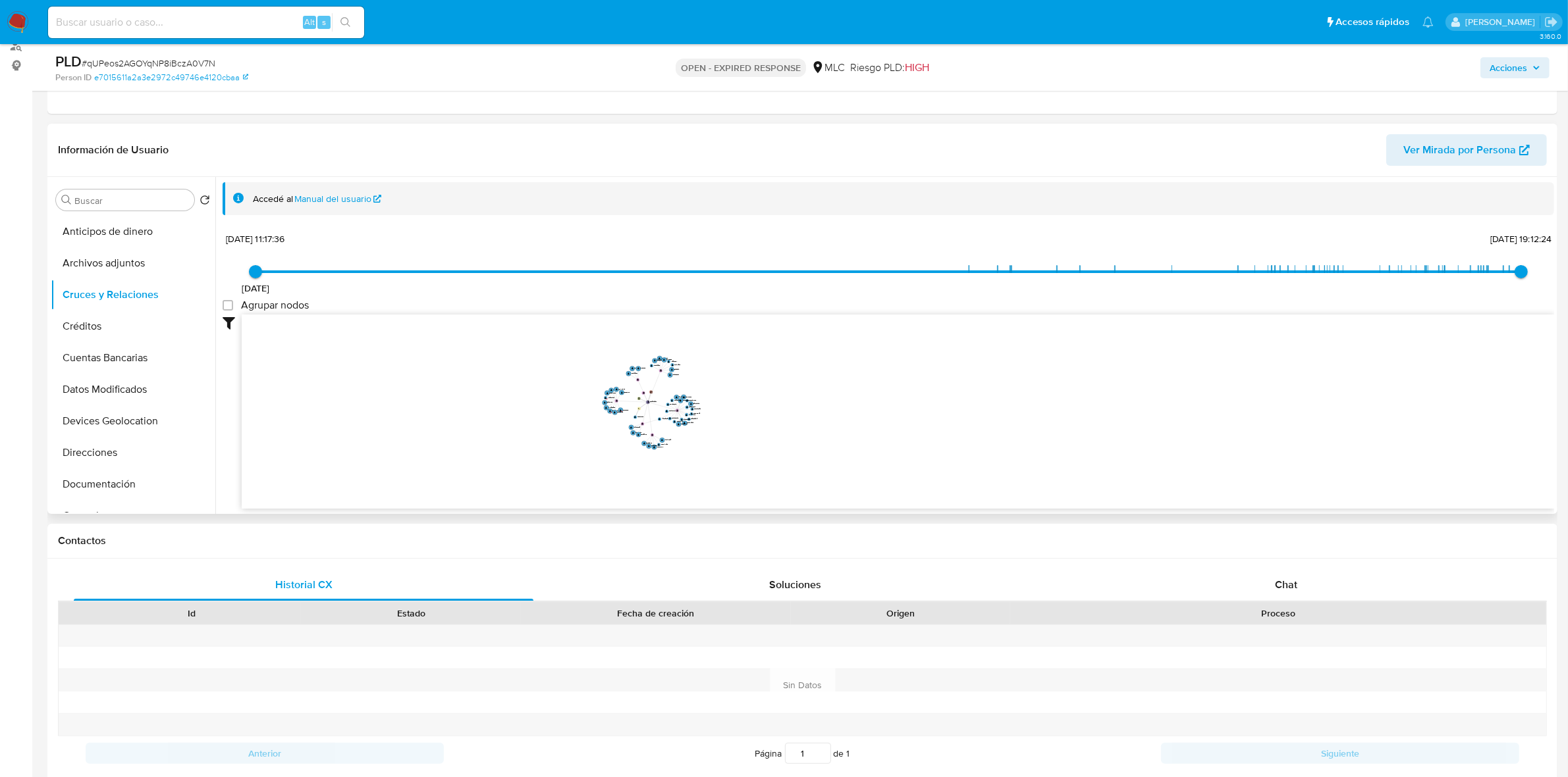
drag, startPoint x: 732, startPoint y: 332, endPoint x: 777, endPoint y: 365, distance: 55.8
click at [777, 365] on icon "device-67323c1dad634704c0174c07  user-2089442907  2089442907 person-e7015611a…" at bounding box center [897, 409] width 1312 height 190
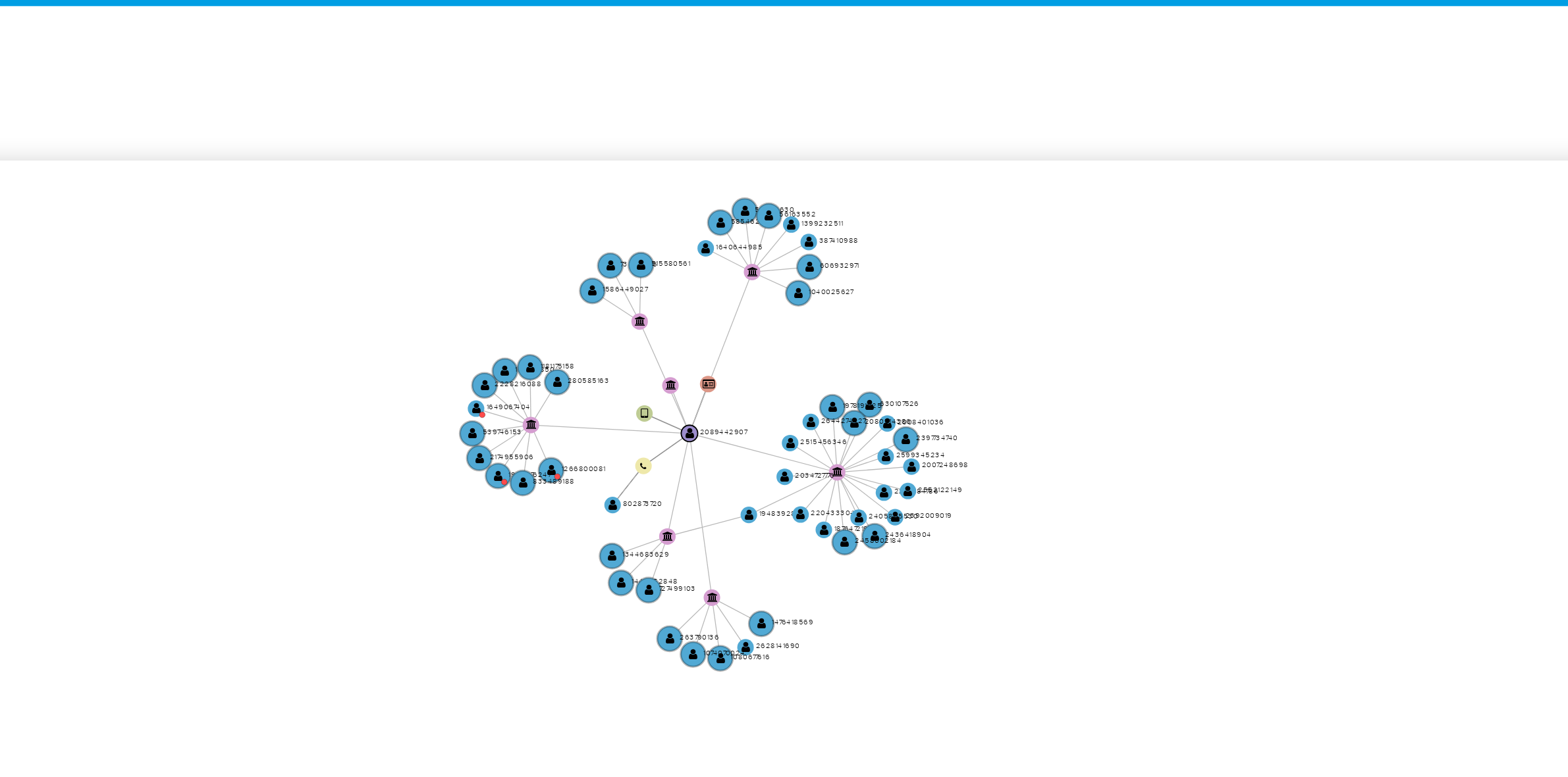
drag, startPoint x: 745, startPoint y: 383, endPoint x: 685, endPoint y: 352, distance: 67.5
click at [685, 352] on icon "device-67323c1dad634704c0174c07  user-2089442907  2089442907 person-e7015611a…" at bounding box center [897, 409] width 1312 height 190
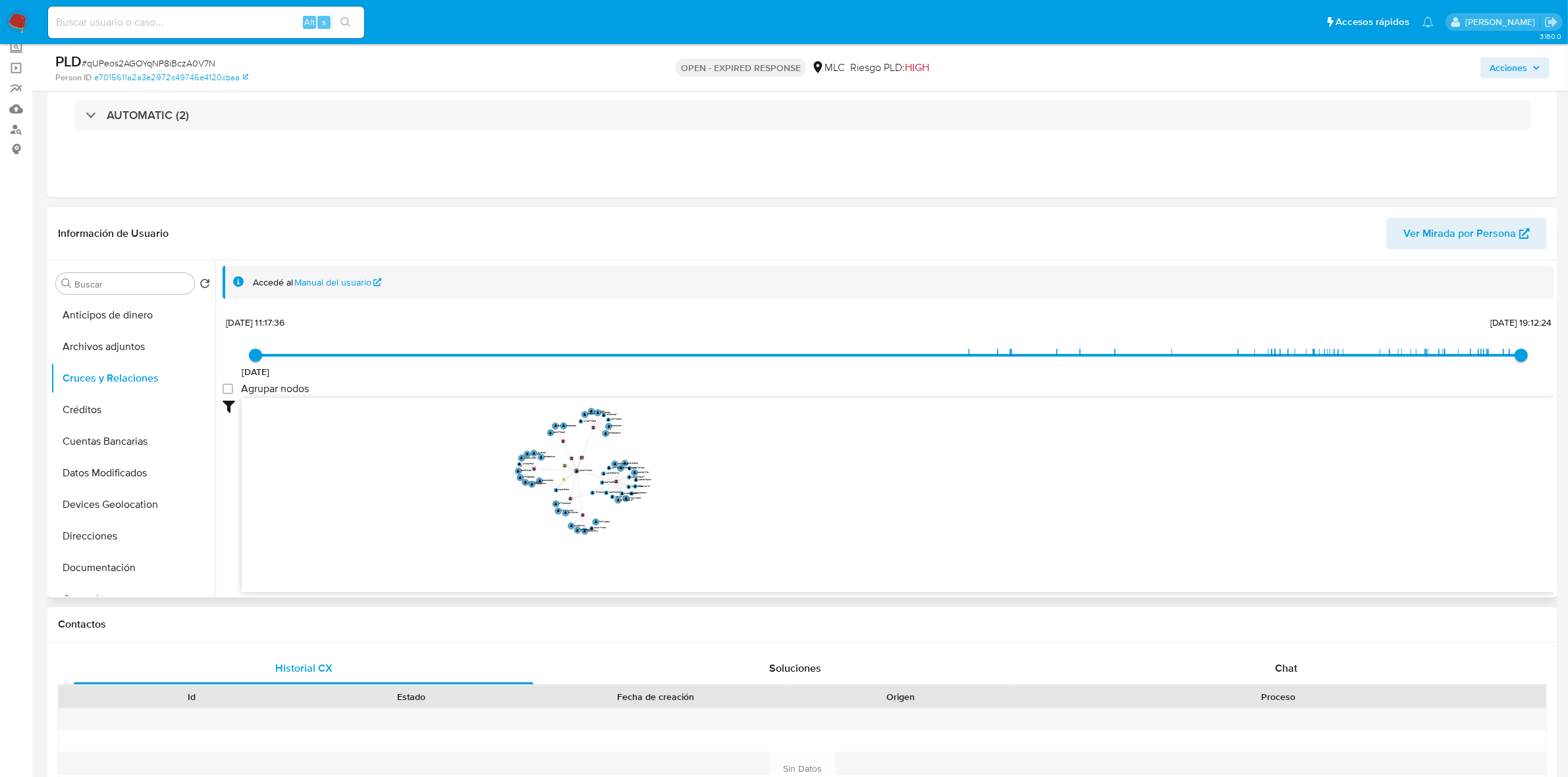
scroll to position [329, 0]
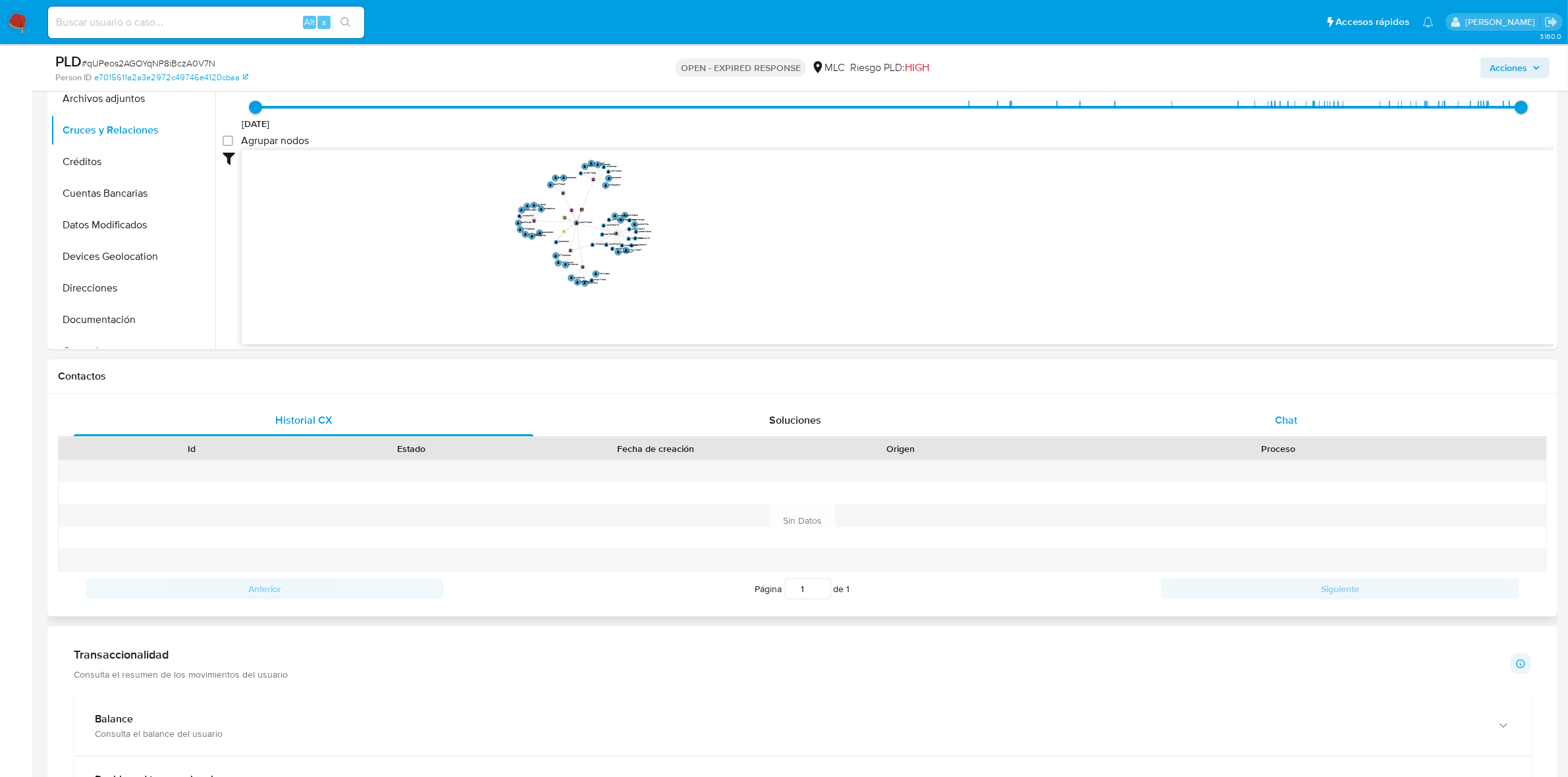
click at [1340, 432] on div "Chat" at bounding box center [1286, 420] width 460 height 32
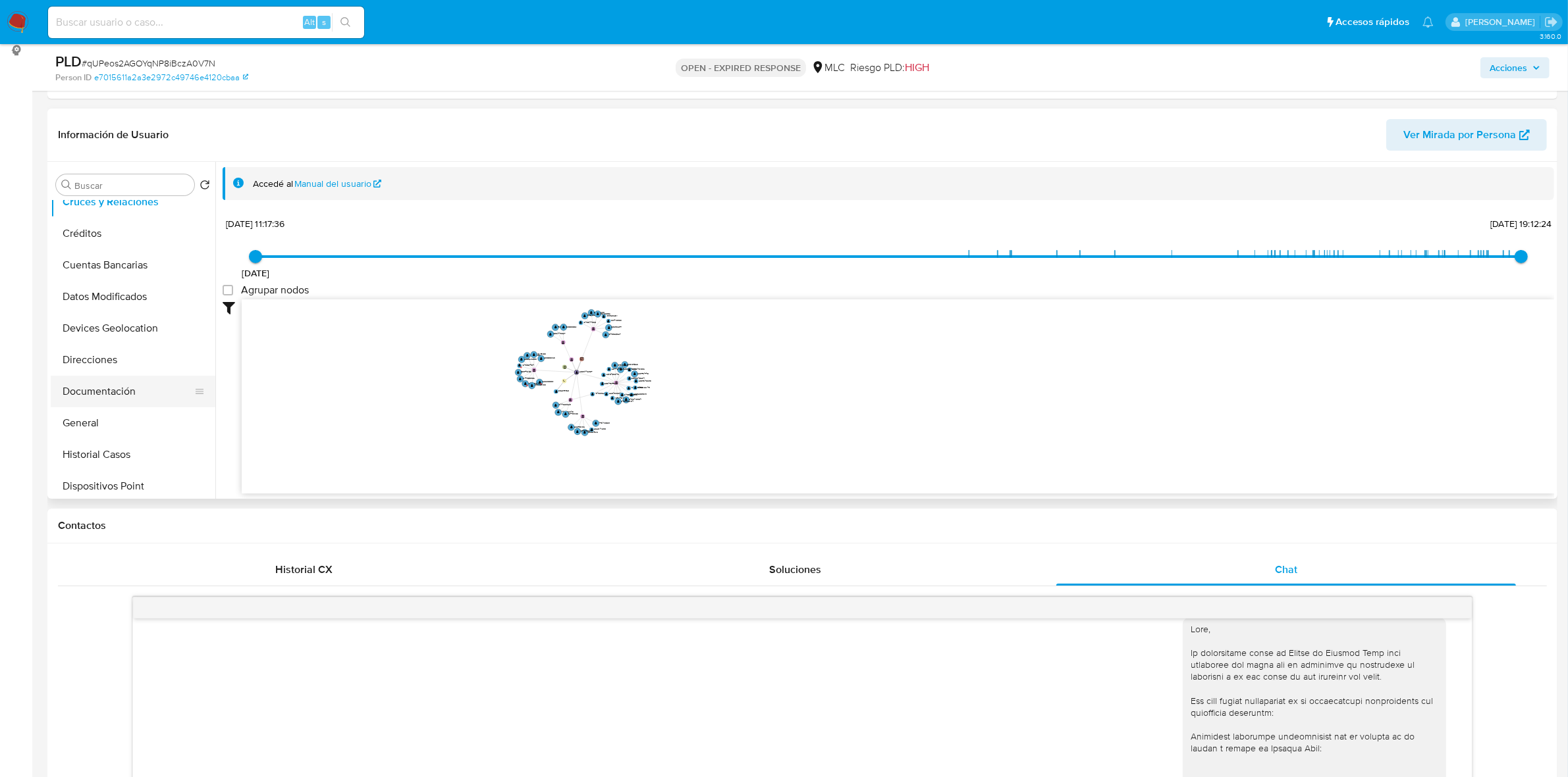
scroll to position [164, 0]
click at [102, 315] on button "Documentación" at bounding box center [128, 305] width 154 height 32
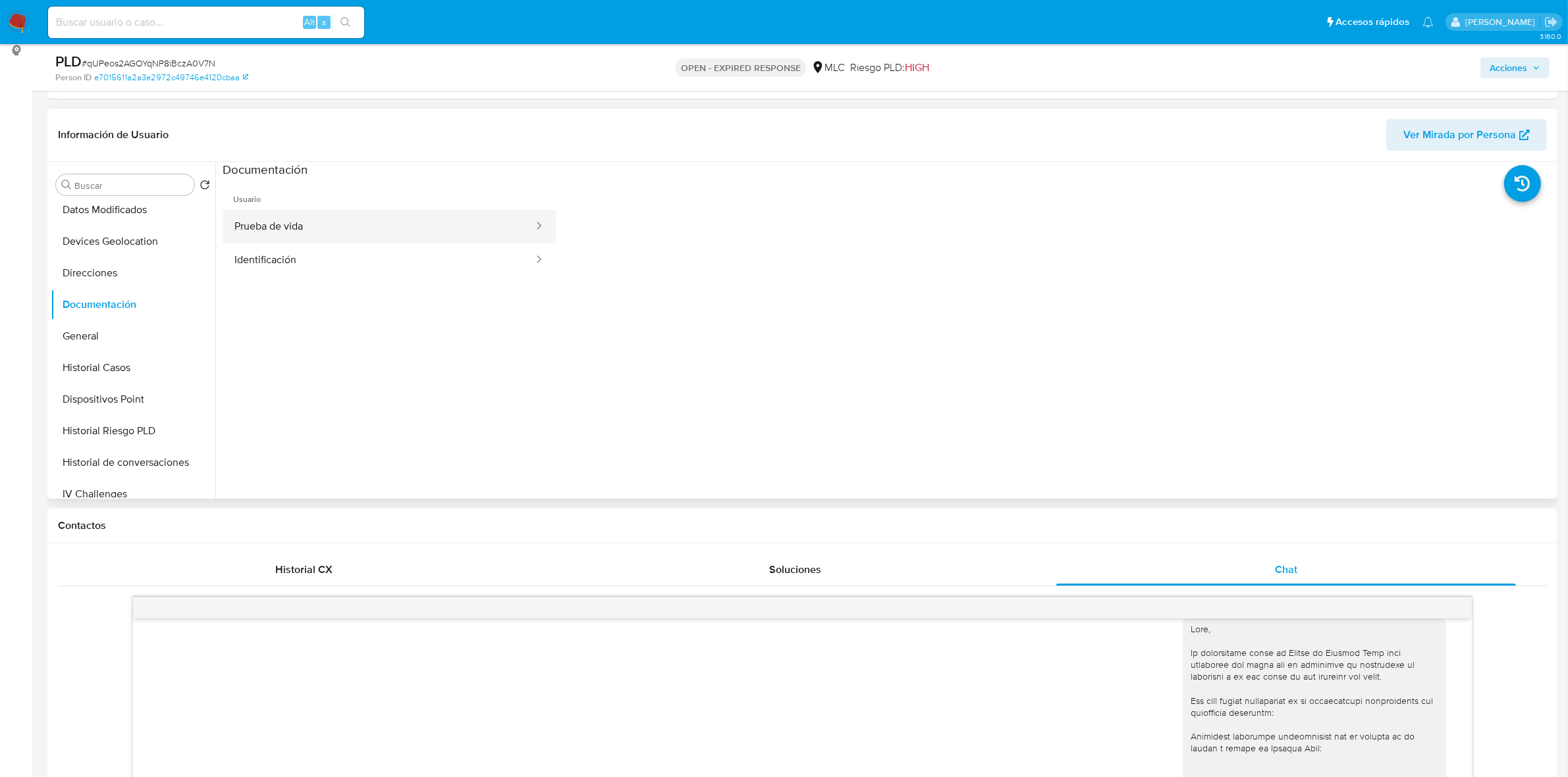
click at [313, 219] on button "Prueba de vida" at bounding box center [379, 227] width 312 height 34
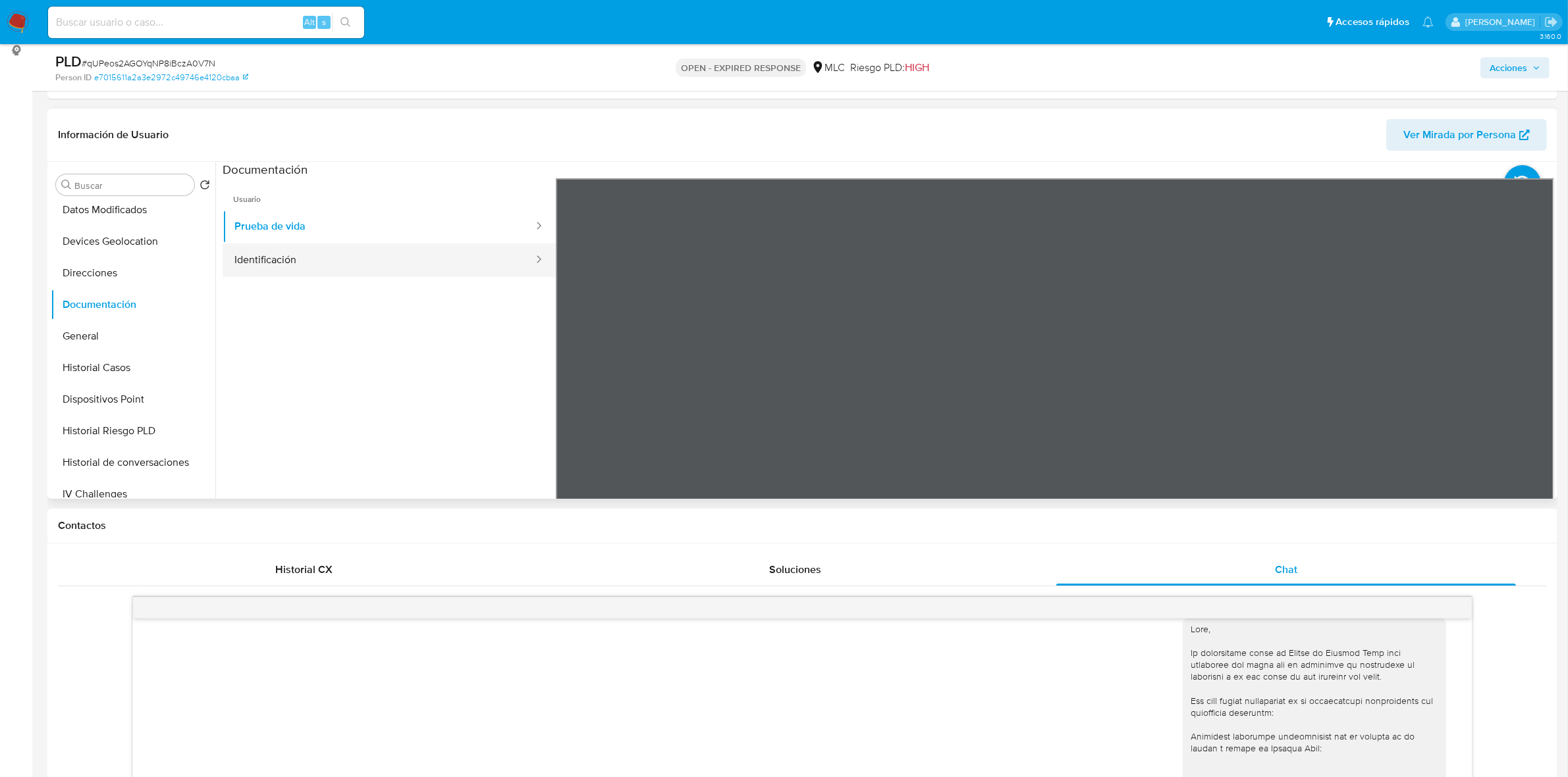
click at [405, 258] on button "Identificación" at bounding box center [379, 260] width 312 height 34
click at [1541, 396] on icon at bounding box center [1537, 392] width 26 height 26
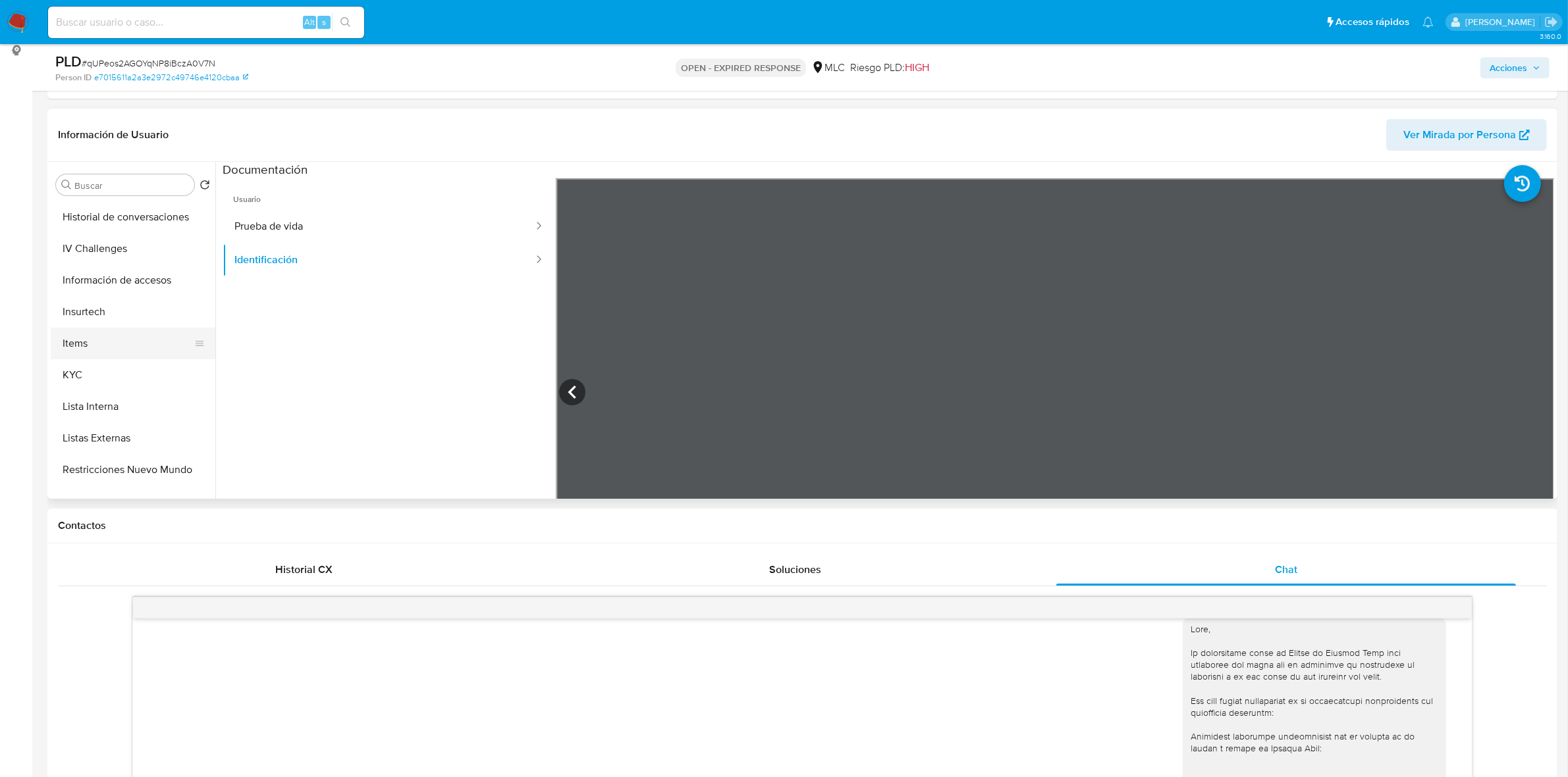
scroll to position [411, 0]
click at [102, 378] on button "KYC" at bounding box center [128, 374] width 154 height 32
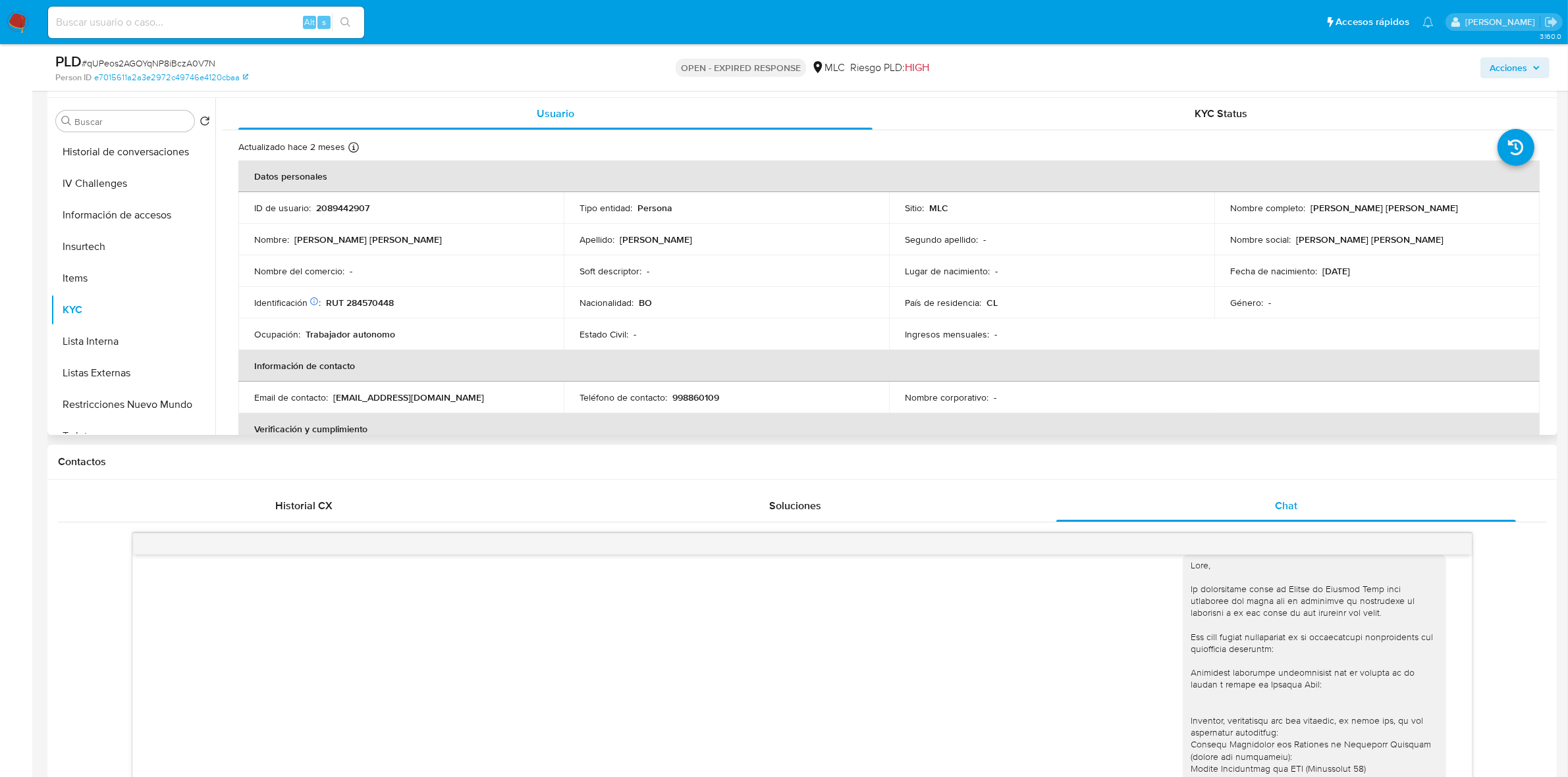
scroll to position [97, 0]
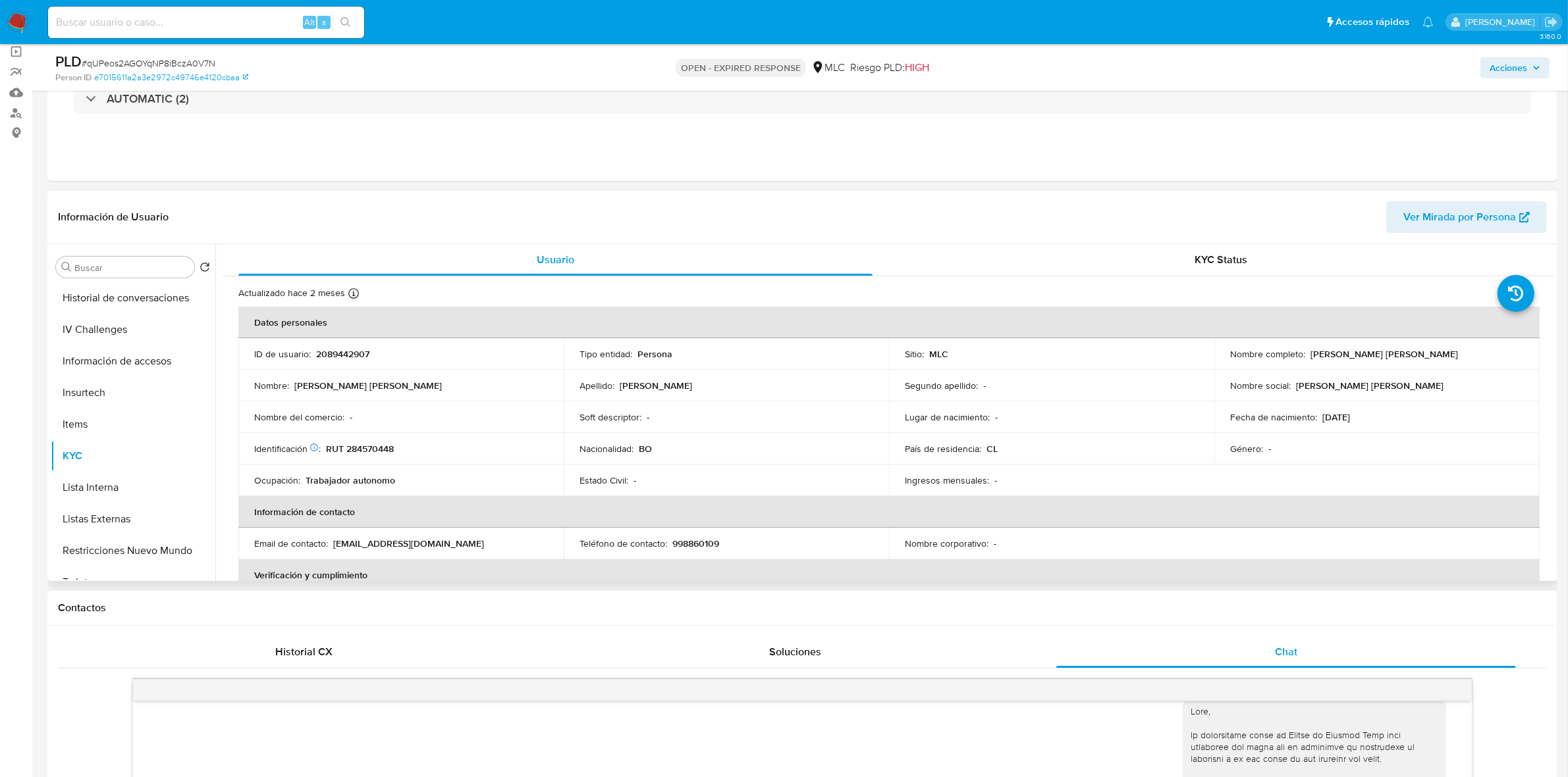
drag, startPoint x: 1445, startPoint y: 352, endPoint x: 1308, endPoint y: 356, distance: 137.1
click at [1308, 356] on div "Nombre completo : Gisela Alejandra Fernandez Arce" at bounding box center [1377, 354] width 294 height 12
copy p "Gisela Alejandra Fernandez Arce"
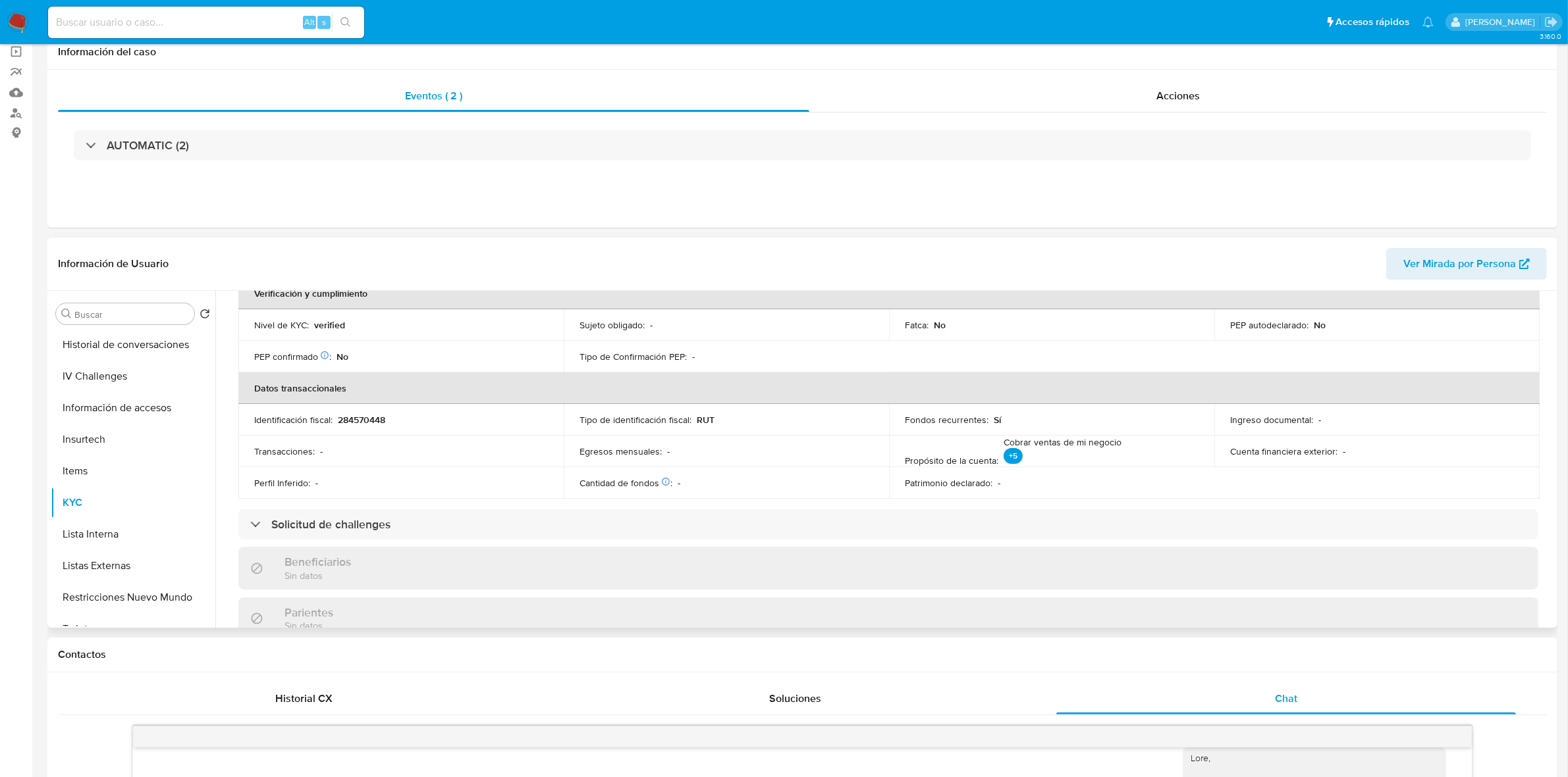
scroll to position [0, 0]
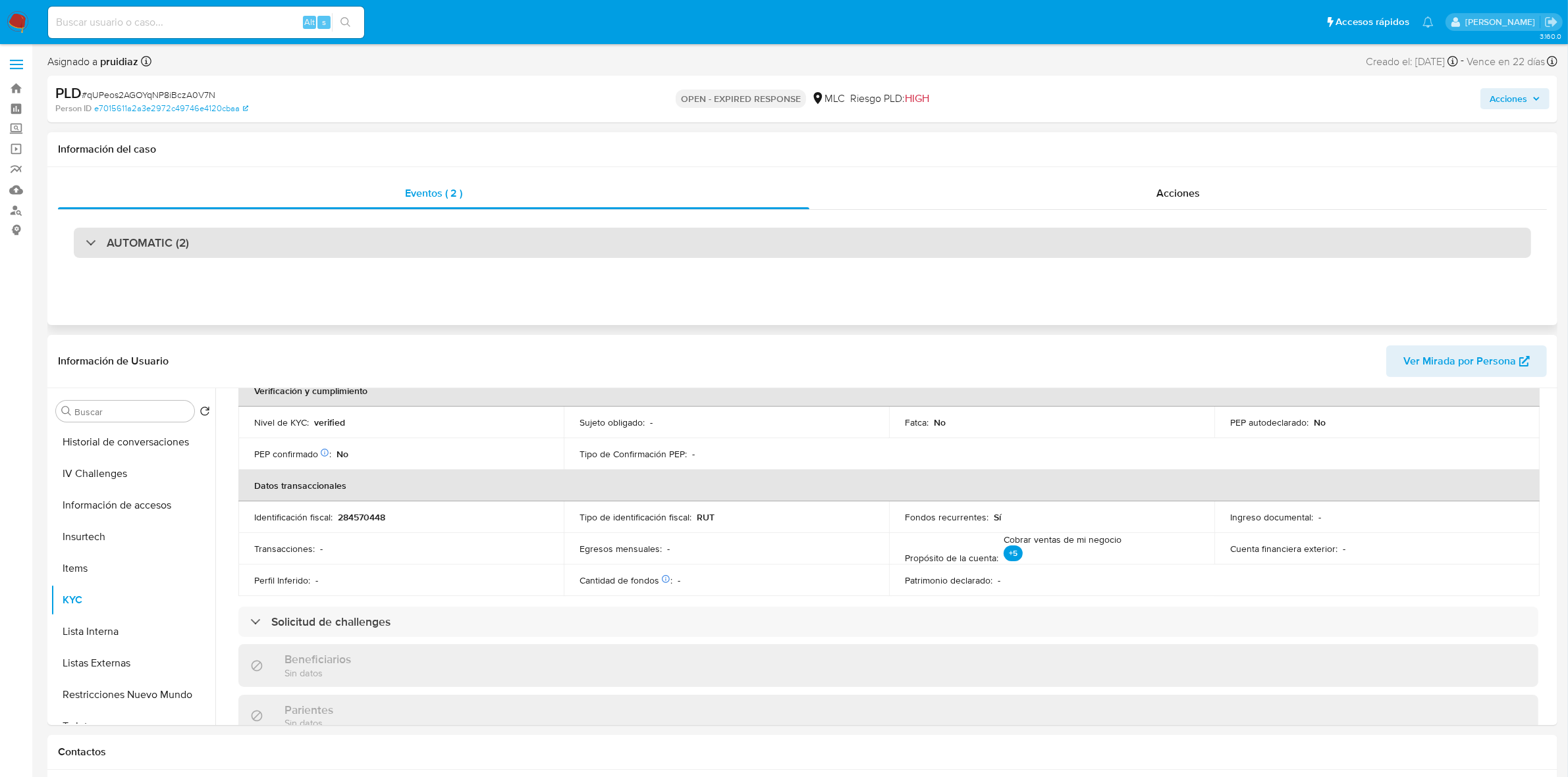
click at [150, 246] on h3 "AUTOMATIC (2)" at bounding box center [148, 242] width 82 height 14
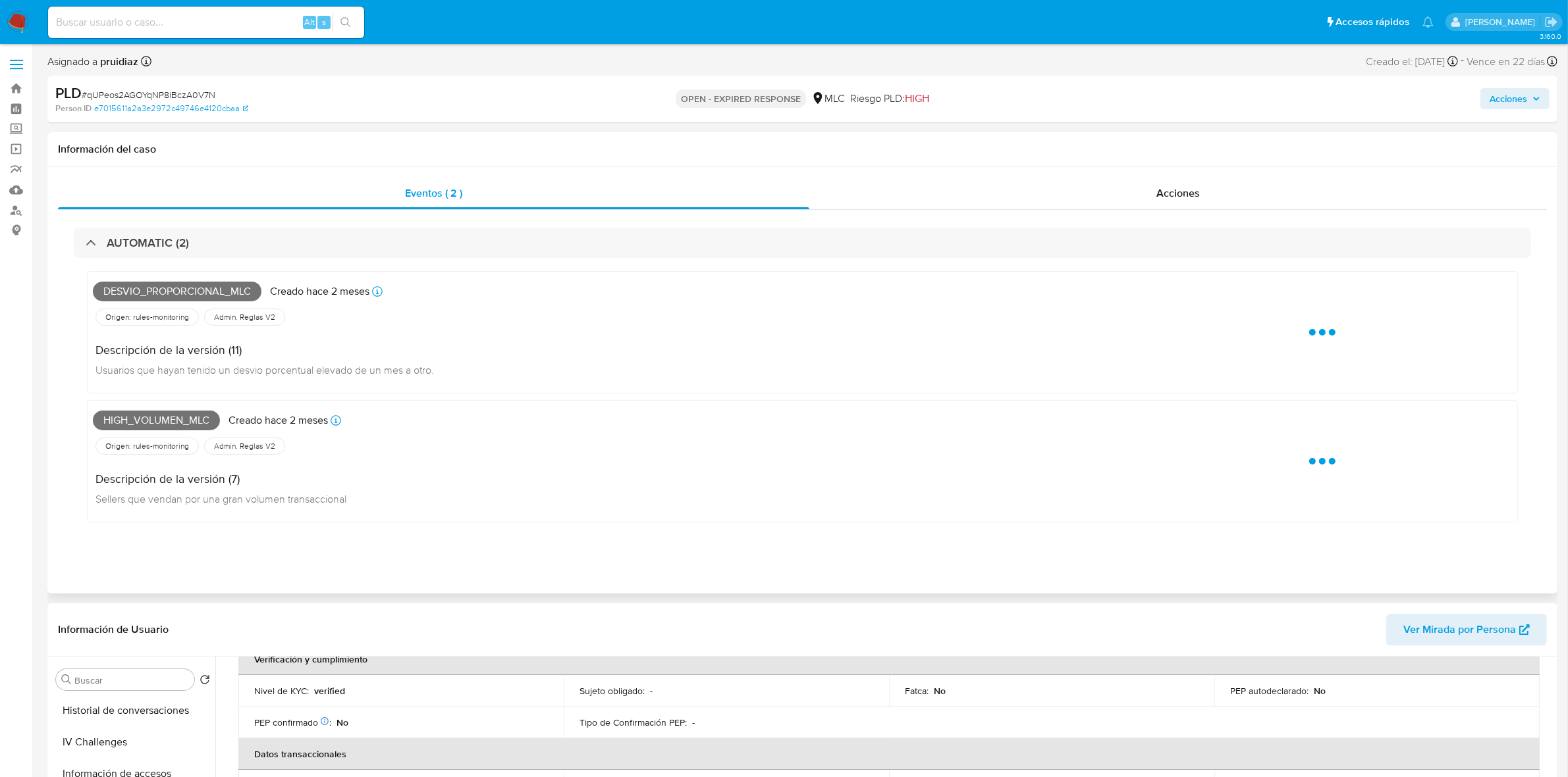
click at [140, 290] on span "Desvio_proporcional_mlc" at bounding box center [177, 292] width 169 height 20
copy span "Desvio_proporcional_mlc"
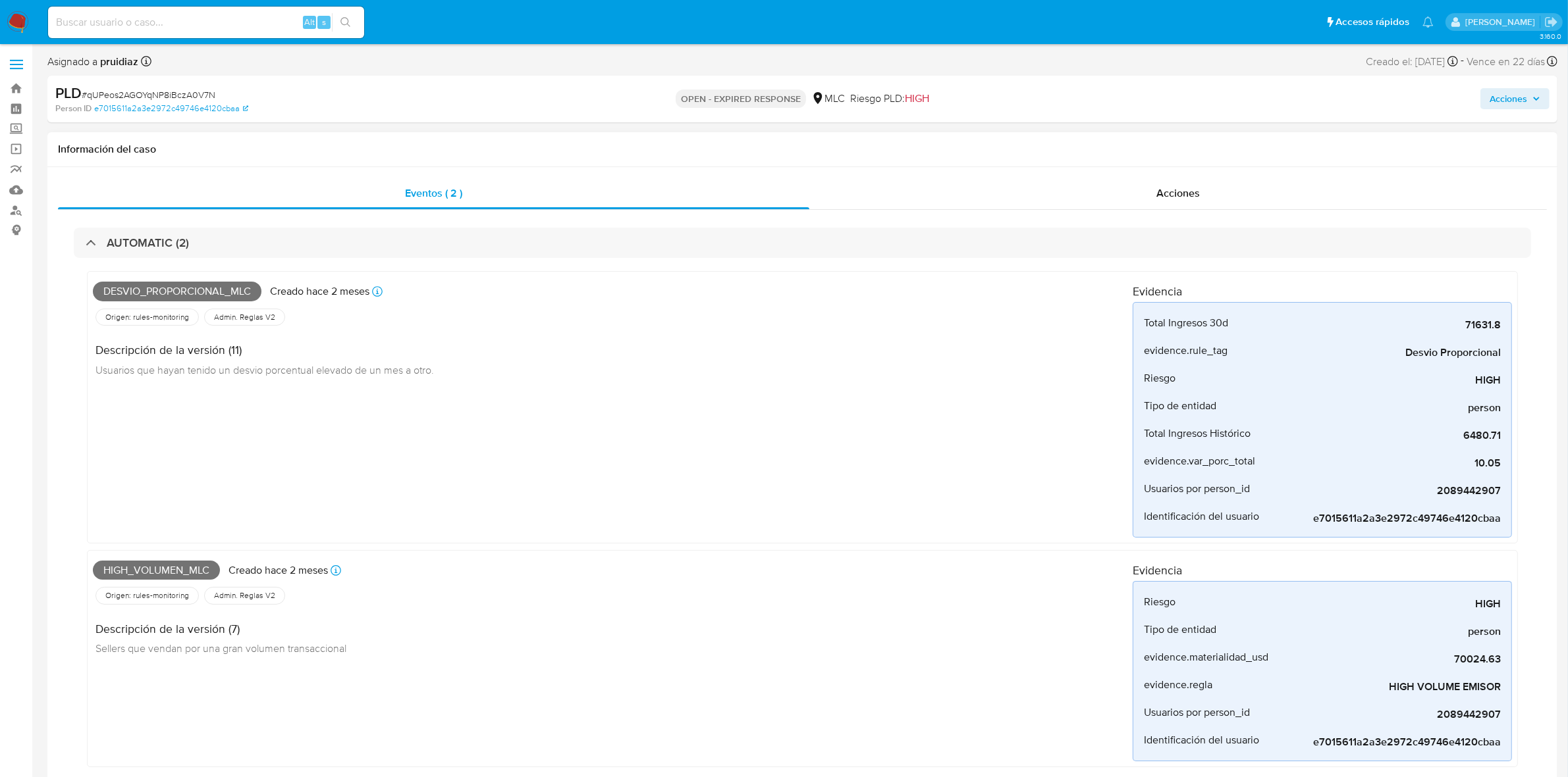
click at [156, 572] on span "High_volumen_mlc" at bounding box center [156, 571] width 127 height 20
copy span "High_volumen_mlc"
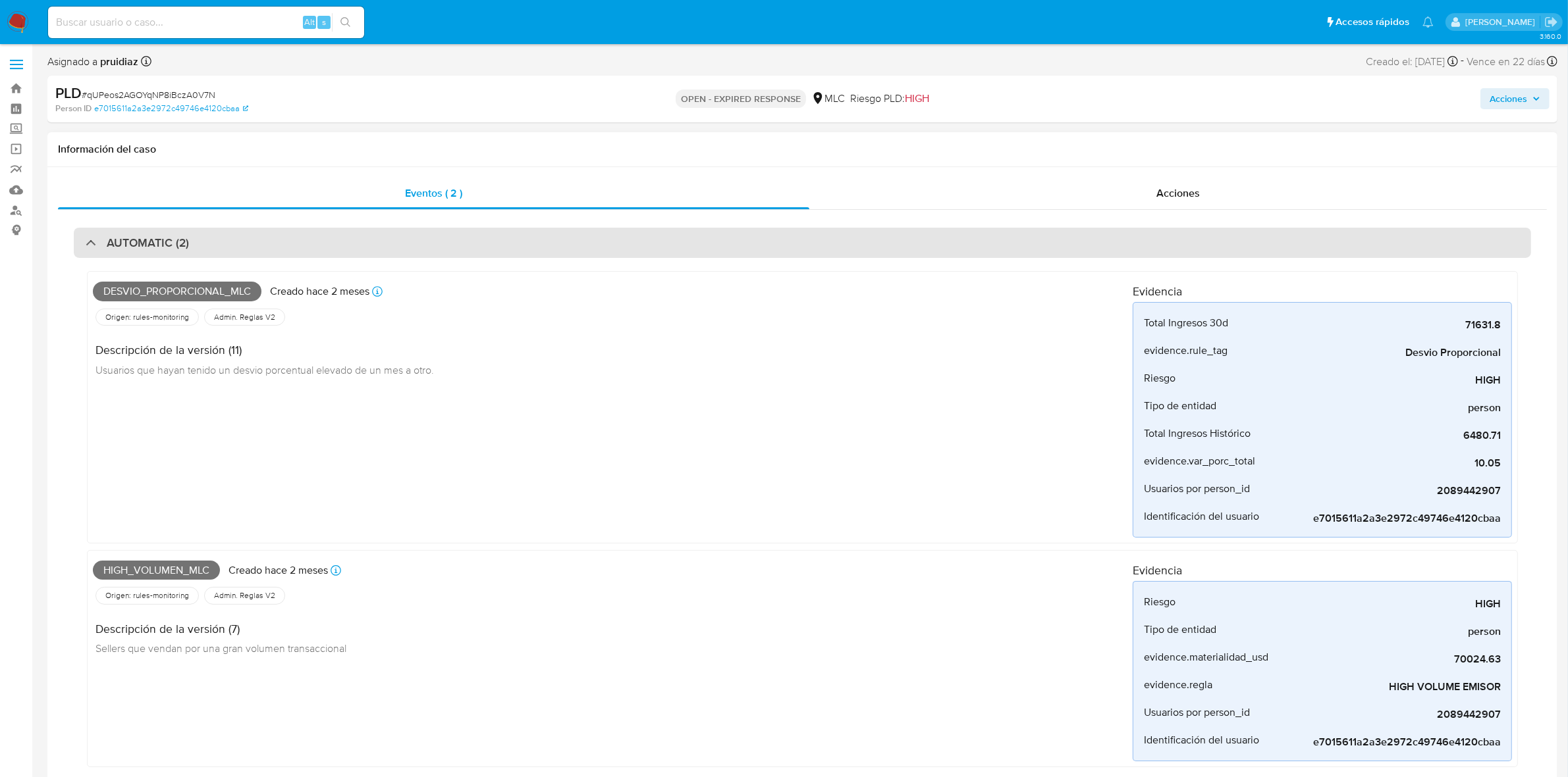
click at [175, 236] on h3 "AUTOMATIC (2)" at bounding box center [148, 242] width 82 height 14
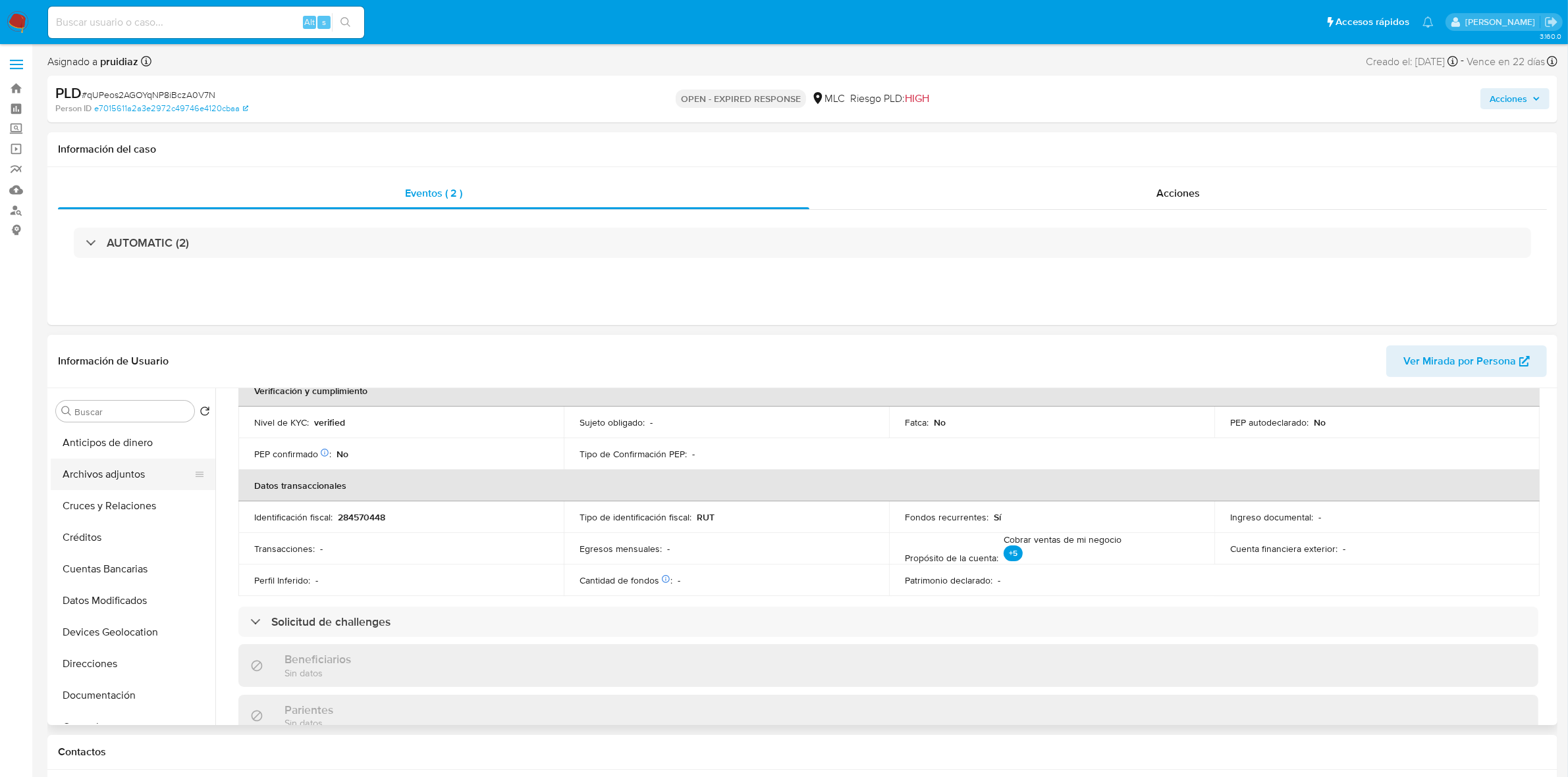
click at [112, 472] on button "Archivos adjuntos" at bounding box center [128, 475] width 154 height 32
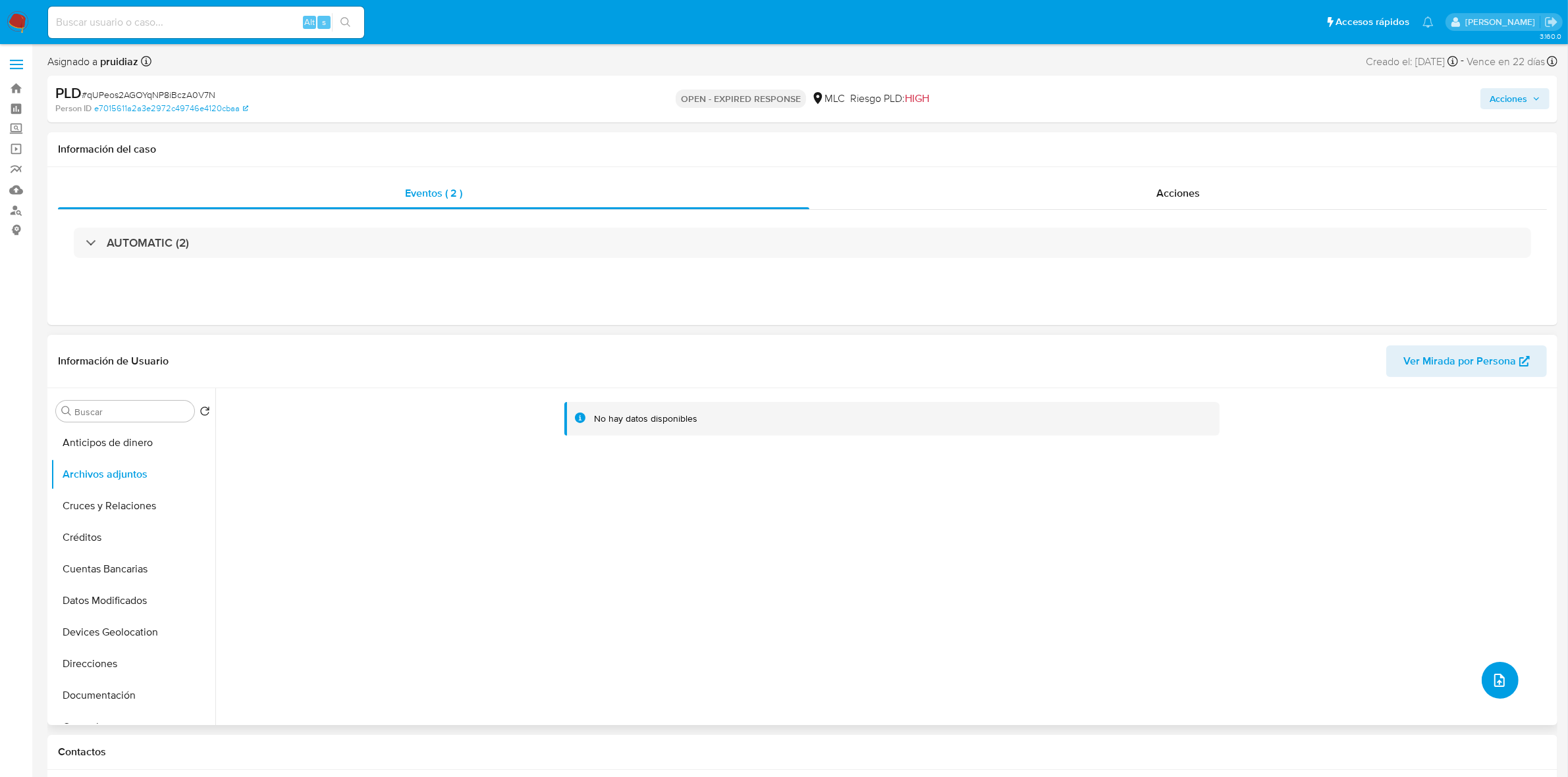
click at [1492, 685] on icon "upload-file" at bounding box center [1499, 681] width 16 height 16
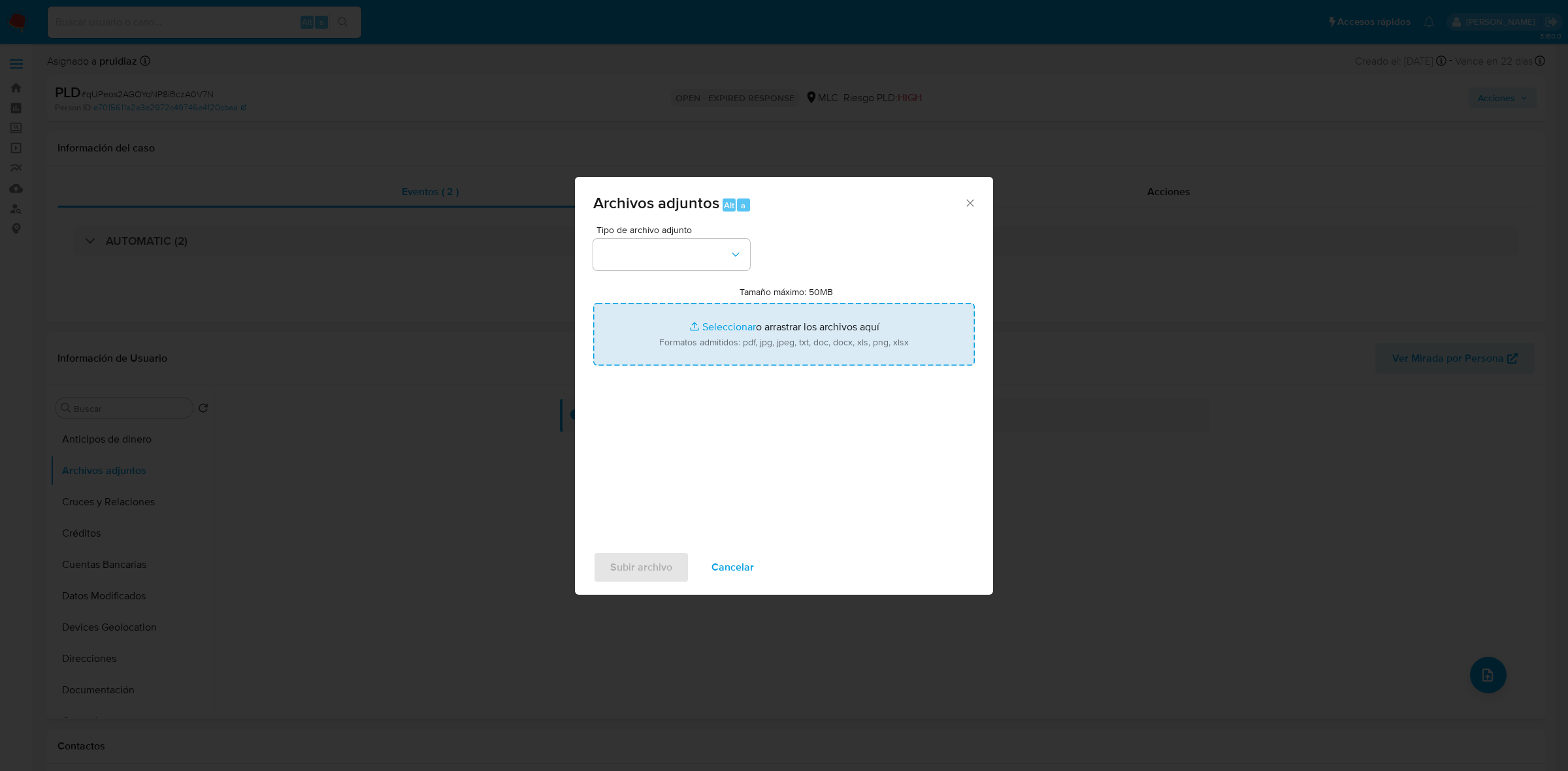
click at [756, 331] on input "Tamaño máximo: 50MB Seleccionar archivos" at bounding box center [784, 334] width 381 height 62
type input "C:\fakepath\2089442907 - 18_09_2025.xlsx"
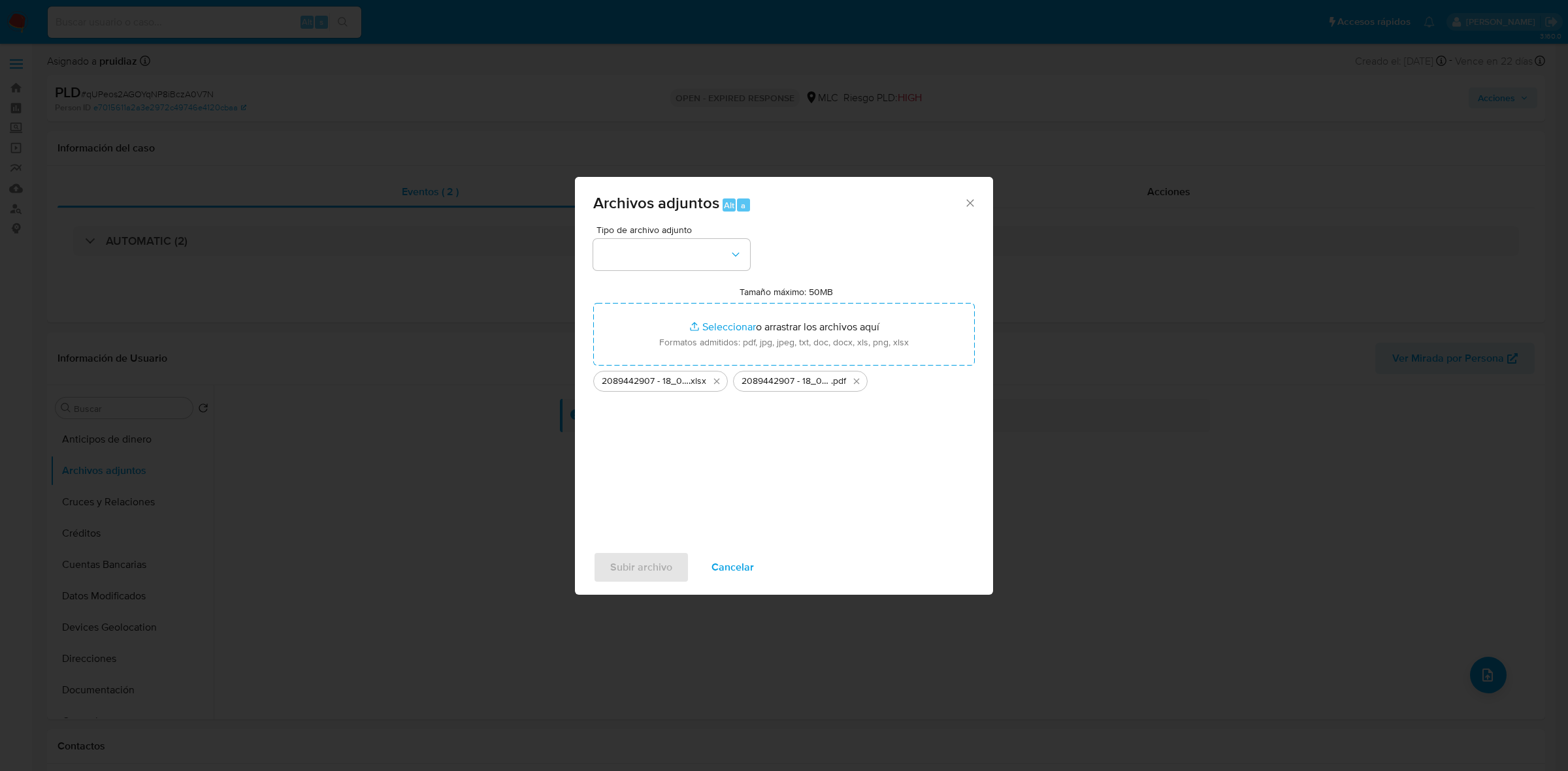
click at [655, 276] on div "Tipo de archivo adjunto Tamaño máximo: 50MB Seleccionar archivos Seleccionar o …" at bounding box center [784, 380] width 381 height 308
click at [662, 256] on button "button" at bounding box center [671, 255] width 157 height 32
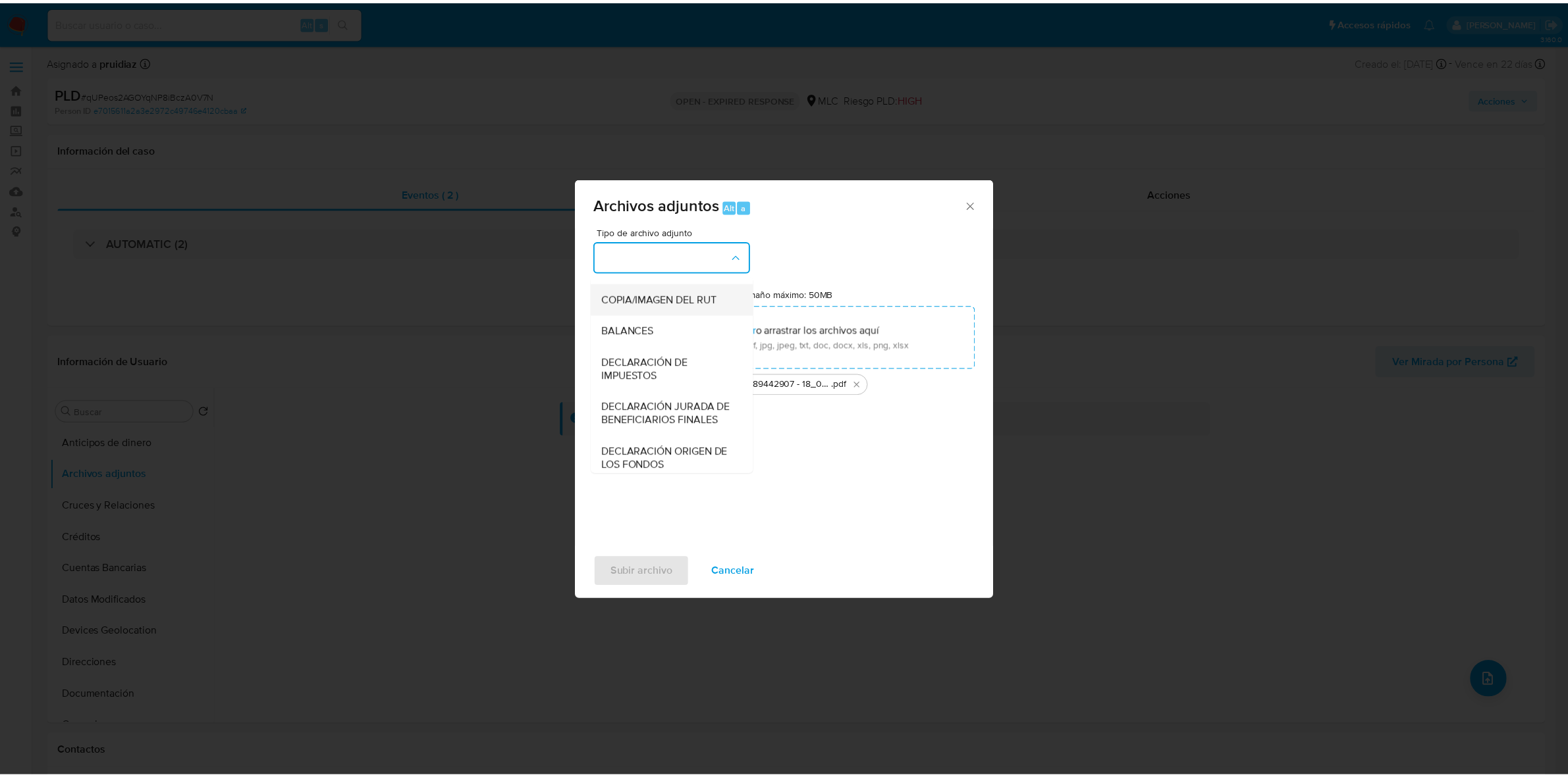
scroll to position [218, 0]
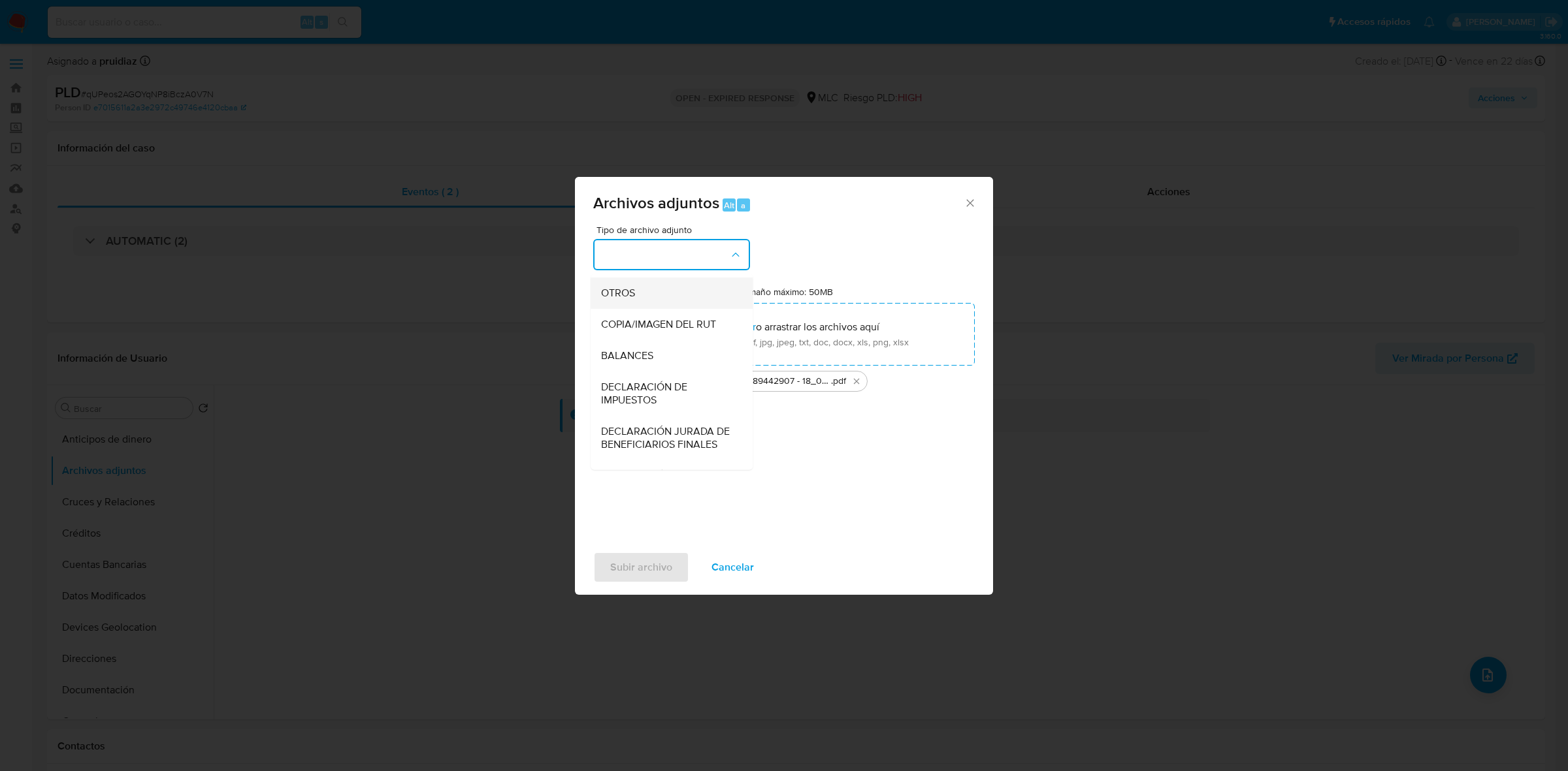
click at [625, 300] on span "OTROS" at bounding box center [618, 293] width 34 height 13
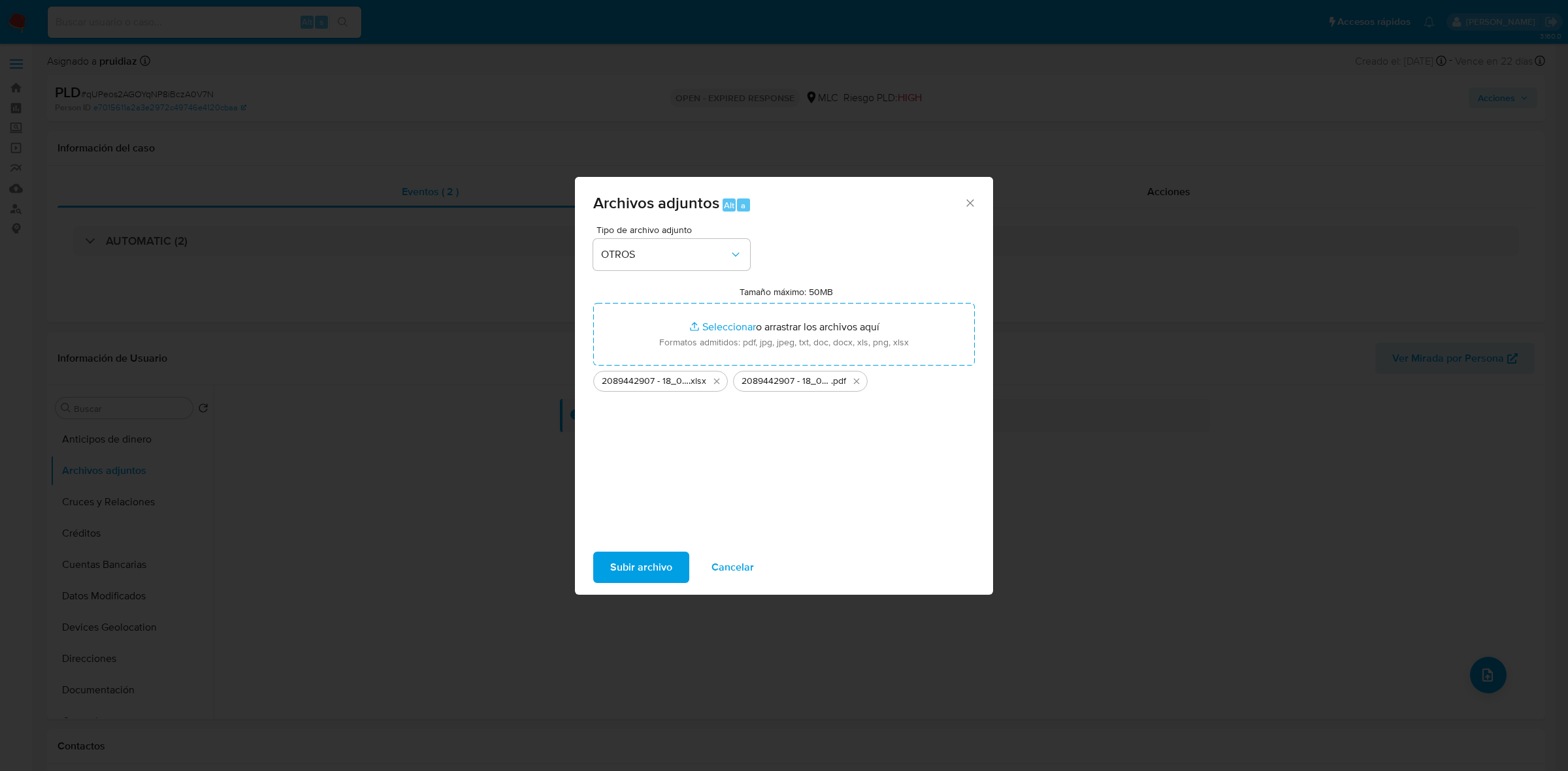
click at [662, 579] on span "Subir archivo" at bounding box center [641, 567] width 62 height 29
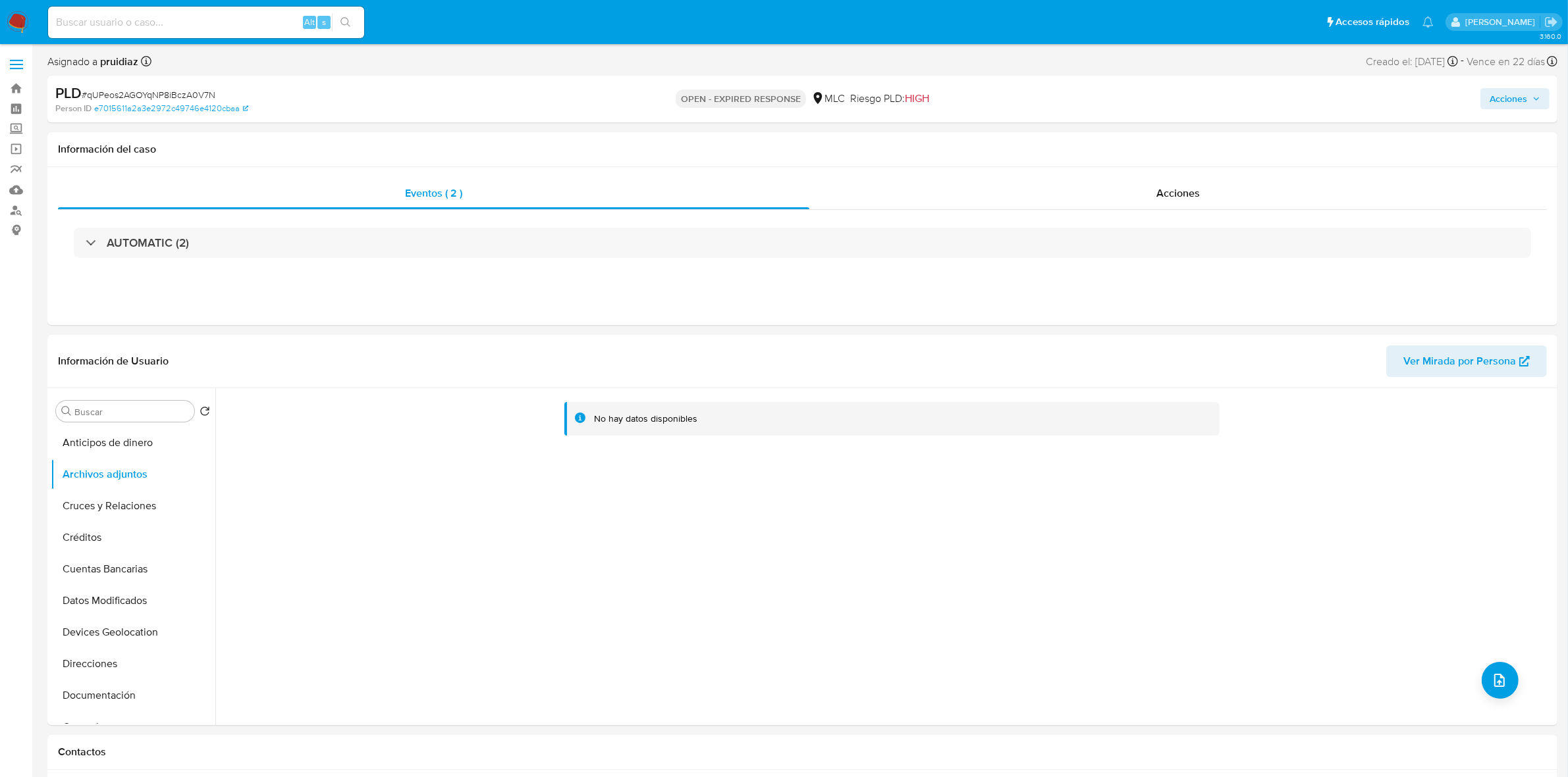
click at [118, 86] on div "PLD # qUPeos2AGOYqNP8iBczA0V7N" at bounding box center [302, 94] width 494 height 20
click at [117, 90] on span "# qUPeos2AGOYqNP8iBczA0V7N" at bounding box center [148, 95] width 133 height 13
copy span "qUPeos2AGOYqNP8iBczA0V7N"
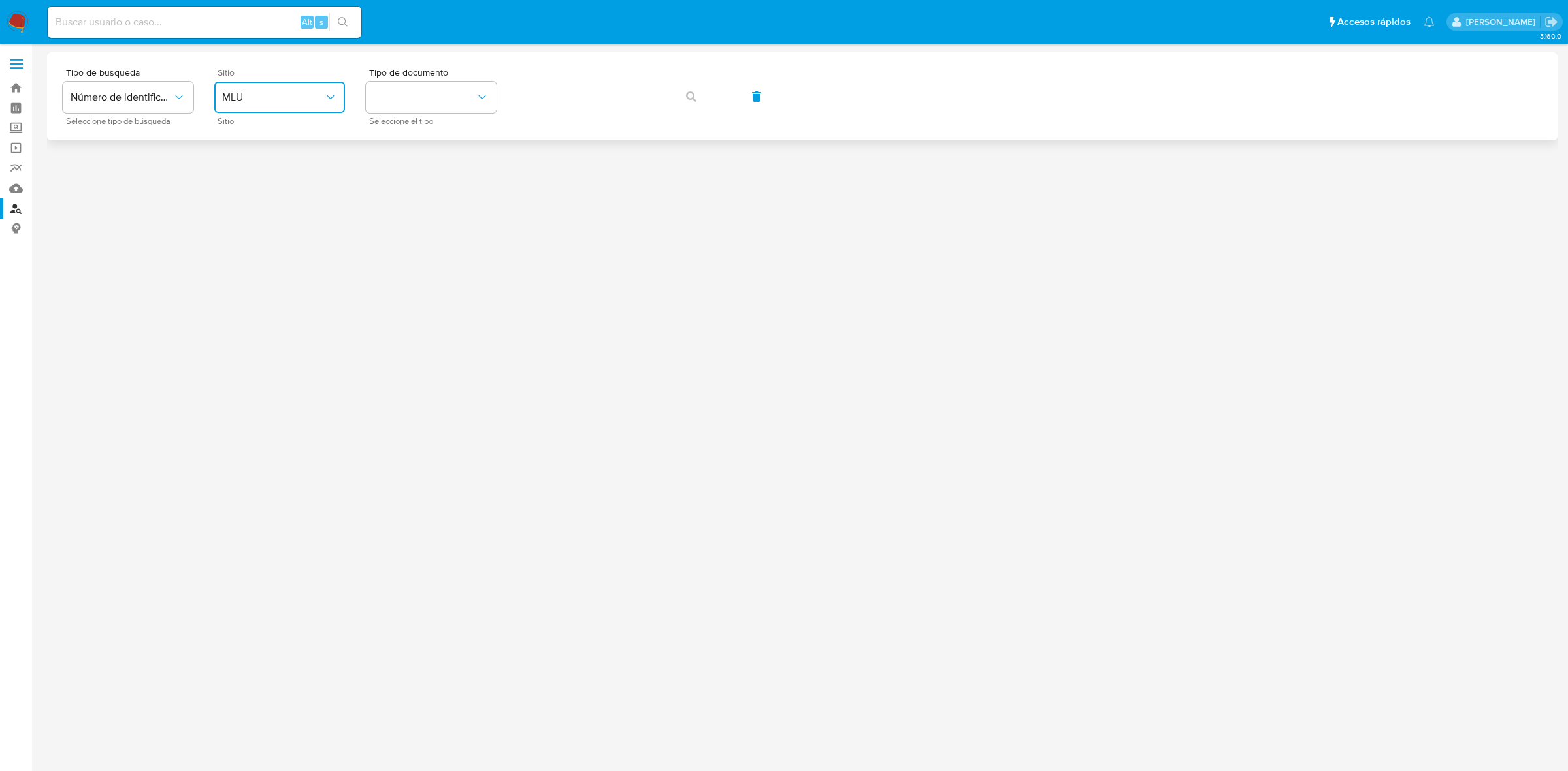
click at [250, 103] on span "MLU" at bounding box center [273, 97] width 102 height 13
click at [234, 317] on span "MLC" at bounding box center [232, 321] width 20 height 13
click at [420, 108] on button "identificationType" at bounding box center [431, 97] width 131 height 32
click at [406, 152] on div "RUT RUT" at bounding box center [427, 138] width 107 height 44
click at [686, 100] on icon "button" at bounding box center [691, 97] width 11 height 11
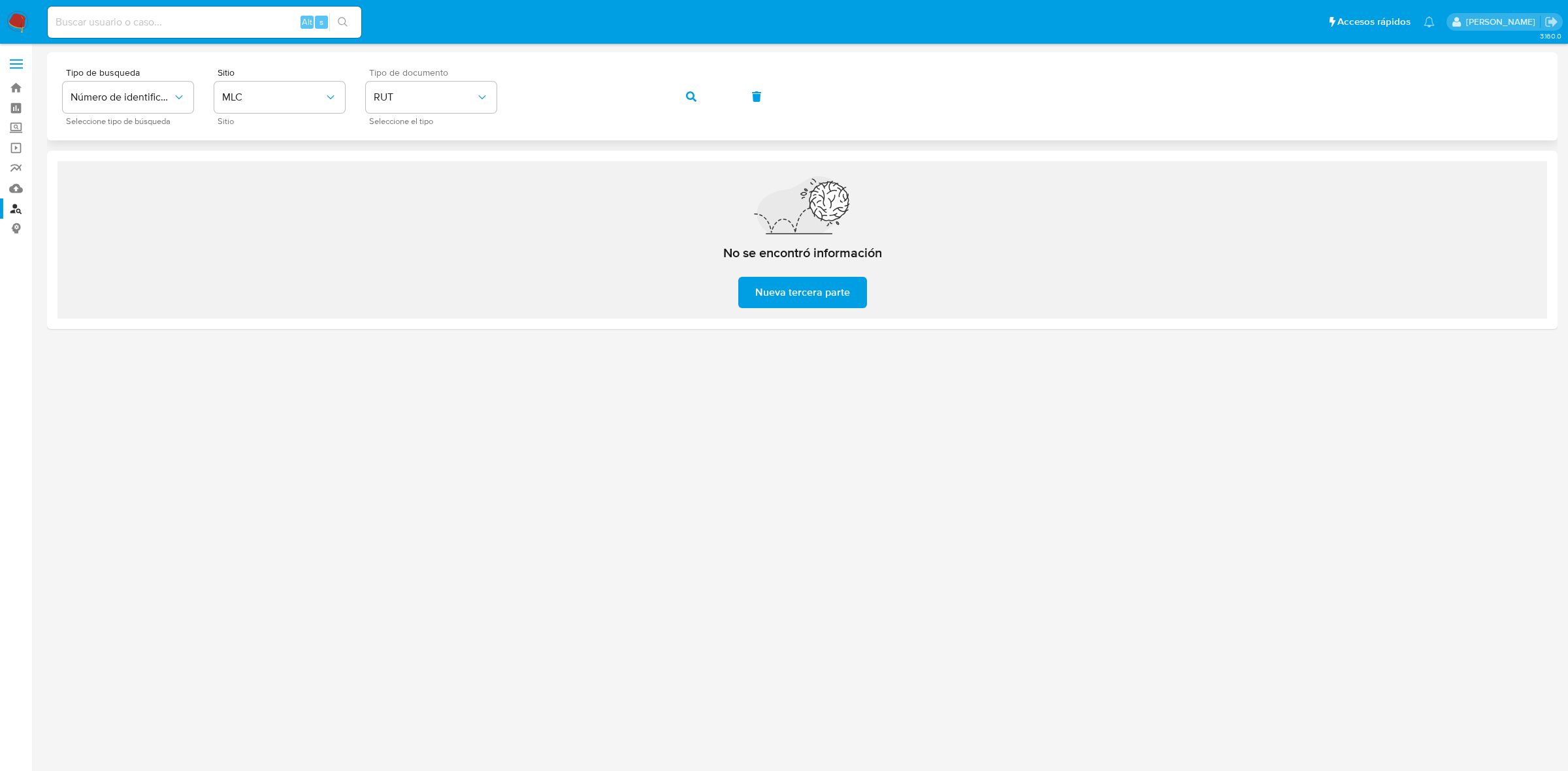
click at [662, 102] on div "Tipo de busqueda Número de identificación Seleccione tipo de búsqueda Sitio MLC…" at bounding box center [802, 97] width 1479 height 57
click at [676, 93] on button "button" at bounding box center [690, 97] width 44 height 32
click at [17, 17] on img at bounding box center [17, 22] width 22 height 22
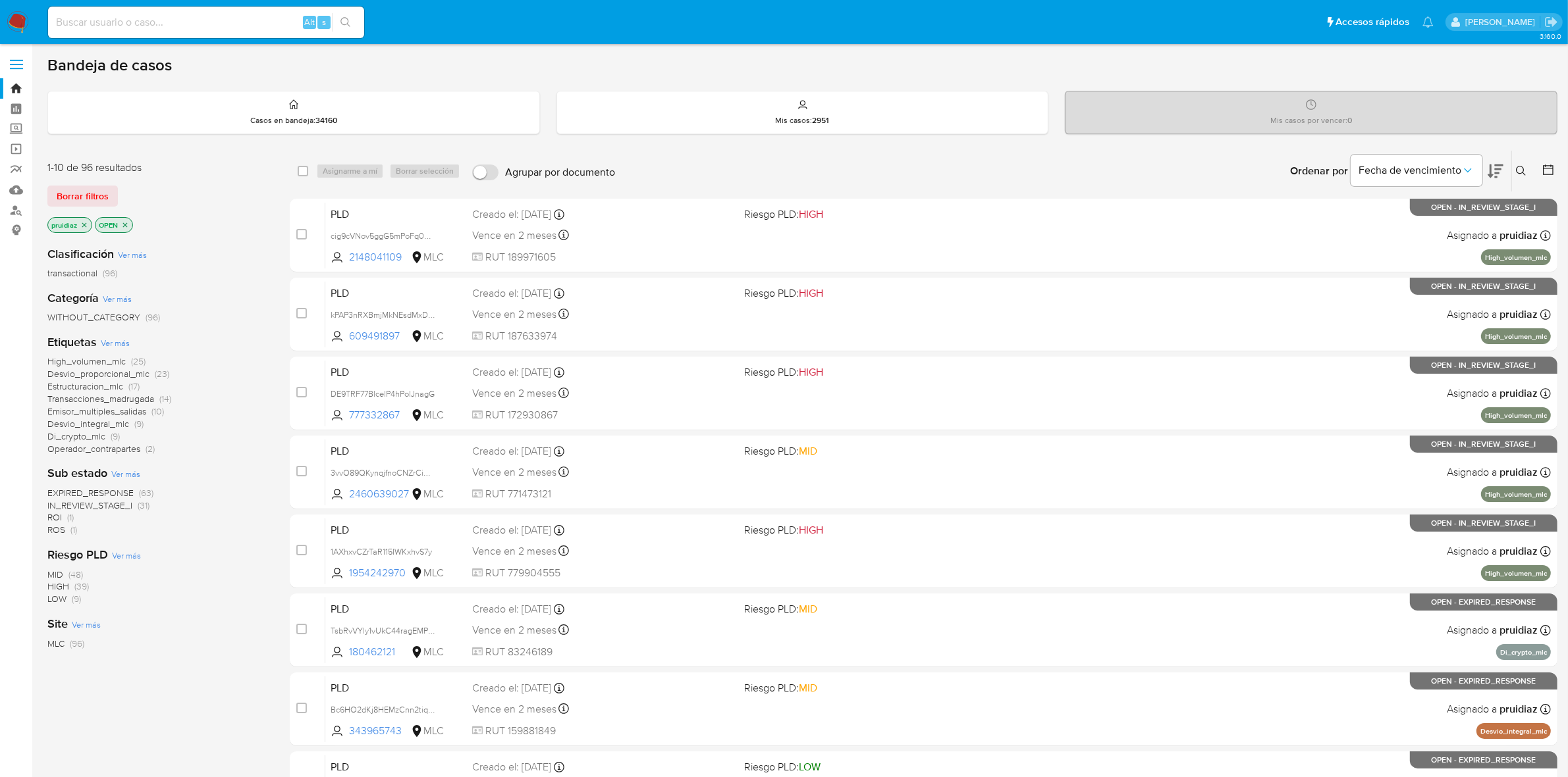
click at [1497, 173] on icon at bounding box center [1495, 171] width 16 height 13
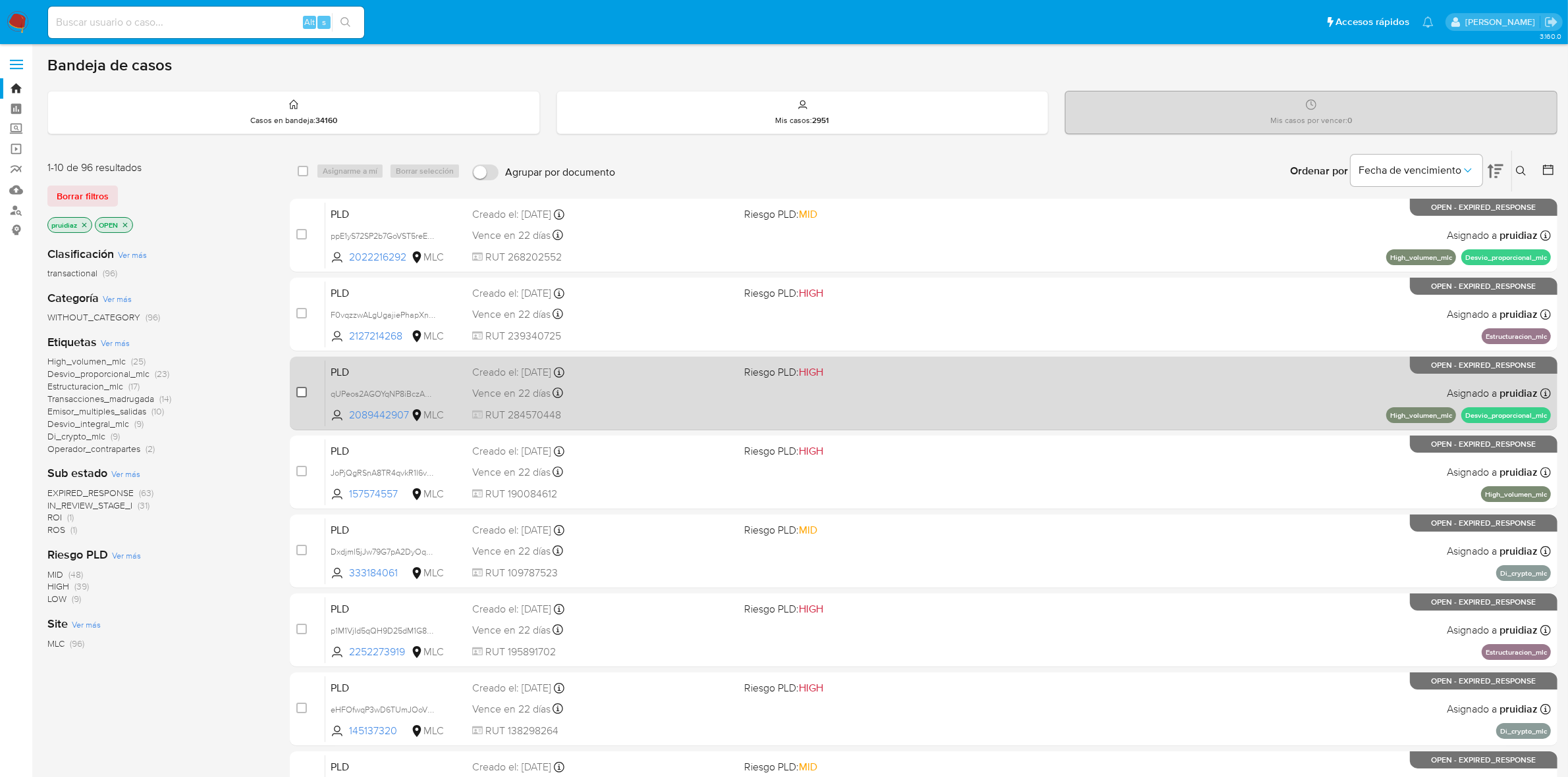
click at [297, 389] on input "checkbox" at bounding box center [301, 392] width 11 height 11
checkbox input "true"
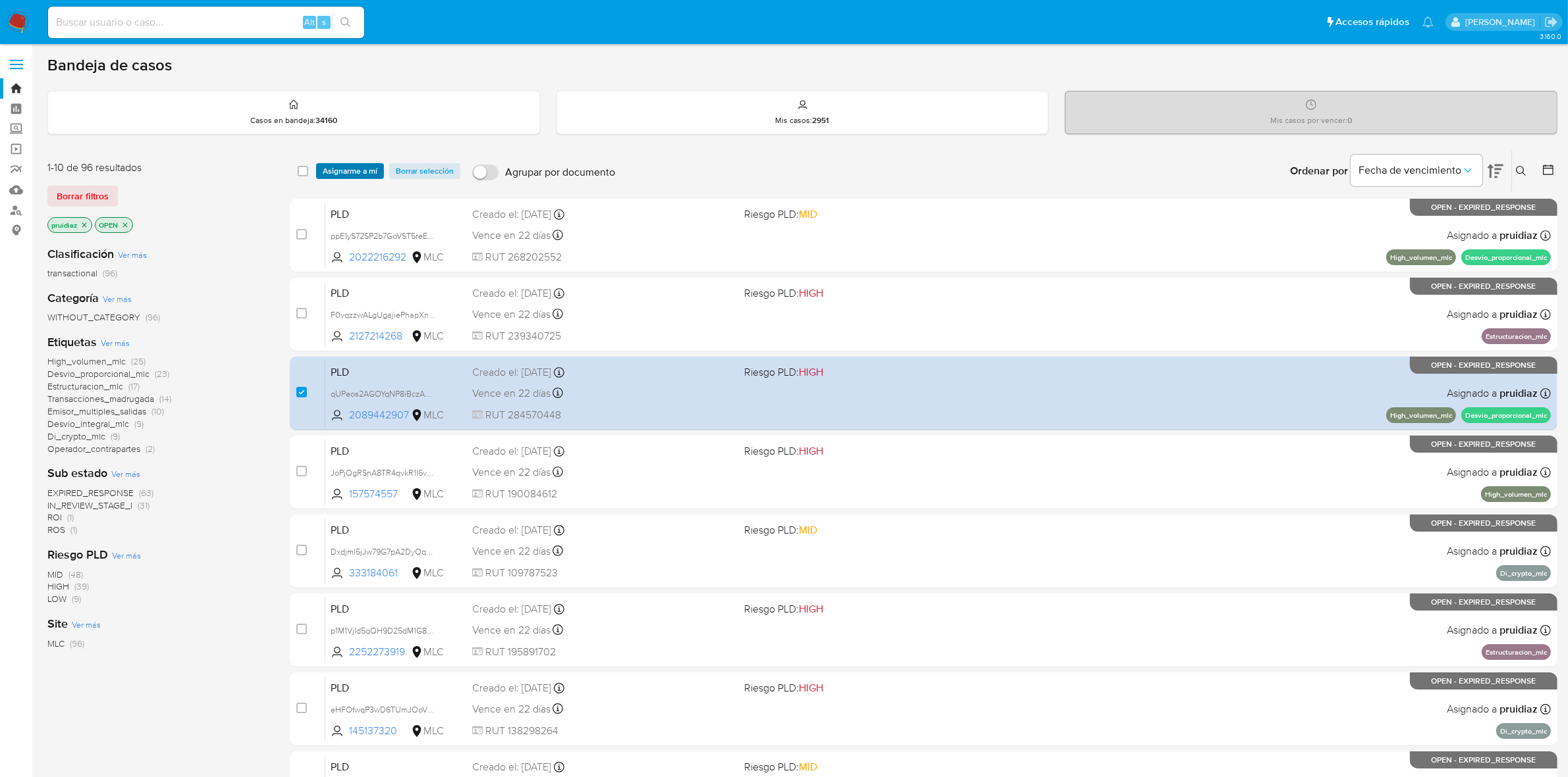
click at [351, 164] on span "Asignarme a mí" at bounding box center [349, 171] width 55 height 13
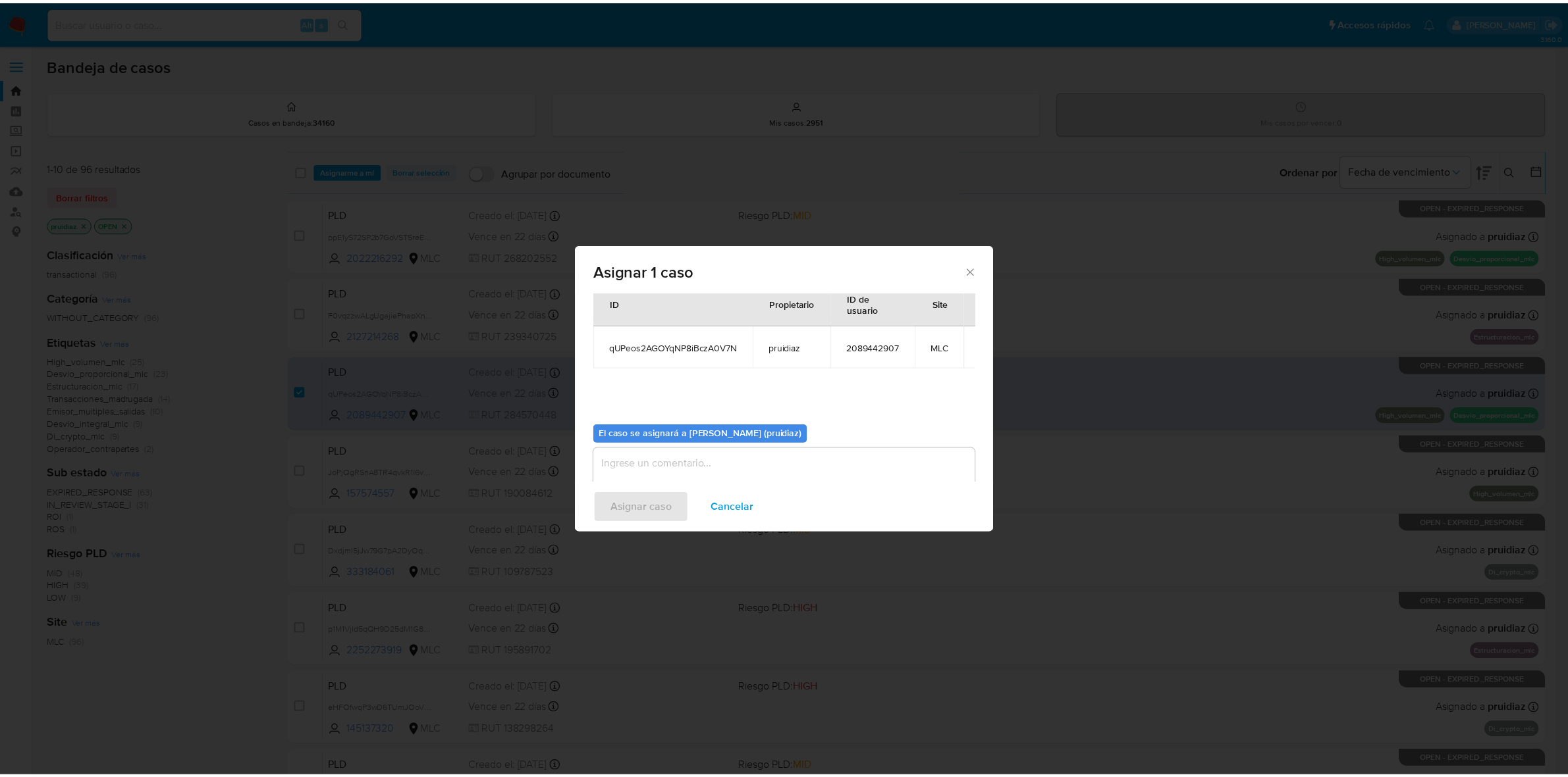
scroll to position [67, 0]
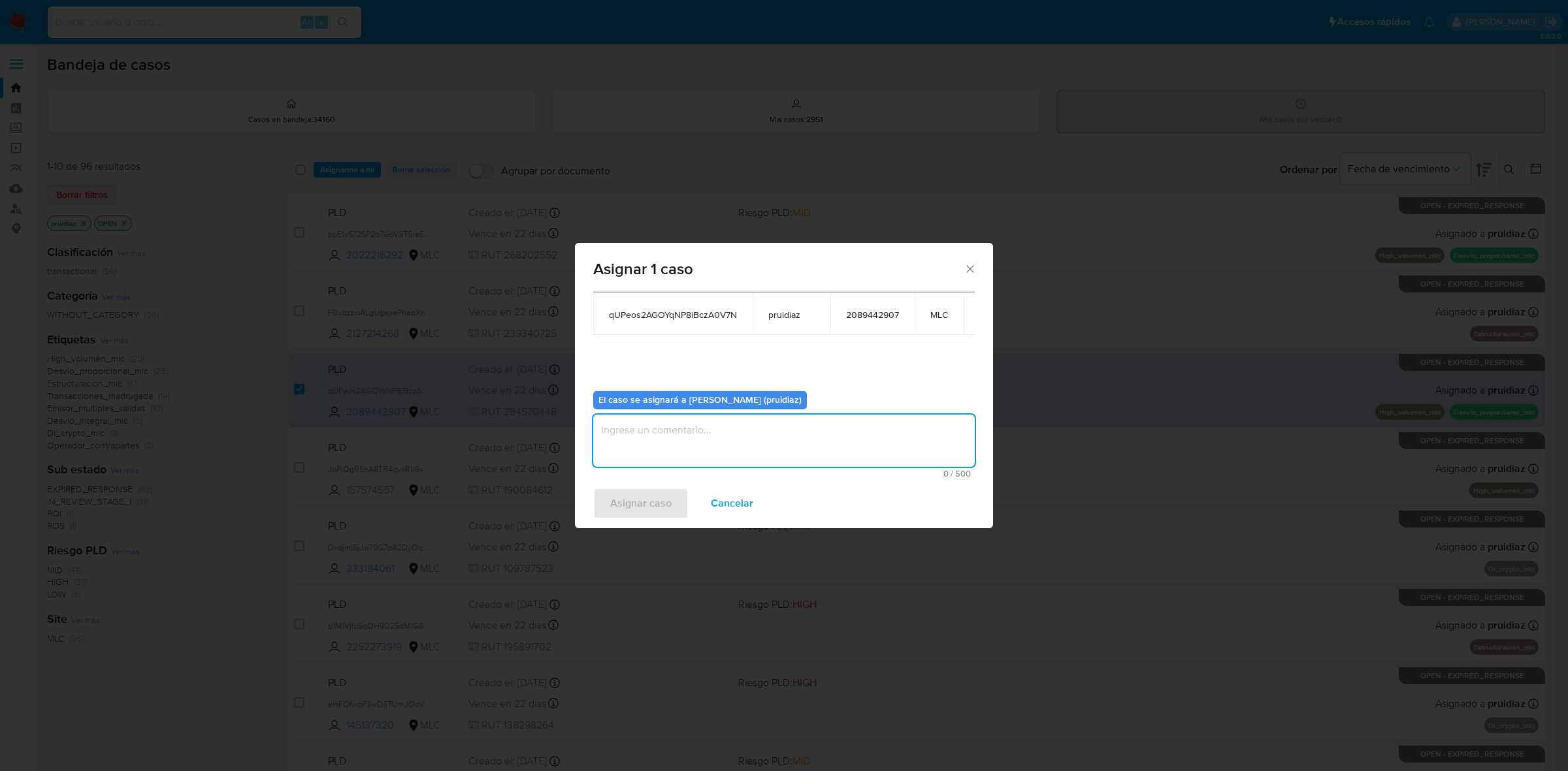
click at [814, 465] on textarea "assign-modal" at bounding box center [784, 440] width 381 height 52
type textarea "-"
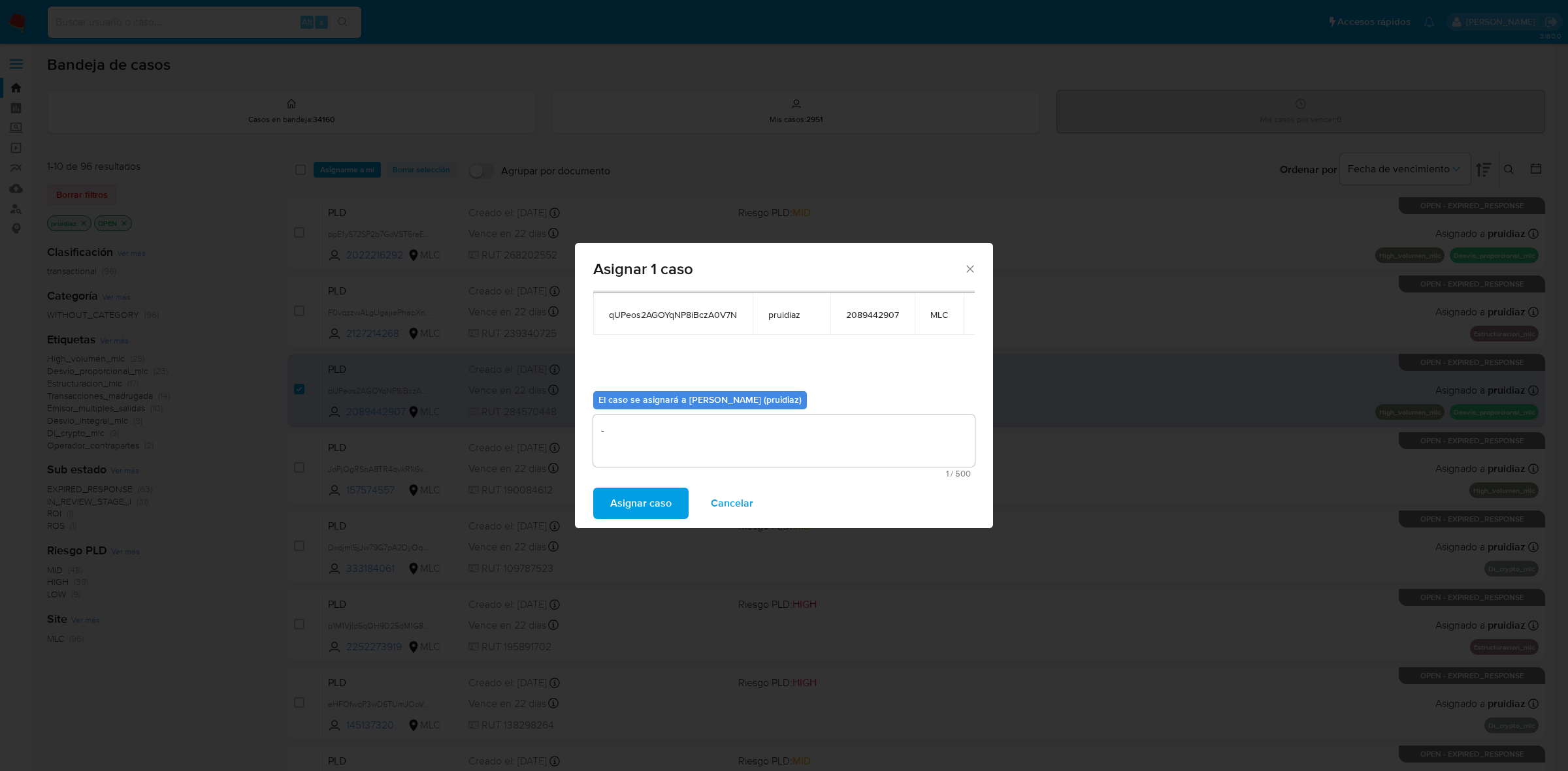
click at [652, 506] on span "Asignar caso" at bounding box center [641, 504] width 62 height 29
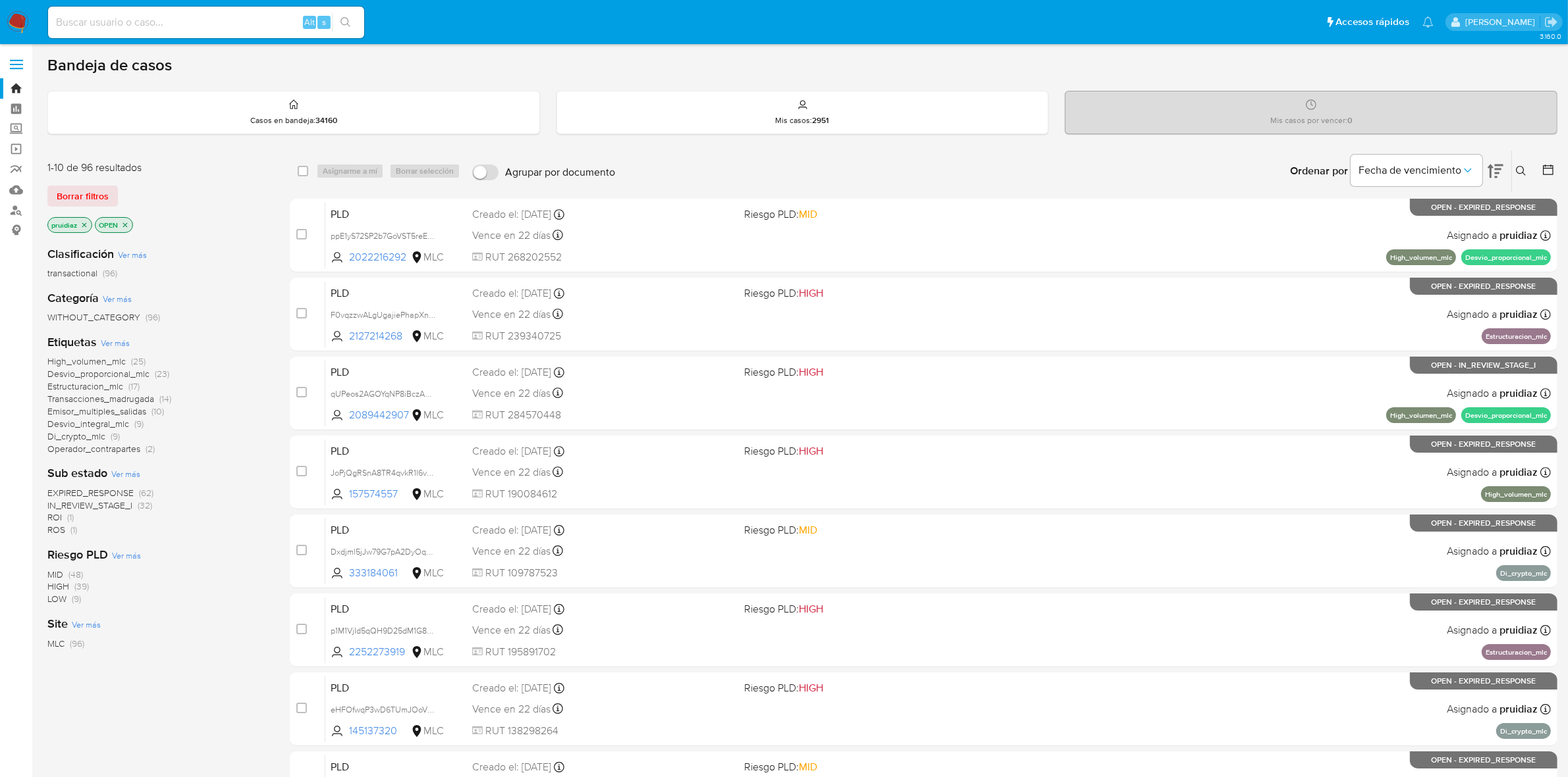
click at [12, 20] on img at bounding box center [18, 22] width 23 height 23
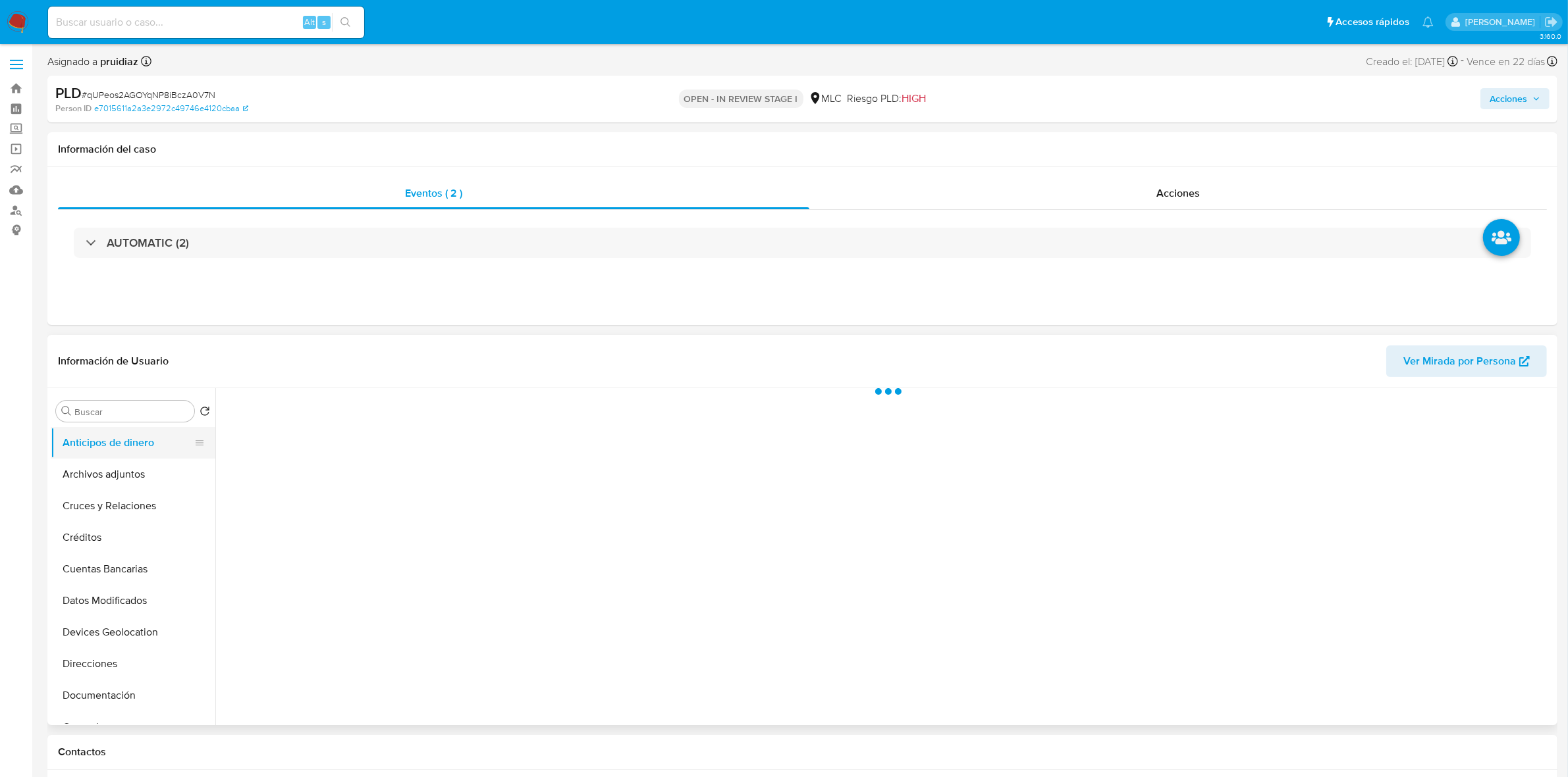
select select "10"
click at [102, 475] on button "Archivos adjuntos" at bounding box center [128, 475] width 154 height 32
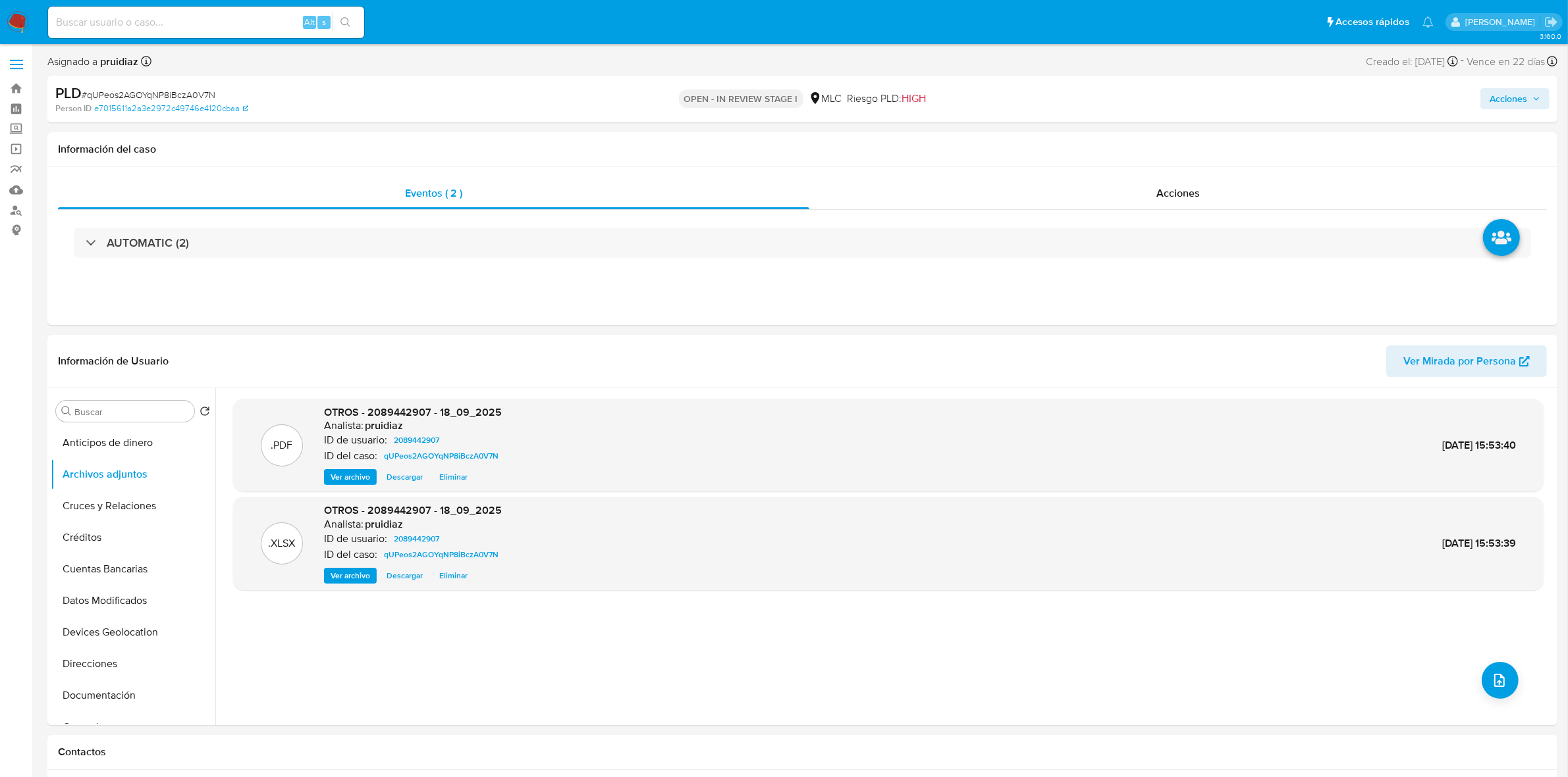
click at [1506, 107] on span "Acciones" at bounding box center [1508, 98] width 38 height 21
click at [1151, 139] on span "Resolución del caso" at bounding box center [1141, 140] width 94 height 15
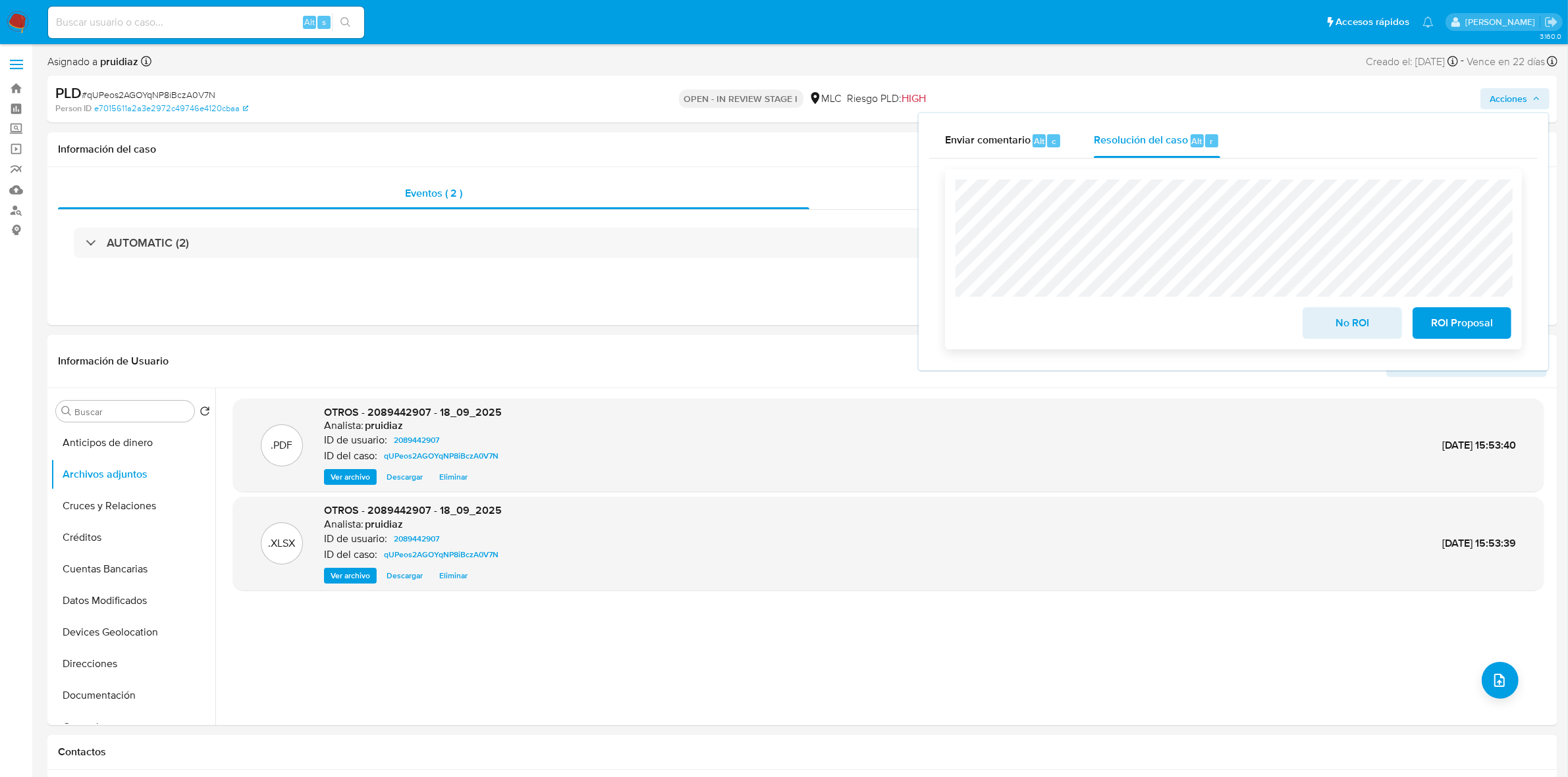
click at [1478, 333] on span "ROI Proposal" at bounding box center [1461, 323] width 65 height 29
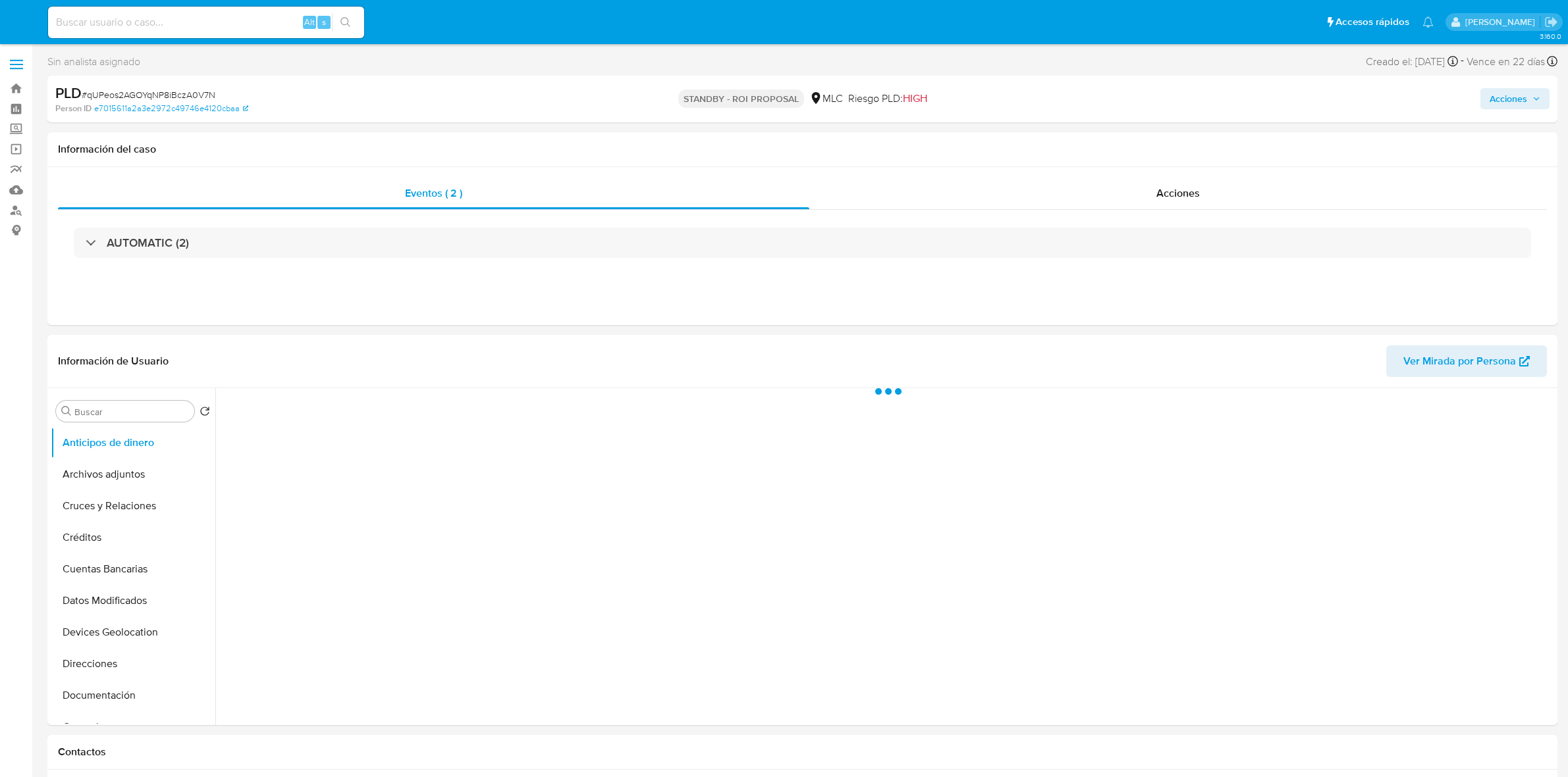
select select "10"
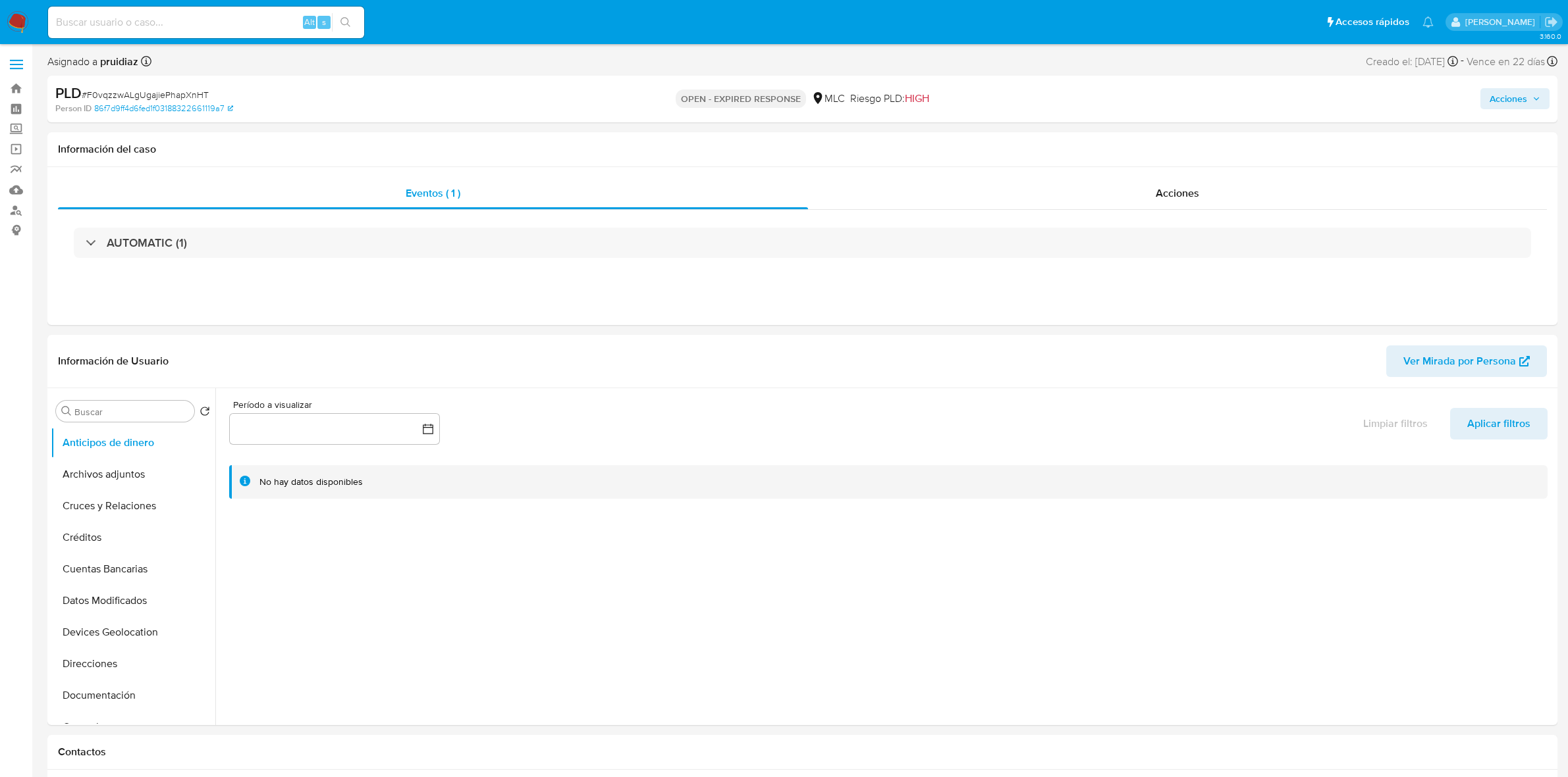
select select "10"
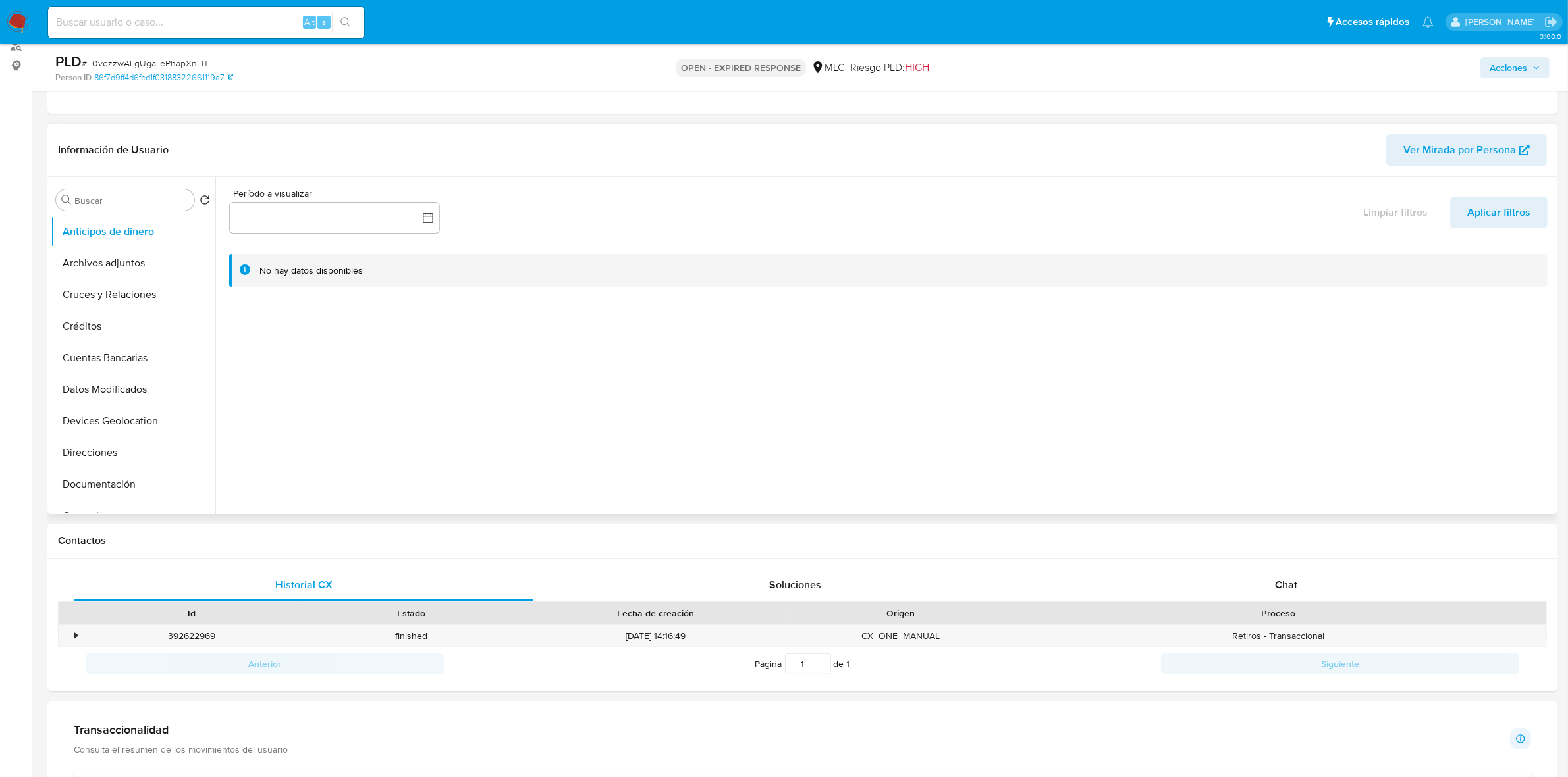
scroll to position [247, 0]
click at [113, 306] on button "Historial Casos" at bounding box center [128, 301] width 154 height 32
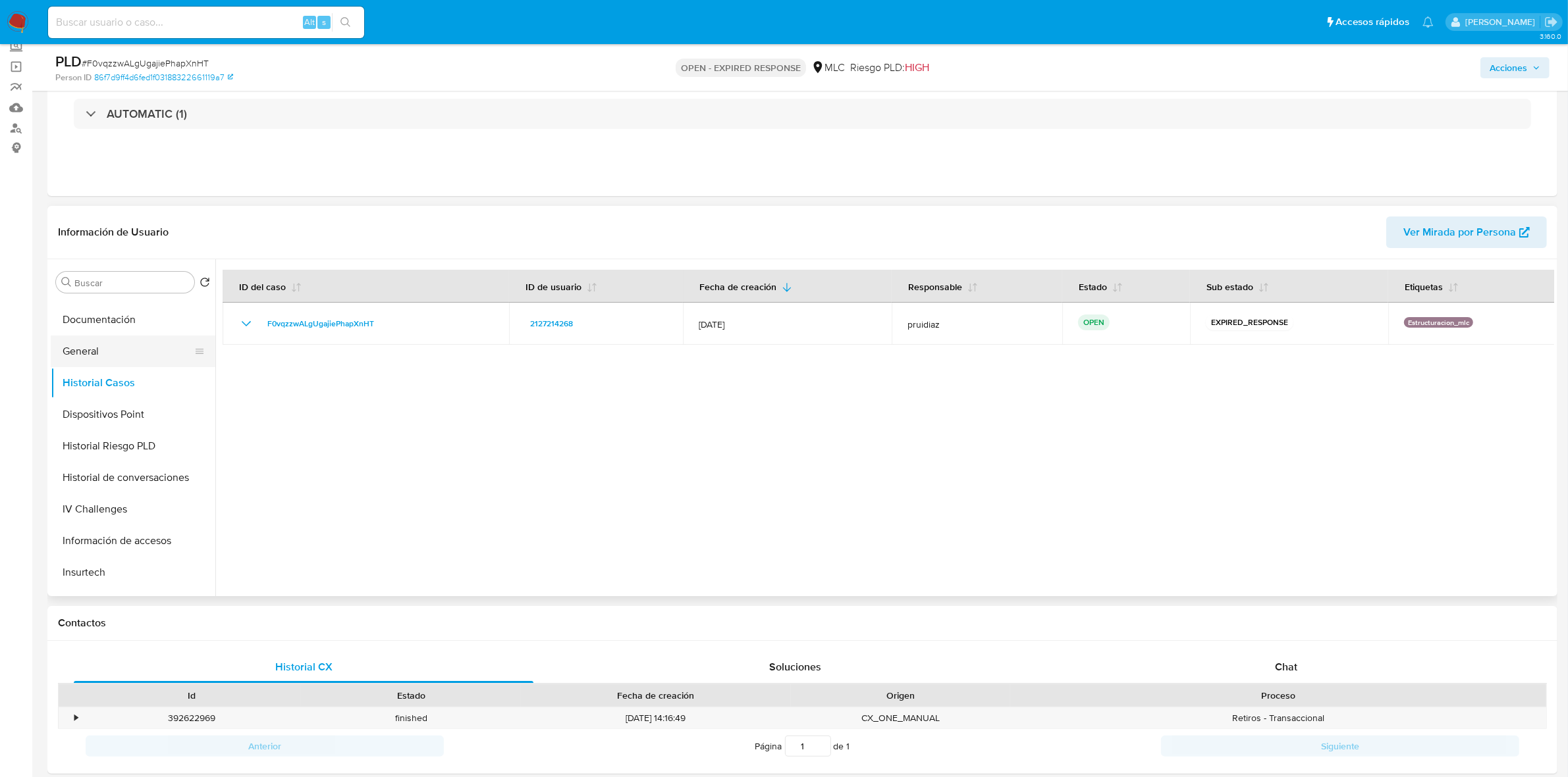
click at [111, 347] on button "General" at bounding box center [128, 352] width 154 height 32
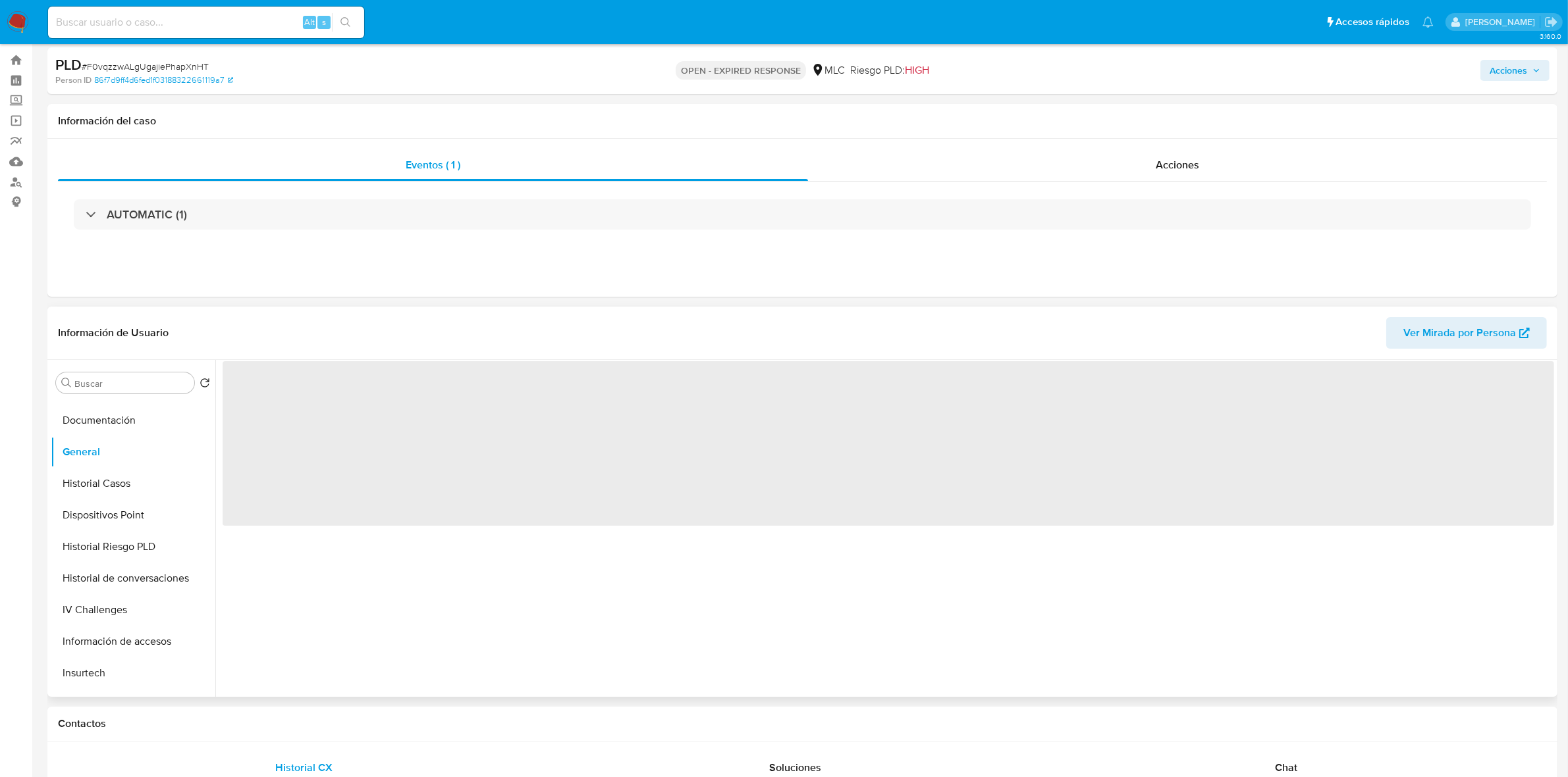
scroll to position [0, 0]
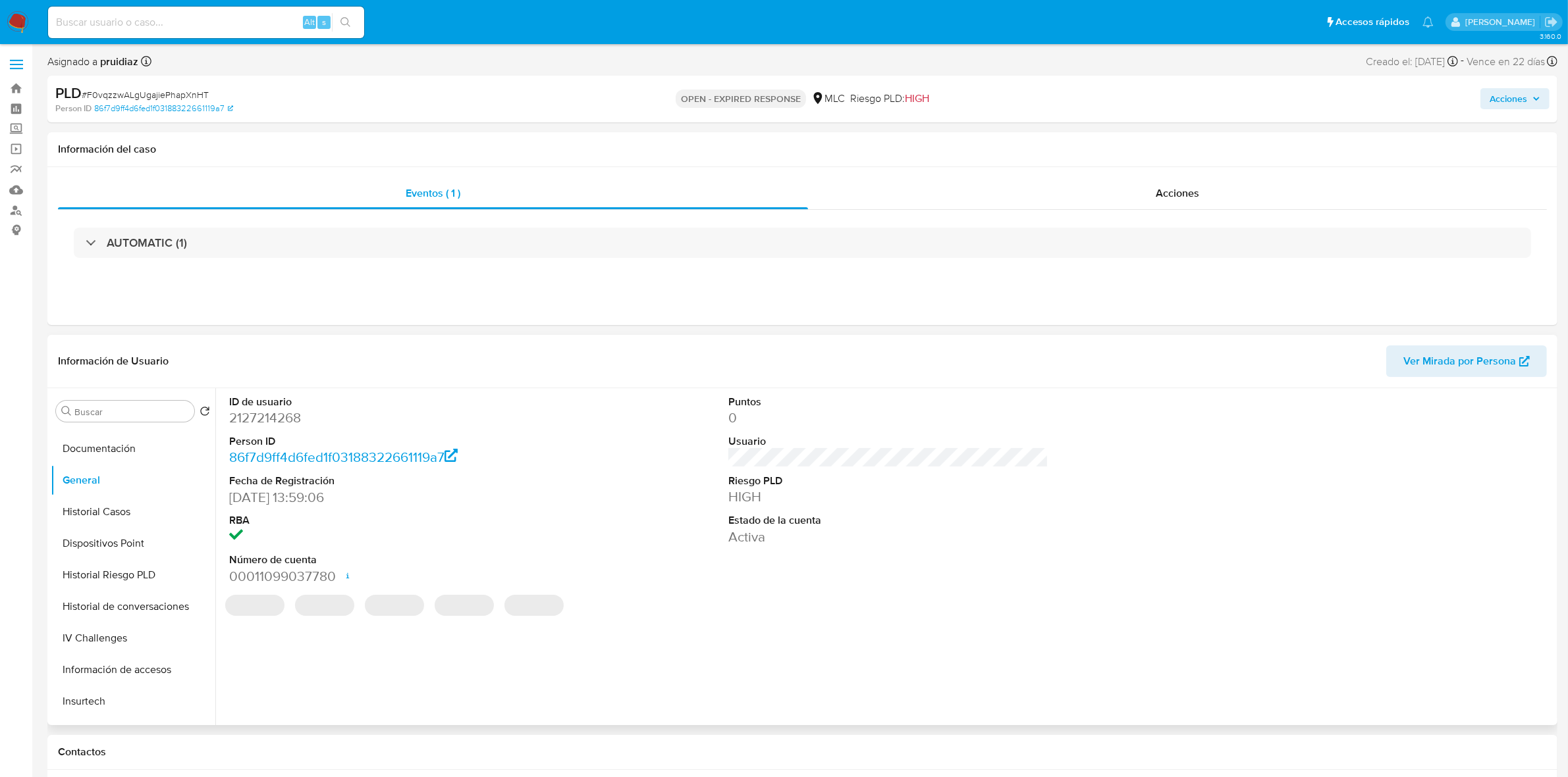
click at [281, 416] on dd "2127214268" at bounding box center [389, 418] width 320 height 18
copy dd "2127214268"
click at [279, 412] on dd "2127214268" at bounding box center [389, 418] width 320 height 18
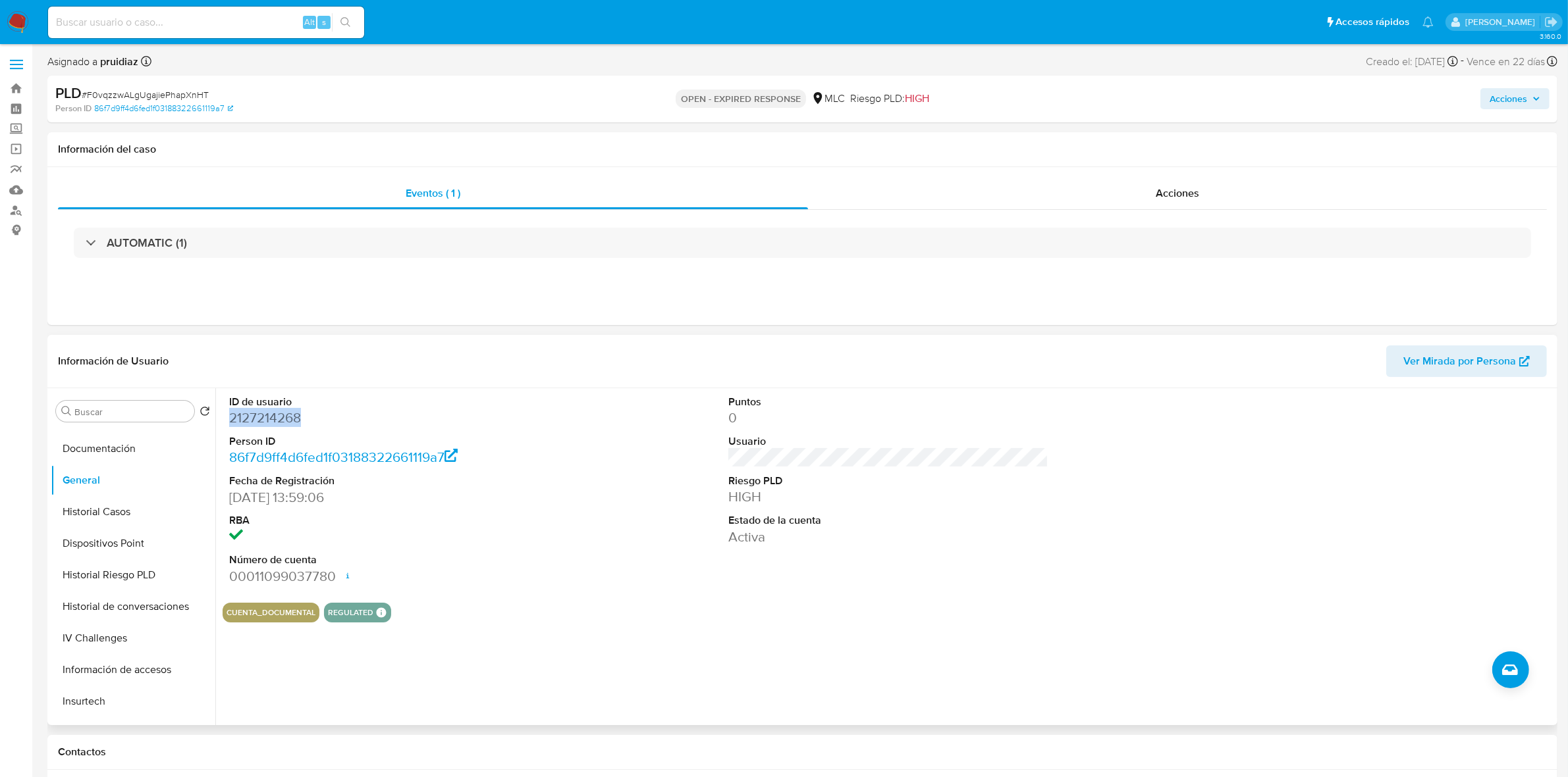
click at [279, 412] on dd "2127214268" at bounding box center [389, 418] width 320 height 18
click at [153, 92] on span "# F0vqzzwALgUgajiePhapXnHT" at bounding box center [144, 95] width 127 height 13
copy span "F0vqzzwALgUgajiePhapXnHT"
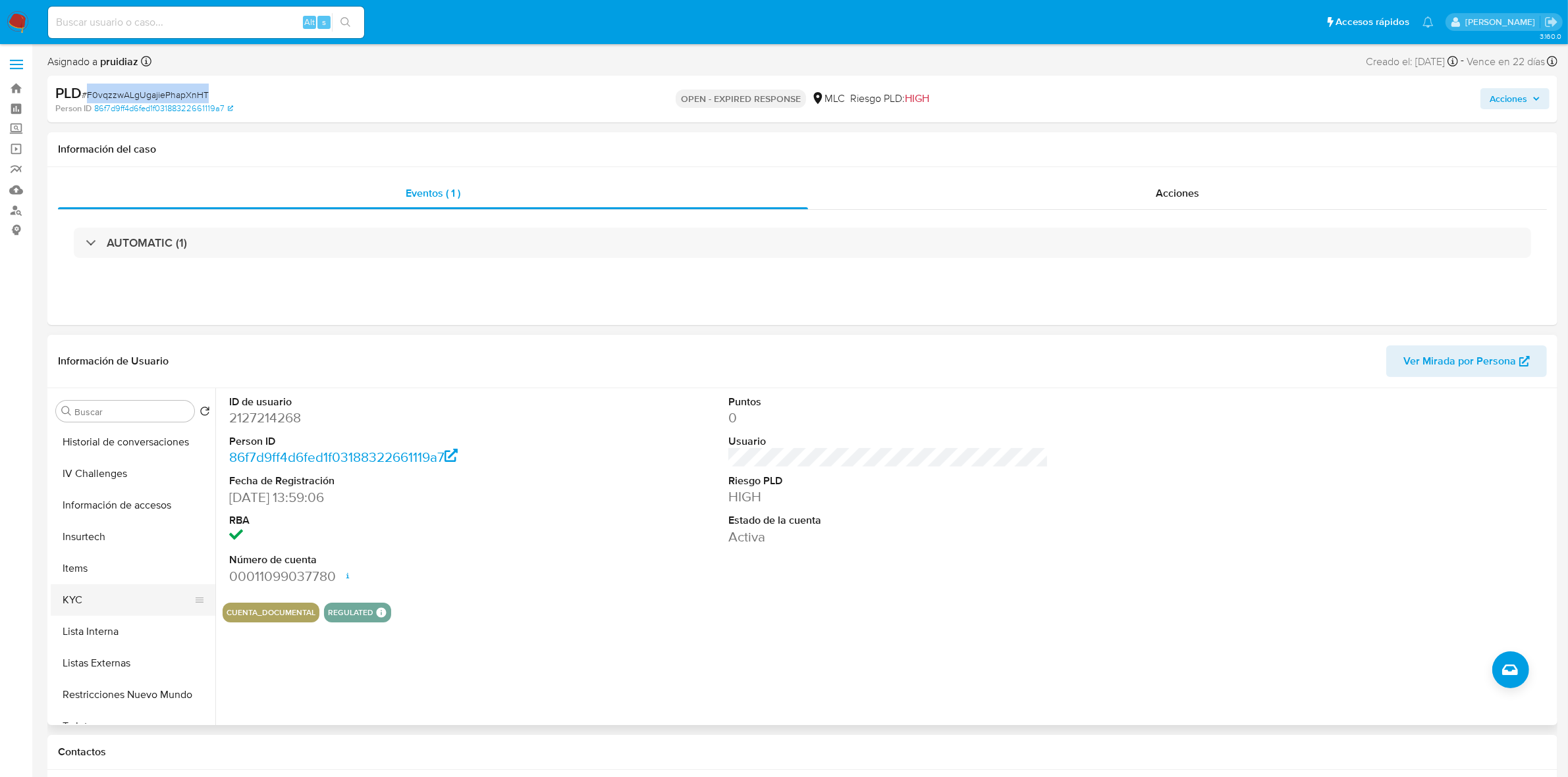
click at [111, 599] on button "KYC" at bounding box center [128, 601] width 154 height 32
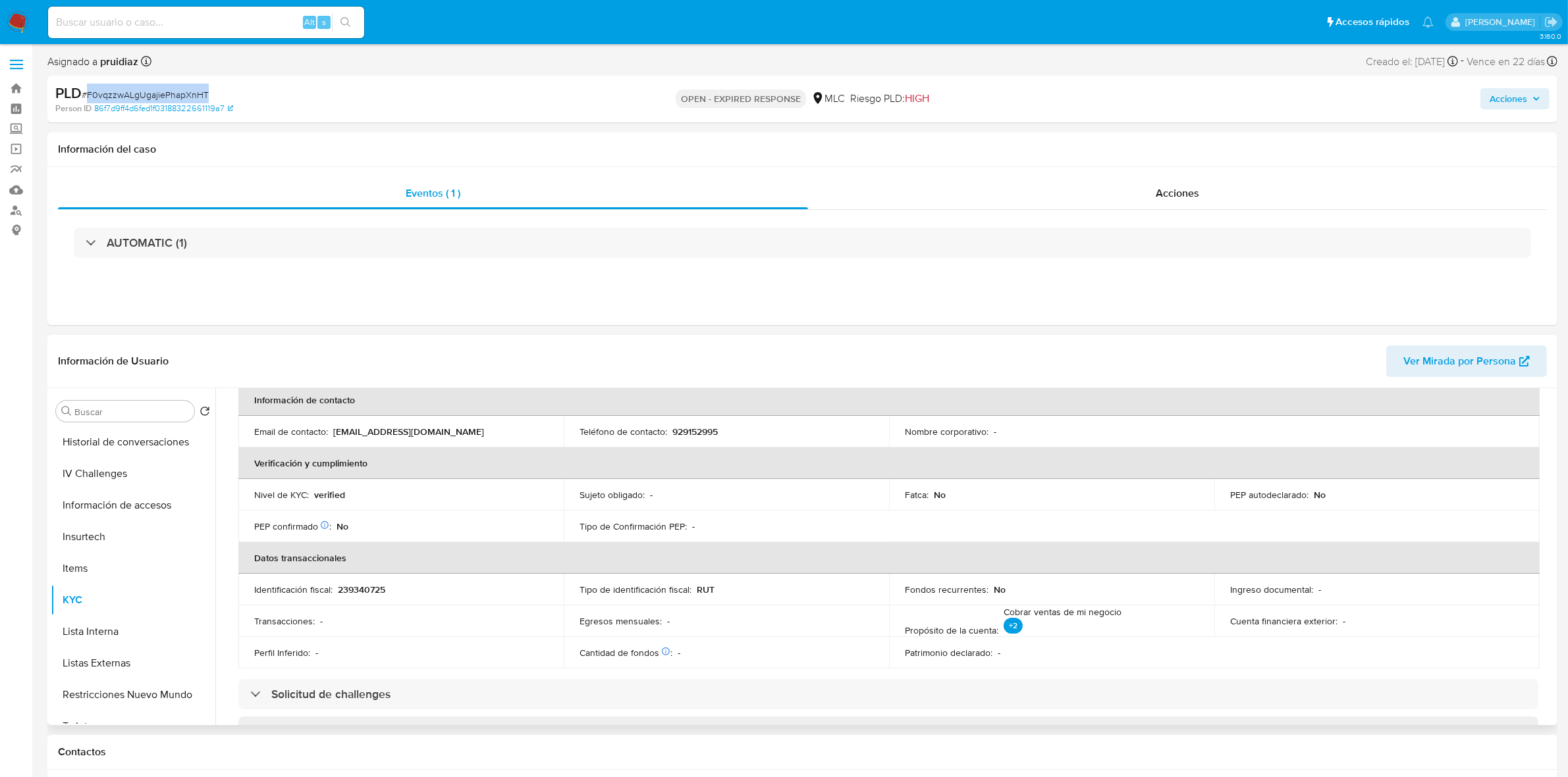
scroll to position [0, 0]
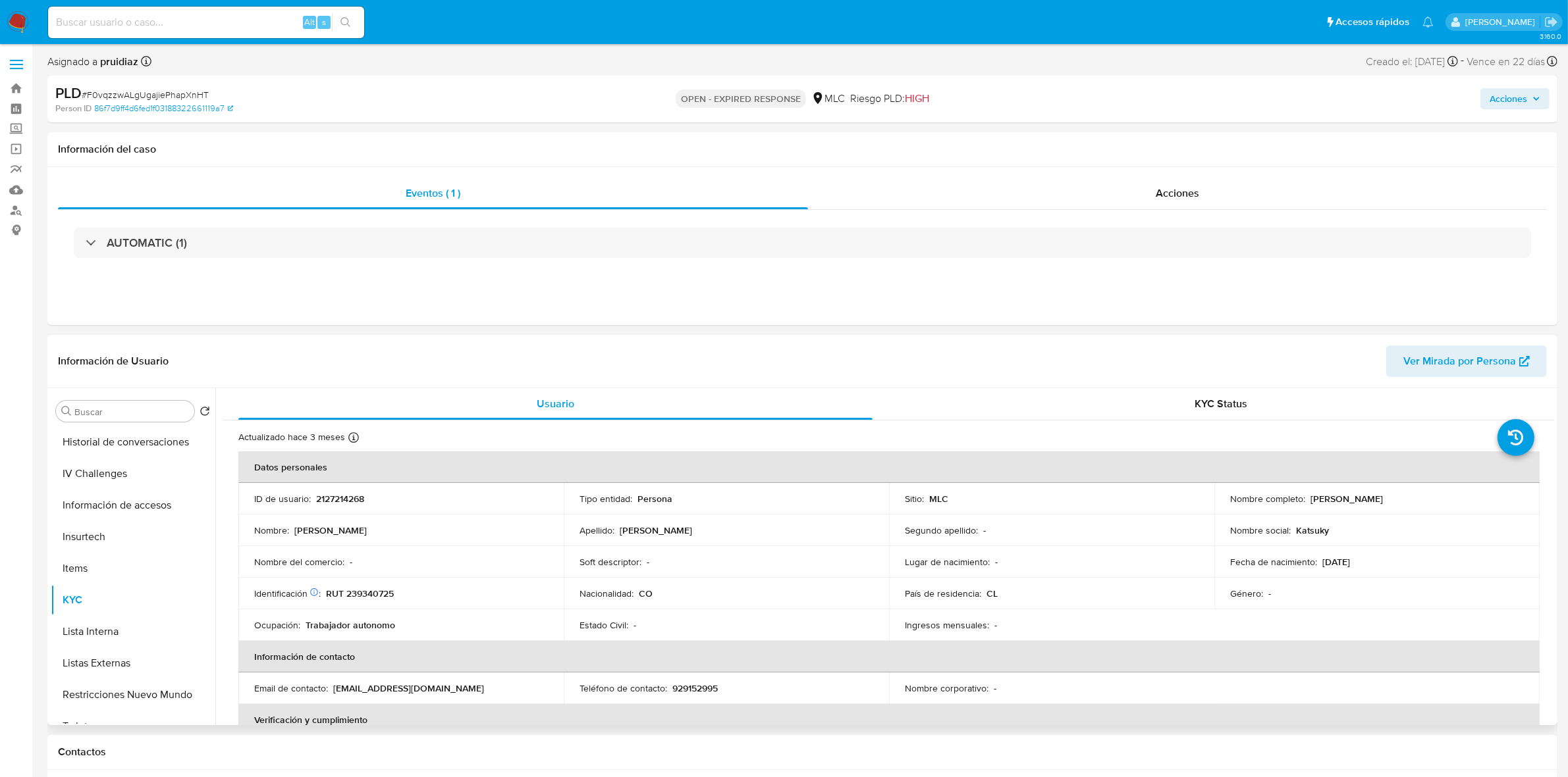
click at [384, 600] on p "RUT 239340725" at bounding box center [359, 593] width 68 height 12
click at [384, 600] on td "Identificación Nº de serie: 602353621 : RUT 239340725" at bounding box center [401, 594] width 326 height 32
drag, startPoint x: 384, startPoint y: 600, endPoint x: 357, endPoint y: 597, distance: 27.2
click at [357, 597] on p "RUT 239340725" at bounding box center [359, 593] width 68 height 12
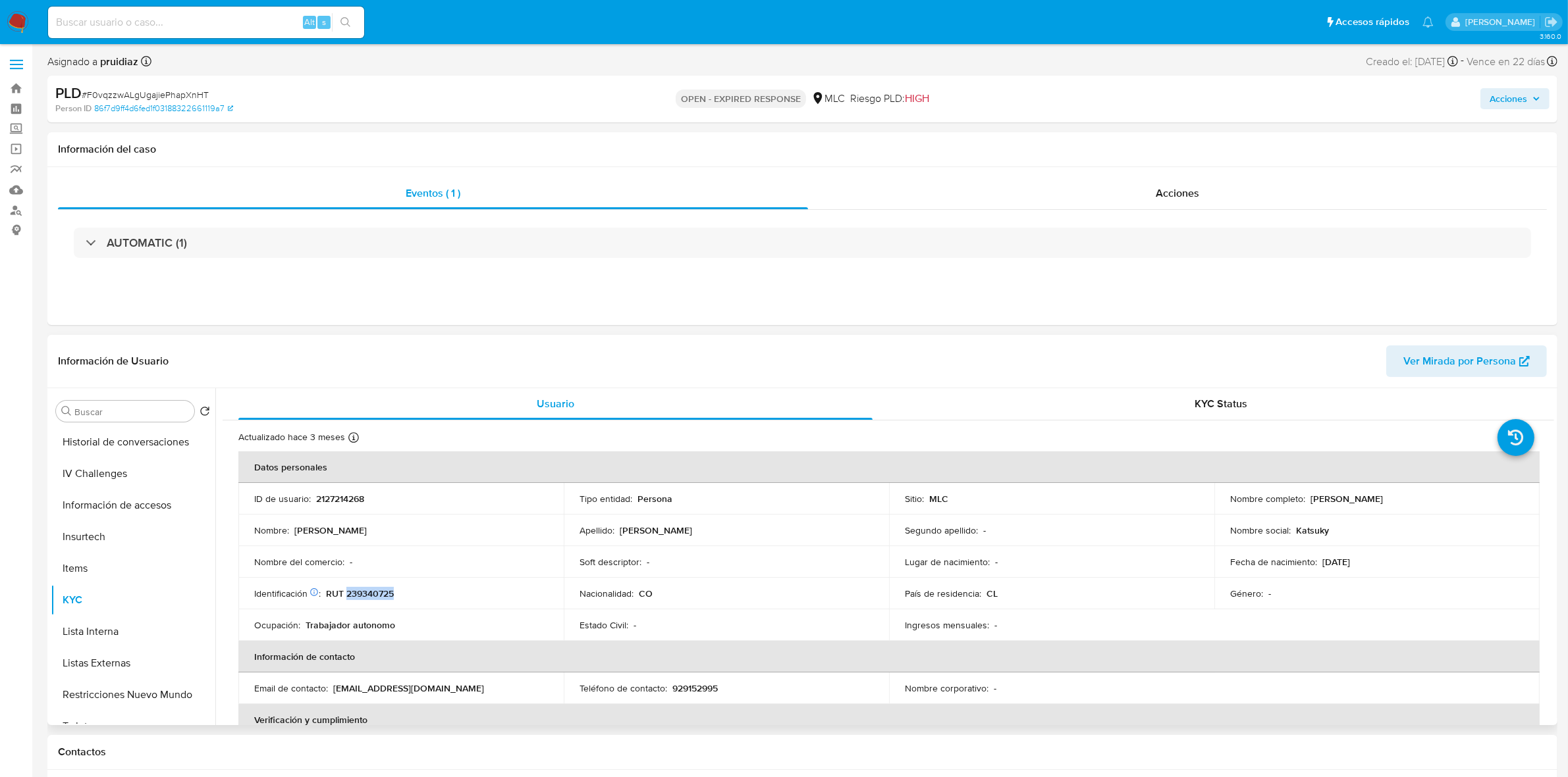
copy p "239340725"
click at [366, 594] on p "RUT 239340725" at bounding box center [359, 593] width 68 height 12
click at [127, 498] on button "Cruces y Relaciones" at bounding box center [128, 506] width 154 height 32
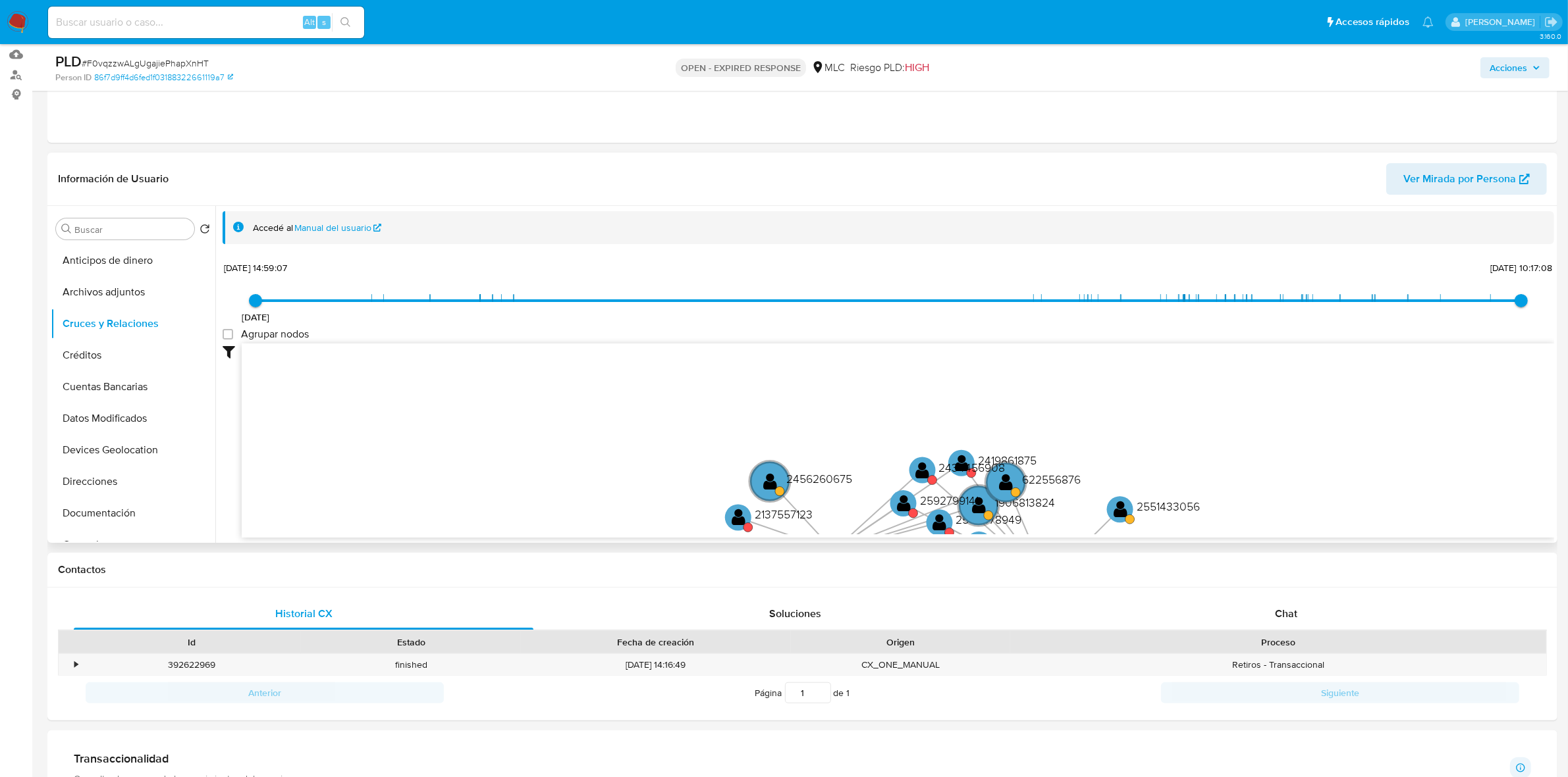
scroll to position [164, 0]
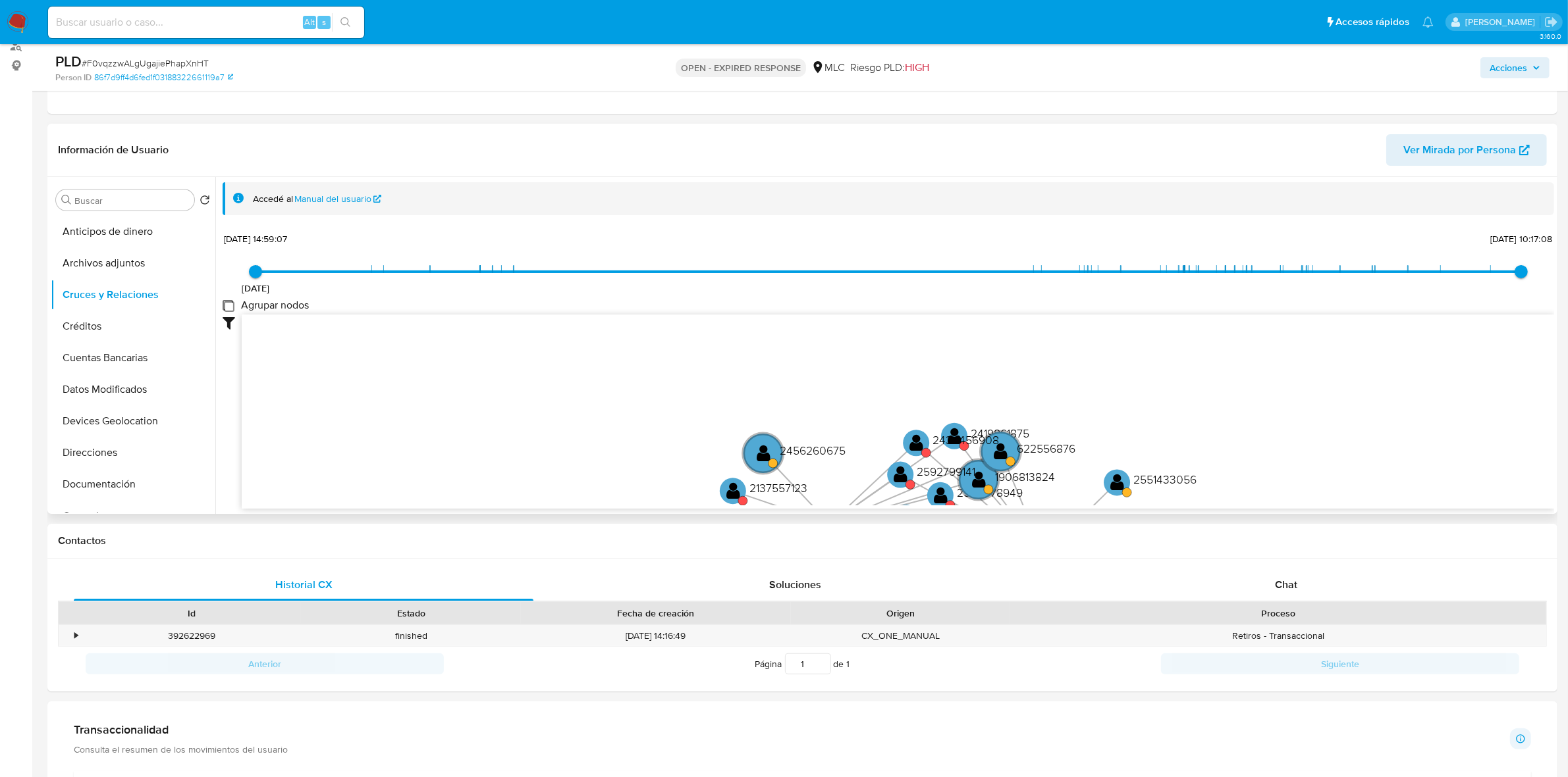
click at [227, 310] on group_nodes "Agrupar nodos" at bounding box center [227, 305] width 11 height 11
checkbox group_nodes "true"
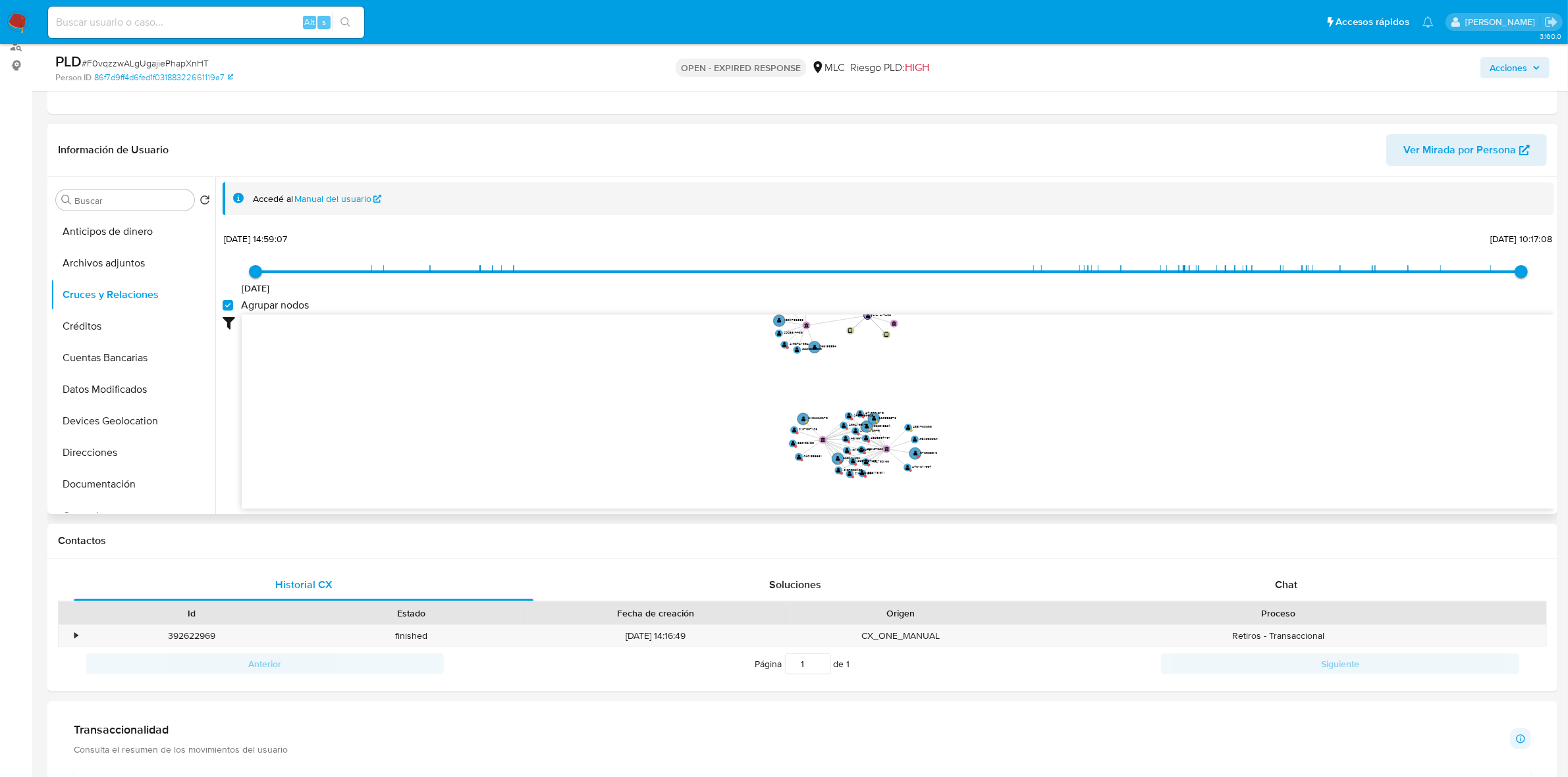
drag, startPoint x: 1029, startPoint y: 449, endPoint x: 1004, endPoint y: 420, distance: 38.3
click at [1004, 420] on icon "user-2127214268  2127214268 device-6877c89bbb5b2144a76f0c7d  device-68558db4d…" at bounding box center [897, 409] width 1312 height 190
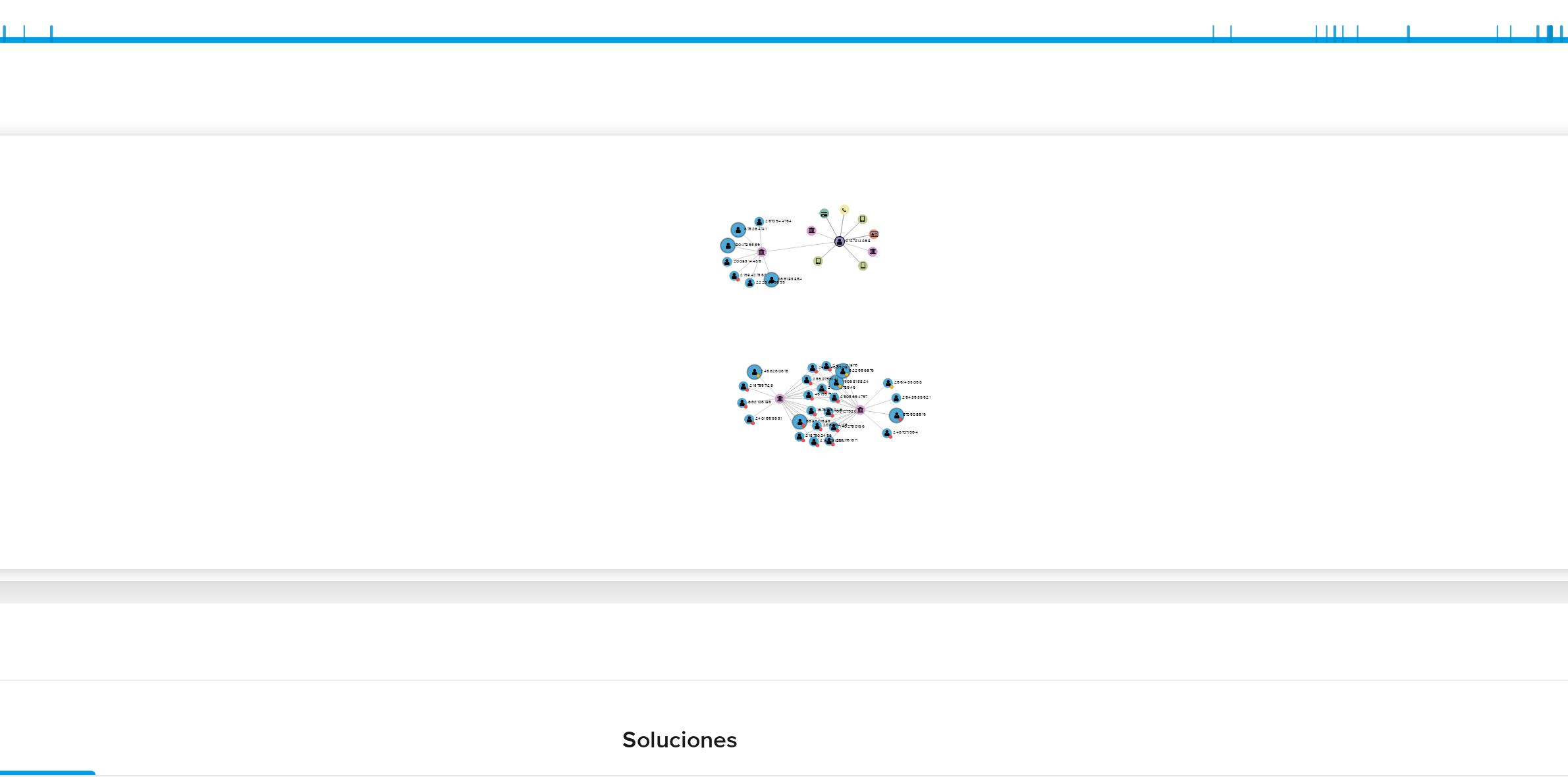
drag, startPoint x: 960, startPoint y: 363, endPoint x: 917, endPoint y: 389, distance: 50.2
click at [917, 389] on icon "user-2127214268  2127214268 device-6877c89bbb5b2144a76f0c7d  device-68558db4d…" at bounding box center [897, 412] width 1312 height 190
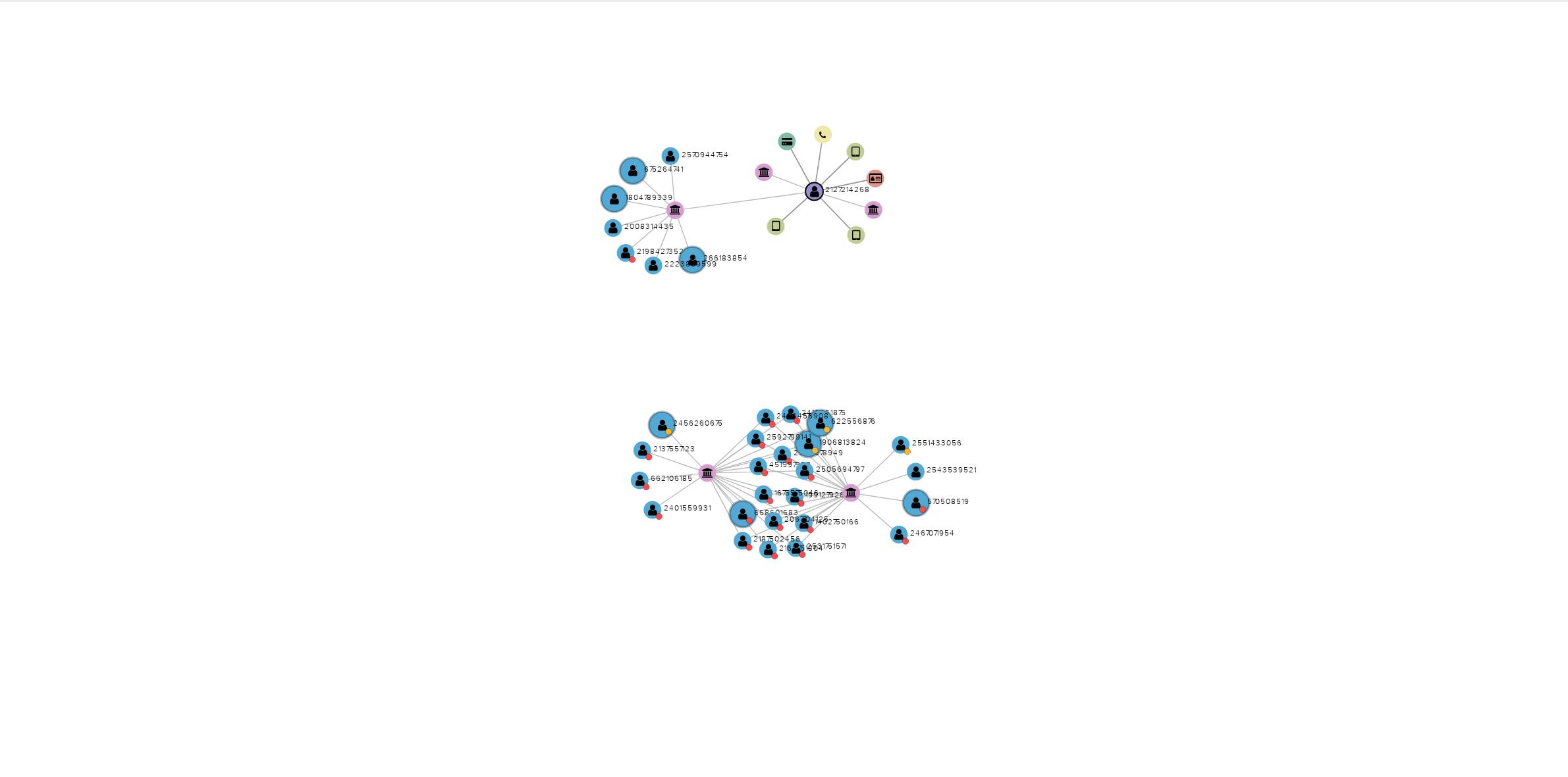
drag, startPoint x: 918, startPoint y: 405, endPoint x: 909, endPoint y: 414, distance: 12.7
click at [909, 414] on icon "user-2127214268  2127214268 device-6877c89bbb5b2144a76f0c7d  device-68558db4d…" at bounding box center [897, 412] width 1312 height 190
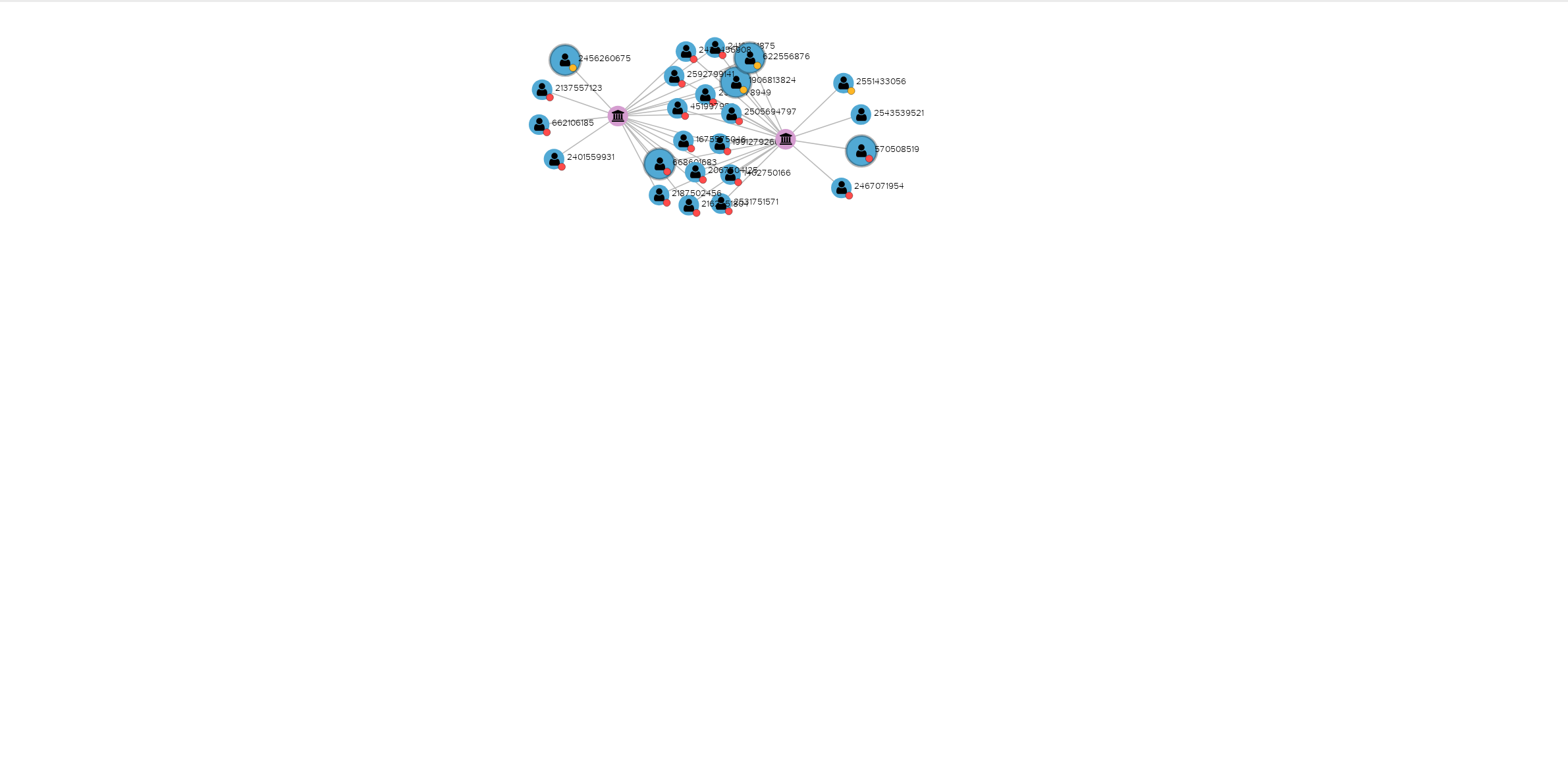
scroll to position [0, 0]
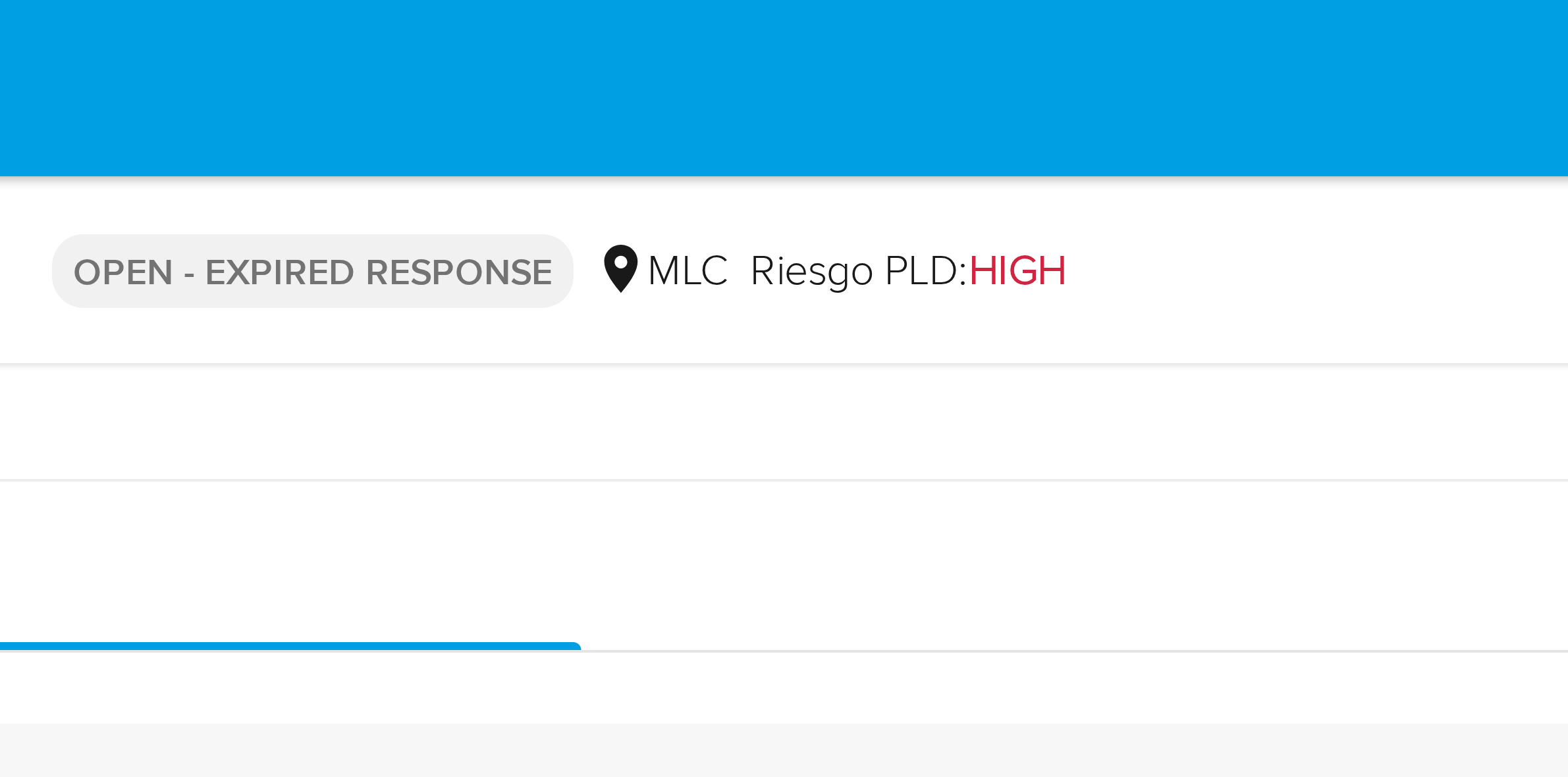
drag, startPoint x: 1057, startPoint y: 289, endPoint x: 1057, endPoint y: 43, distance: 246.0
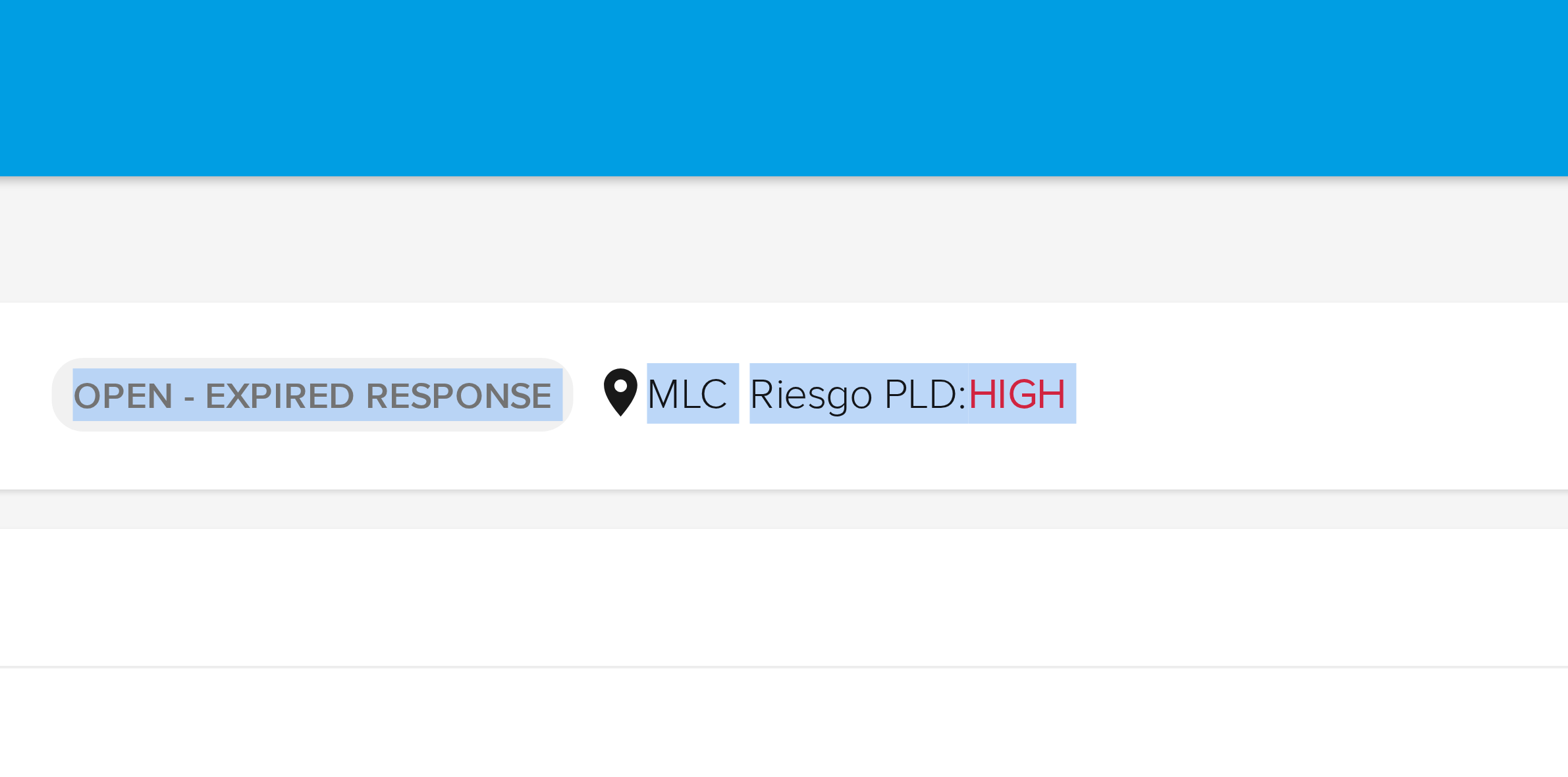
drag, startPoint x: 1054, startPoint y: 64, endPoint x: 1065, endPoint y: 47, distance: 20.2
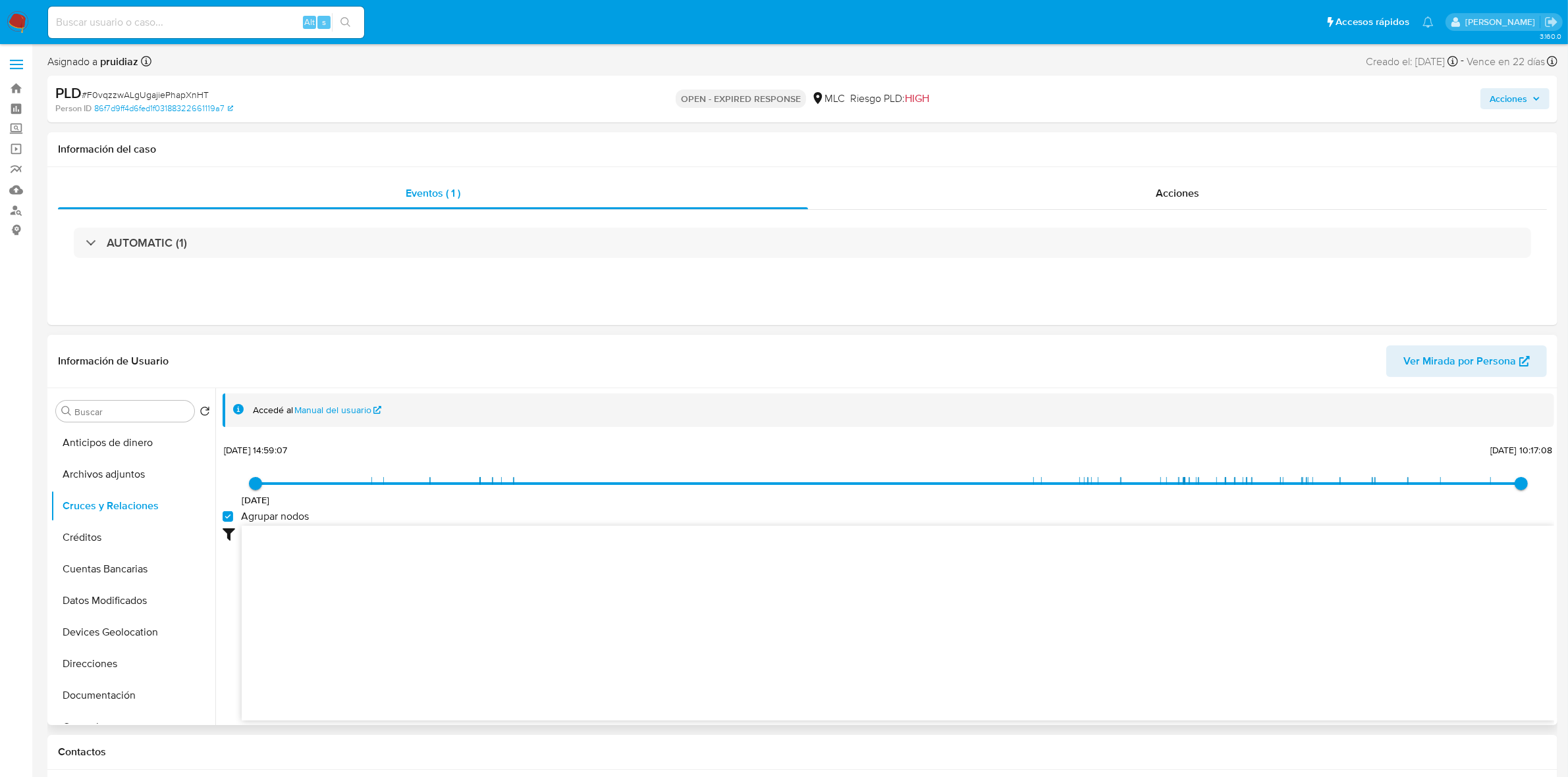
drag, startPoint x: 877, startPoint y: 576, endPoint x: 887, endPoint y: 581, distance: 11.2
click at [892, 682] on icon "user-2127214268  2127214268 device-6877c89bbb5b2144a76f0c7d  device-68558db4d…" at bounding box center [897, 621] width 1312 height 190
drag, startPoint x: 869, startPoint y: 721, endPoint x: 943, endPoint y: 613, distance: 130.9
click at [900, 697] on icon "user-2127214268  2127214268 device-6877c89bbb5b2144a76f0c7d  device-68558db4d…" at bounding box center [897, 621] width 1312 height 190
drag, startPoint x: 956, startPoint y: 680, endPoint x: 964, endPoint y: 703, distance: 24.4
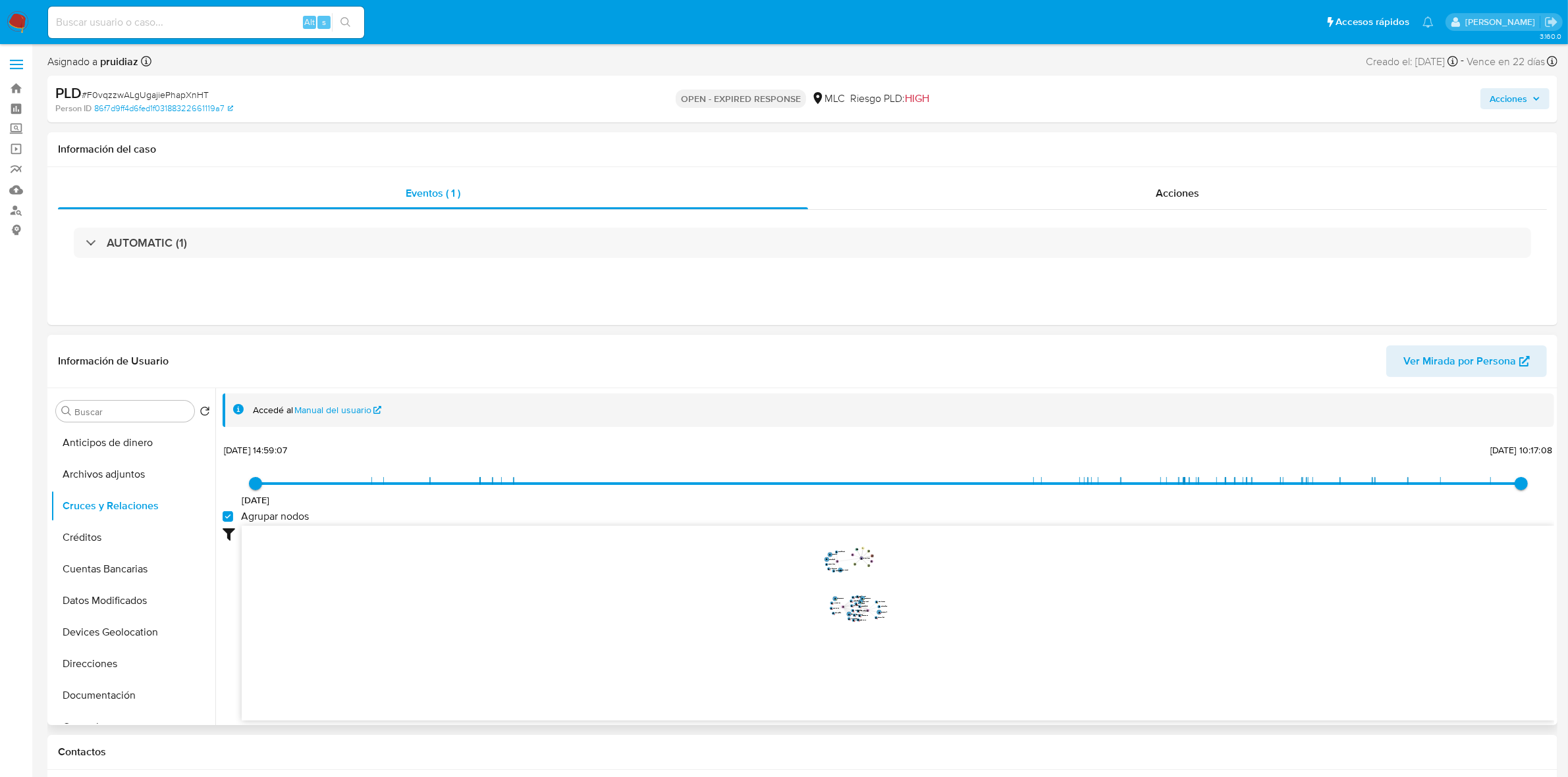
click at [964, 704] on icon "user-2127214268  2127214268 device-6877c89bbb5b2144a76f0c7d  device-68558db4d…" at bounding box center [897, 621] width 1312 height 190
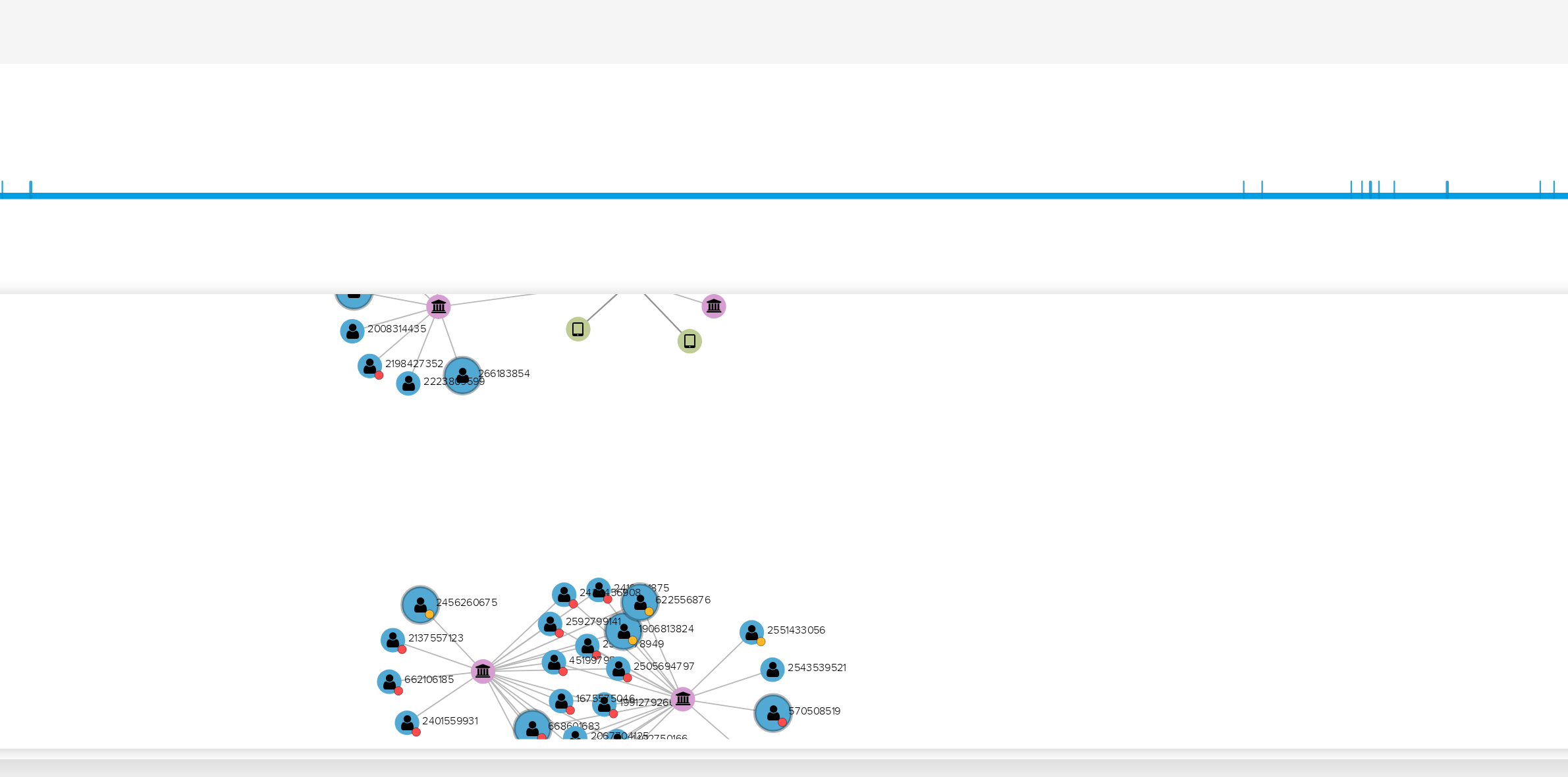
scroll to position [9, 0]
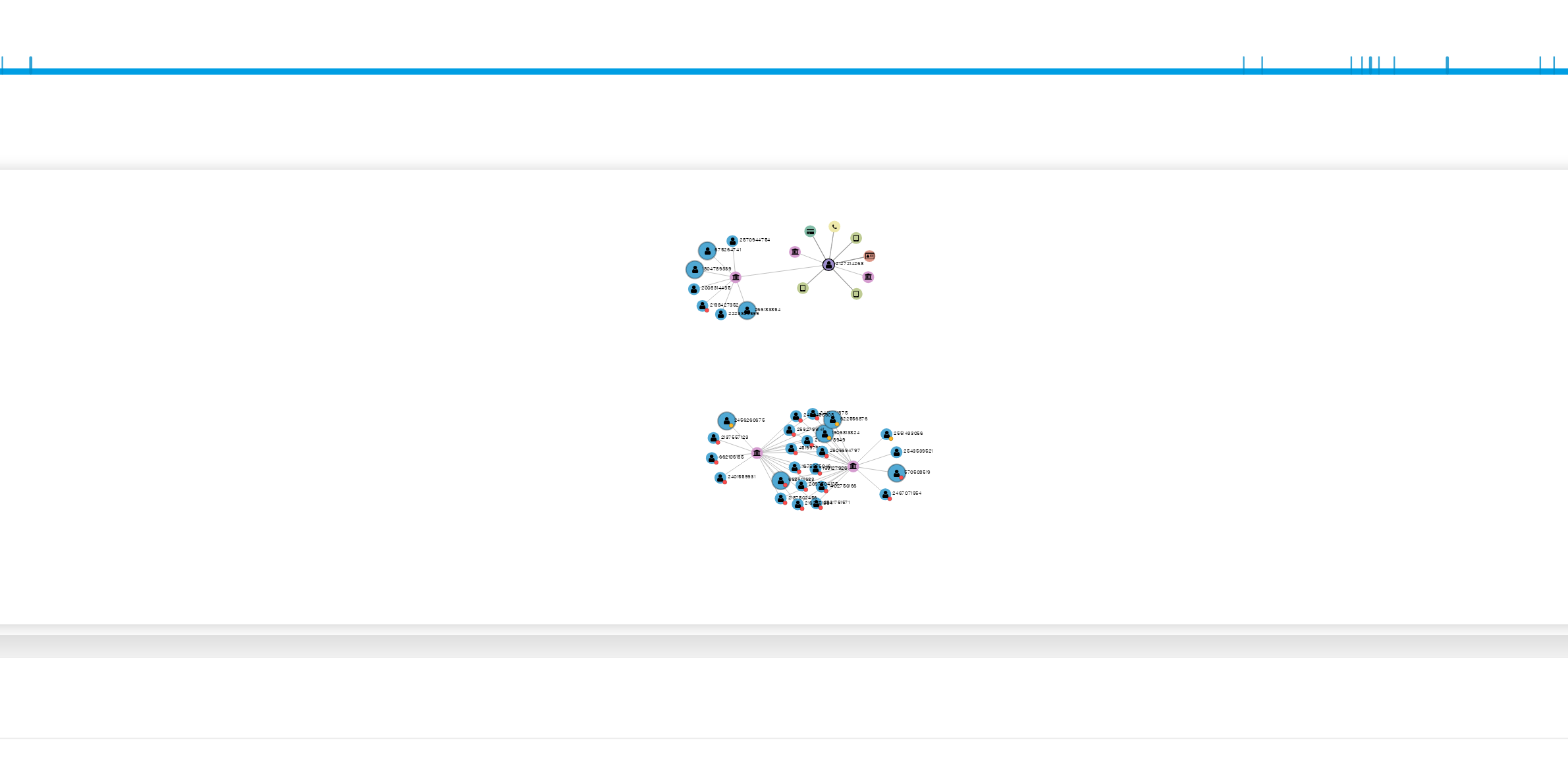
drag, startPoint x: 945, startPoint y: 597, endPoint x: 936, endPoint y: 601, distance: 9.8
click at [936, 601] on icon "user-2127214268  2127214268 device-6877c89bbb5b2144a76f0c7d  device-68558db4d…" at bounding box center [897, 612] width 1312 height 190
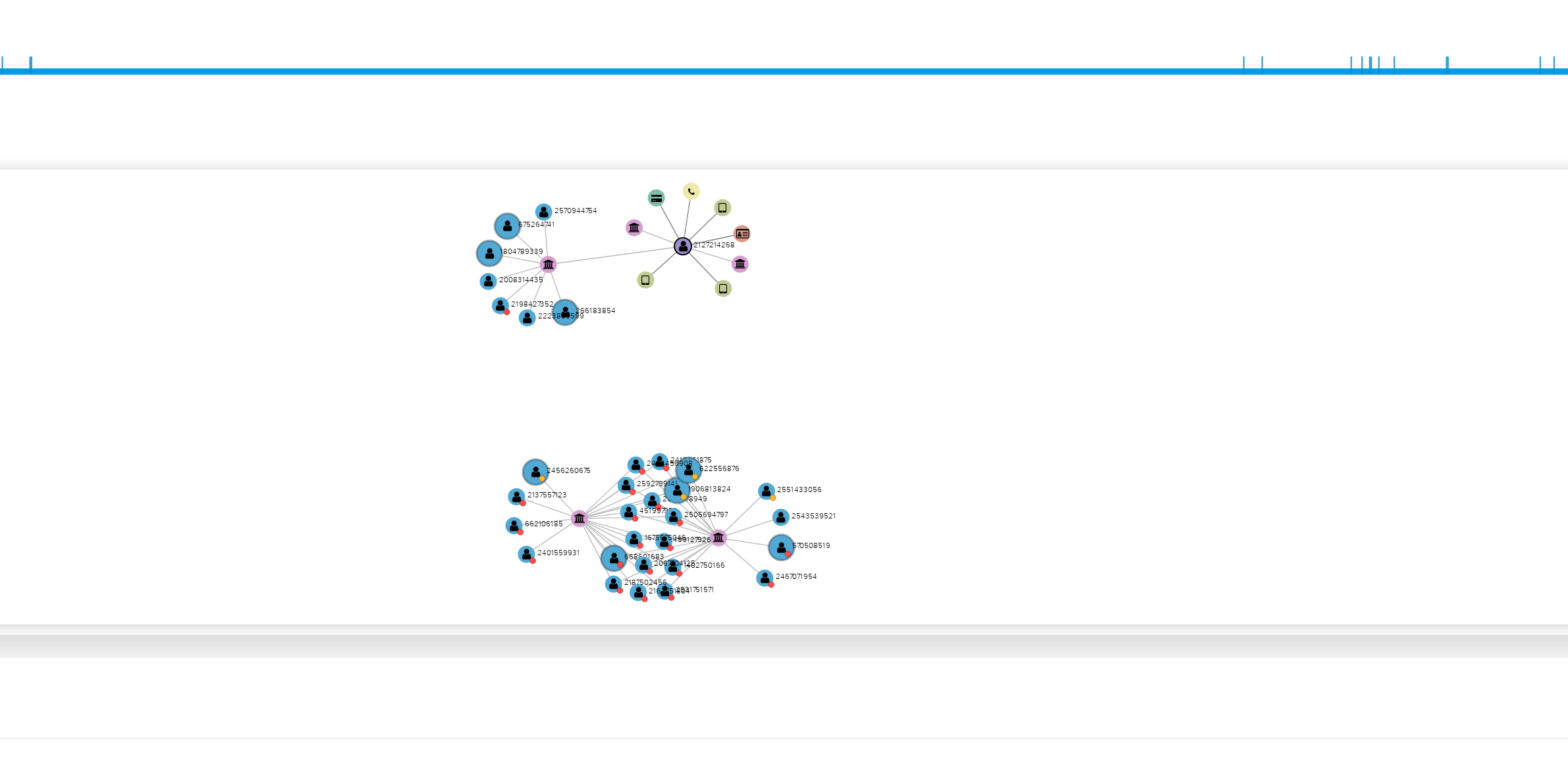
drag, startPoint x: 936, startPoint y: 601, endPoint x: 915, endPoint y: 610, distance: 22.8
click at [915, 610] on icon "user-2127214268  2127214268 device-6877c89bbb5b2144a76f0c7d  device-68558db4d…" at bounding box center [897, 612] width 1312 height 190
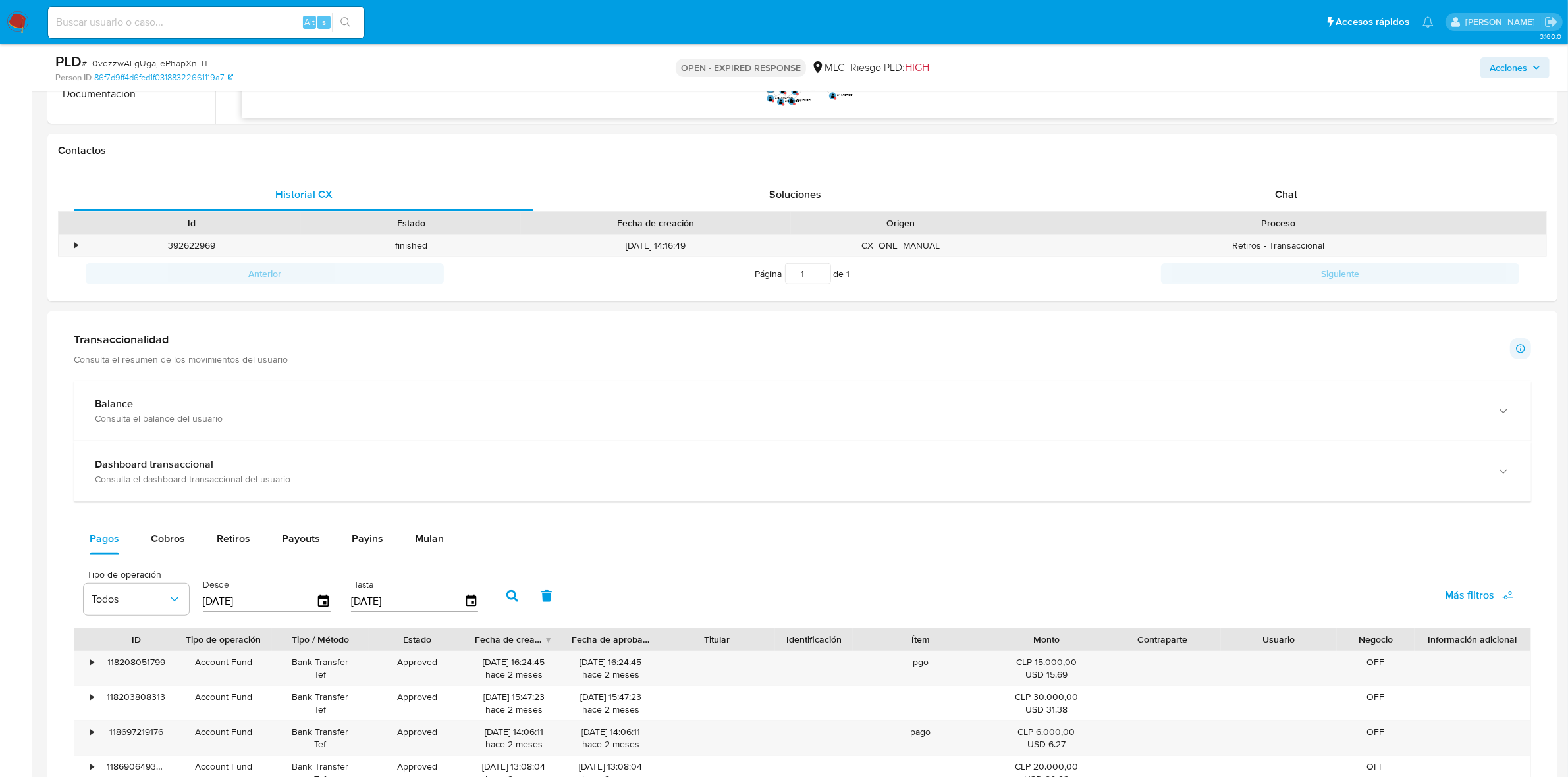
scroll to position [576, 0]
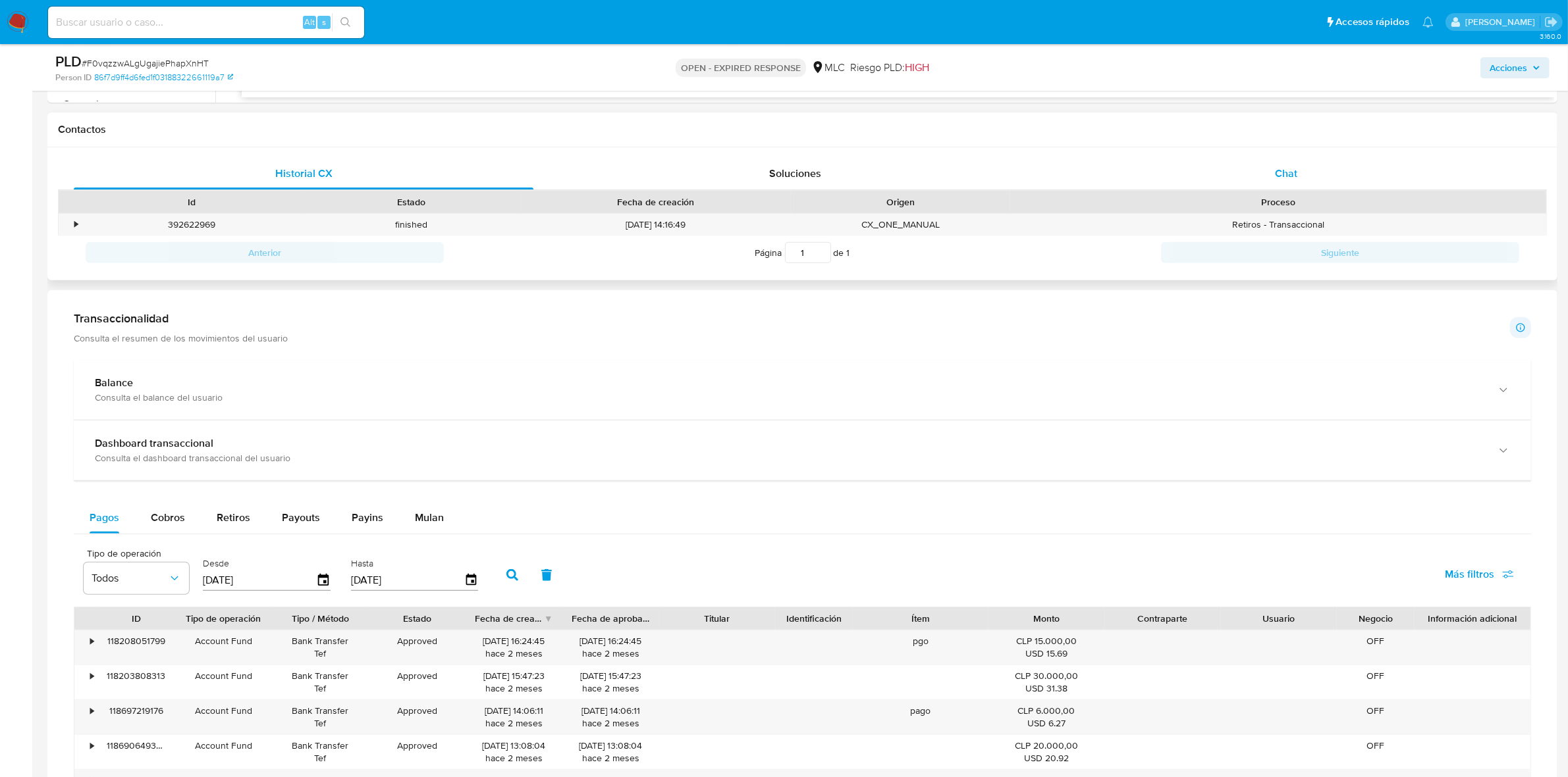
click at [1278, 160] on div "Chat" at bounding box center [1286, 174] width 460 height 32
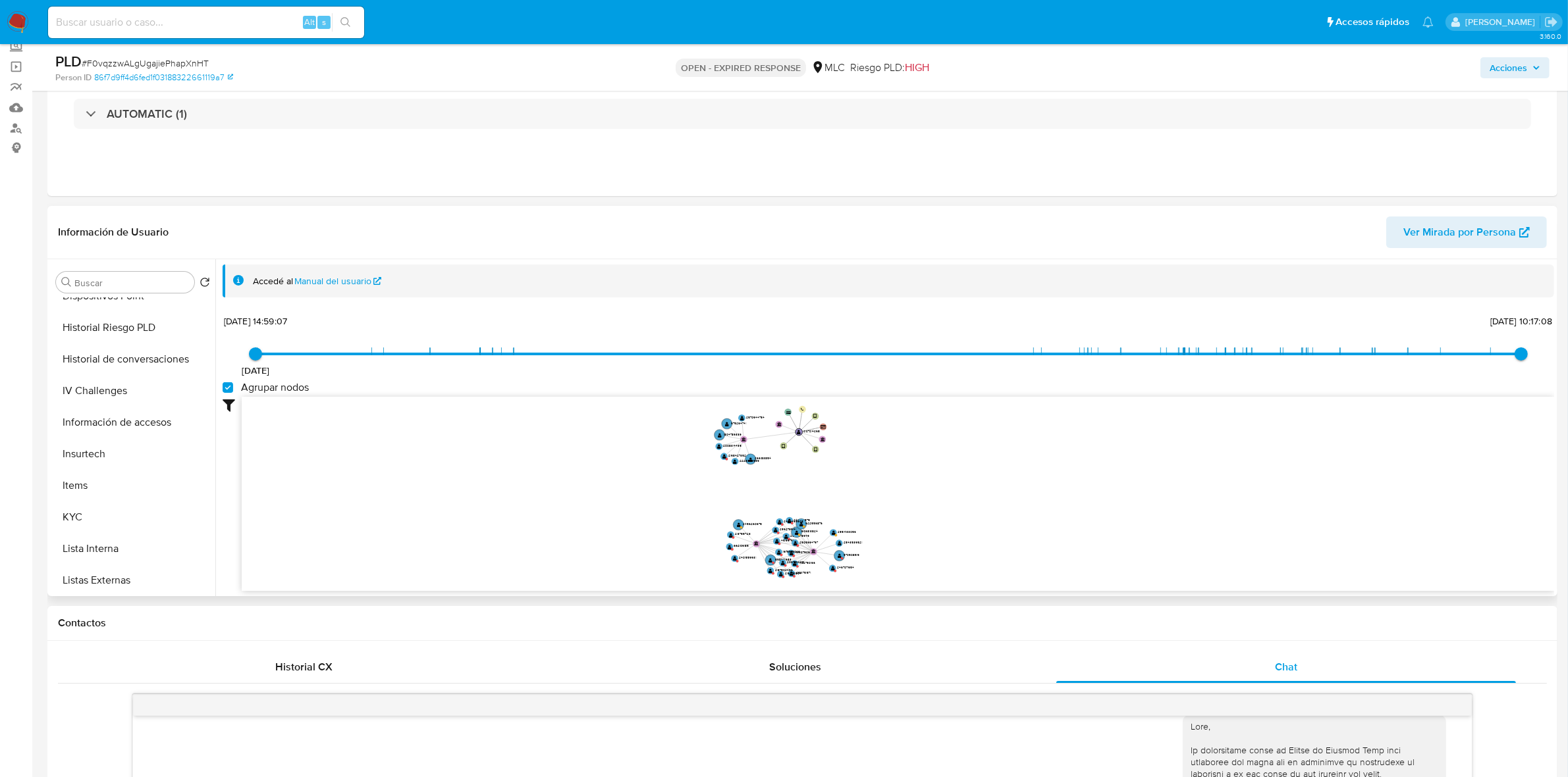
scroll to position [555, 0]
click at [119, 426] on button "Restricciones Nuevo Mundo" at bounding box center [128, 423] width 154 height 32
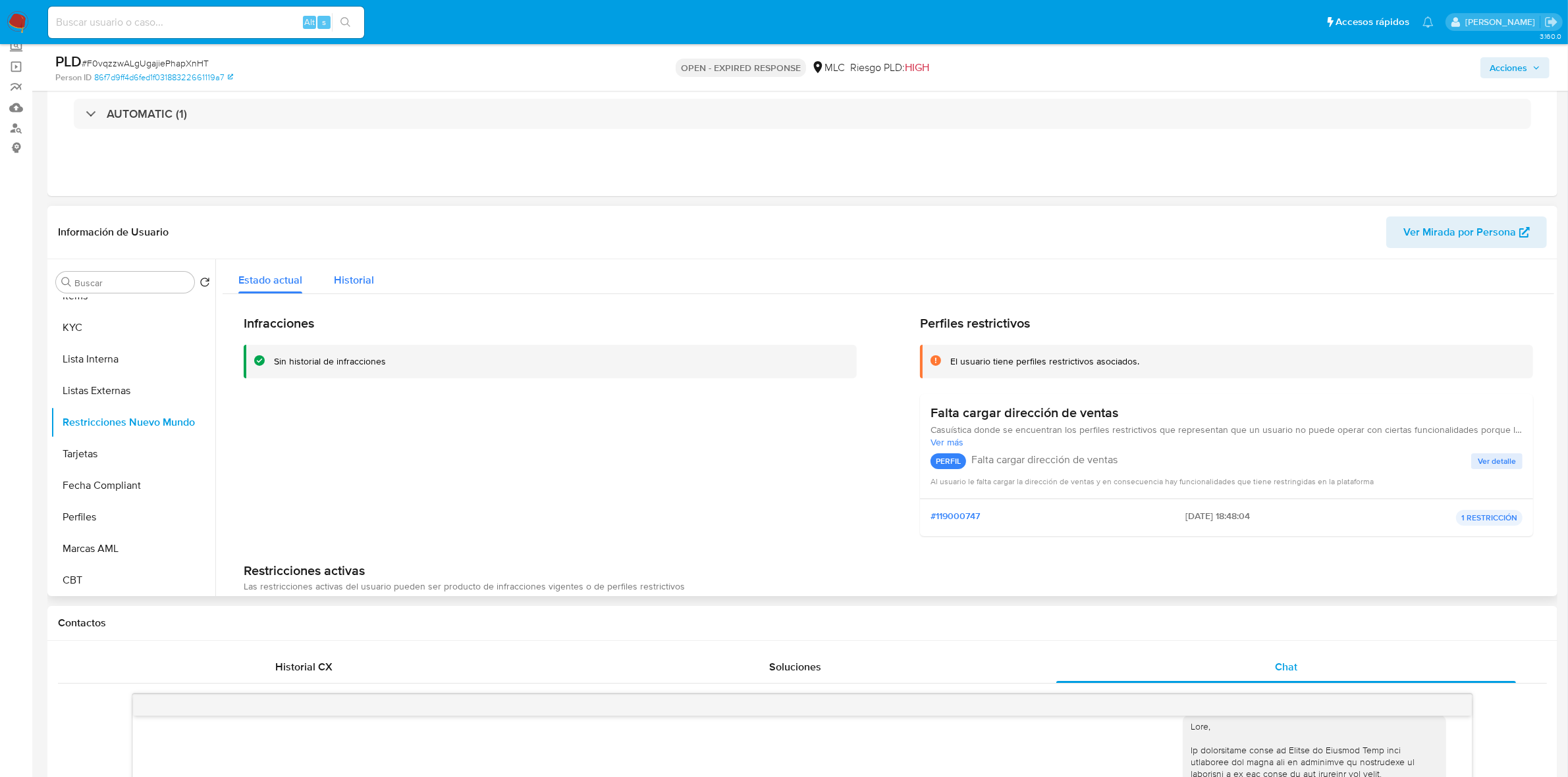
click at [356, 281] on span "Historial" at bounding box center [354, 280] width 40 height 15
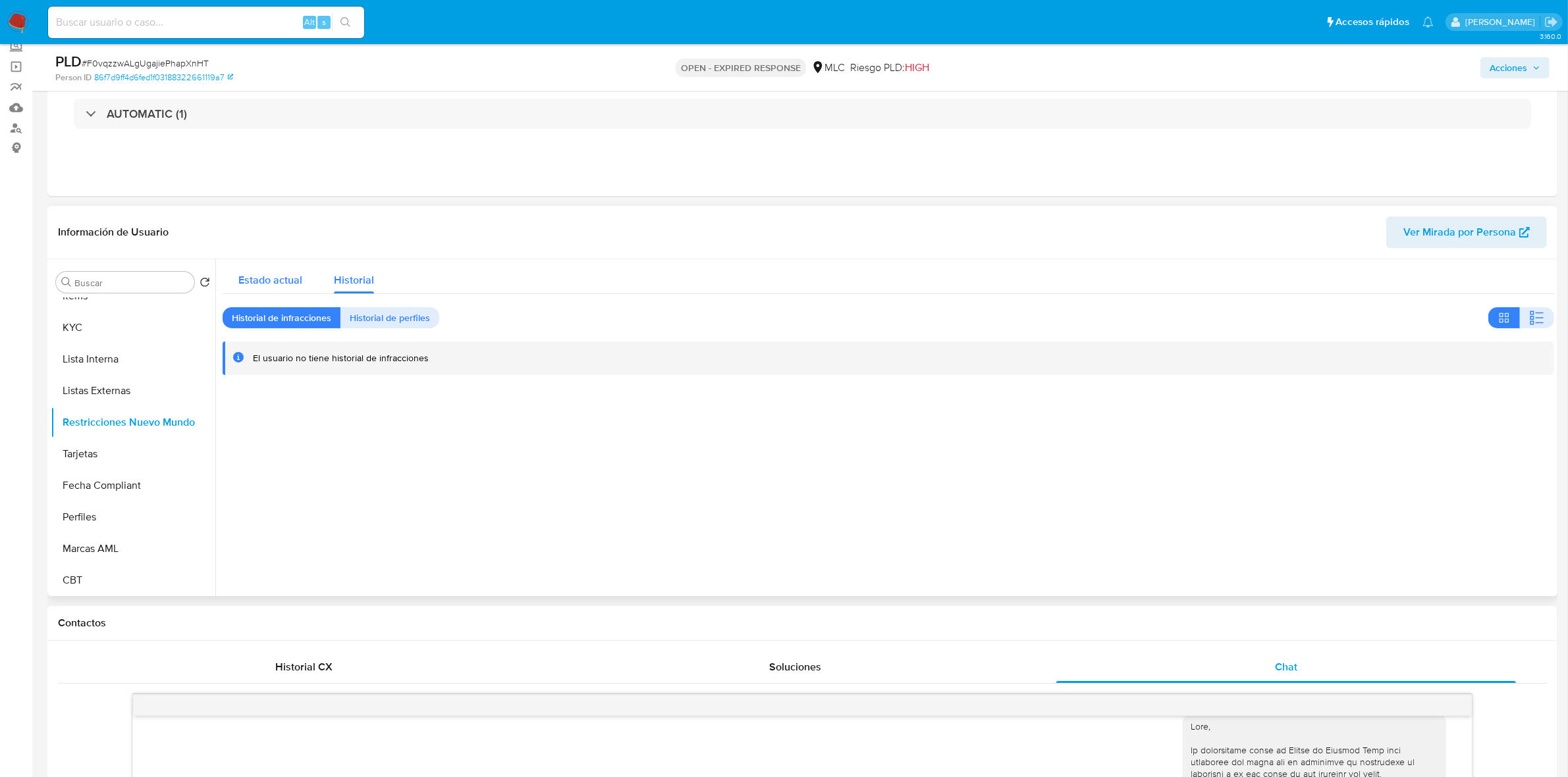
click at [298, 283] on span "Estado actual" at bounding box center [270, 280] width 64 height 15
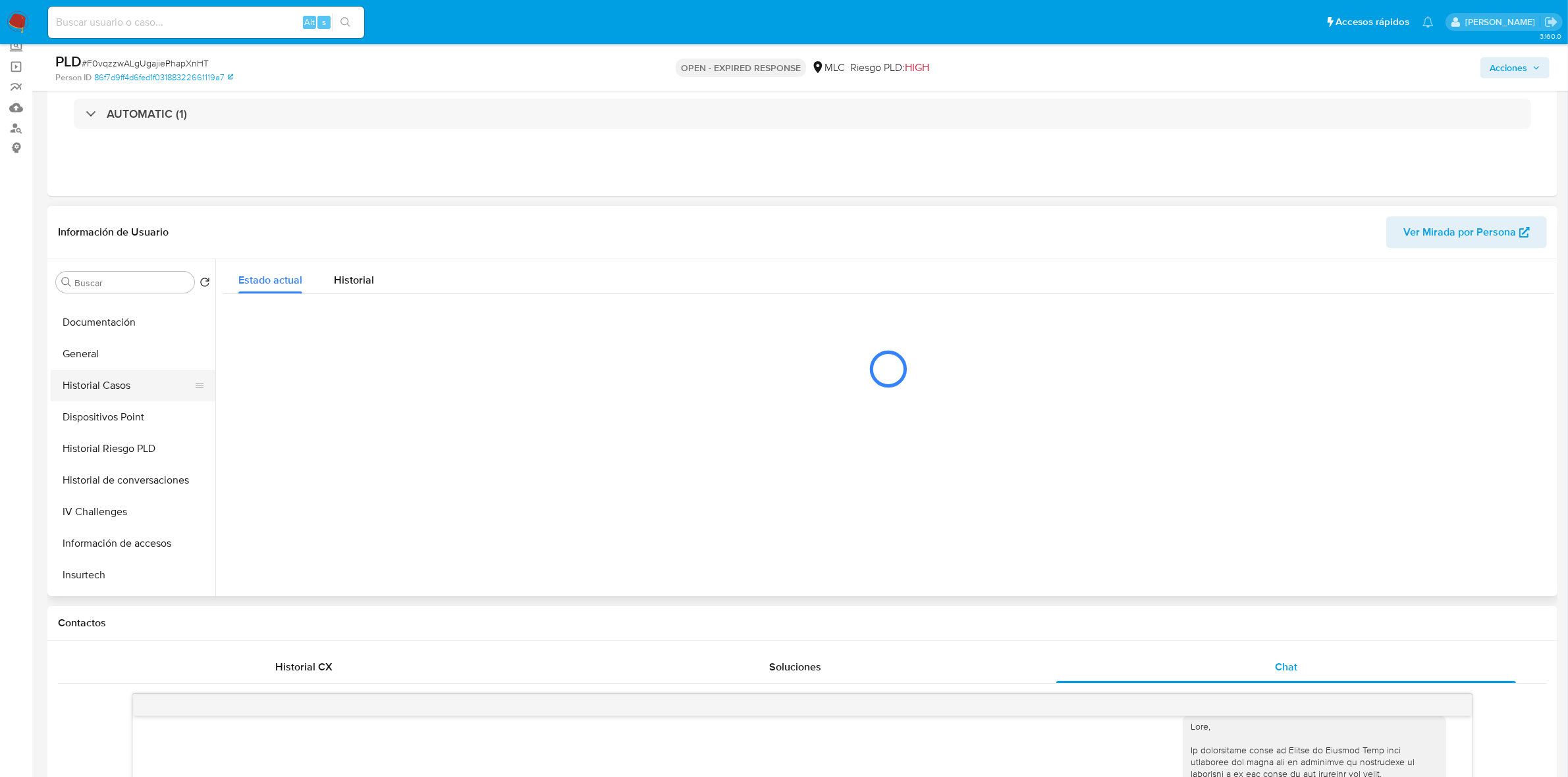
scroll to position [226, 0]
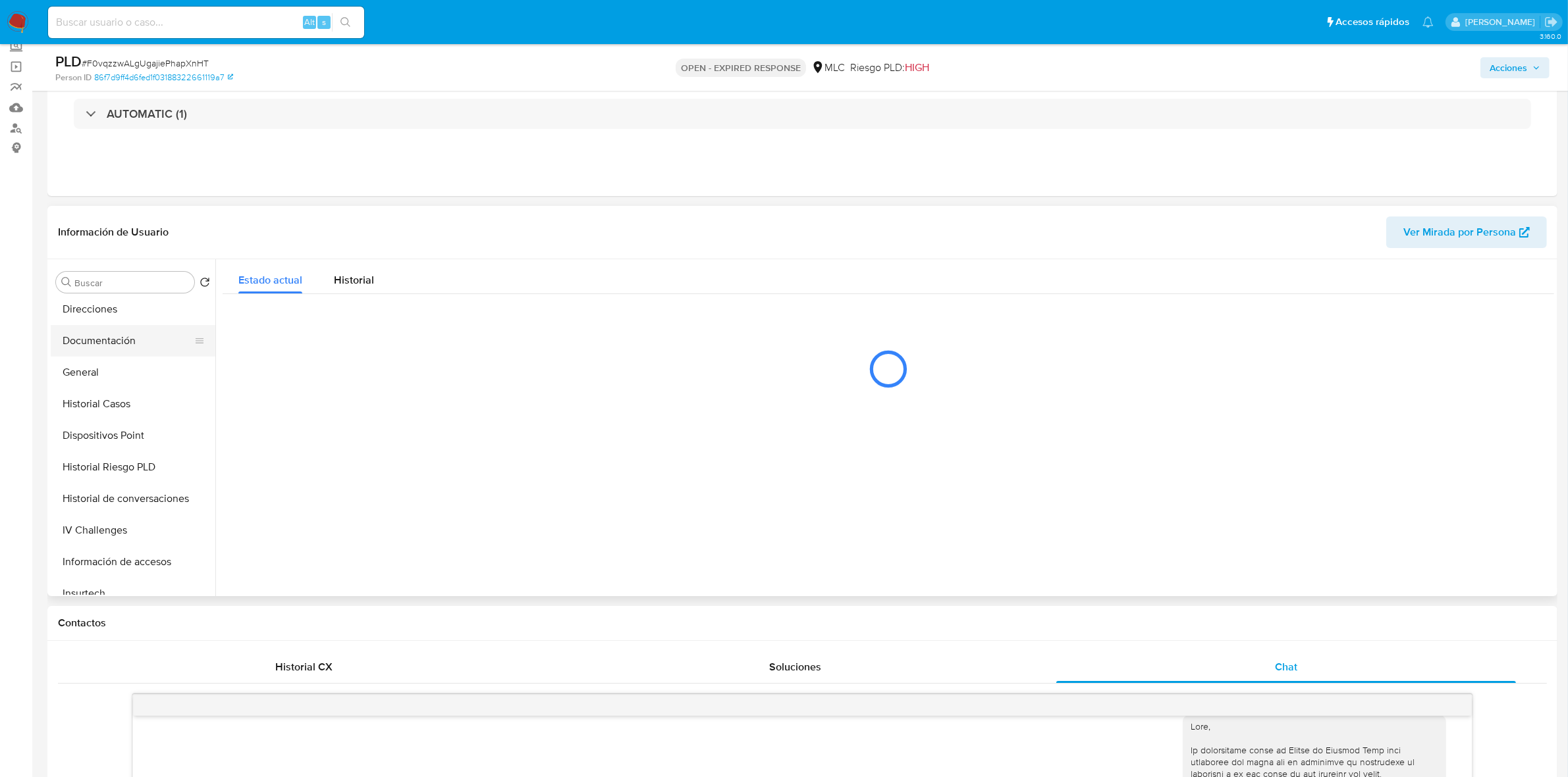
click at [123, 334] on button "Documentación" at bounding box center [128, 342] width 154 height 32
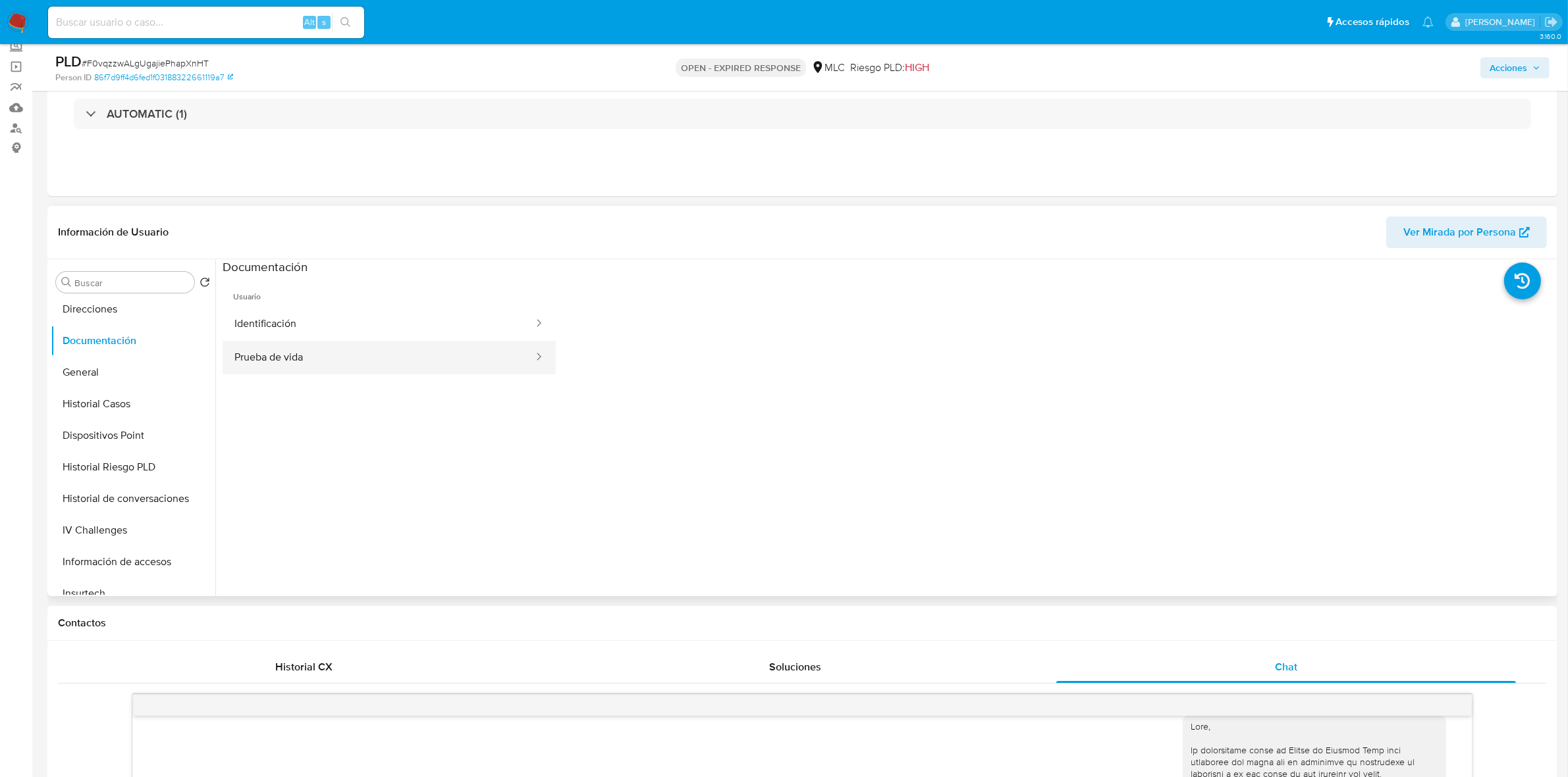
click at [382, 351] on button "Prueba de vida" at bounding box center [379, 357] width 312 height 34
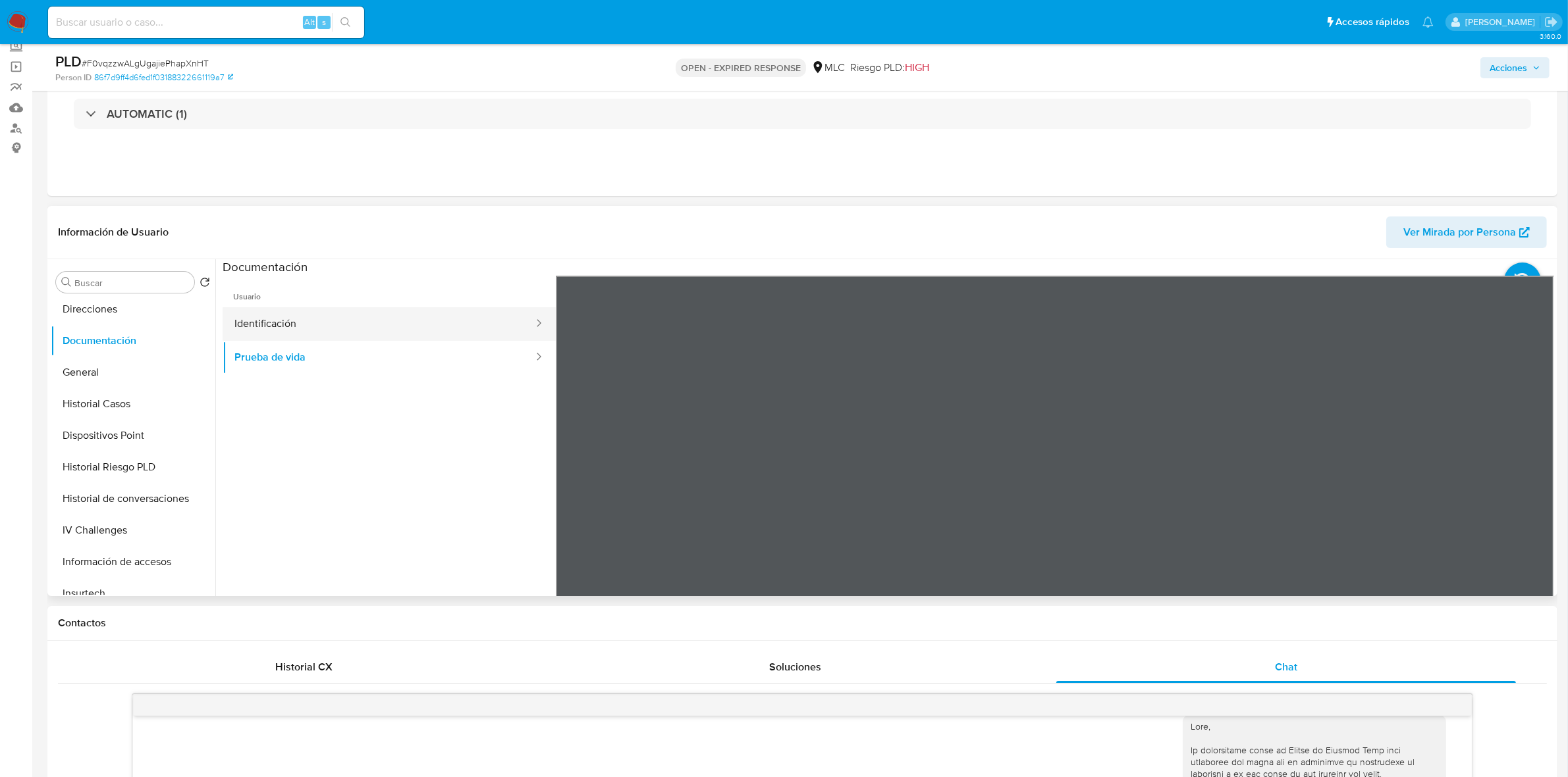
click at [415, 332] on button "Identificación" at bounding box center [379, 324] width 312 height 34
click at [1539, 493] on icon at bounding box center [1537, 489] width 26 height 26
click at [577, 493] on icon at bounding box center [572, 489] width 26 height 26
click at [327, 357] on button "Prueba de vida" at bounding box center [379, 357] width 312 height 34
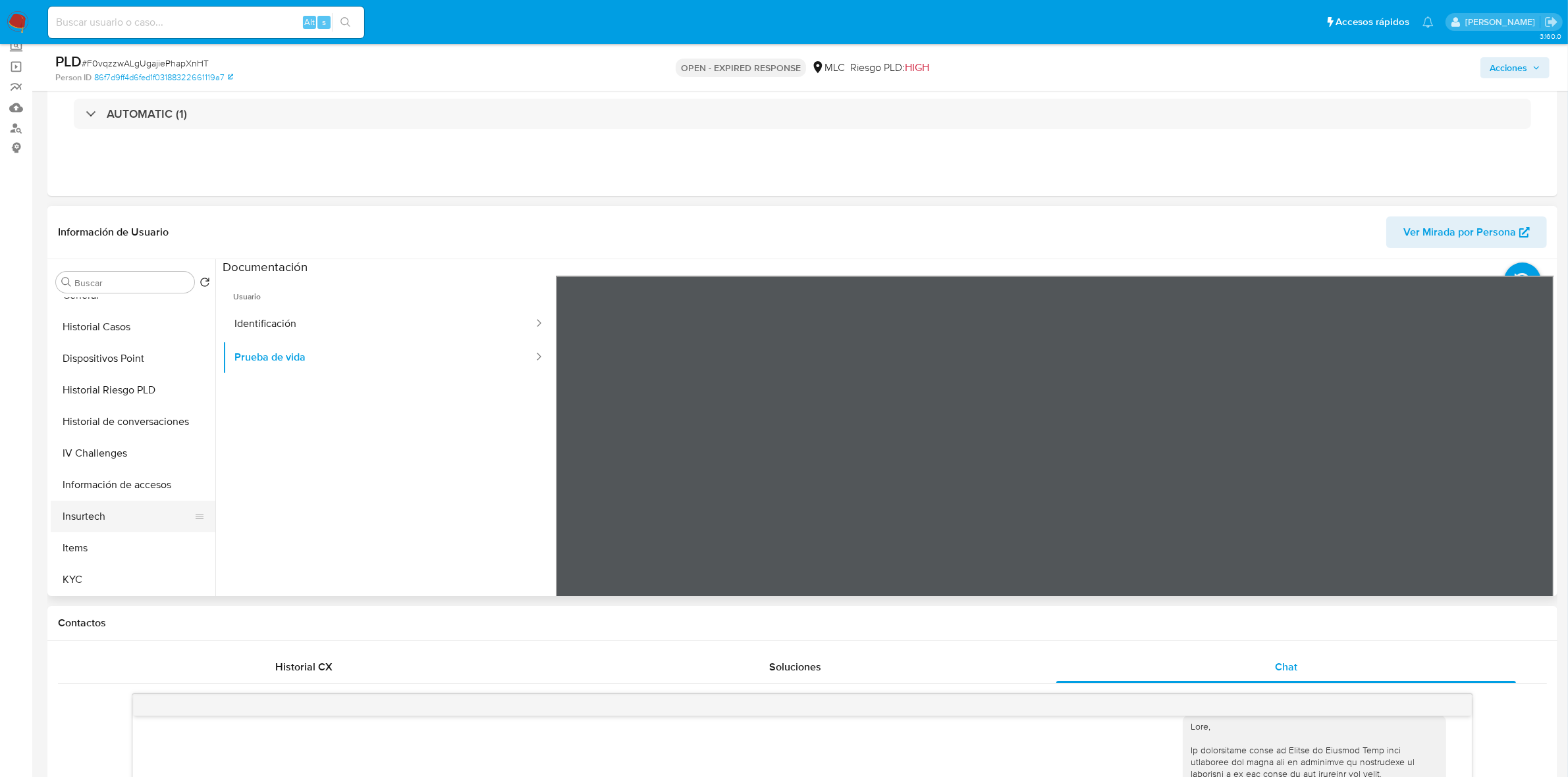
scroll to position [472, 0]
click at [55, 415] on button "KYC" at bounding box center [128, 410] width 154 height 32
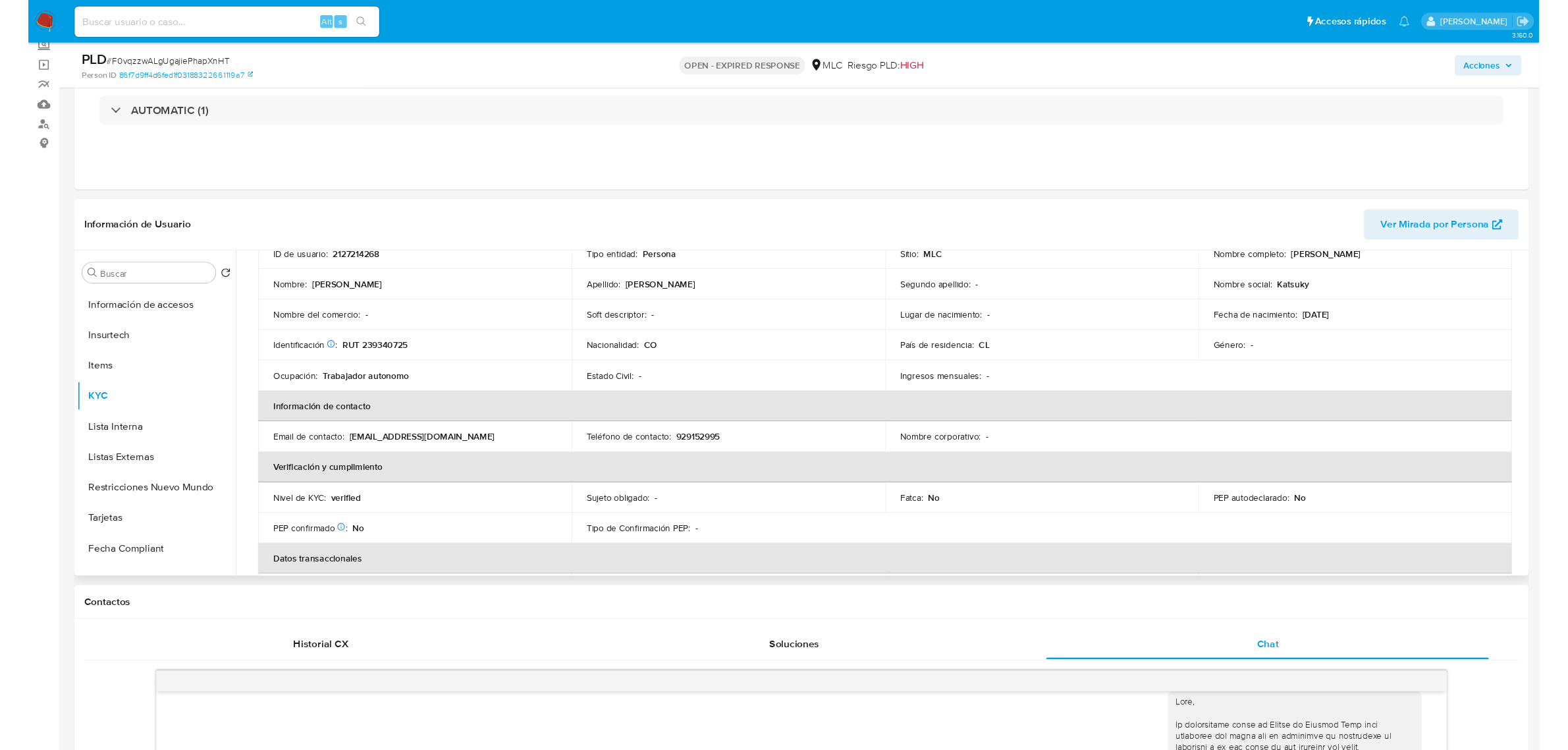
scroll to position [0, 0]
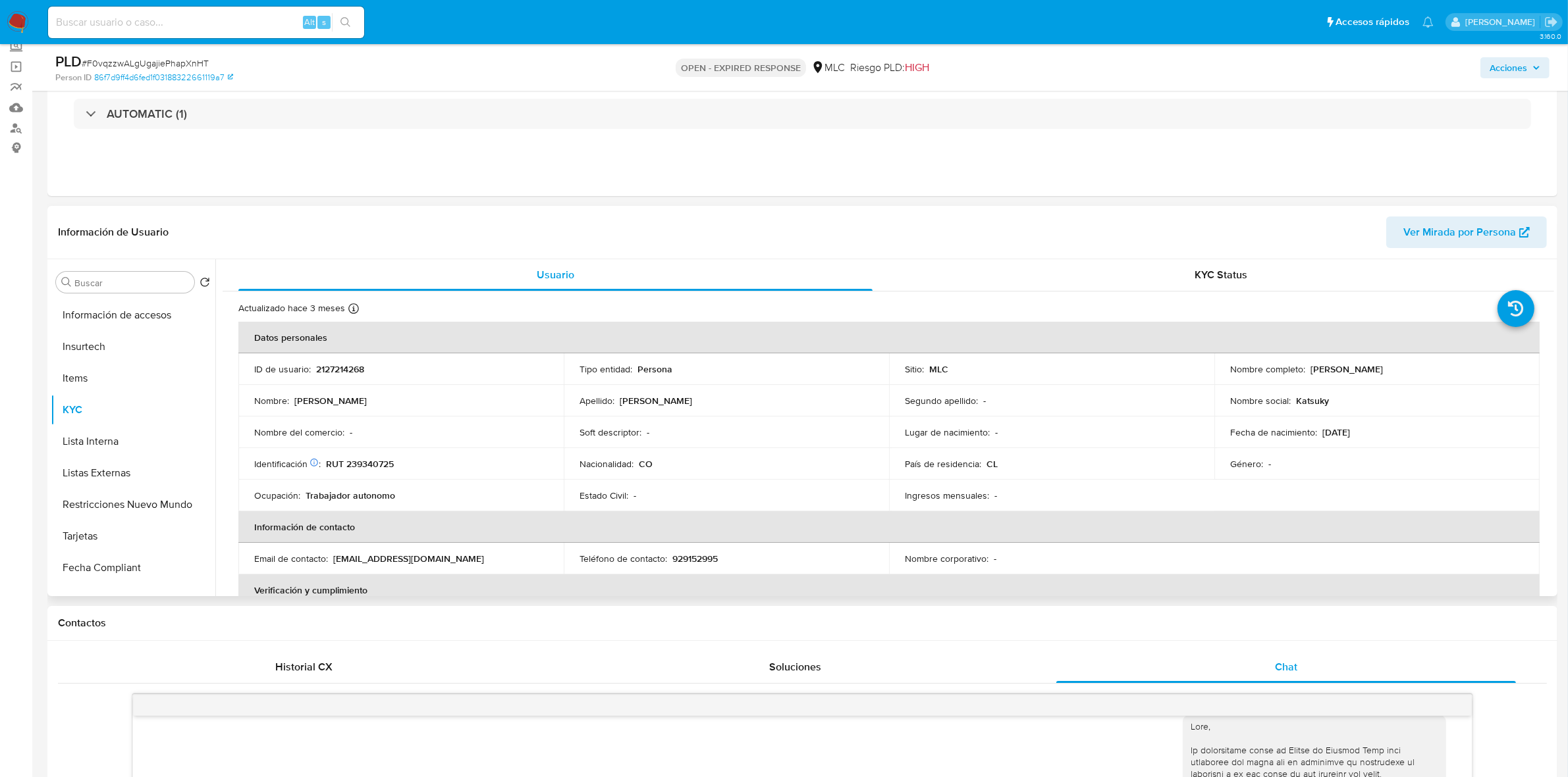
drag, startPoint x: 1434, startPoint y: 366, endPoint x: 1308, endPoint y: 370, distance: 126.1
click at [1308, 370] on div "Nombre completo : Sandra Paola Bernal Carabali" at bounding box center [1377, 369] width 294 height 12
copy p "Sandra Paola Bernal Carabali"
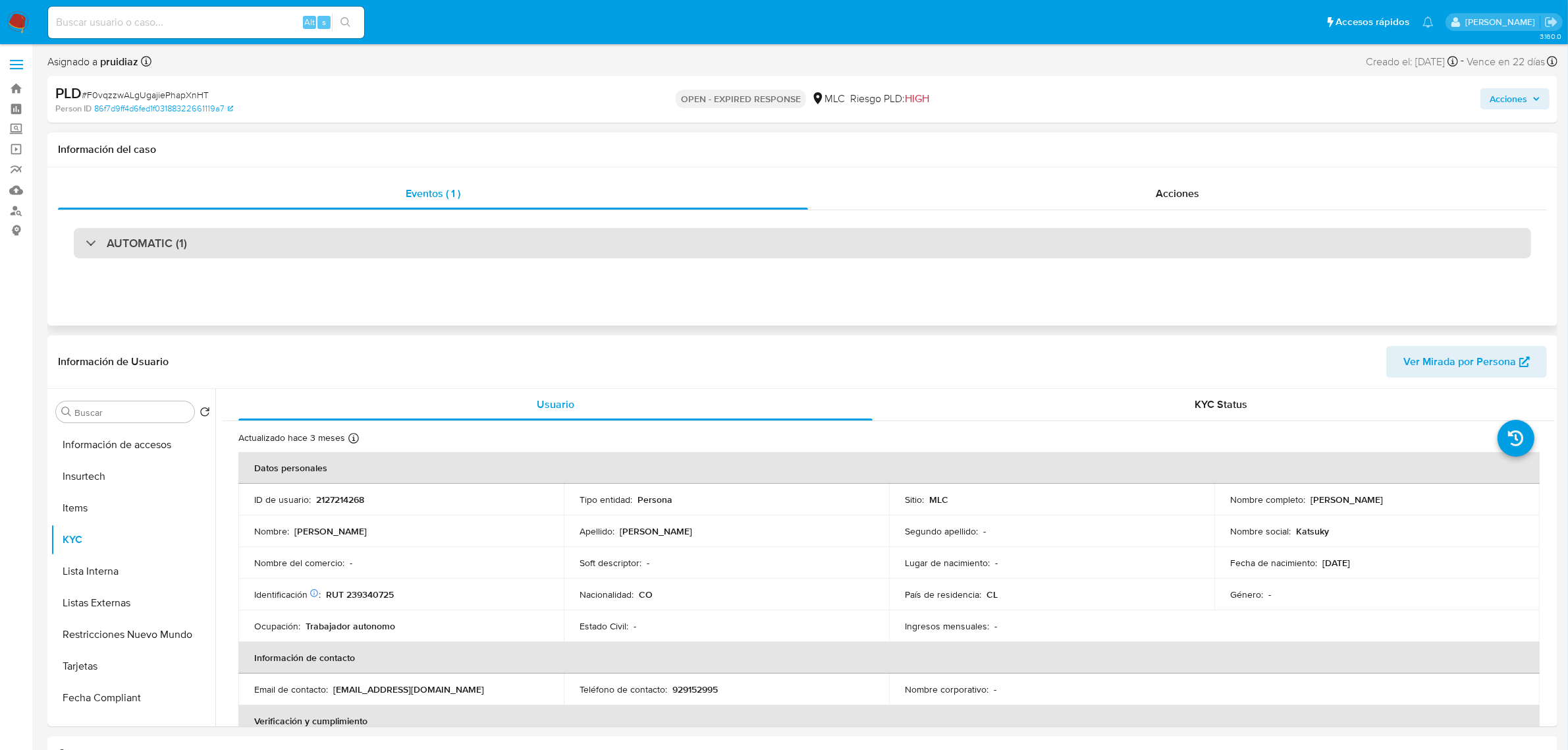
click at [192, 251] on div "AUTOMATIC (1)" at bounding box center [802, 243] width 1457 height 30
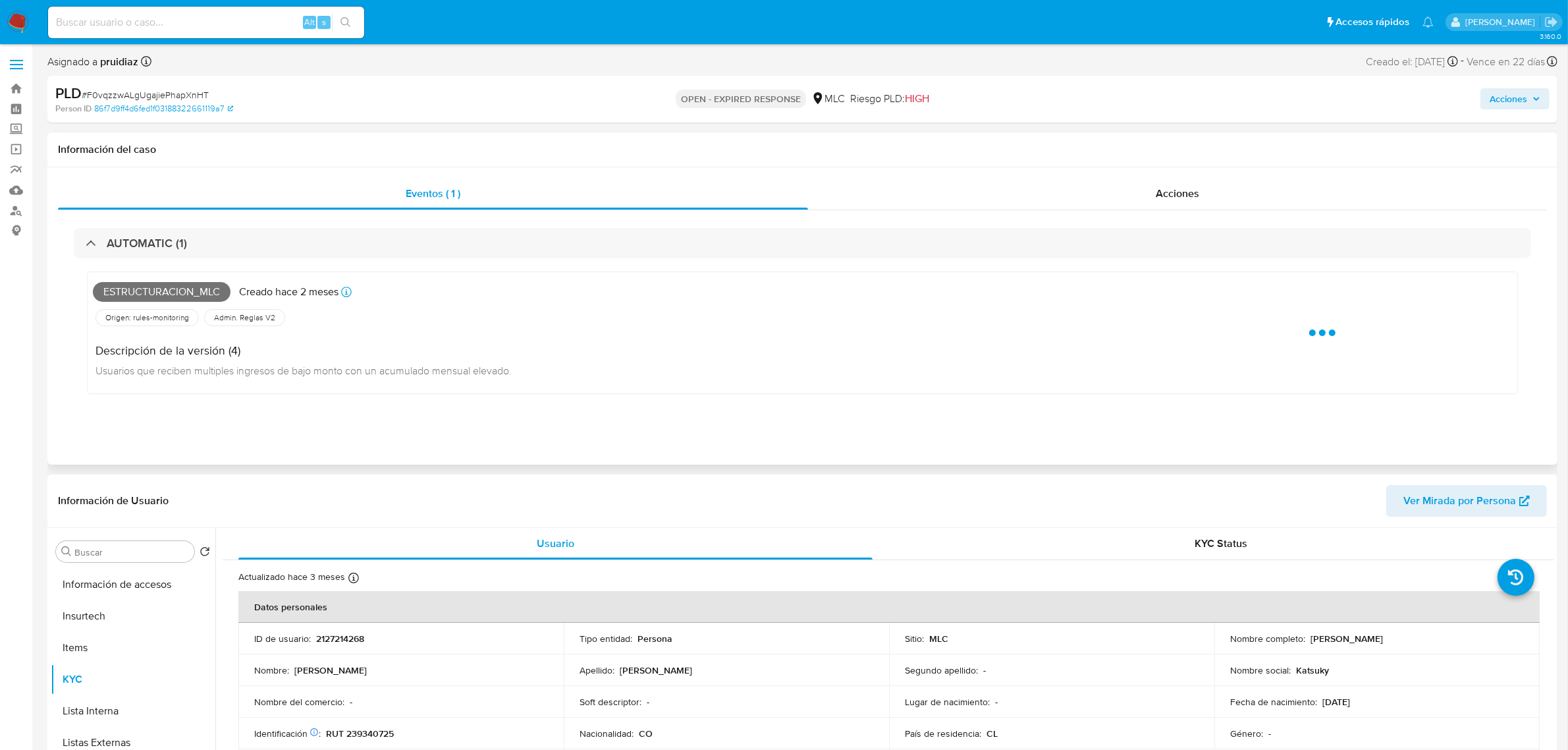
click at [175, 293] on span "Estructuracion_mlc" at bounding box center [162, 292] width 138 height 20
copy span "Estructuracion_mlc"
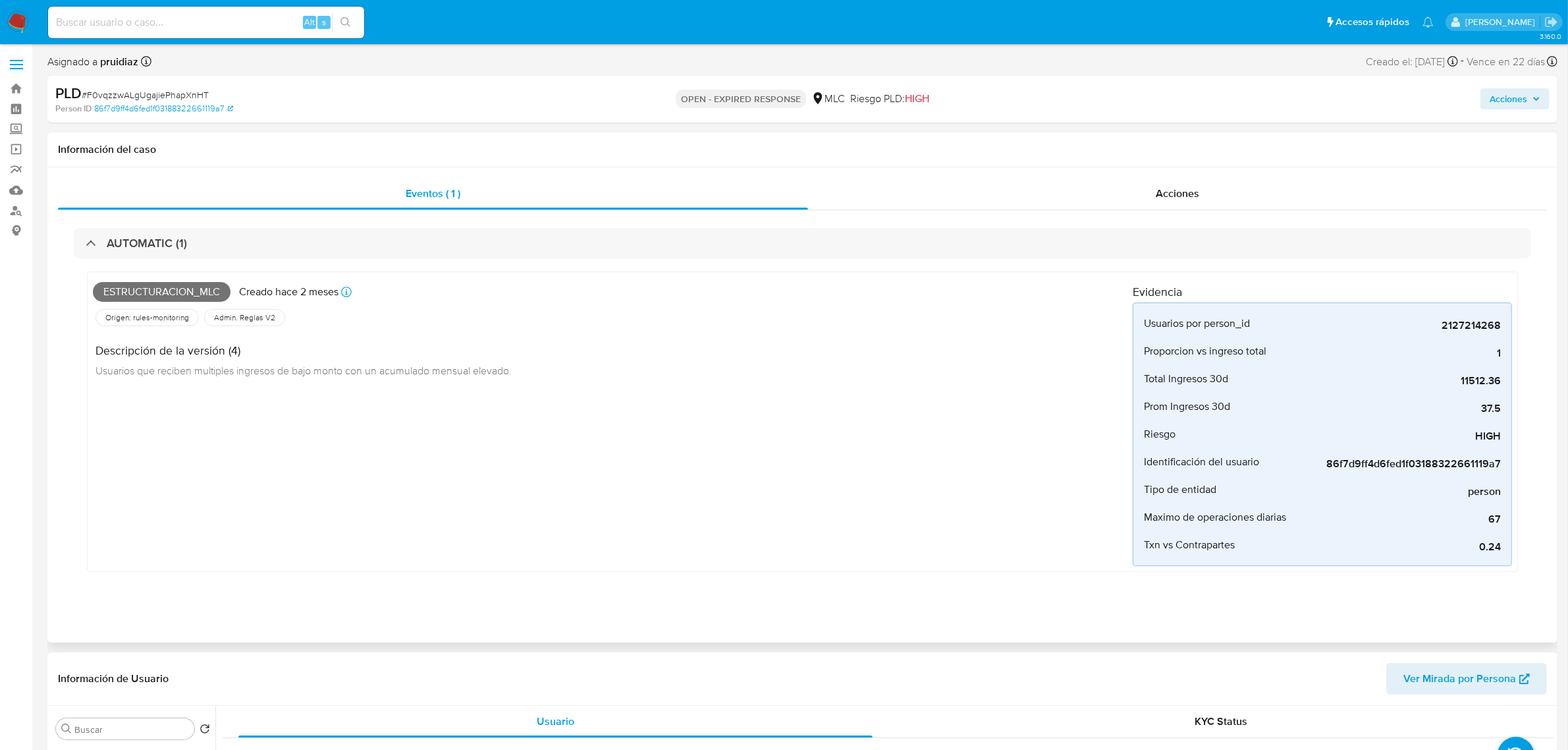
click at [368, 224] on div "AUTOMATIC (1) Estructuracion_mlc Creado hace 2 meses Creado: 12/07/2025 16:07:0…" at bounding box center [802, 409] width 1489 height 399
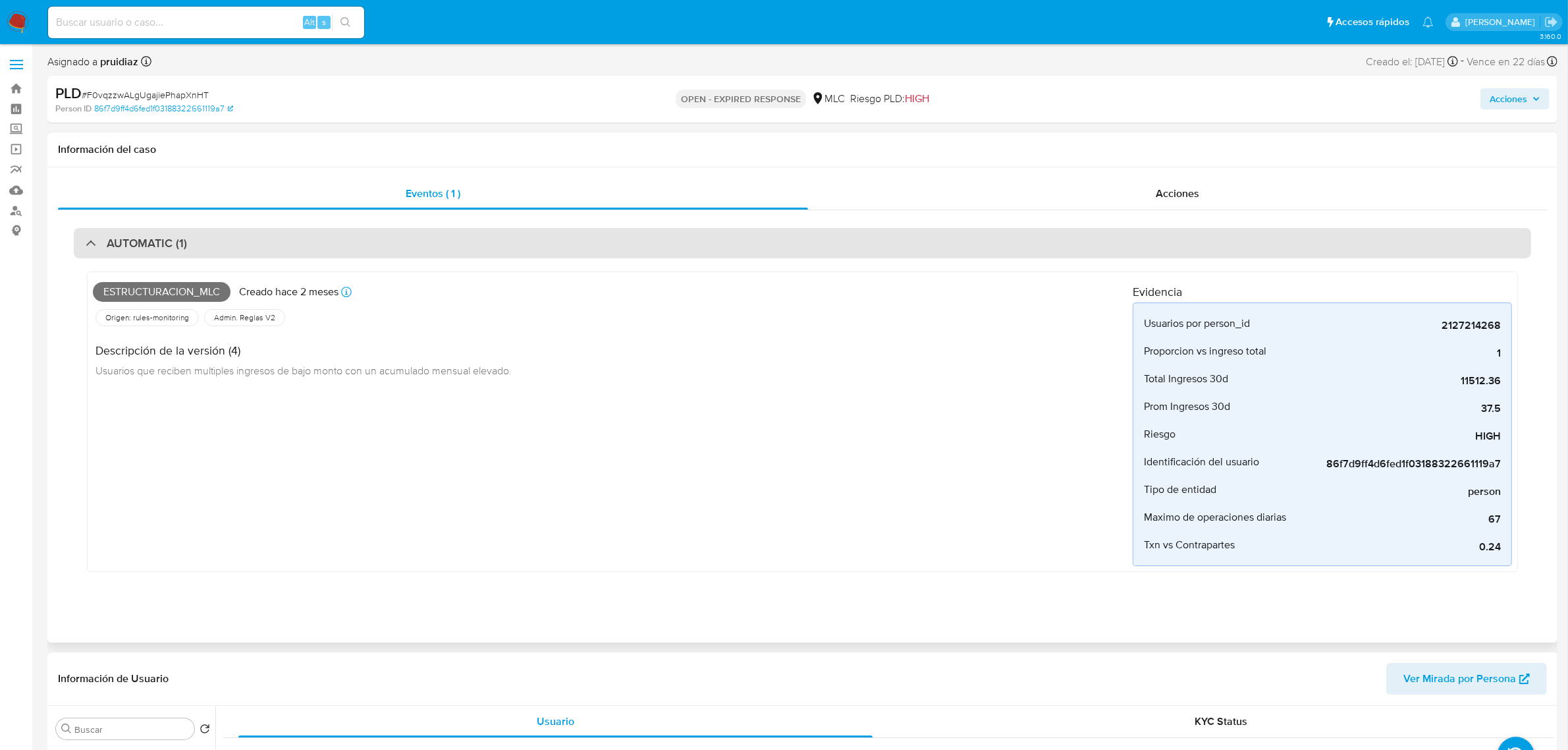
click at [364, 249] on div "AUTOMATIC (1)" at bounding box center [802, 243] width 1457 height 30
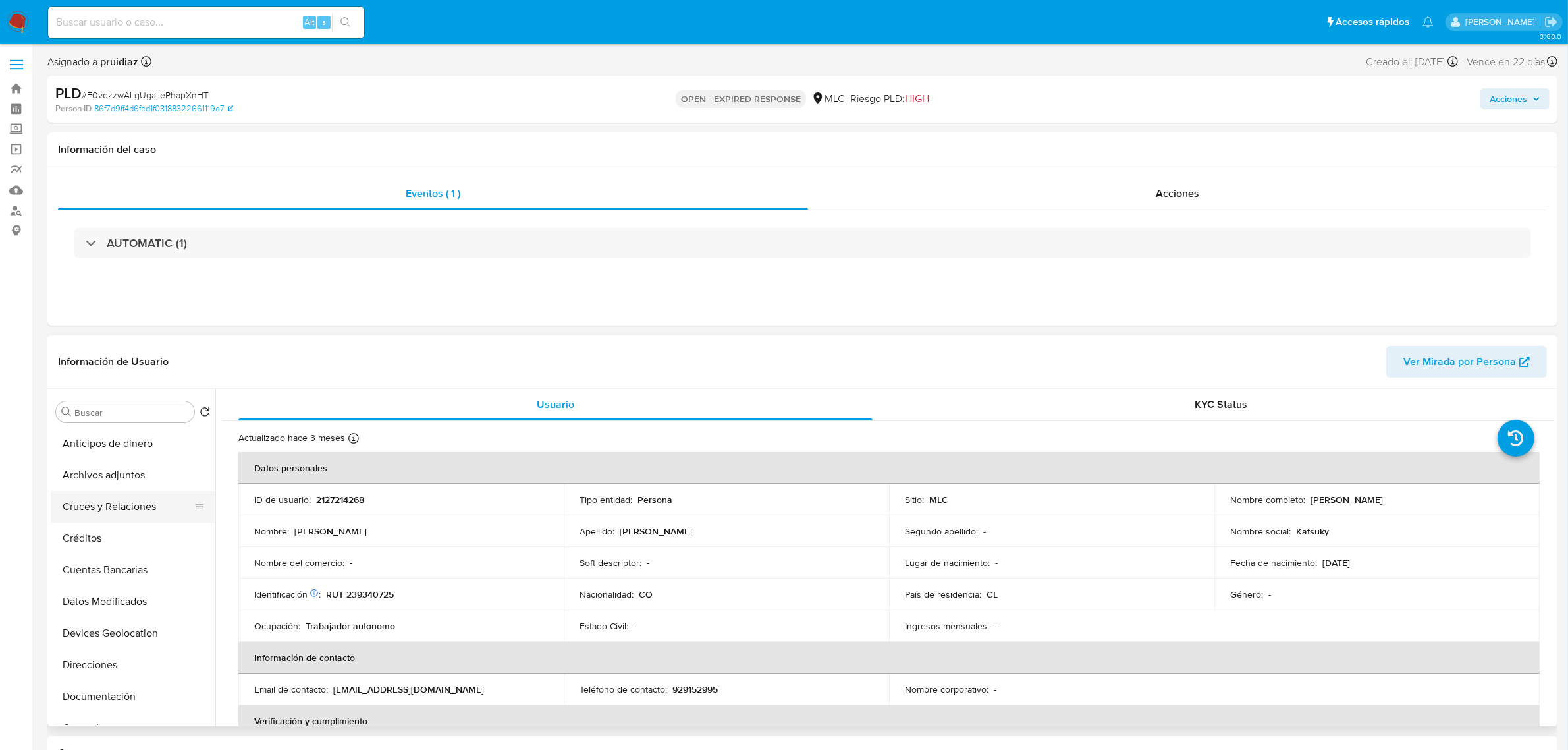
click at [113, 497] on button "Cruces y Relaciones" at bounding box center [128, 506] width 154 height 32
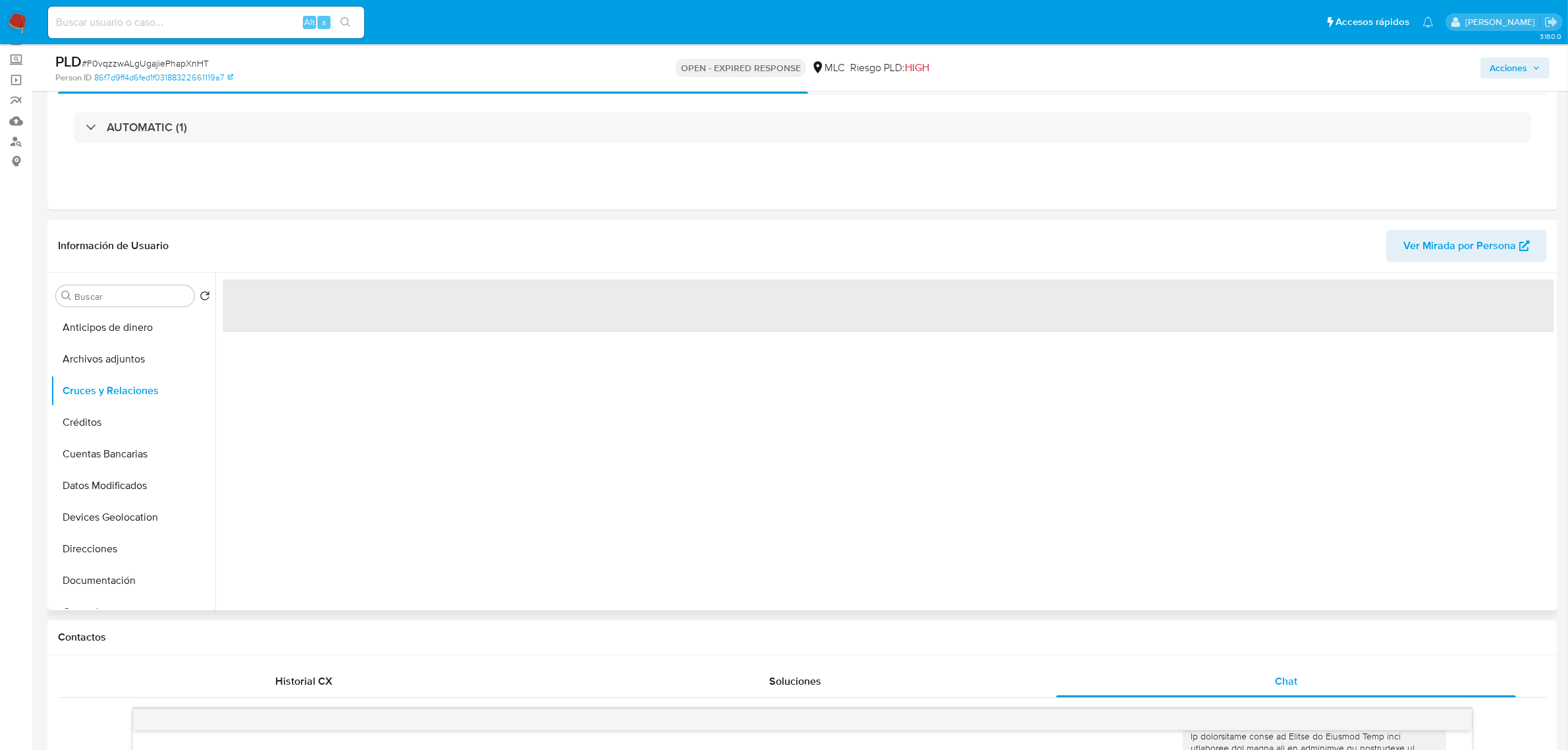
scroll to position [165, 0]
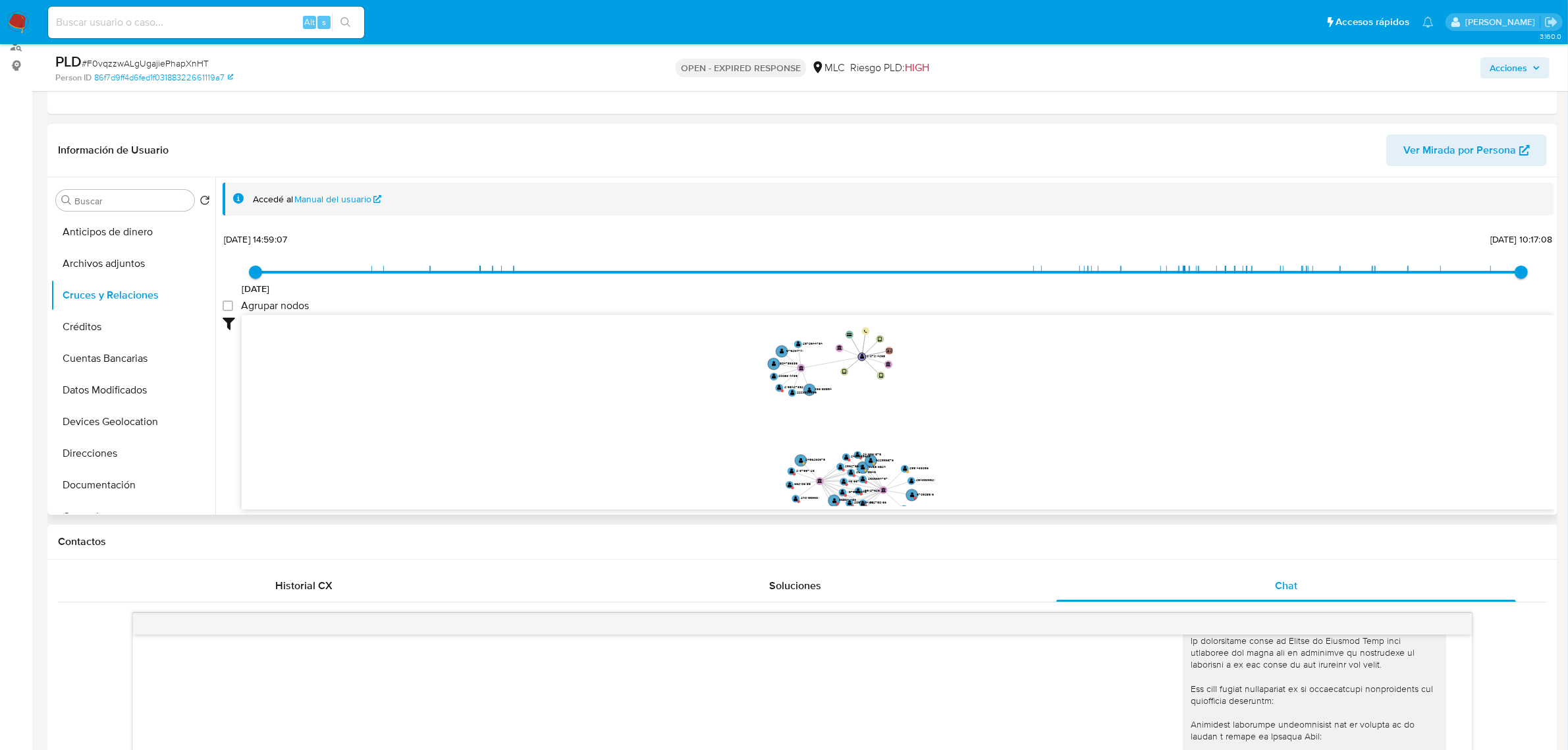
drag, startPoint x: 979, startPoint y: 356, endPoint x: 1001, endPoint y: 429, distance: 76.2
click at [1001, 429] on icon "user-2127214268  2127214268 device-6877c89bbb5b2144a76f0c7d  device-68558db4d…" at bounding box center [897, 410] width 1312 height 191
click at [782, 386] on text "" at bounding box center [783, 387] width 4 height 5
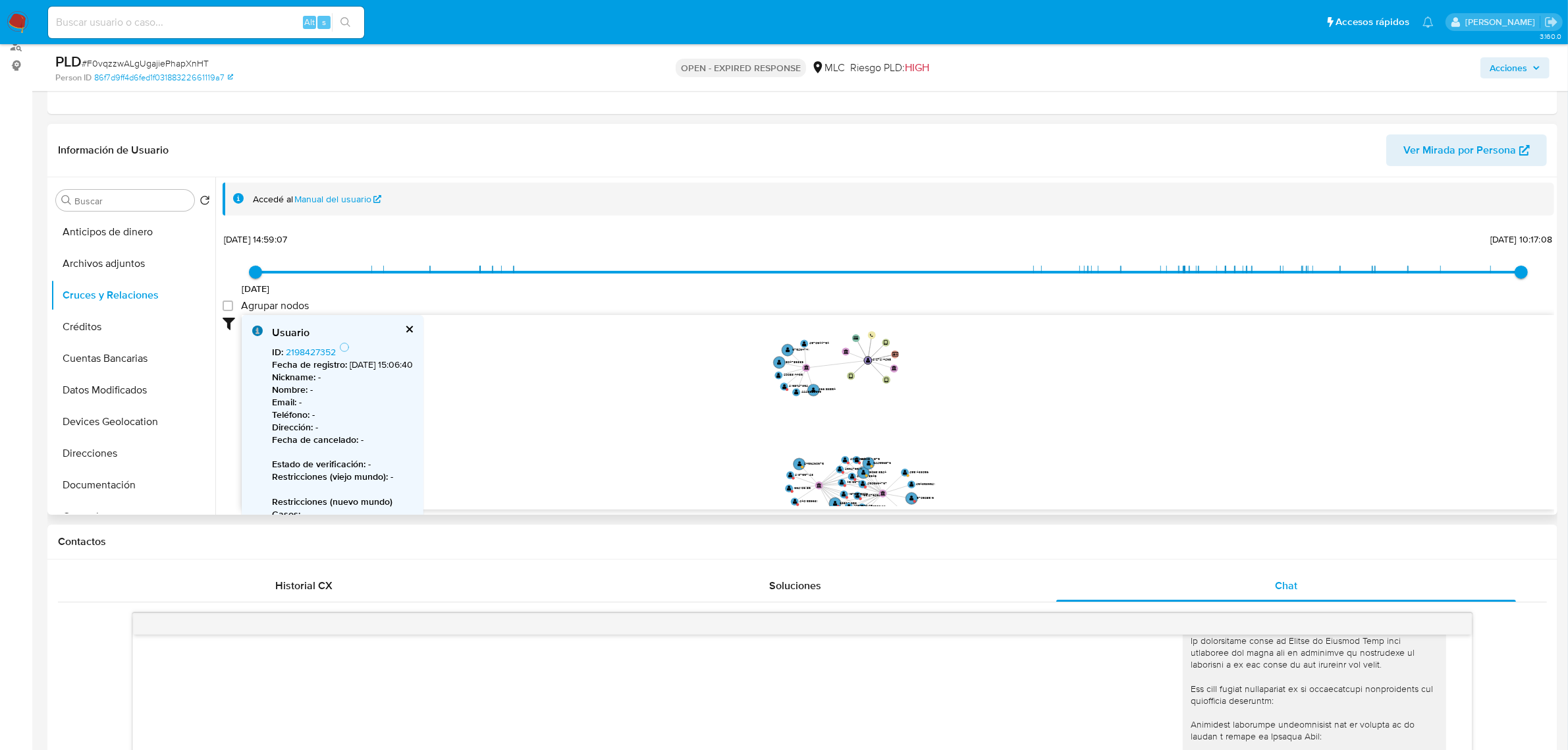
click at [413, 329] on button "cerrar" at bounding box center [409, 329] width 8 height 8
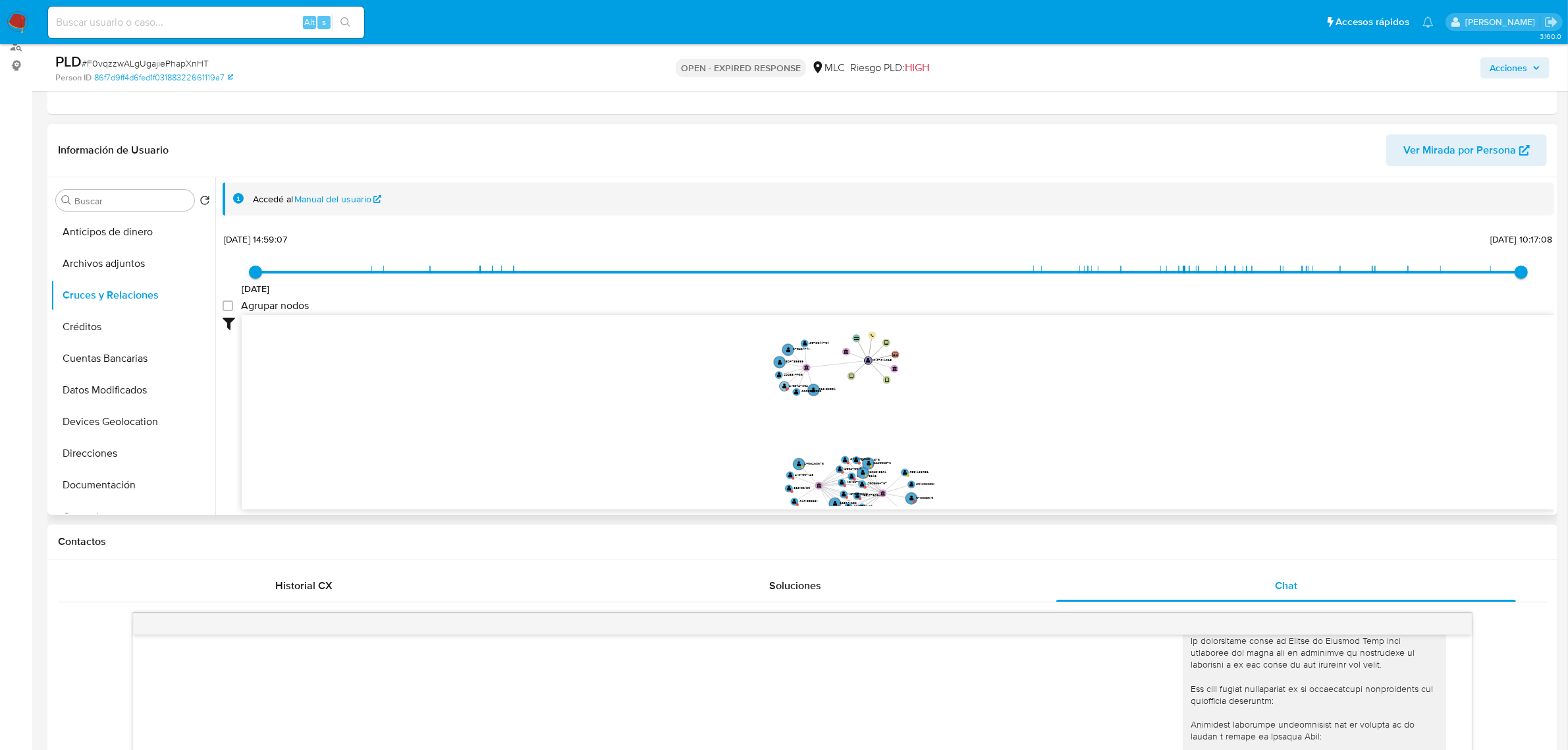
click at [784, 386] on text "" at bounding box center [784, 386] width 4 height 5
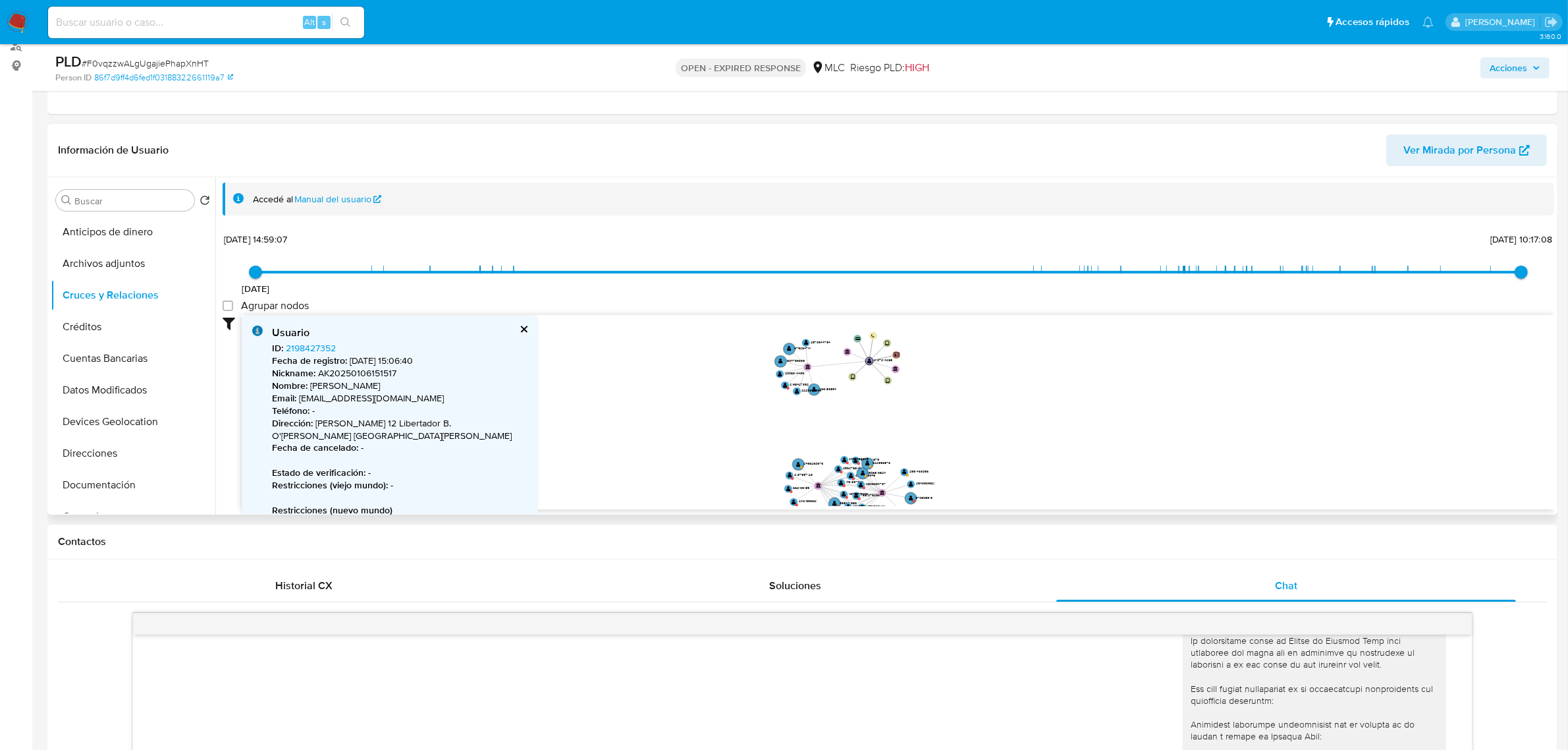
scroll to position [82, 0]
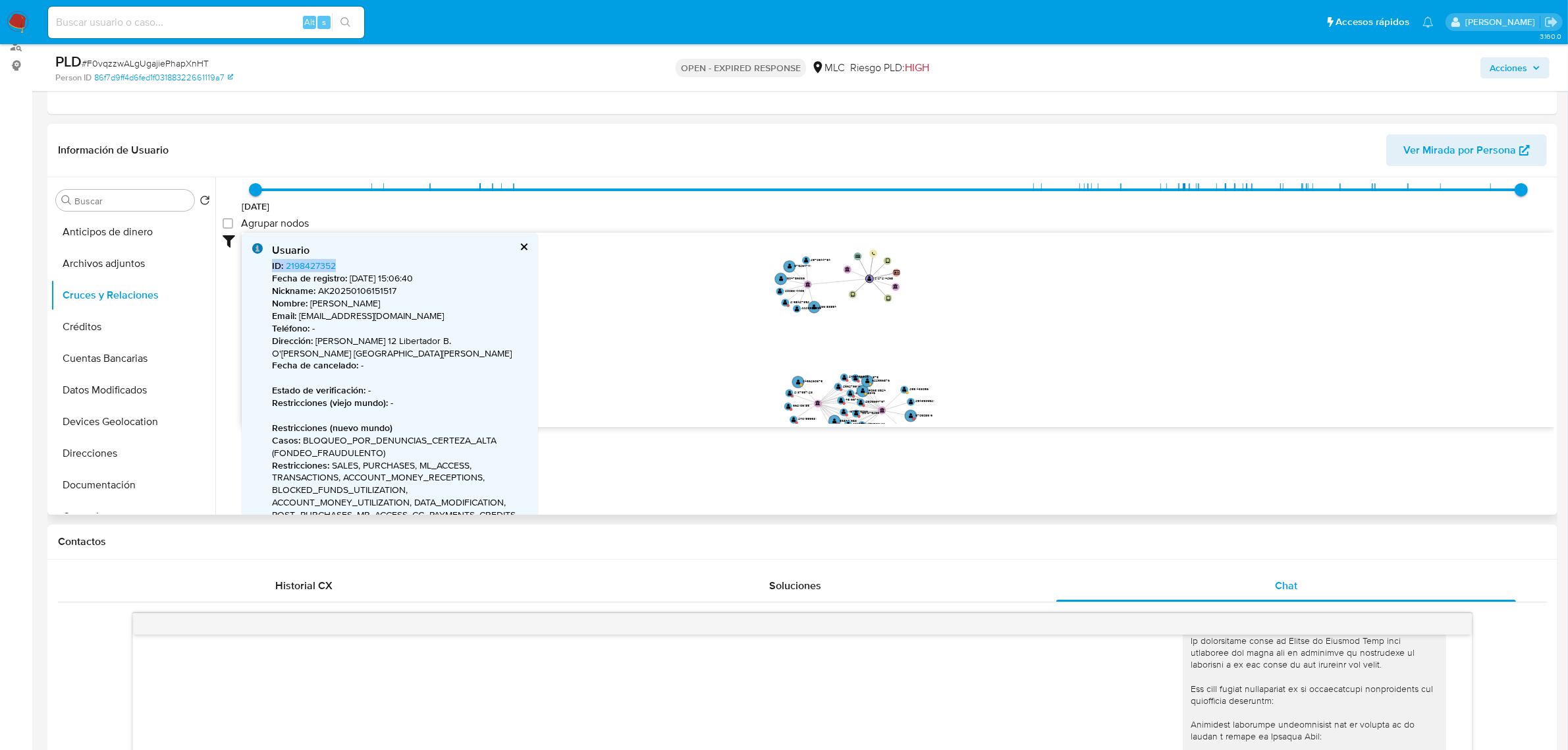
drag, startPoint x: 347, startPoint y: 267, endPoint x: 261, endPoint y: 265, distance: 86.0
click at [261, 265] on div "Usuario ID : 2198427352 Fecha de registro : 6/1/2025, 15:06:40 Nickname : AK202…" at bounding box center [389, 512] width 296 height 559
copy span "ID : 2198427352"
drag, startPoint x: 457, startPoint y: 303, endPoint x: 311, endPoint y: 302, distance: 146.0
click at [311, 302] on p "Nombre : Krishna Alejandra Araya Sepúlveda" at bounding box center [400, 303] width 255 height 13
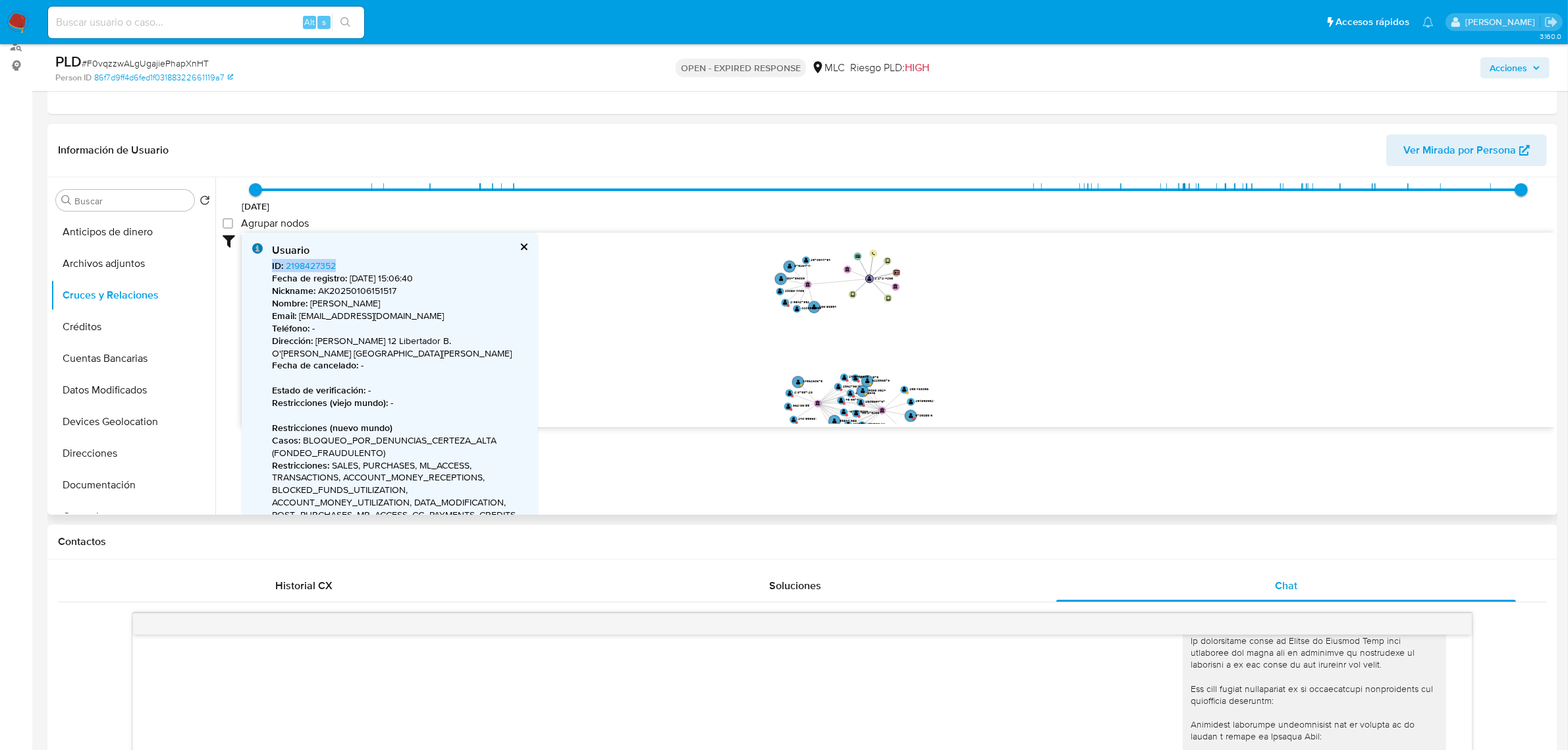
copy p "Krishna Alejandra Araya Sepúlveda"
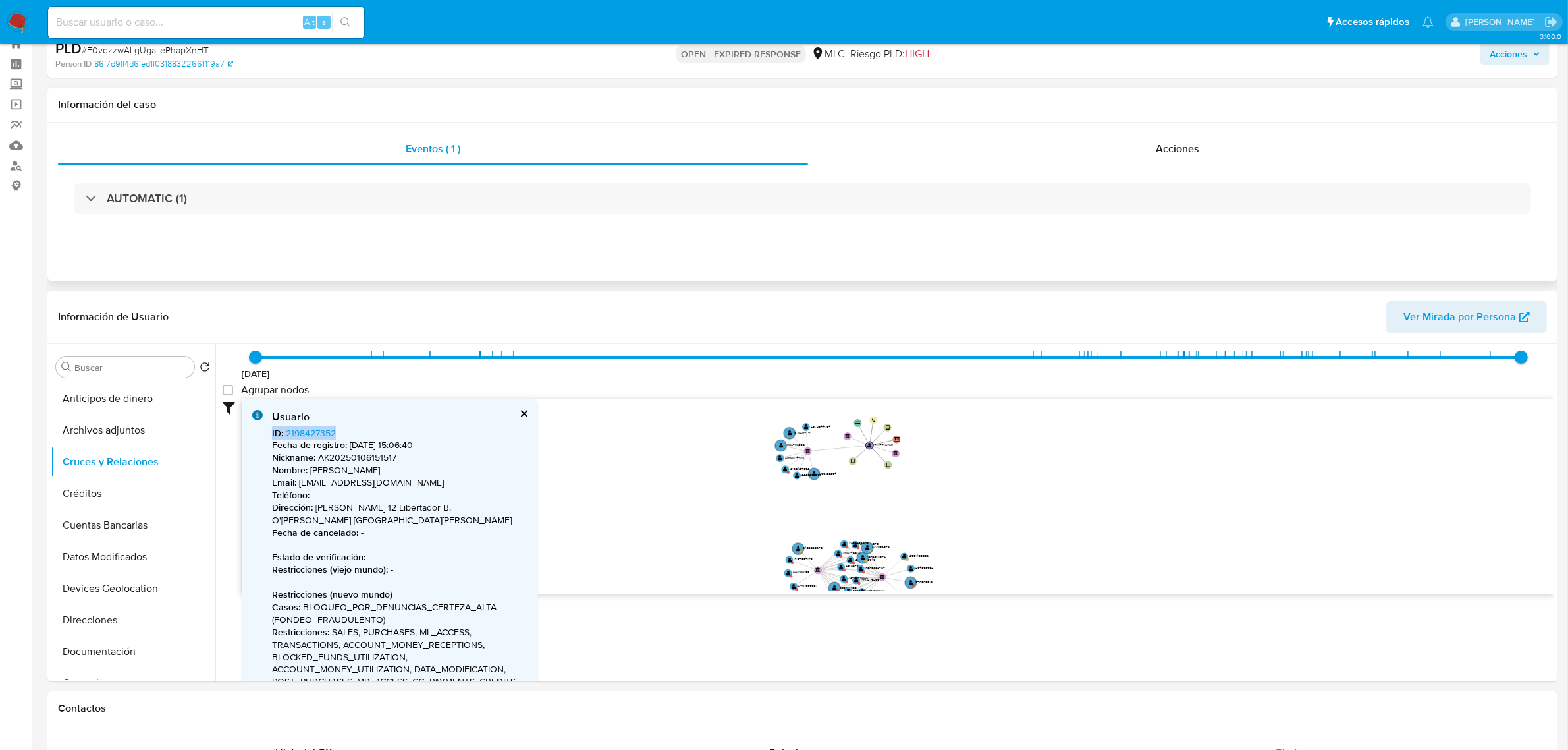
scroll to position [0, 0]
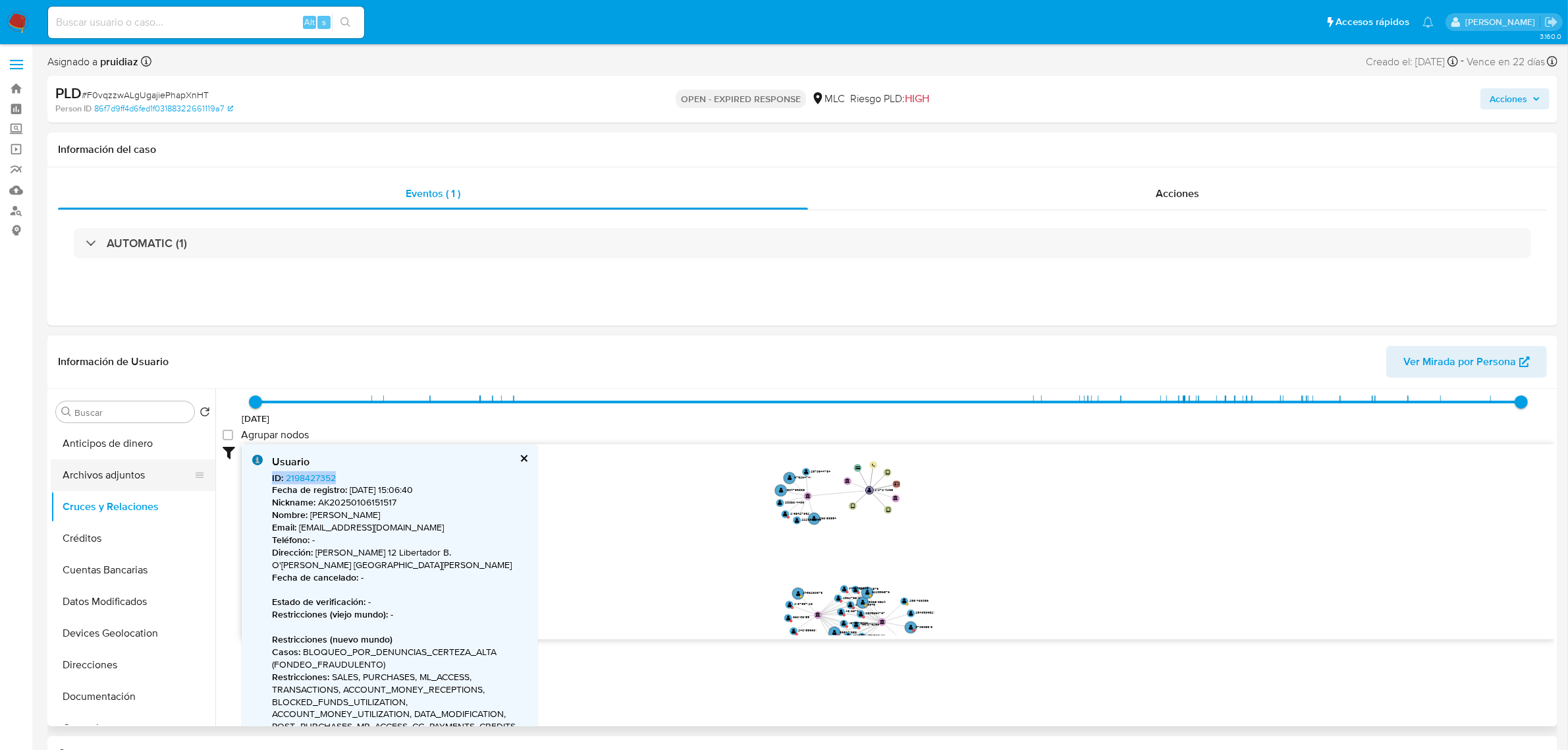
click at [100, 471] on button "Archivos adjuntos" at bounding box center [128, 475] width 154 height 32
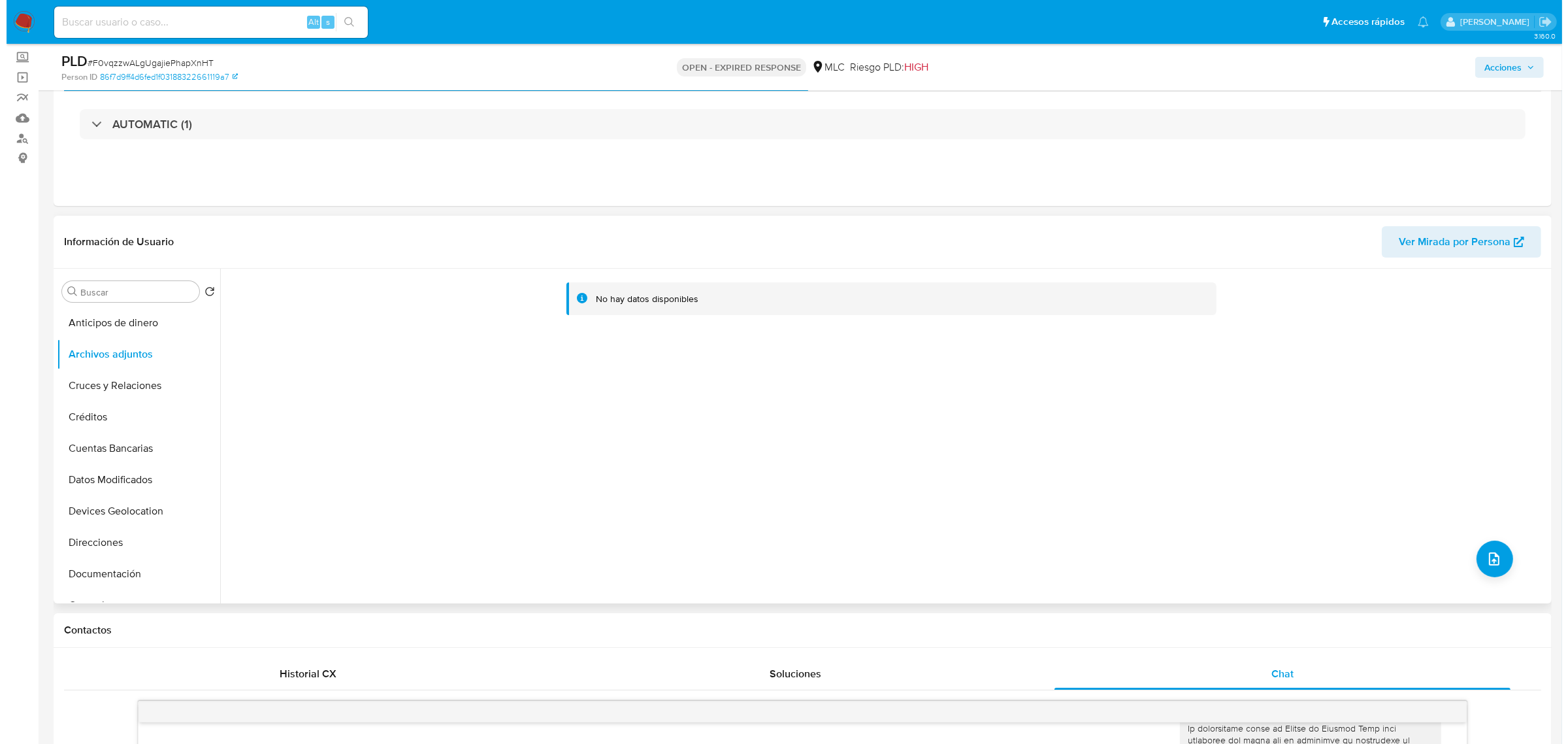
scroll to position [163, 0]
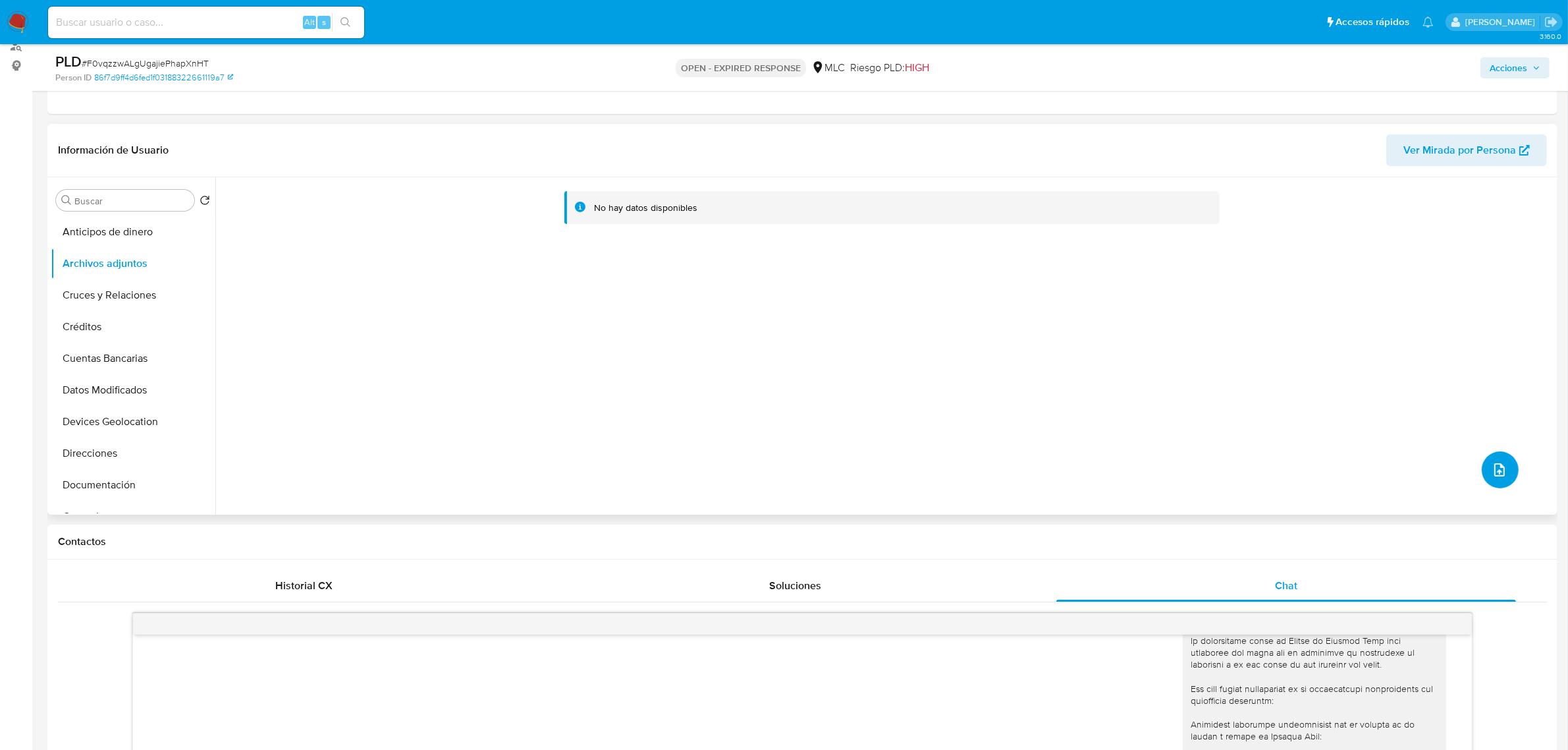
click at [1485, 472] on button "upload-file" at bounding box center [1500, 469] width 37 height 37
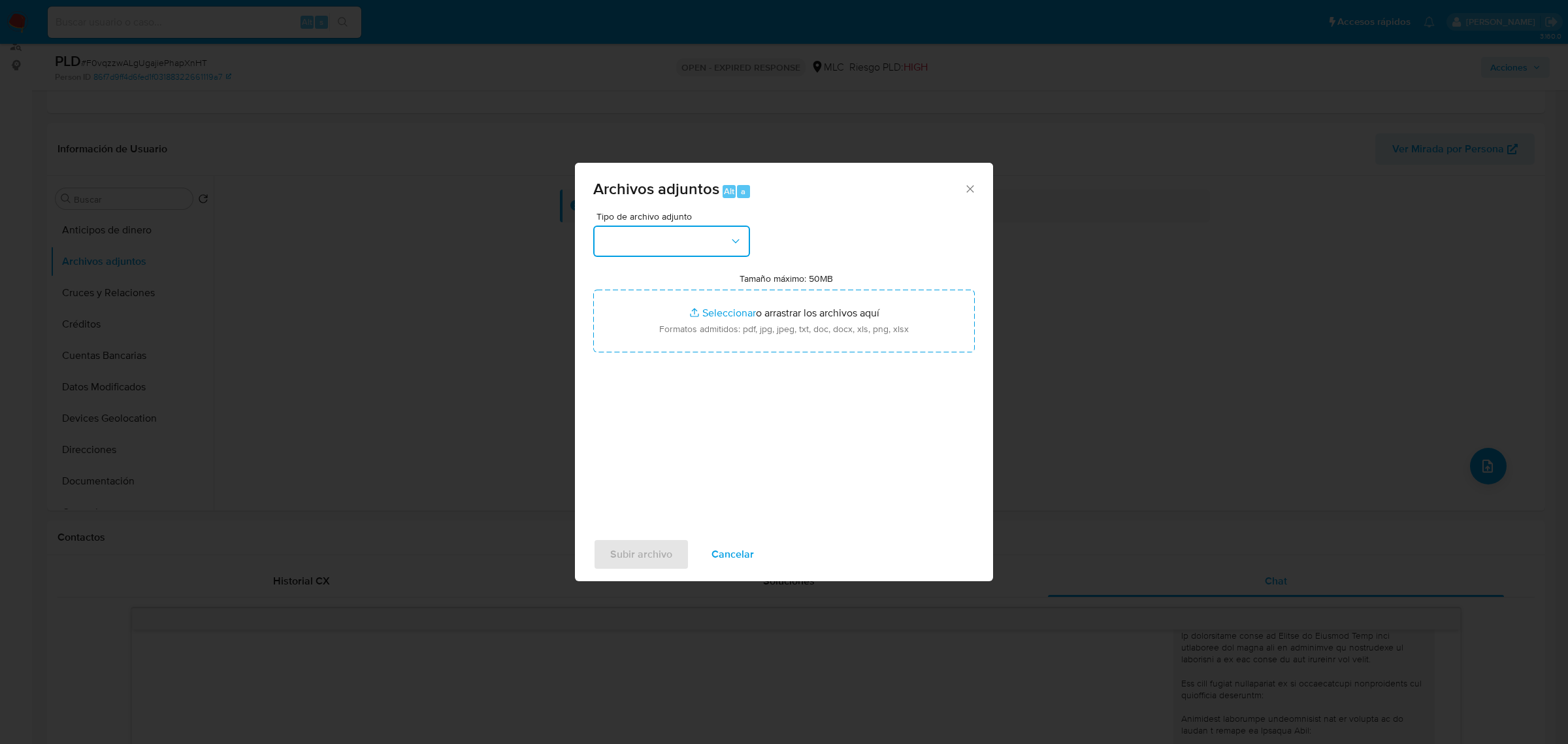
click at [692, 246] on button "button" at bounding box center [671, 242] width 157 height 32
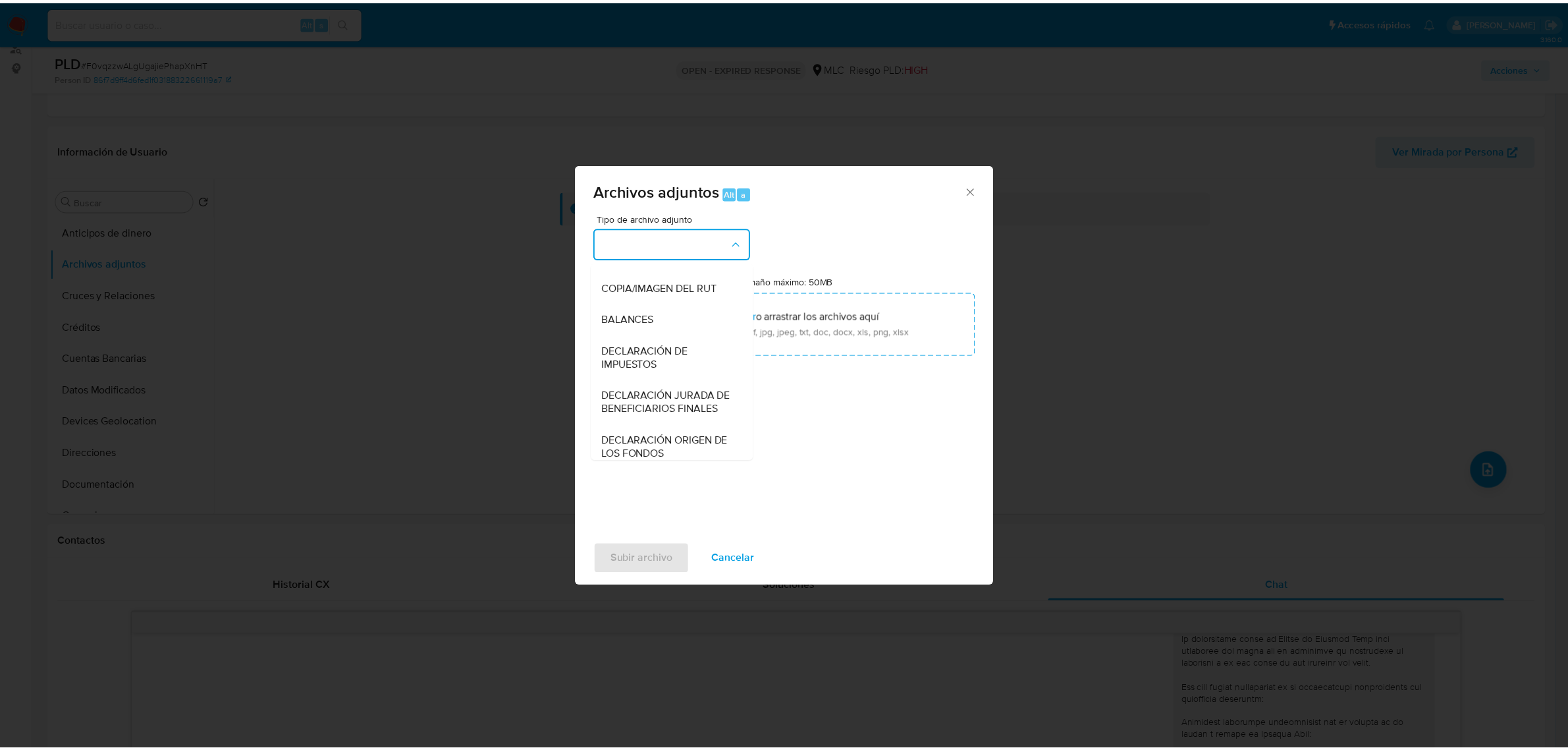
scroll to position [218, 0]
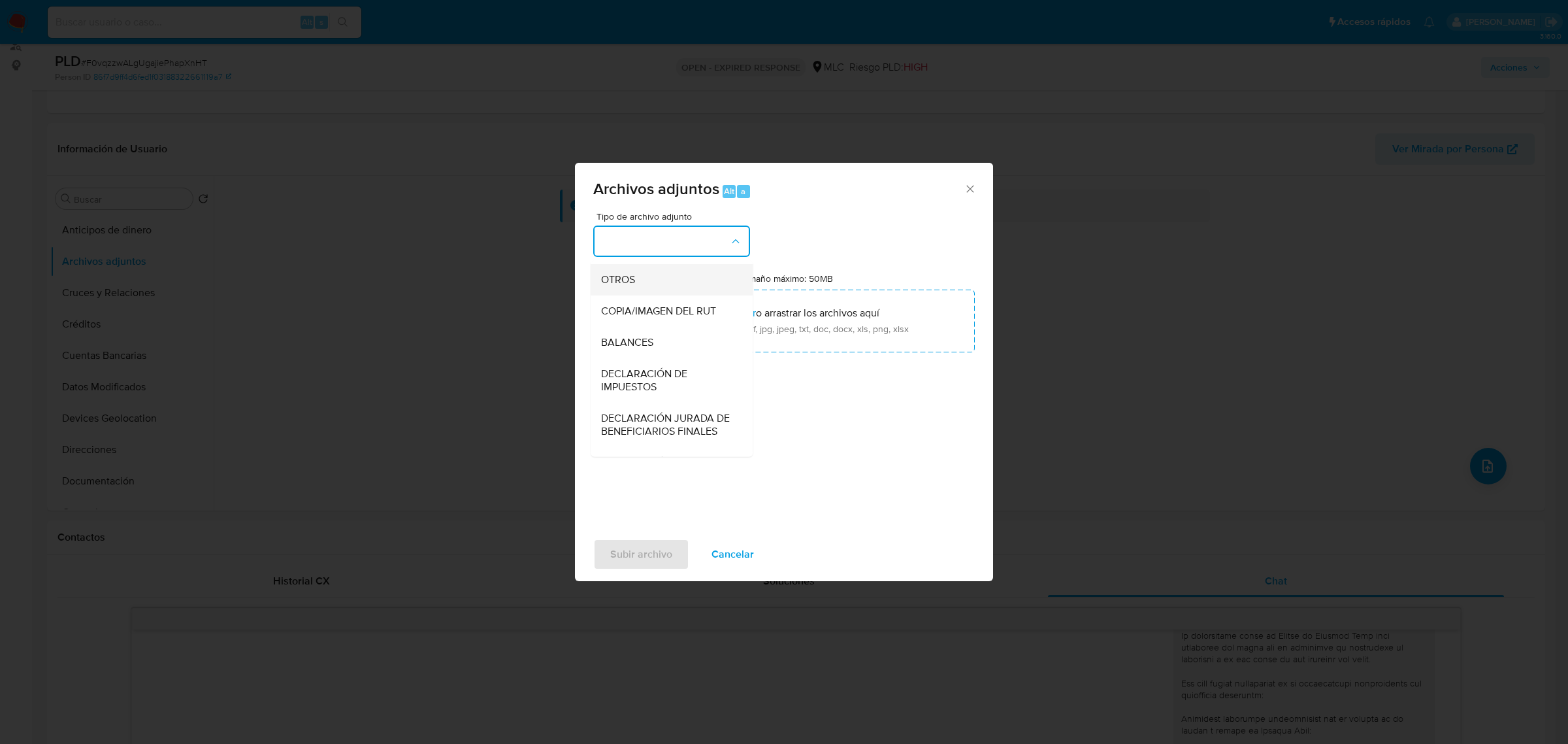
click at [630, 295] on div "OTROS" at bounding box center [668, 279] width 133 height 32
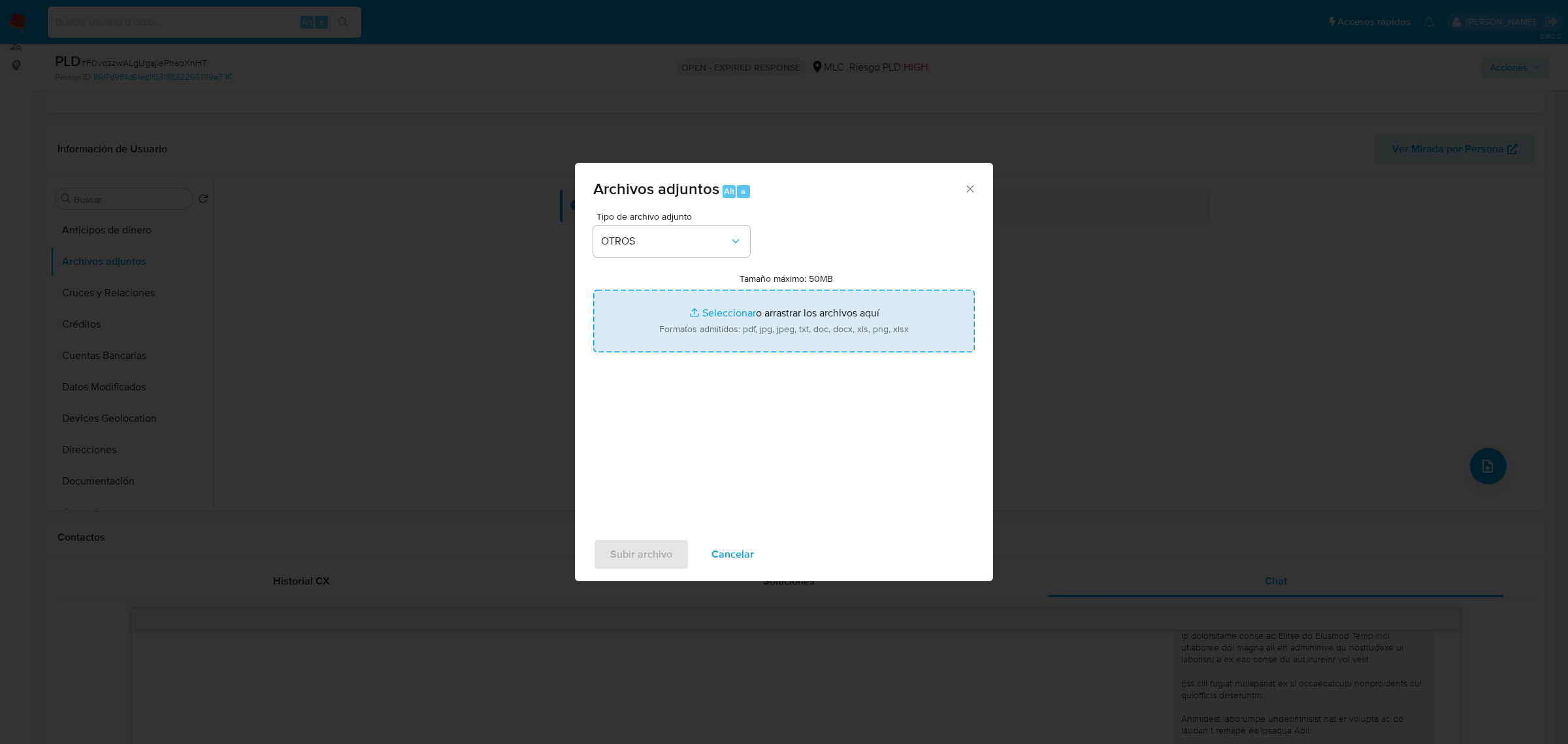
click at [753, 330] on input "Tamaño máximo: 50MB Seleccionar archivos" at bounding box center [784, 320] width 381 height 62
type input "C:\fakepath\2127214268 - 18_09_2025.xlsx"
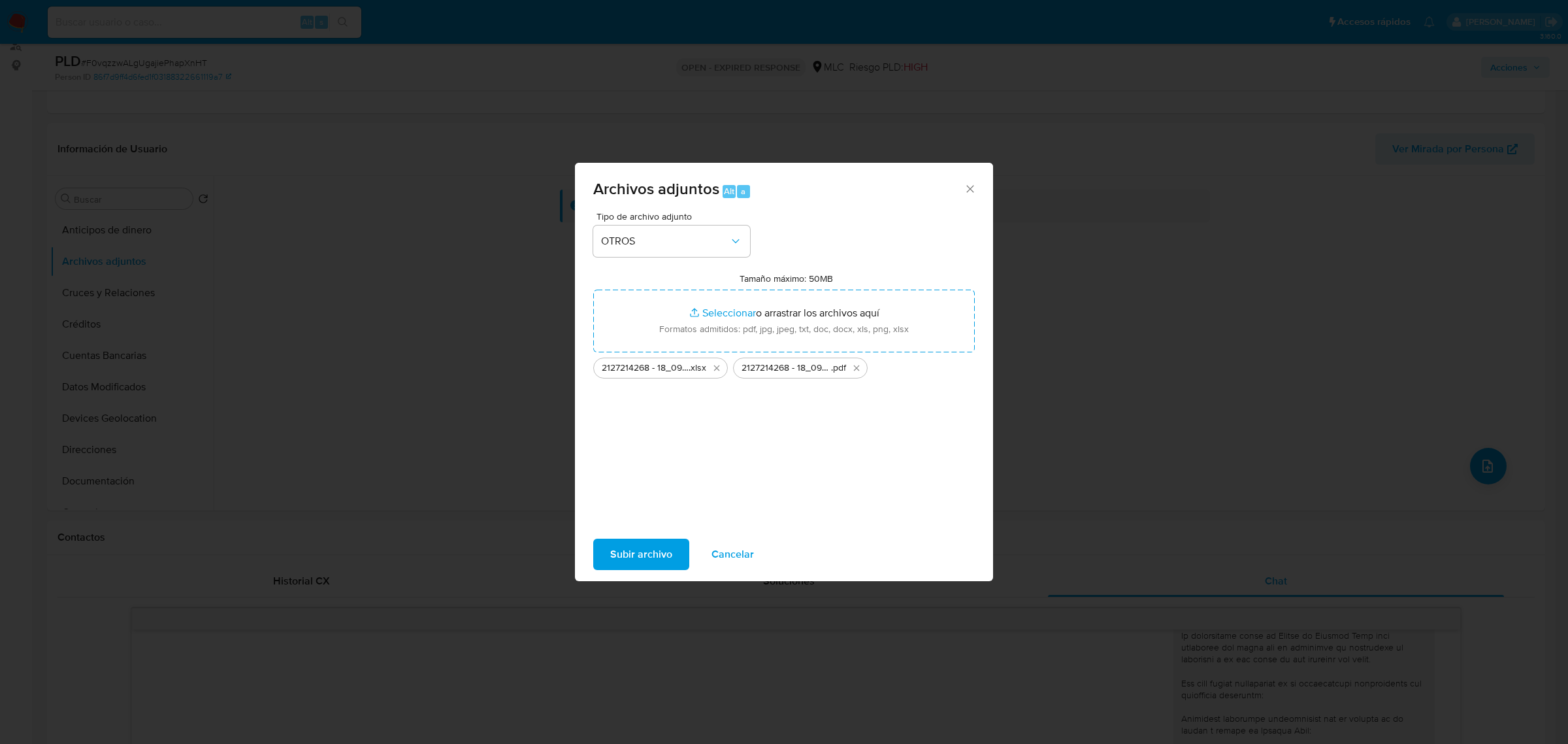
click at [644, 564] on span "Subir archivo" at bounding box center [641, 554] width 62 height 29
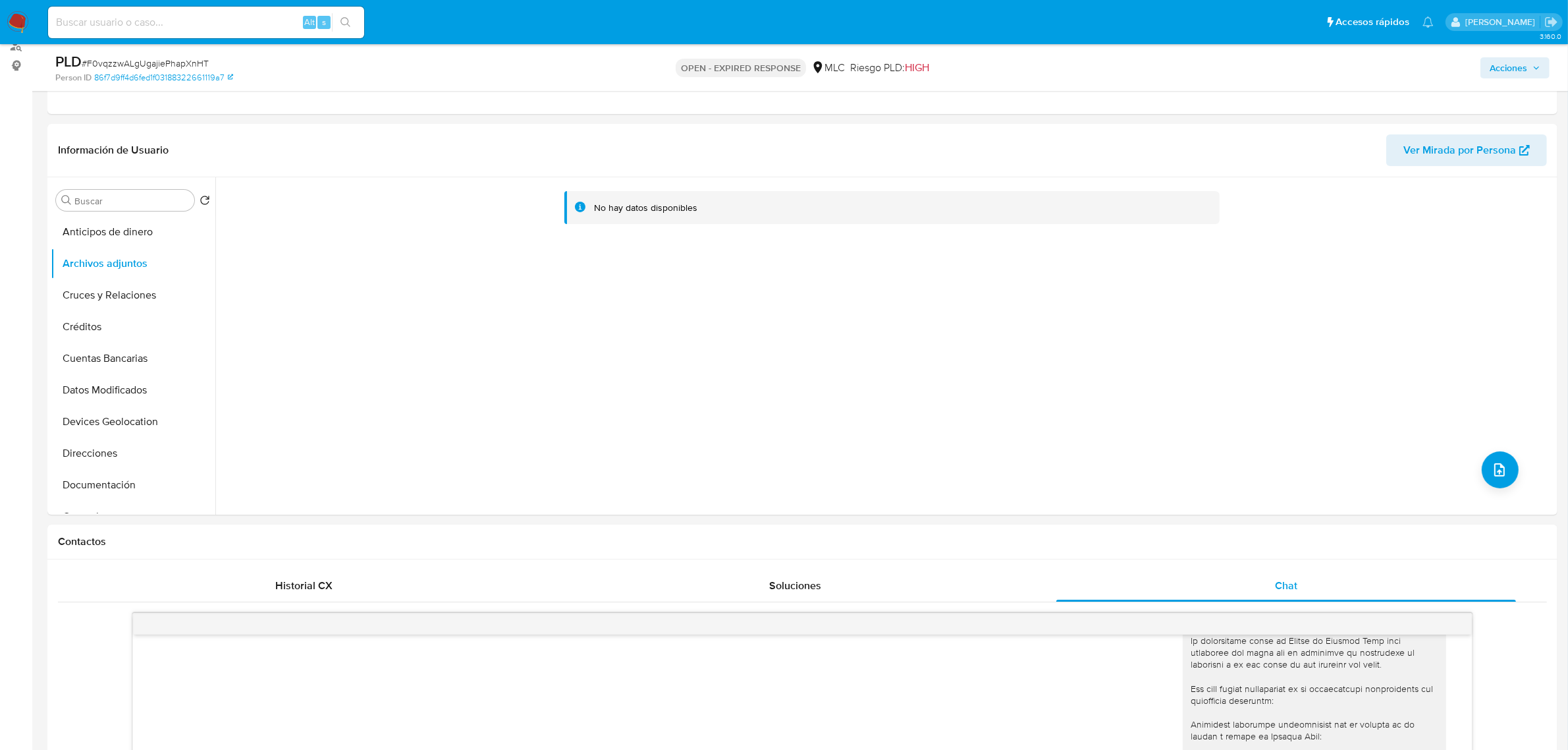
click at [152, 66] on span "# F0vqzzwALgUgajiePhapXnHT" at bounding box center [144, 63] width 127 height 13
copy span "F0vqzzwALgUgajiePhapXnHT"
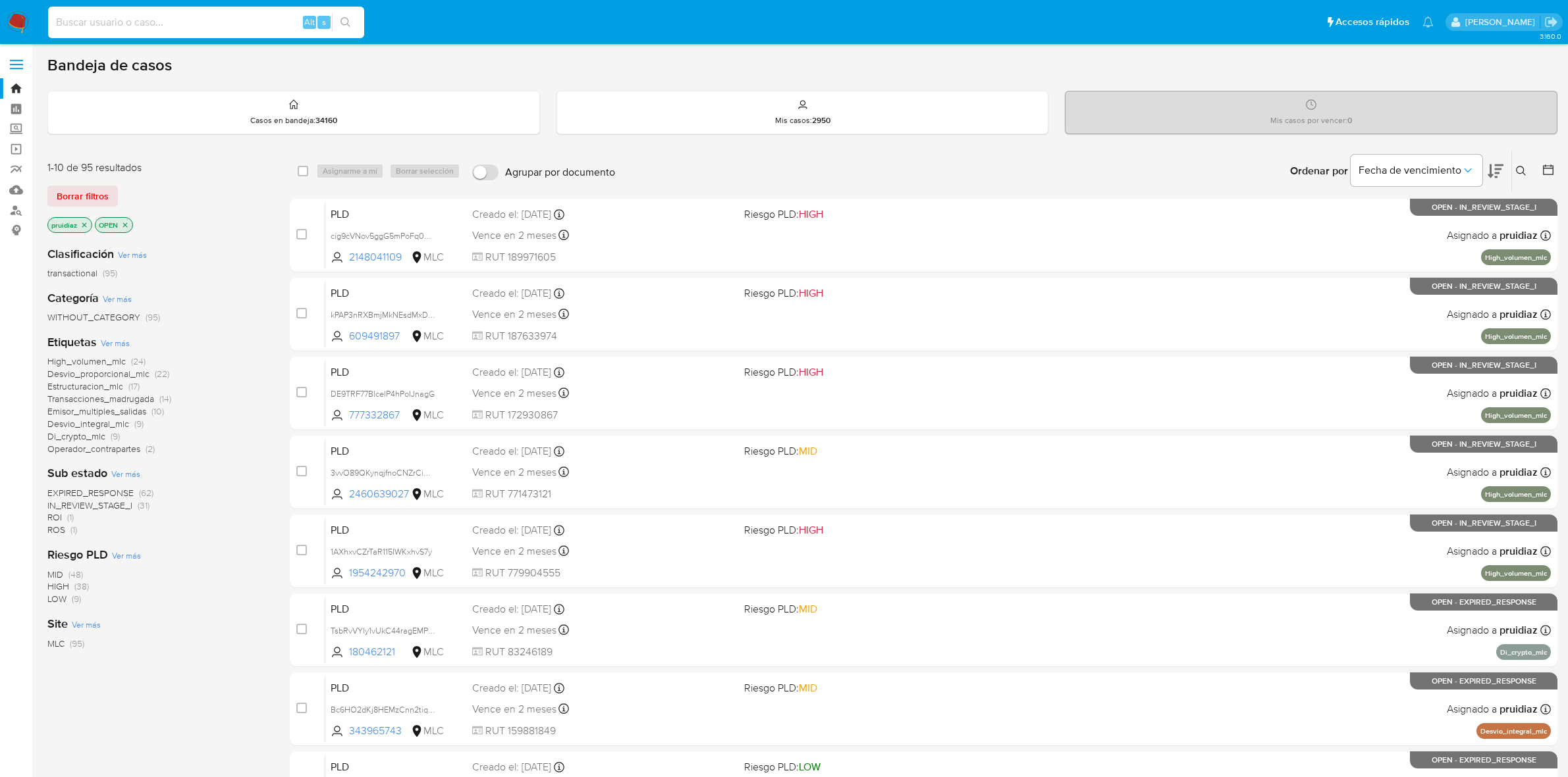
click at [102, 29] on input at bounding box center [206, 22] width 316 height 17
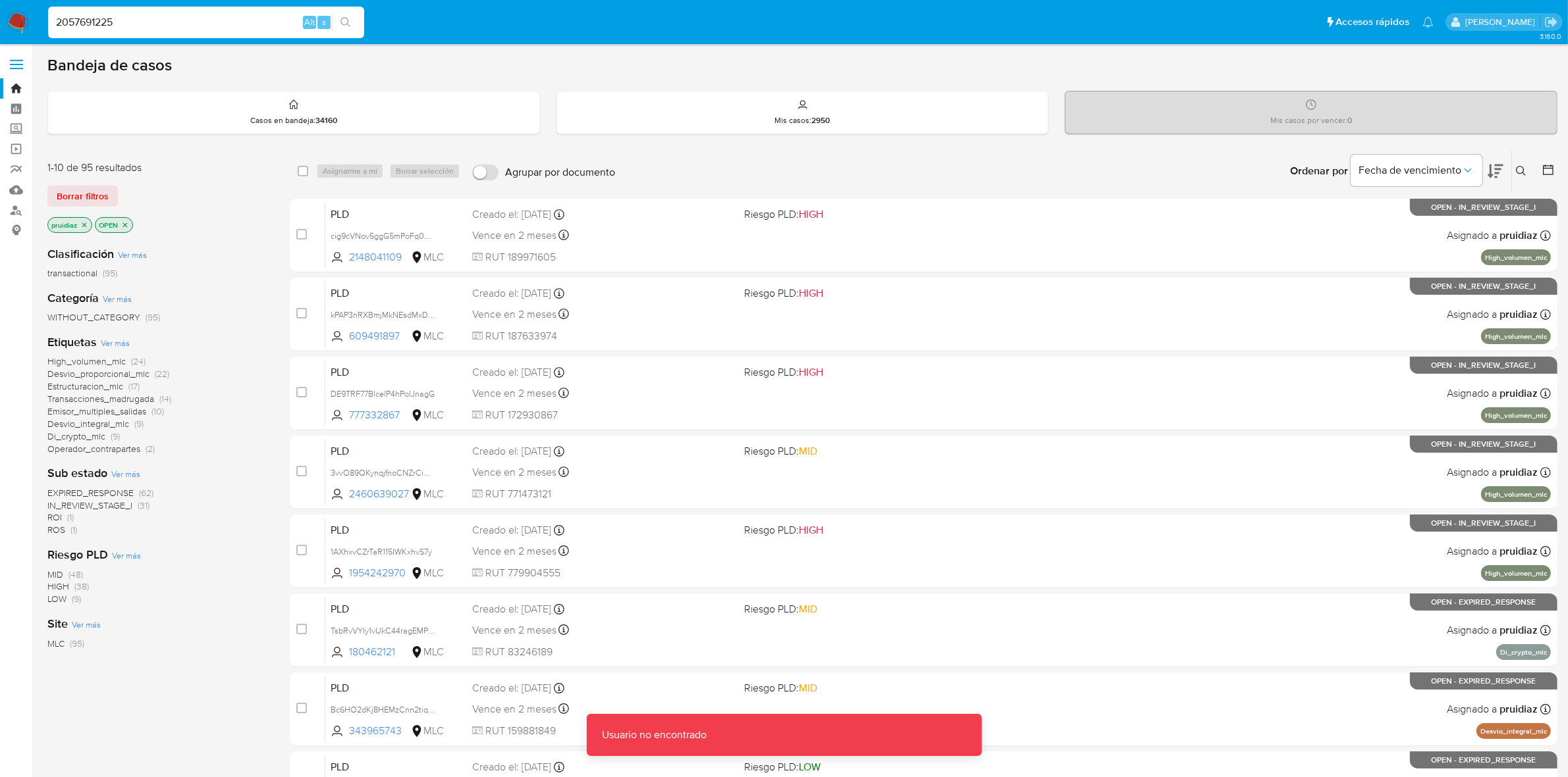
click at [122, 23] on input "2057691225" at bounding box center [206, 22] width 316 height 17
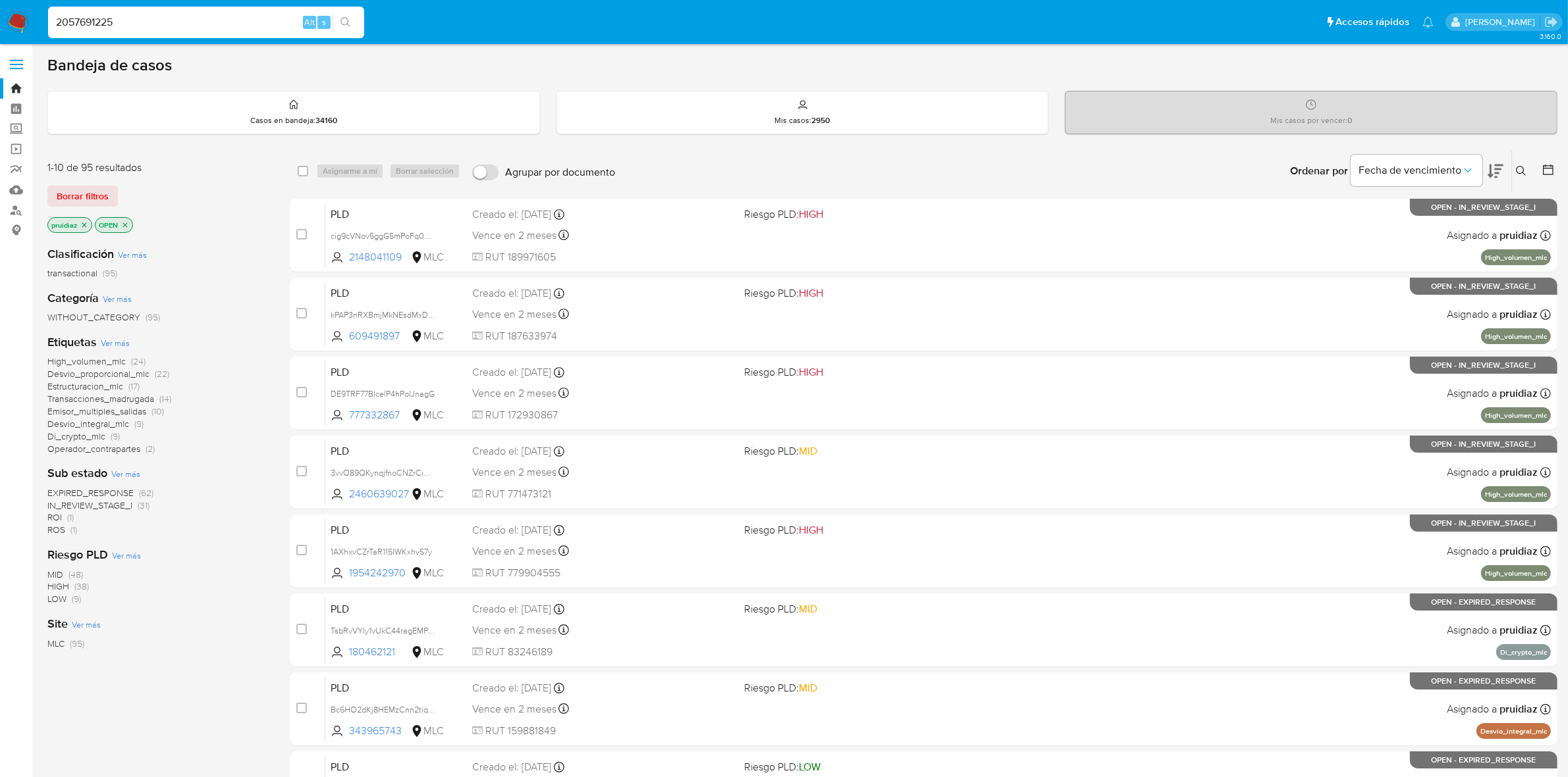
type input "2057691225"
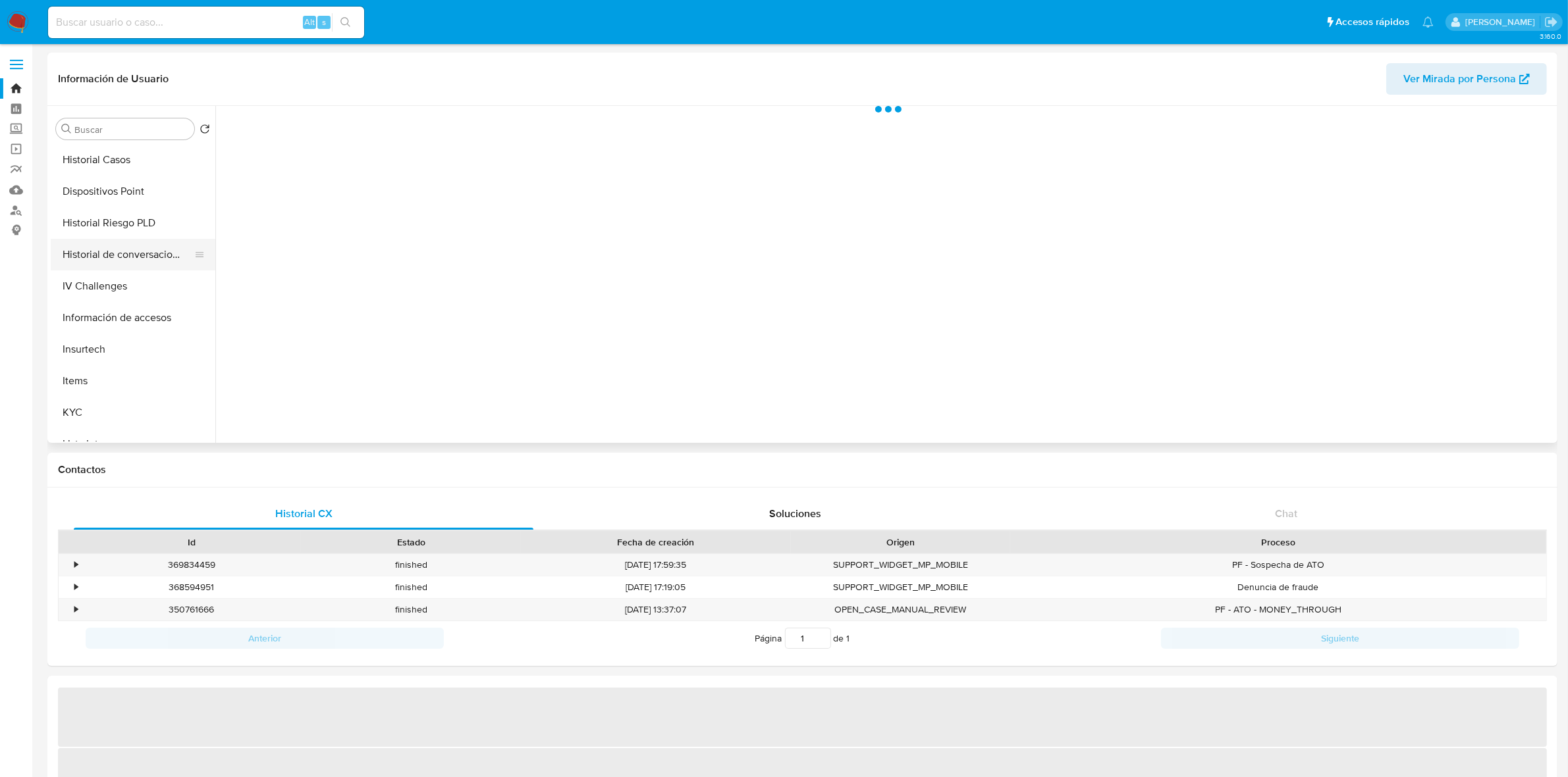
scroll to position [329, 0]
select select "10"
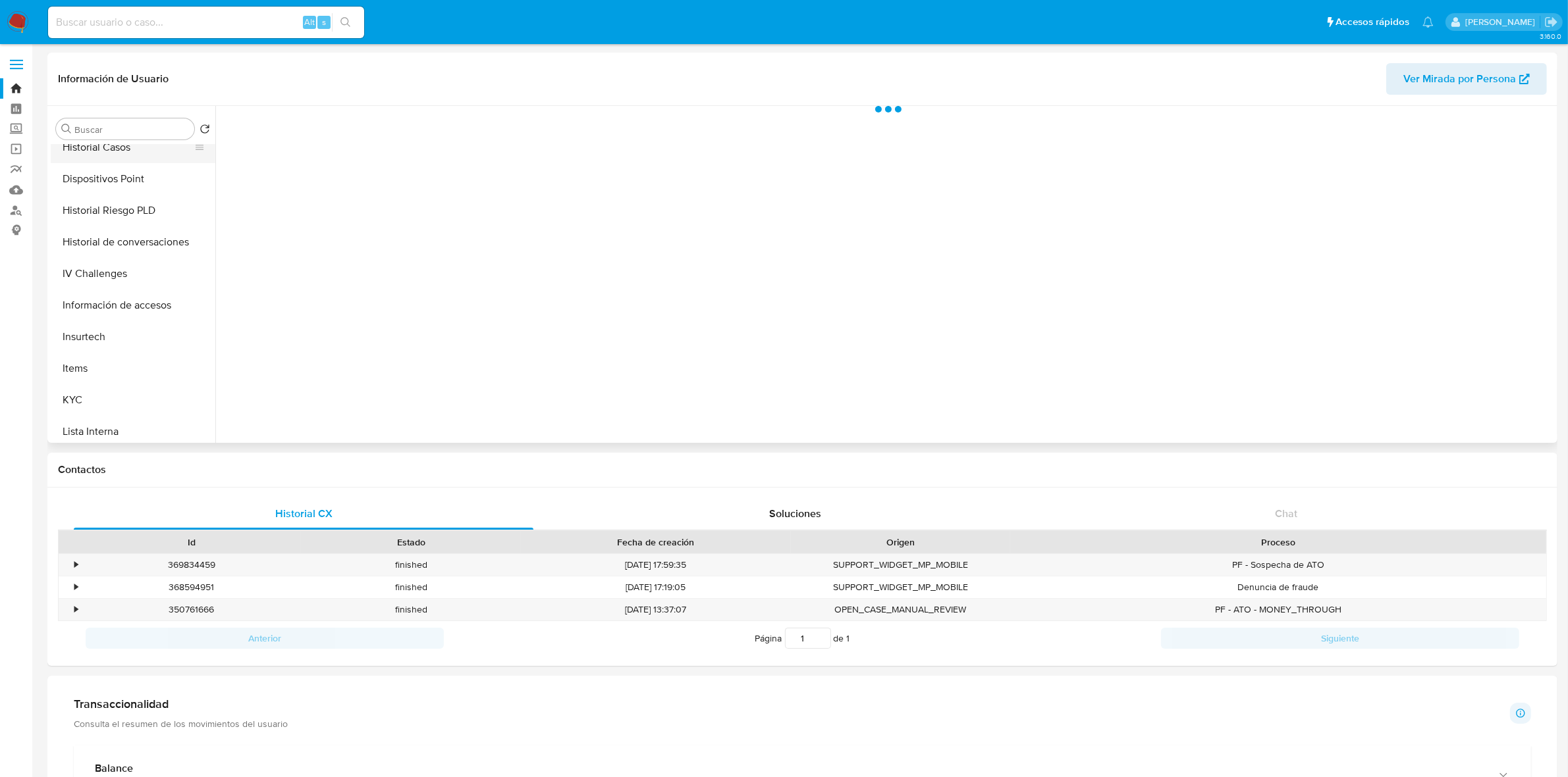
click at [135, 151] on button "Historial Casos" at bounding box center [128, 148] width 154 height 32
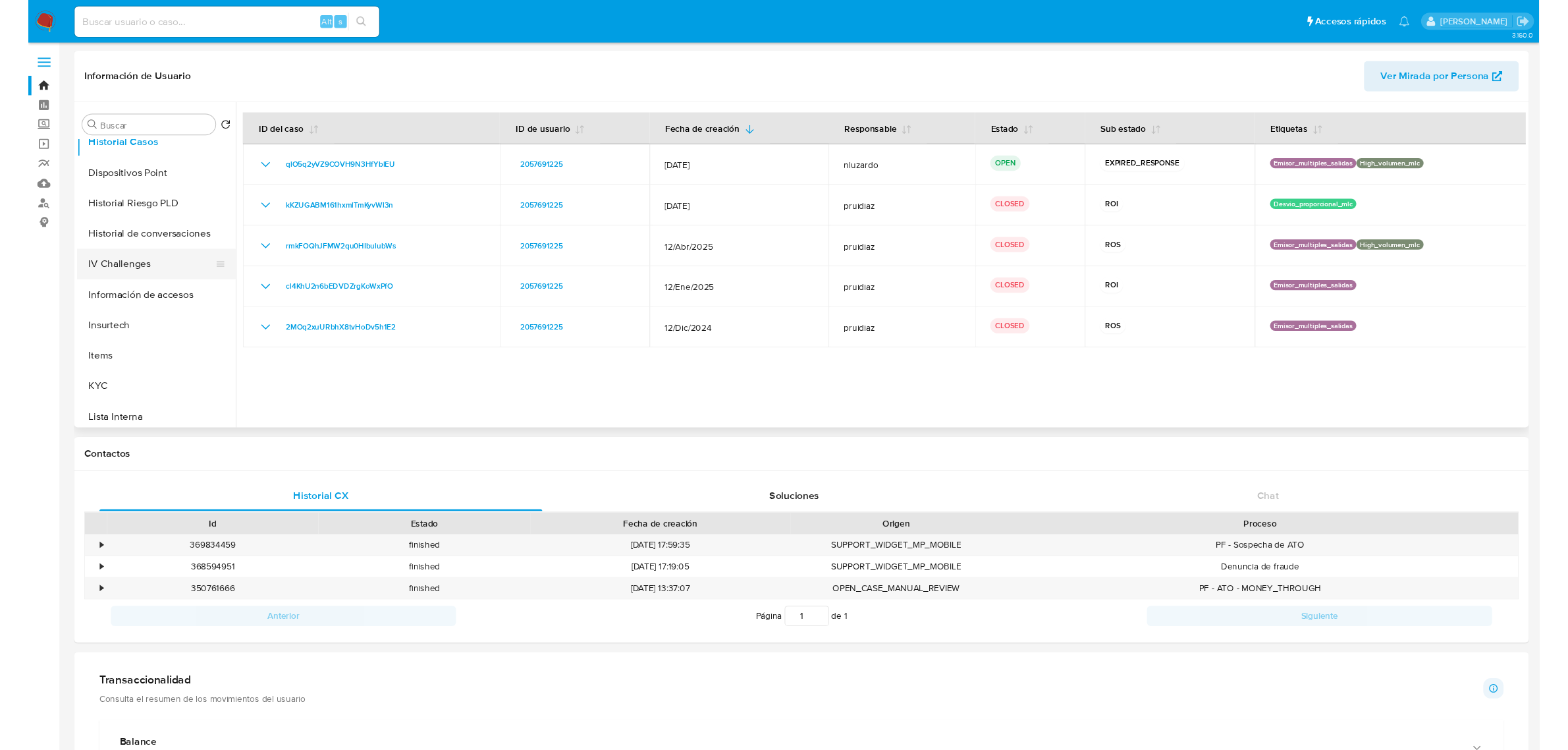
scroll to position [247, 0]
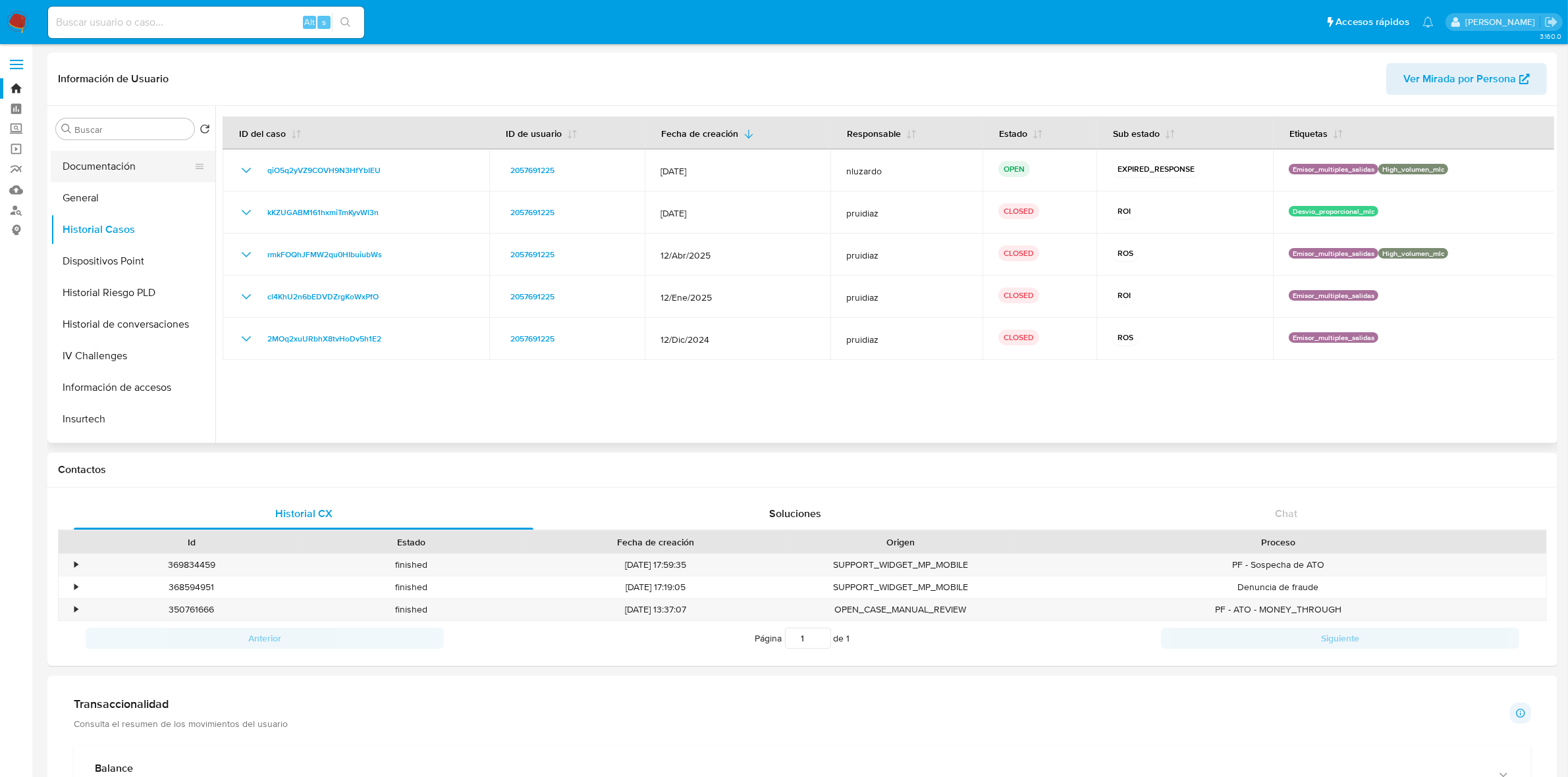
click at [108, 165] on button "Documentación" at bounding box center [128, 167] width 154 height 32
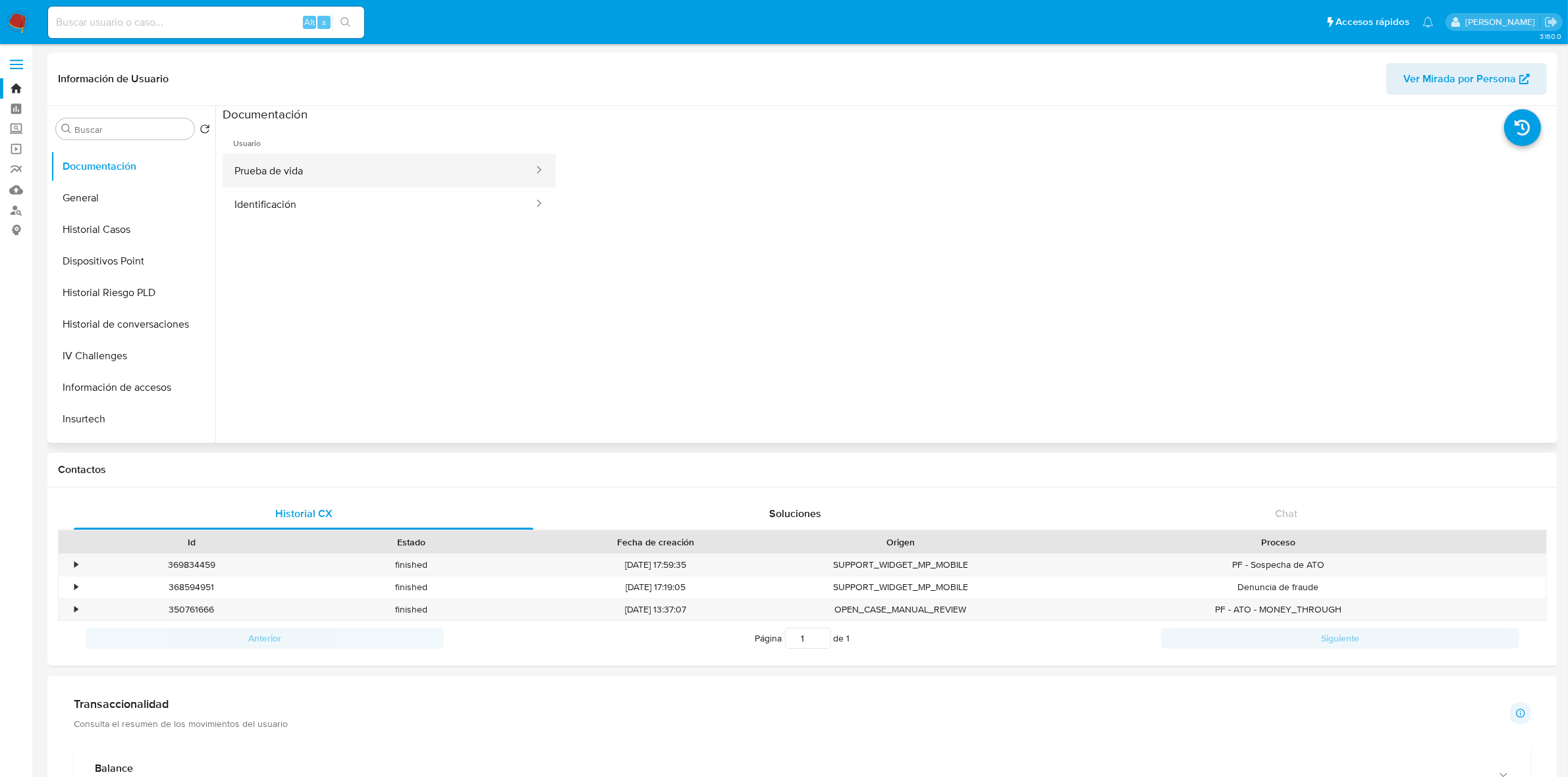
click at [306, 164] on button "Prueba de vida" at bounding box center [379, 171] width 312 height 34
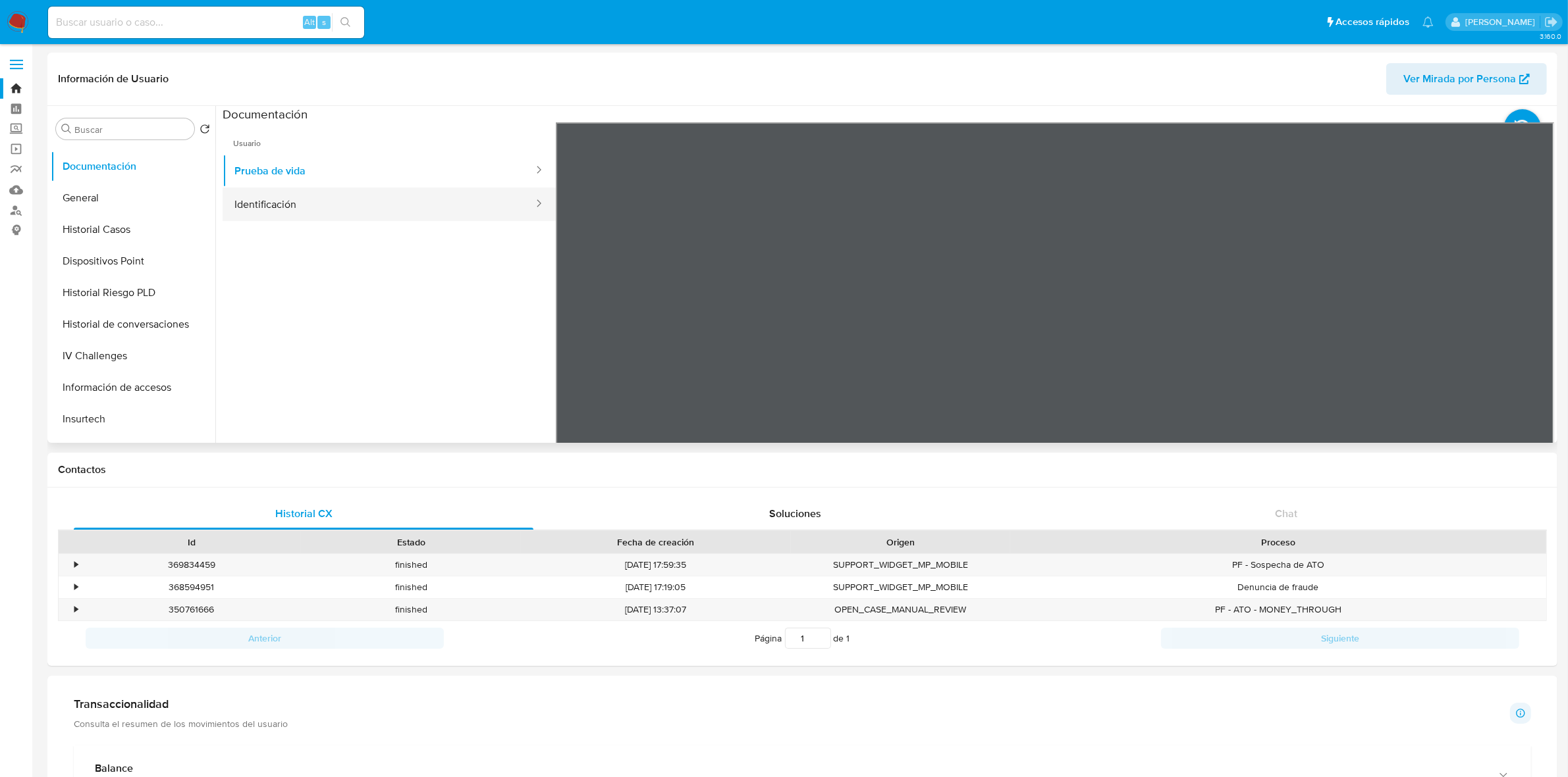
click at [400, 206] on button "Identificación" at bounding box center [379, 205] width 312 height 34
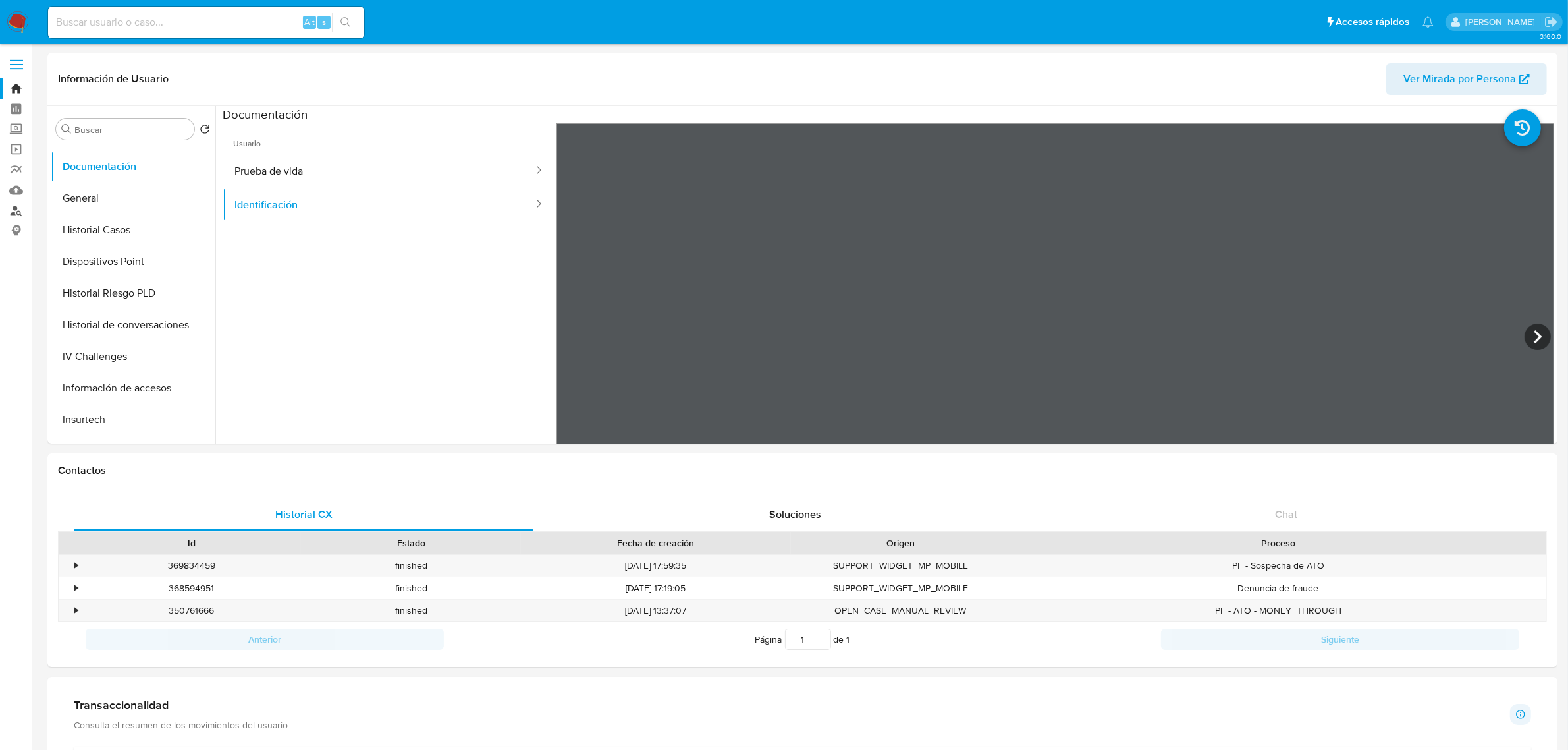
click at [14, 218] on link "Buscador de personas" at bounding box center [78, 210] width 157 height 20
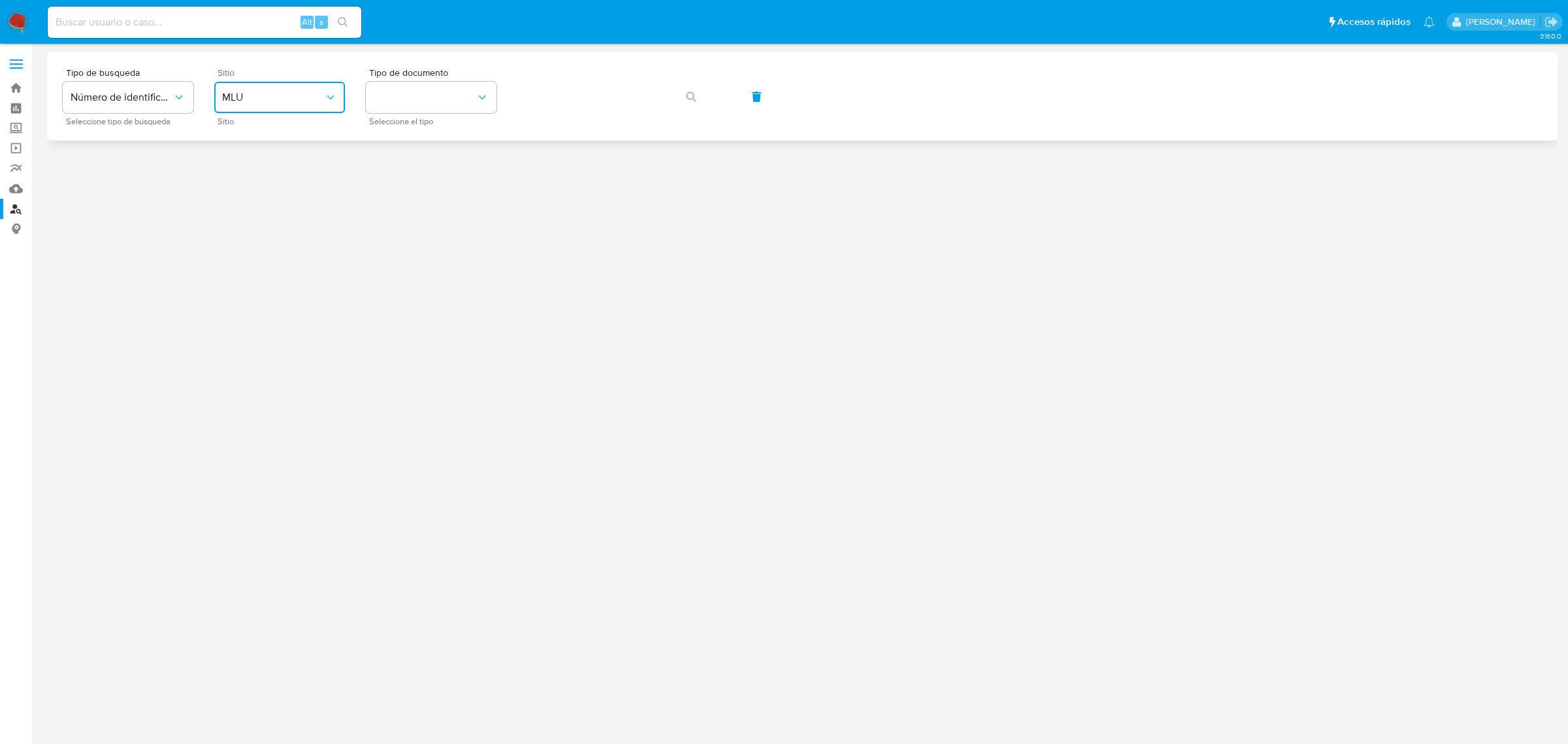
click at [240, 91] on span "MLU" at bounding box center [273, 97] width 102 height 13
click at [229, 320] on span "MLC" at bounding box center [232, 321] width 20 height 13
click at [409, 97] on button "identificationType" at bounding box center [431, 97] width 131 height 32
click at [407, 135] on div "RUT RUT" at bounding box center [427, 138] width 107 height 44
click at [677, 99] on button "button" at bounding box center [690, 97] width 44 height 32
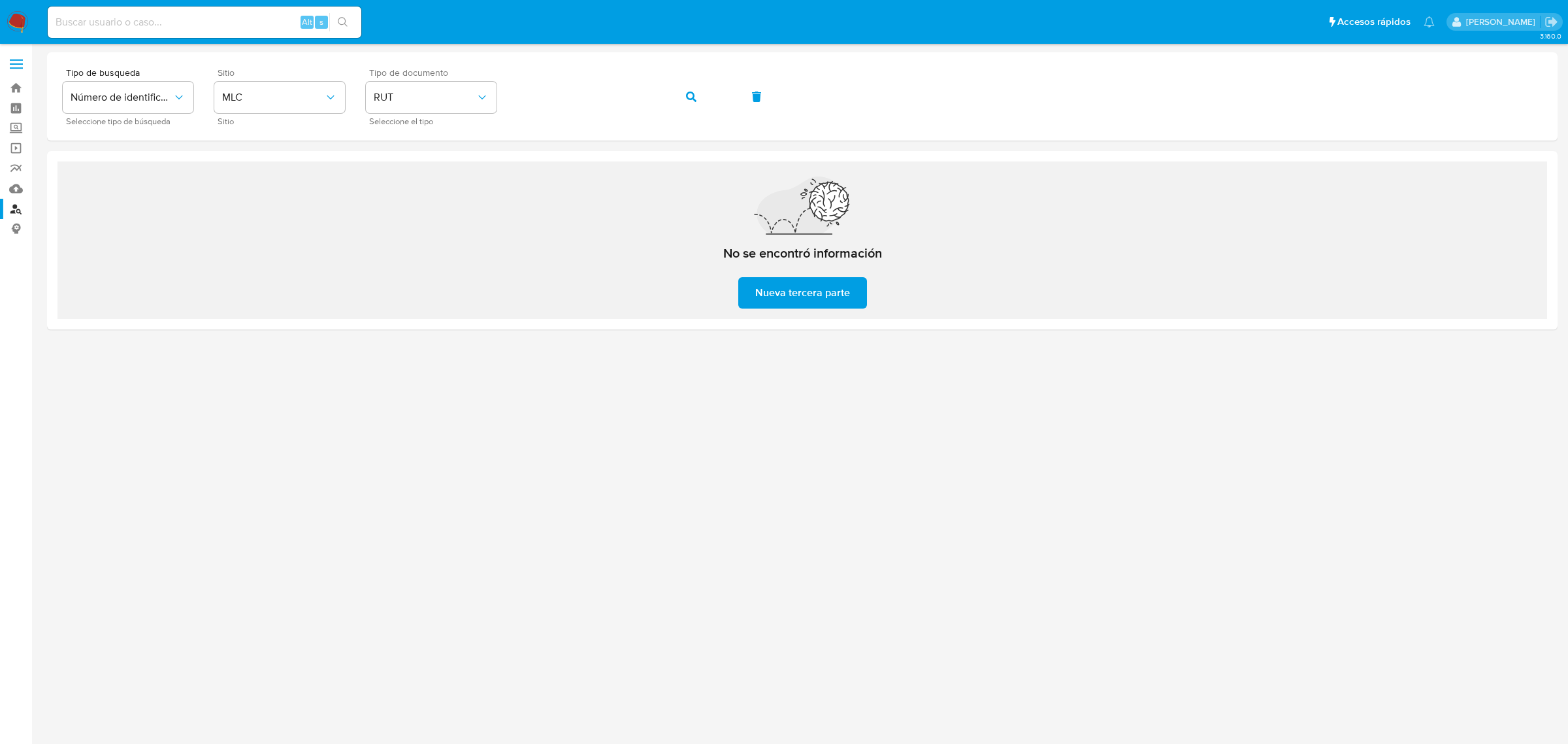
click at [21, 22] on img at bounding box center [17, 22] width 22 height 22
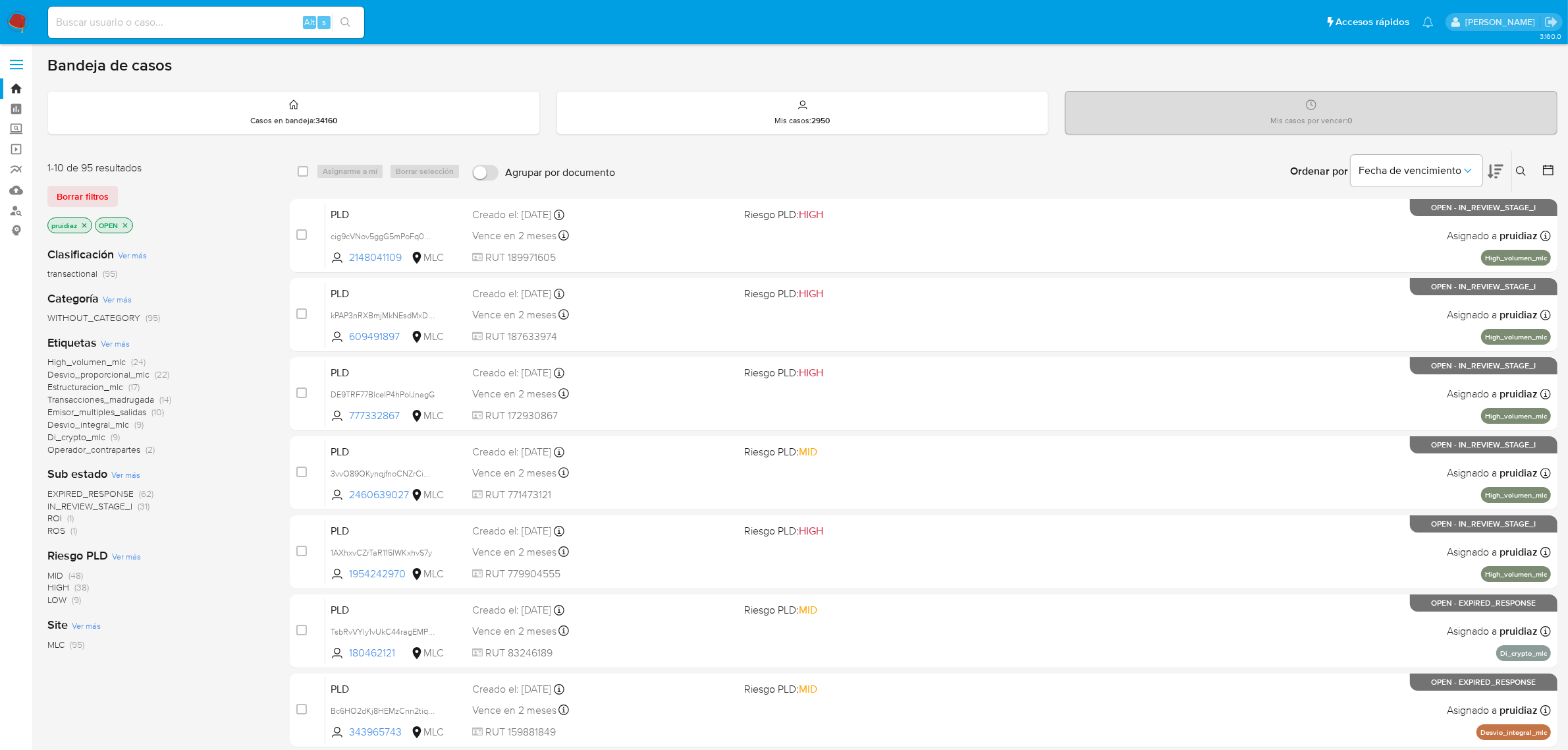
click at [1497, 166] on icon at bounding box center [1495, 171] width 16 height 16
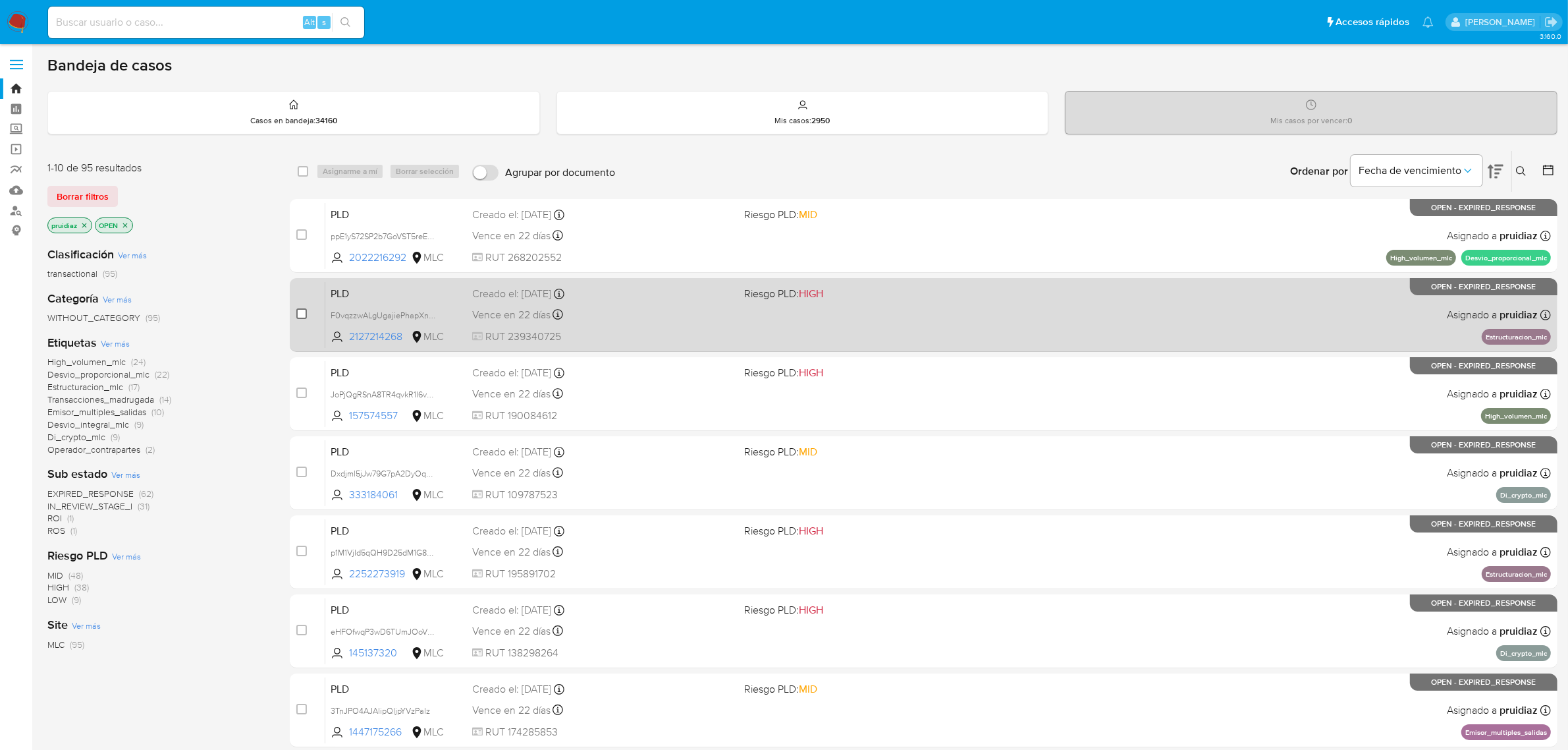
click at [301, 310] on input "checkbox" at bounding box center [301, 313] width 11 height 11
checkbox input "true"
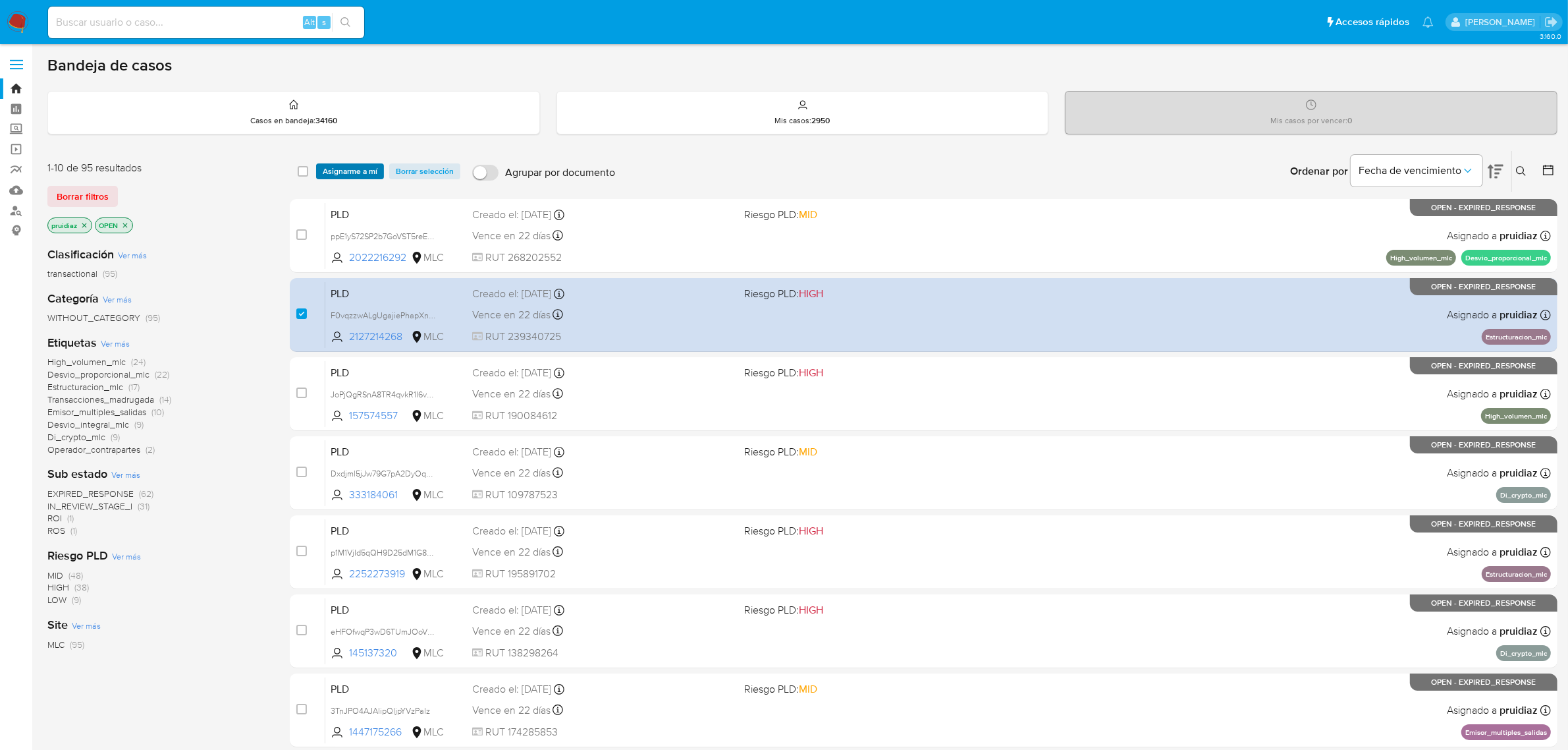
click at [363, 175] on span "Asignarme a mí" at bounding box center [349, 171] width 55 height 13
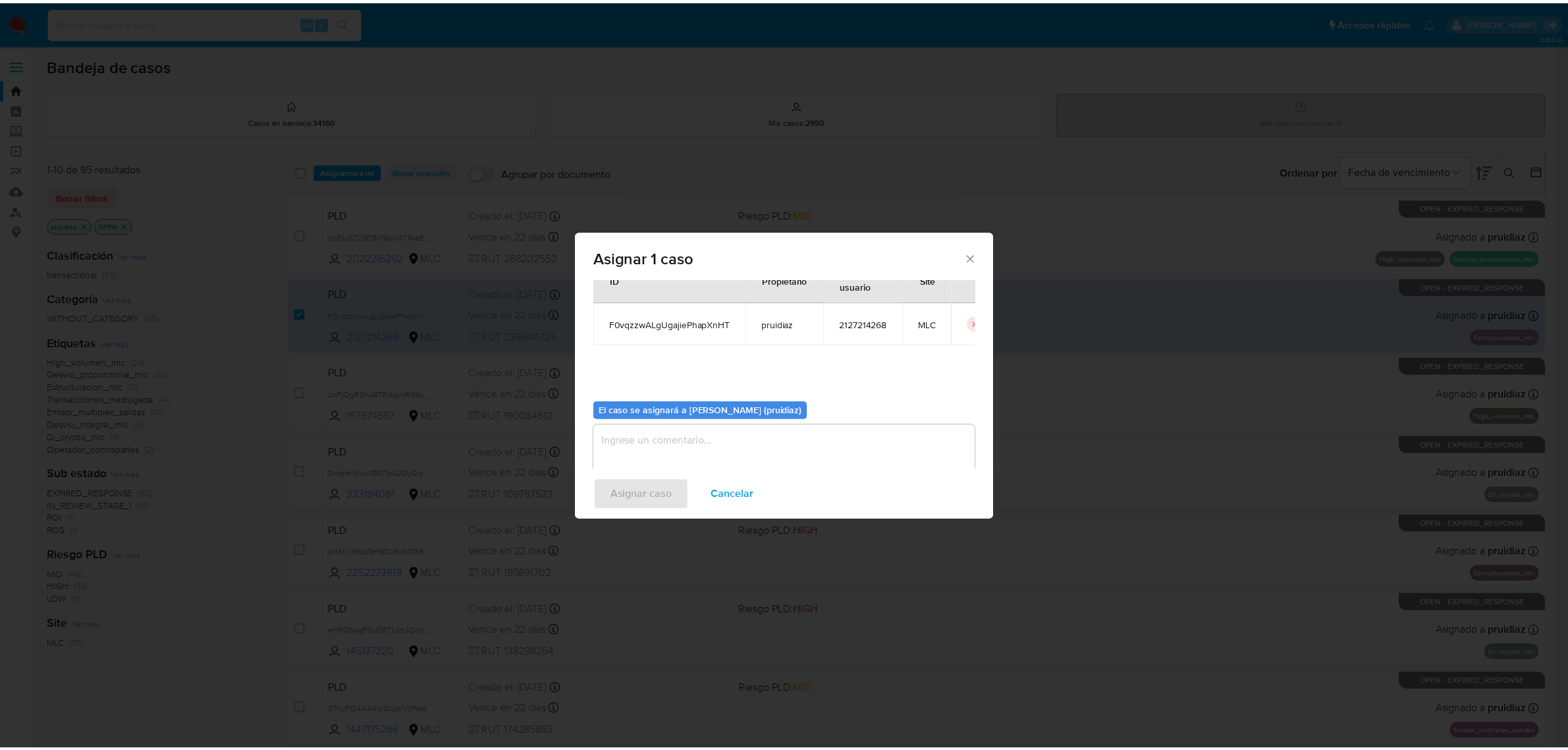
scroll to position [67, 0]
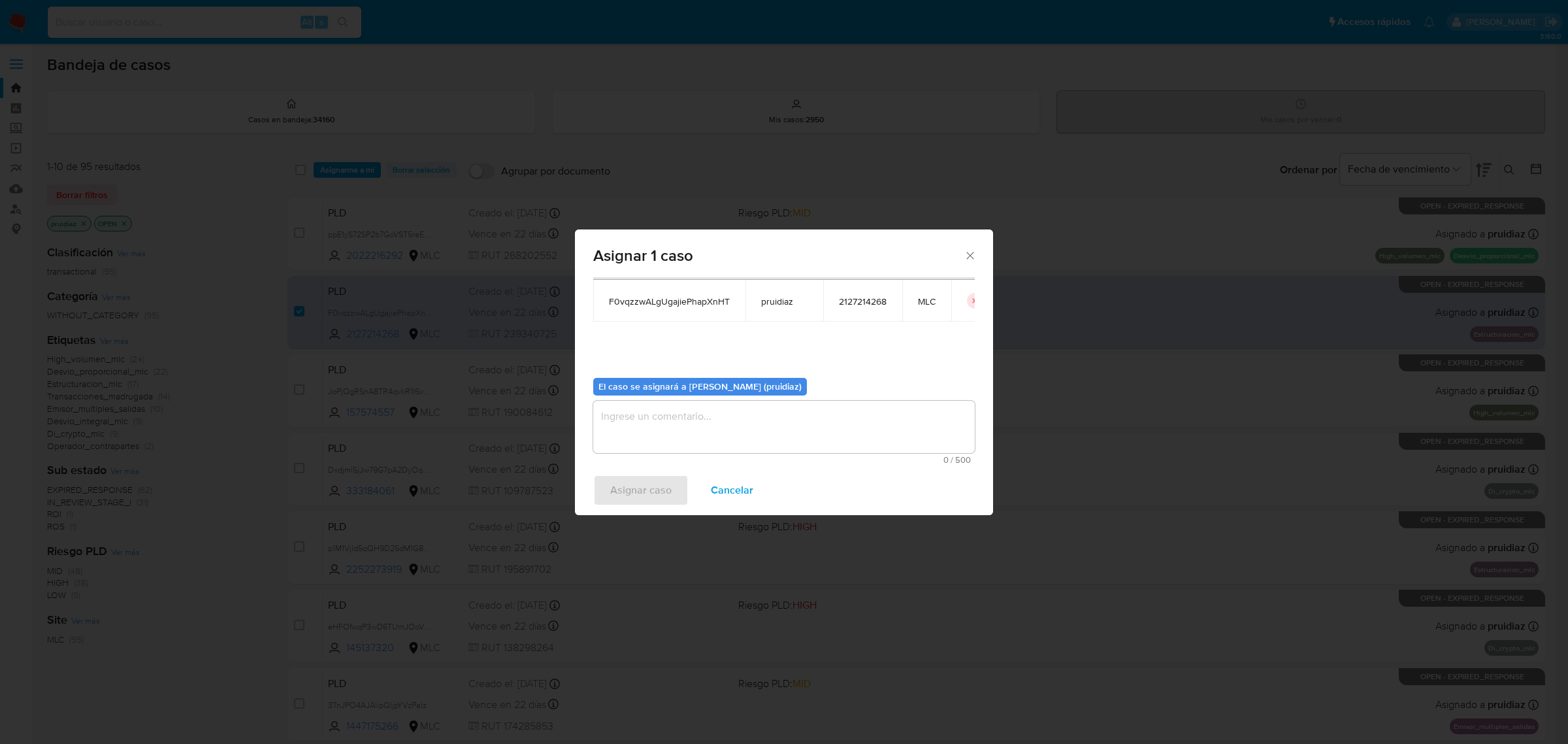
click at [752, 447] on textarea "assign-modal" at bounding box center [784, 427] width 381 height 52
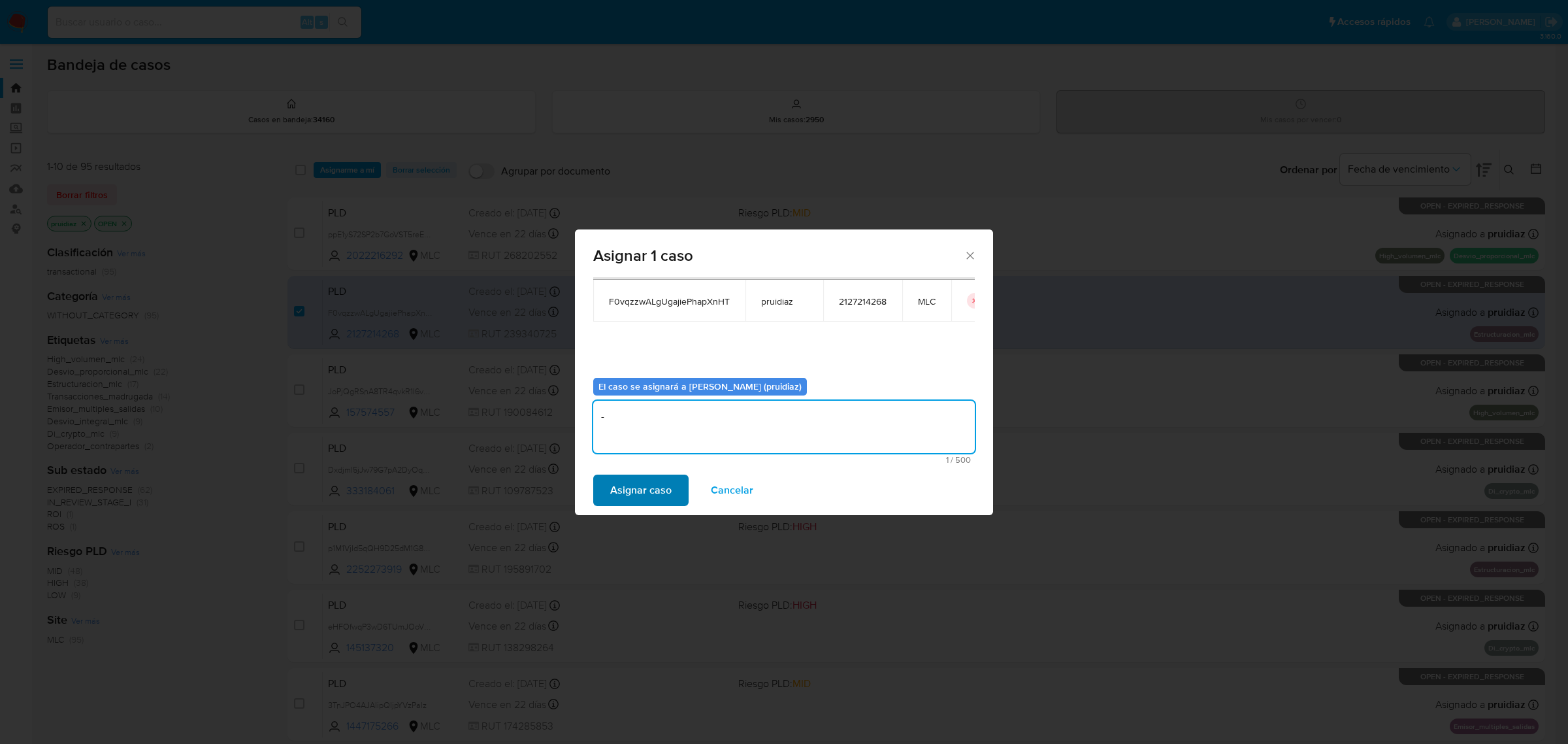
type textarea "-"
click at [656, 487] on span "Asignar caso" at bounding box center [641, 490] width 62 height 29
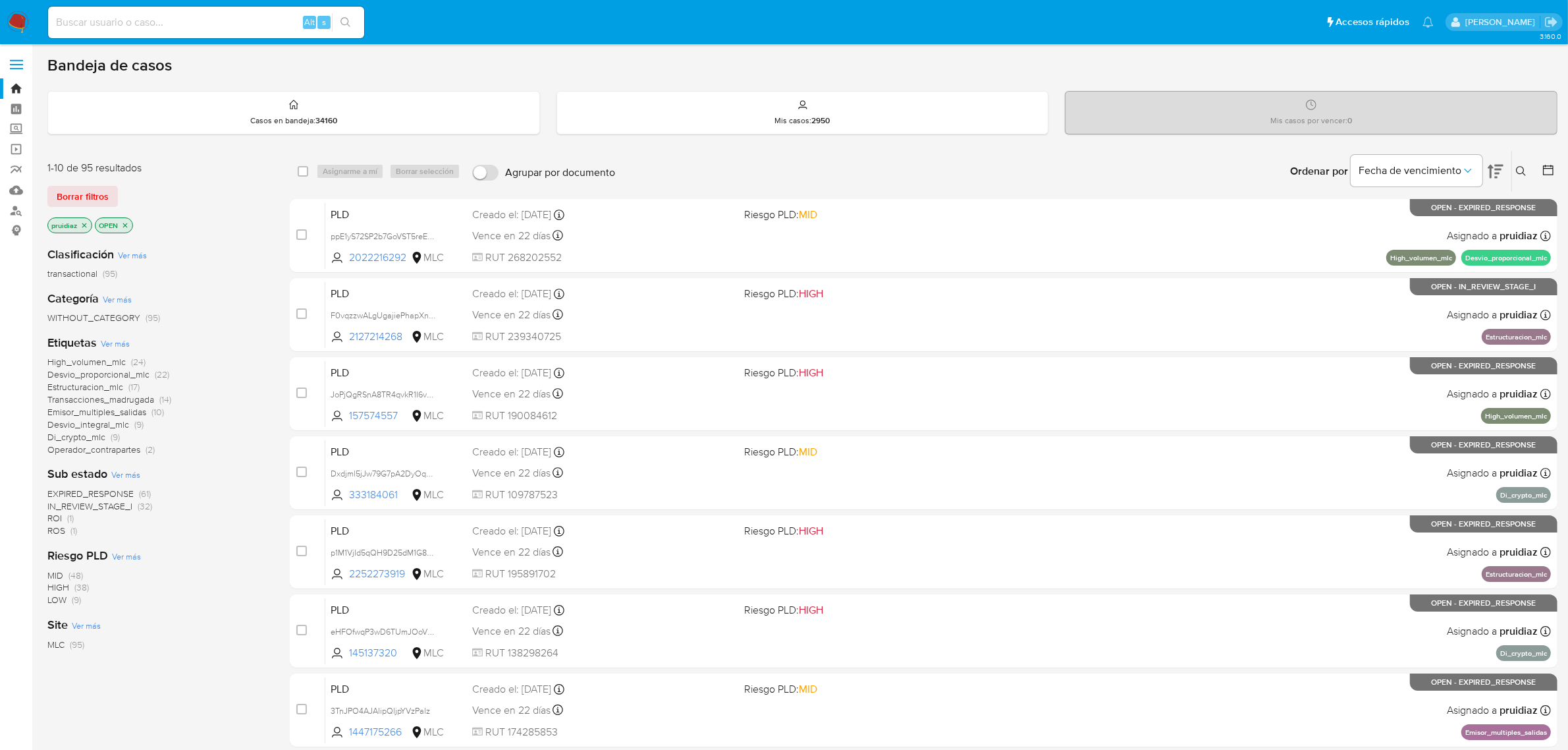
click at [22, 29] on img at bounding box center [18, 22] width 23 height 23
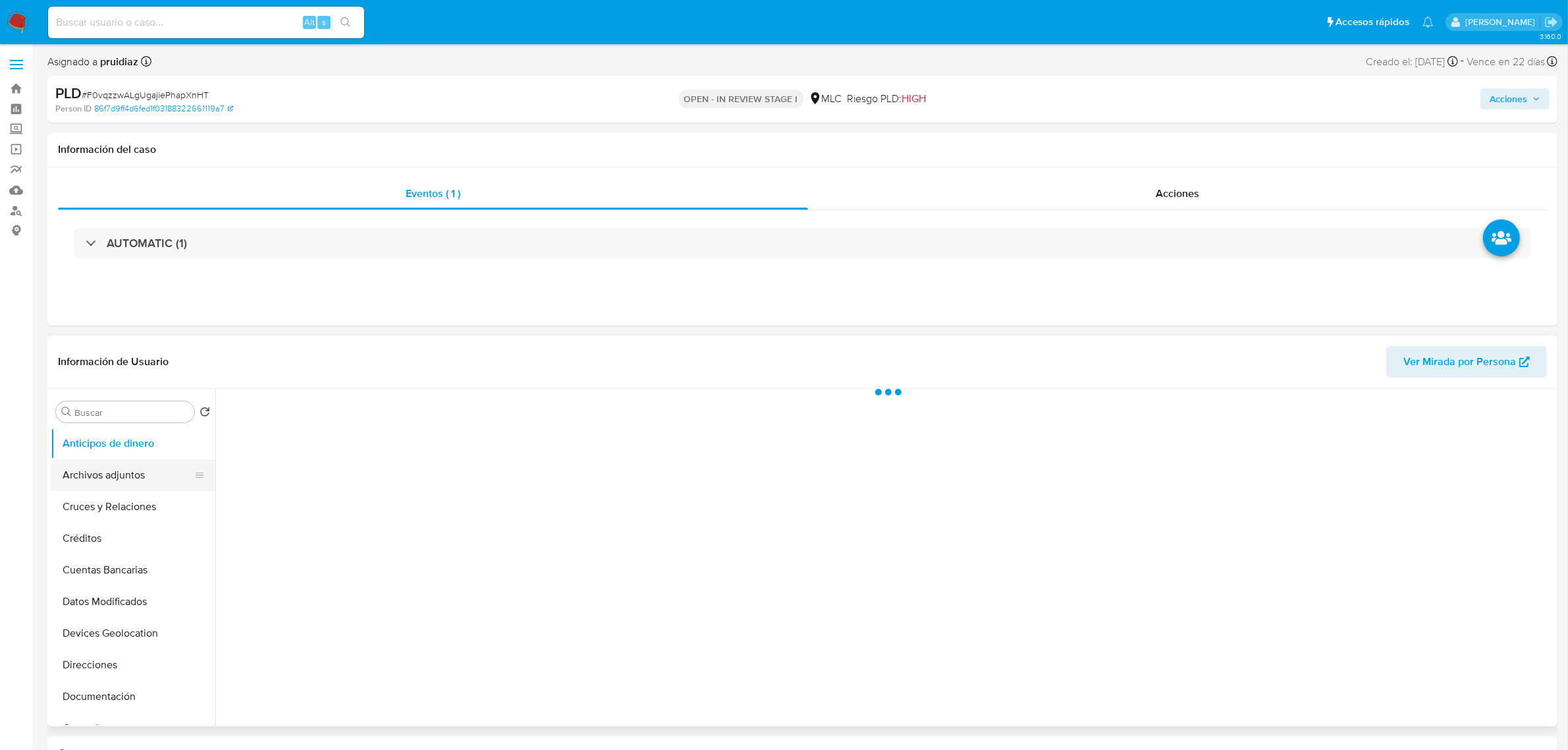
click at [110, 473] on button "Archivos adjuntos" at bounding box center [128, 475] width 154 height 32
select select "10"
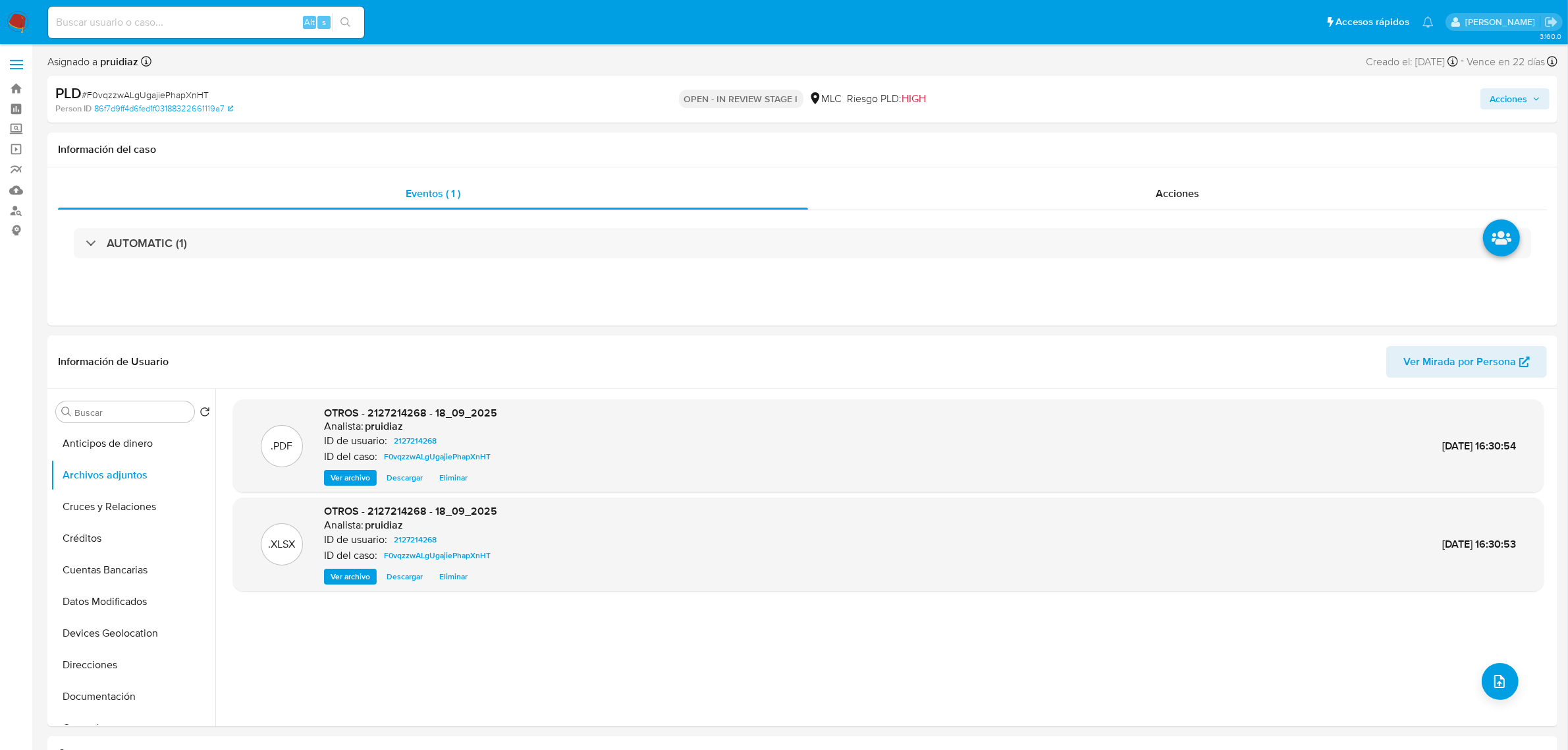
click at [1532, 90] on span "Acciones" at bounding box center [1514, 99] width 50 height 18
click at [1128, 132] on div "Resolución del caso Alt r" at bounding box center [1157, 140] width 126 height 34
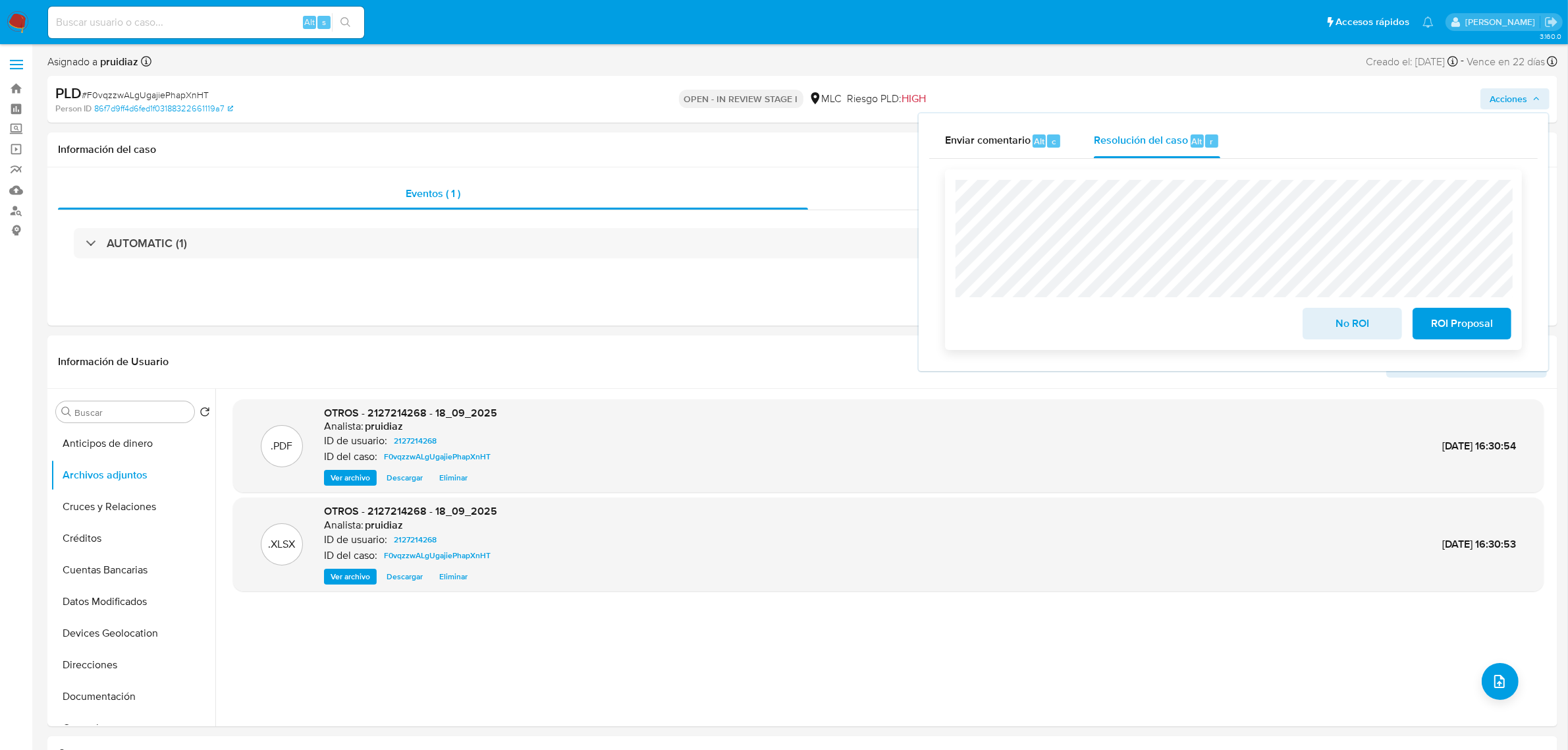
click at [1475, 318] on span "ROI Proposal" at bounding box center [1461, 323] width 65 height 29
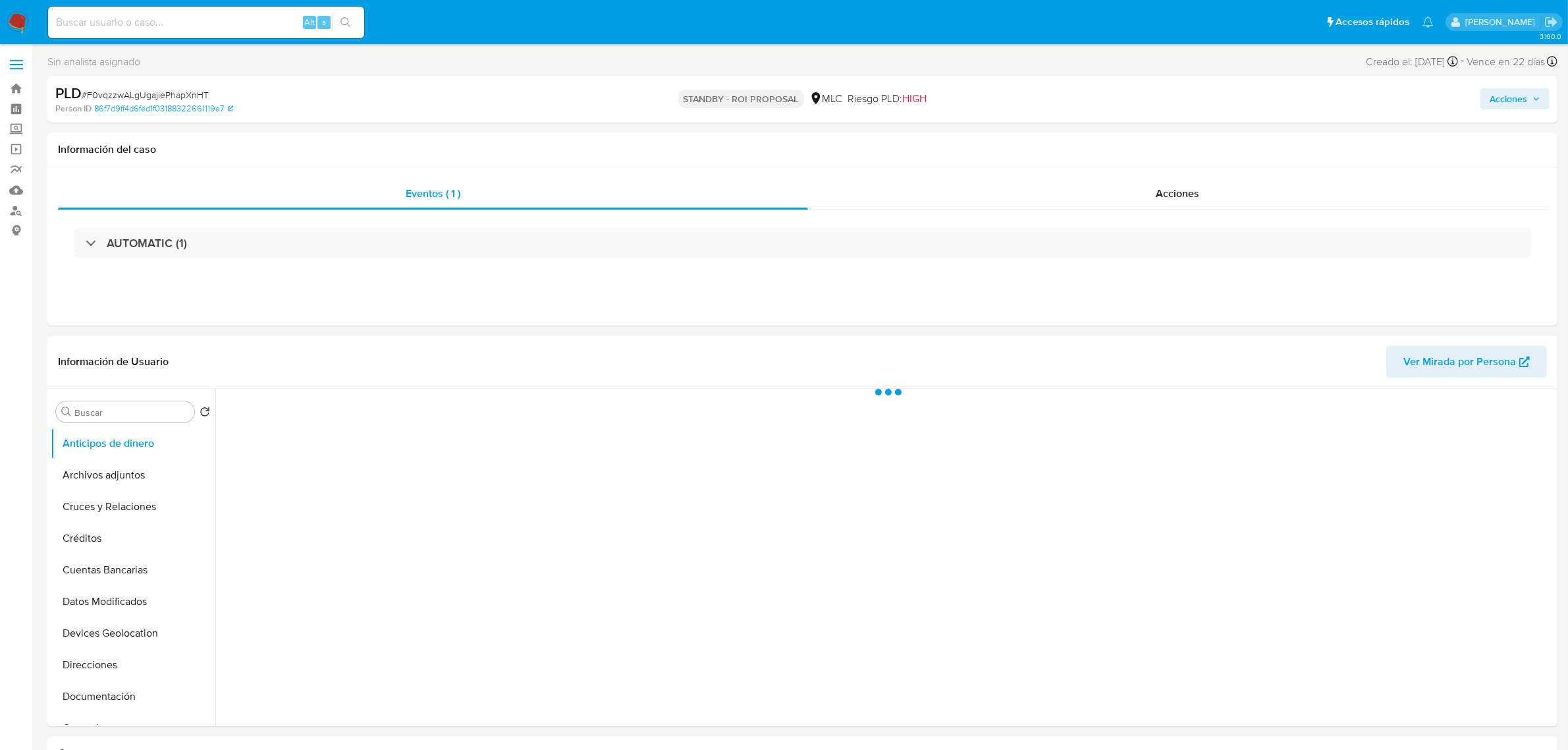
select select "10"
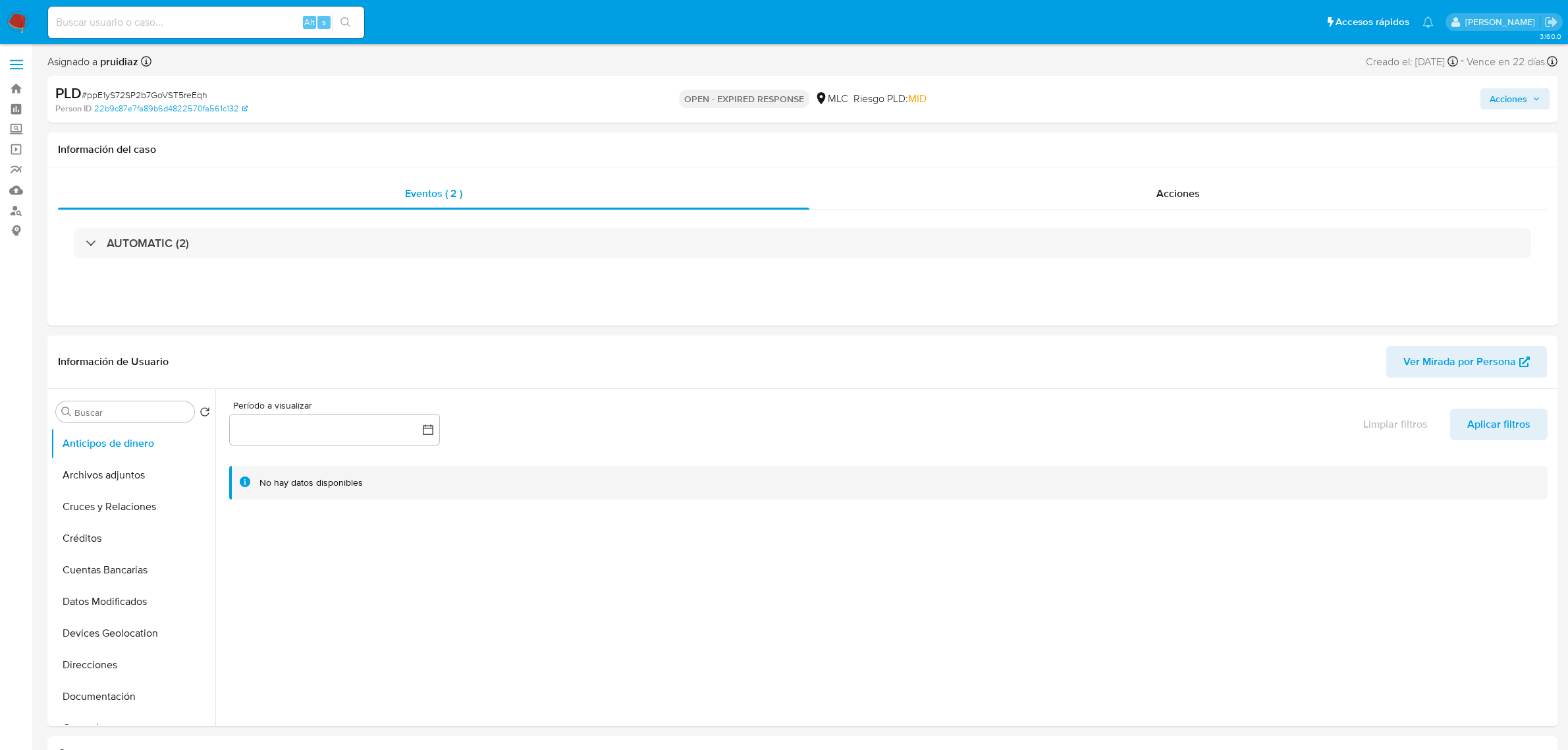
select select "10"
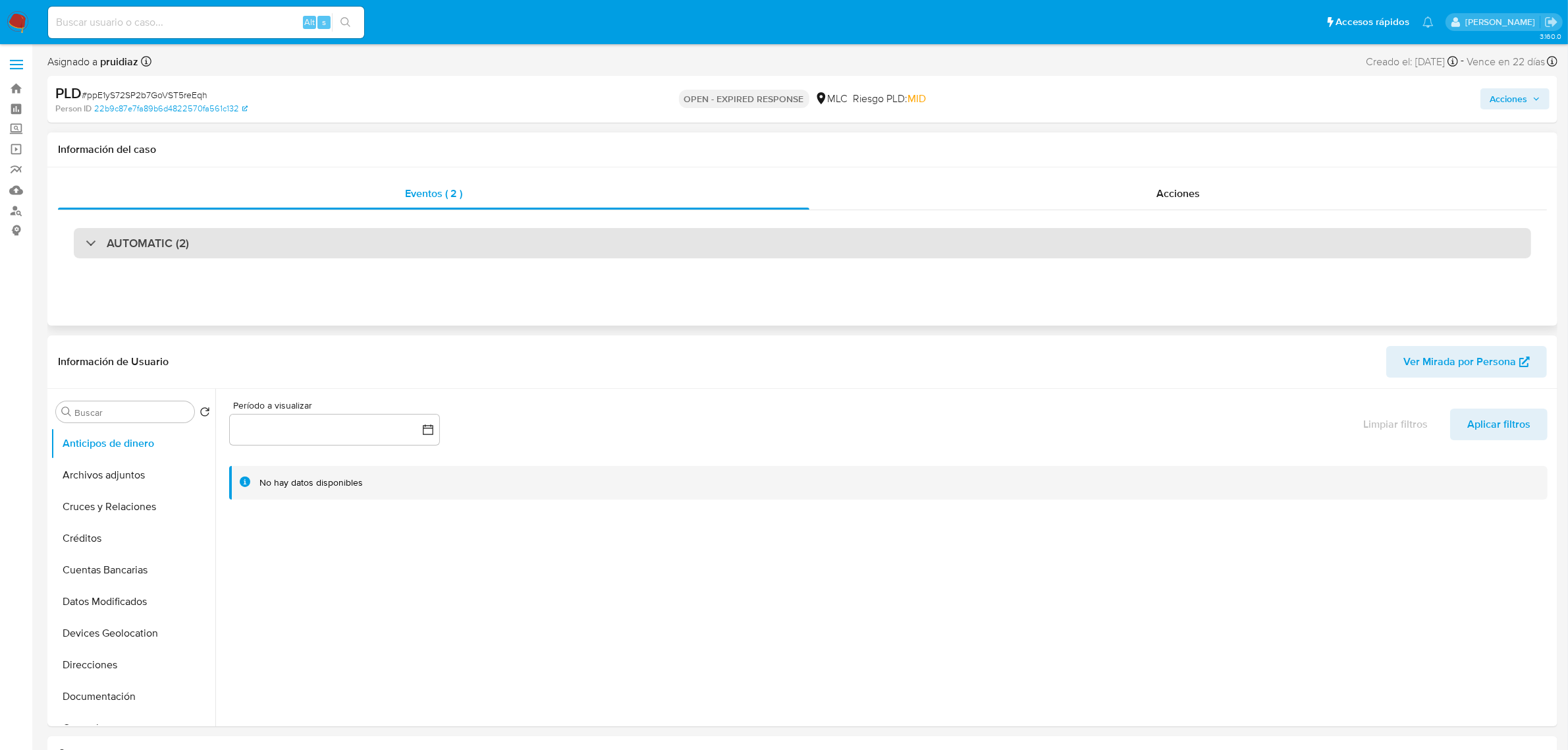
click at [183, 236] on h3 "AUTOMATIC (2)" at bounding box center [148, 243] width 82 height 14
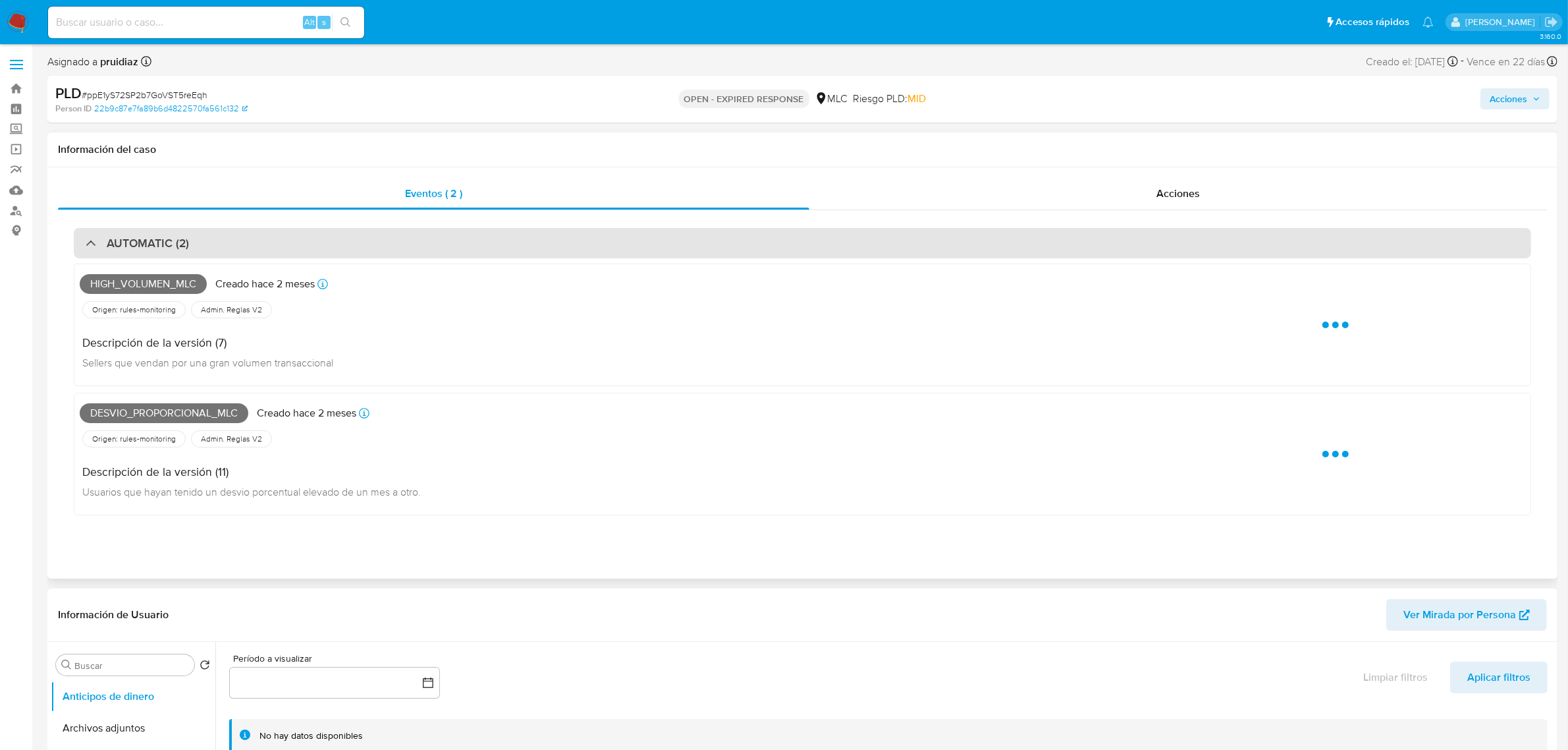
click at [183, 236] on h3 "AUTOMATIC (2)" at bounding box center [148, 243] width 82 height 14
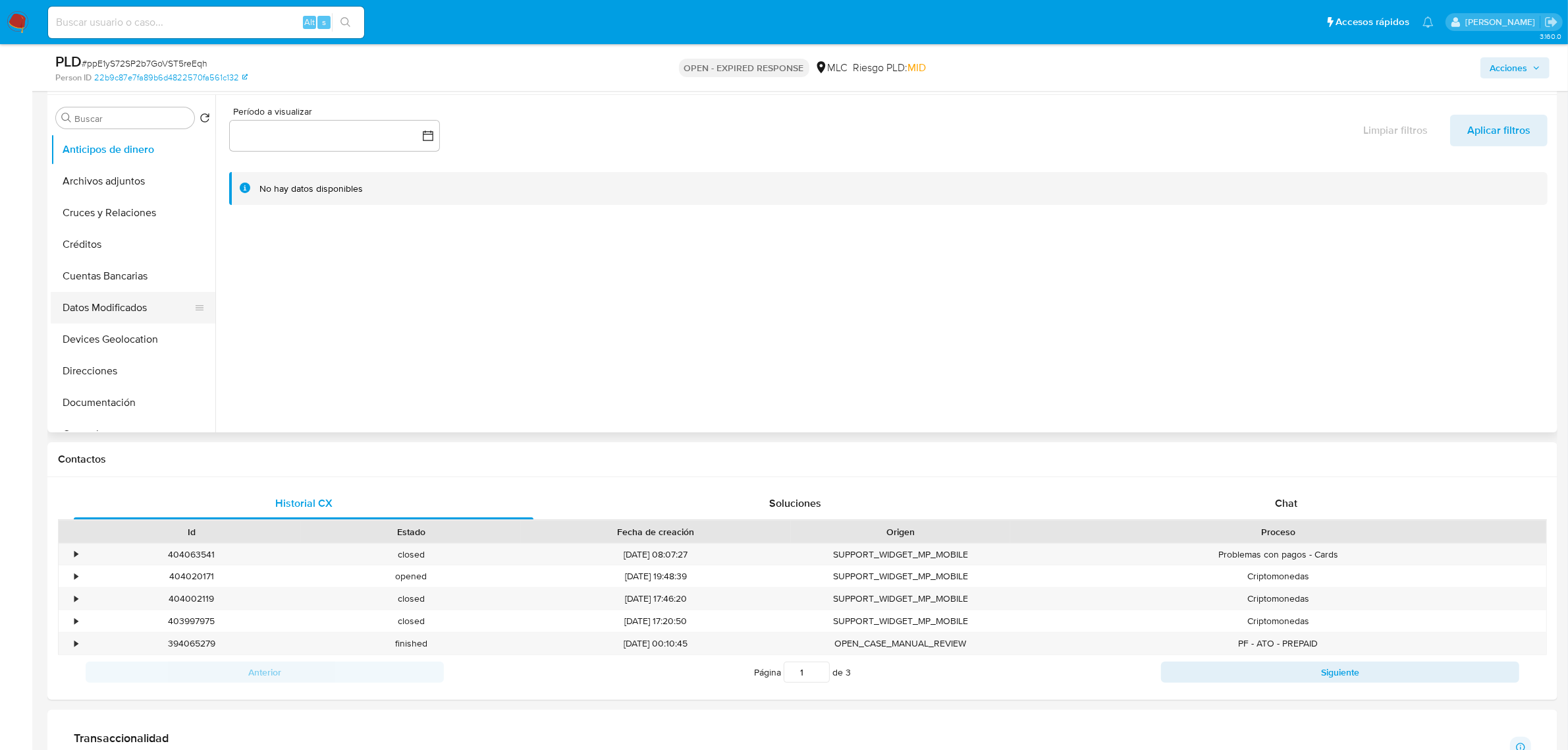
scroll to position [165, 0]
click at [108, 288] on button "Historial Casos" at bounding box center [128, 302] width 154 height 32
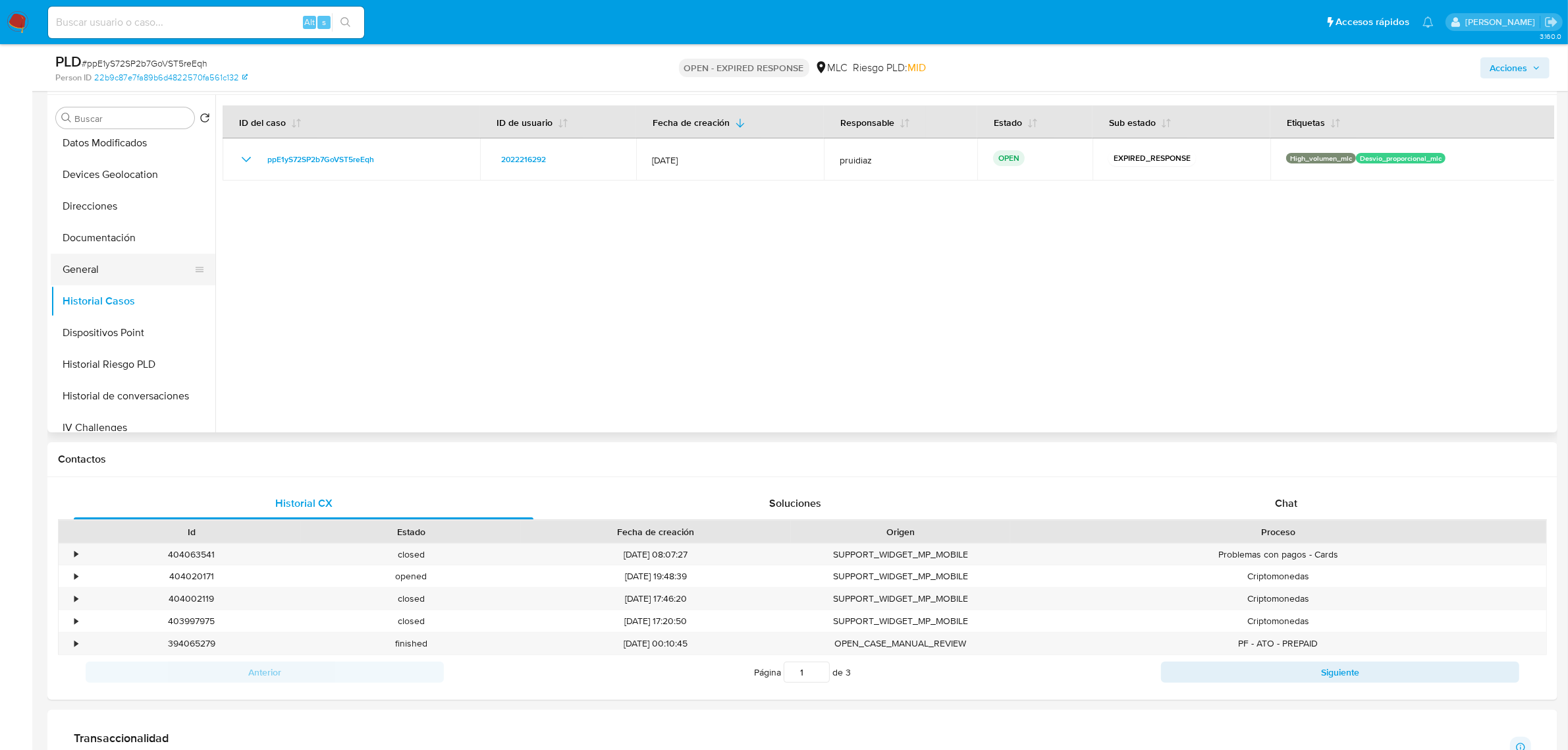
click at [112, 269] on button "General" at bounding box center [128, 270] width 154 height 32
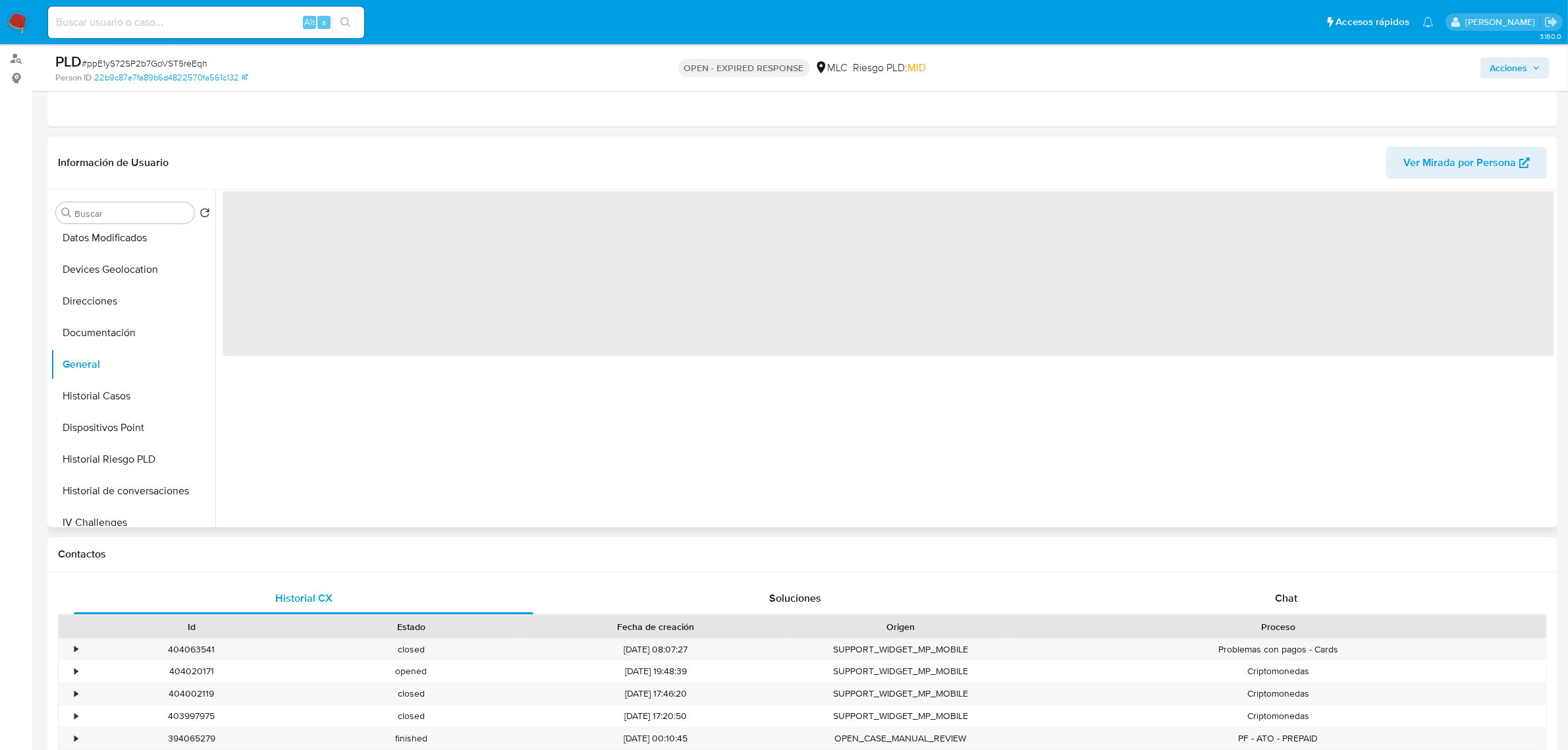
scroll to position [0, 0]
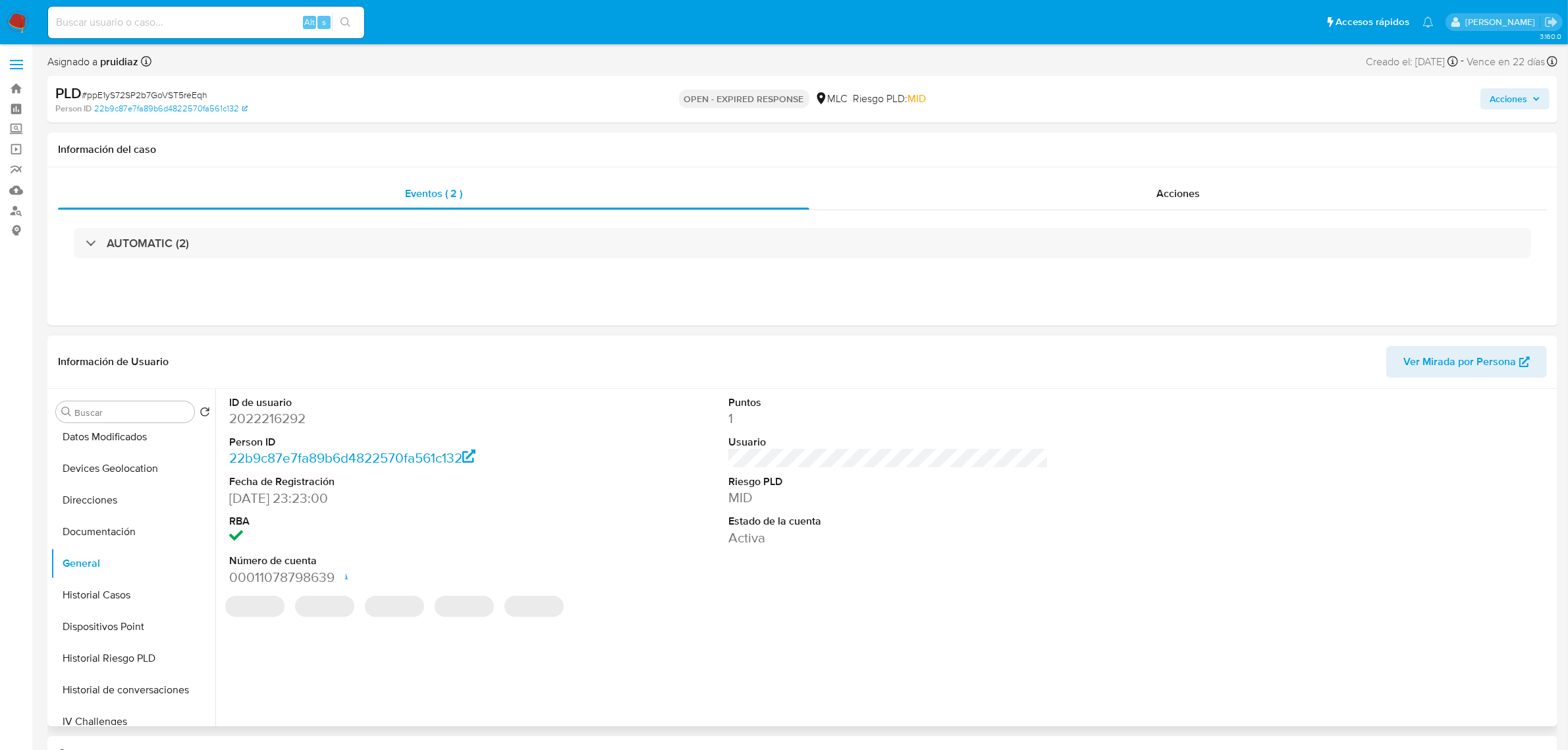
click at [267, 423] on dd "2022216292" at bounding box center [389, 418] width 320 height 18
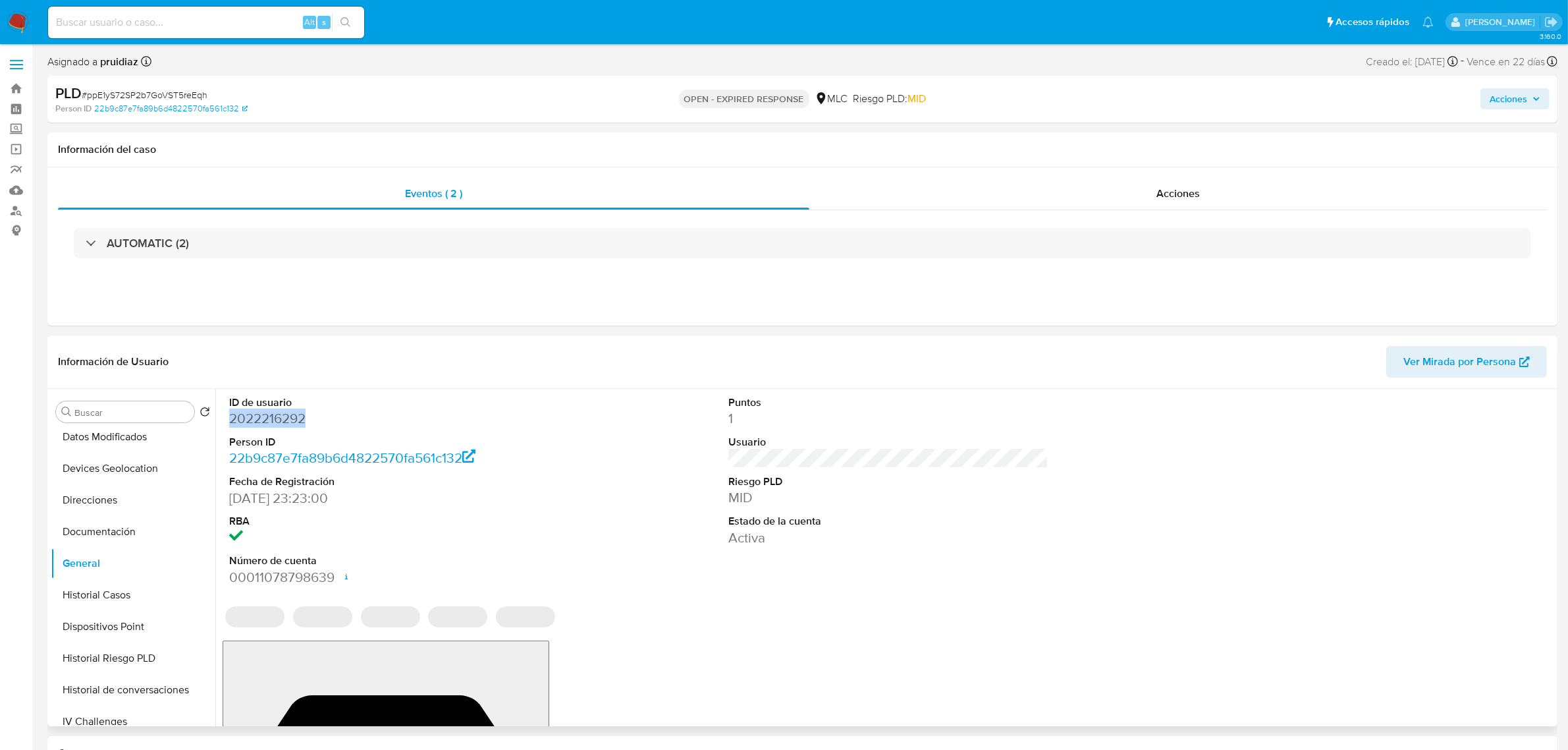
copy dd "2022216292"
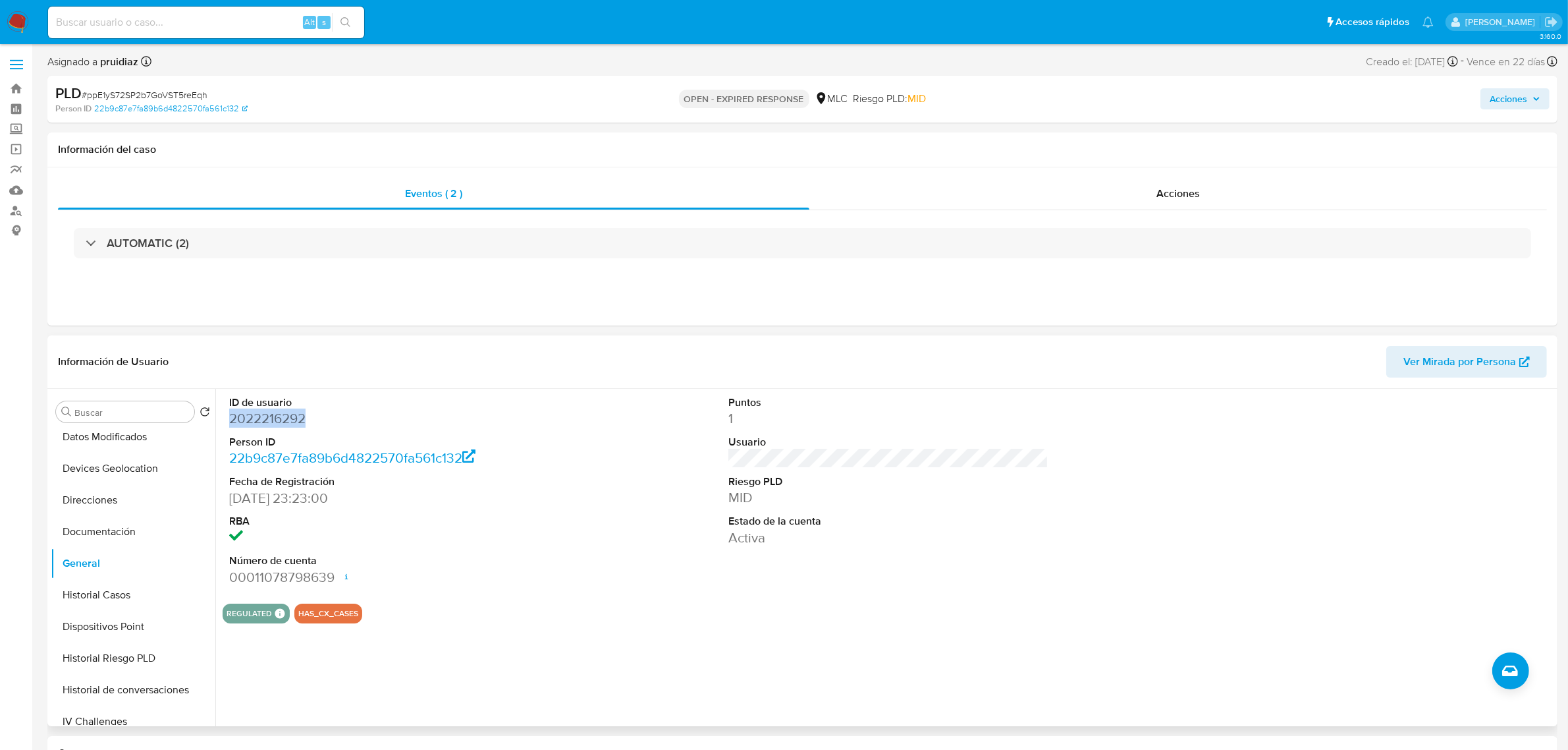
copy dd "2022216292"
click at [246, 427] on dd "2022216292" at bounding box center [389, 418] width 320 height 18
click at [280, 422] on dd "2022216292" at bounding box center [389, 418] width 320 height 18
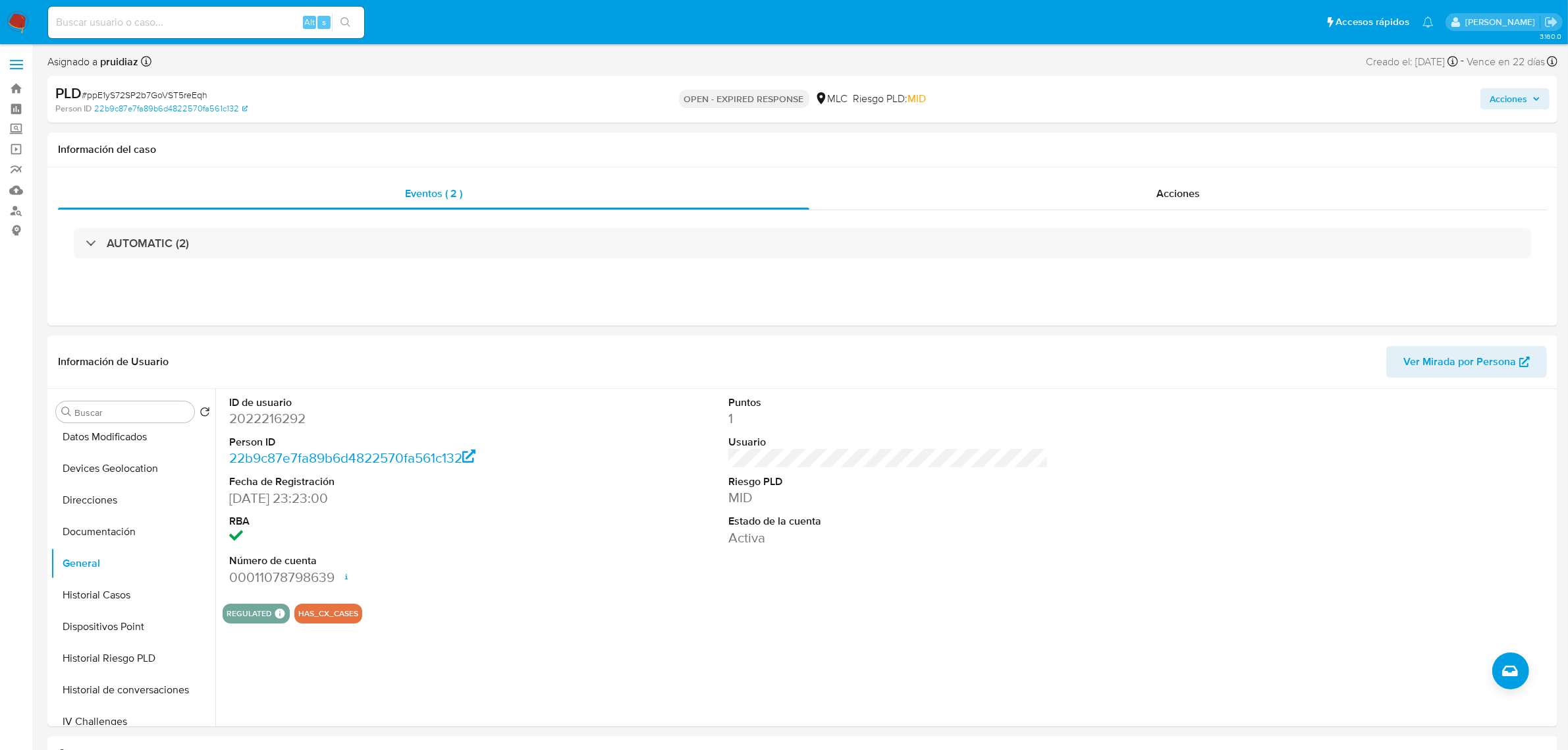
click at [129, 90] on span "# ppE1yS72SP2b7GoVST5reEqh" at bounding box center [144, 95] width 126 height 13
copy span "ppE1yS72SP2b7GoVST5reEqh"
click at [93, 677] on button "KYC" at bounding box center [128, 684] width 154 height 32
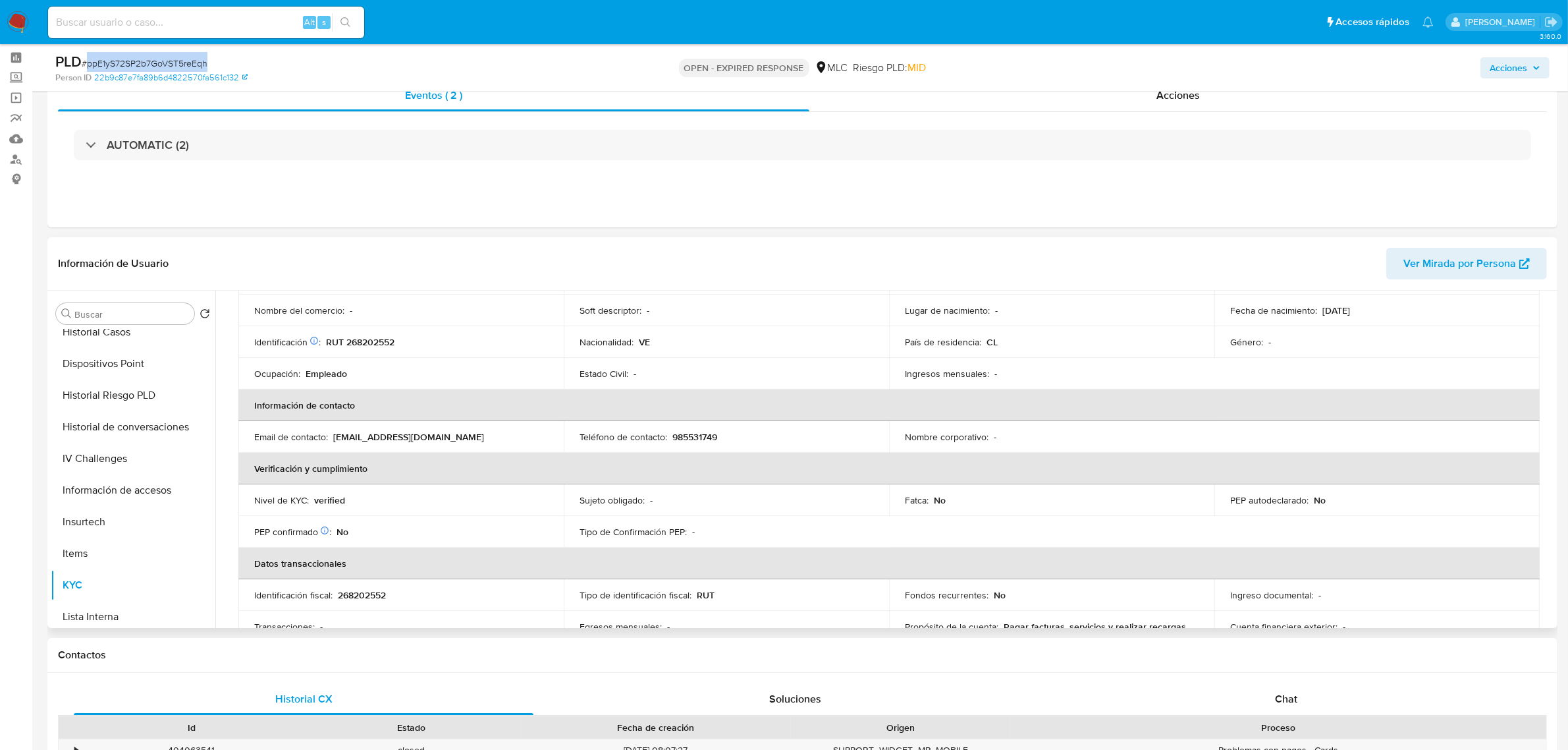
scroll to position [0, 0]
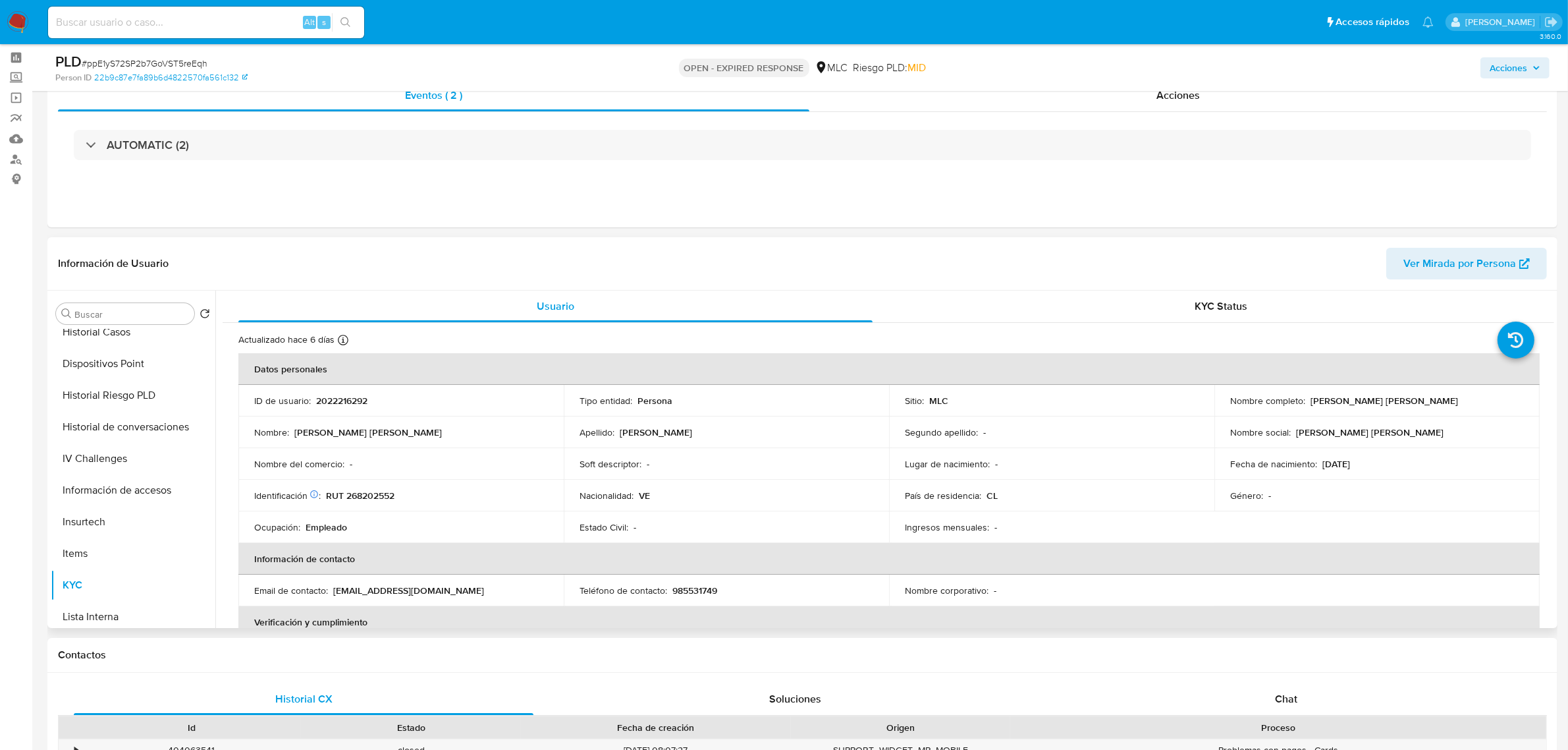
click at [368, 501] on p "RUT 268202552" at bounding box center [360, 496] width 69 height 12
copy p "268202552"
click at [383, 491] on p "RUT 268202552" at bounding box center [360, 496] width 69 height 12
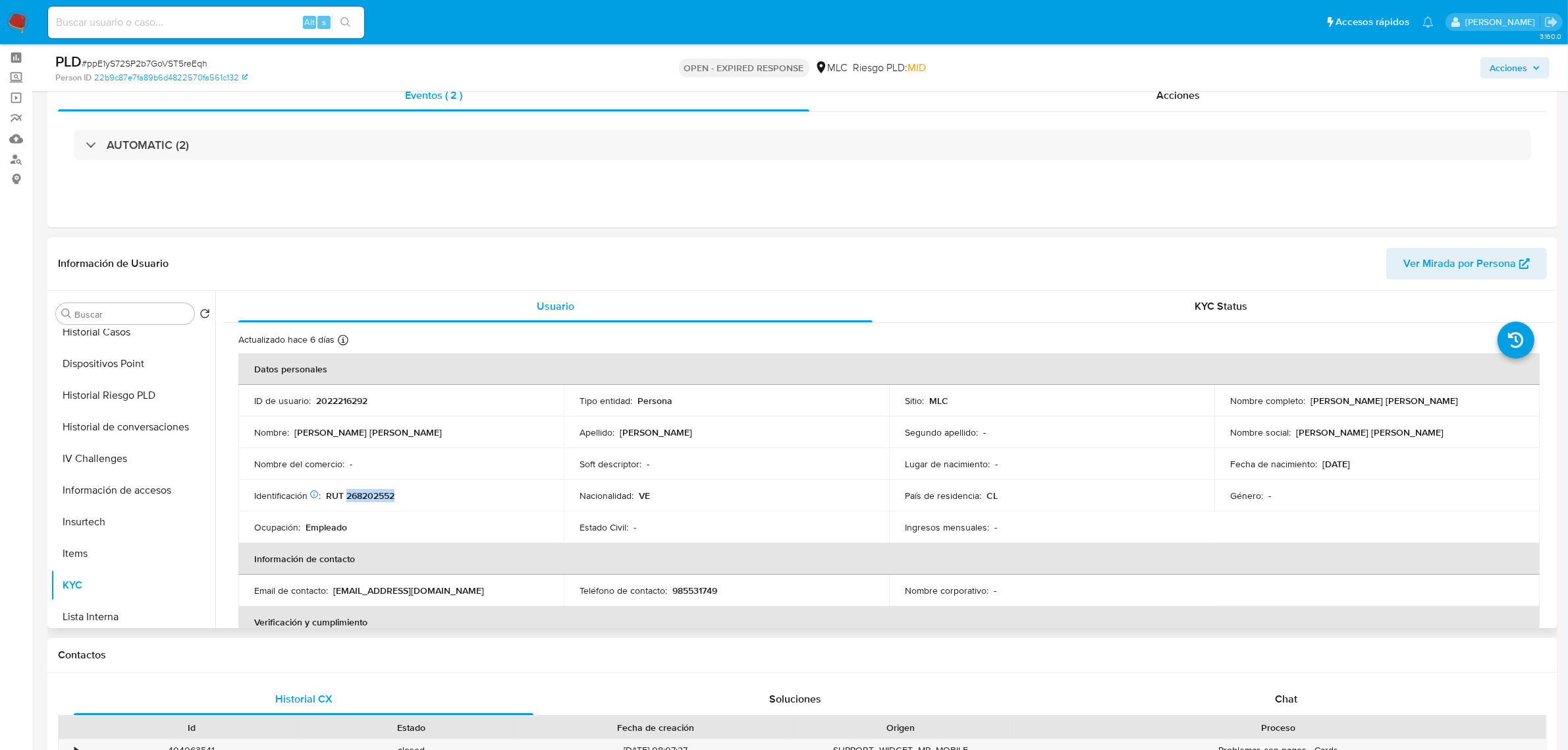
click at [383, 491] on p "RUT 268202552" at bounding box center [360, 496] width 69 height 12
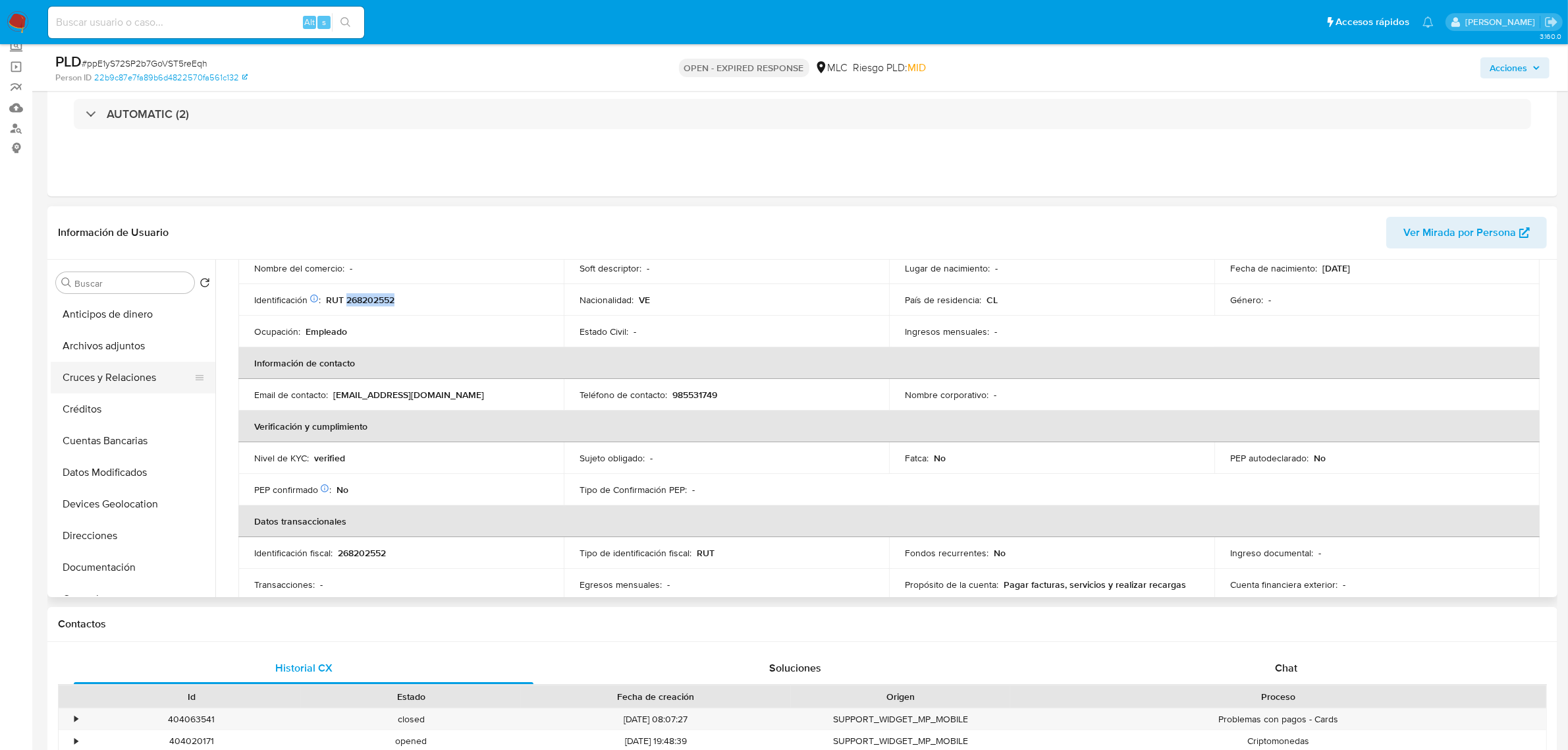
click at [112, 366] on button "Cruces y Relaciones" at bounding box center [128, 378] width 154 height 32
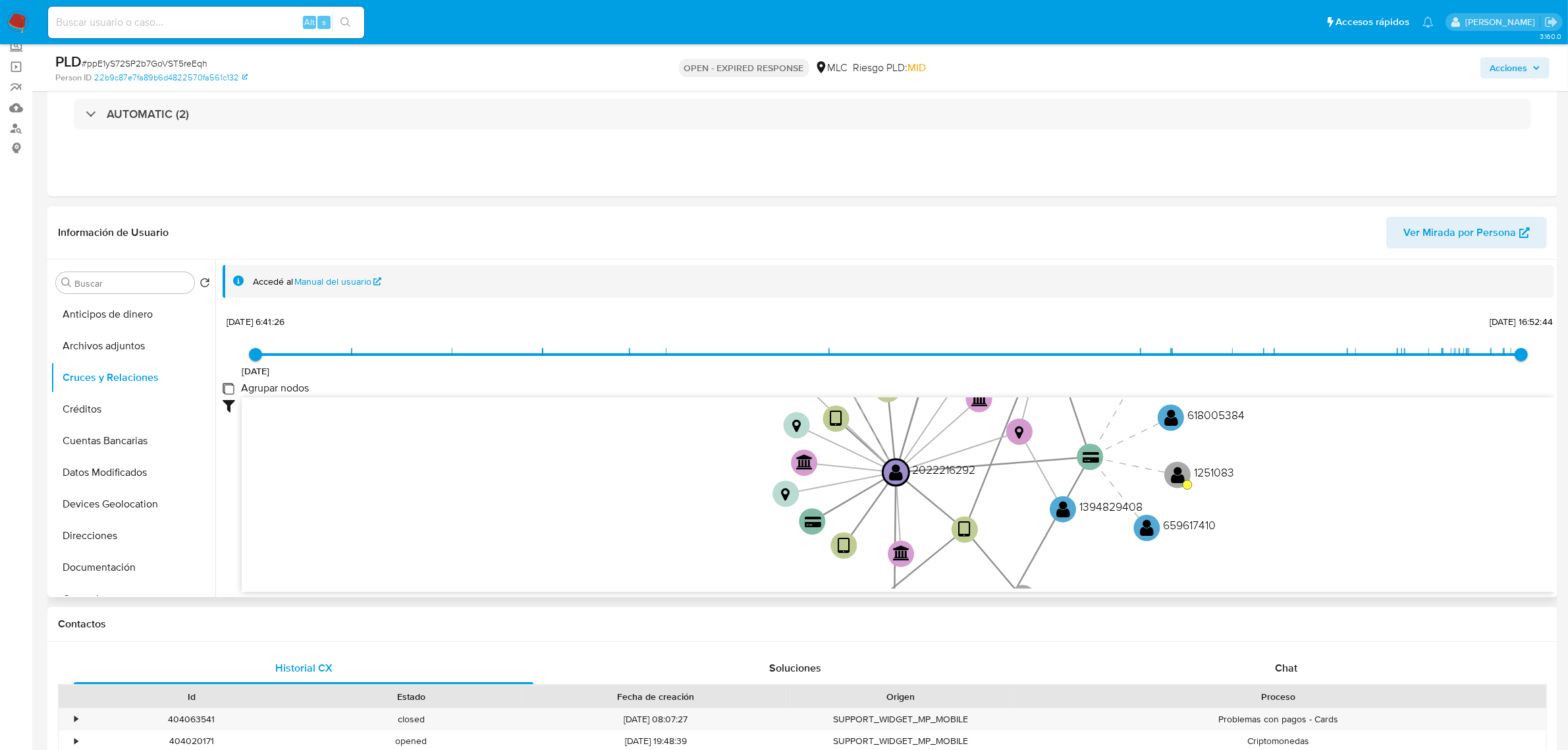
click at [232, 391] on group_nodes "Agrupar nodos" at bounding box center [227, 388] width 11 height 11
checkbox group_nodes "true"
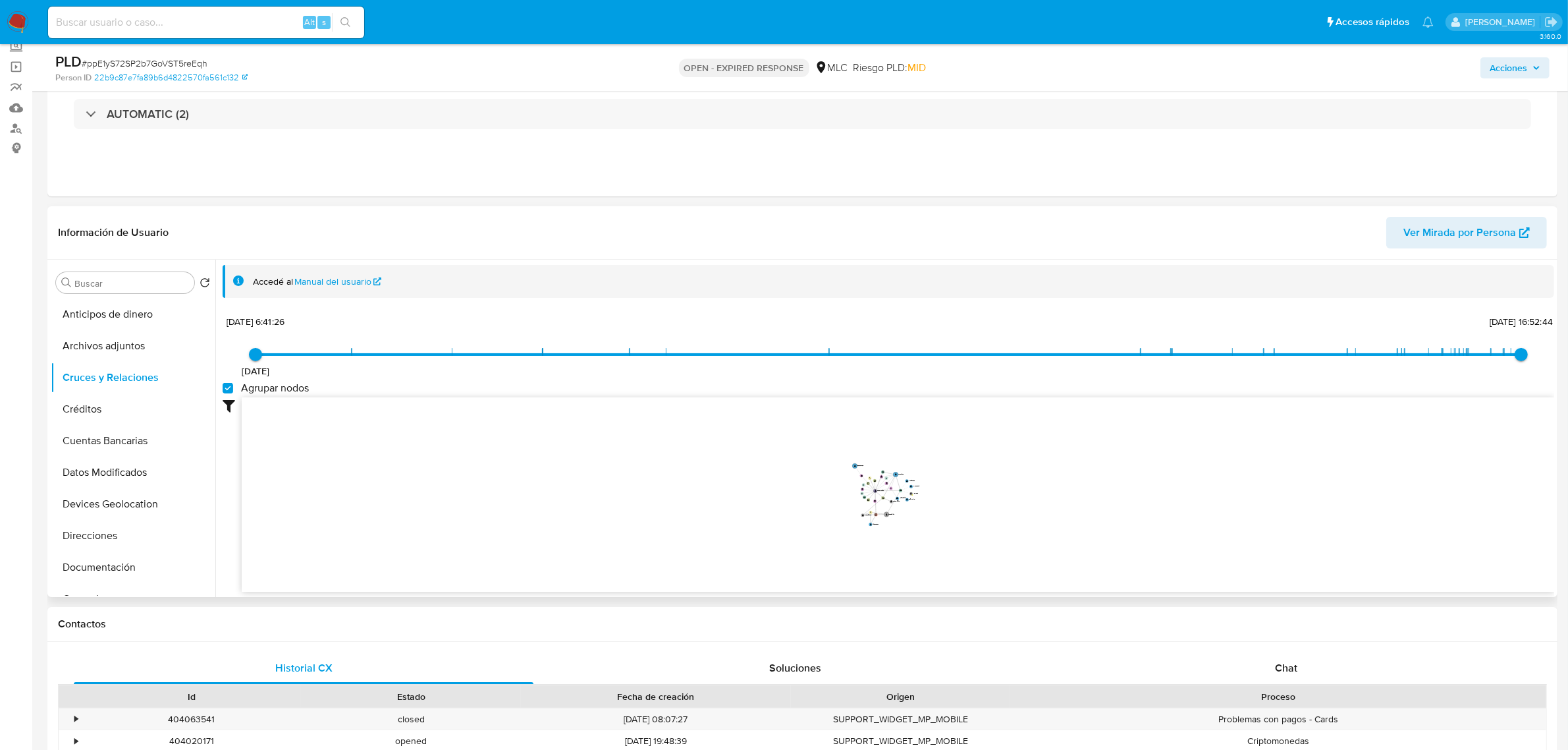
drag, startPoint x: 985, startPoint y: 478, endPoint x: 985, endPoint y: 471, distance: 7.0
click at [985, 471] on icon "device-664394bfc1a9cc7f55f26e94  user-136604230  136604230 user-1754093474  …" at bounding box center [897, 492] width 1312 height 191
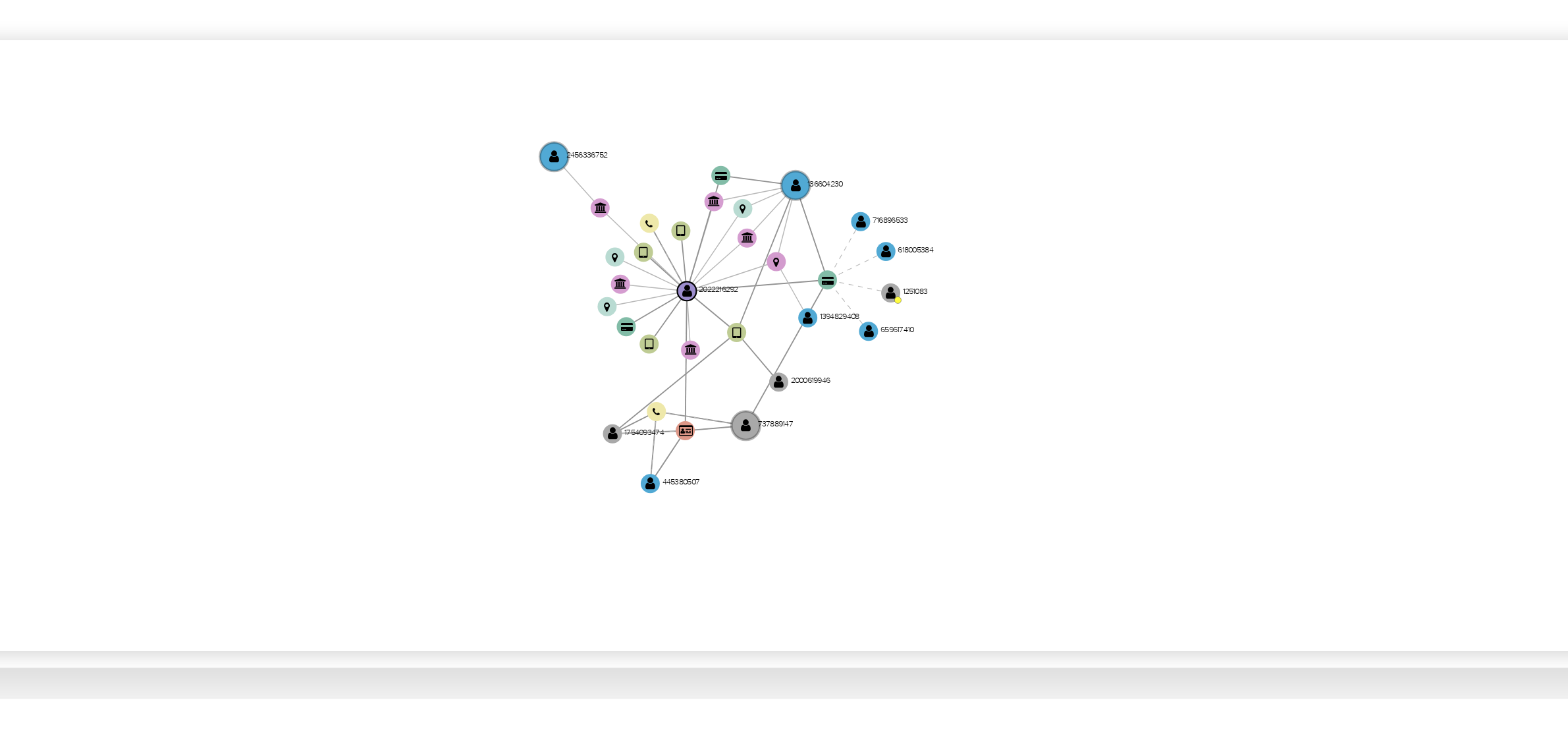
drag, startPoint x: 949, startPoint y: 495, endPoint x: 919, endPoint y: 475, distance: 36.1
click at [919, 475] on icon "device-664394bfc1a9cc7f55f26e94  user-136604230  136604230 user-1754093474  …" at bounding box center [897, 492] width 1312 height 191
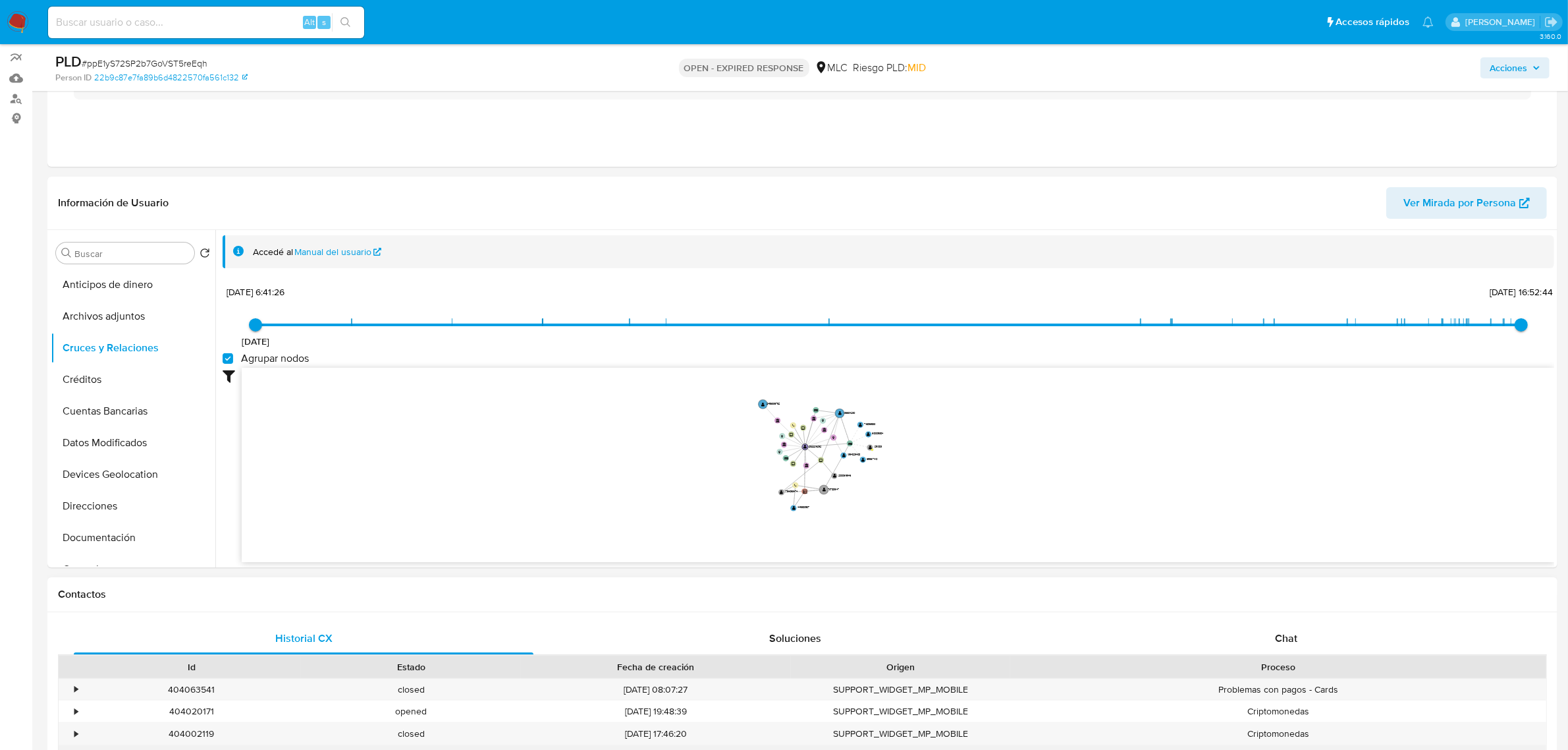
scroll to position [494, 0]
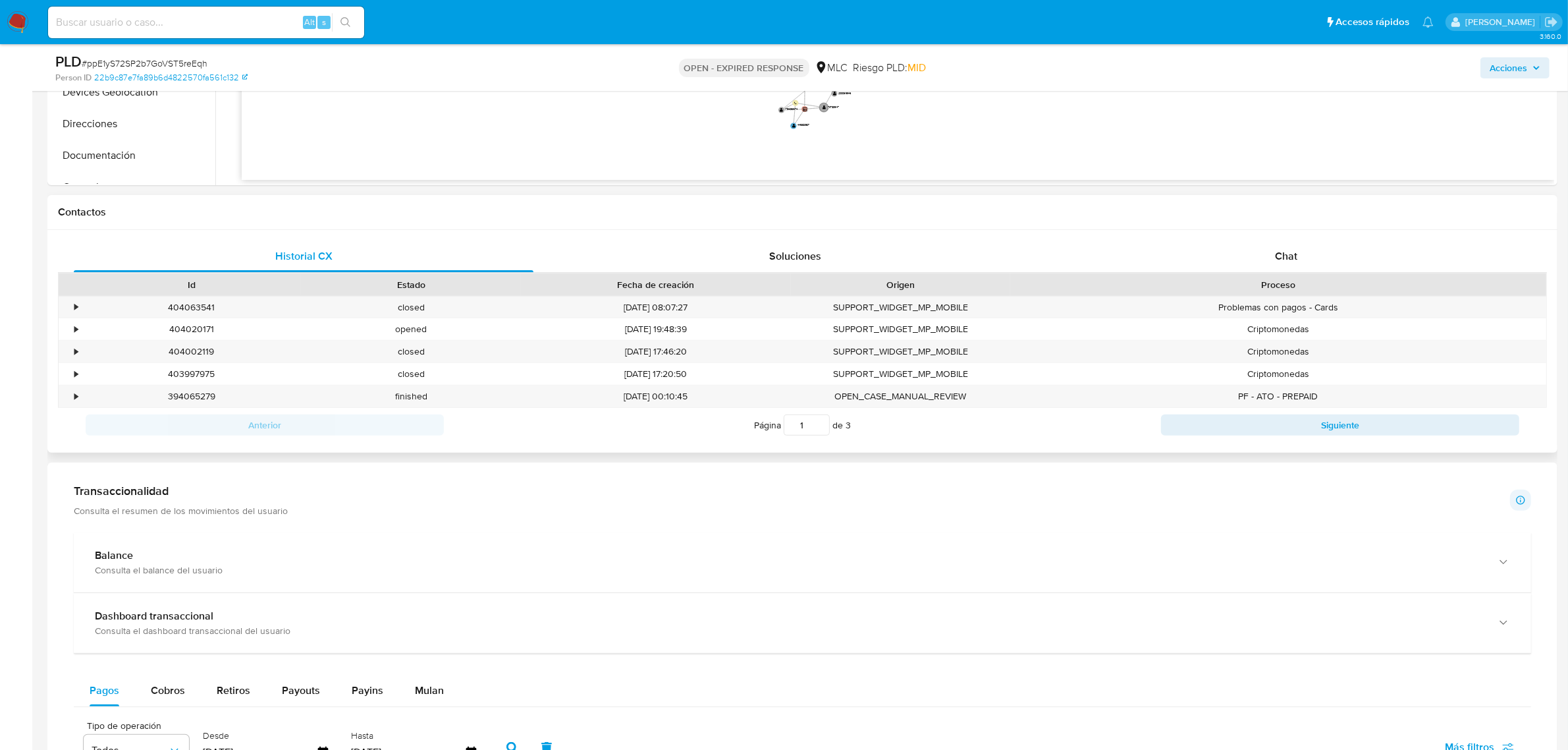
click at [1279, 239] on div "Historial CX Soluciones Chat Id Estado Fecha de creación Origen Proceso • 40406…" at bounding box center [802, 341] width 1510 height 223
click at [1284, 249] on span "Chat" at bounding box center [1286, 256] width 23 height 15
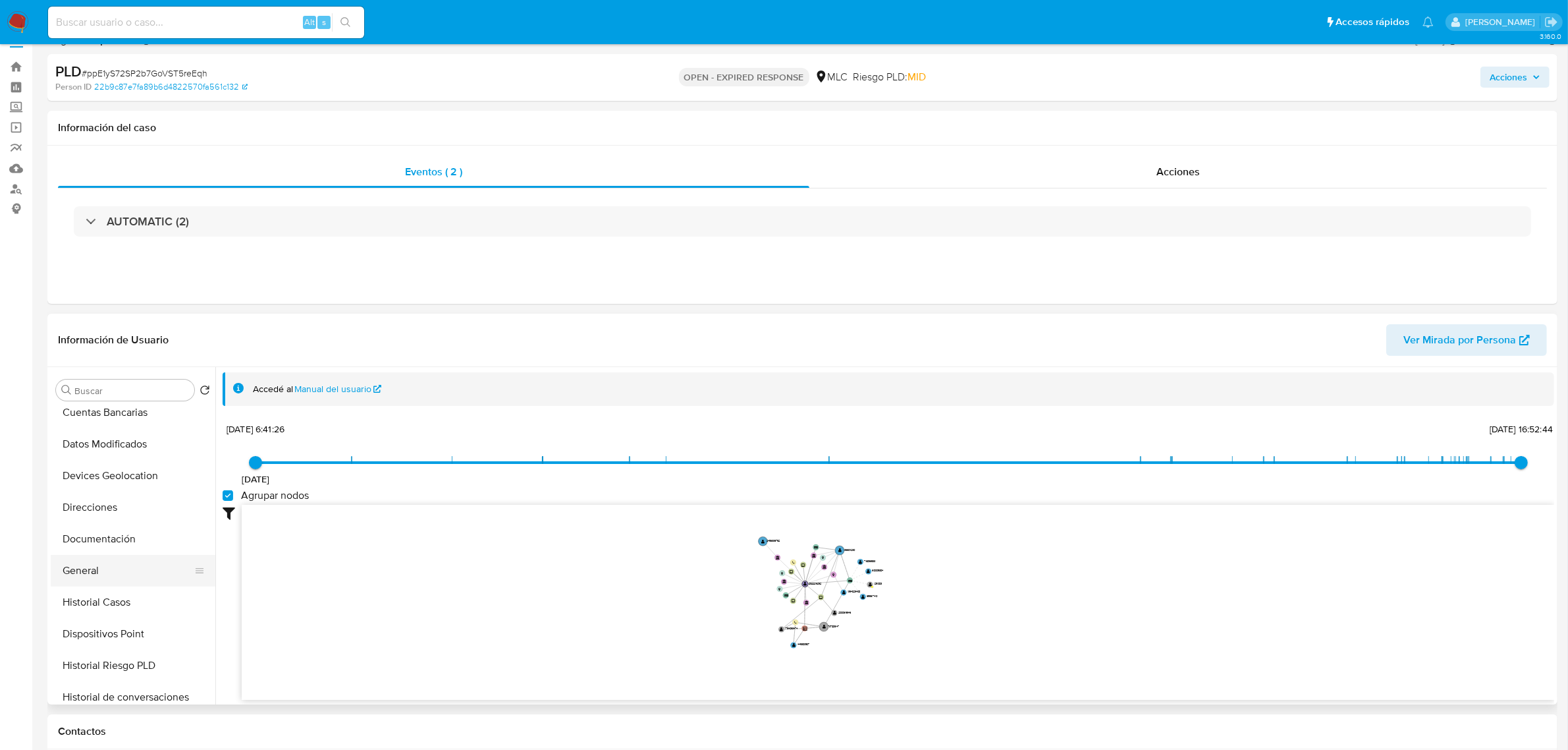
scroll to position [165, 0]
click at [78, 518] on button "Documentación" at bounding box center [128, 510] width 154 height 32
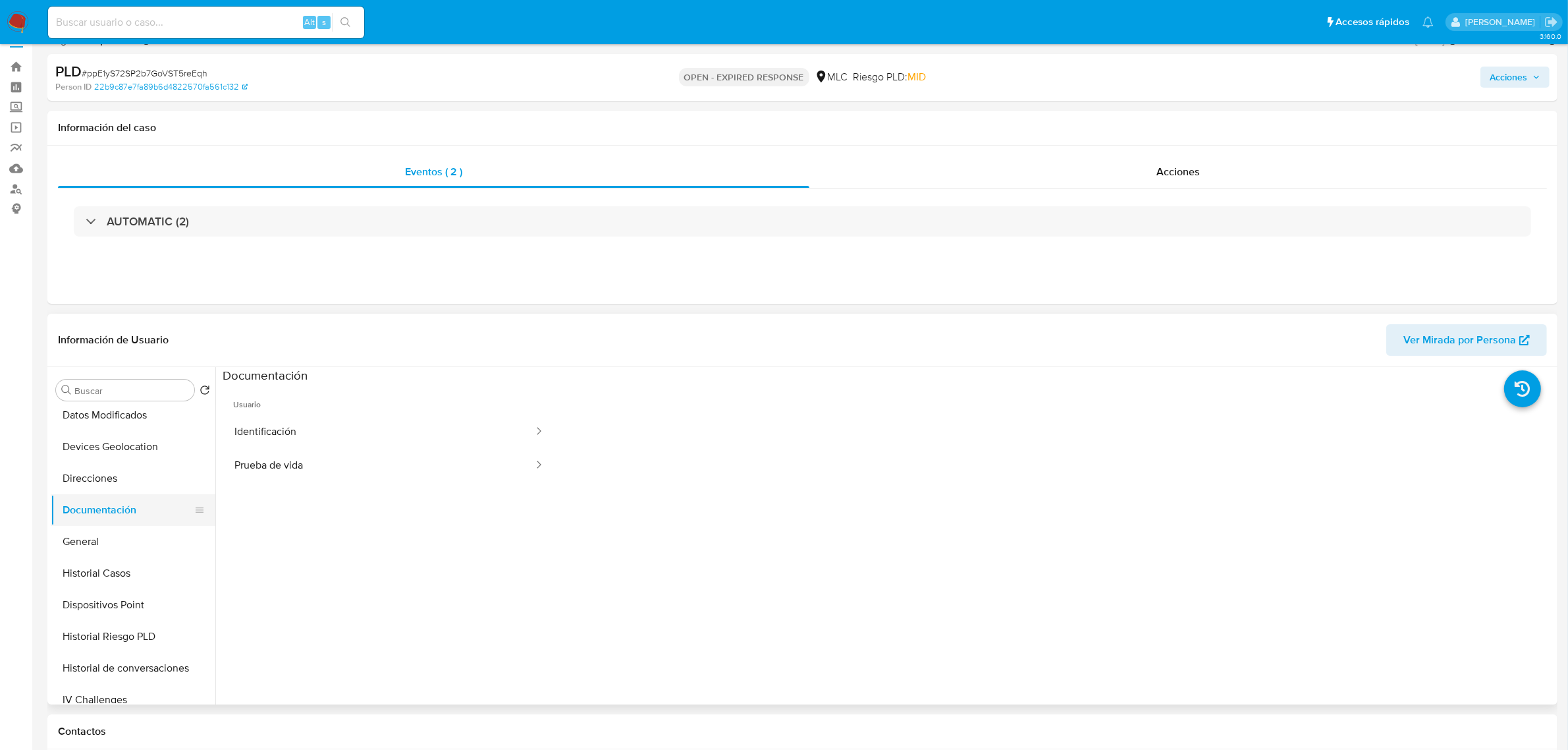
click at [112, 502] on button "Documentación" at bounding box center [128, 510] width 154 height 32
click at [290, 429] on button "Identificación" at bounding box center [379, 432] width 312 height 34
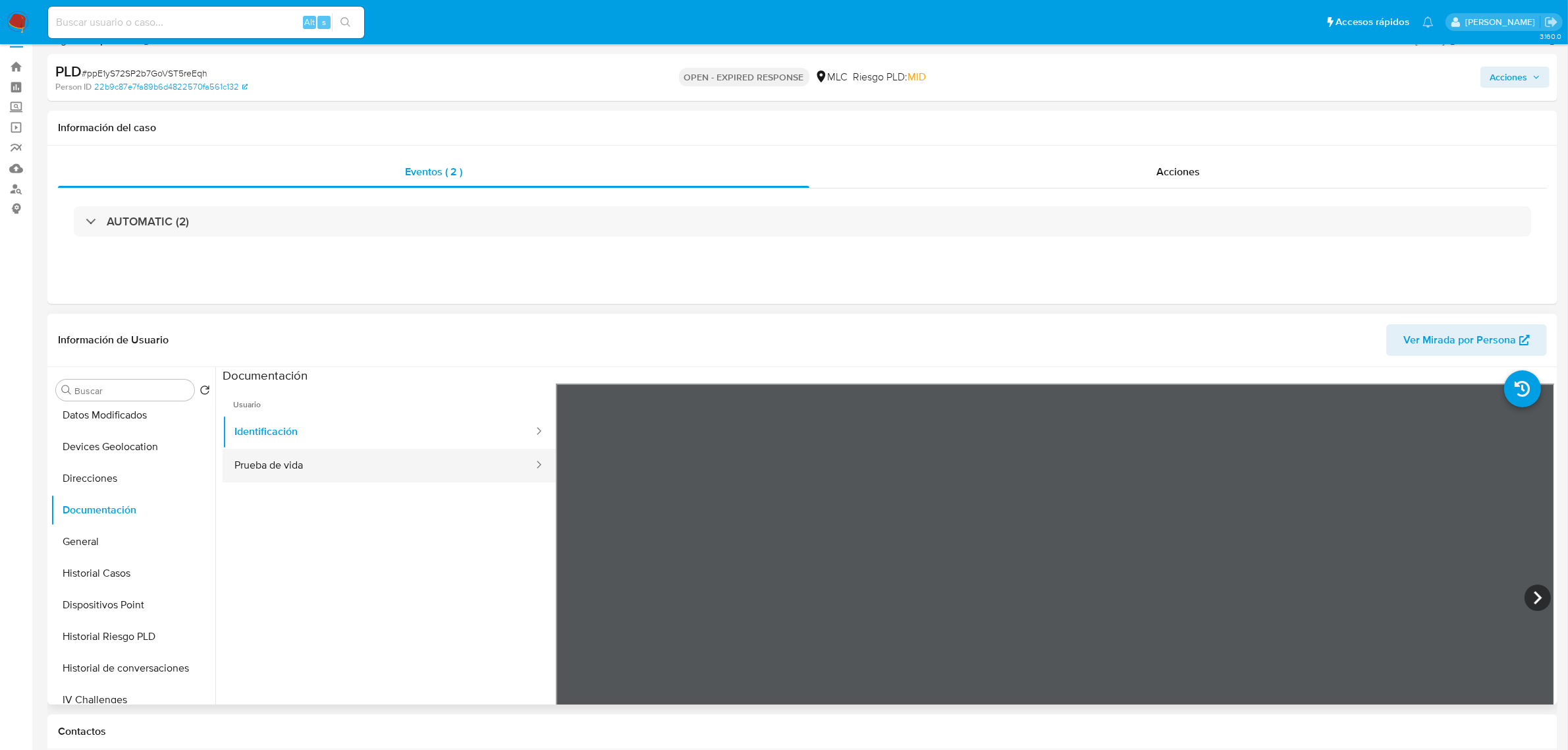
click at [360, 472] on button "Prueba de vida" at bounding box center [379, 465] width 312 height 34
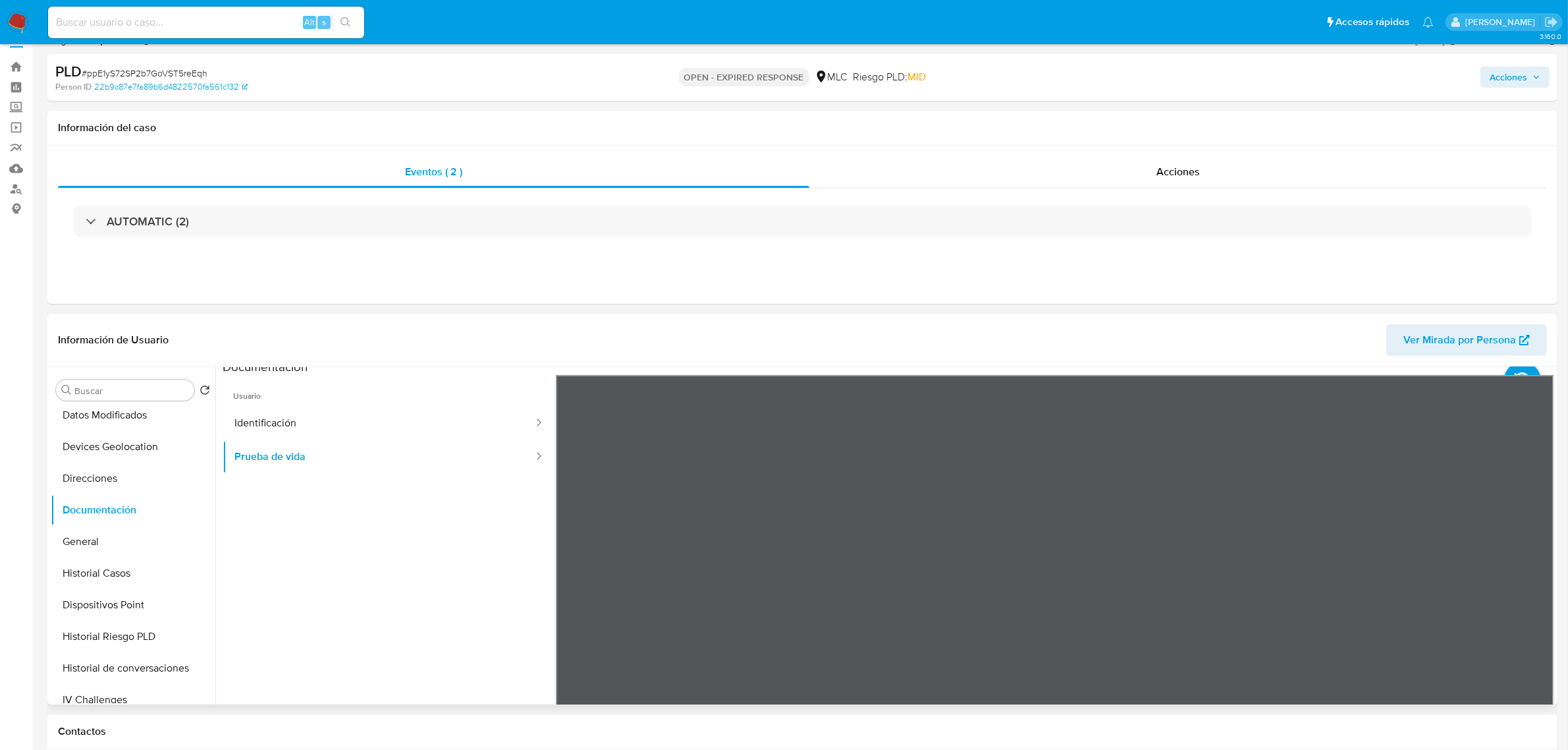
scroll to position [0, 0]
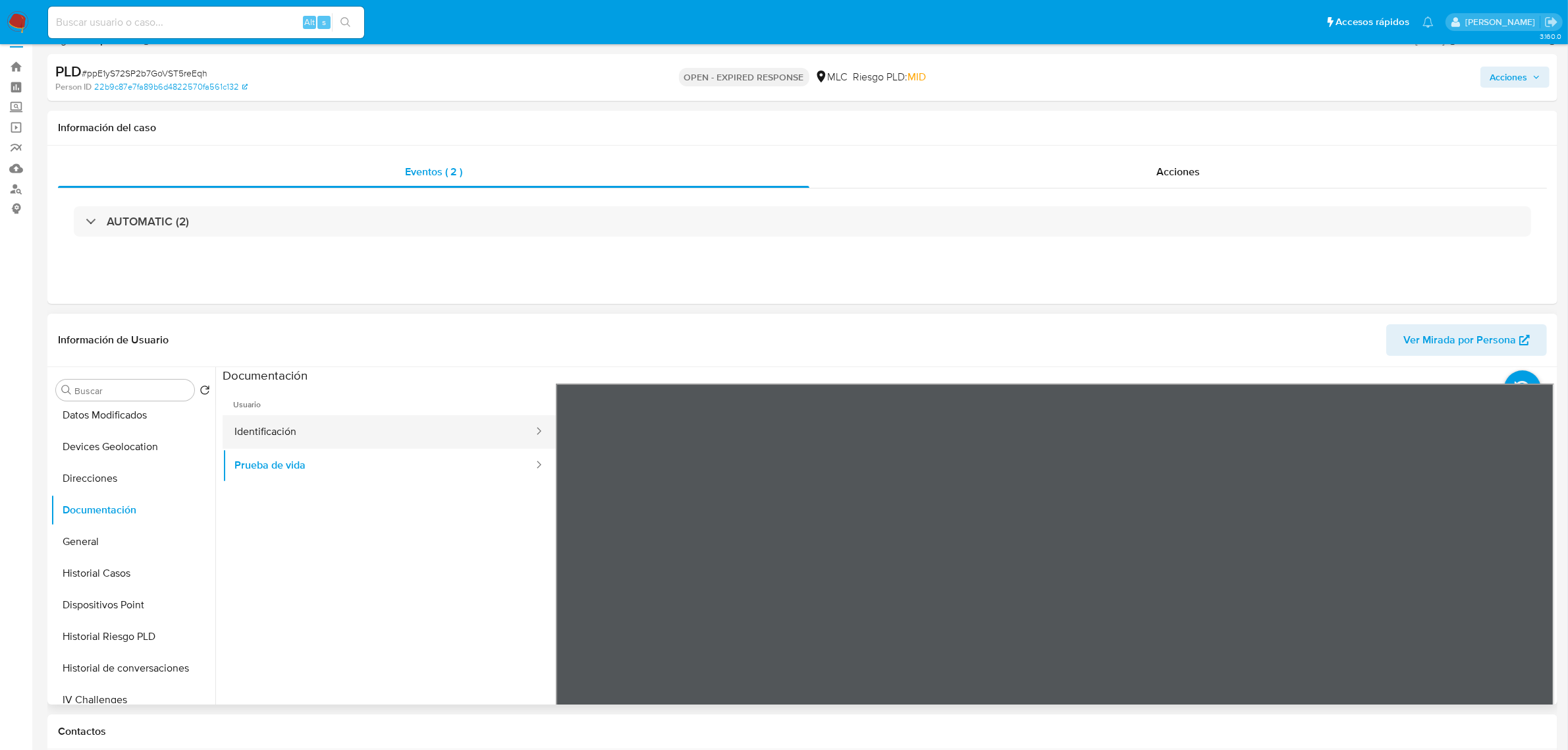
click at [314, 425] on button "Identificación" at bounding box center [379, 432] width 312 height 34
click at [1532, 597] on icon at bounding box center [1537, 597] width 26 height 26
click at [289, 469] on button "Prueba de vida" at bounding box center [379, 465] width 312 height 34
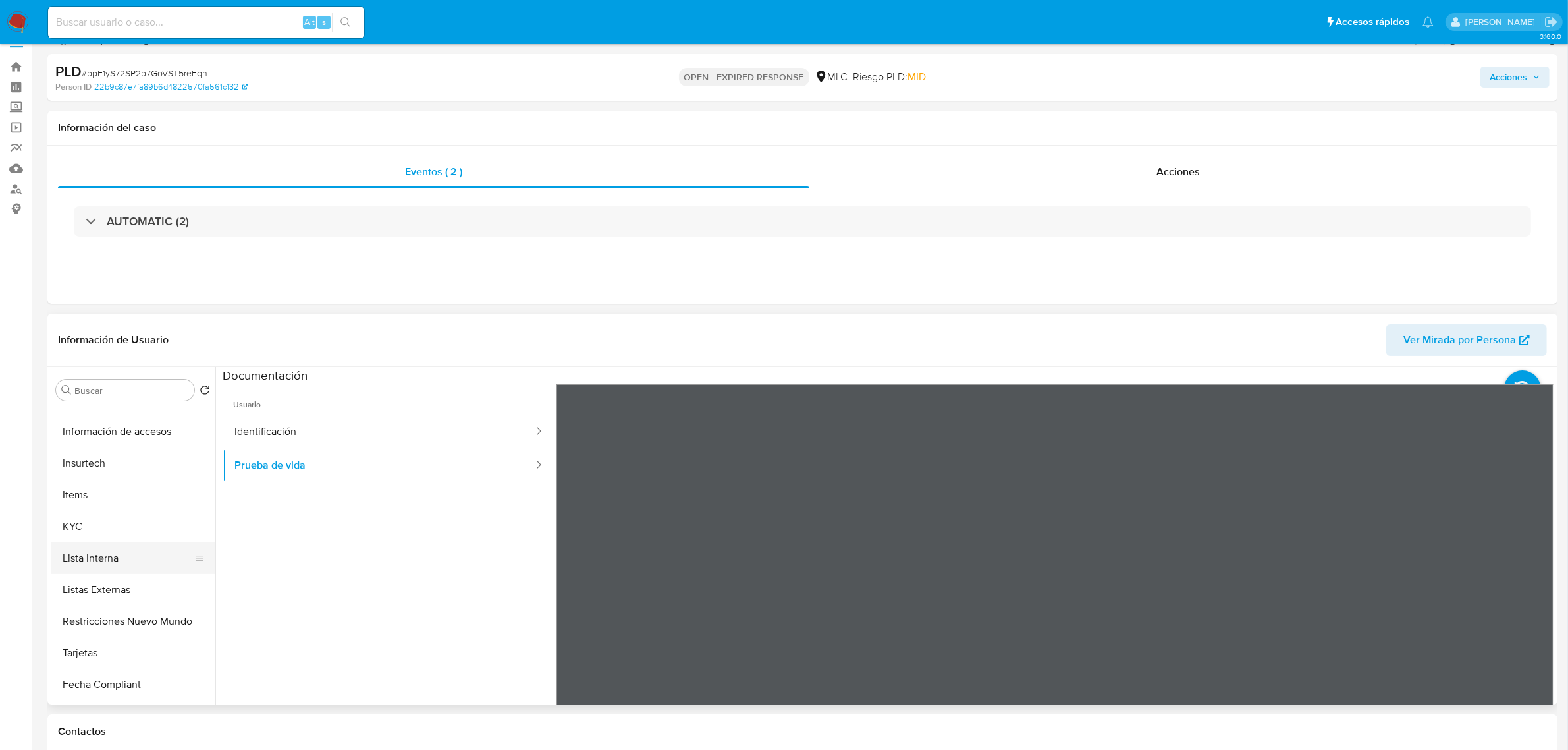
scroll to position [494, 0]
click at [71, 502] on button "KYC" at bounding box center [128, 497] width 154 height 32
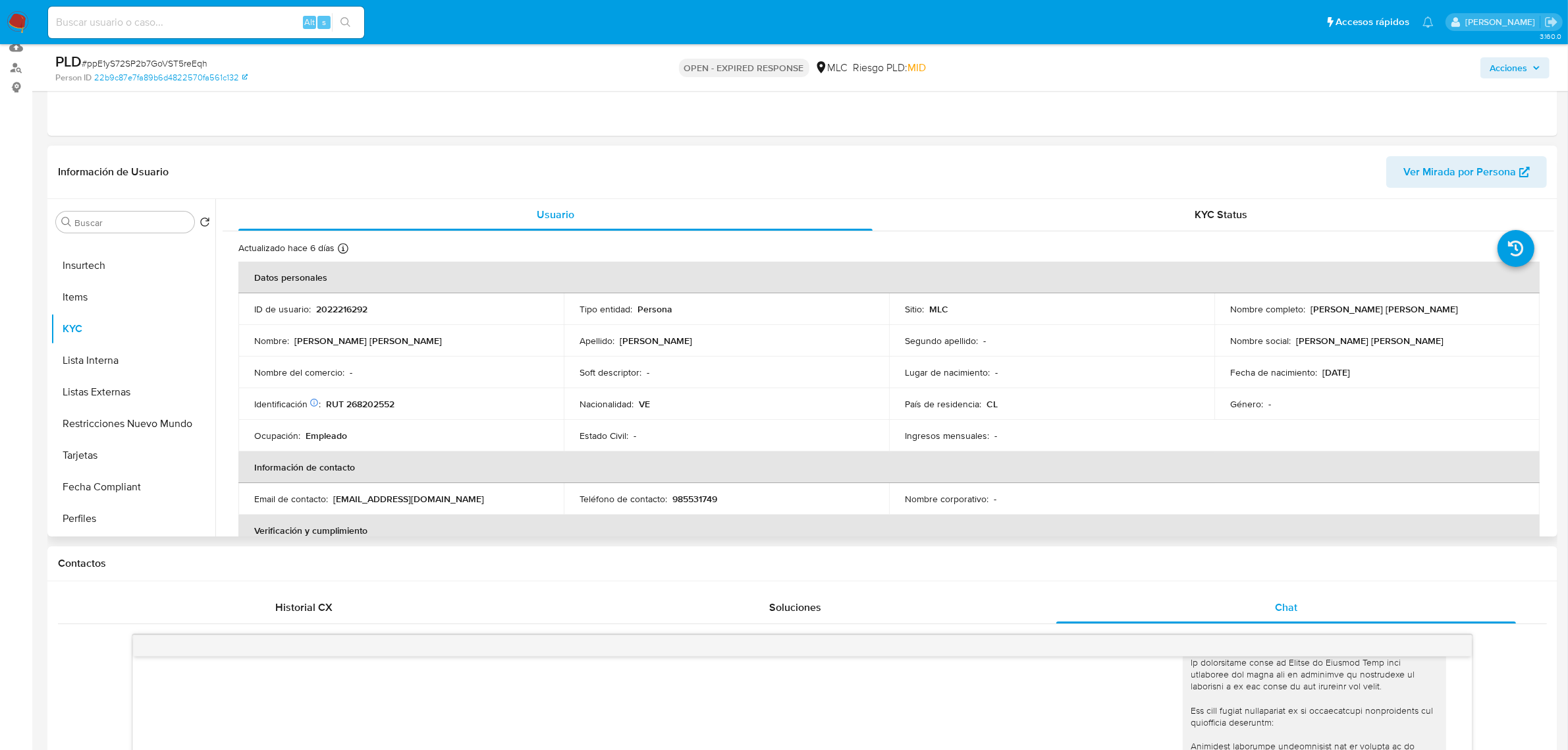
scroll to position [104, 0]
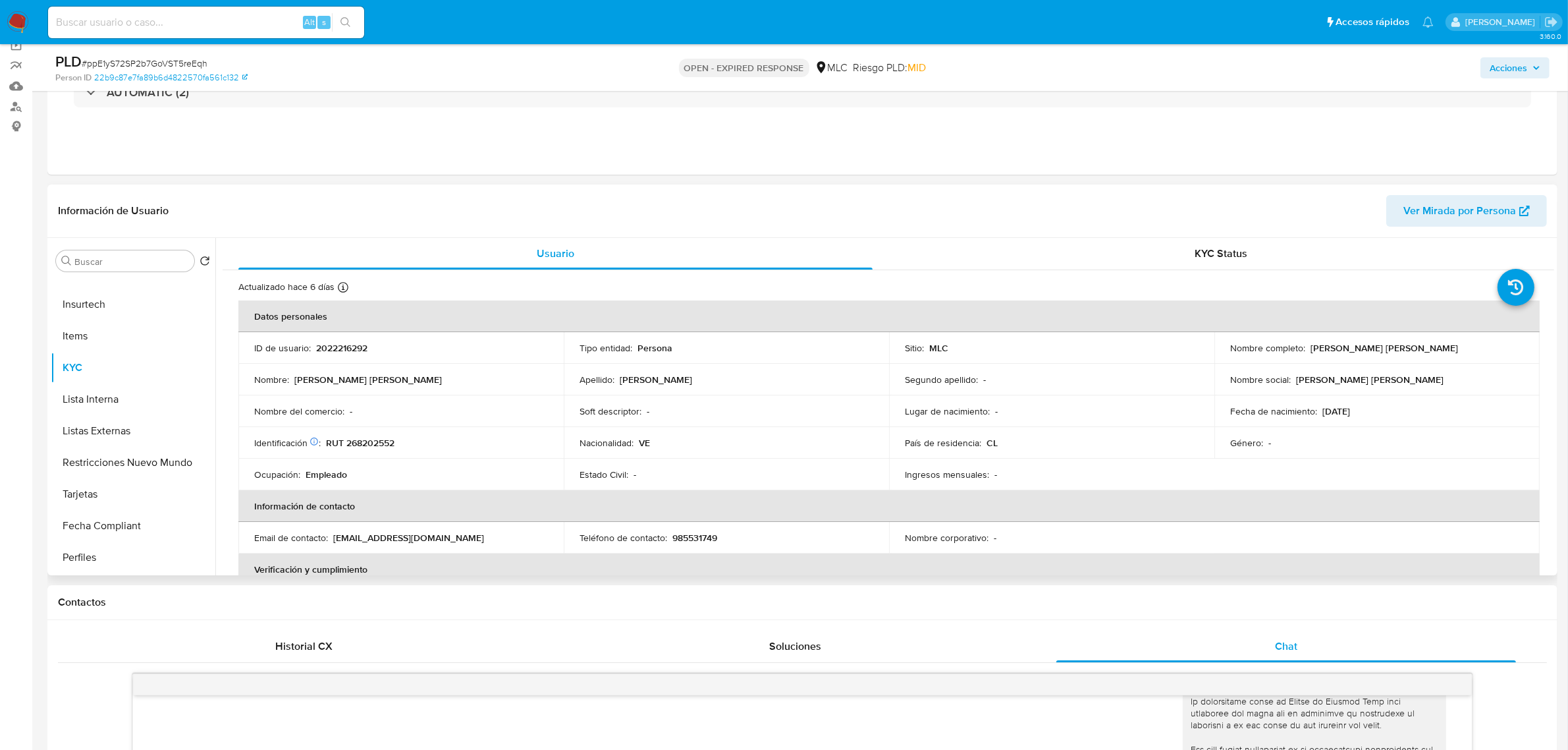
drag, startPoint x: 1450, startPoint y: 350, endPoint x: 1308, endPoint y: 347, distance: 142.0
click at [1308, 347] on div "Nombre completo : [PERSON_NAME] [PERSON_NAME]" at bounding box center [1377, 348] width 294 height 12
copy p "[PERSON_NAME] [PERSON_NAME]"
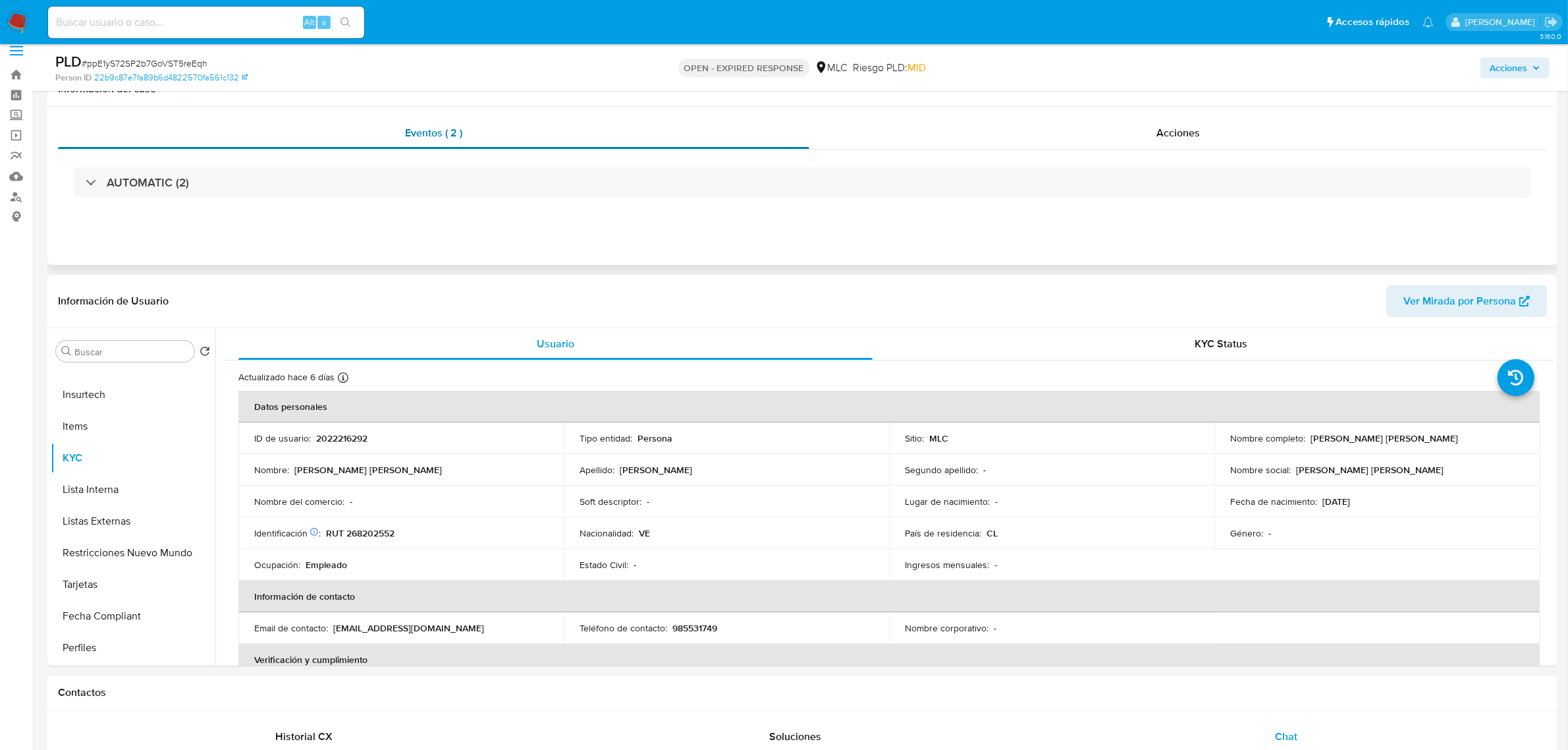
scroll to position [0, 0]
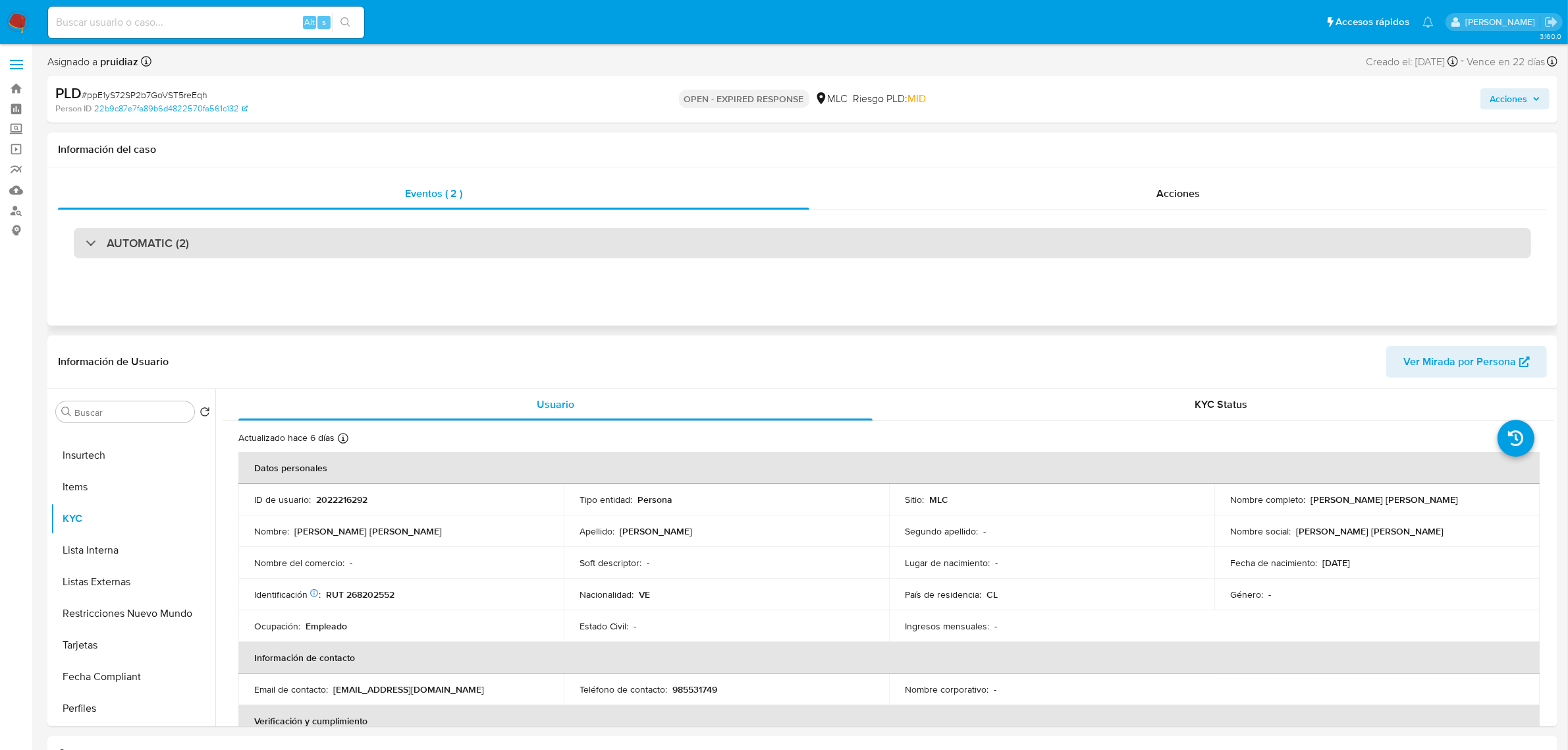
click at [191, 241] on div "AUTOMATIC (2)" at bounding box center [802, 243] width 1457 height 30
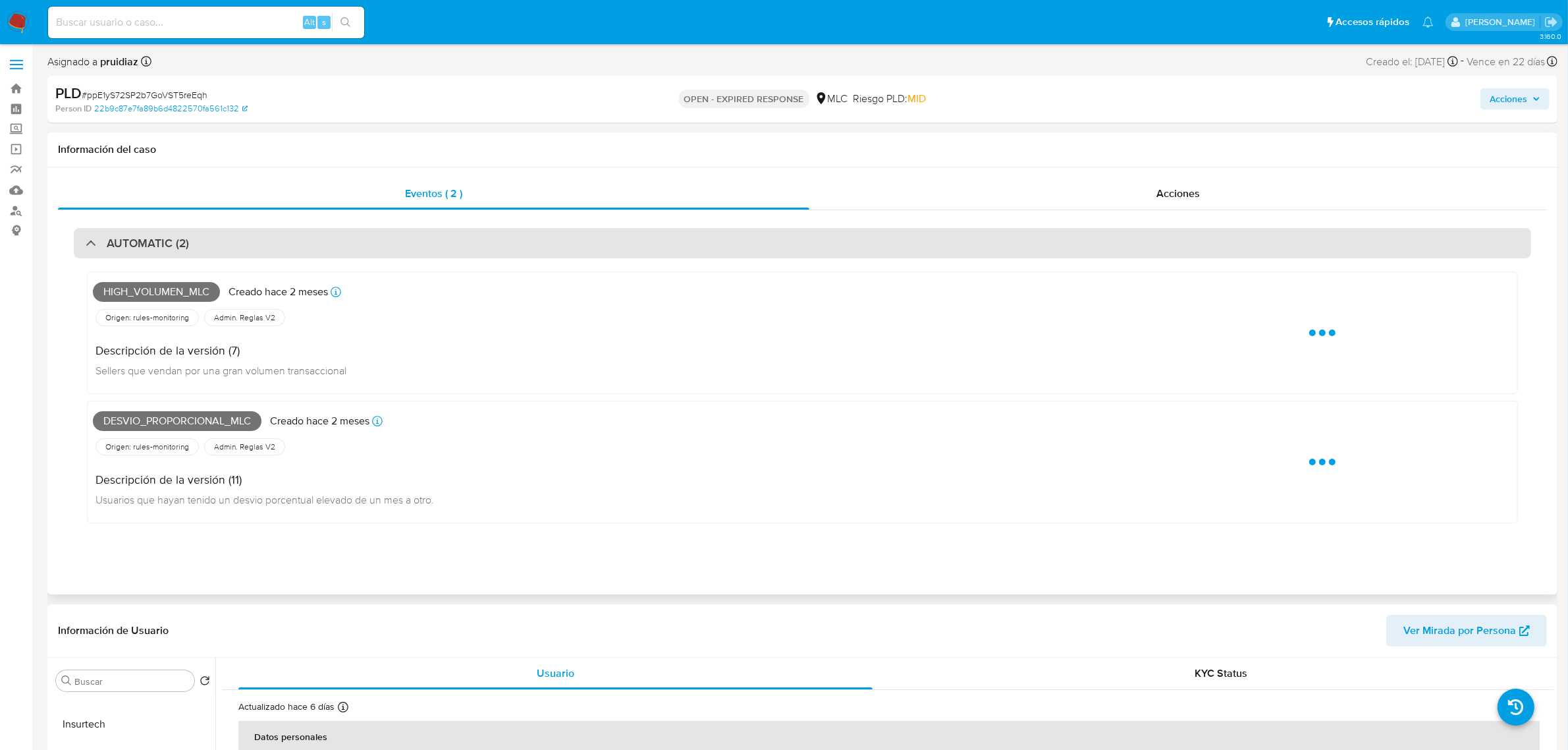
click at [191, 241] on div "AUTOMATIC (2)" at bounding box center [802, 243] width 1457 height 30
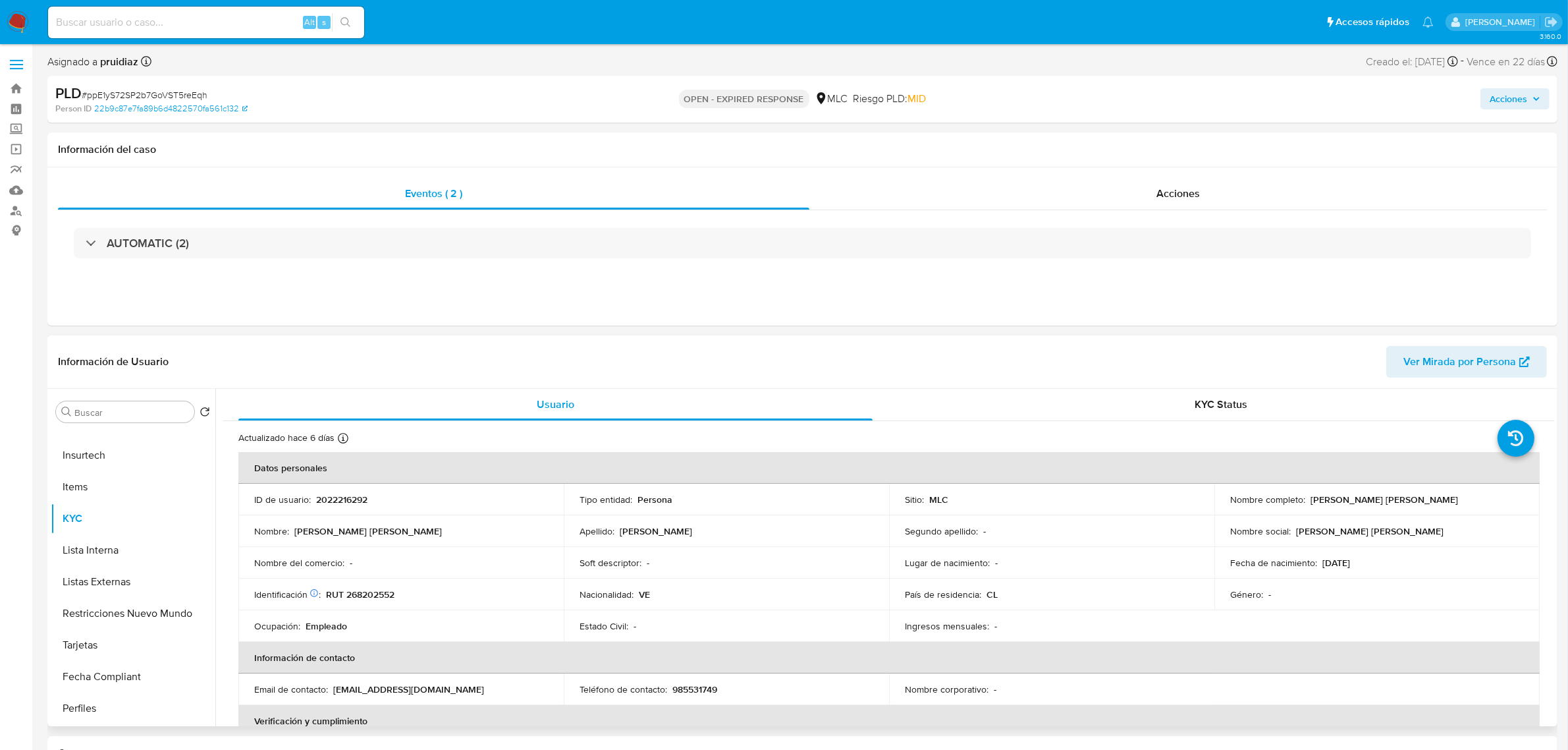
click at [333, 496] on p "2022216292" at bounding box center [342, 500] width 51 height 12
copy p "2022216292"
click at [330, 499] on p "2022216292" at bounding box center [342, 500] width 51 height 12
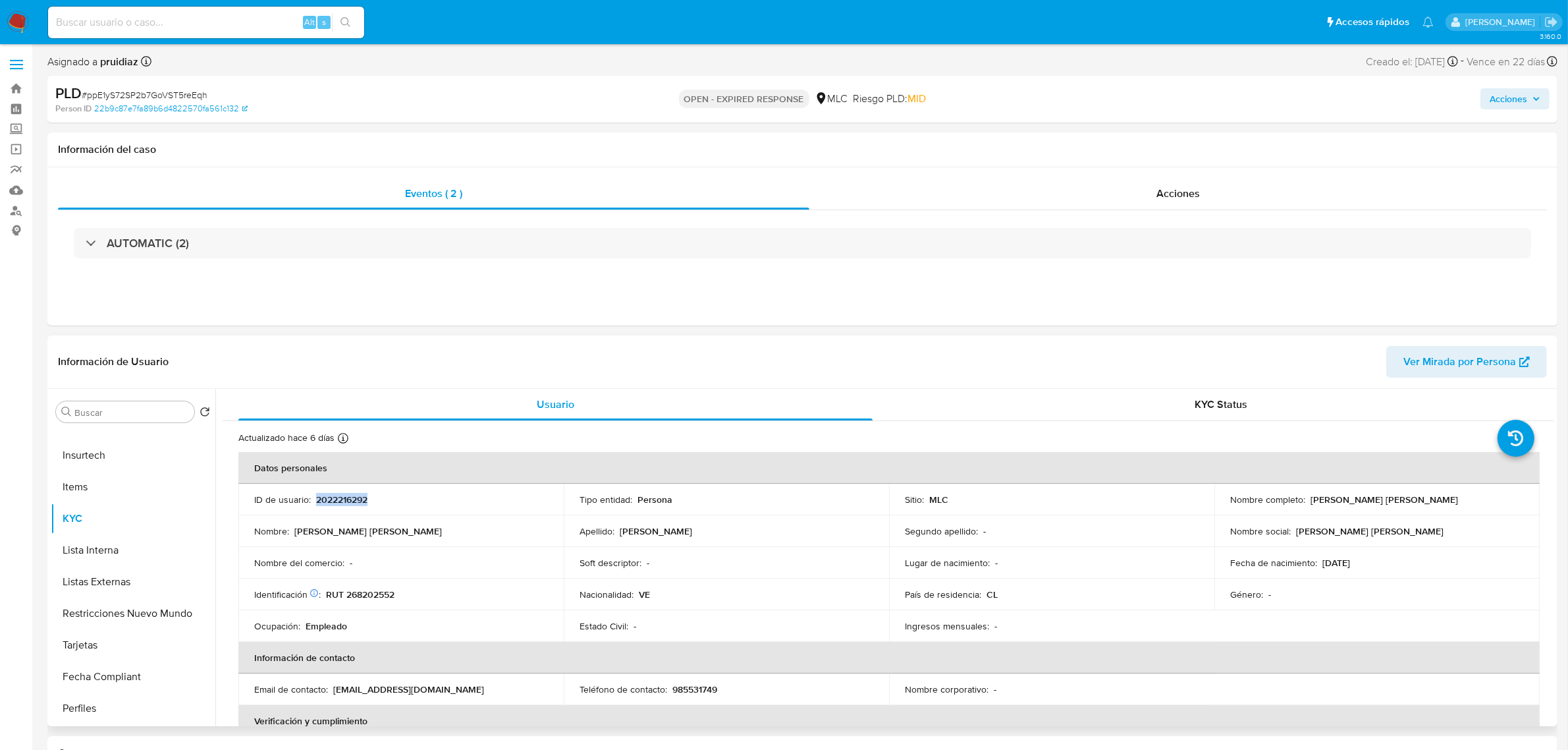
drag, startPoint x: 1436, startPoint y: 497, endPoint x: 1307, endPoint y: 506, distance: 129.3
click at [1307, 506] on div "Nombre completo : [PERSON_NAME] [PERSON_NAME]" at bounding box center [1377, 500] width 294 height 12
click at [1335, 495] on p "[PERSON_NAME] [PERSON_NAME]" at bounding box center [1384, 500] width 148 height 12
drag, startPoint x: 1442, startPoint y: 504, endPoint x: 1307, endPoint y: 495, distance: 135.3
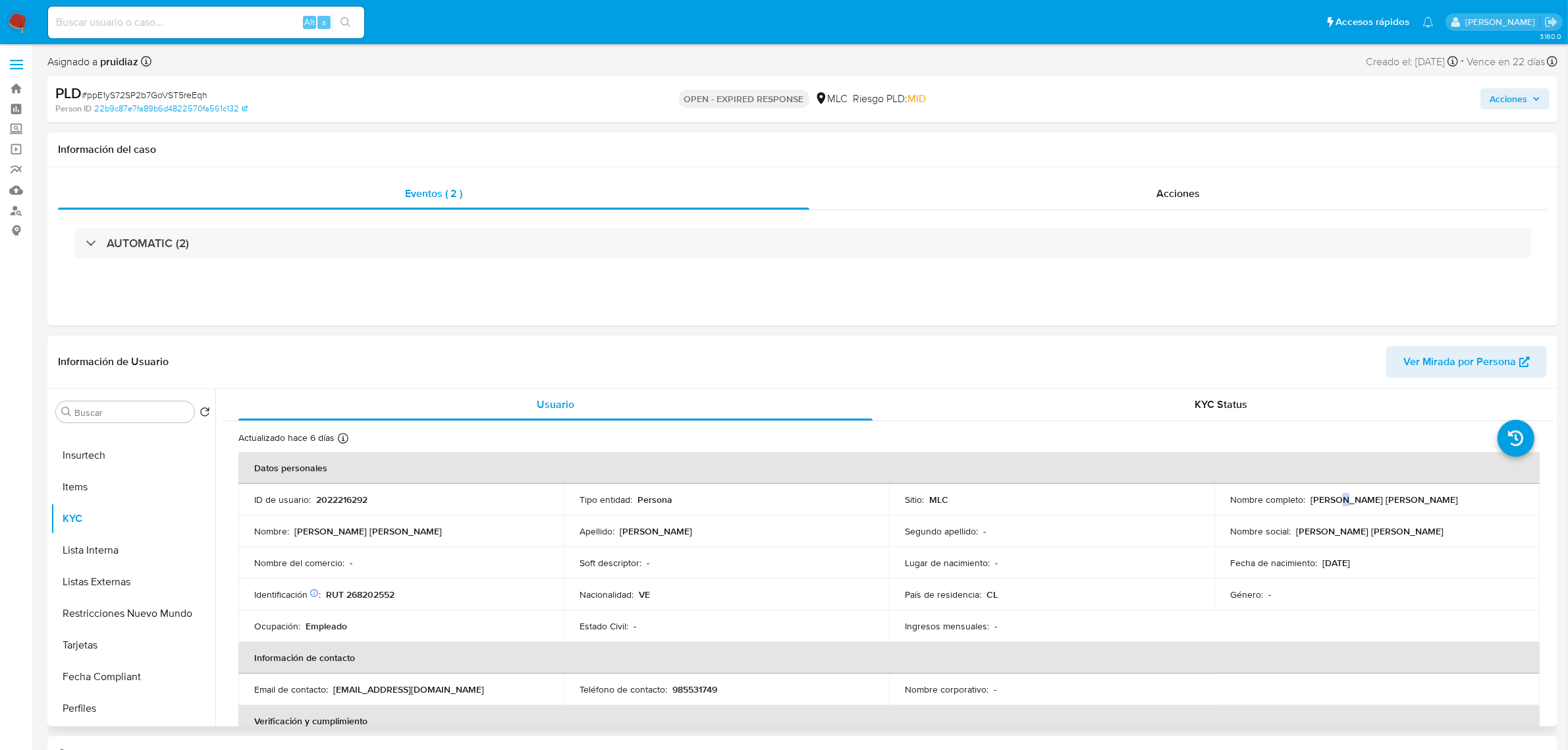
click at [1307, 495] on div "Nombre completo : [PERSON_NAME] [PERSON_NAME]" at bounding box center [1377, 500] width 294 height 12
copy p "[PERSON_NAME] [PERSON_NAME]"
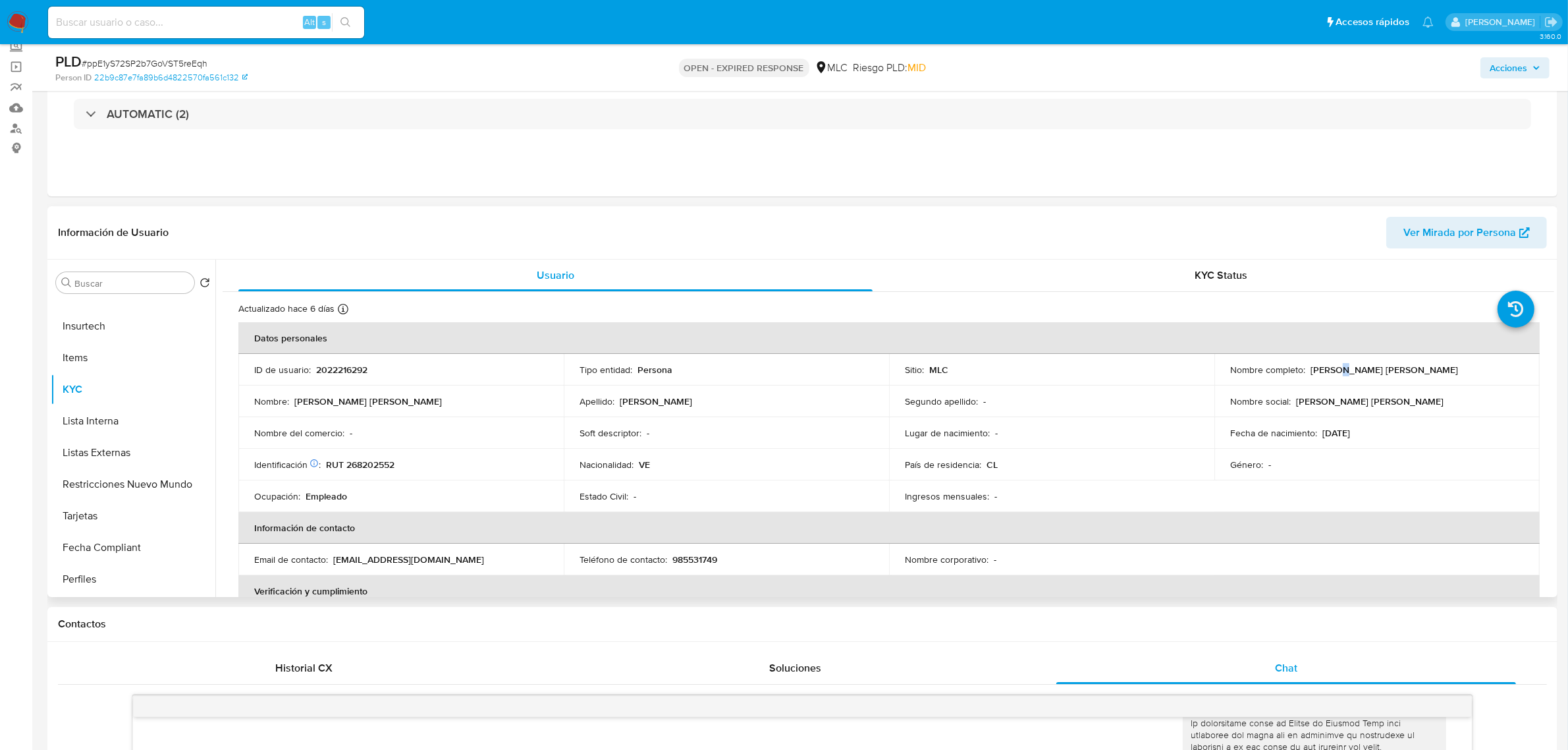
scroll to position [82, 0]
